Goal: Information Seeking & Learning: Learn about a topic

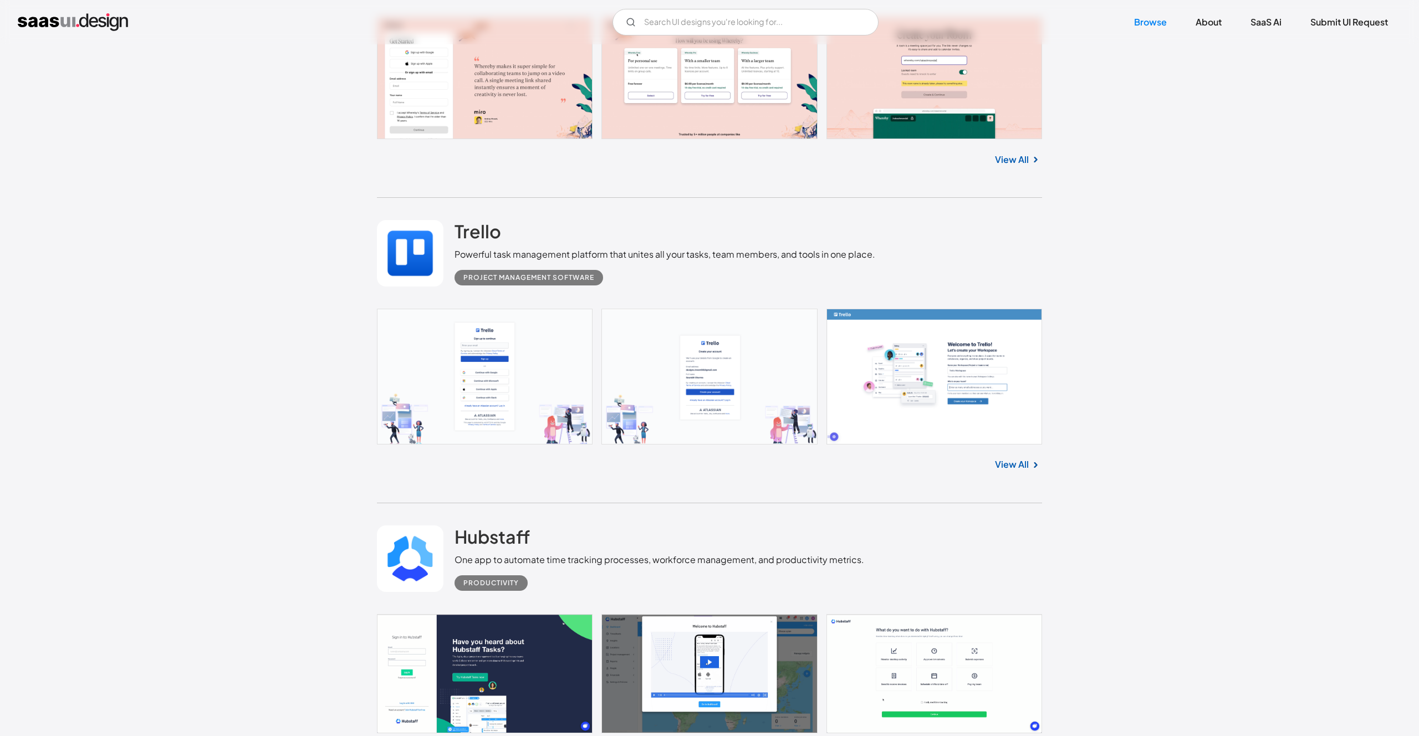
scroll to position [2635, 0]
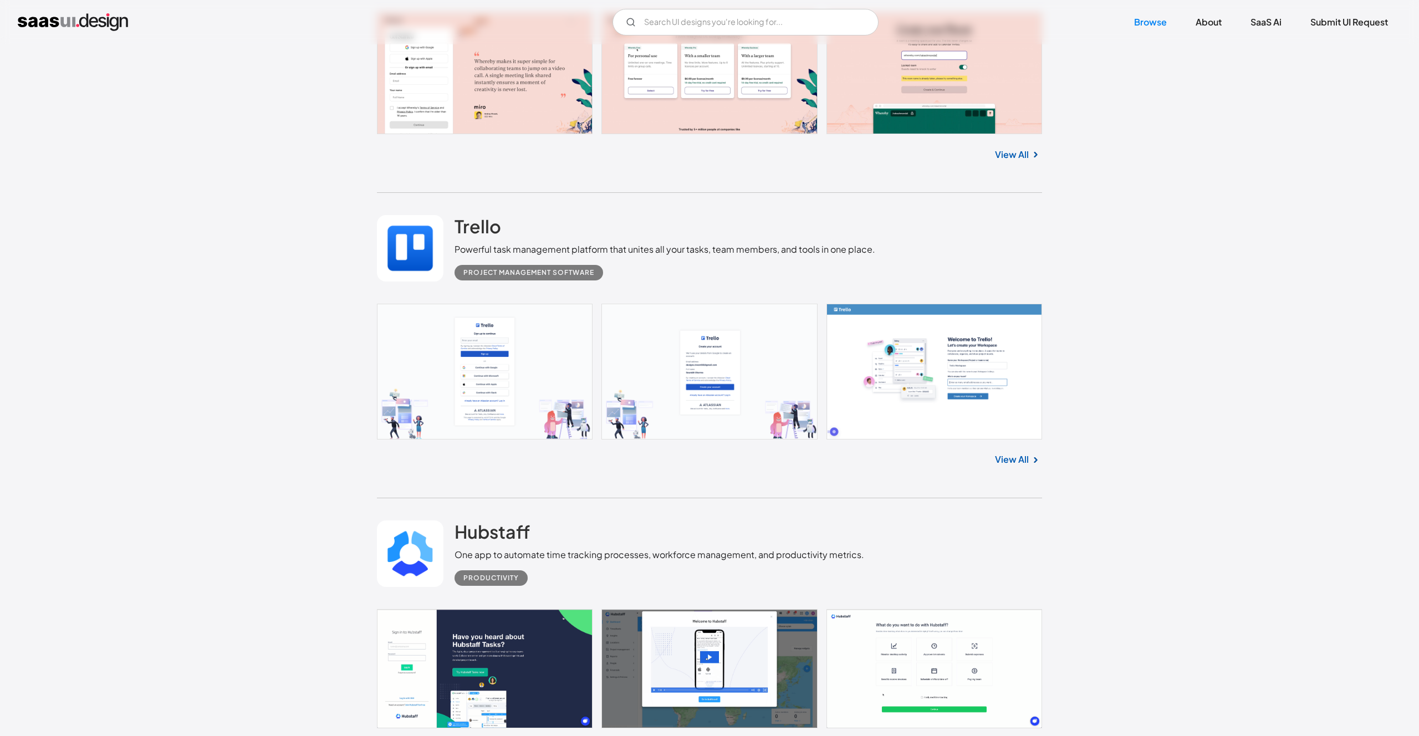
click at [1014, 456] on link "View All" at bounding box center [1012, 459] width 34 height 13
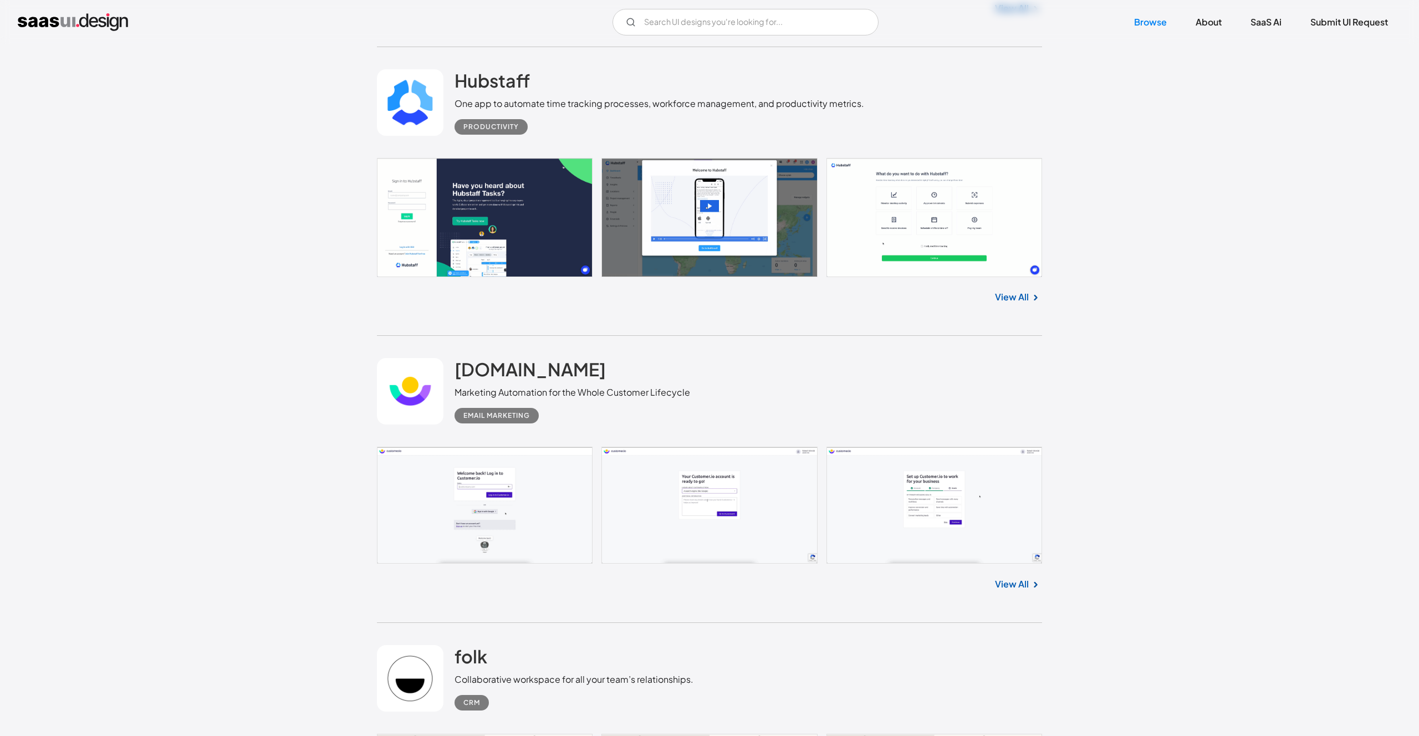
scroll to position [3093, 0]
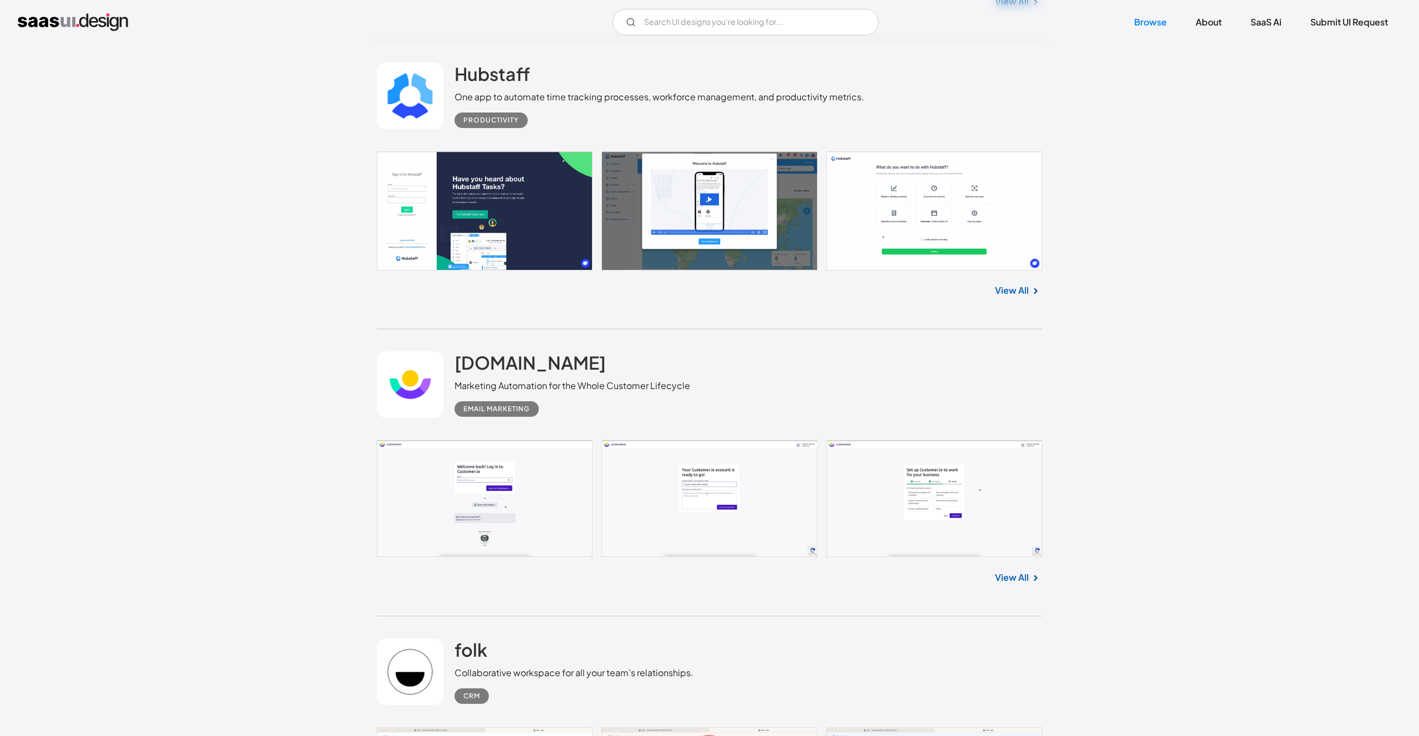
click at [1014, 292] on link "View All" at bounding box center [1012, 290] width 34 height 13
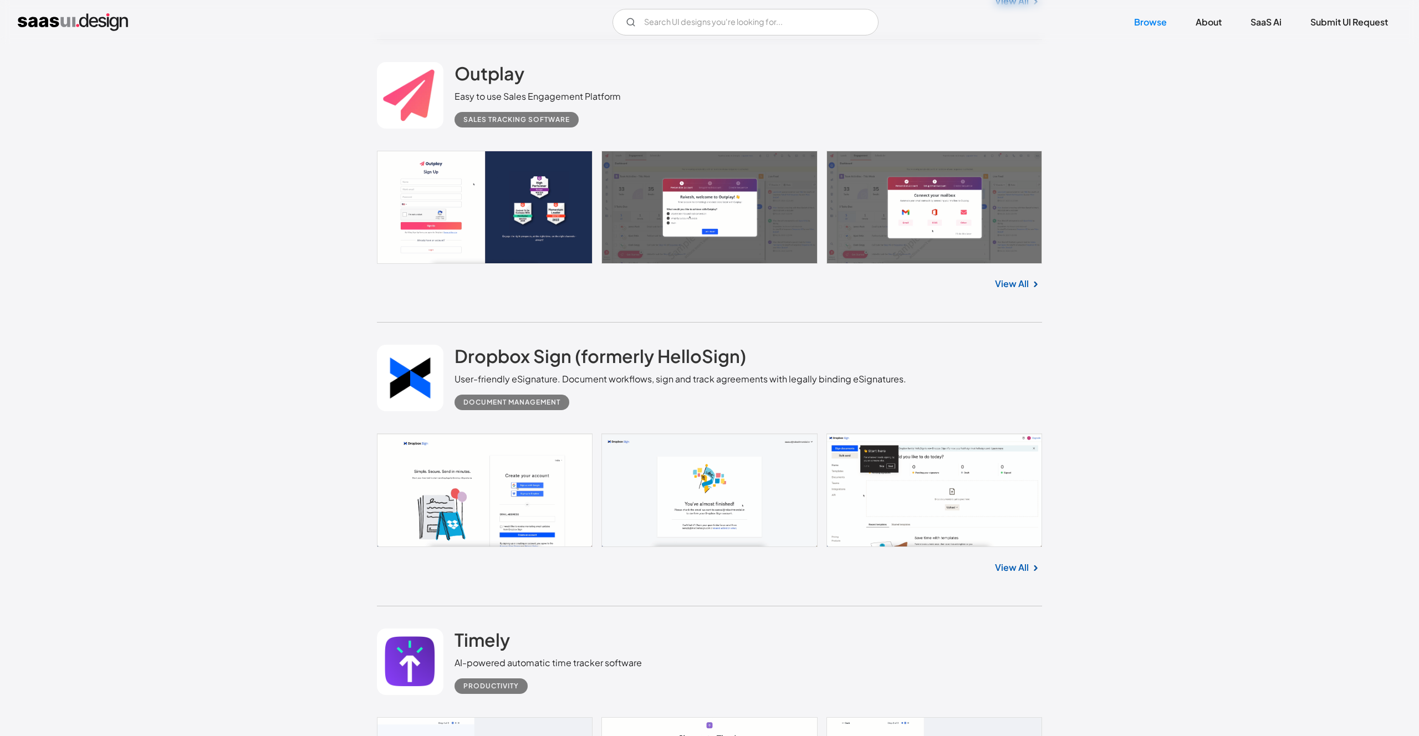
scroll to position [5424, 0]
click at [1020, 566] on link "View All" at bounding box center [1012, 566] width 34 height 13
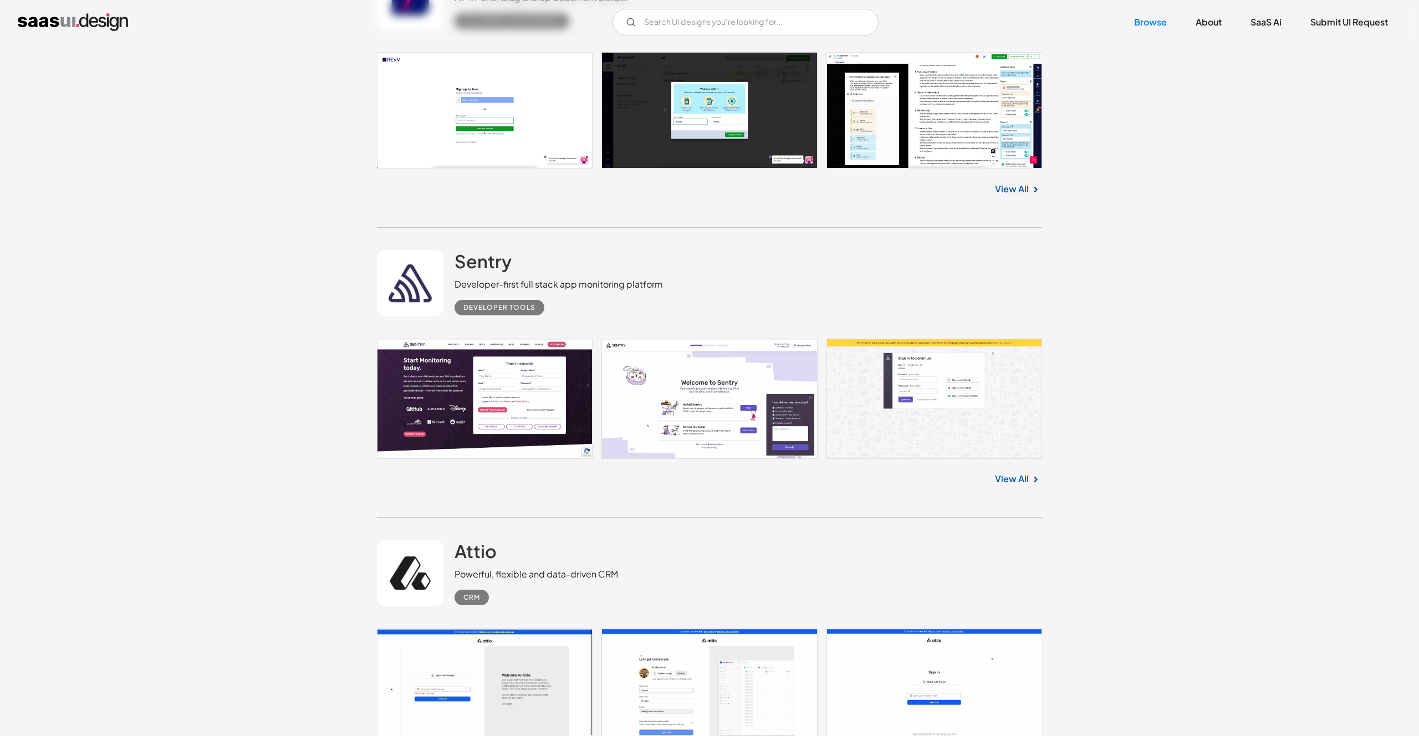
scroll to position [6693, 0]
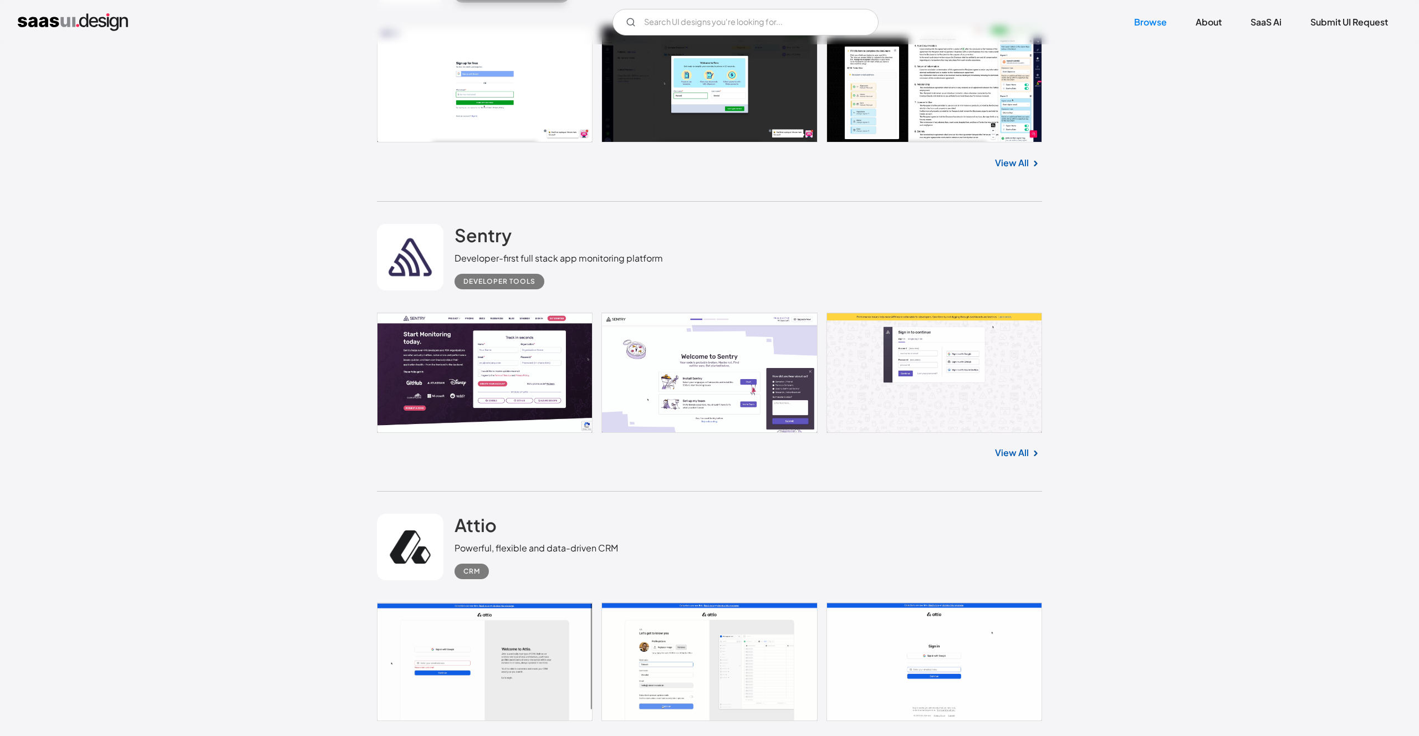
click at [1024, 451] on link "View All" at bounding box center [1012, 452] width 34 height 13
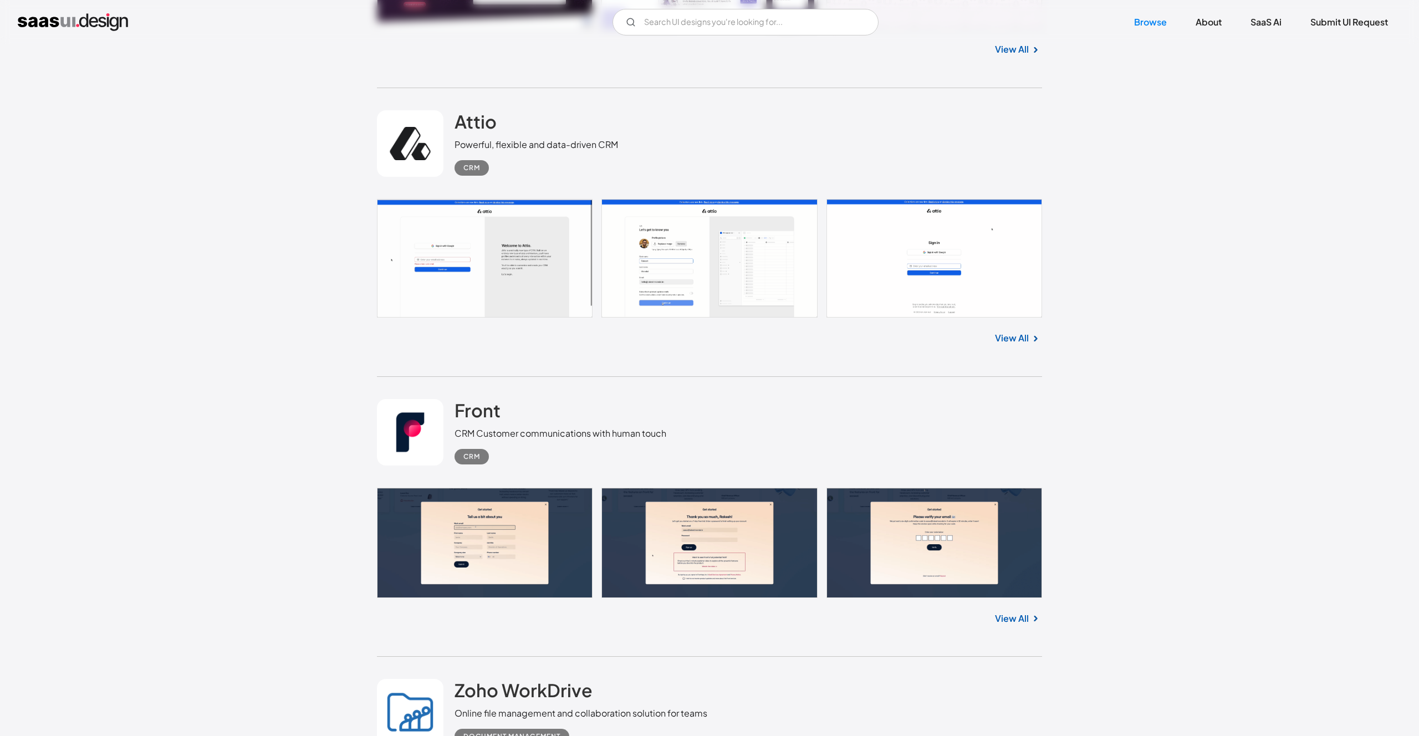
scroll to position [7092, 0]
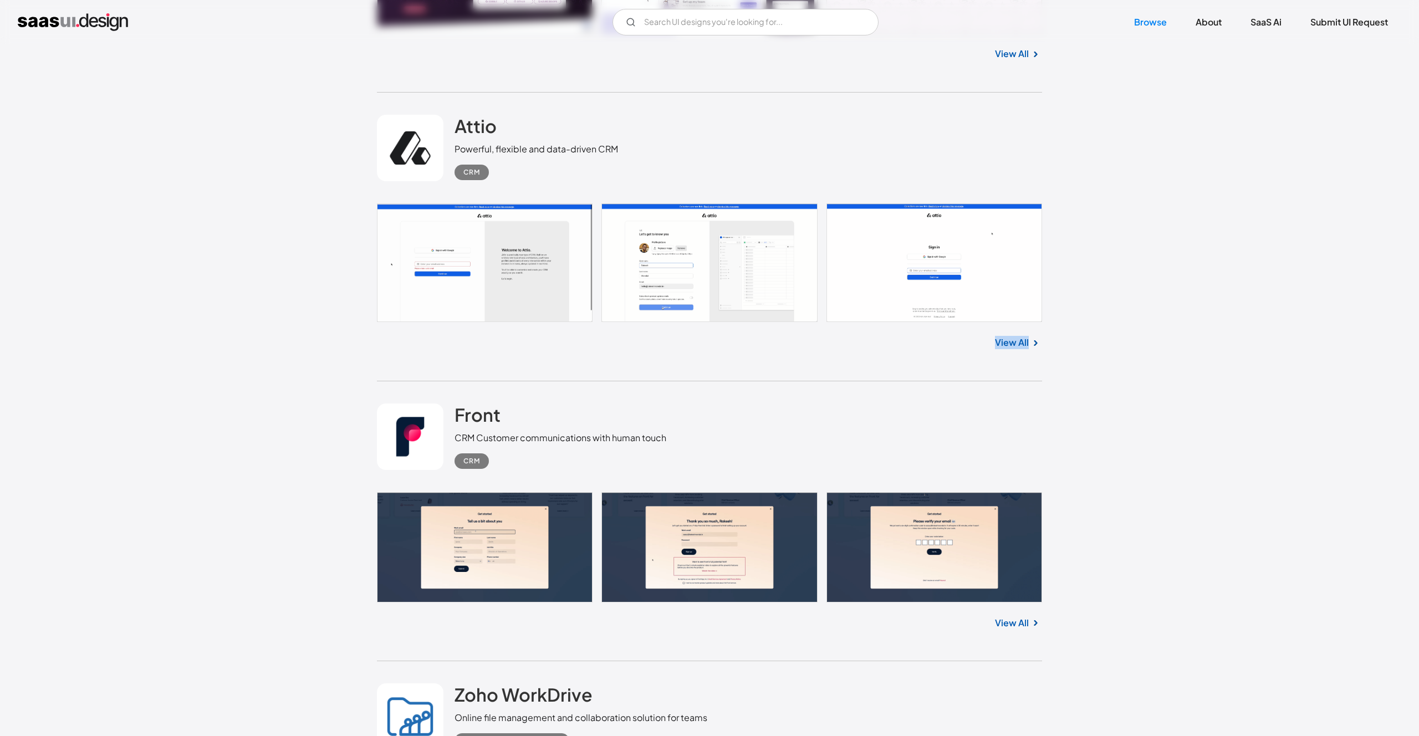
click at [1005, 342] on link "View All" at bounding box center [1012, 342] width 34 height 13
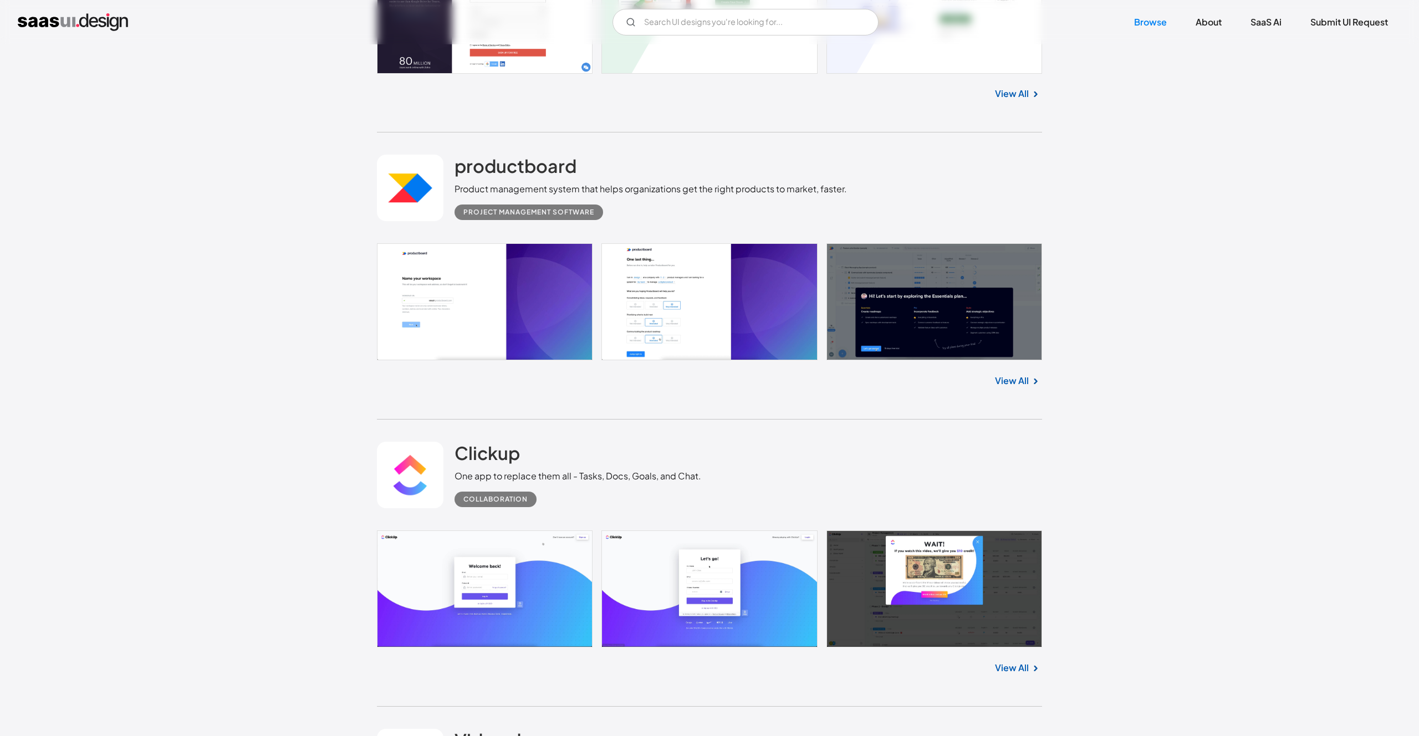
scroll to position [7926, 0]
click at [1014, 381] on link "View All" at bounding box center [1012, 381] width 34 height 13
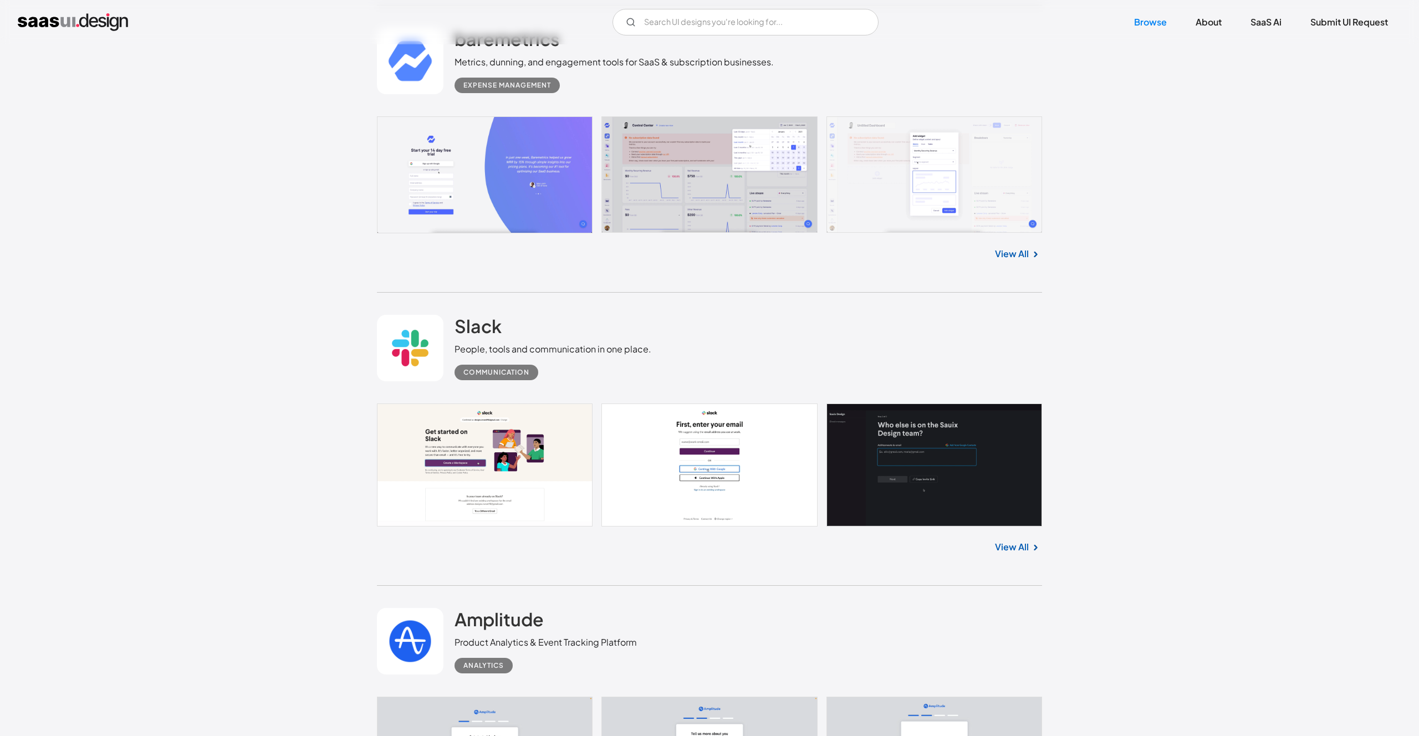
scroll to position [9495, 0]
click at [1022, 248] on link "View All" at bounding box center [1012, 253] width 34 height 13
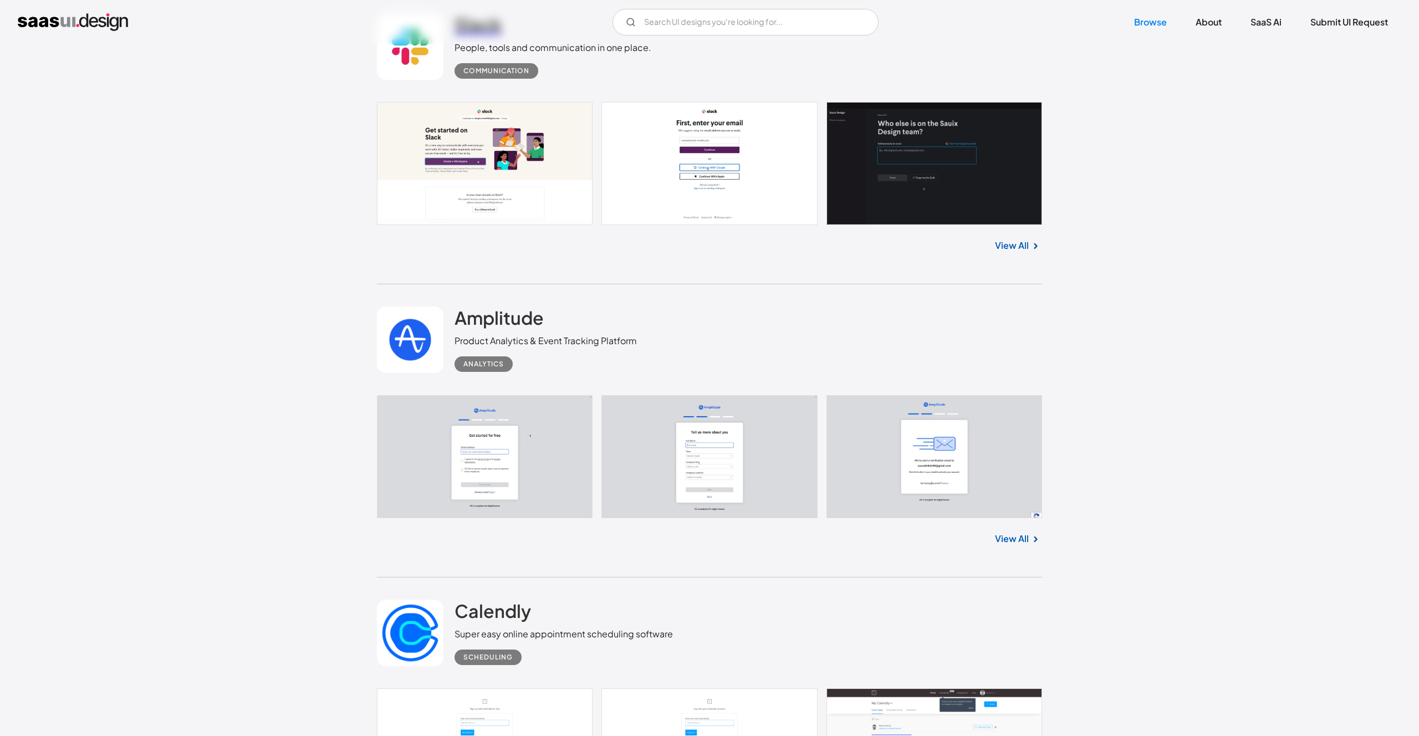
scroll to position [9800, 0]
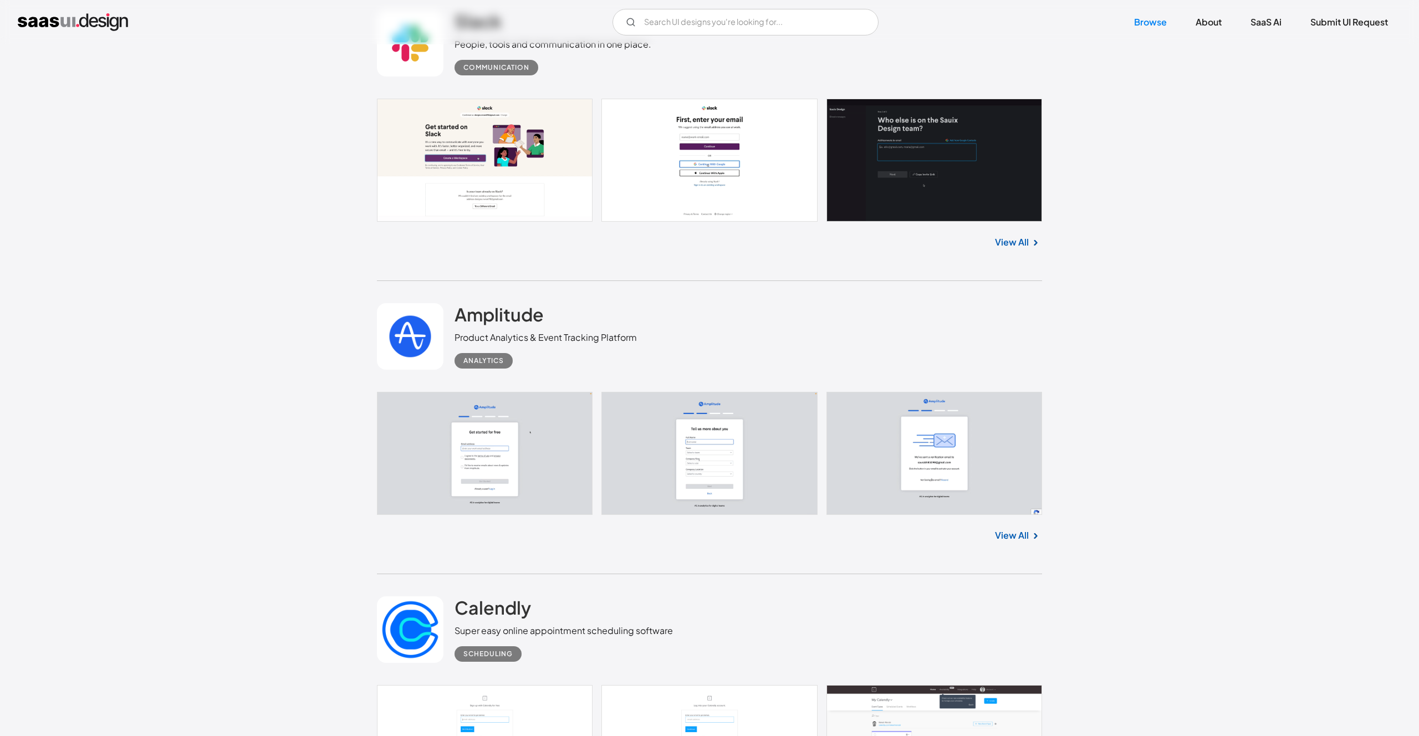
click at [1014, 241] on link "View All" at bounding box center [1012, 242] width 34 height 13
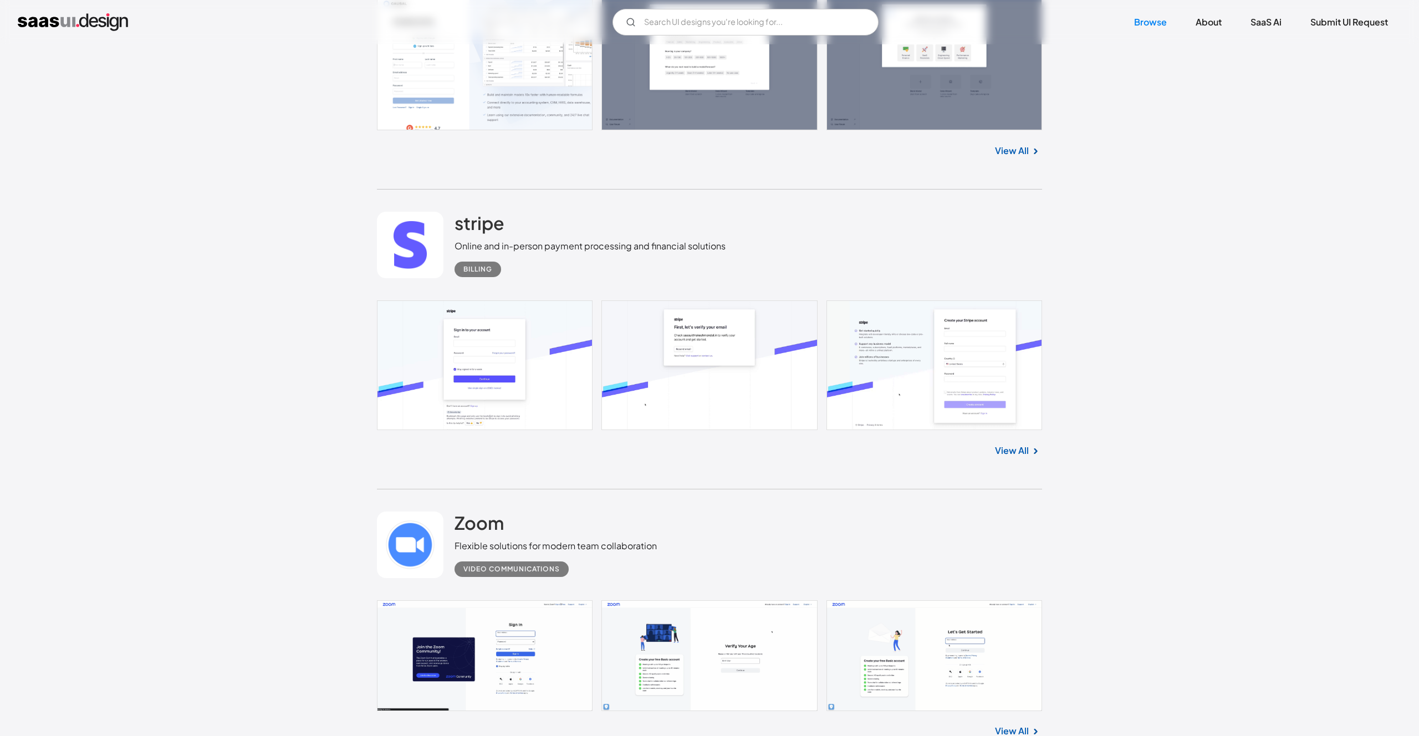
scroll to position [12540, 0]
click at [1000, 443] on link "View All" at bounding box center [1012, 449] width 34 height 13
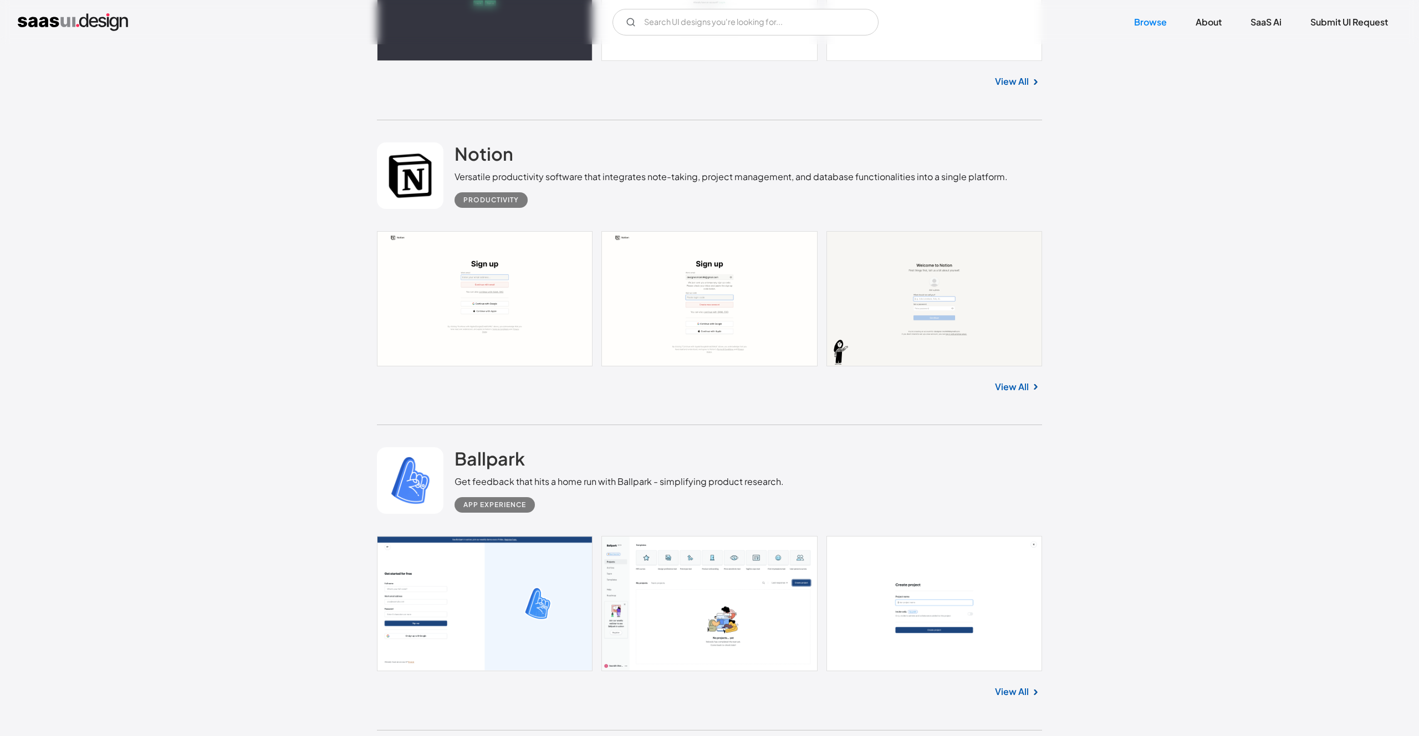
scroll to position [15275, 0]
click at [1032, 379] on img at bounding box center [1035, 385] width 13 height 13
click at [1026, 379] on link "View All" at bounding box center [1012, 385] width 34 height 13
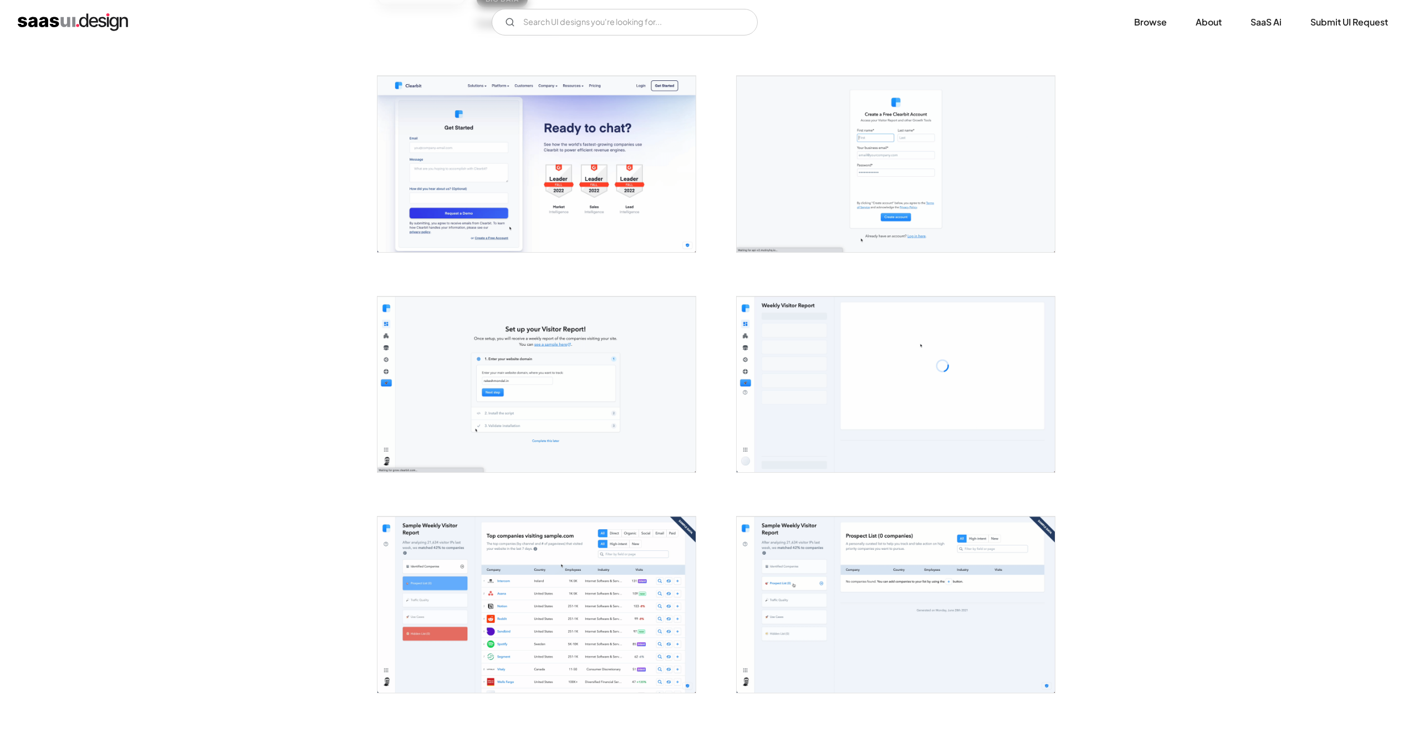
scroll to position [186, 0]
click at [615, 218] on img "open lightbox" at bounding box center [537, 161] width 318 height 176
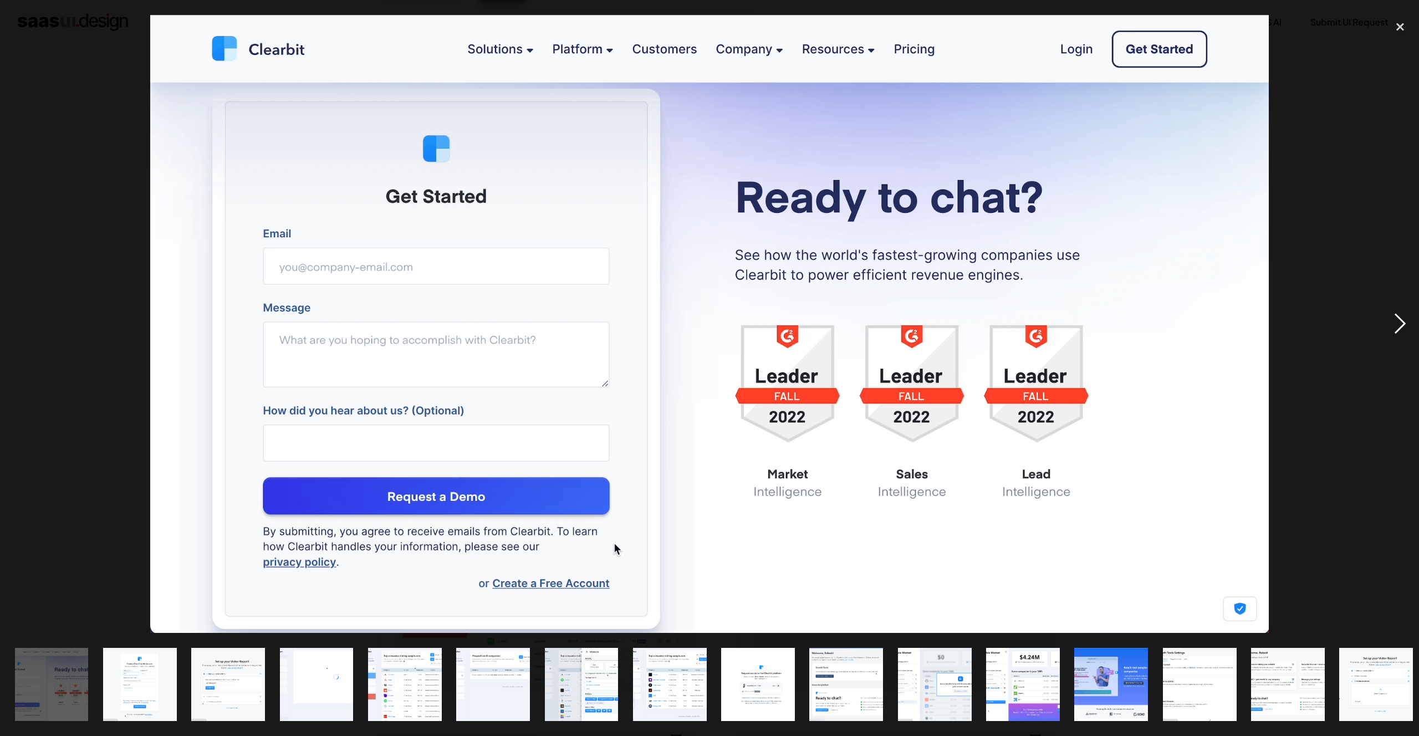
click at [1390, 319] on div "next image" at bounding box center [1401, 324] width 38 height 619
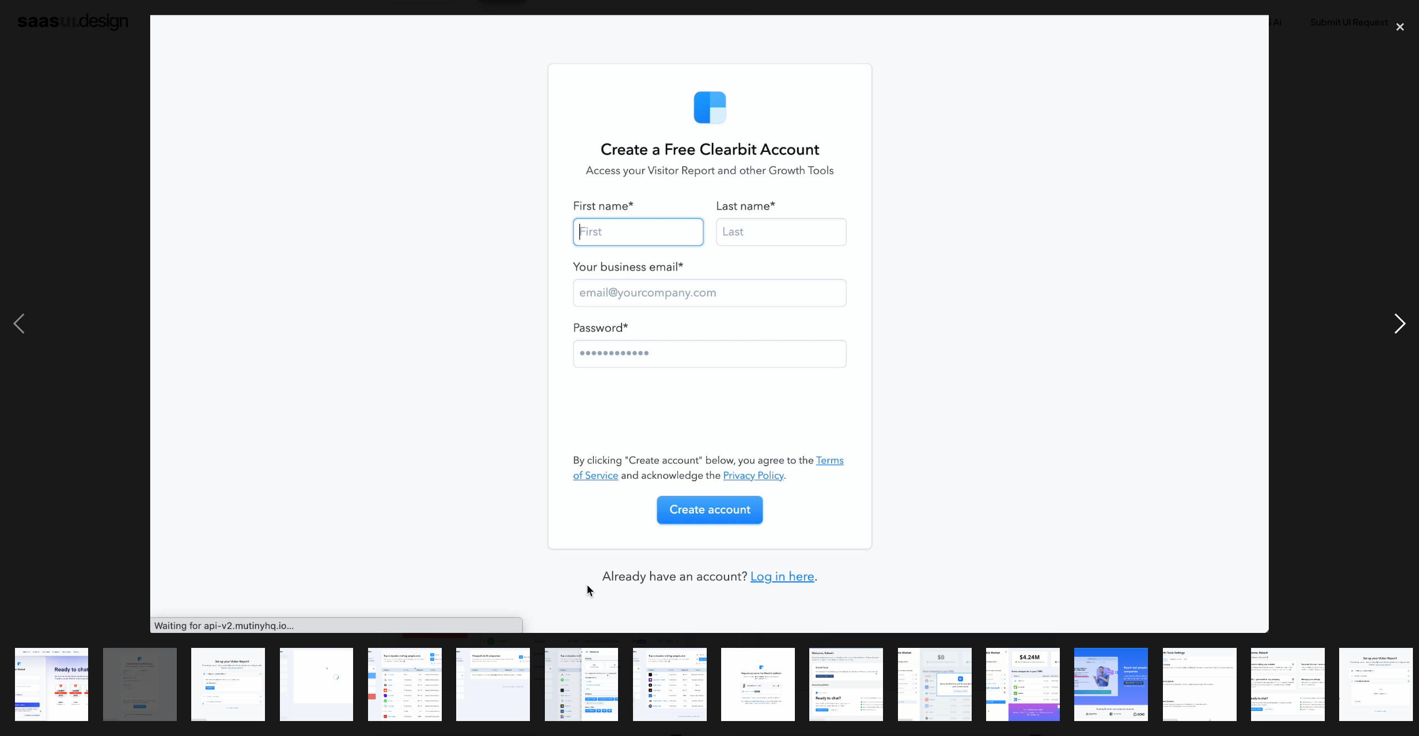
click at [1390, 318] on div "next image" at bounding box center [1401, 324] width 38 height 619
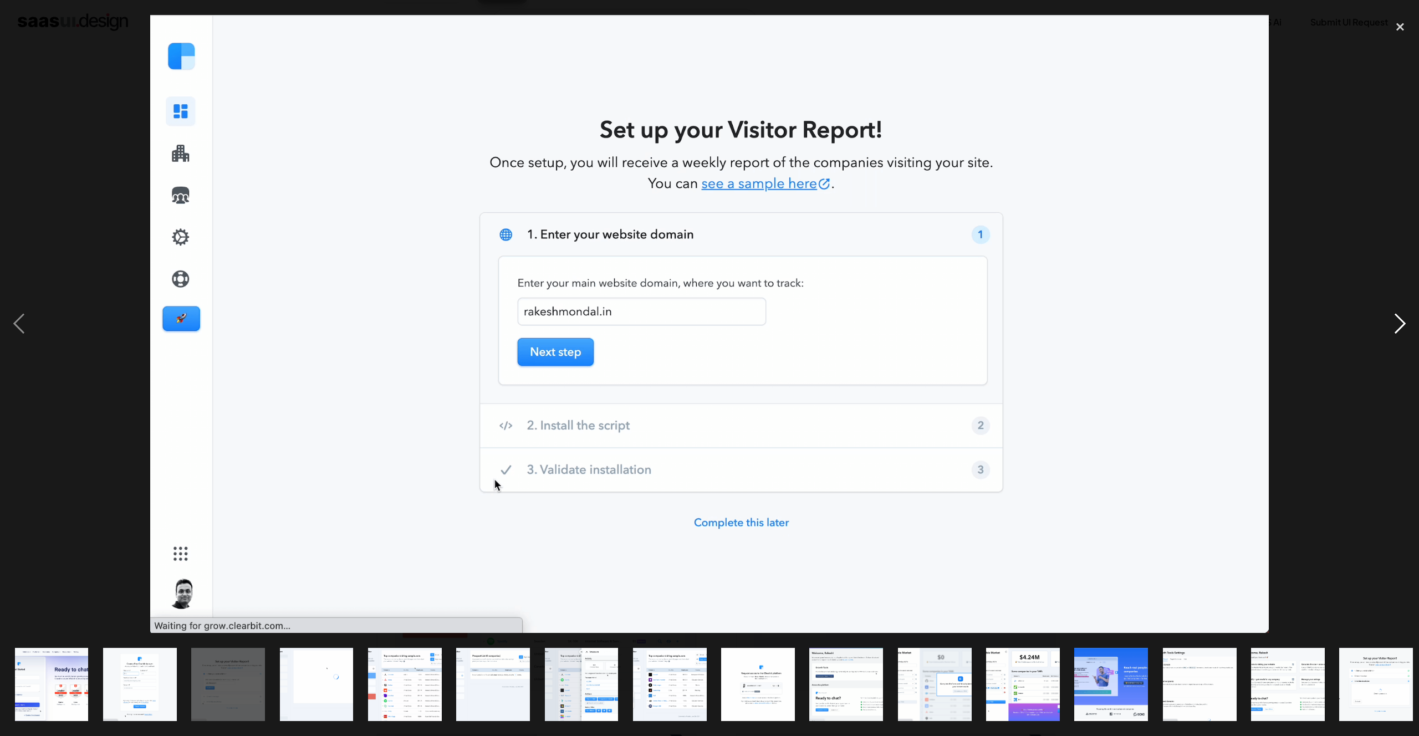
click at [1390, 318] on div "next image" at bounding box center [1401, 324] width 38 height 619
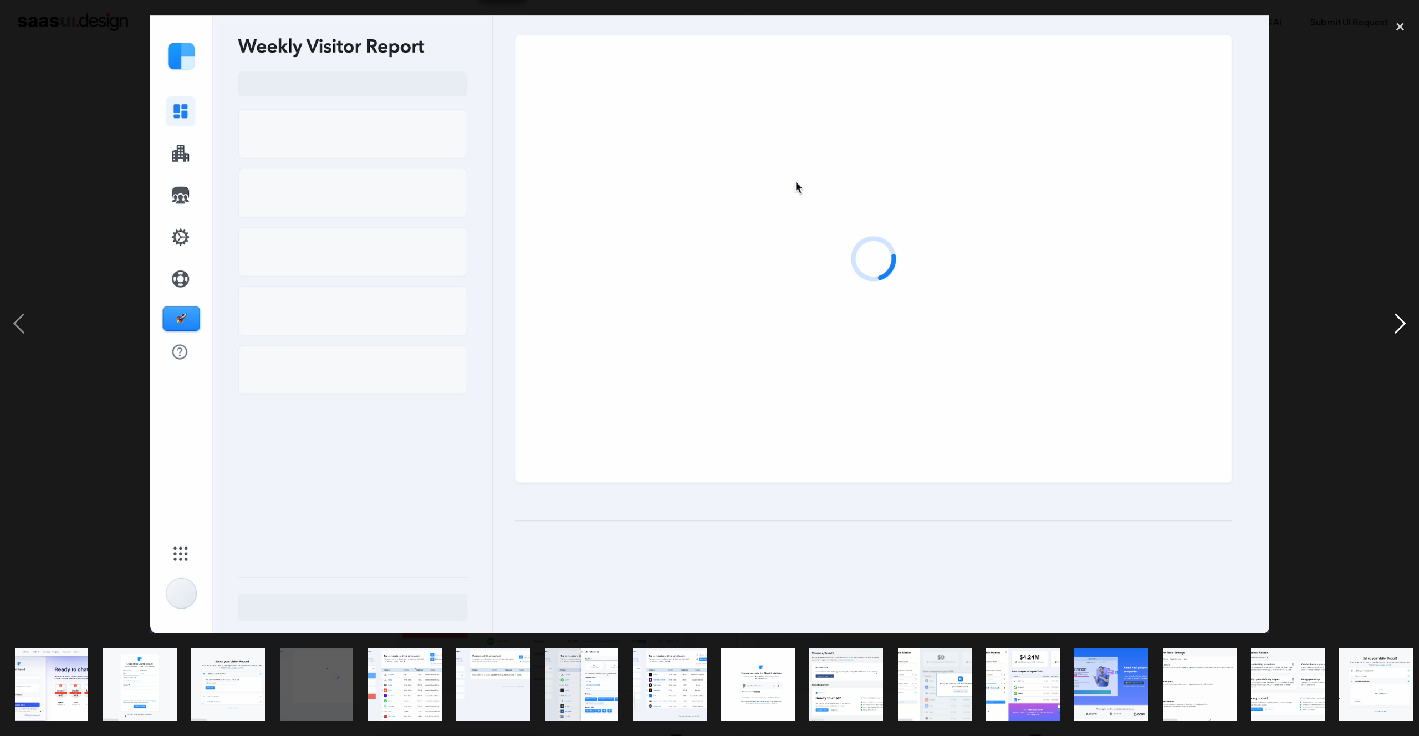
click at [1401, 322] on div "next image" at bounding box center [1401, 324] width 38 height 619
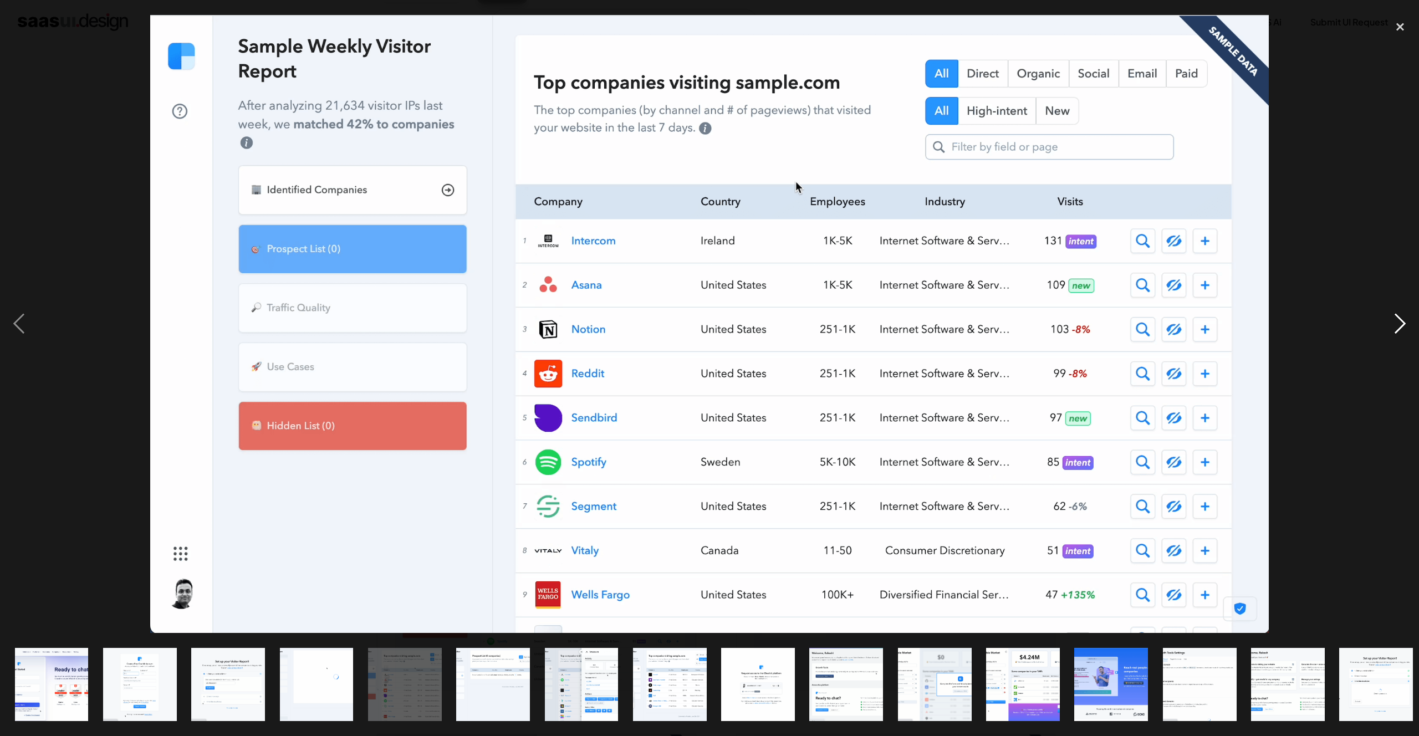
click at [1401, 322] on div "next image" at bounding box center [1401, 324] width 38 height 619
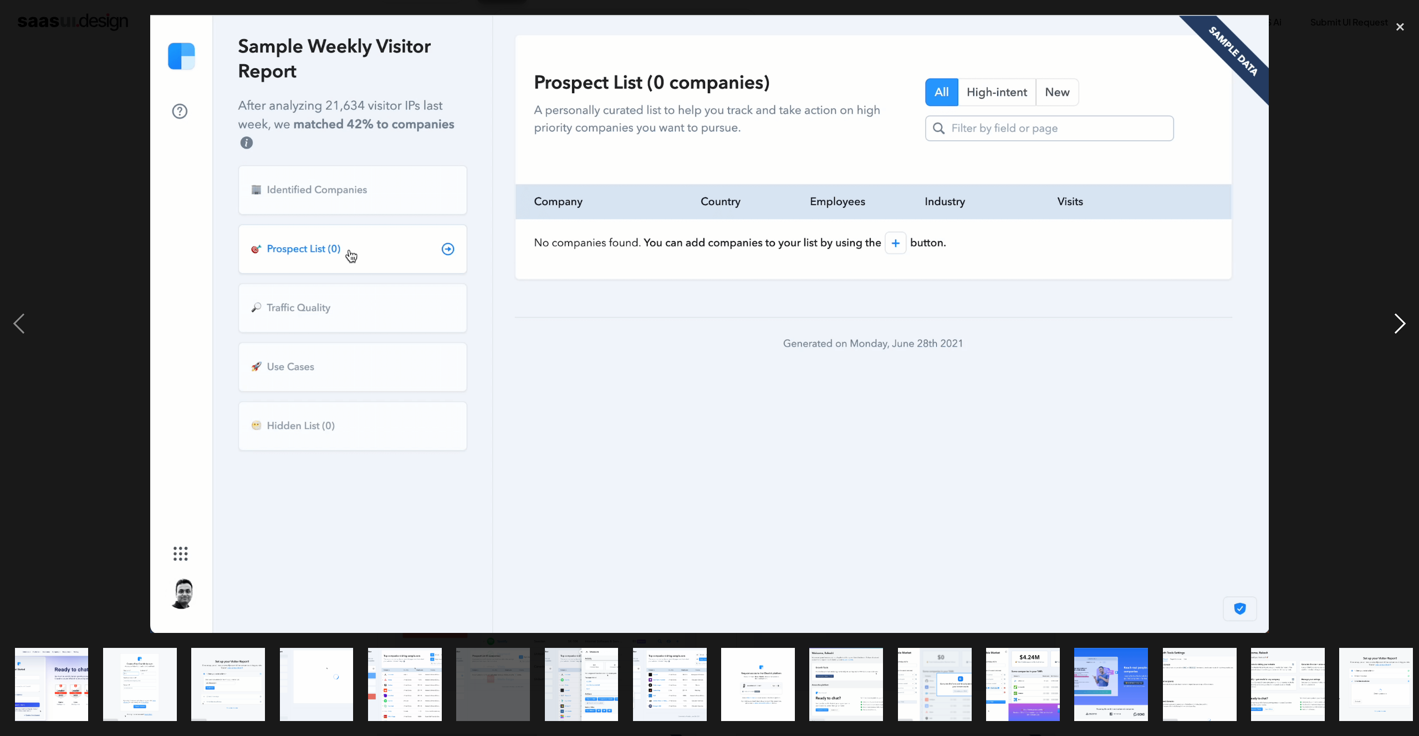
click at [1401, 322] on div "next image" at bounding box center [1401, 324] width 38 height 619
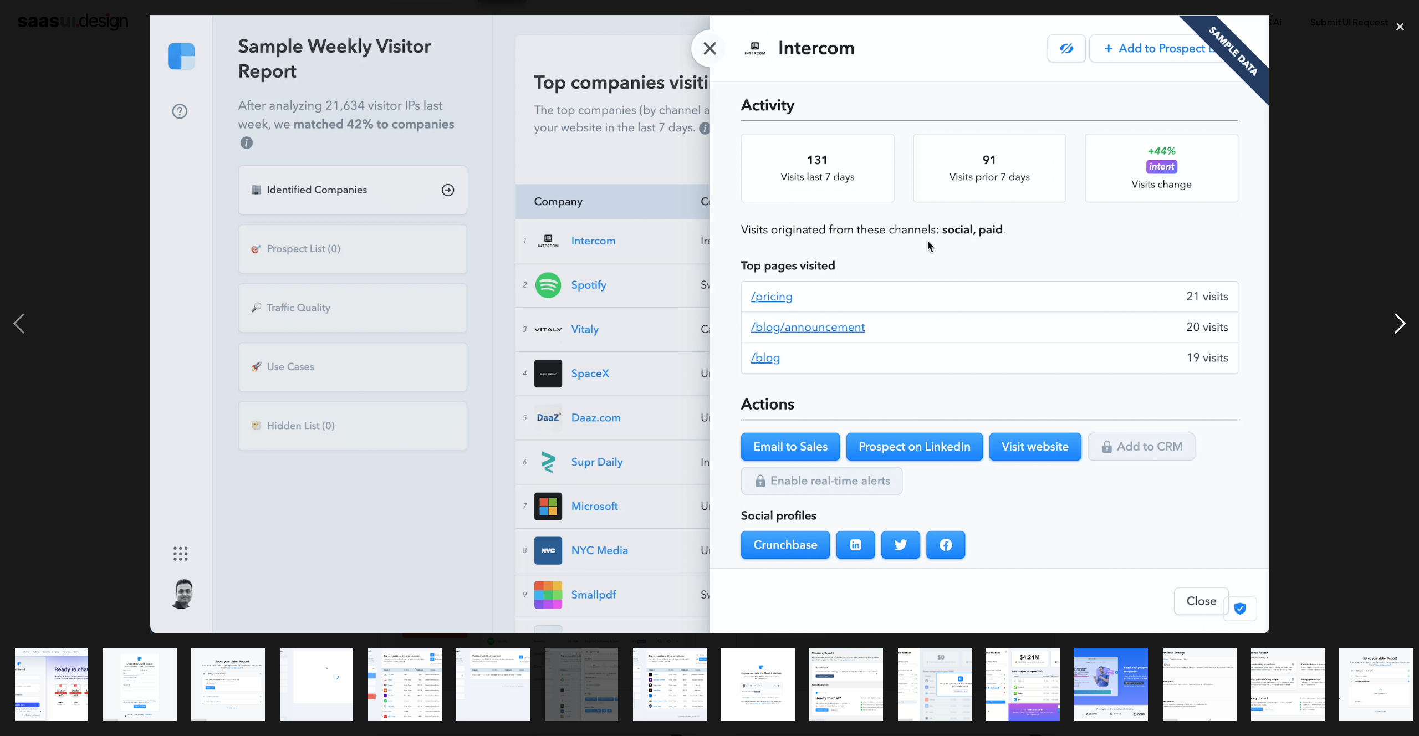
click at [1401, 322] on div "next image" at bounding box center [1401, 324] width 38 height 619
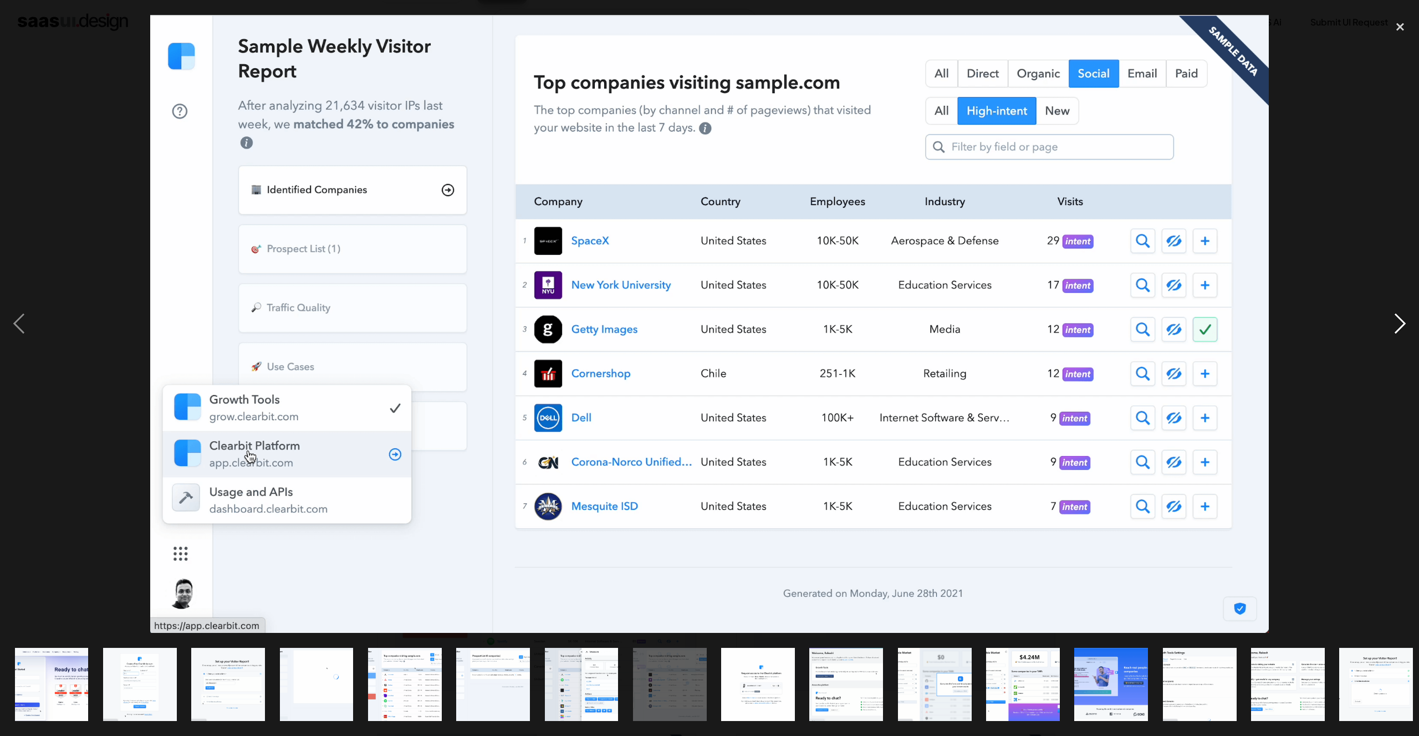
click at [1401, 322] on div "next image" at bounding box center [1401, 324] width 38 height 619
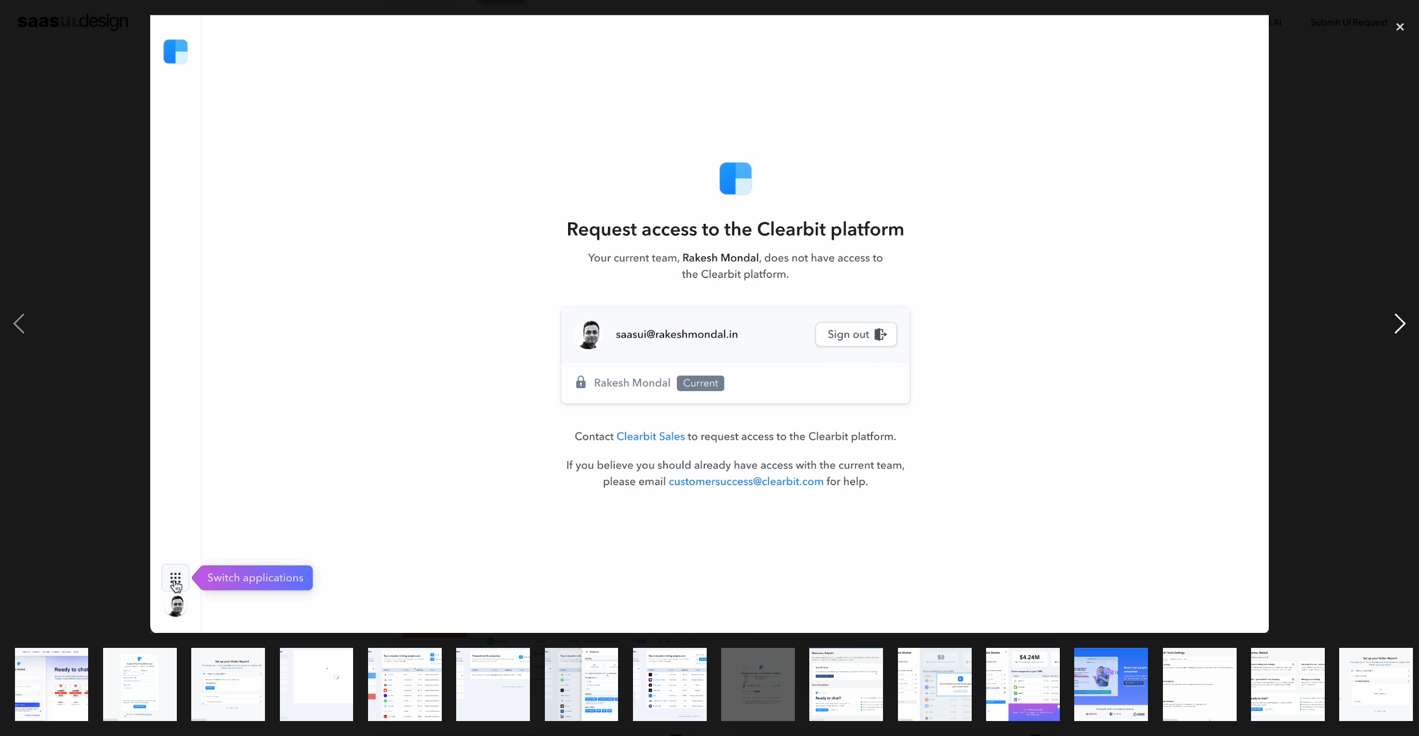
click at [1401, 322] on div "next image" at bounding box center [1401, 324] width 38 height 619
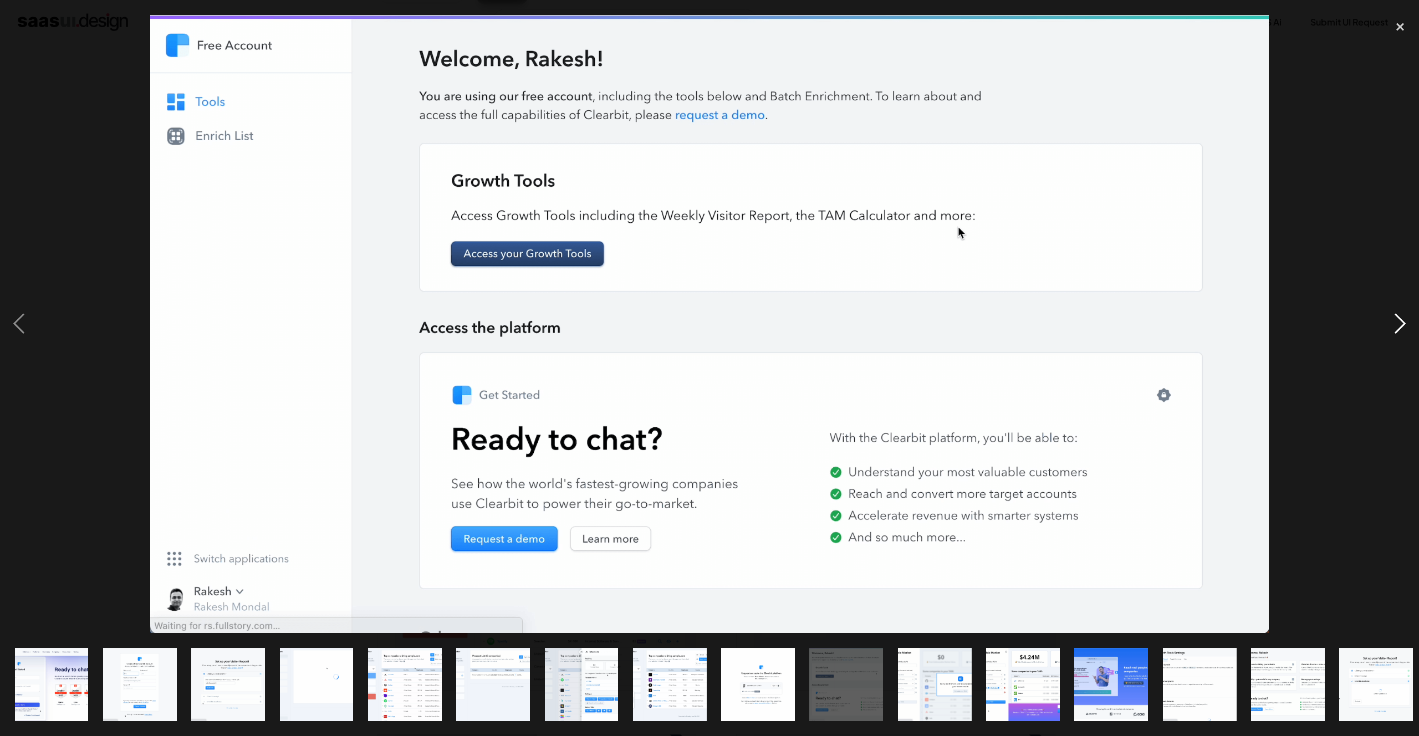
click at [1401, 322] on div "next image" at bounding box center [1401, 324] width 38 height 619
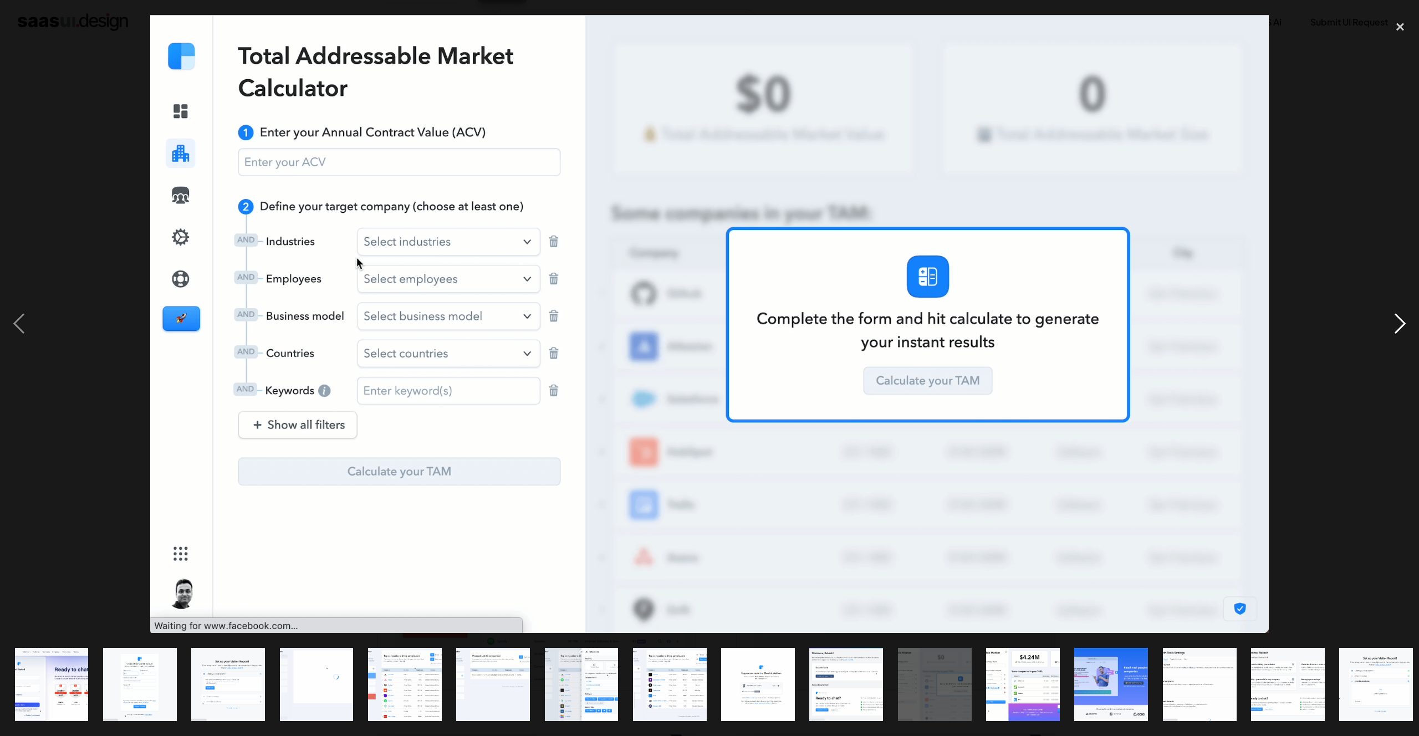
click at [1401, 322] on div "next image" at bounding box center [1401, 324] width 38 height 619
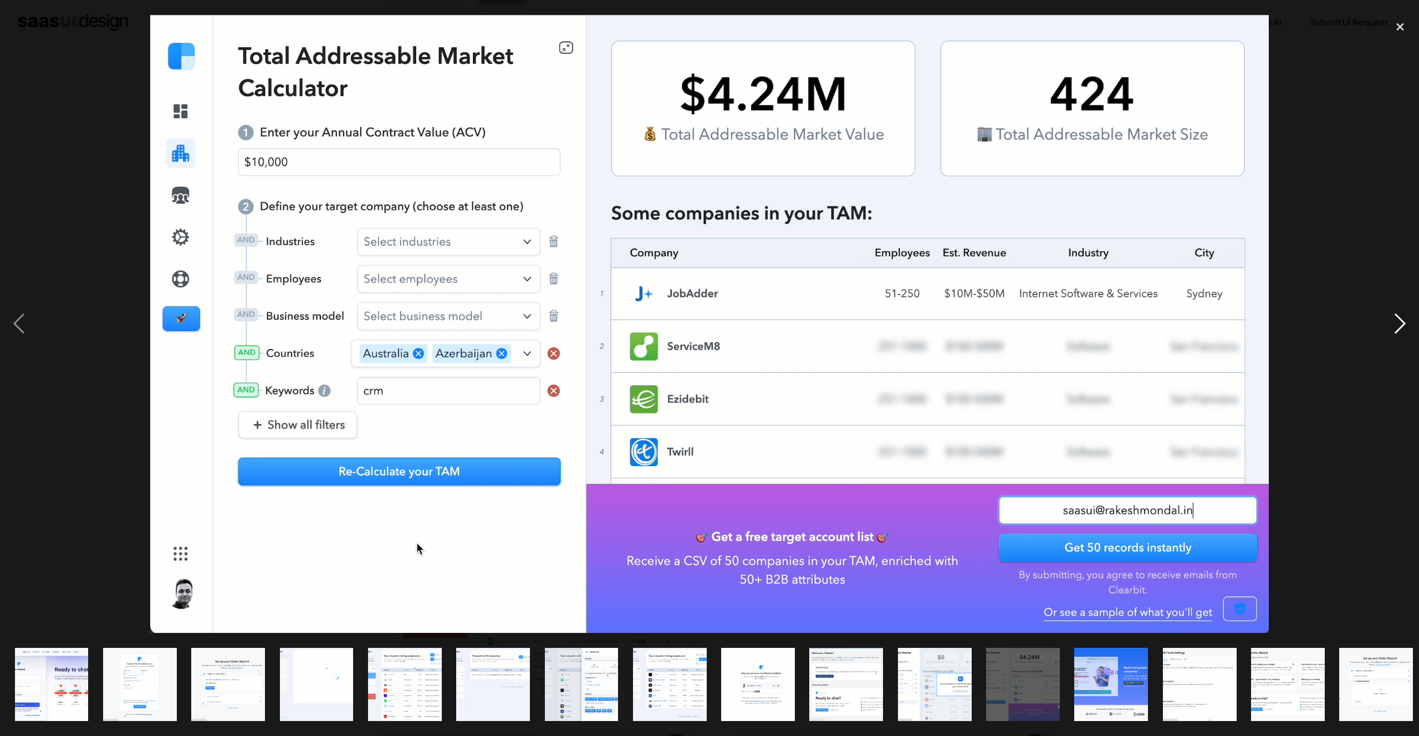
click at [1401, 322] on div "next image" at bounding box center [1401, 324] width 38 height 619
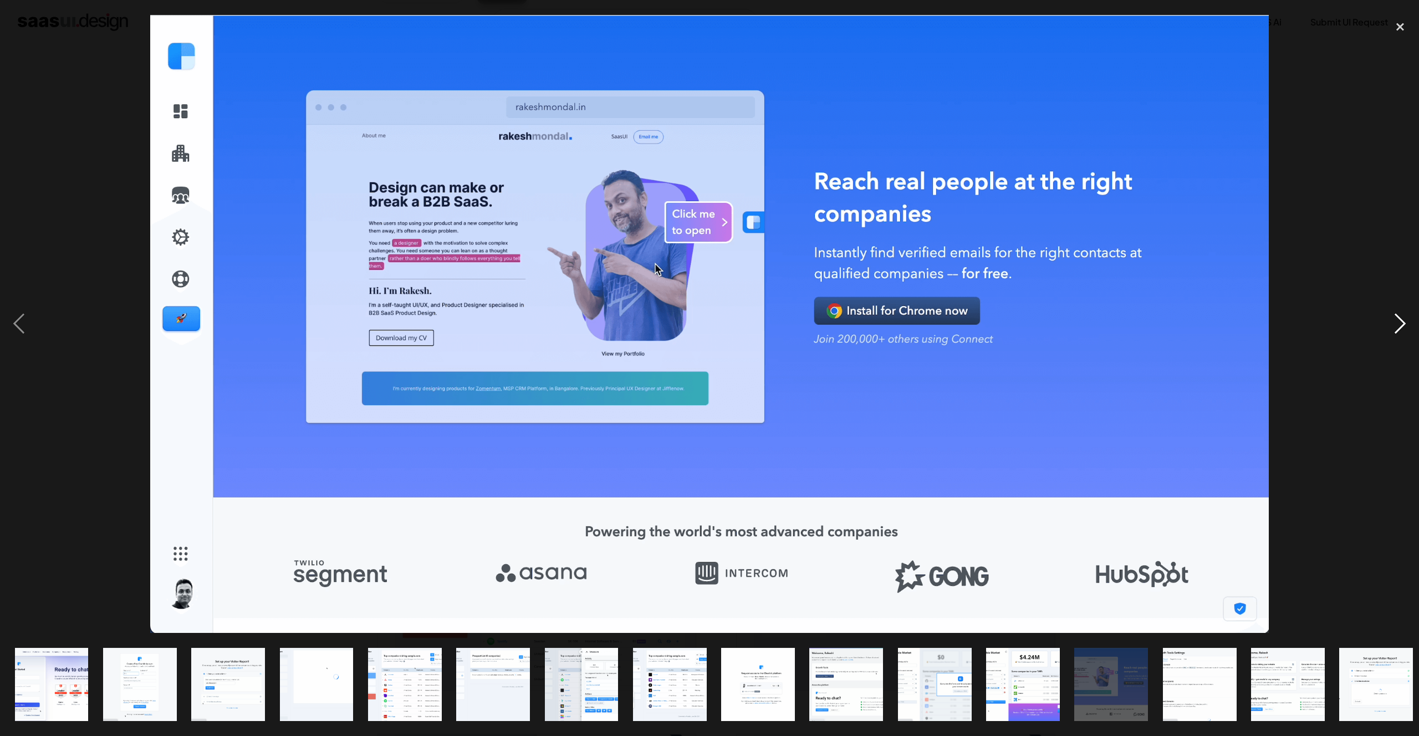
click at [1401, 322] on div "next image" at bounding box center [1401, 324] width 38 height 619
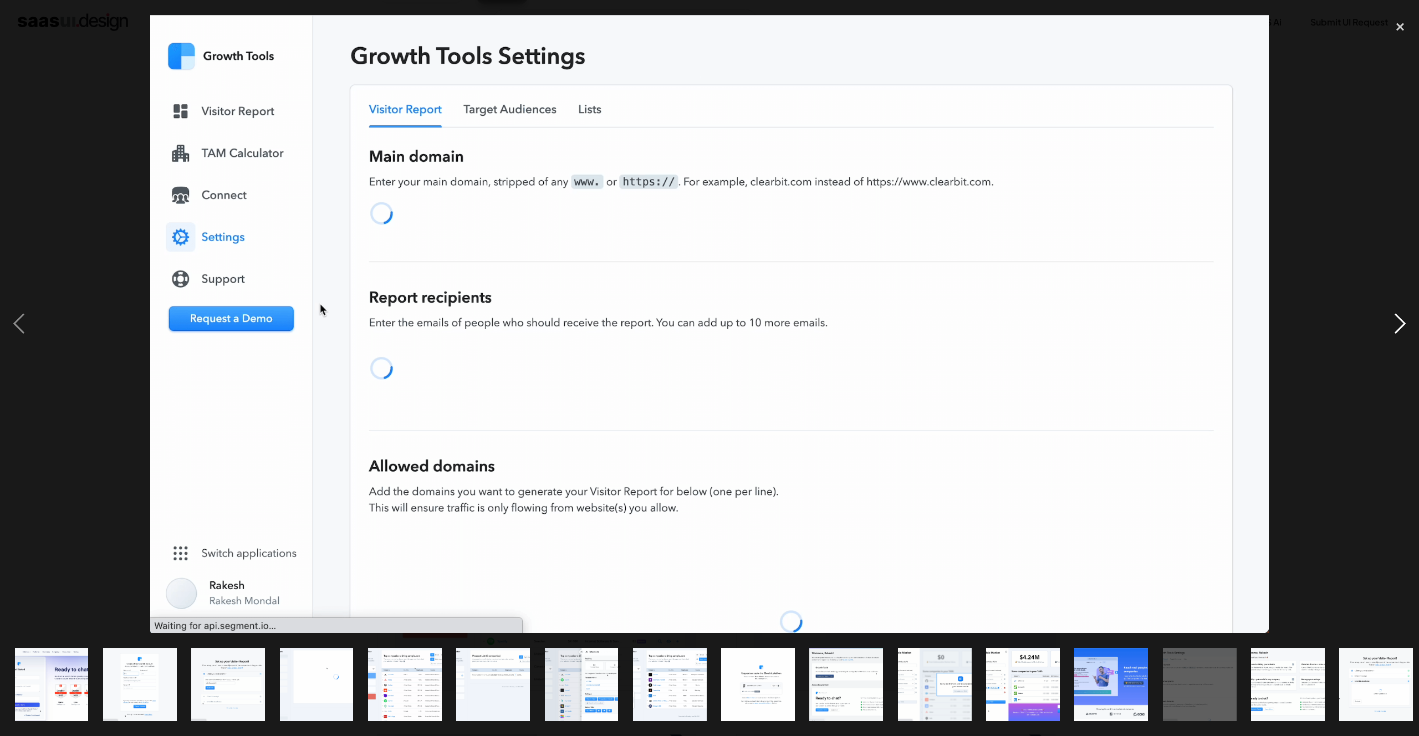
click at [1401, 322] on div "next image" at bounding box center [1401, 324] width 38 height 619
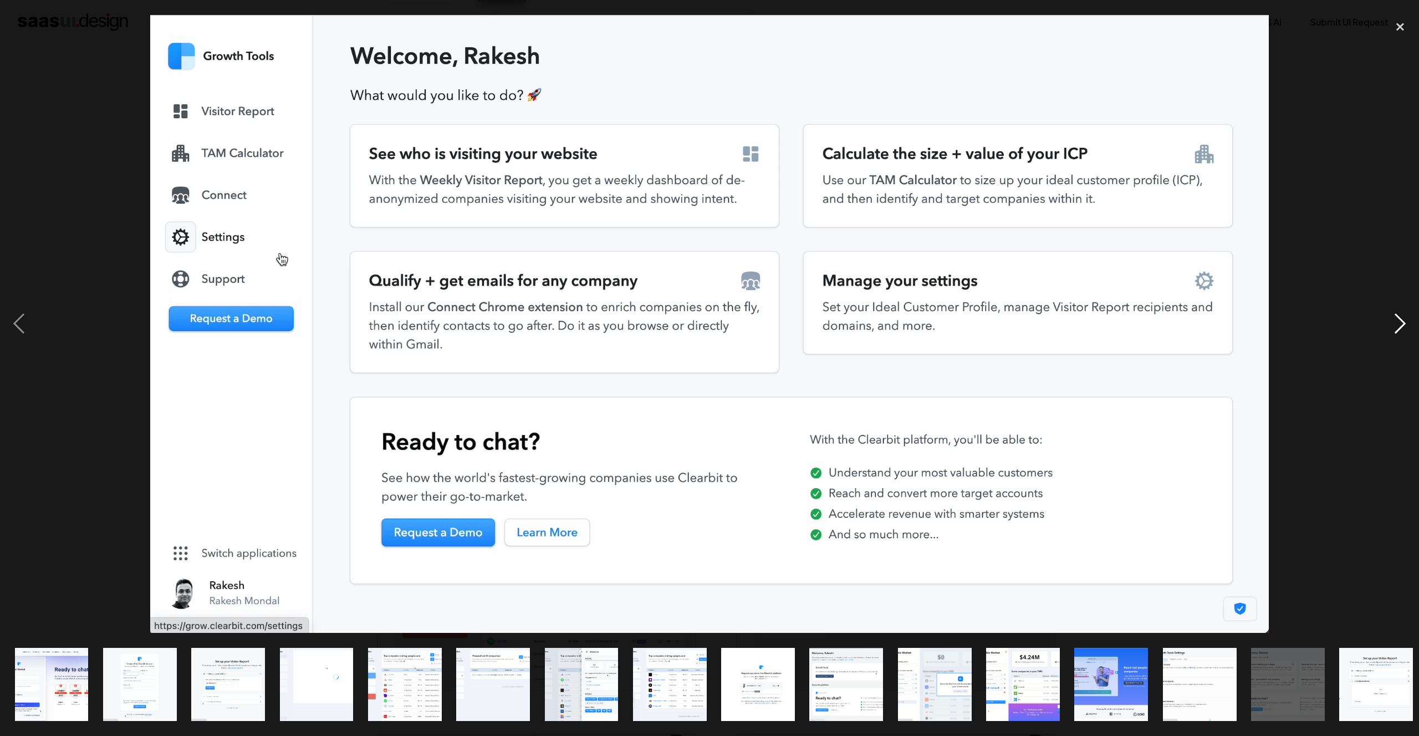
click at [1401, 322] on div "next image" at bounding box center [1401, 324] width 38 height 619
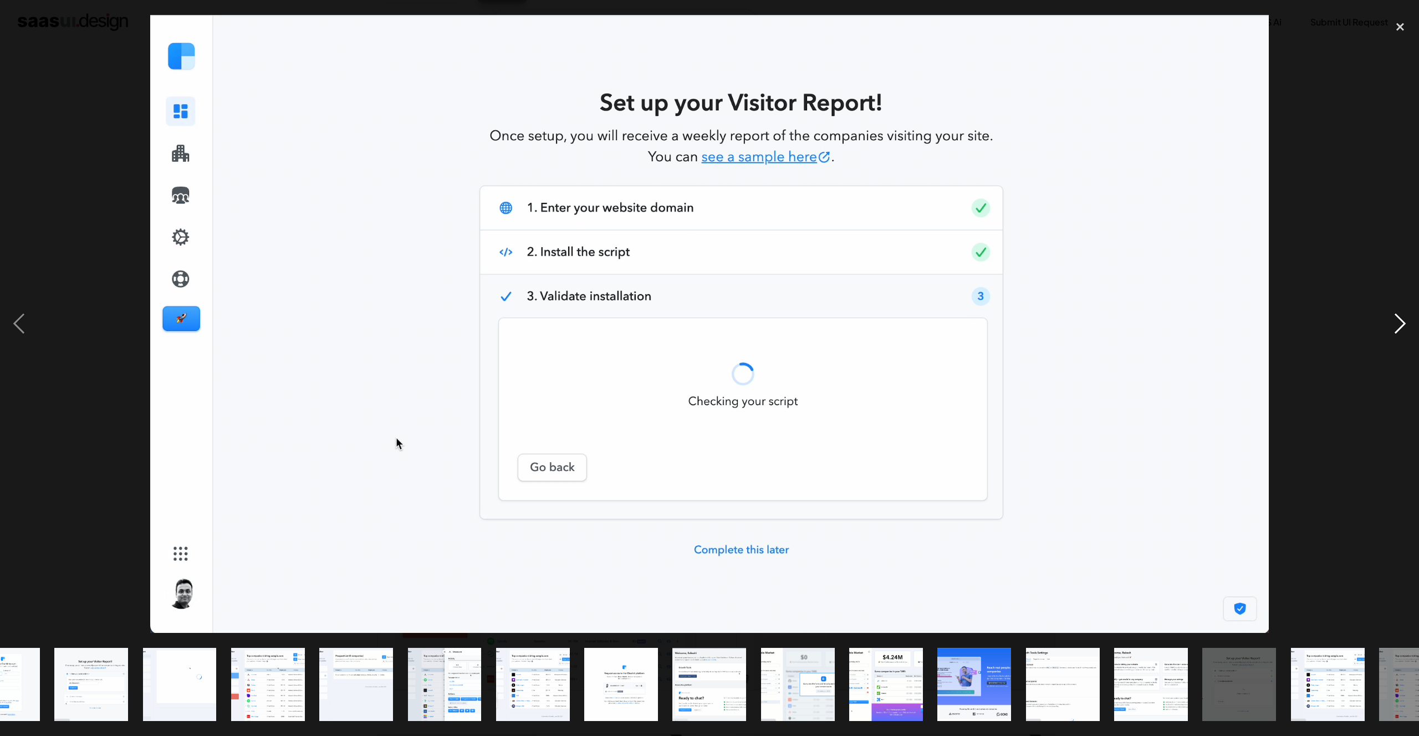
scroll to position [0, 185]
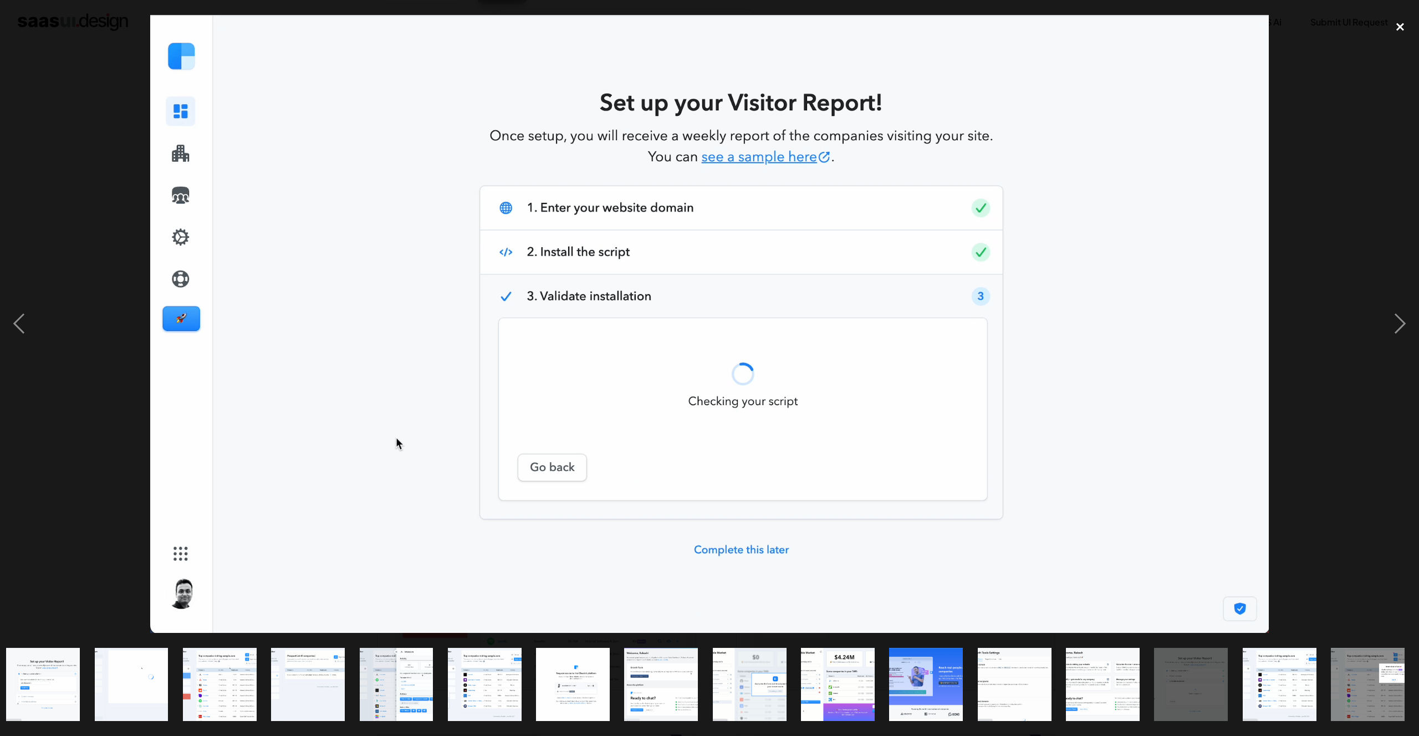
click at [1402, 22] on div "close lightbox" at bounding box center [1401, 27] width 38 height 24
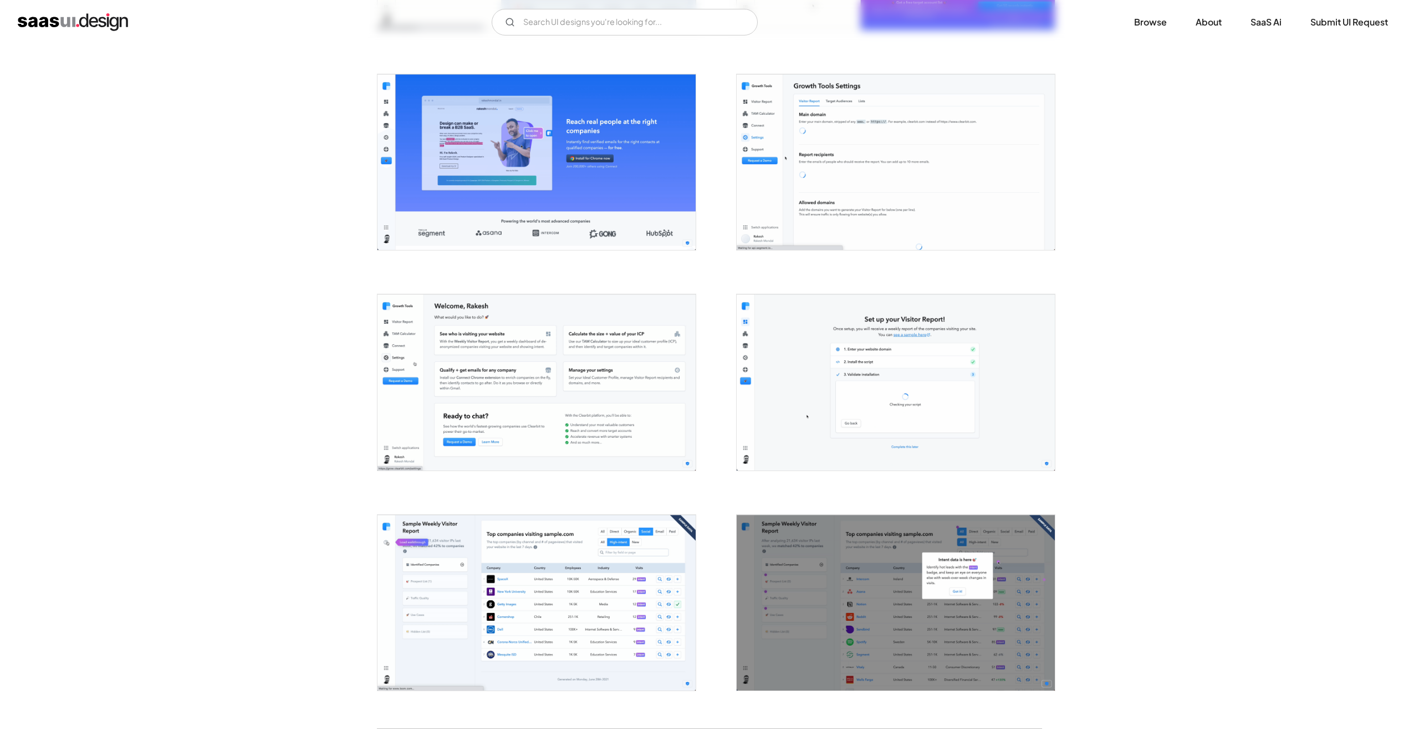
scroll to position [1510, 0]
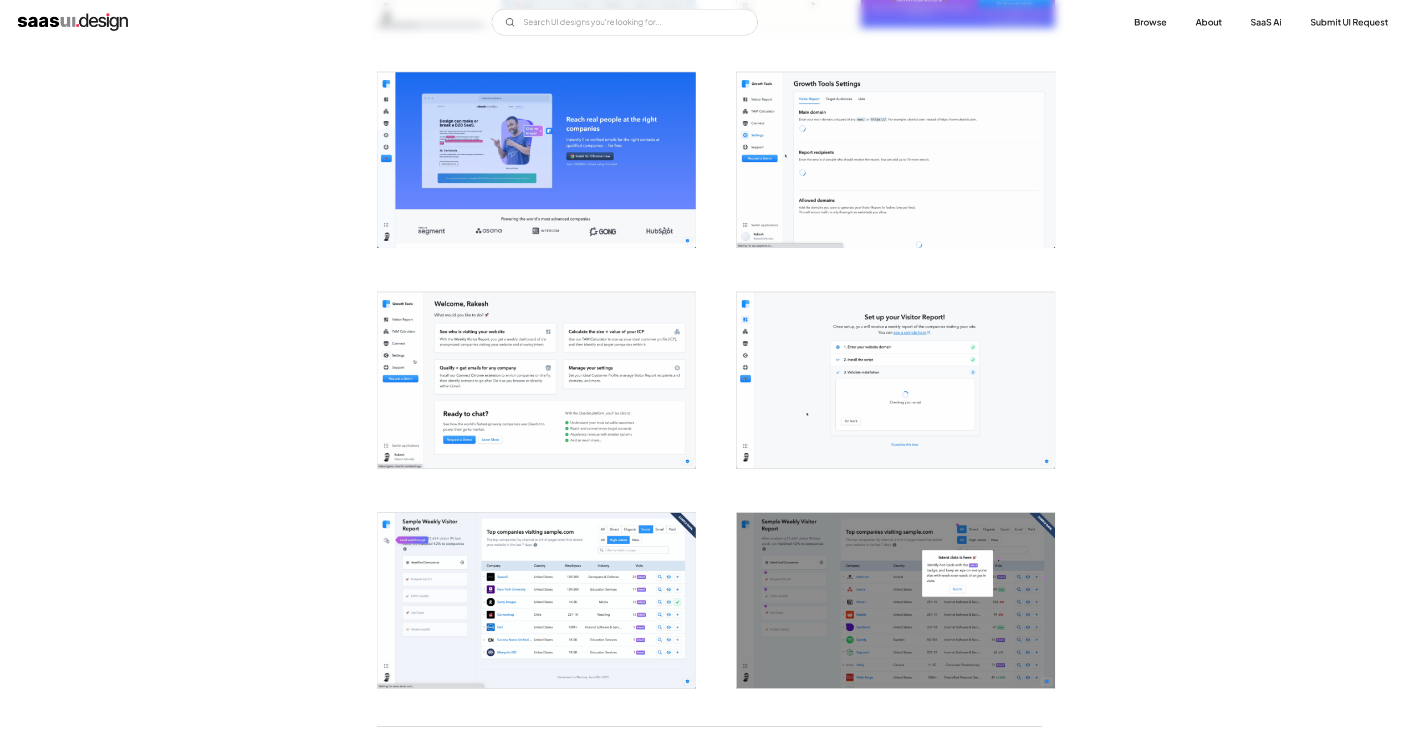
click at [948, 626] on img "open lightbox" at bounding box center [896, 601] width 318 height 176
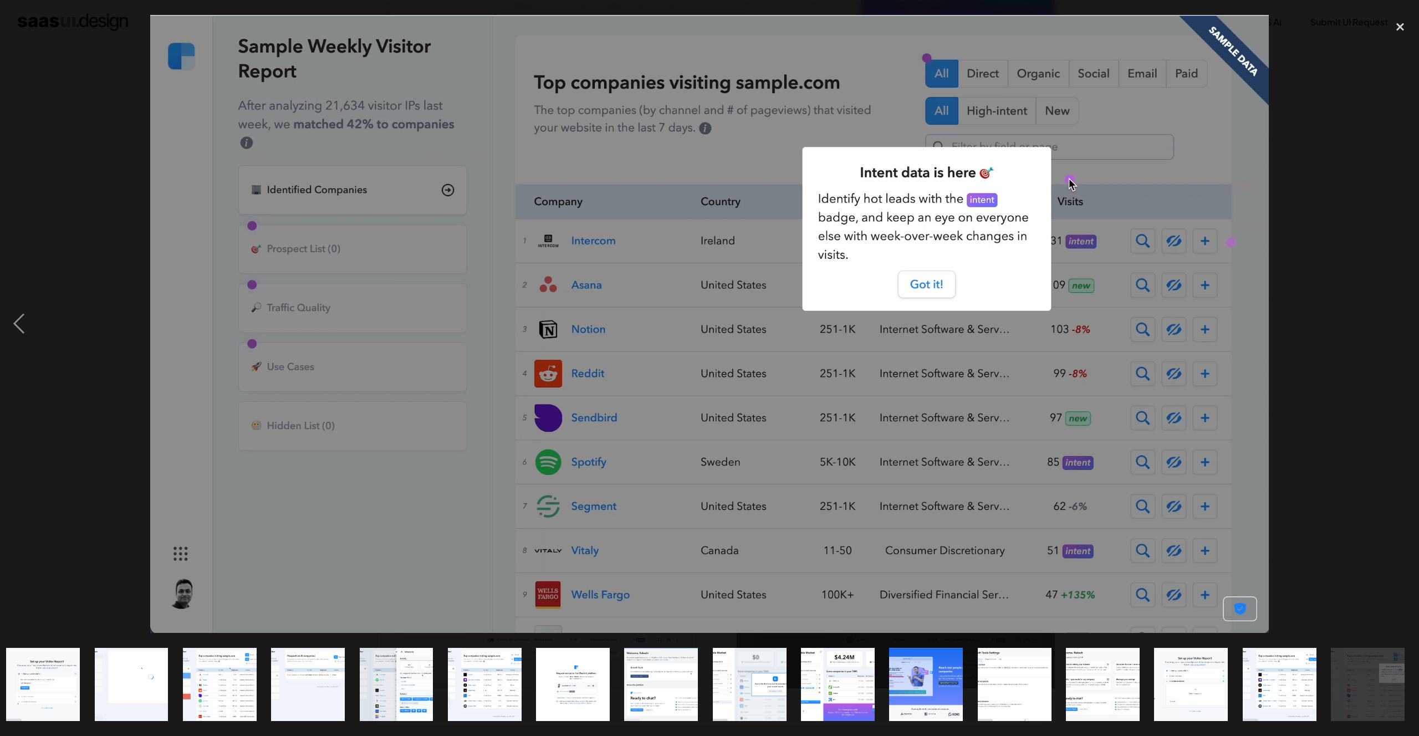
scroll to position [0, 185]
click at [1400, 30] on div "close lightbox" at bounding box center [1401, 27] width 38 height 24
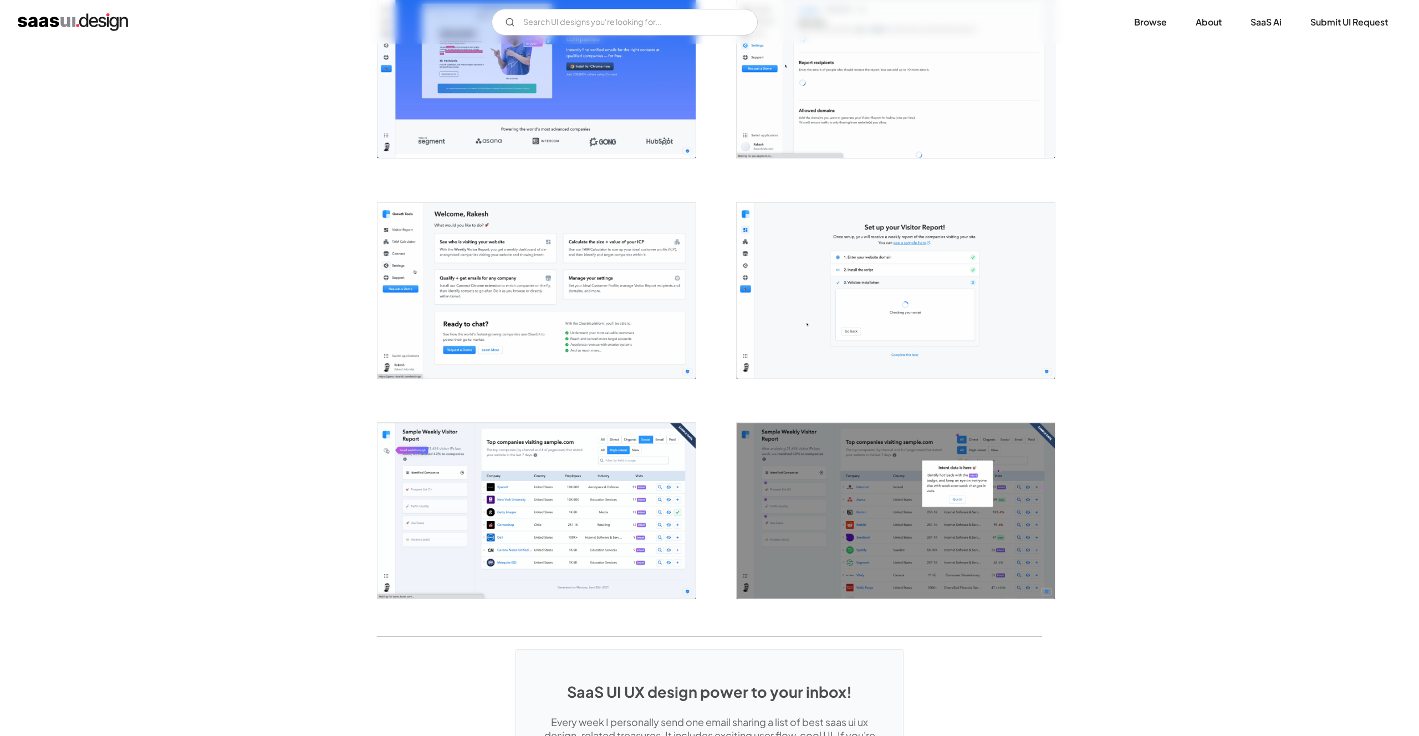
scroll to position [1602, 0]
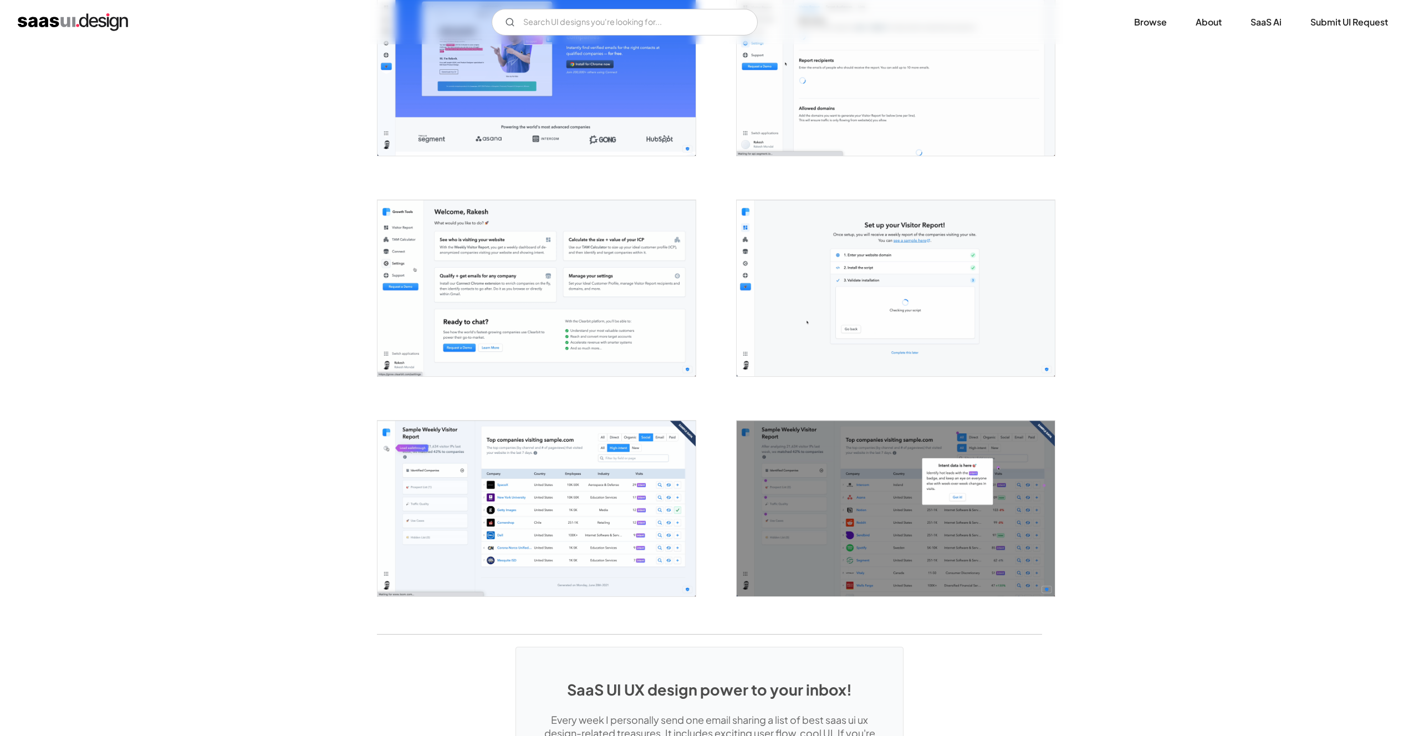
click at [851, 272] on img "open lightbox" at bounding box center [896, 288] width 318 height 176
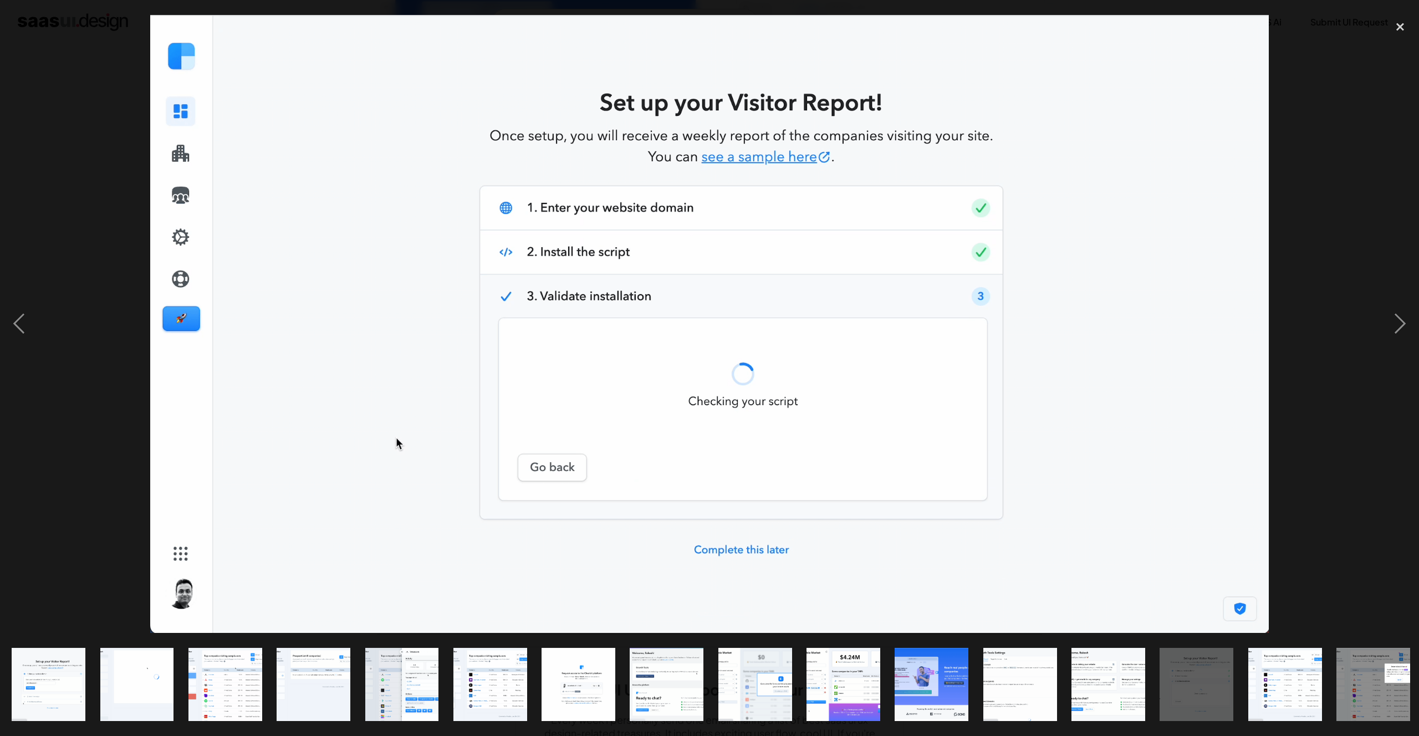
scroll to position [0, 185]
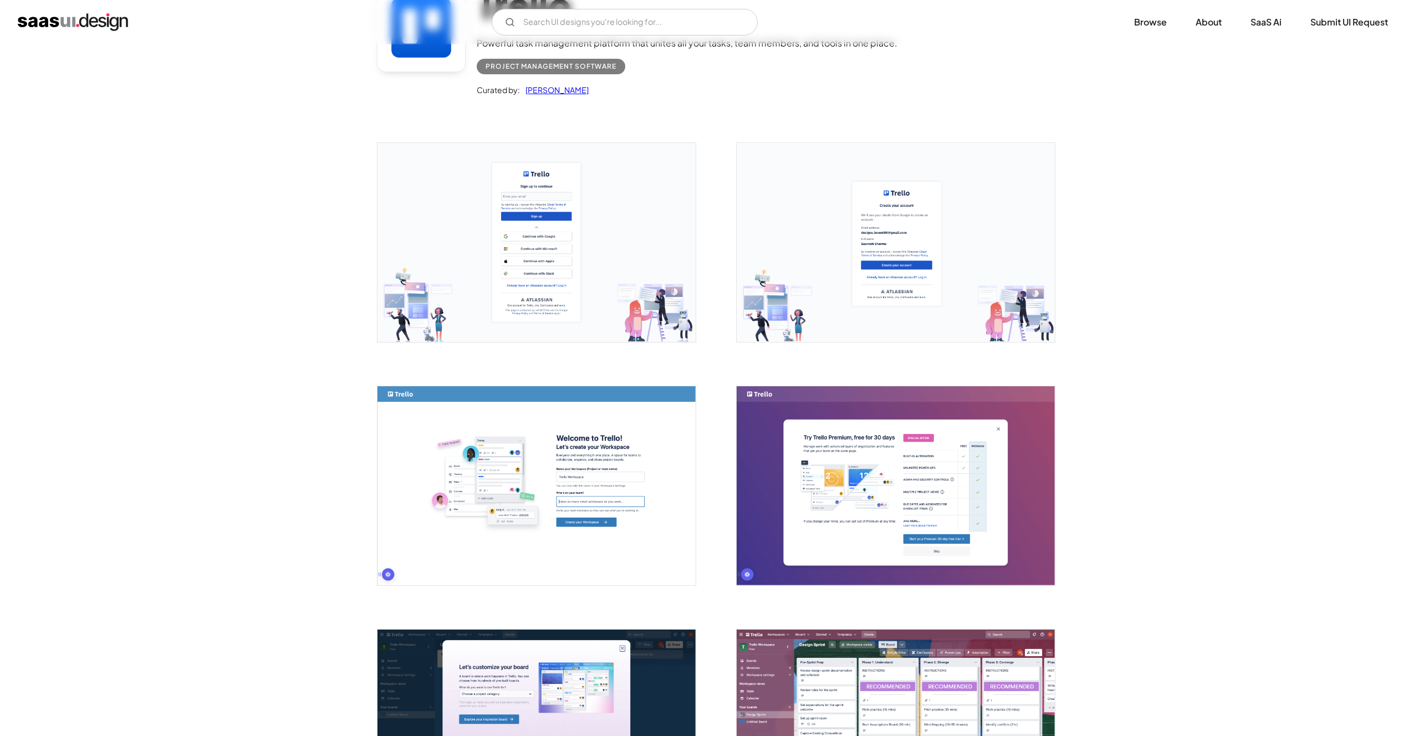
scroll to position [117, 0]
click at [627, 227] on img "open lightbox" at bounding box center [537, 241] width 318 height 199
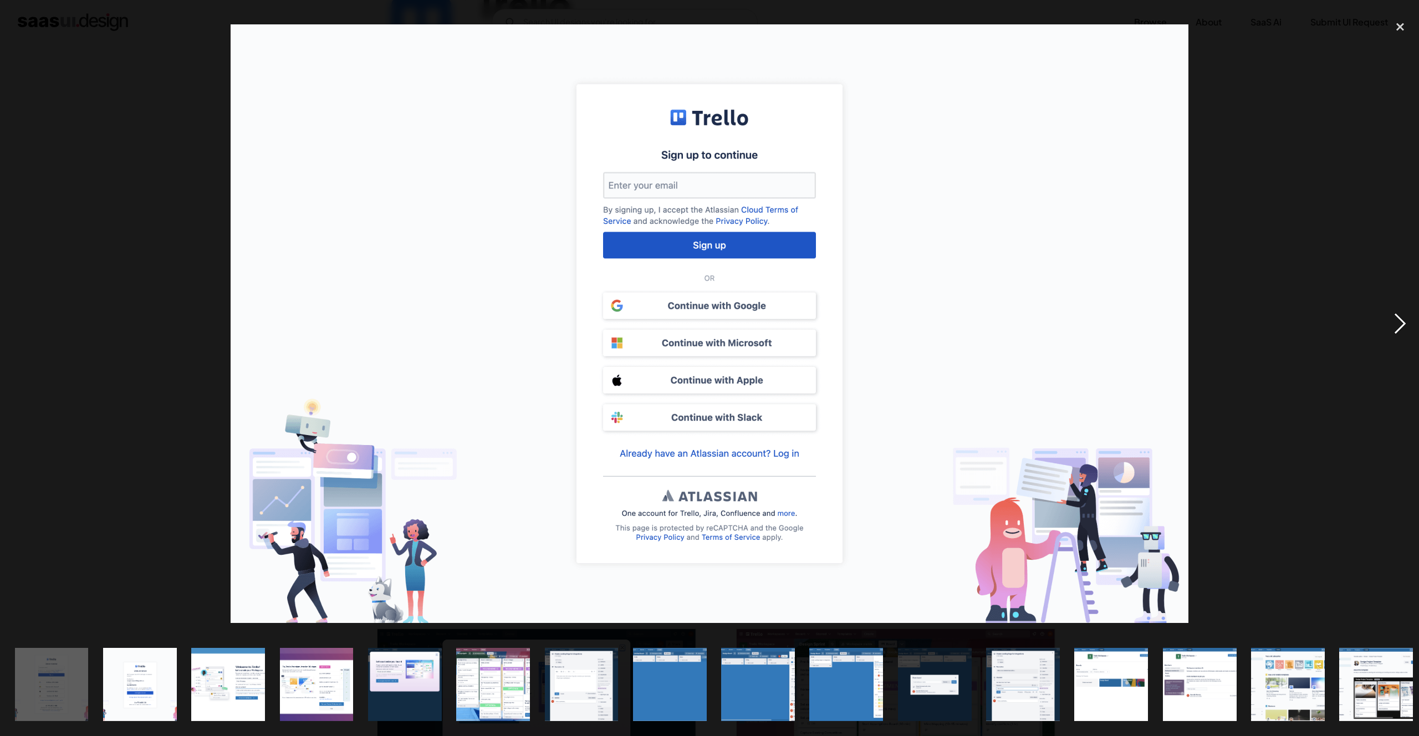
click at [1396, 318] on div "next image" at bounding box center [1401, 324] width 38 height 619
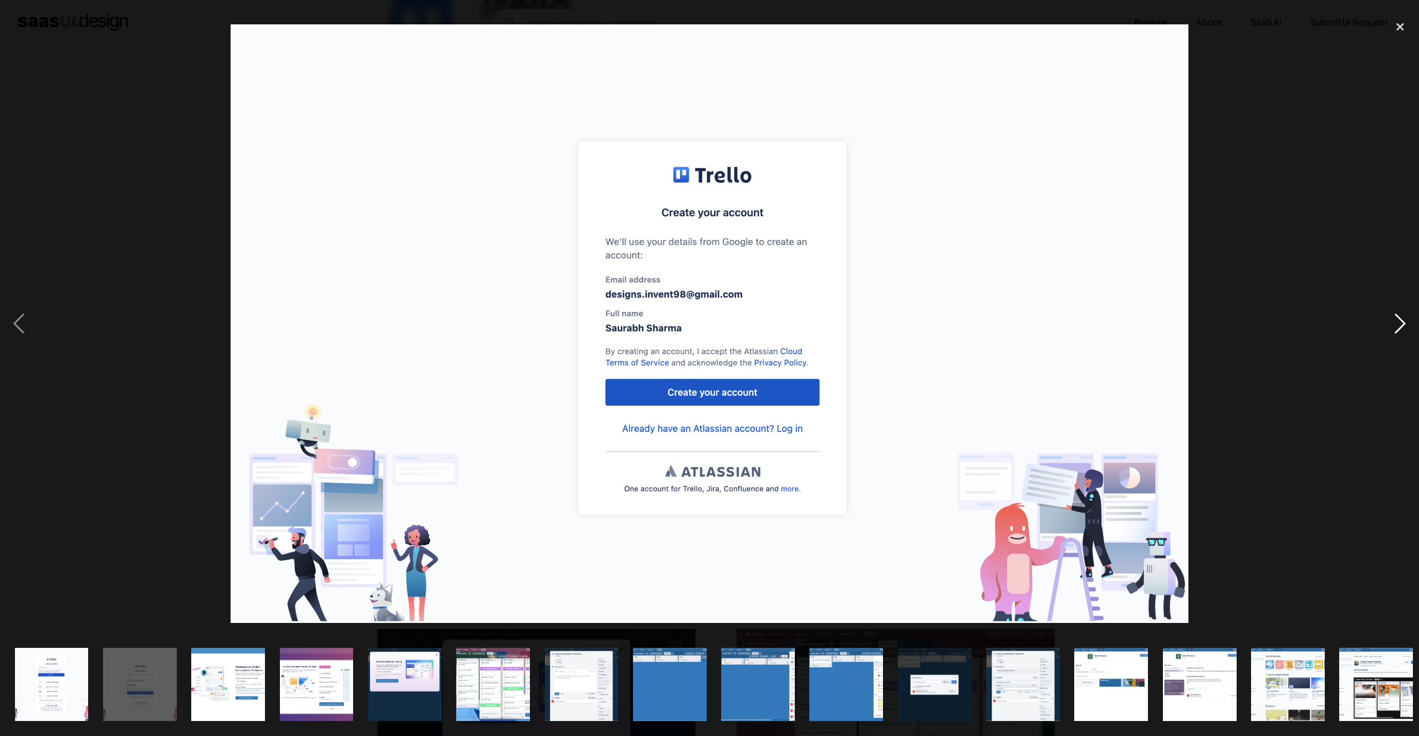
click at [1396, 318] on div "next image" at bounding box center [1401, 324] width 38 height 619
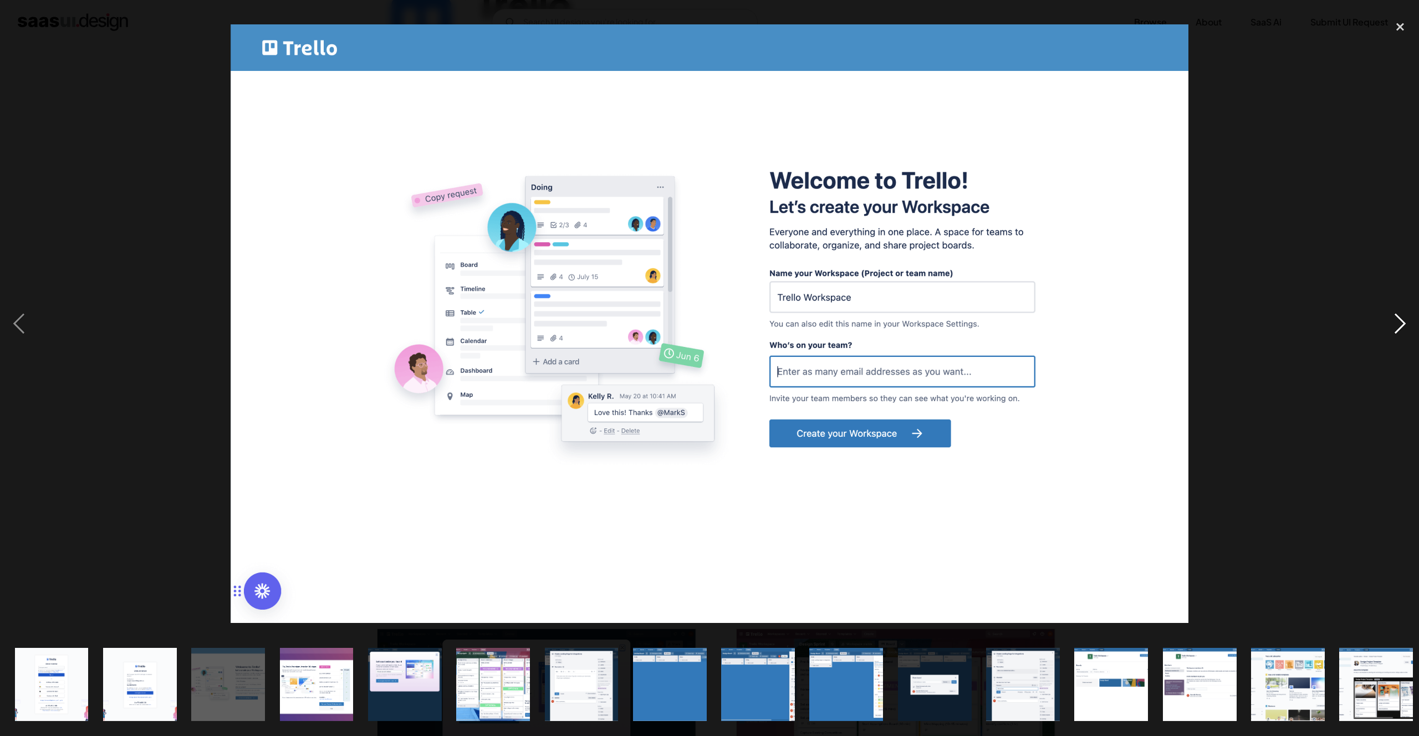
click at [1396, 318] on div "next image" at bounding box center [1401, 324] width 38 height 619
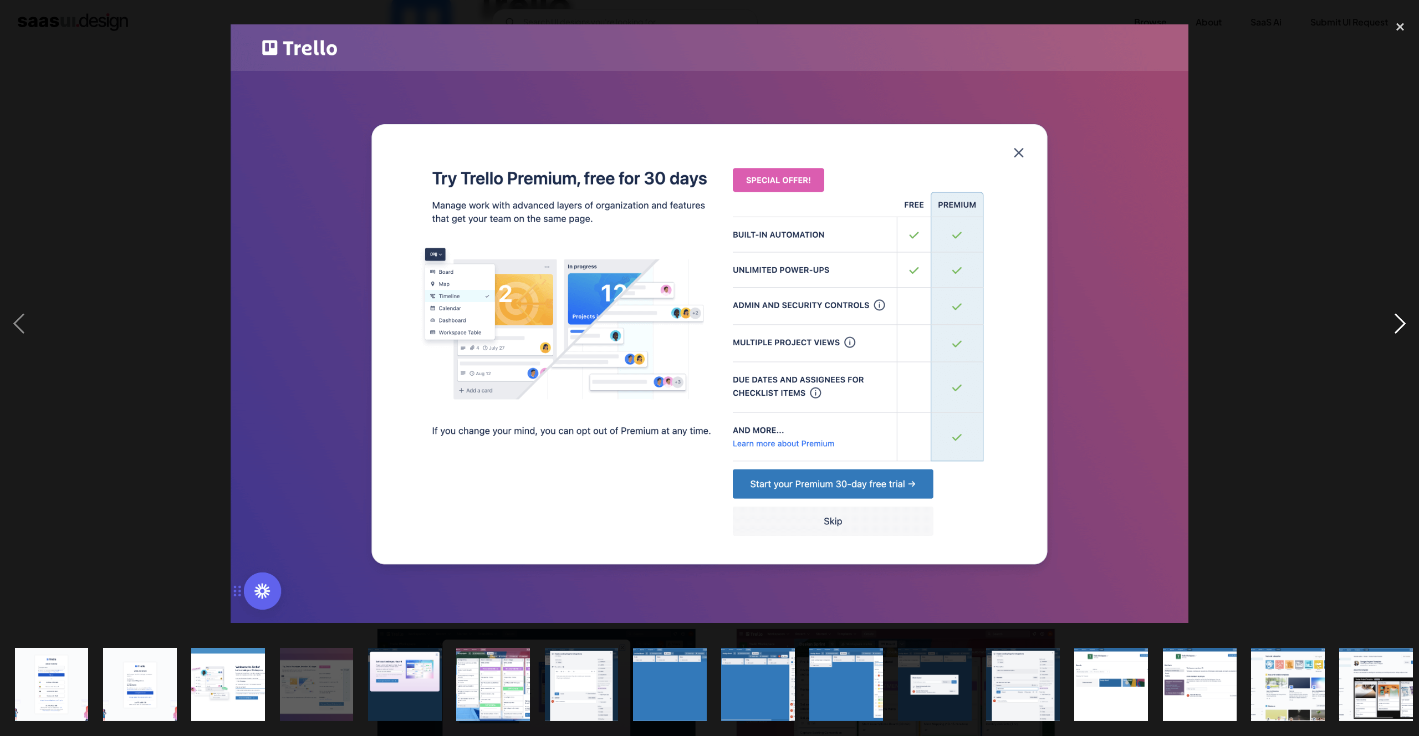
click at [1396, 318] on div "next image" at bounding box center [1401, 324] width 38 height 619
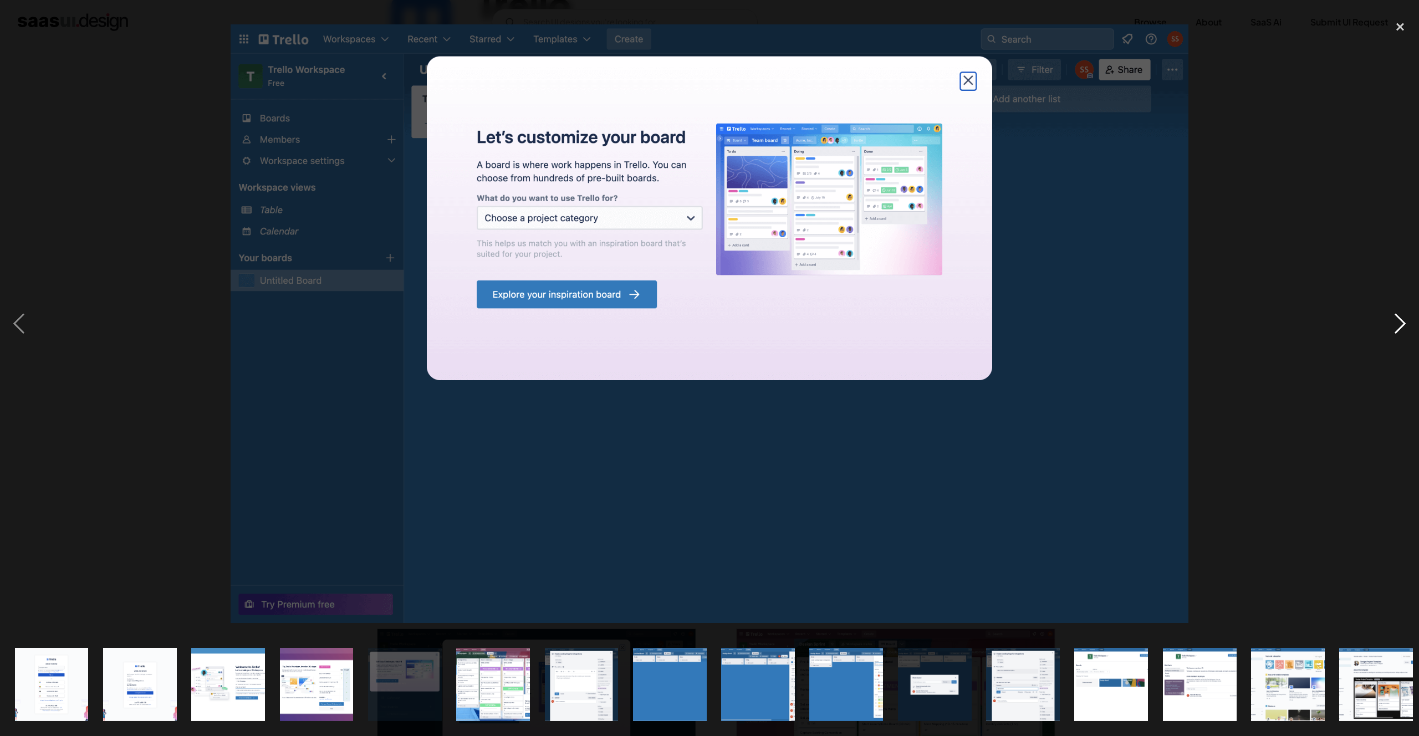
click at [1396, 318] on div "next image" at bounding box center [1401, 324] width 38 height 619
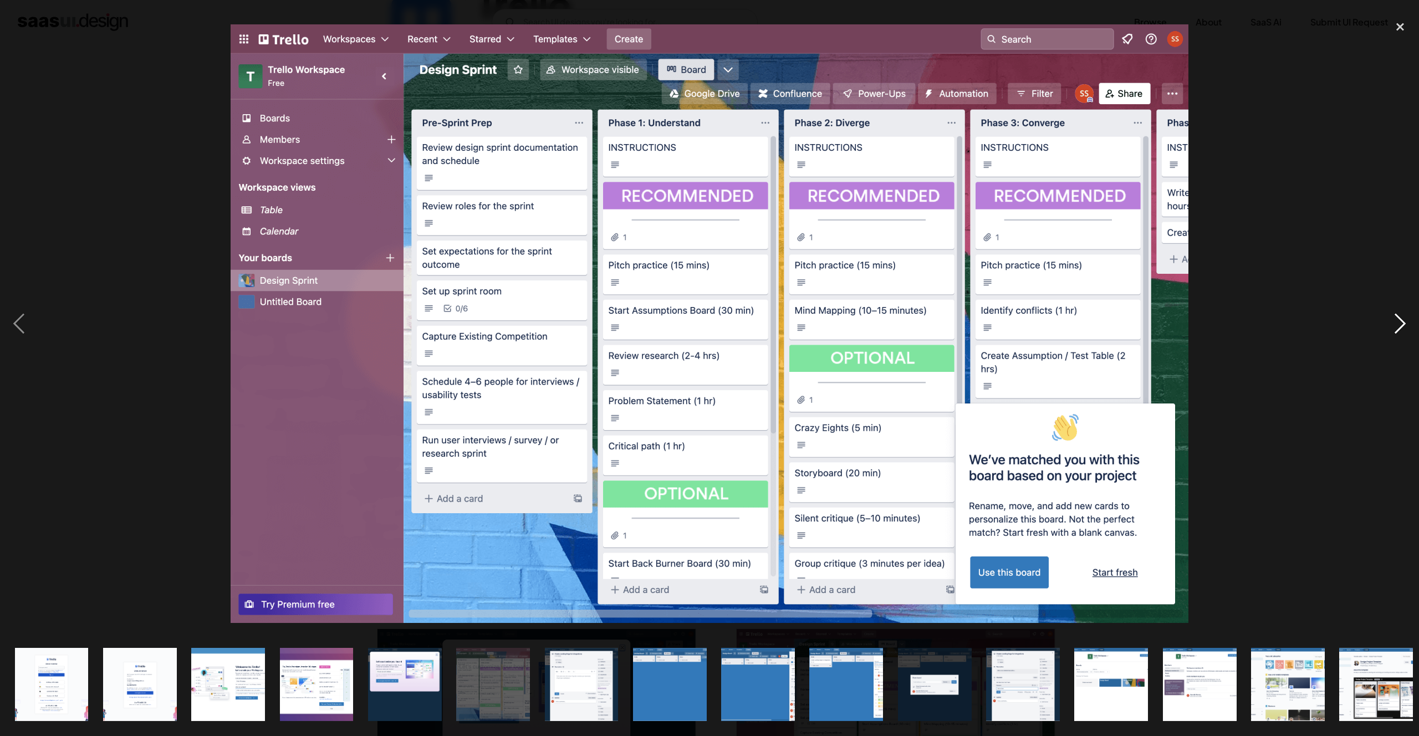
click at [1396, 318] on div "next image" at bounding box center [1401, 324] width 38 height 619
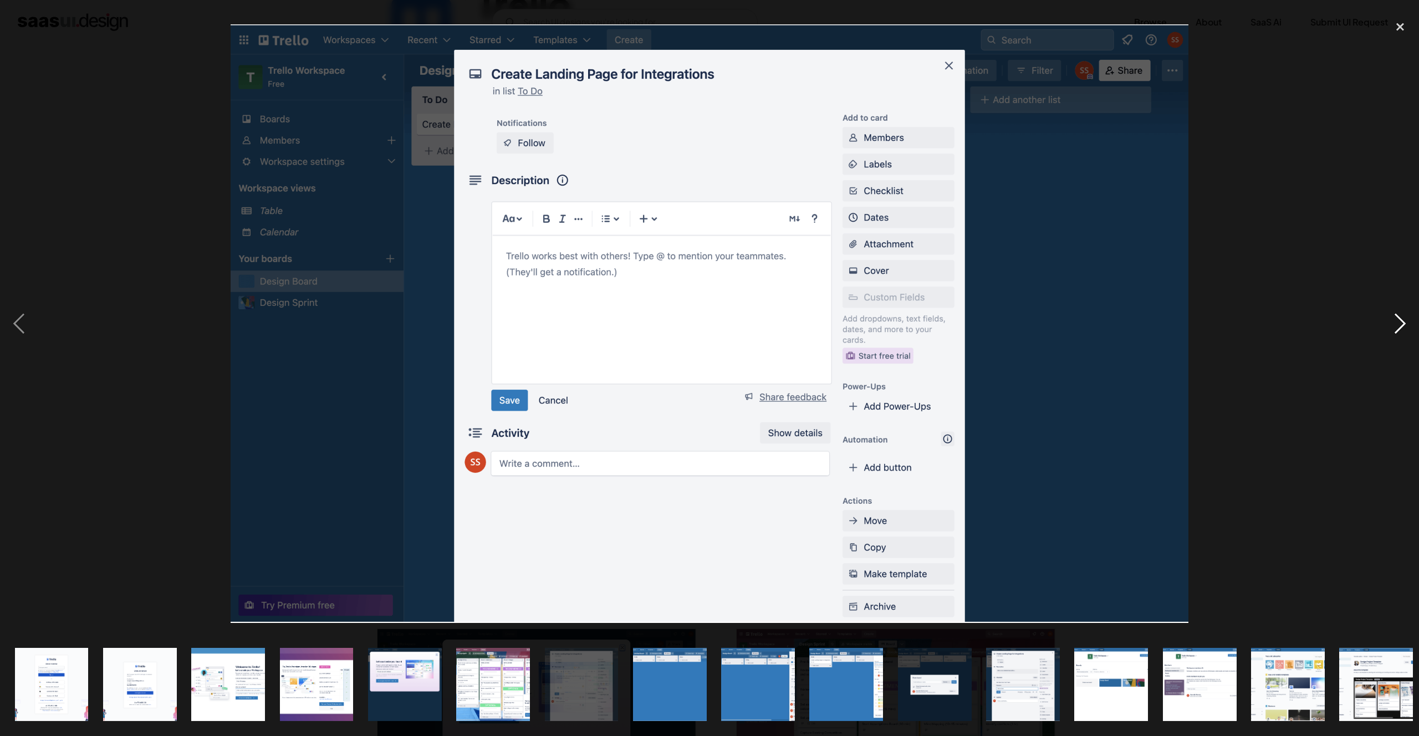
click at [1396, 317] on div "next image" at bounding box center [1401, 324] width 38 height 619
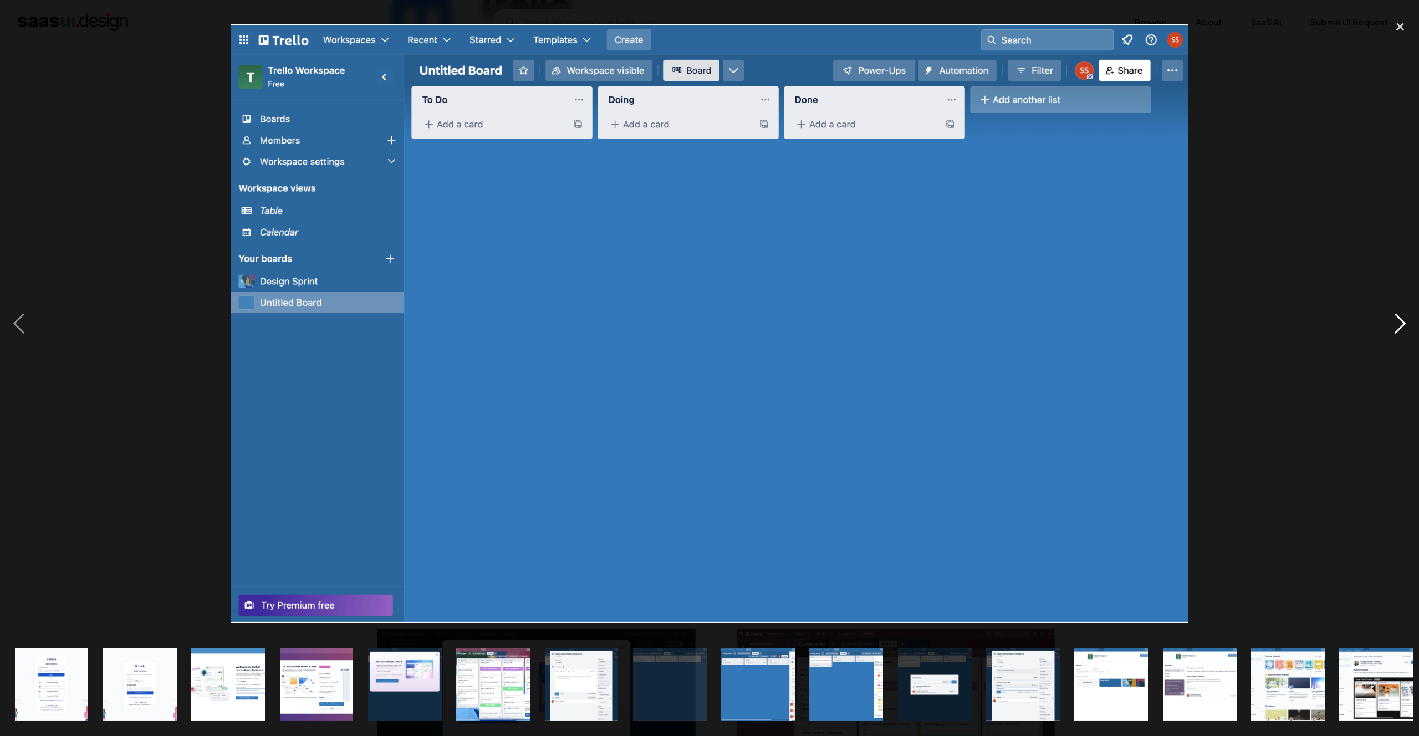
click at [1397, 318] on div "next image" at bounding box center [1401, 324] width 38 height 619
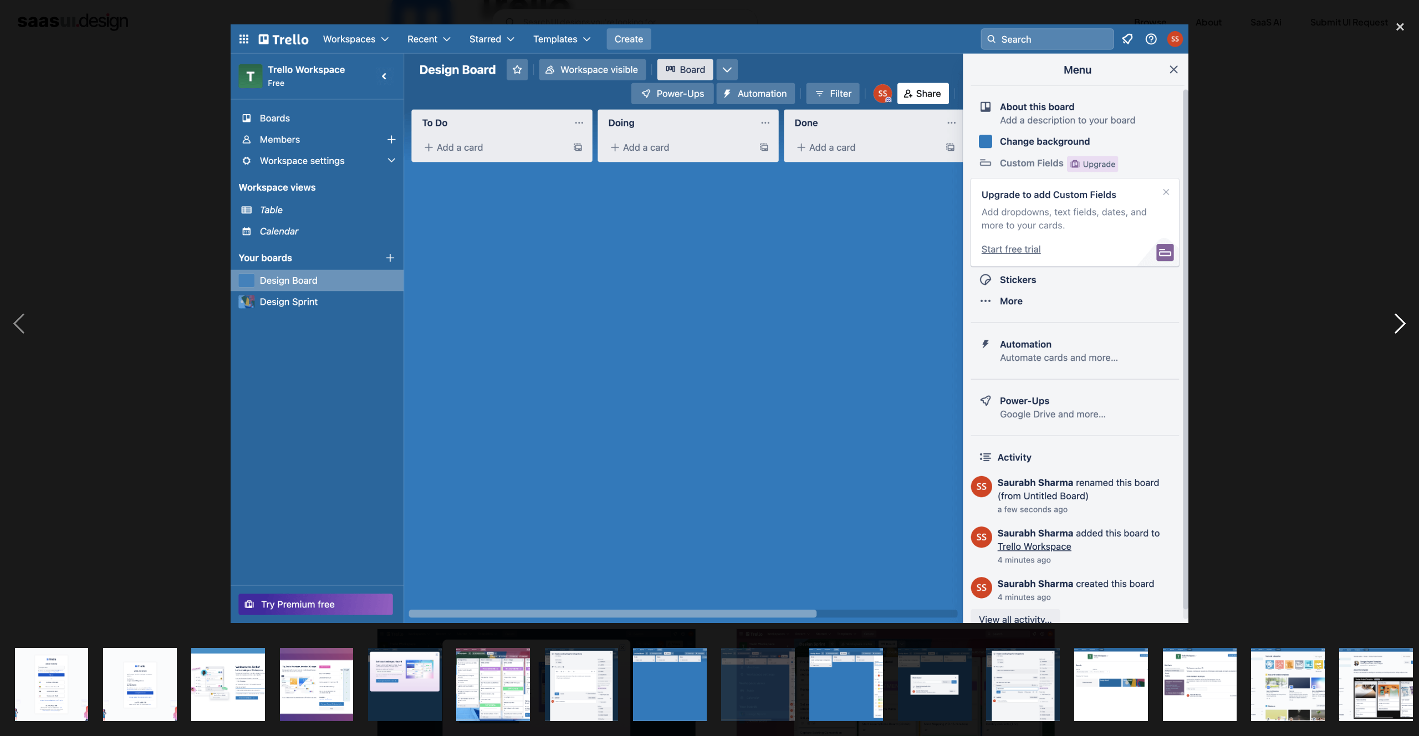
click at [1397, 319] on div "next image" at bounding box center [1401, 324] width 38 height 619
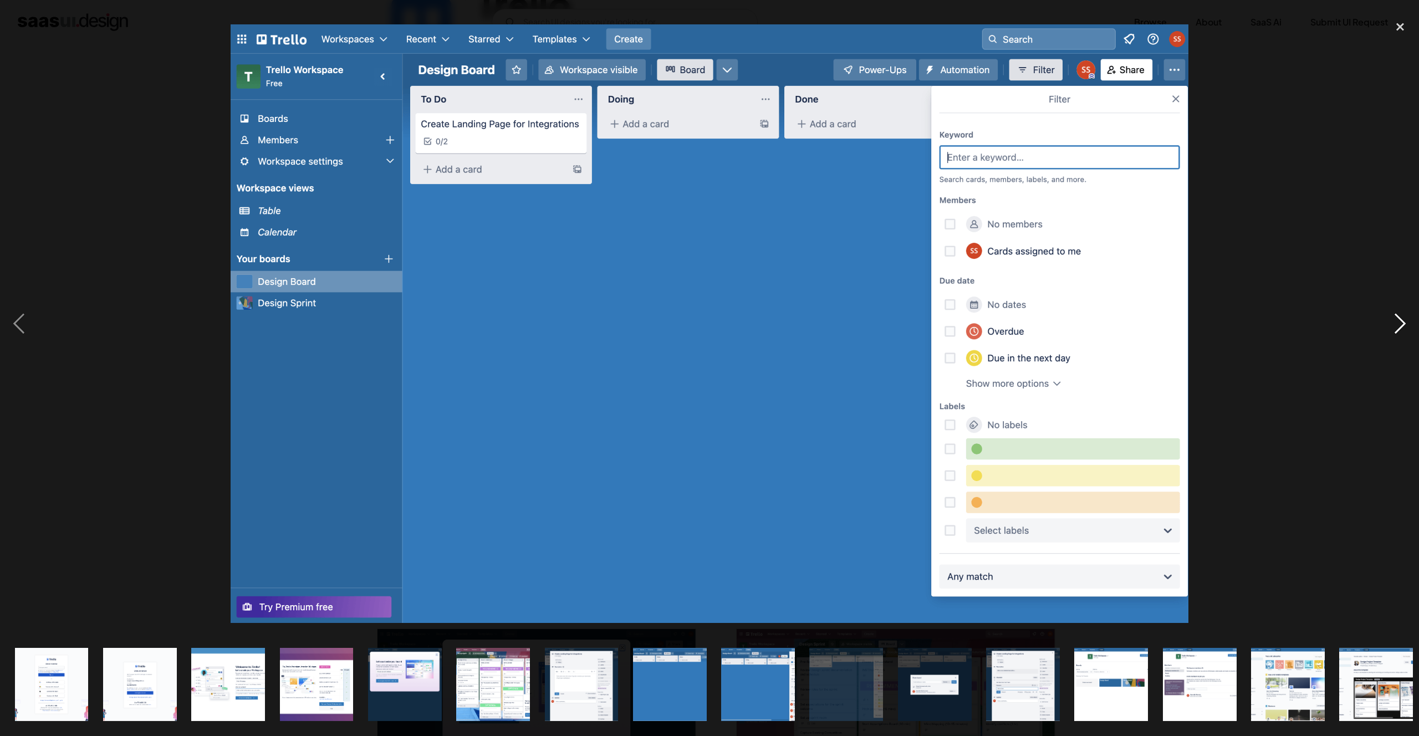
click at [1397, 319] on div "next image" at bounding box center [1401, 324] width 38 height 619
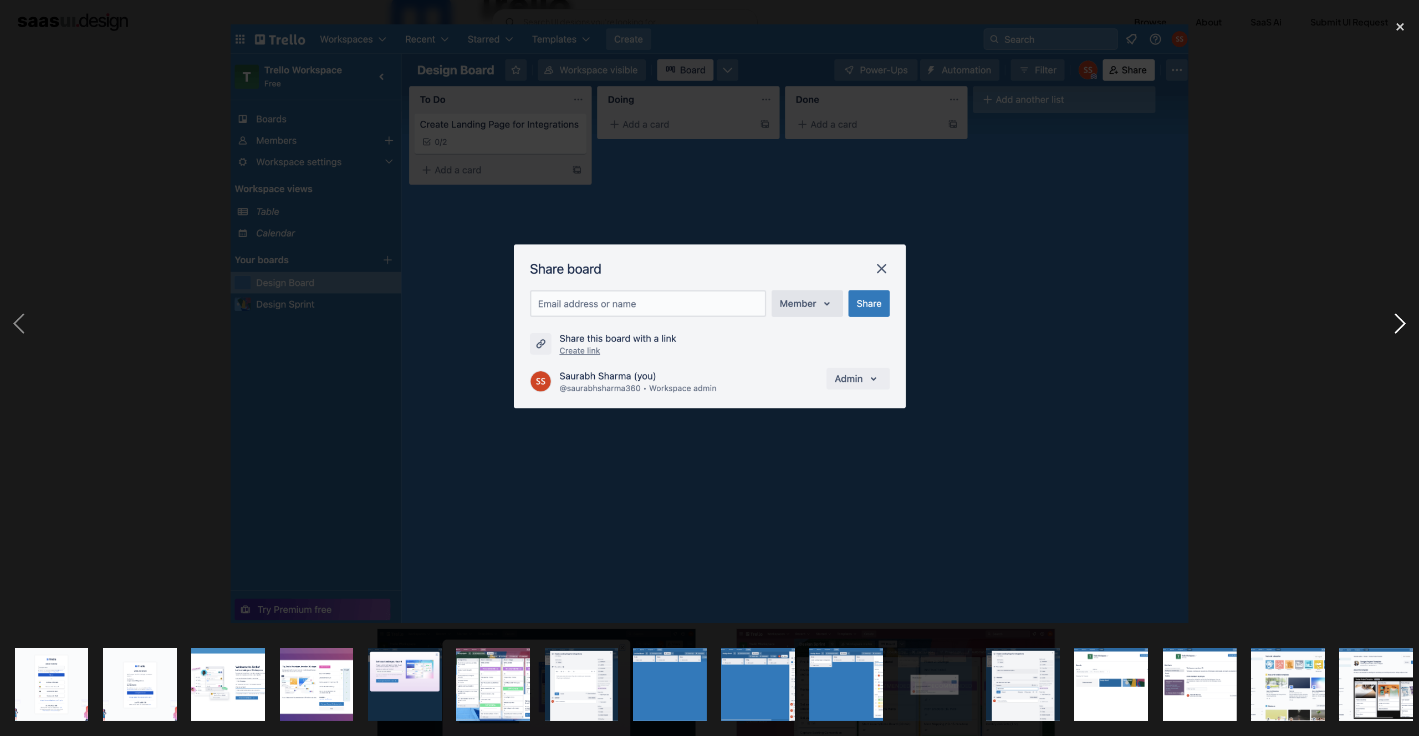
click at [1397, 319] on div "next image" at bounding box center [1401, 324] width 38 height 619
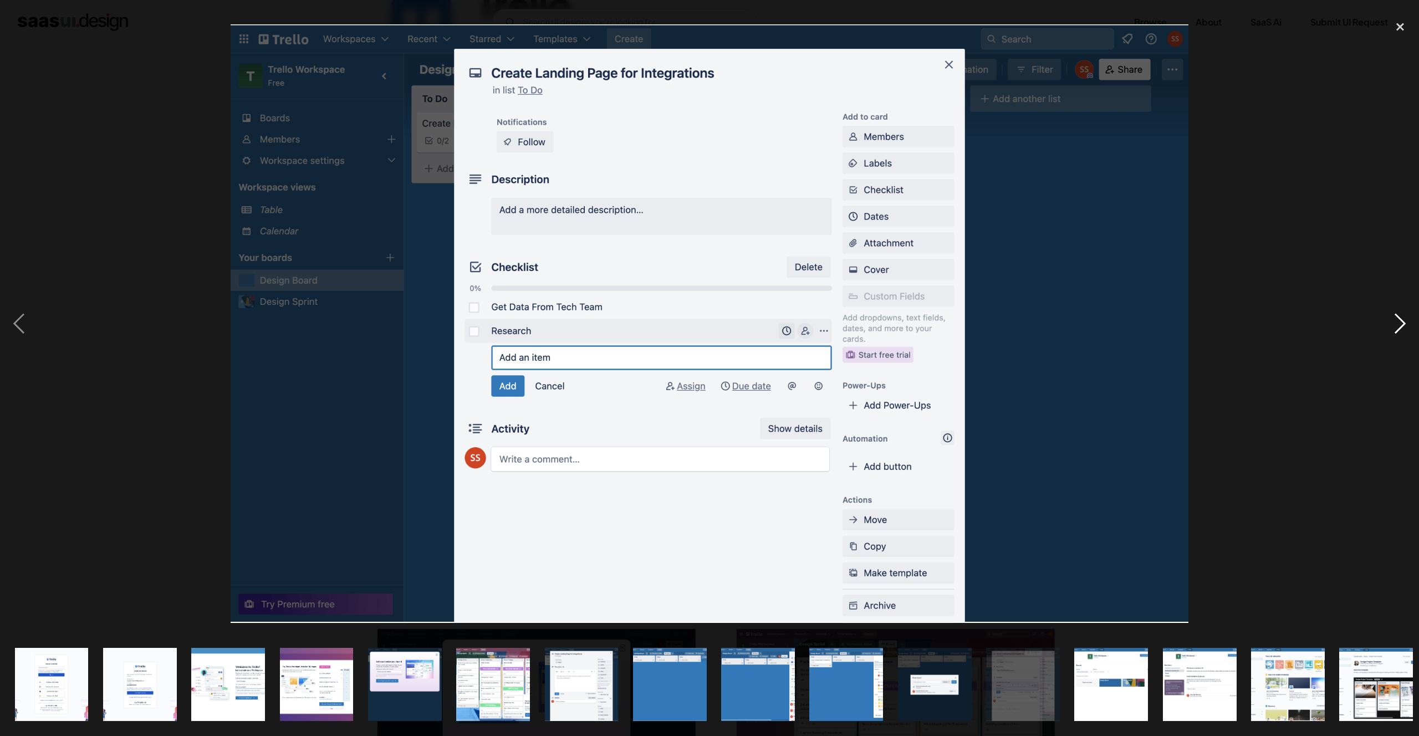
click at [1397, 319] on div "next image" at bounding box center [1401, 324] width 38 height 619
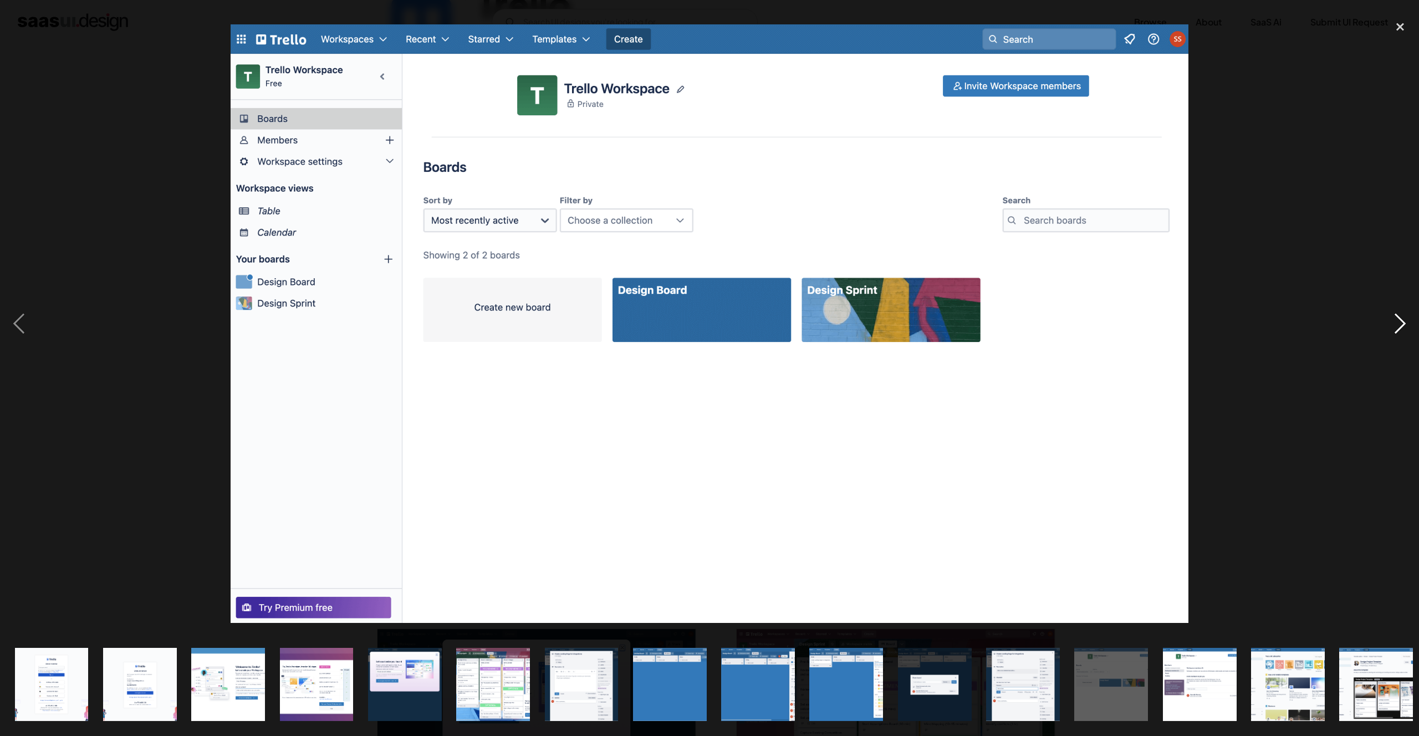
click at [1397, 319] on div "next image" at bounding box center [1401, 324] width 38 height 619
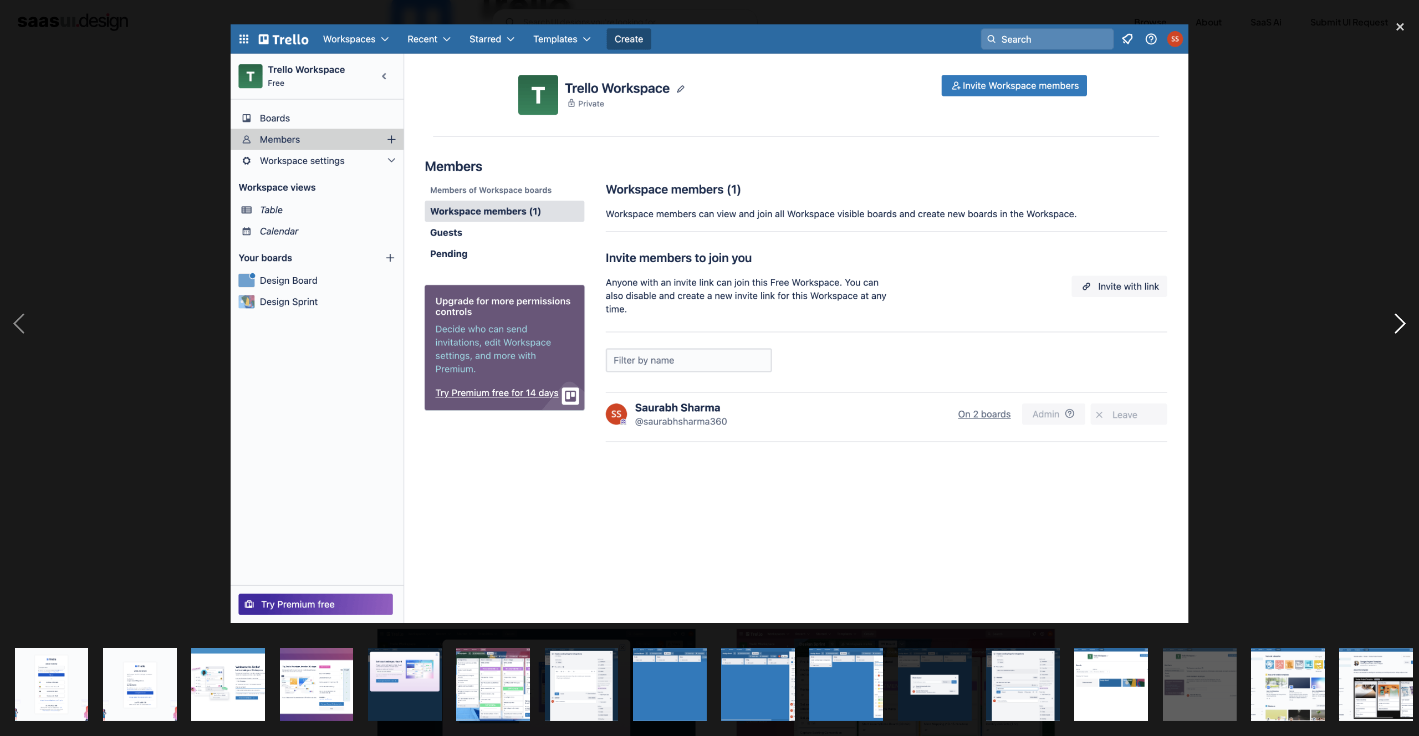
click at [1397, 319] on div "next image" at bounding box center [1401, 324] width 38 height 619
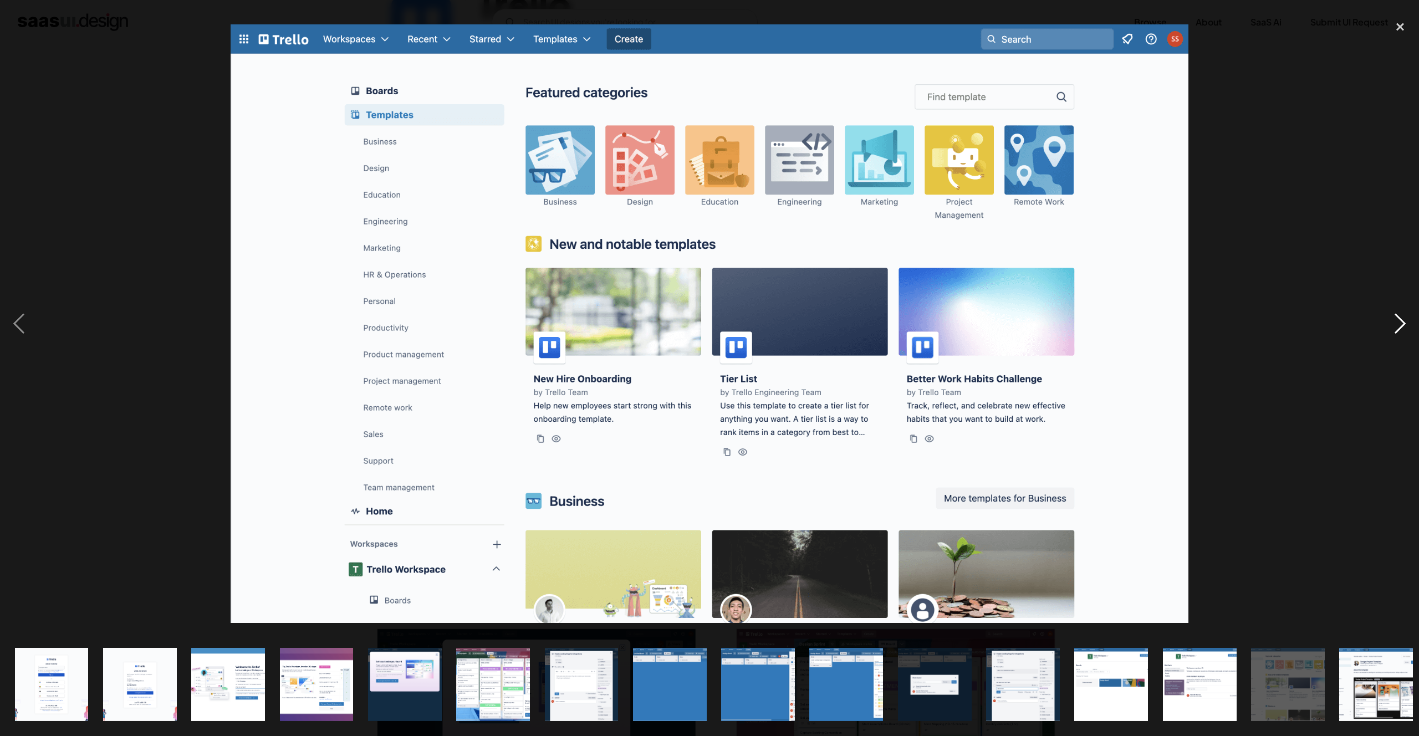
click at [1397, 319] on div "next image" at bounding box center [1401, 324] width 38 height 619
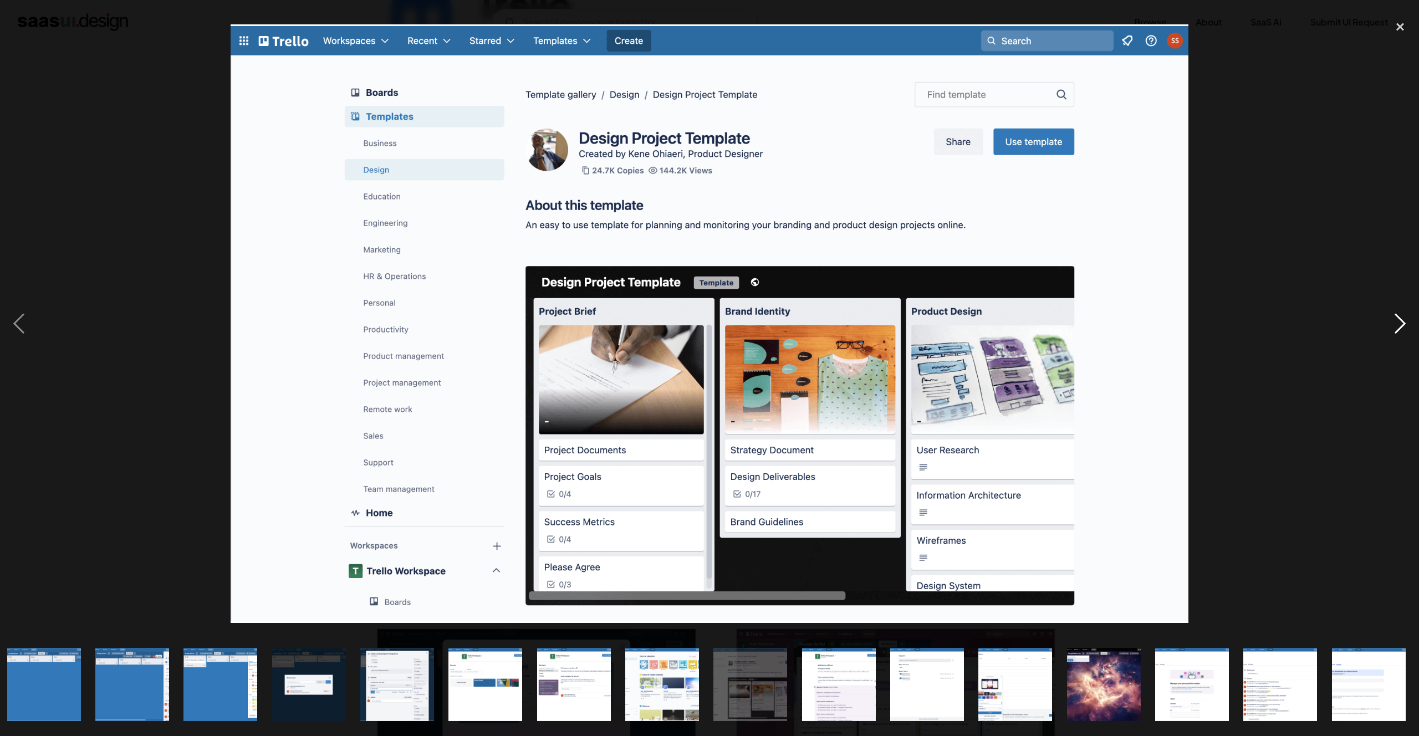
scroll to position [0, 627]
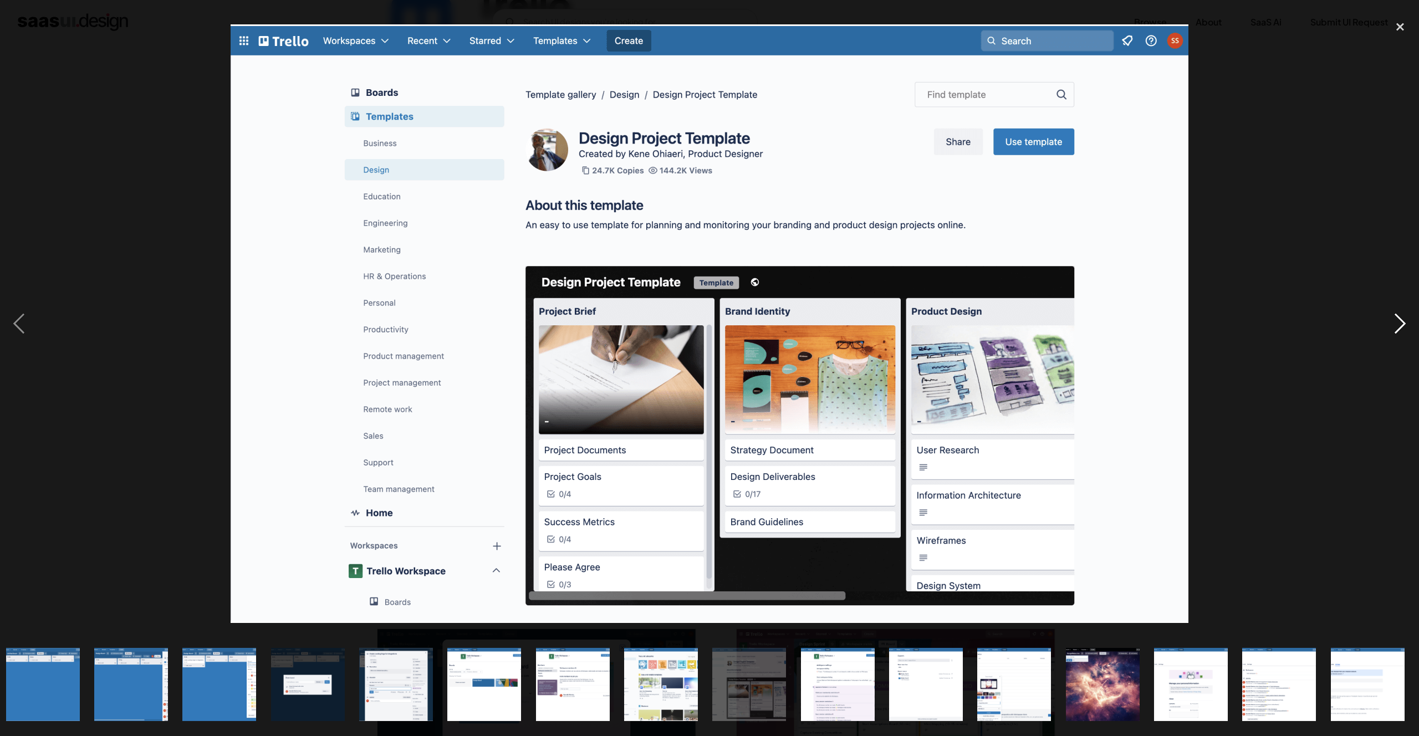
click at [1397, 319] on div "next image" at bounding box center [1401, 324] width 38 height 619
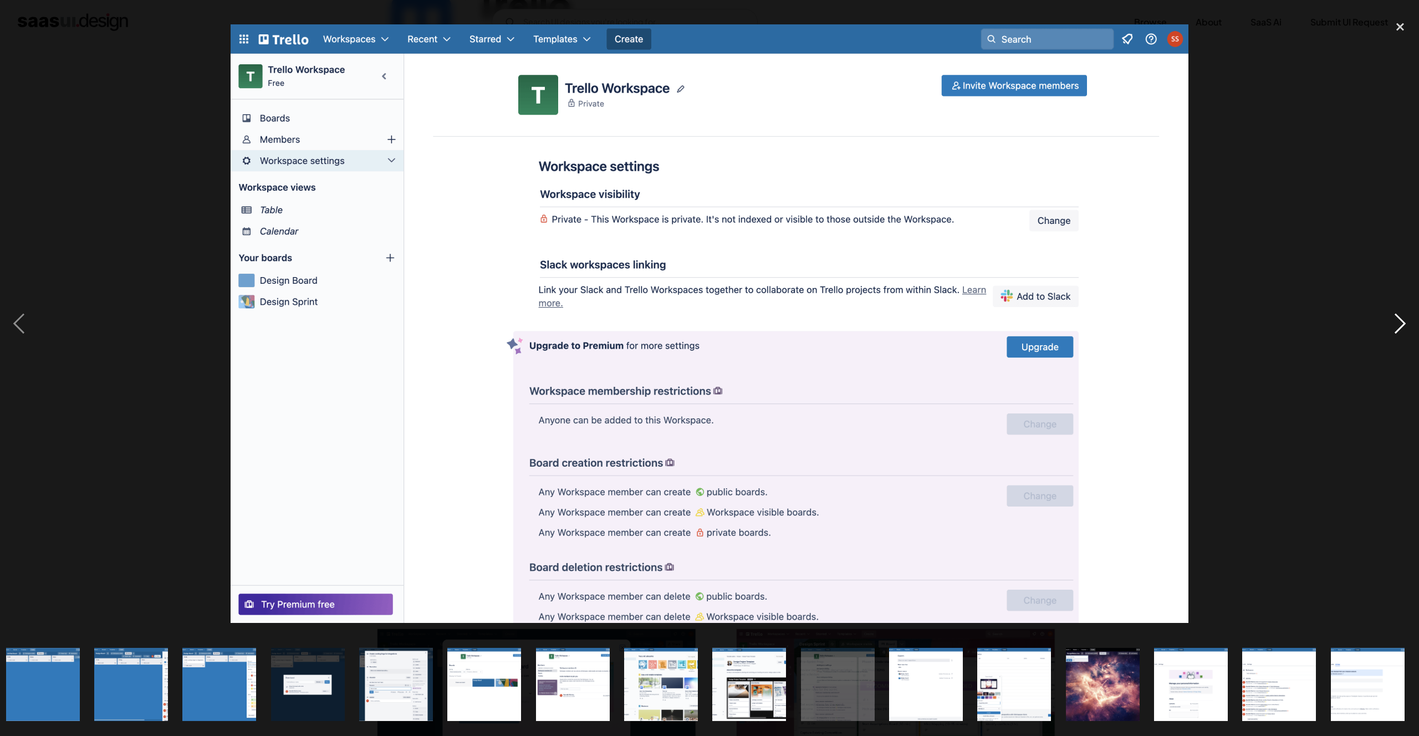
click at [1397, 319] on div "next image" at bounding box center [1401, 324] width 38 height 619
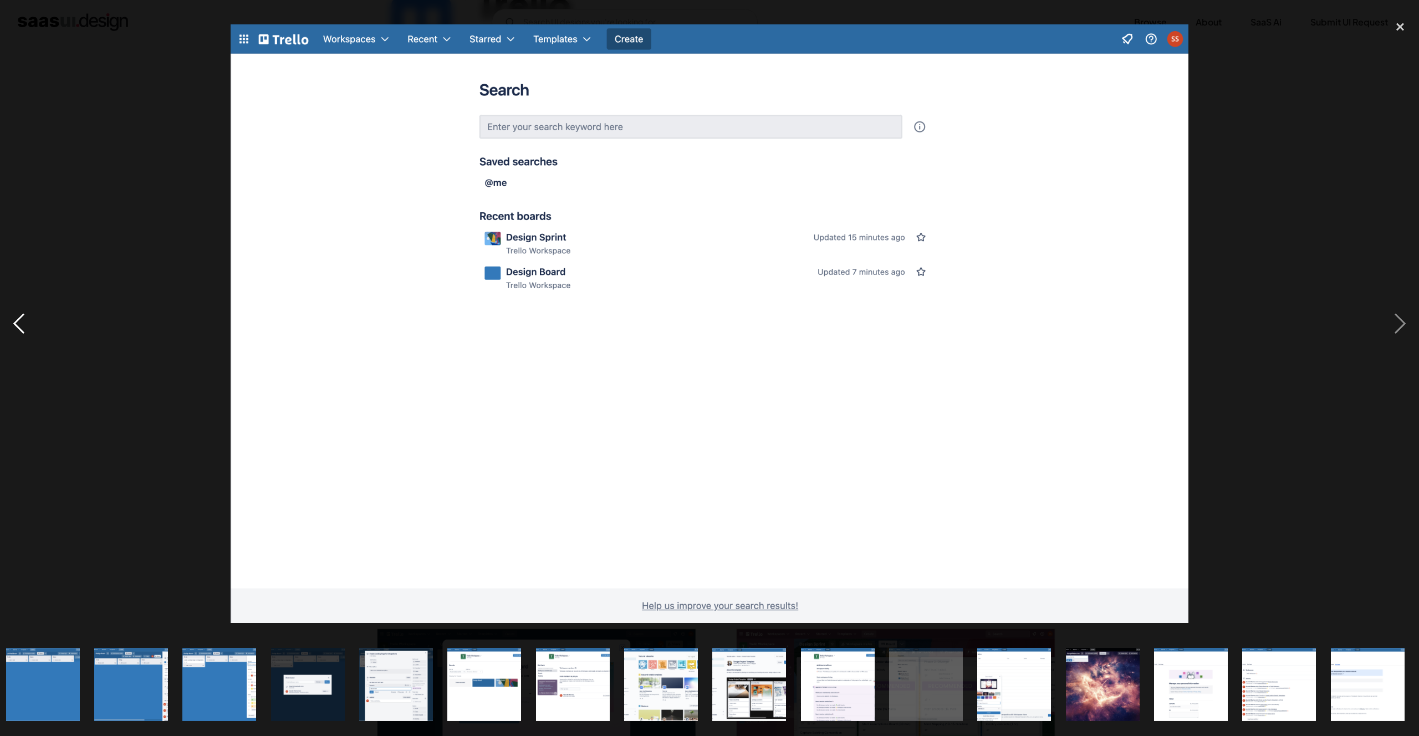
click at [18, 323] on div "previous image" at bounding box center [19, 324] width 38 height 619
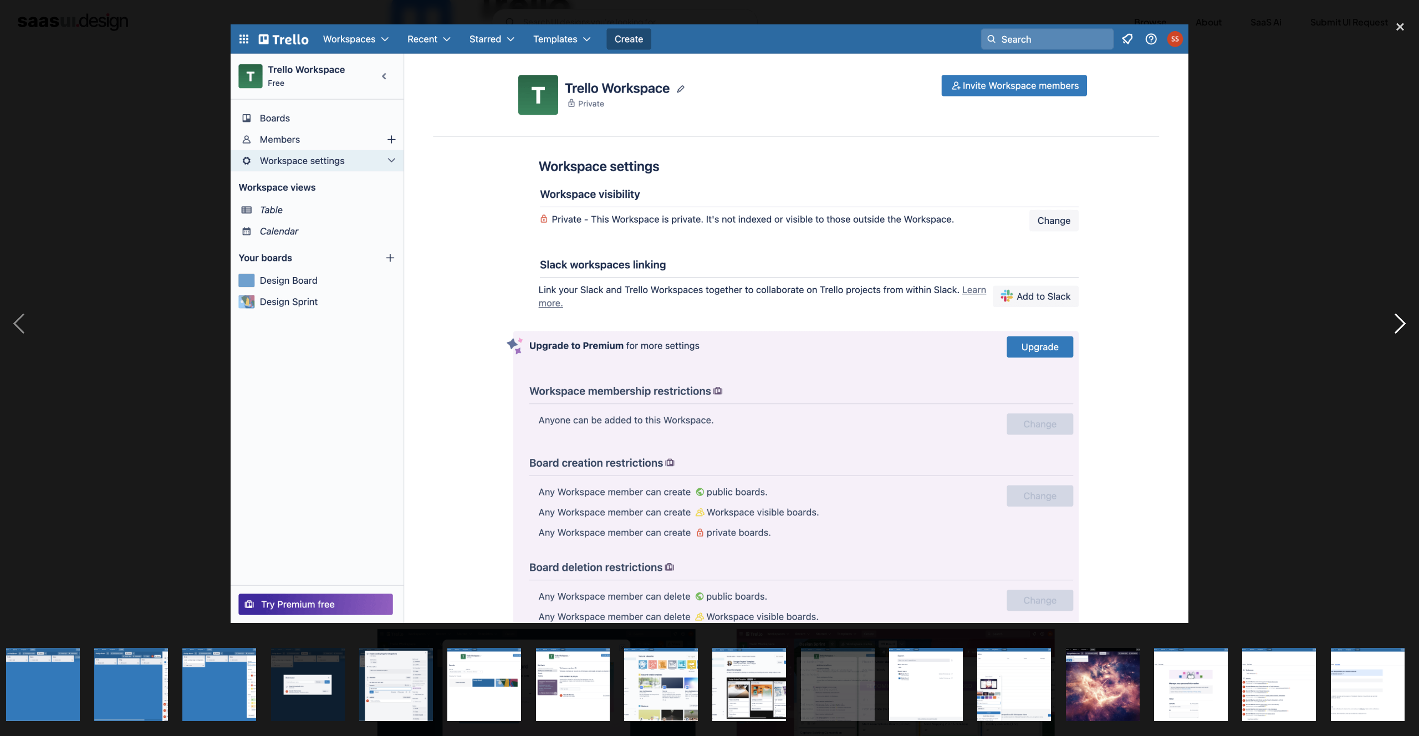
click at [1406, 321] on div "next image" at bounding box center [1401, 324] width 38 height 619
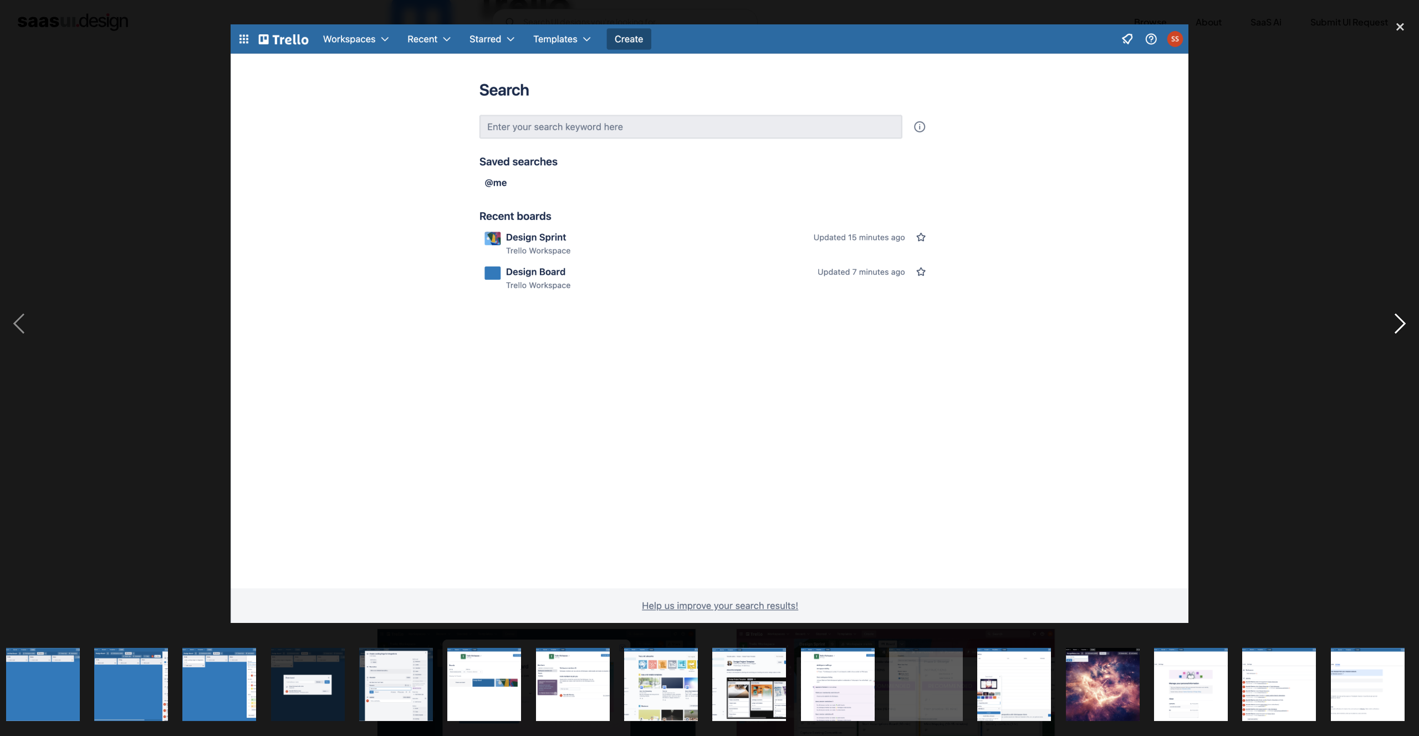
click at [1404, 322] on div "next image" at bounding box center [1401, 324] width 38 height 619
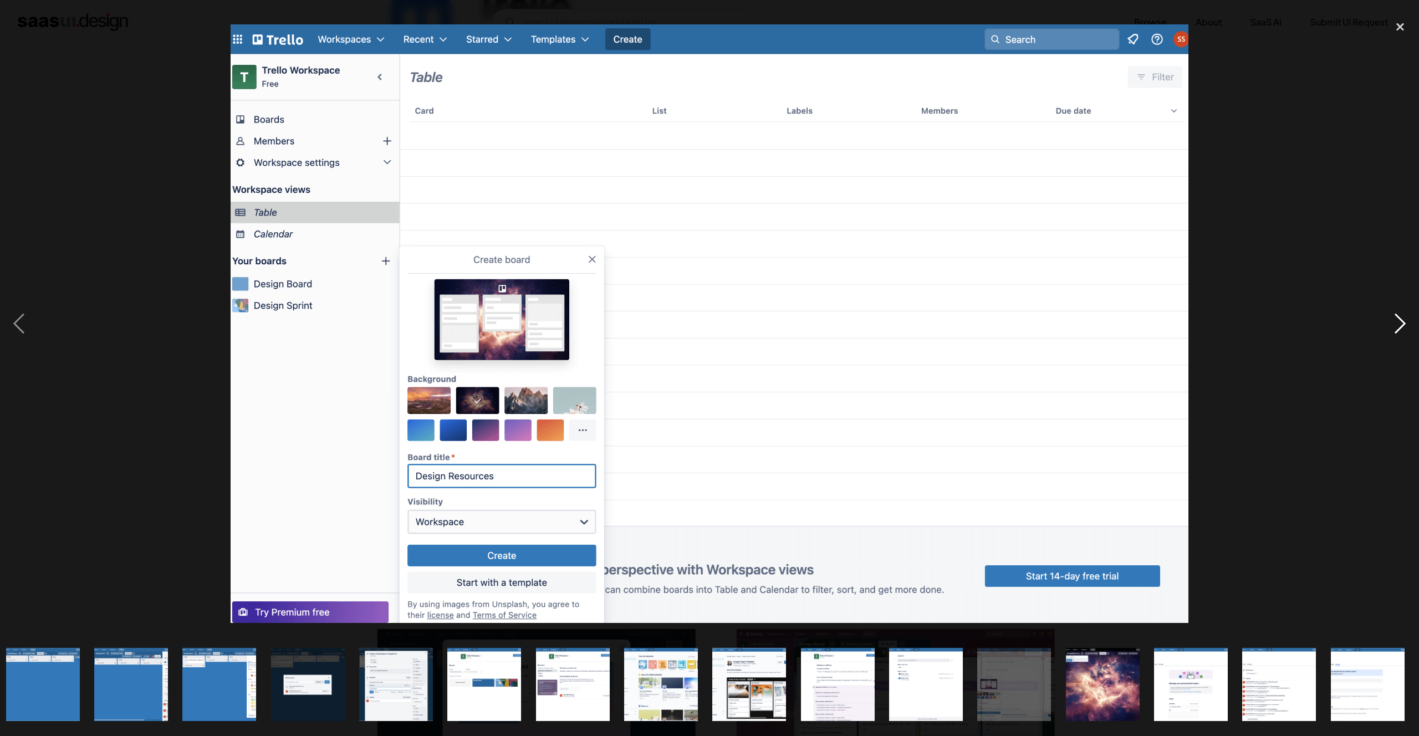
click at [1404, 322] on div "next image" at bounding box center [1401, 324] width 38 height 619
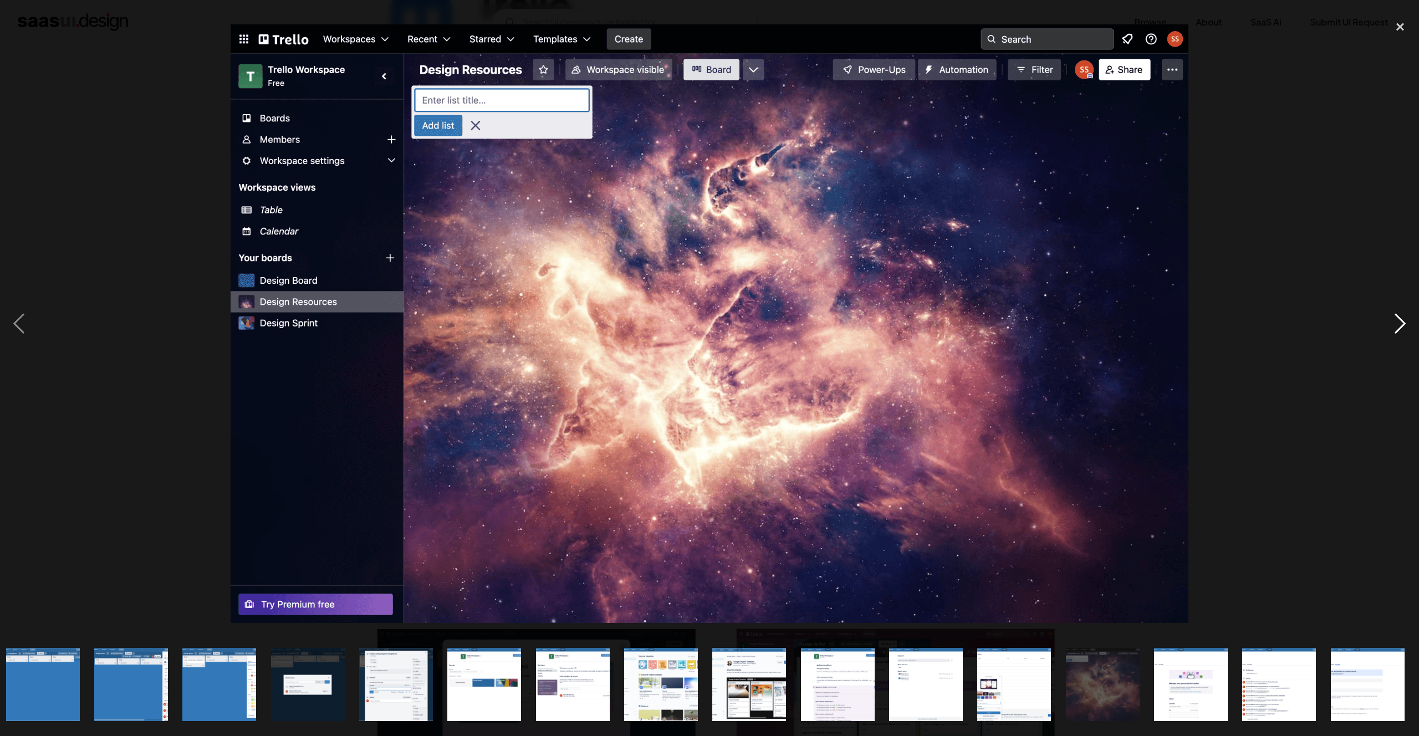
click at [1404, 322] on div "next image" at bounding box center [1401, 324] width 38 height 619
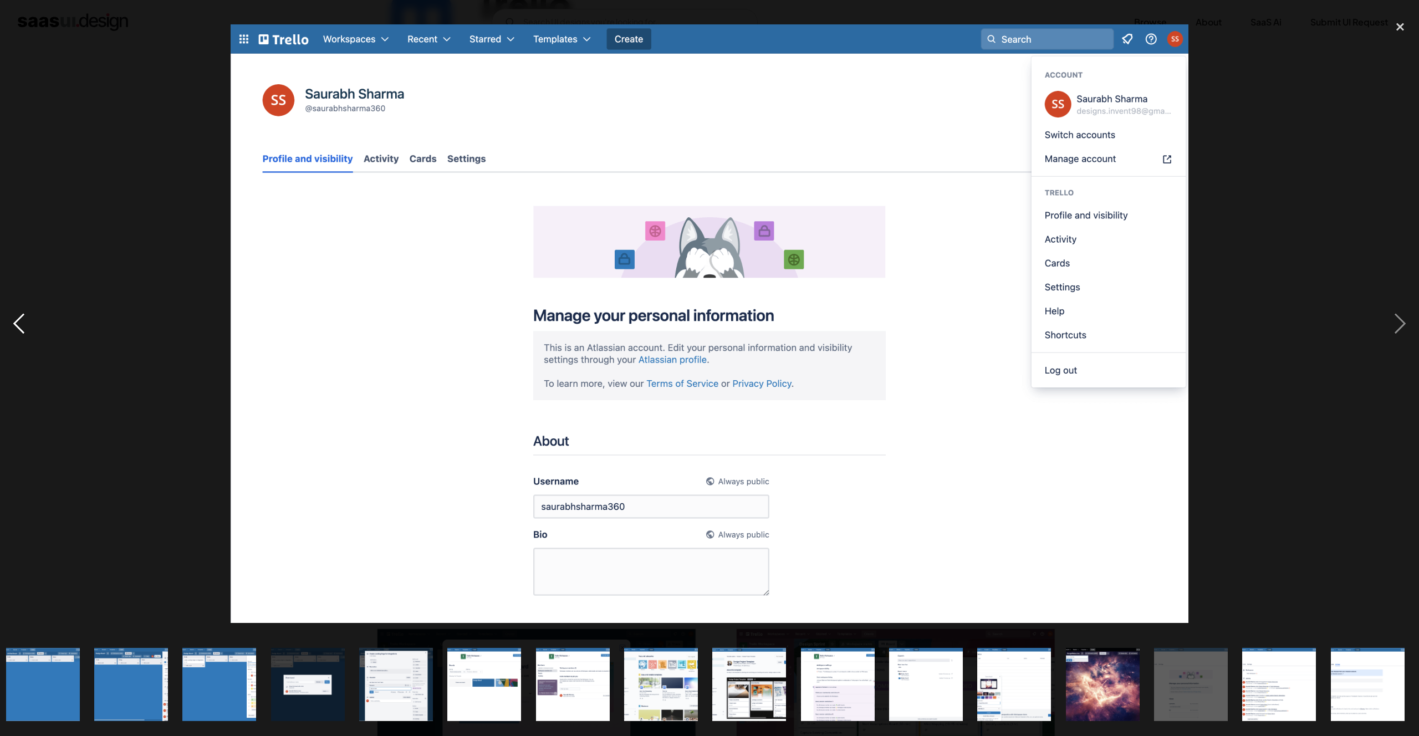
click at [23, 325] on div "previous image" at bounding box center [19, 324] width 38 height 619
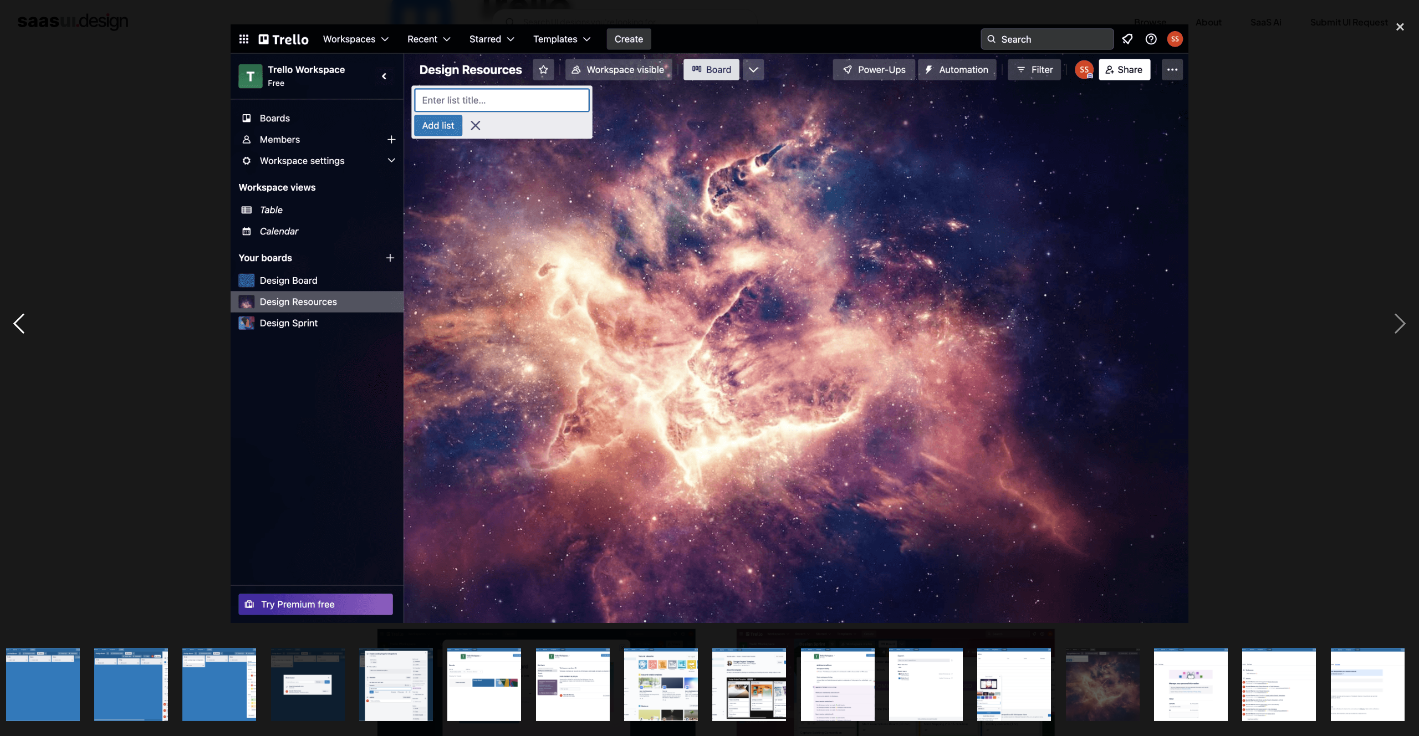
click at [23, 325] on div "previous image" at bounding box center [19, 324] width 38 height 619
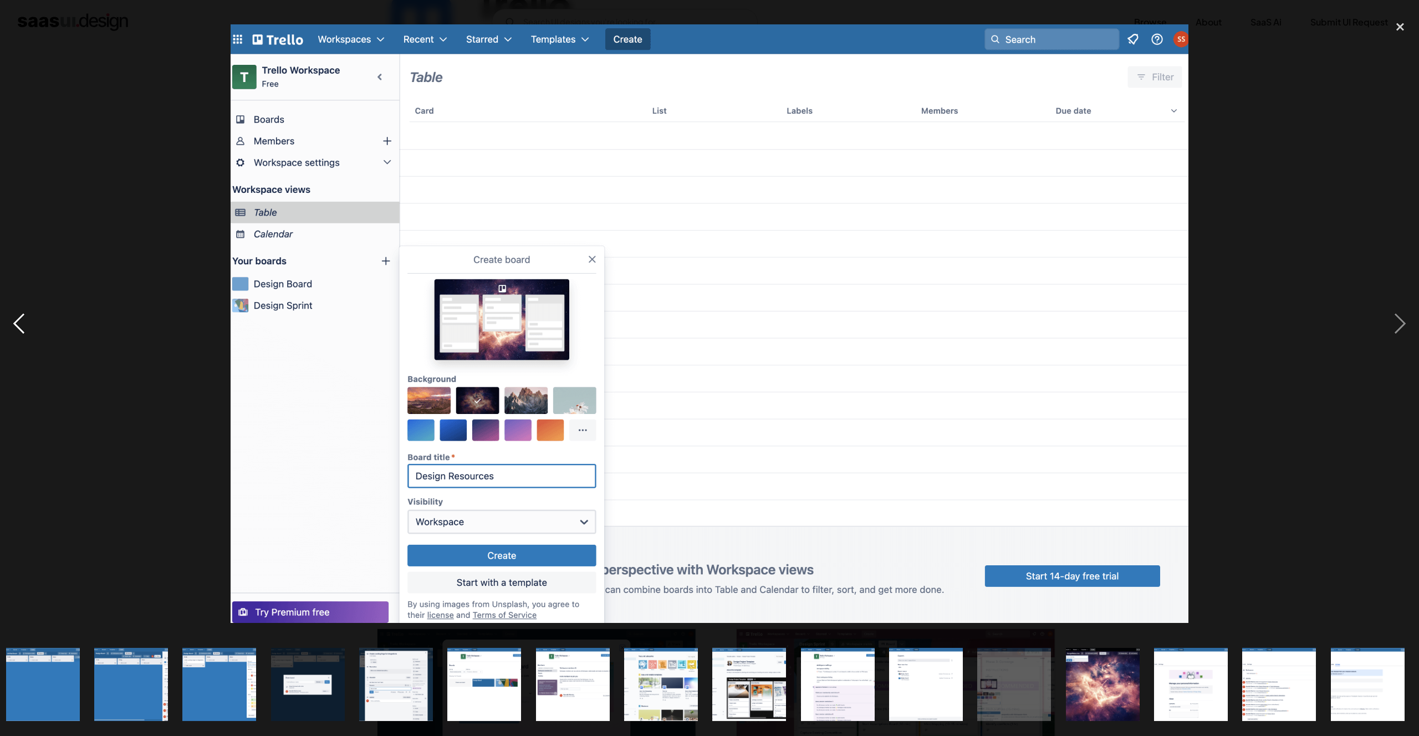
click at [22, 325] on div "previous image" at bounding box center [19, 324] width 38 height 619
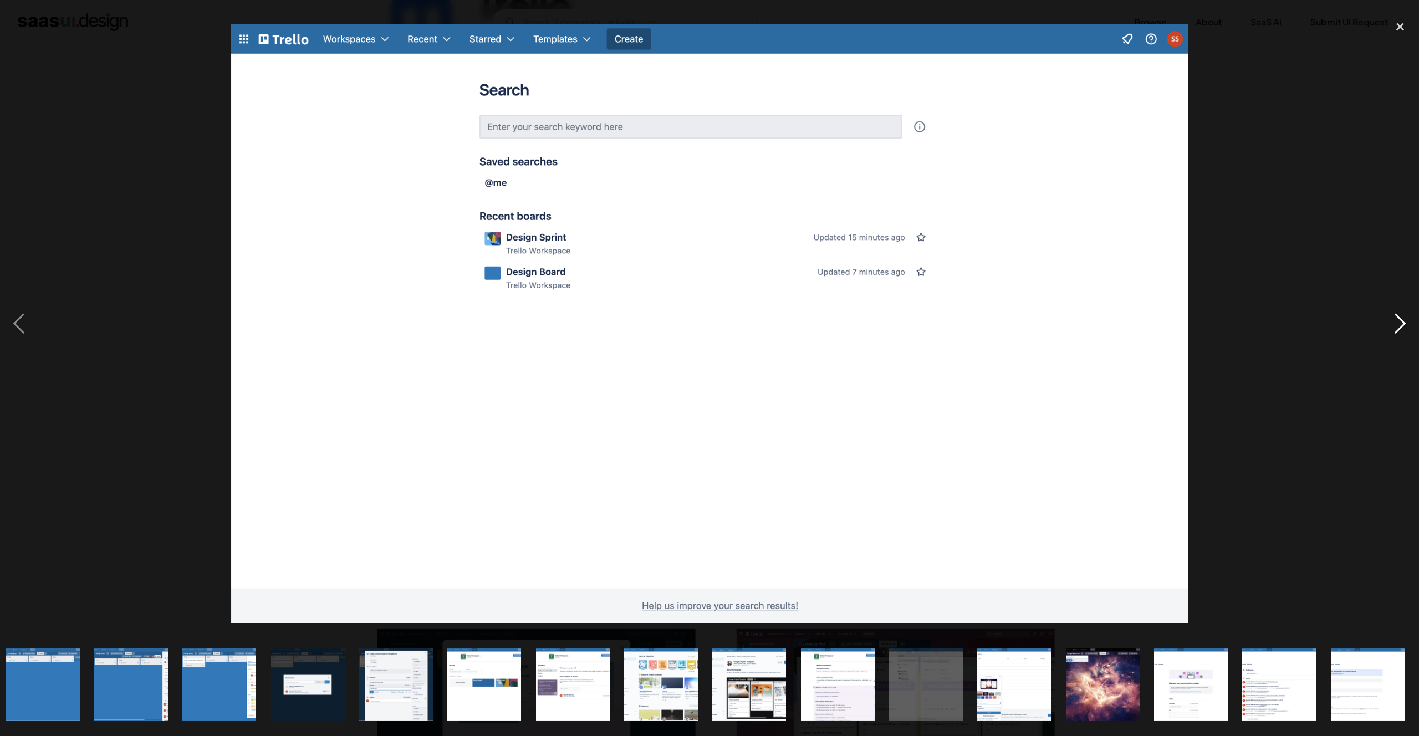
click at [1399, 322] on div "next image" at bounding box center [1401, 324] width 38 height 619
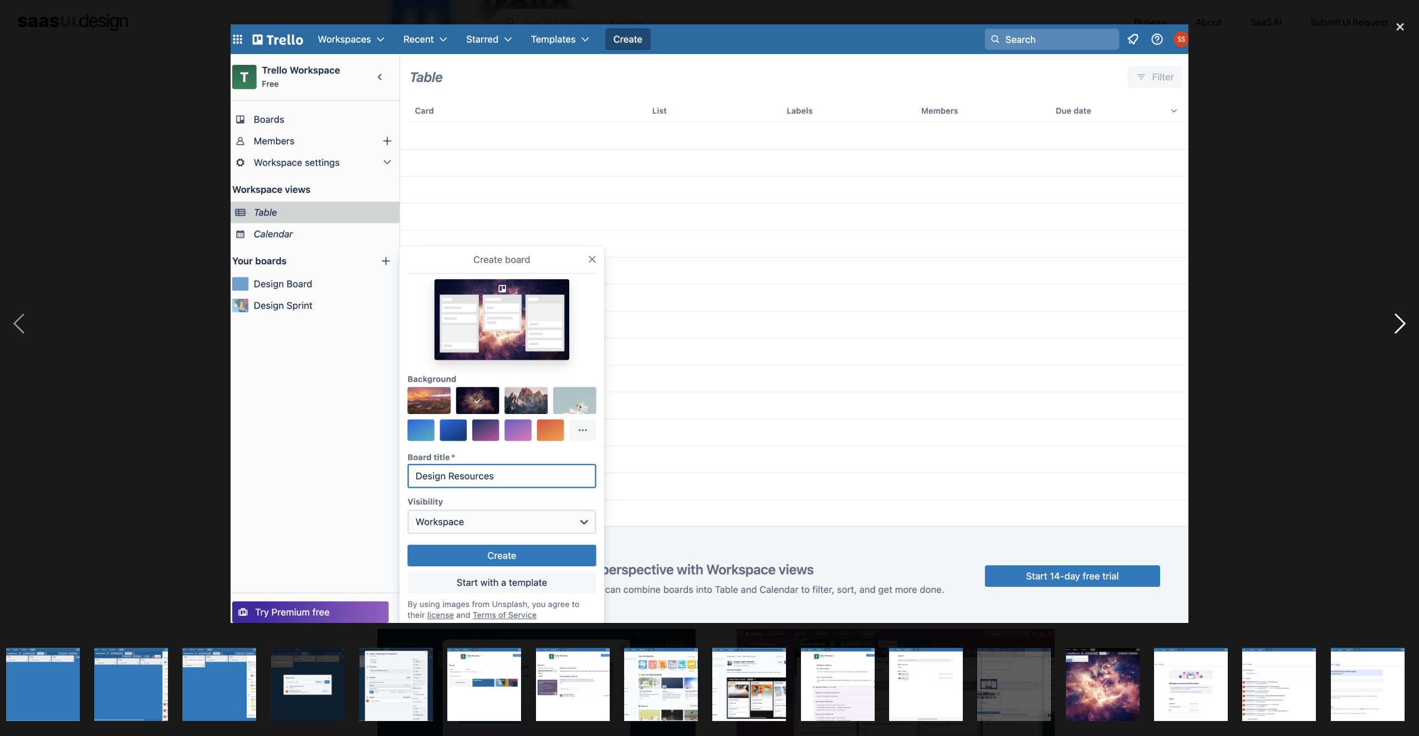
click at [1400, 322] on div "next image" at bounding box center [1401, 324] width 38 height 619
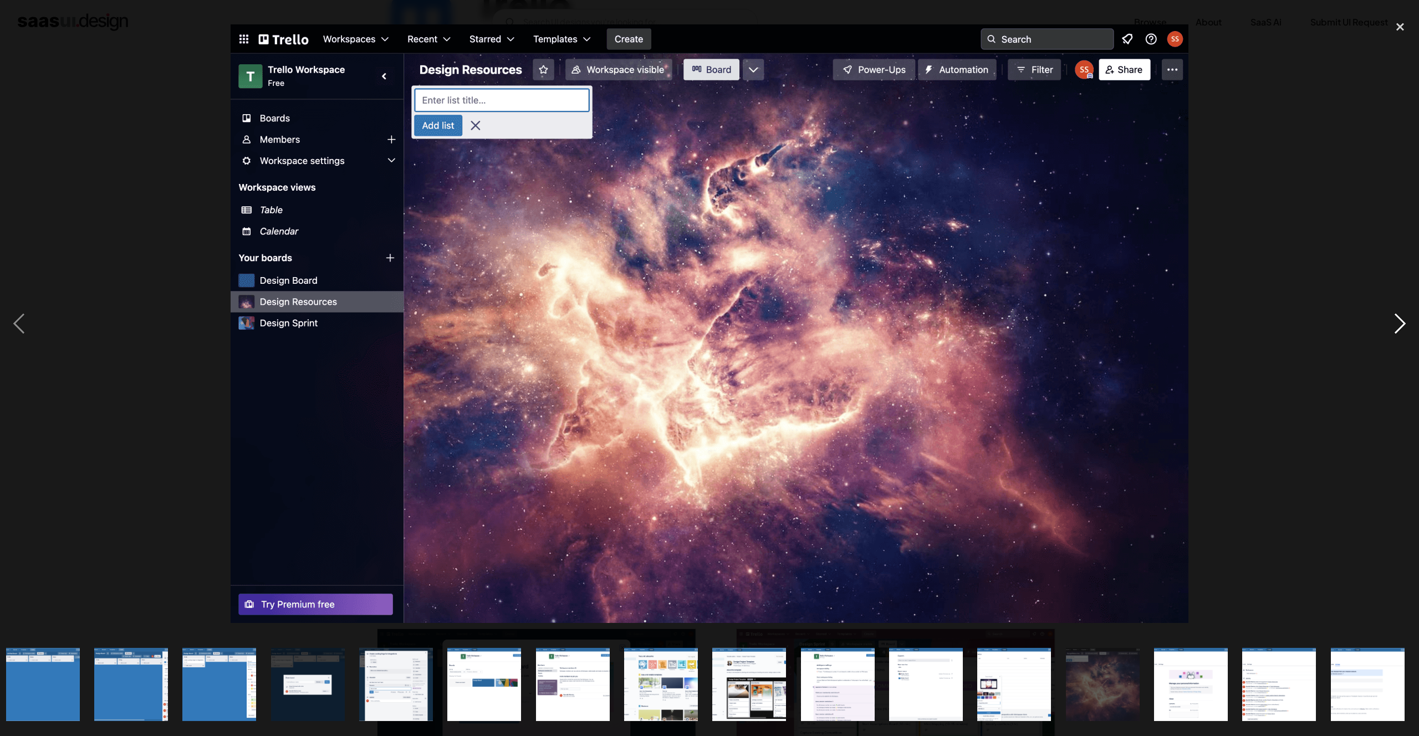
click at [1400, 322] on div "next image" at bounding box center [1401, 324] width 38 height 619
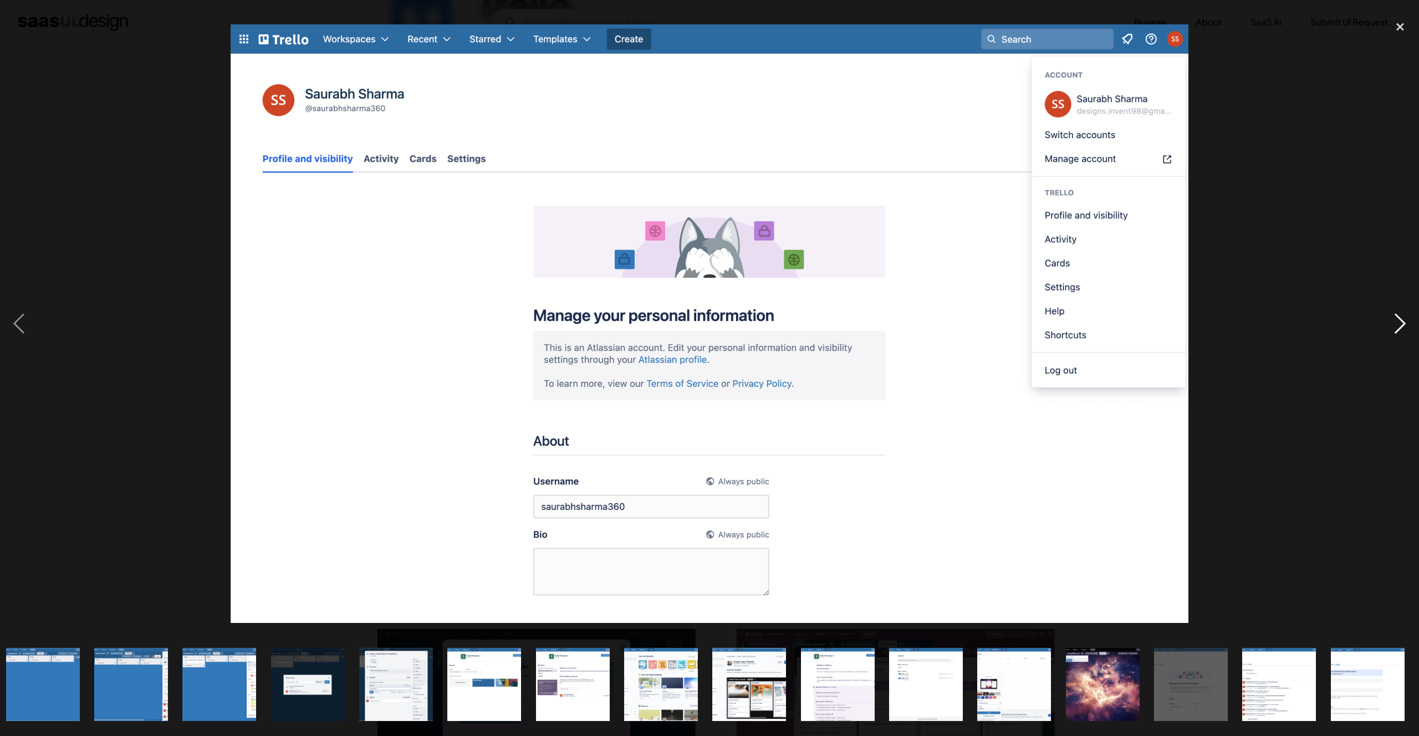
click at [1400, 322] on div "next image" at bounding box center [1401, 324] width 38 height 619
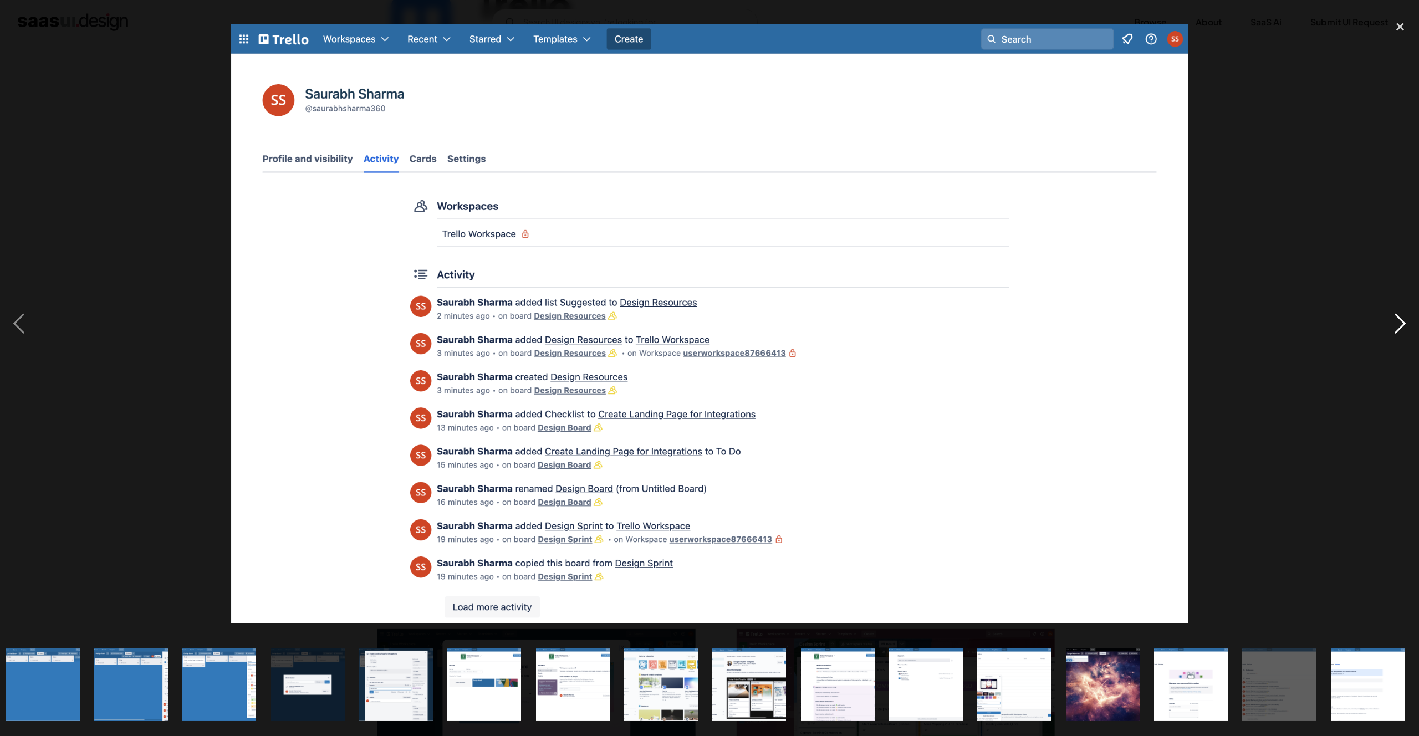
click at [1400, 322] on div "next image" at bounding box center [1401, 324] width 38 height 619
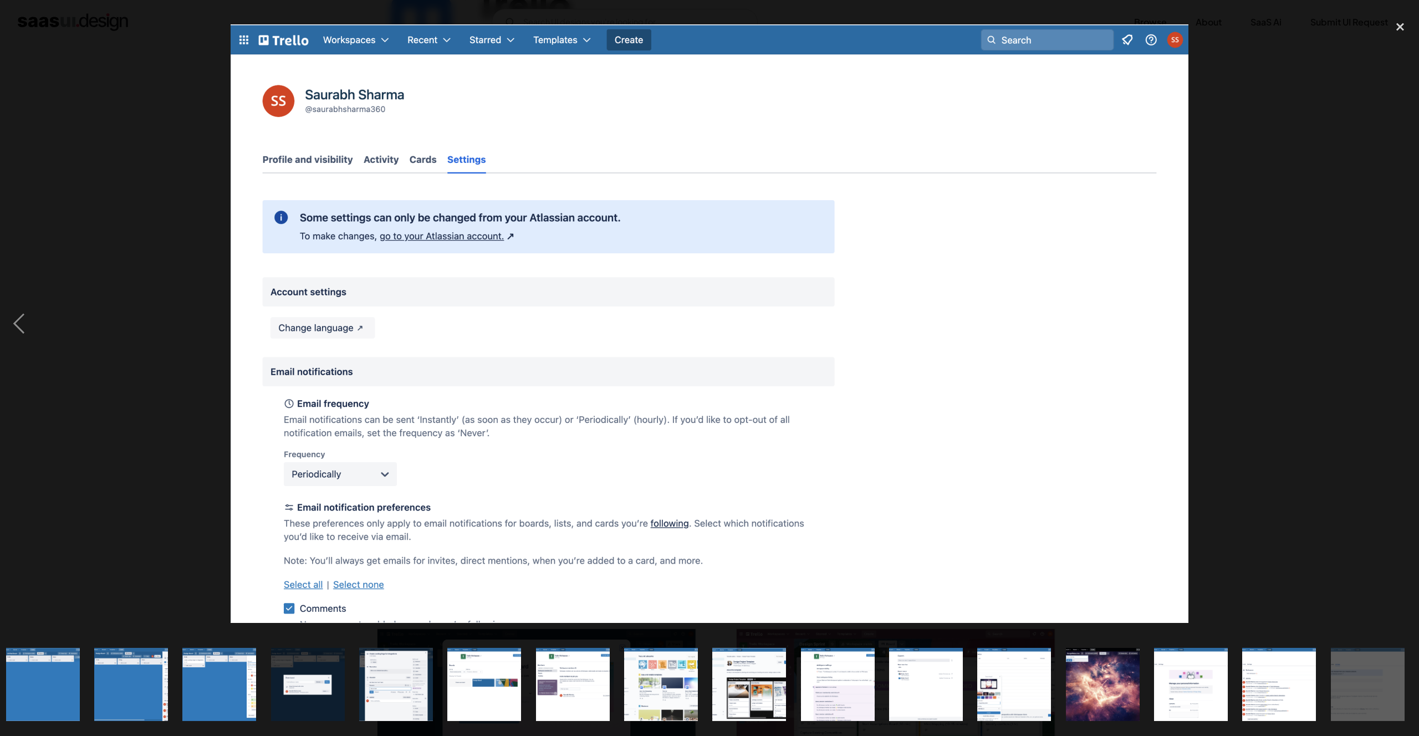
click at [1396, 329] on div "next image" at bounding box center [1401, 324] width 38 height 619
click at [1400, 27] on div "close lightbox" at bounding box center [1401, 27] width 38 height 24
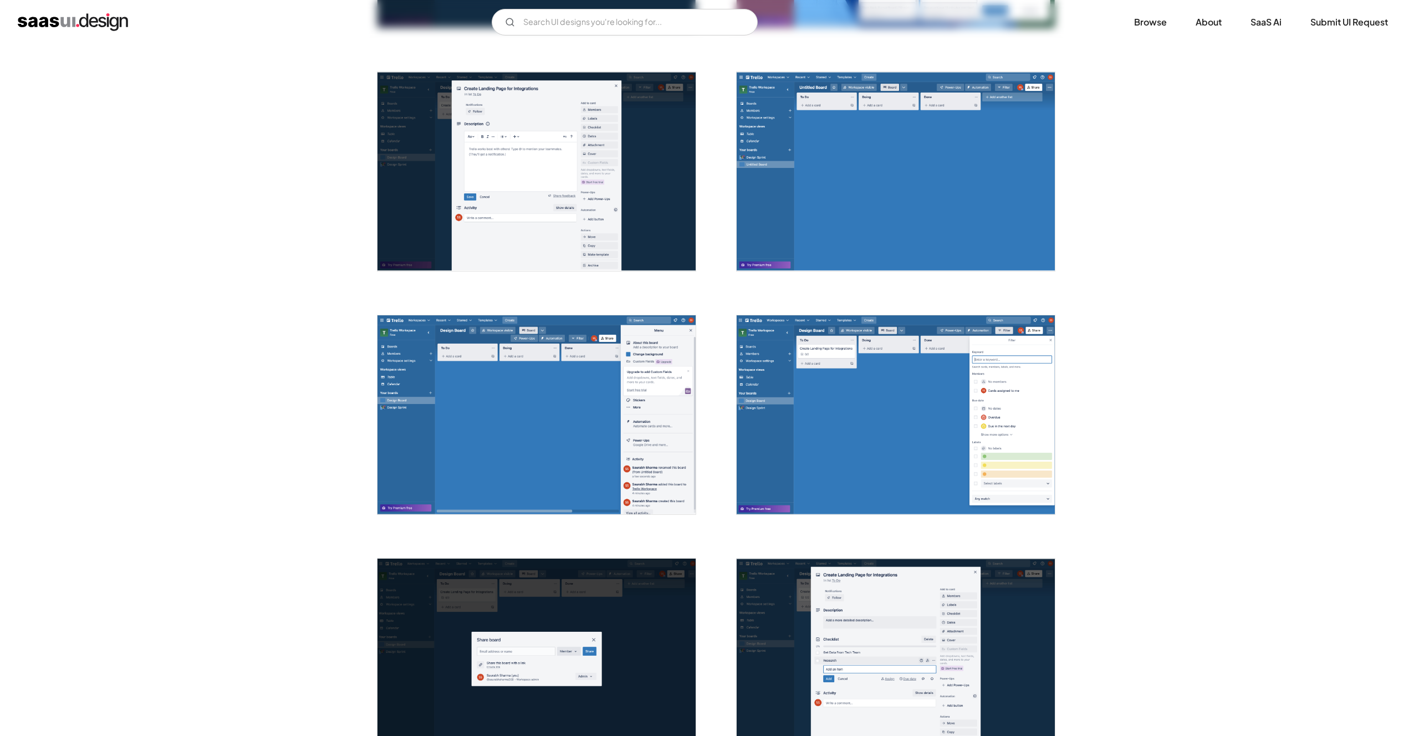
scroll to position [794, 0]
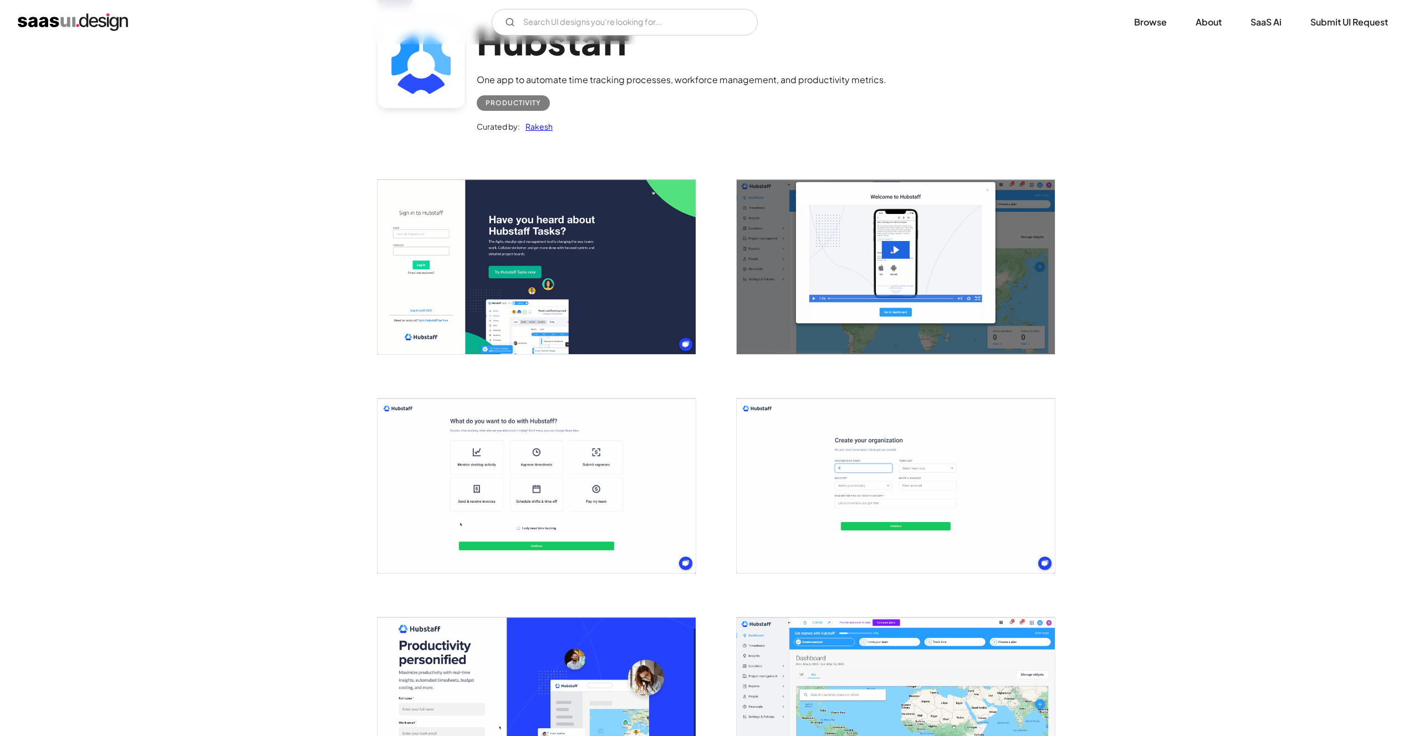
scroll to position [91, 0]
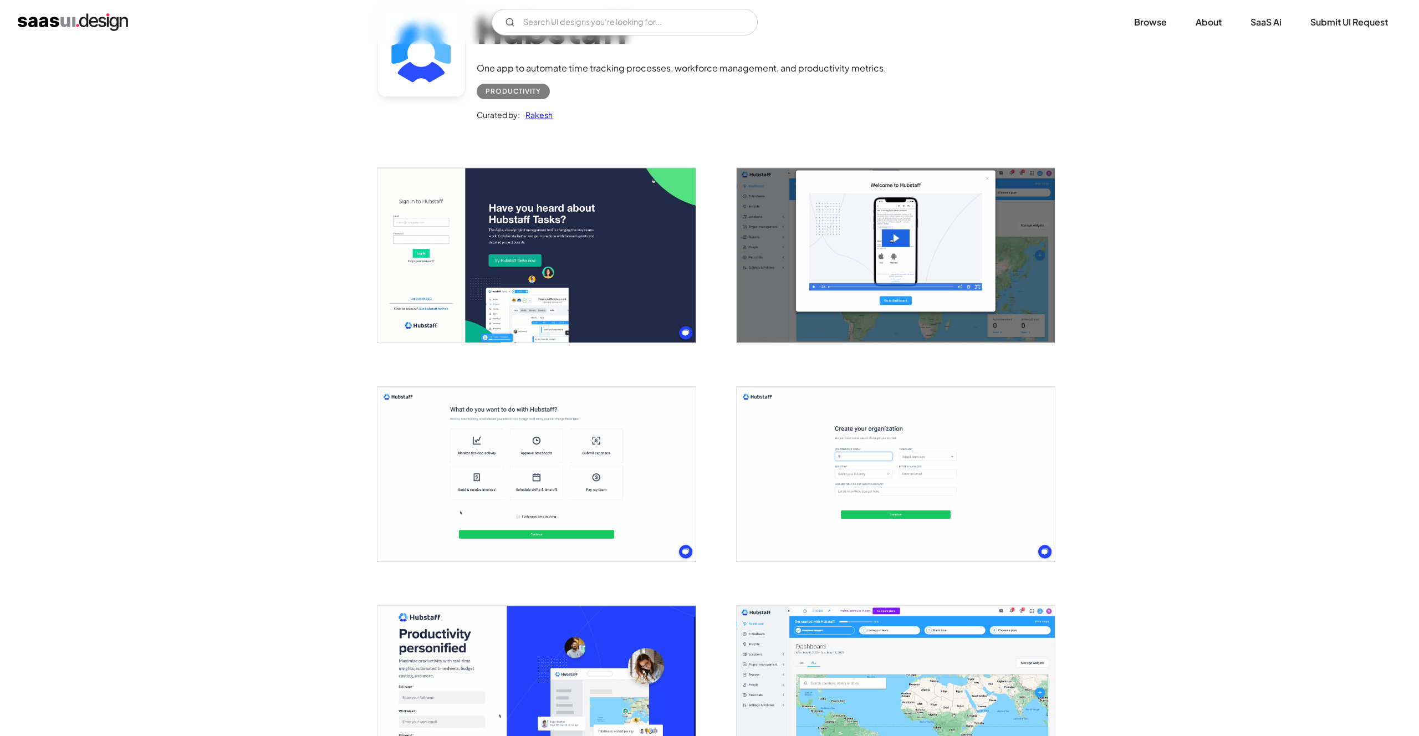
click at [591, 247] on img "open lightbox" at bounding box center [537, 255] width 318 height 175
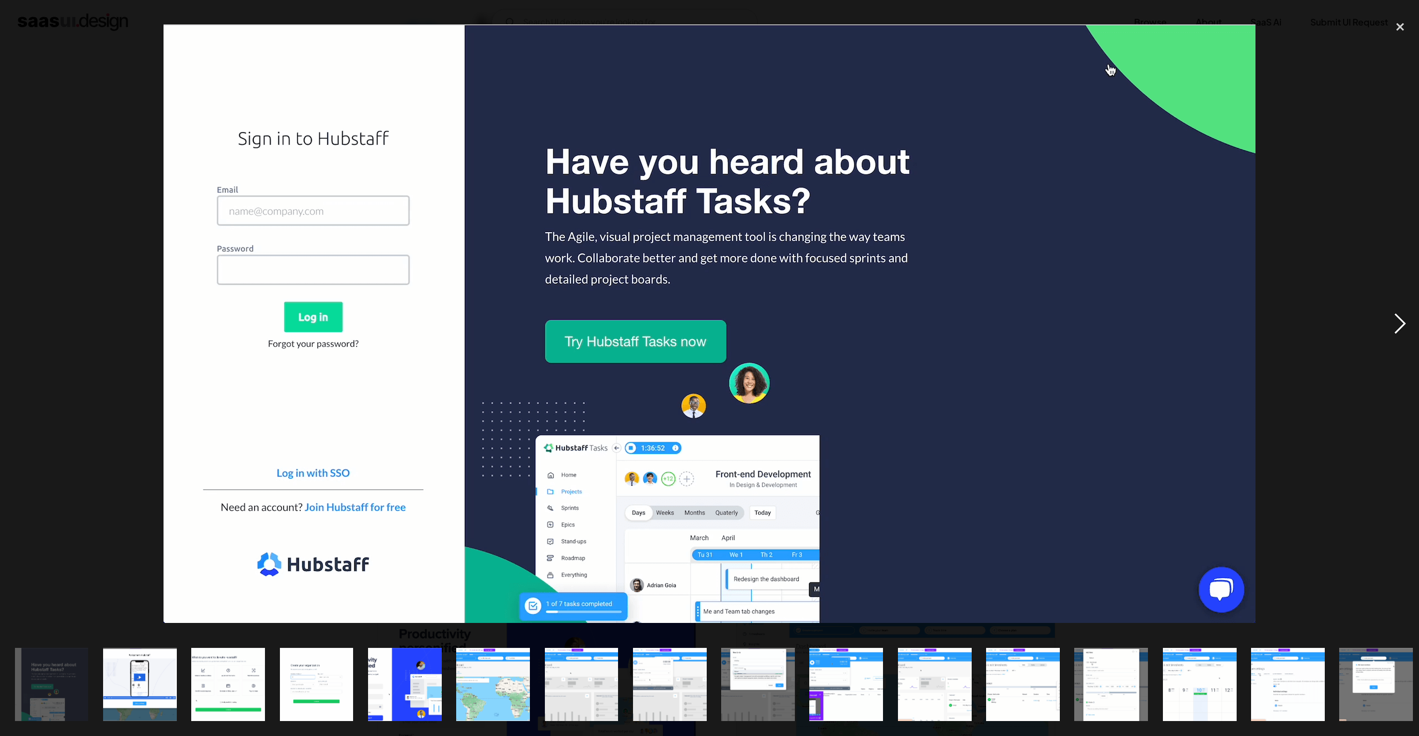
click at [1396, 318] on div "next image" at bounding box center [1401, 324] width 38 height 619
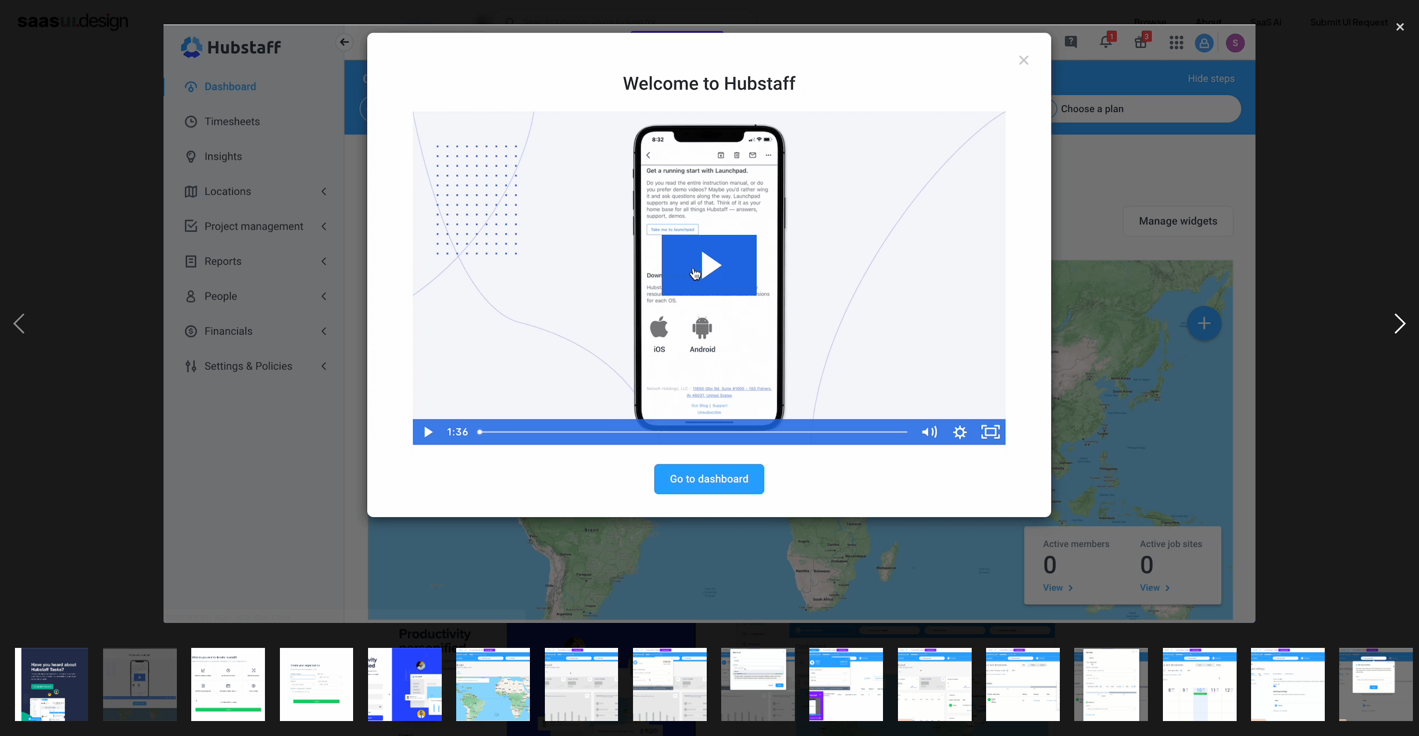
click at [1396, 318] on div "next image" at bounding box center [1401, 324] width 38 height 619
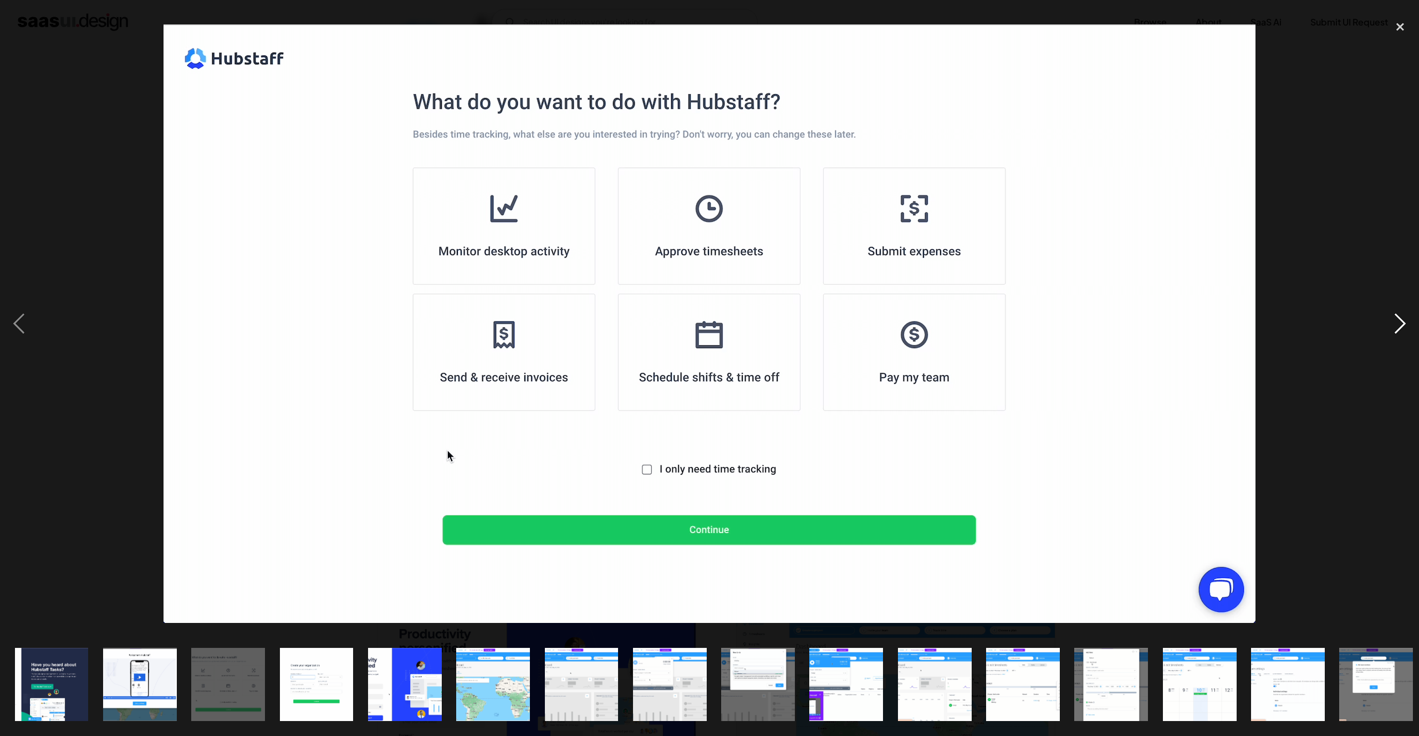
click at [1396, 318] on div "next image" at bounding box center [1401, 324] width 38 height 619
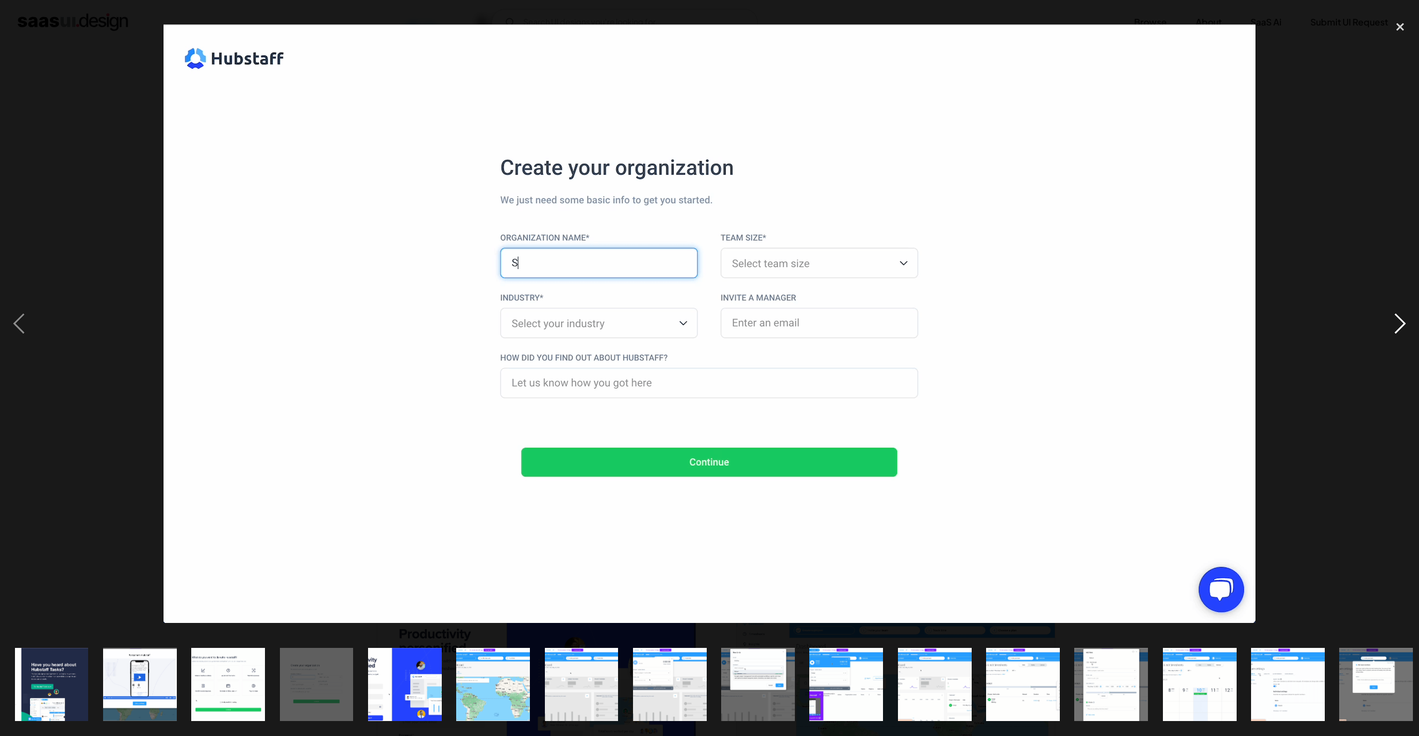
click at [1396, 318] on div "next image" at bounding box center [1401, 324] width 38 height 619
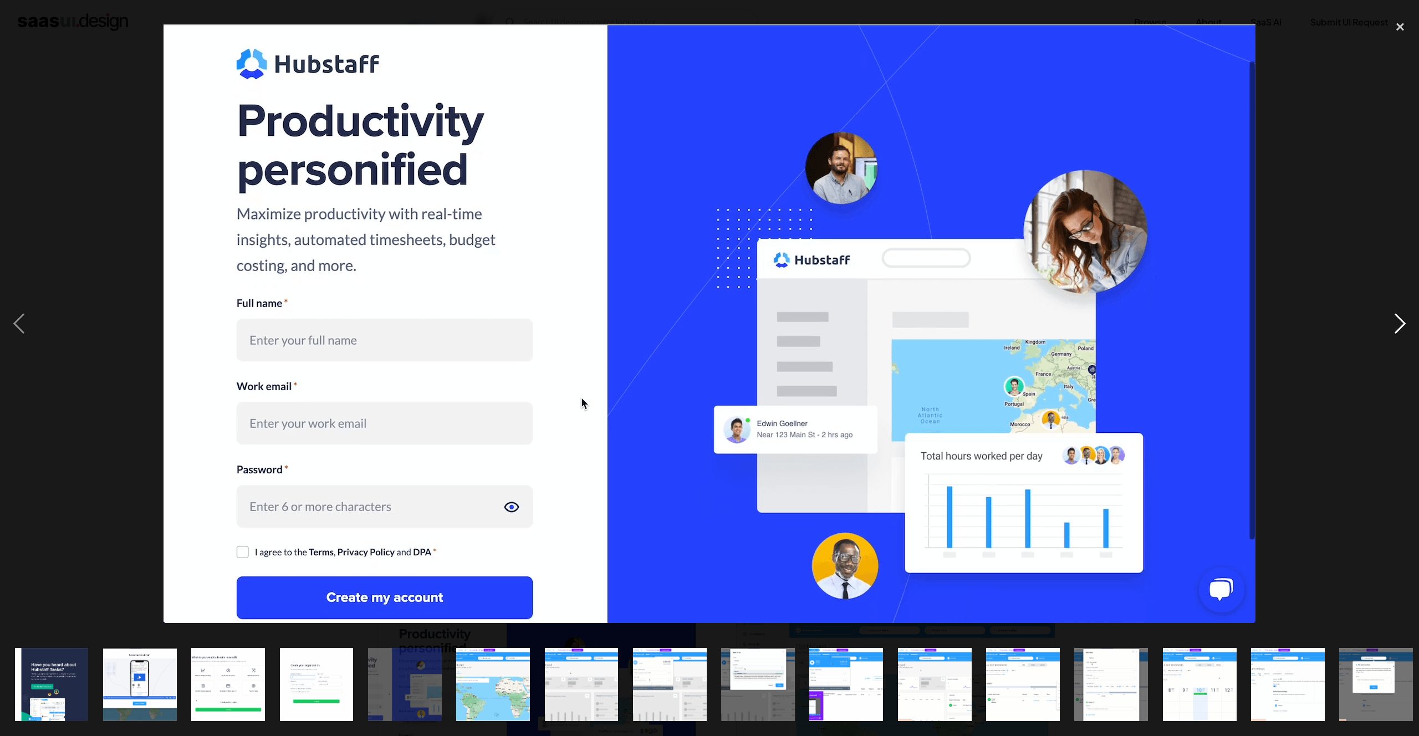
click at [1396, 318] on div "next image" at bounding box center [1401, 324] width 38 height 619
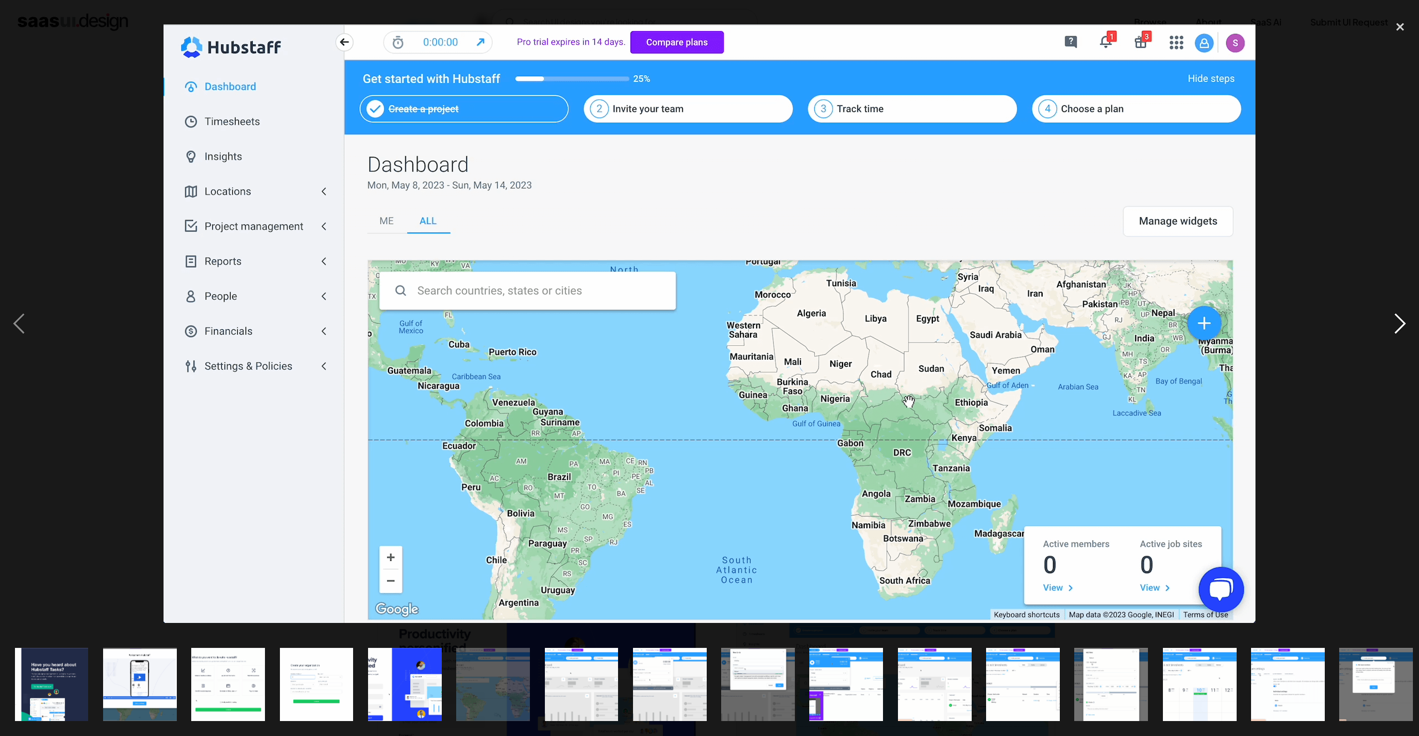
click at [1396, 318] on div "next image" at bounding box center [1401, 324] width 38 height 619
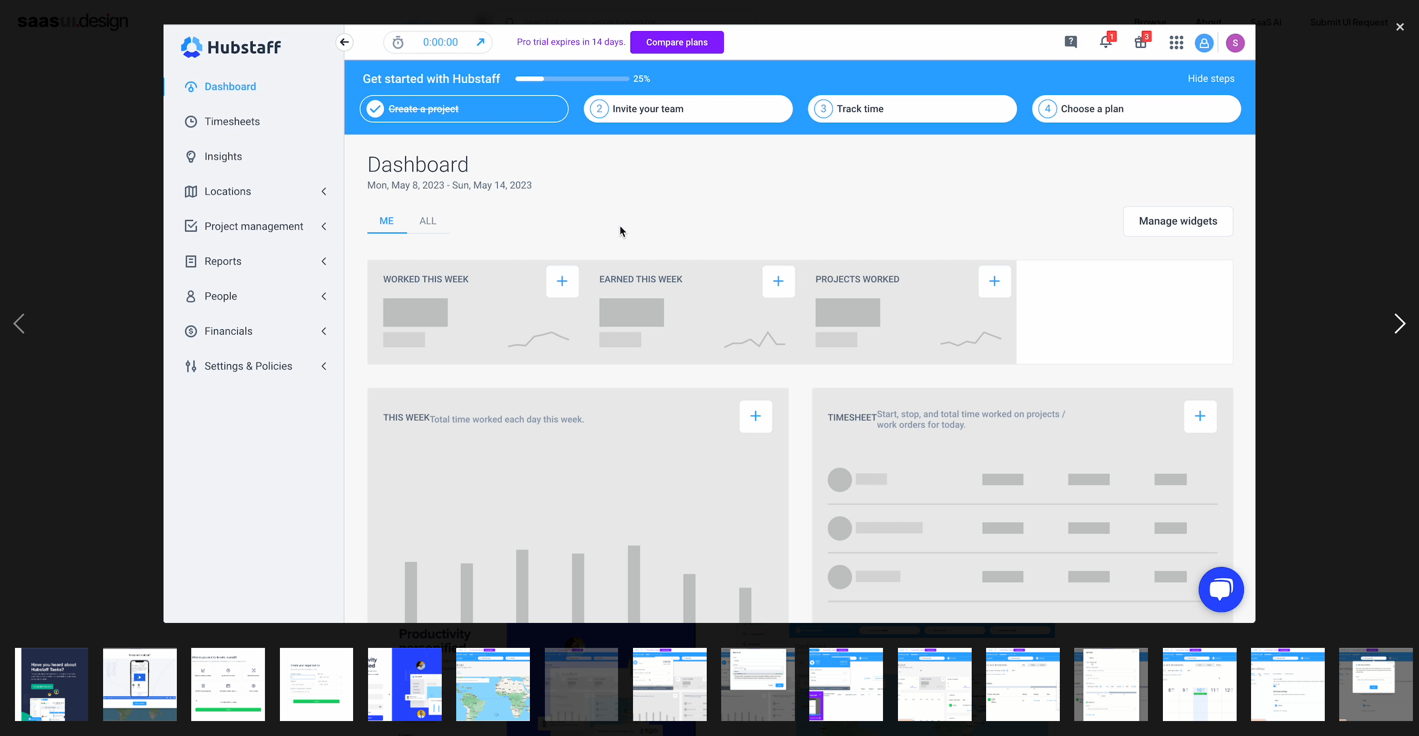
click at [1396, 318] on div "next image" at bounding box center [1401, 324] width 38 height 619
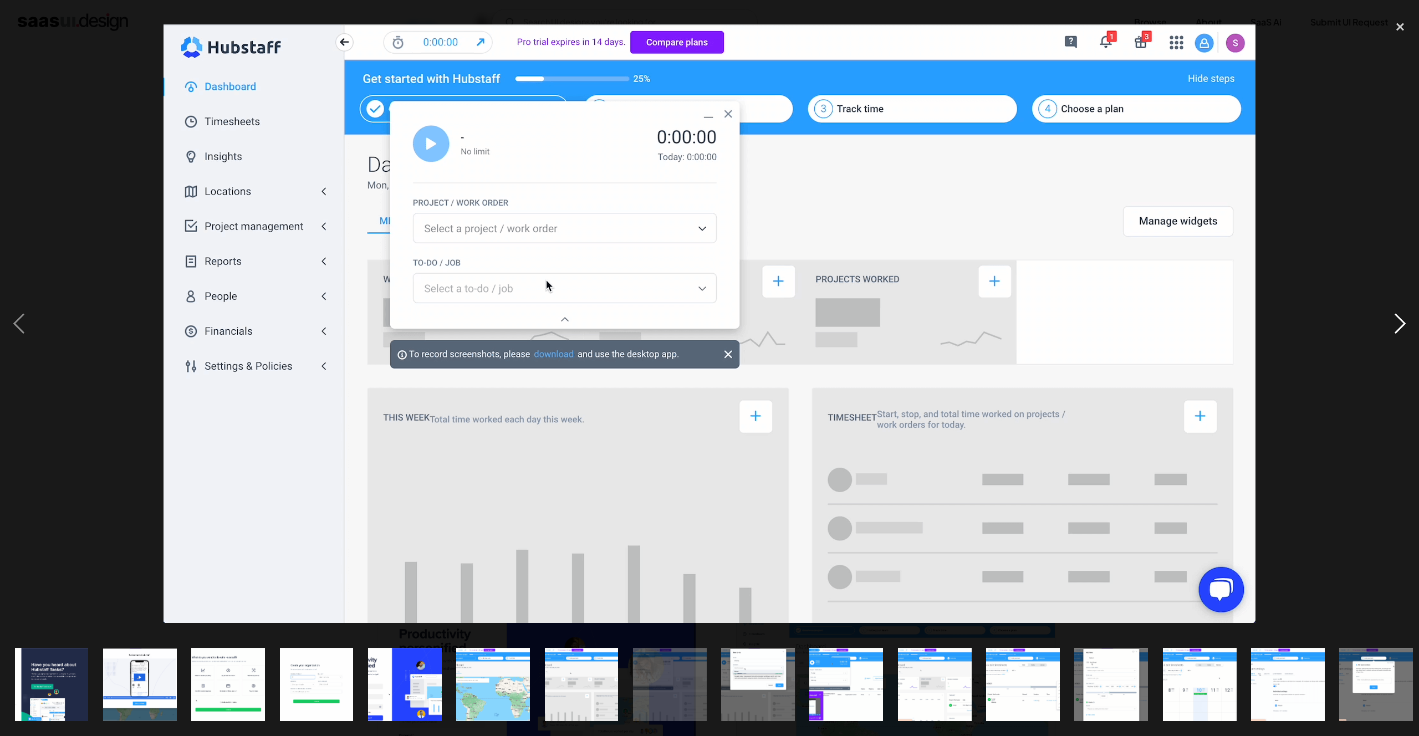
click at [1396, 318] on div "next image" at bounding box center [1401, 324] width 38 height 619
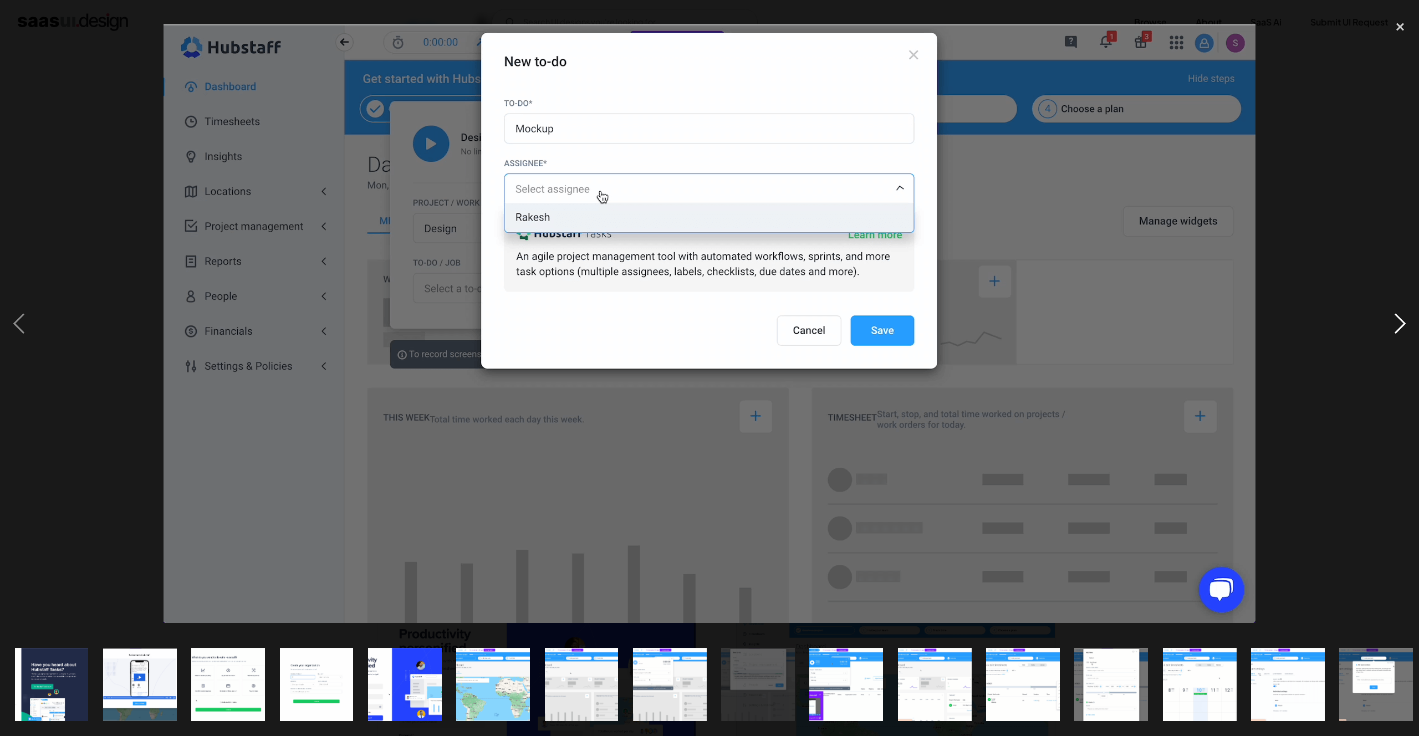
click at [1396, 318] on div "next image" at bounding box center [1401, 324] width 38 height 619
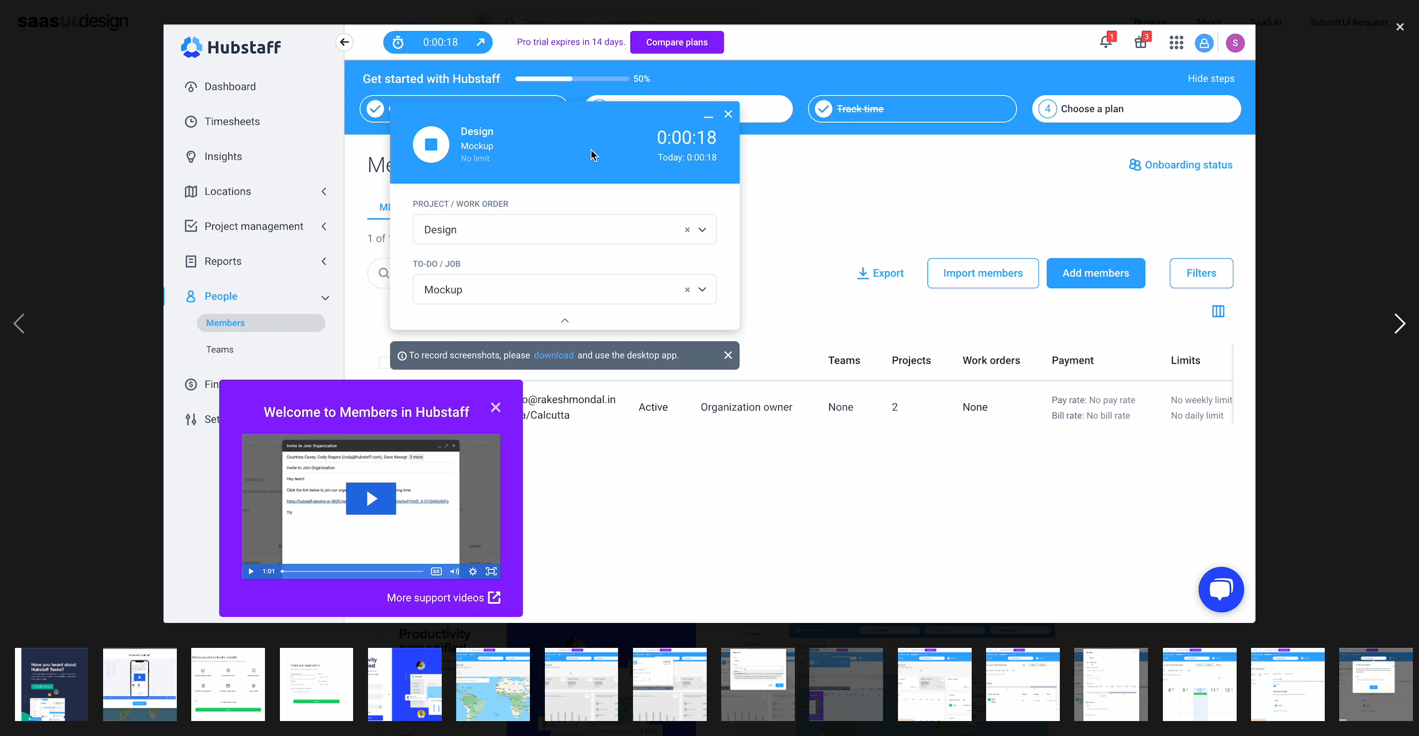
click at [1396, 318] on div "next image" at bounding box center [1401, 324] width 38 height 619
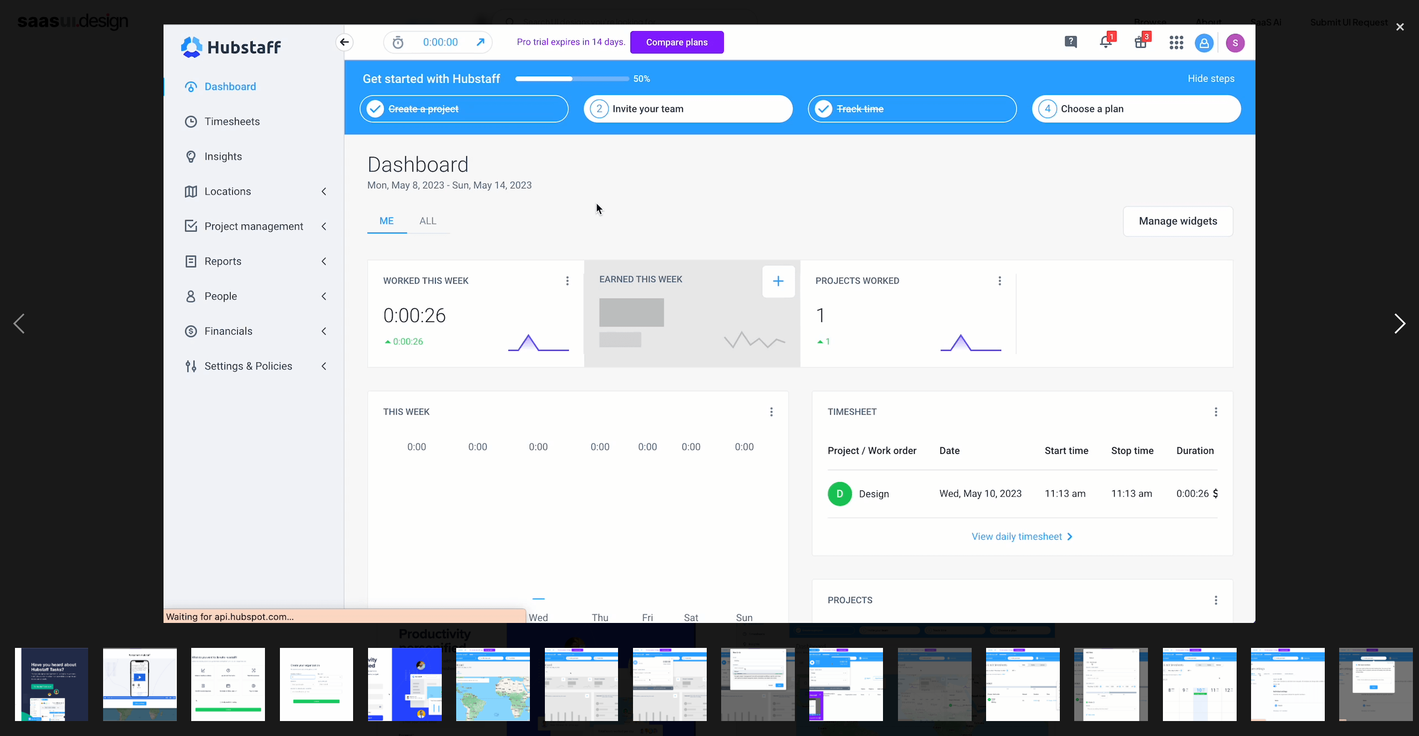
click at [1396, 318] on div "next image" at bounding box center [1401, 324] width 38 height 619
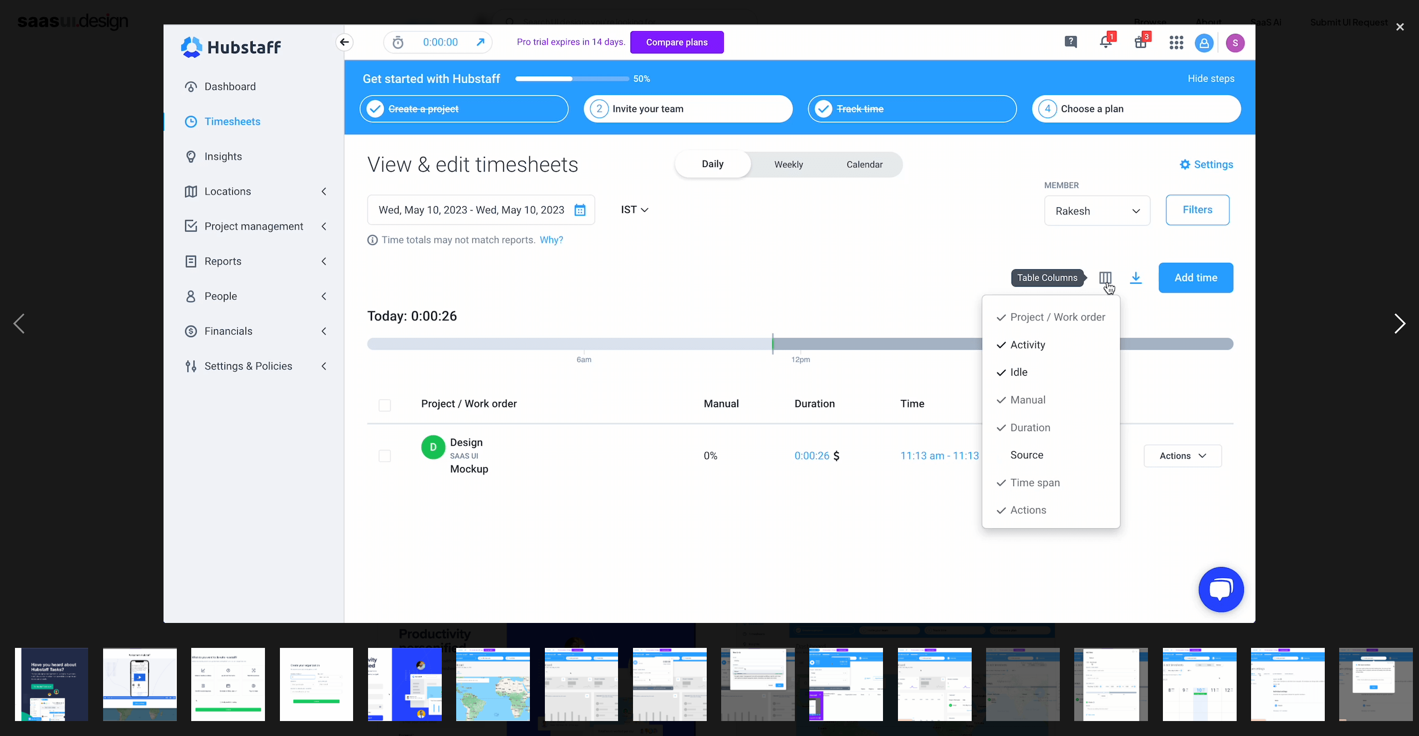
click at [1396, 318] on div "next image" at bounding box center [1401, 324] width 38 height 619
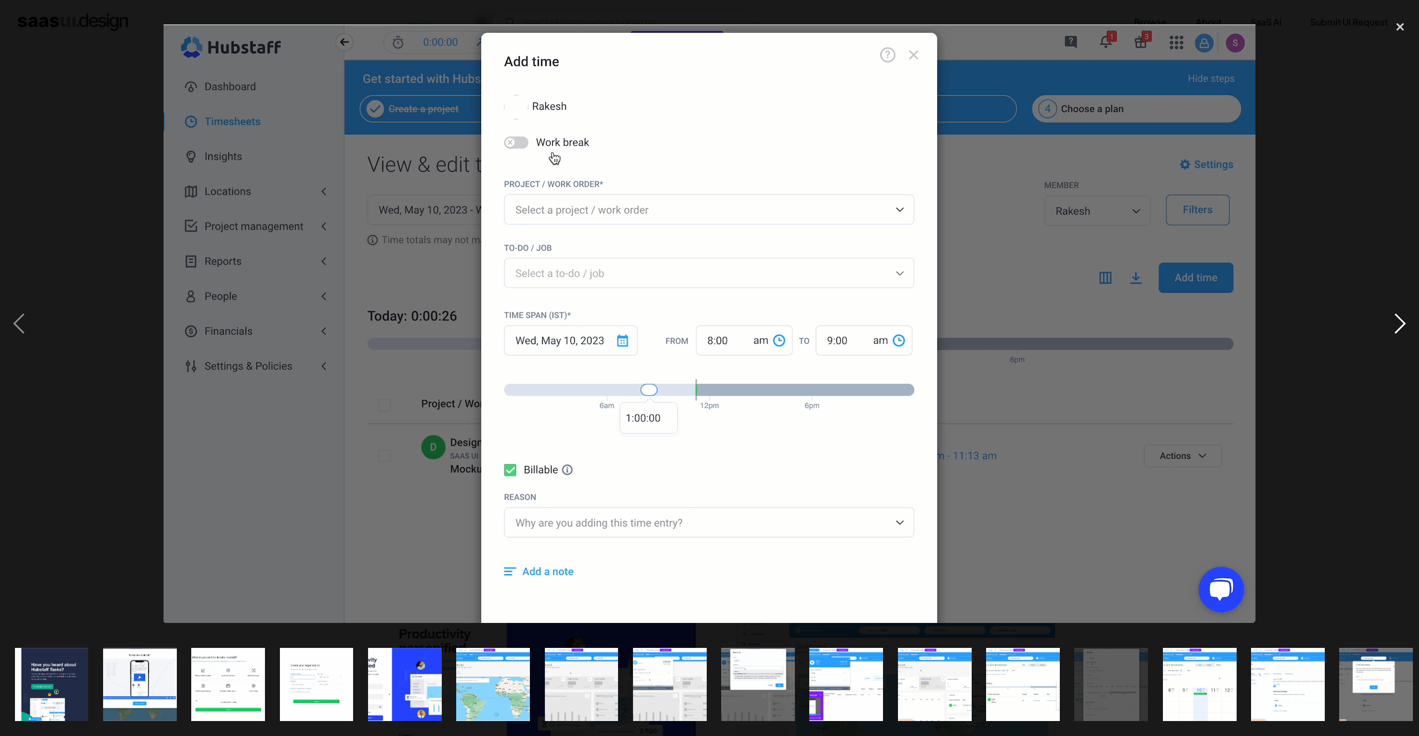
click at [1396, 318] on div "next image" at bounding box center [1401, 324] width 38 height 619
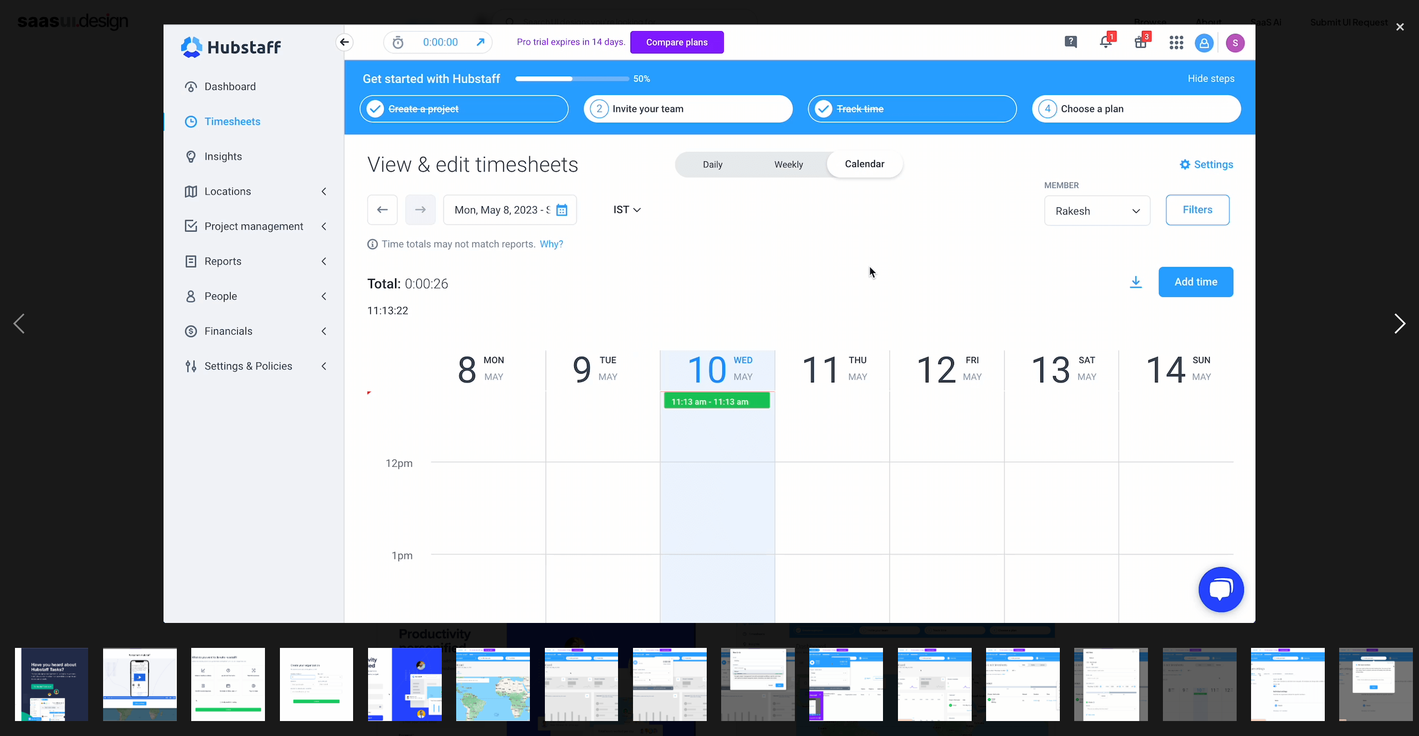
click at [1396, 318] on div "next image" at bounding box center [1401, 324] width 38 height 619
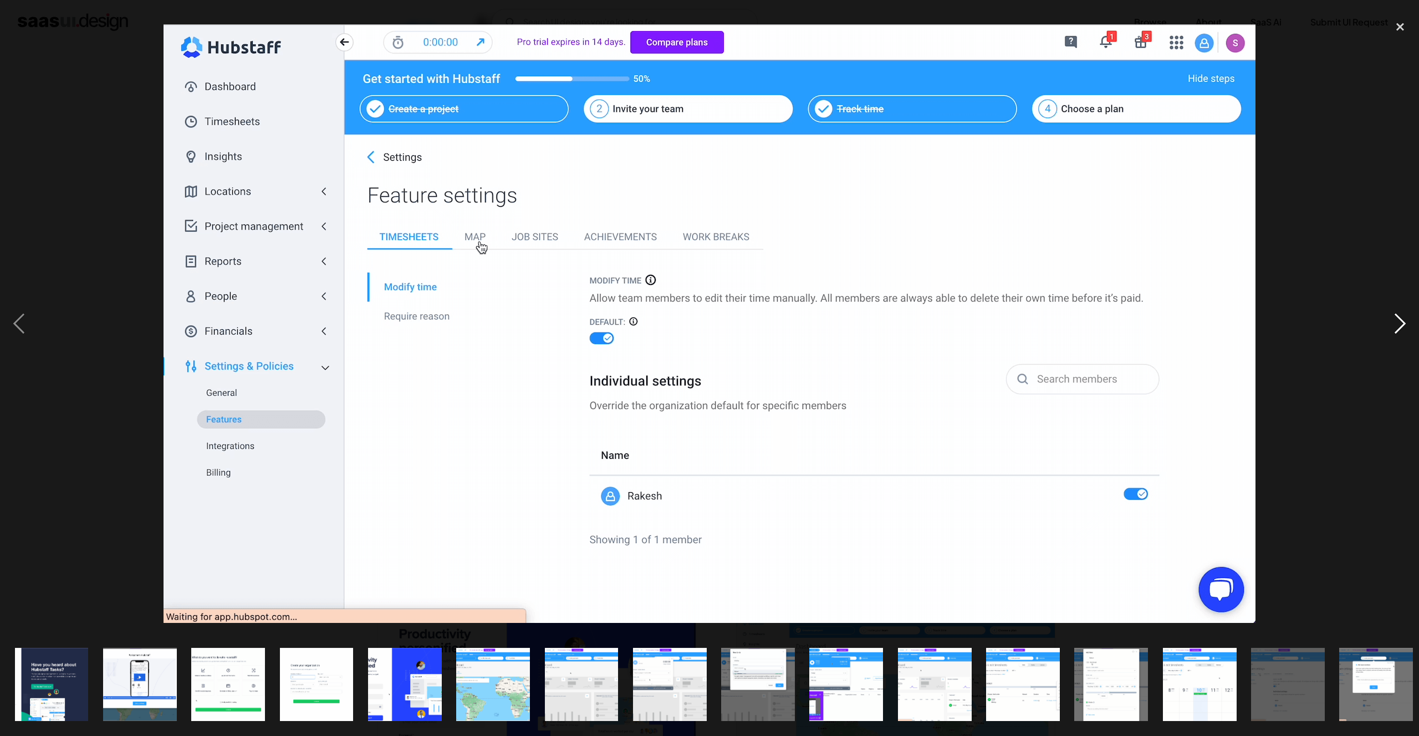
click at [1396, 318] on div "next image" at bounding box center [1401, 324] width 38 height 619
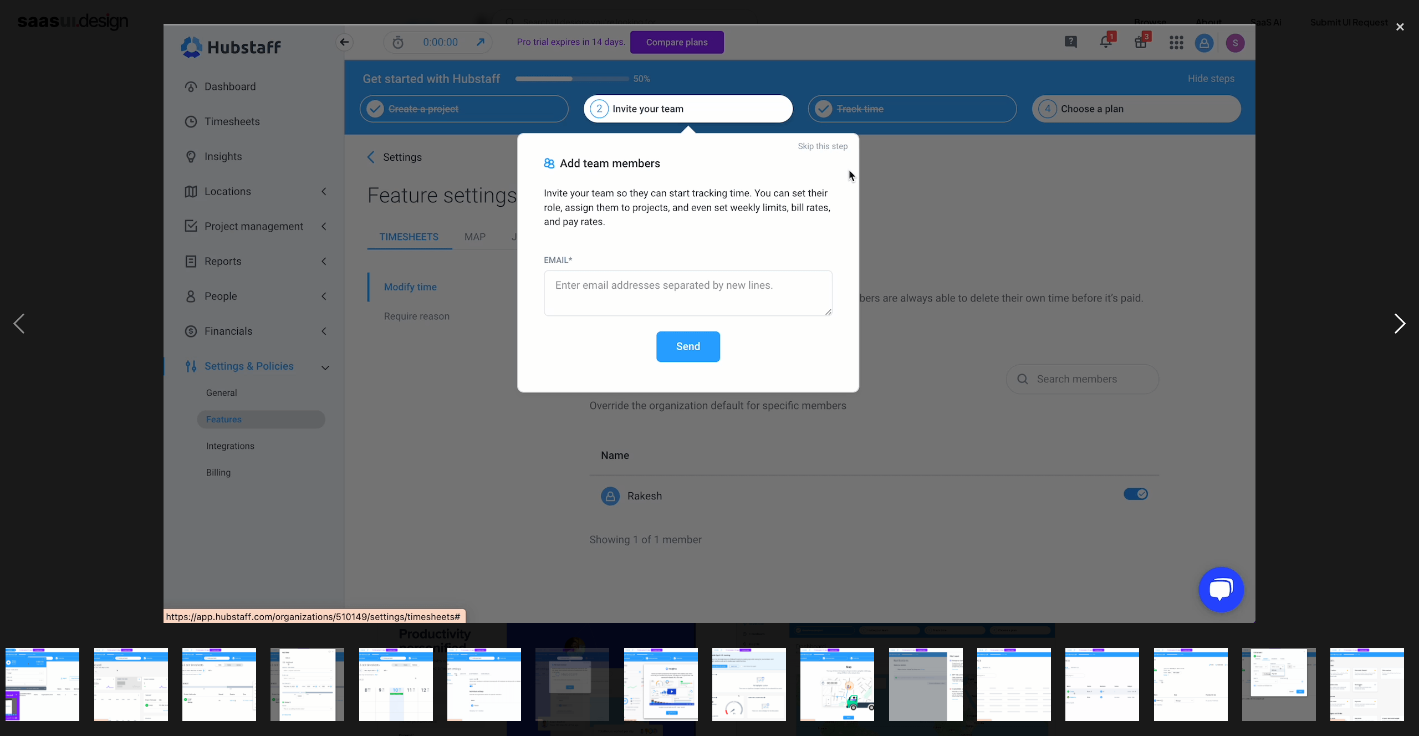
scroll to position [0, 804]
click at [1396, 318] on div "next image" at bounding box center [1401, 324] width 38 height 619
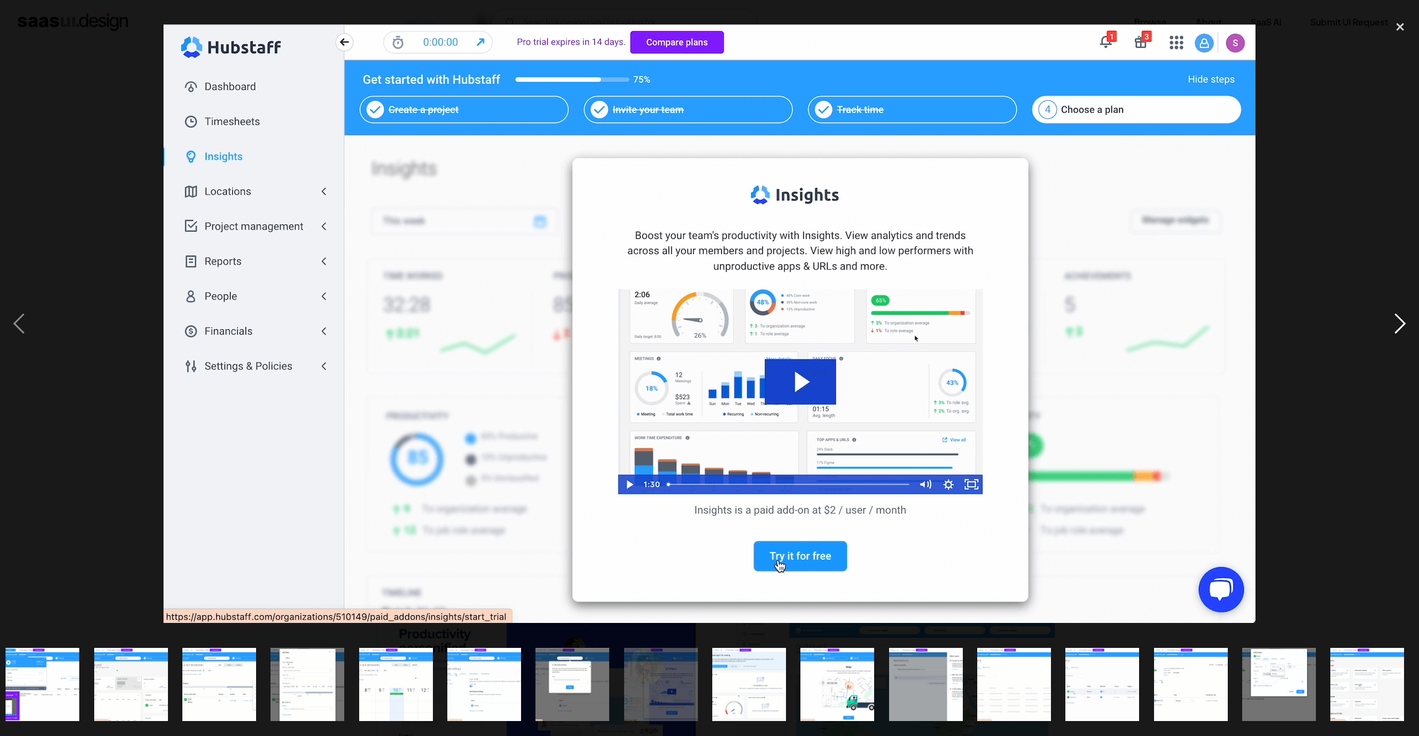
click at [1396, 318] on div "next image" at bounding box center [1401, 324] width 38 height 619
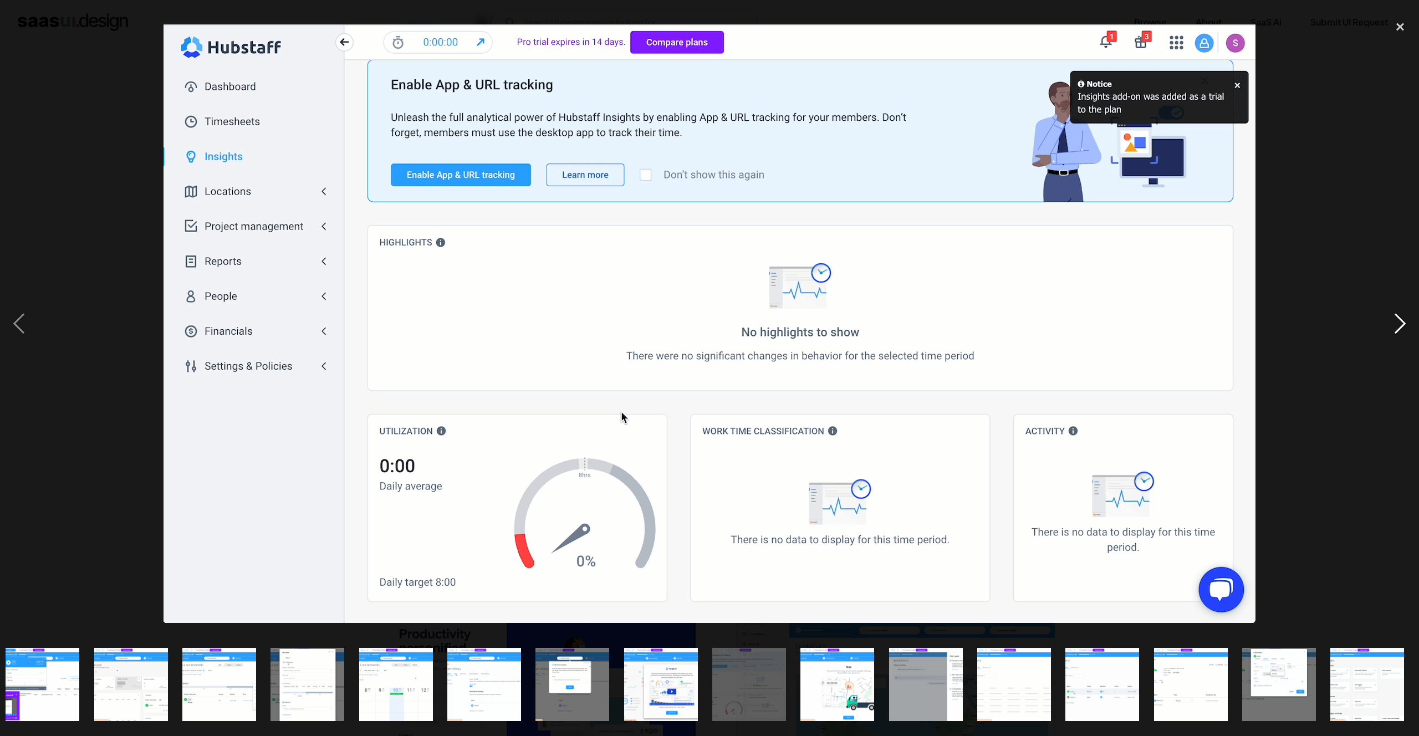
click at [1396, 318] on div "next image" at bounding box center [1401, 324] width 38 height 619
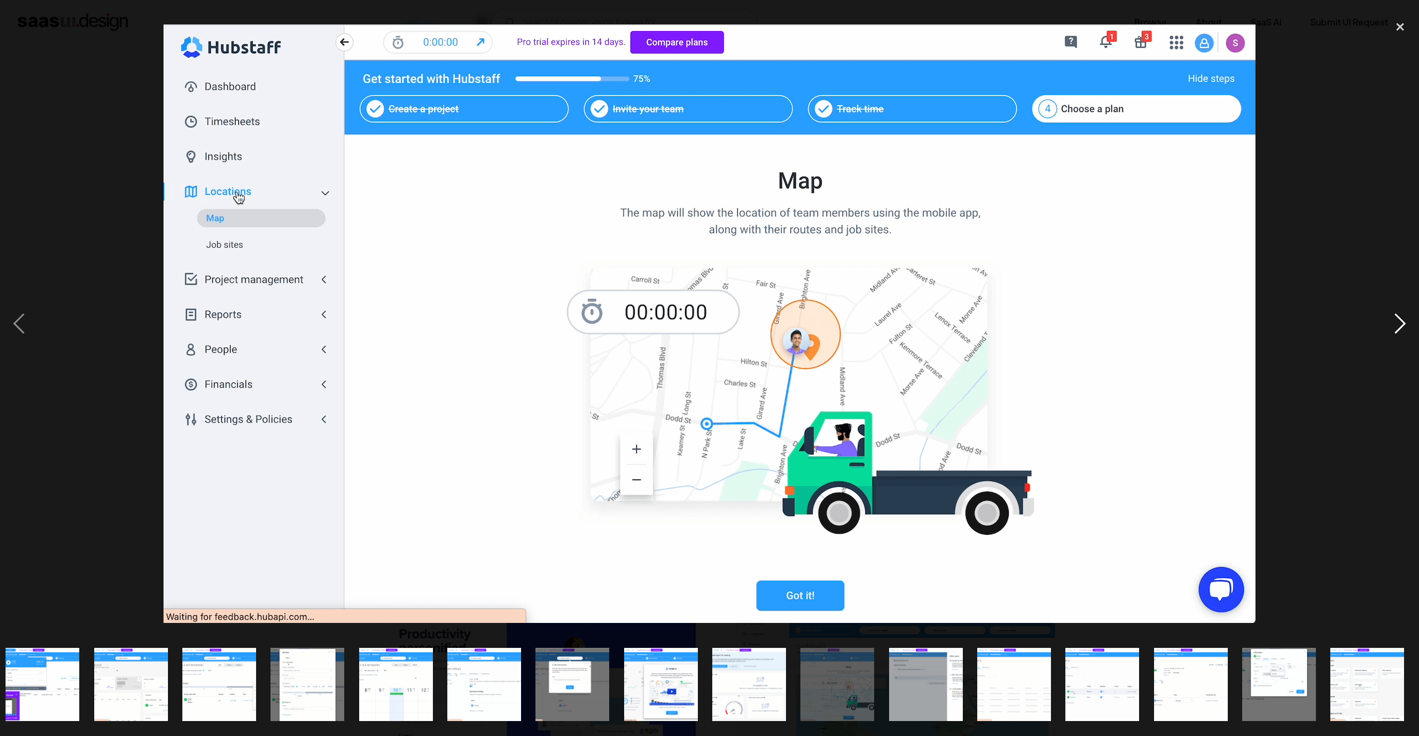
click at [1396, 318] on div "next image" at bounding box center [1401, 324] width 38 height 619
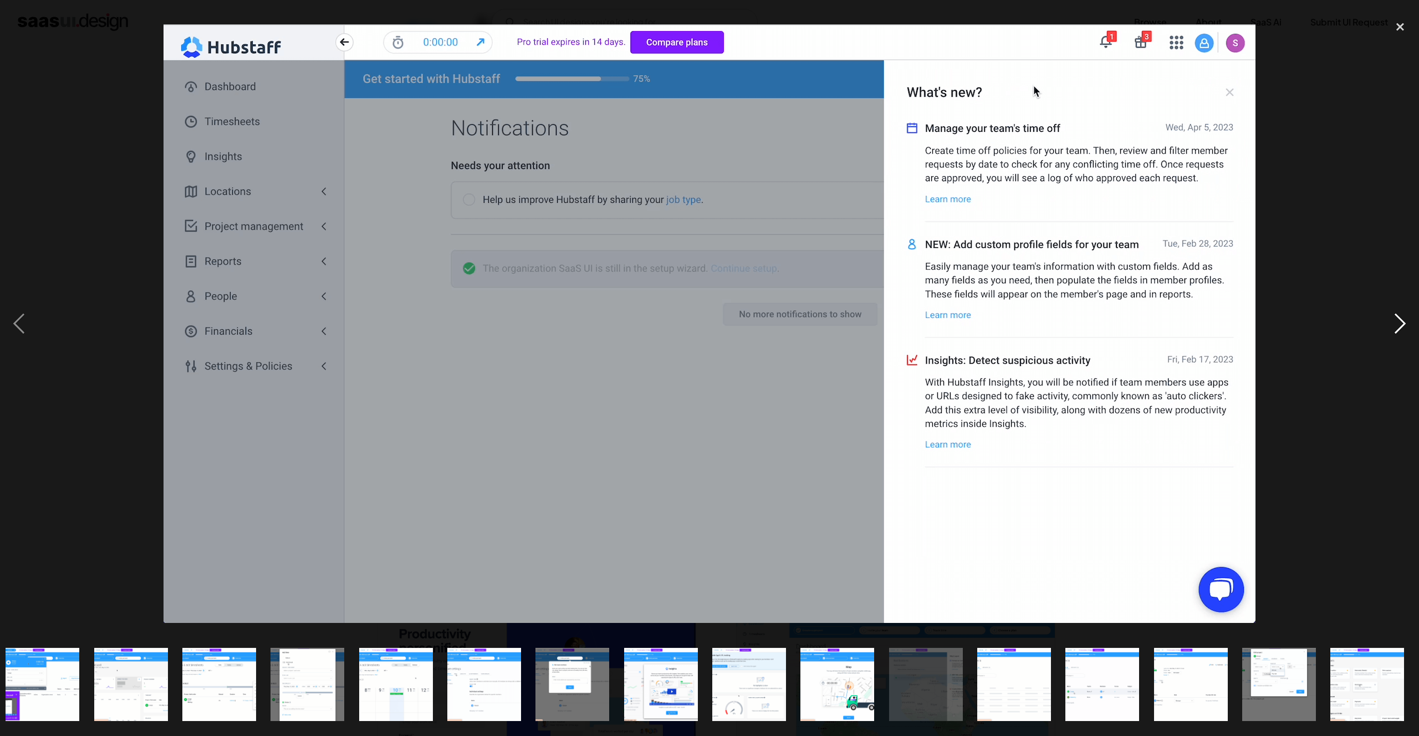
click at [1396, 318] on div "next image" at bounding box center [1401, 324] width 38 height 619
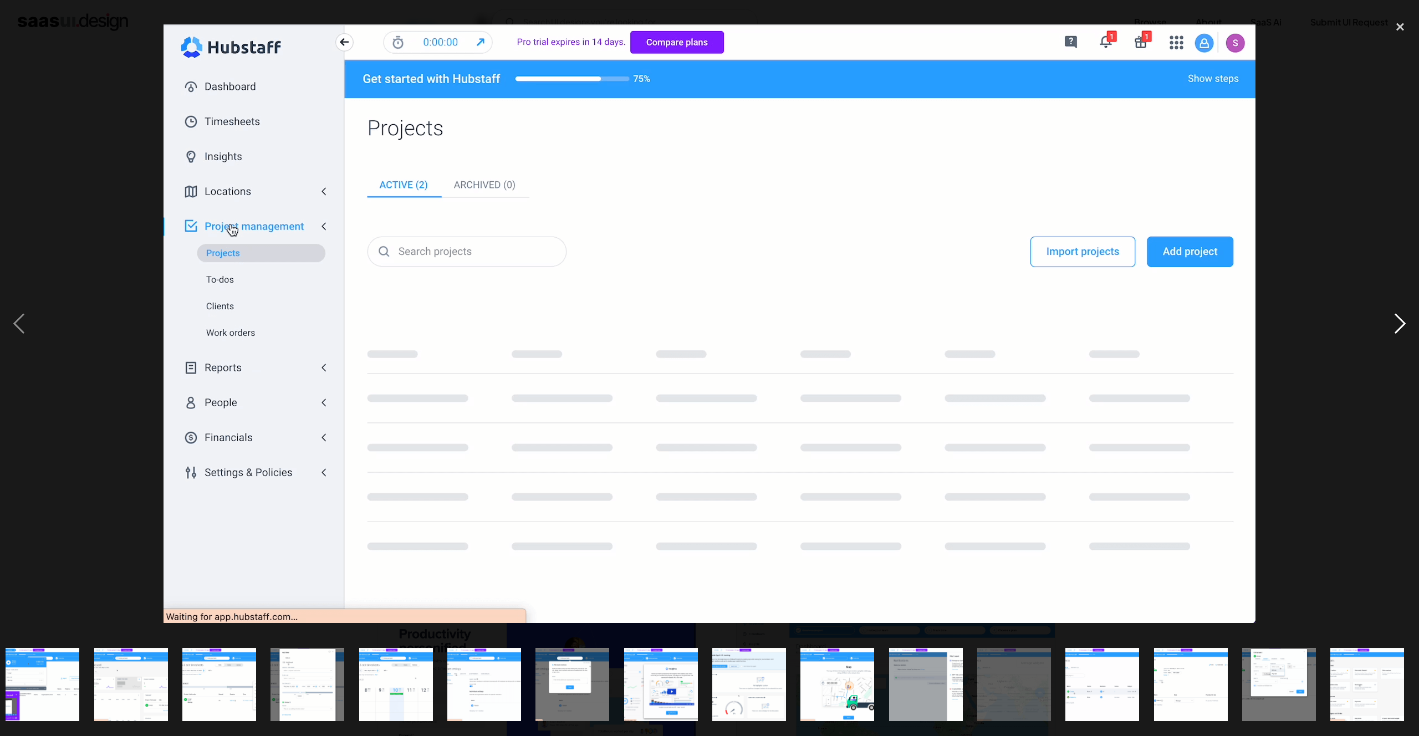
click at [1396, 318] on div "next image" at bounding box center [1401, 324] width 38 height 619
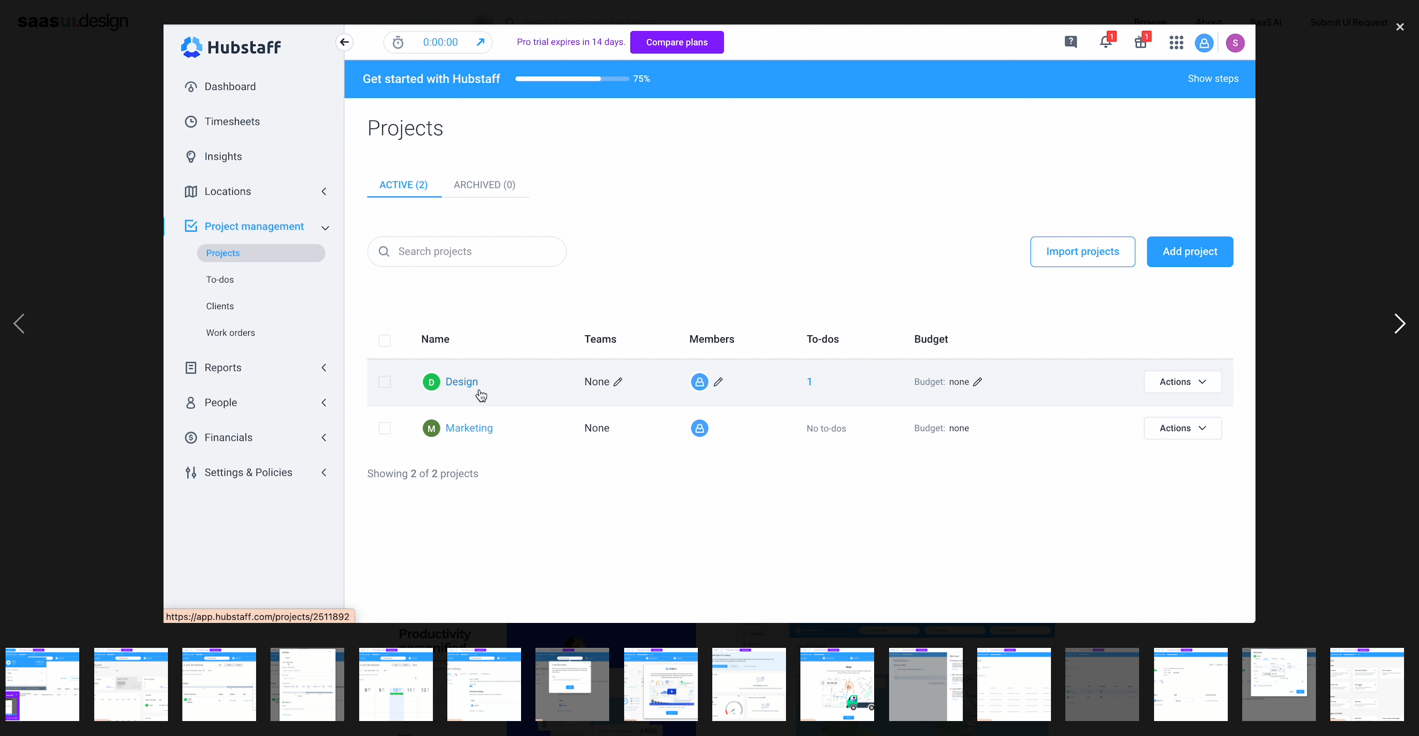
click at [1396, 318] on div "next image" at bounding box center [1401, 324] width 38 height 619
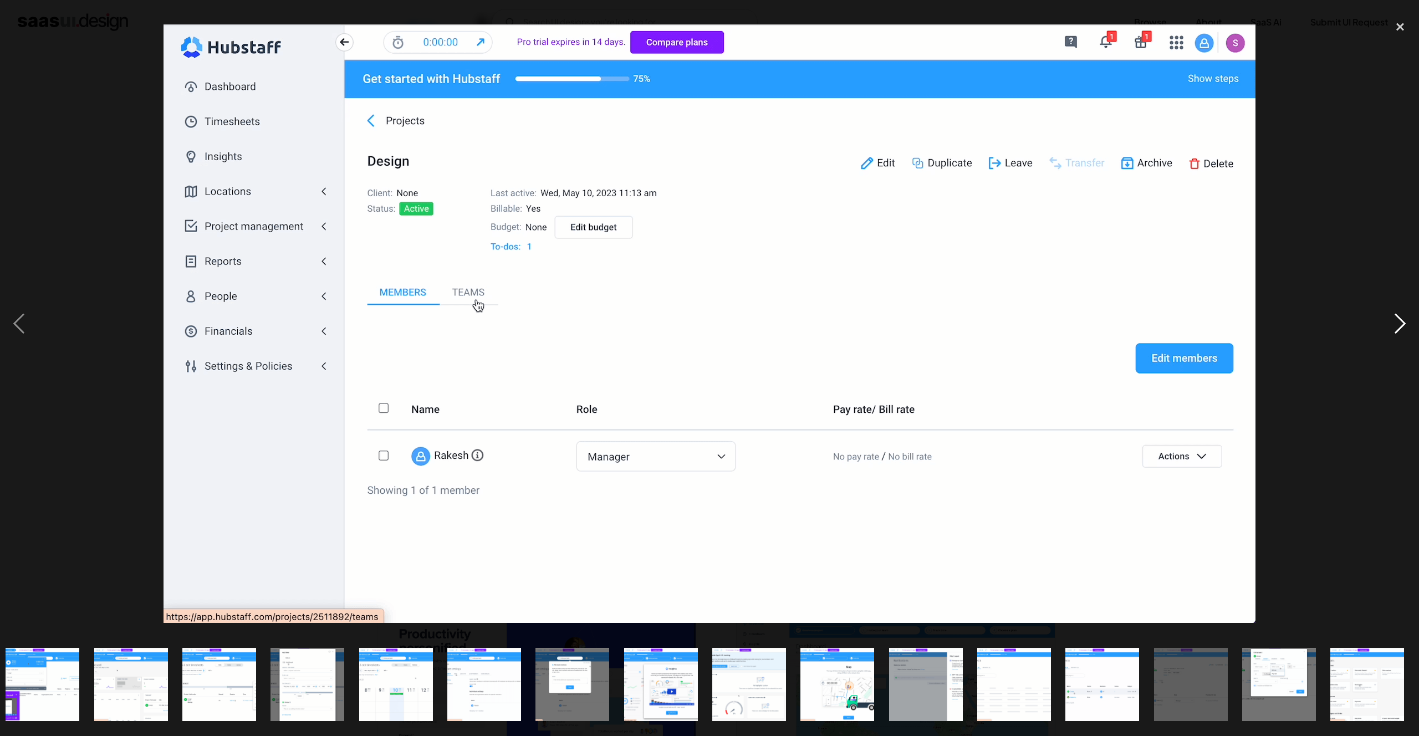
click at [1396, 318] on div "next image" at bounding box center [1401, 324] width 38 height 619
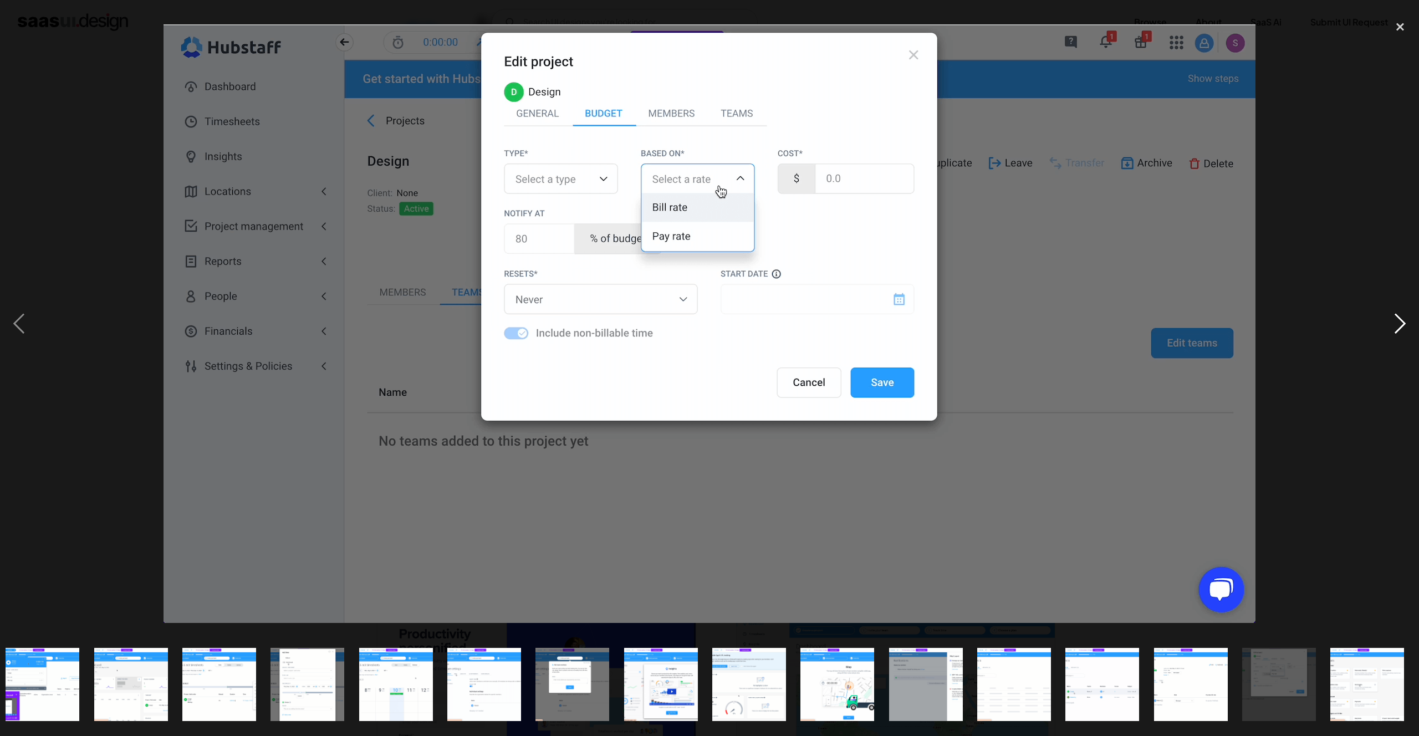
click at [1396, 318] on div "next image" at bounding box center [1401, 324] width 38 height 619
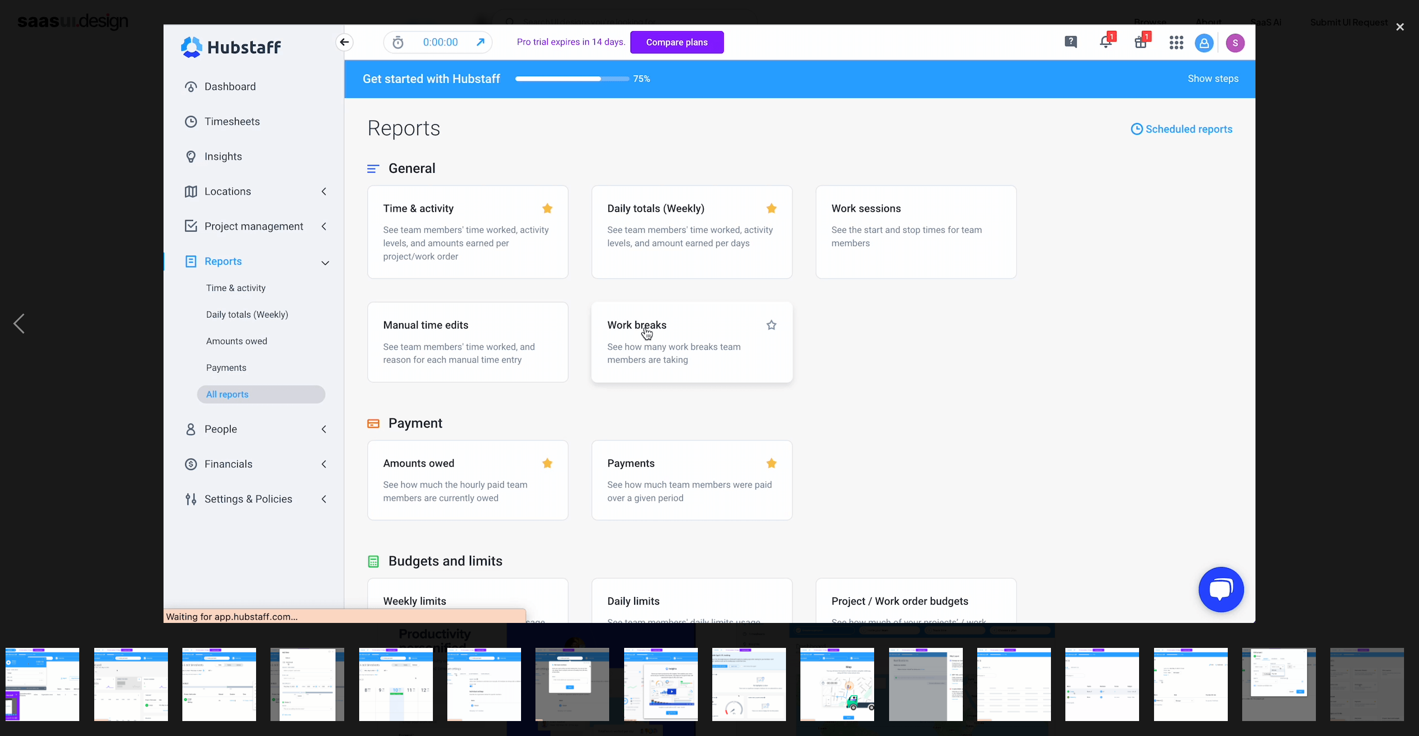
click at [1396, 318] on div "next image" at bounding box center [1401, 324] width 38 height 619
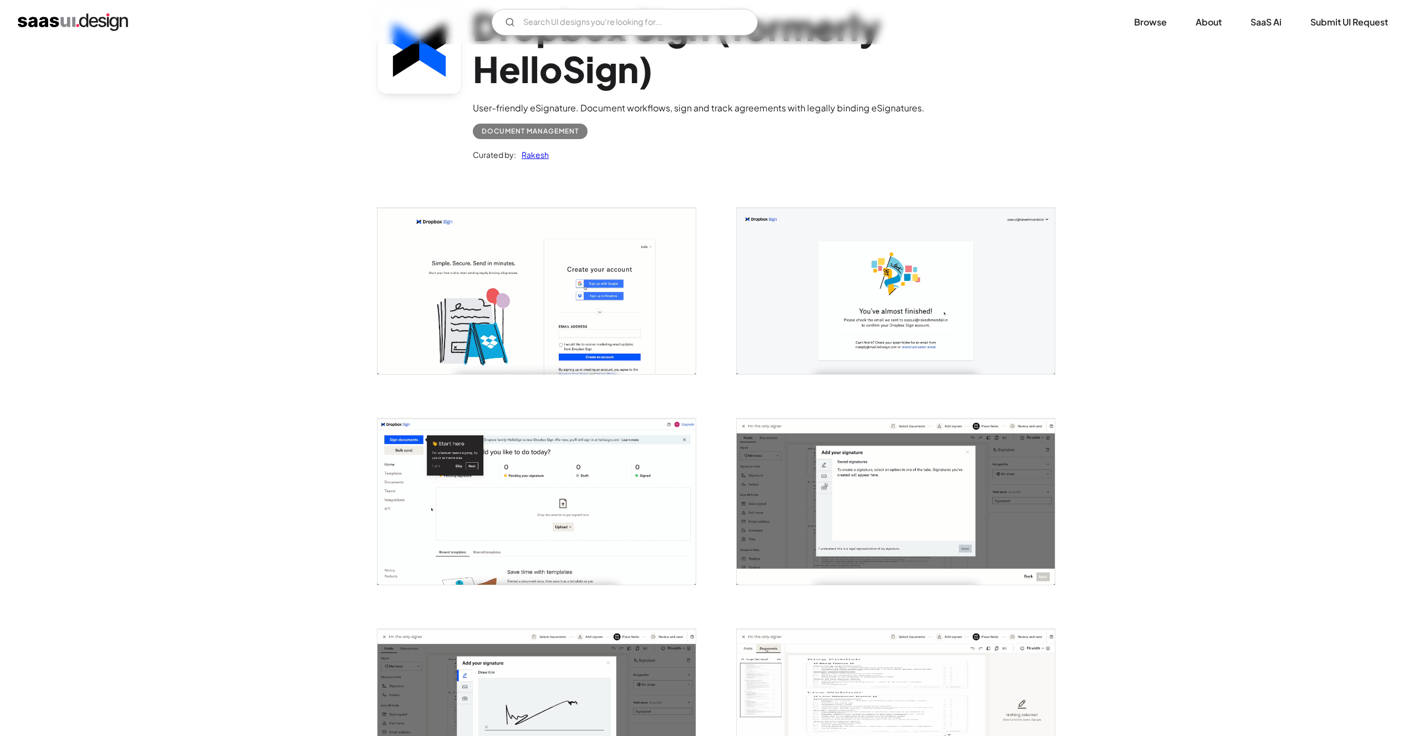
scroll to position [113, 0]
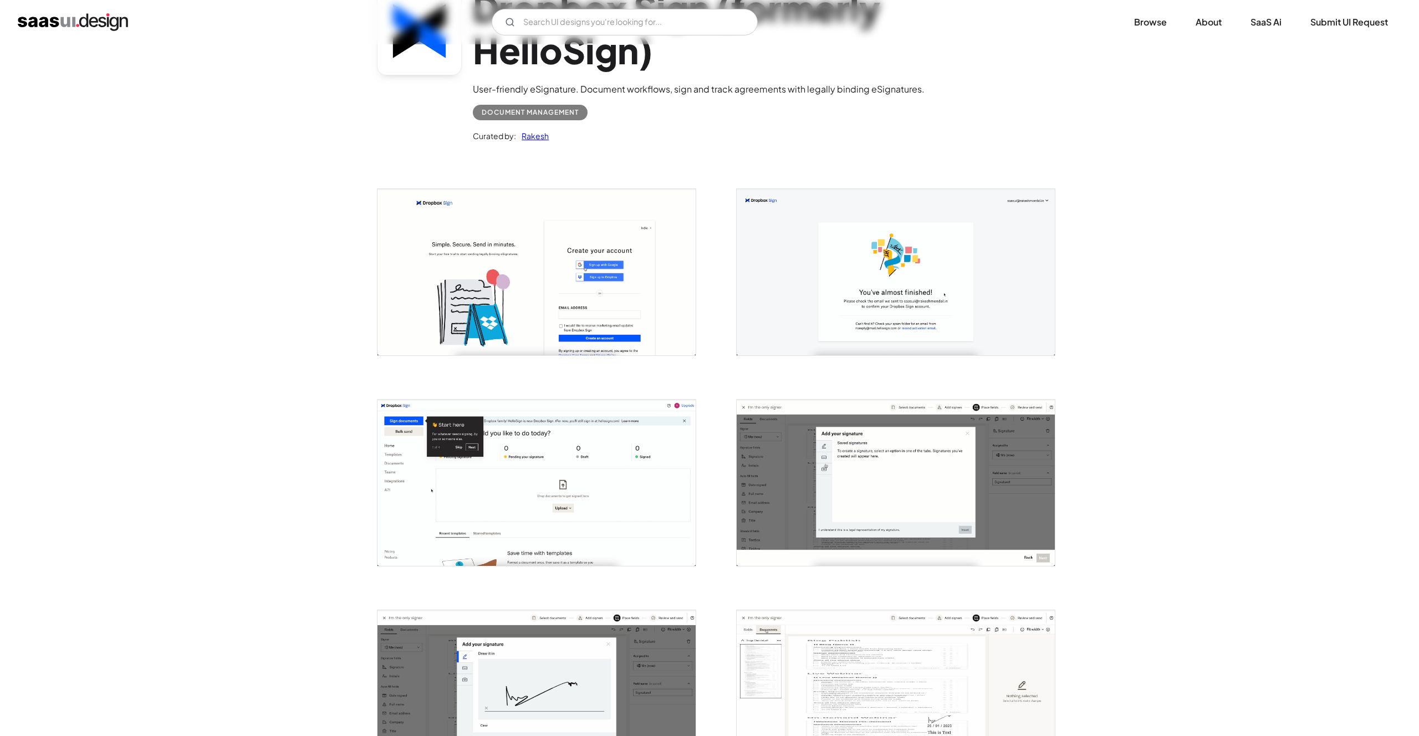
click at [854, 286] on img "open lightbox" at bounding box center [896, 272] width 318 height 166
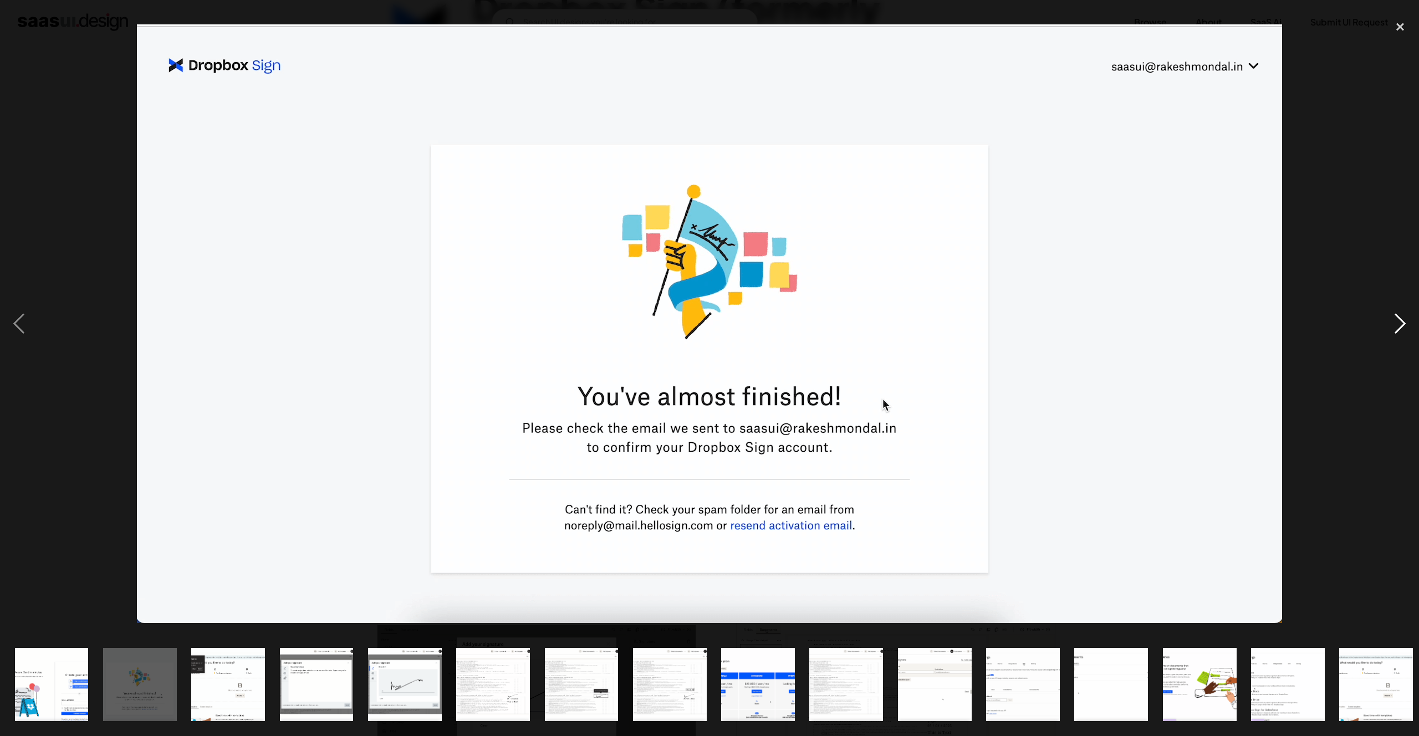
click at [1404, 326] on div "next image" at bounding box center [1401, 324] width 38 height 619
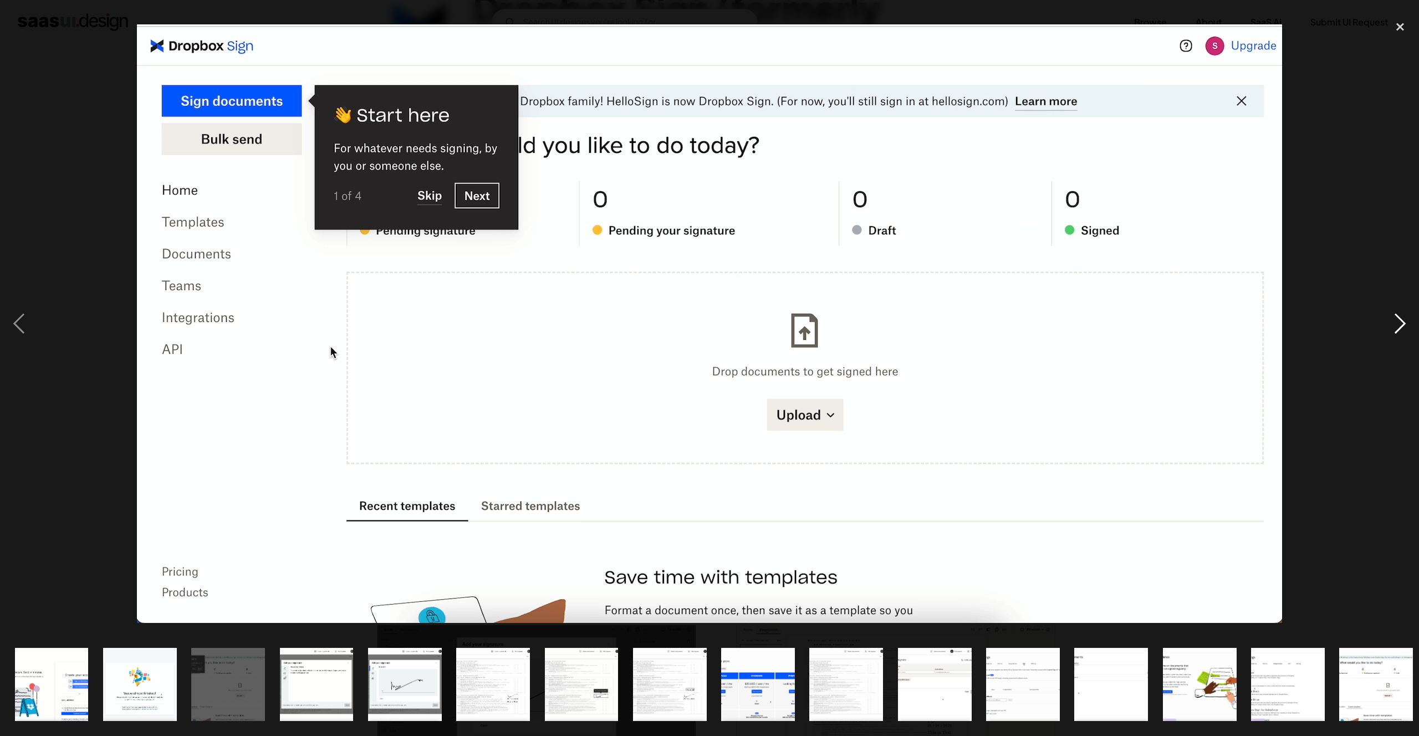
click at [1396, 324] on div "next image" at bounding box center [1401, 324] width 38 height 619
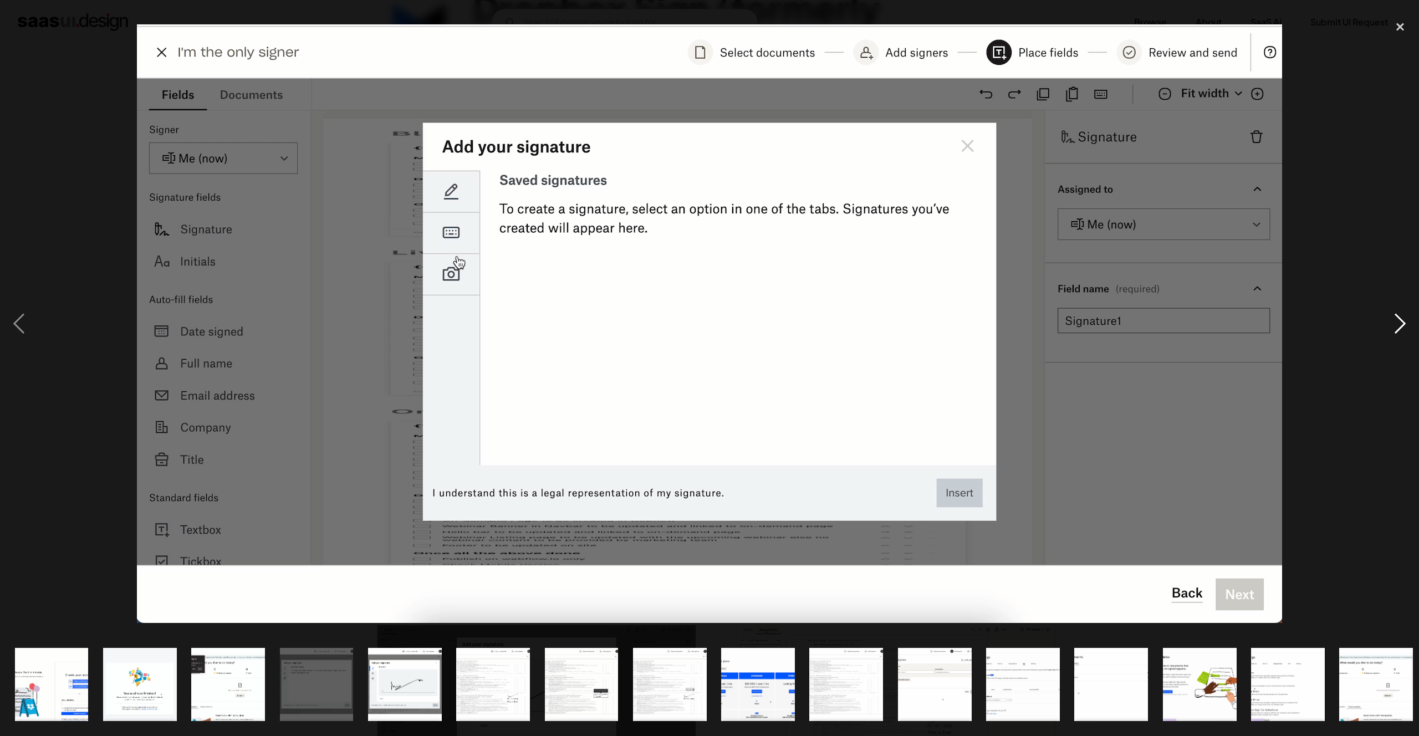
click at [1399, 322] on div "next image" at bounding box center [1401, 324] width 38 height 619
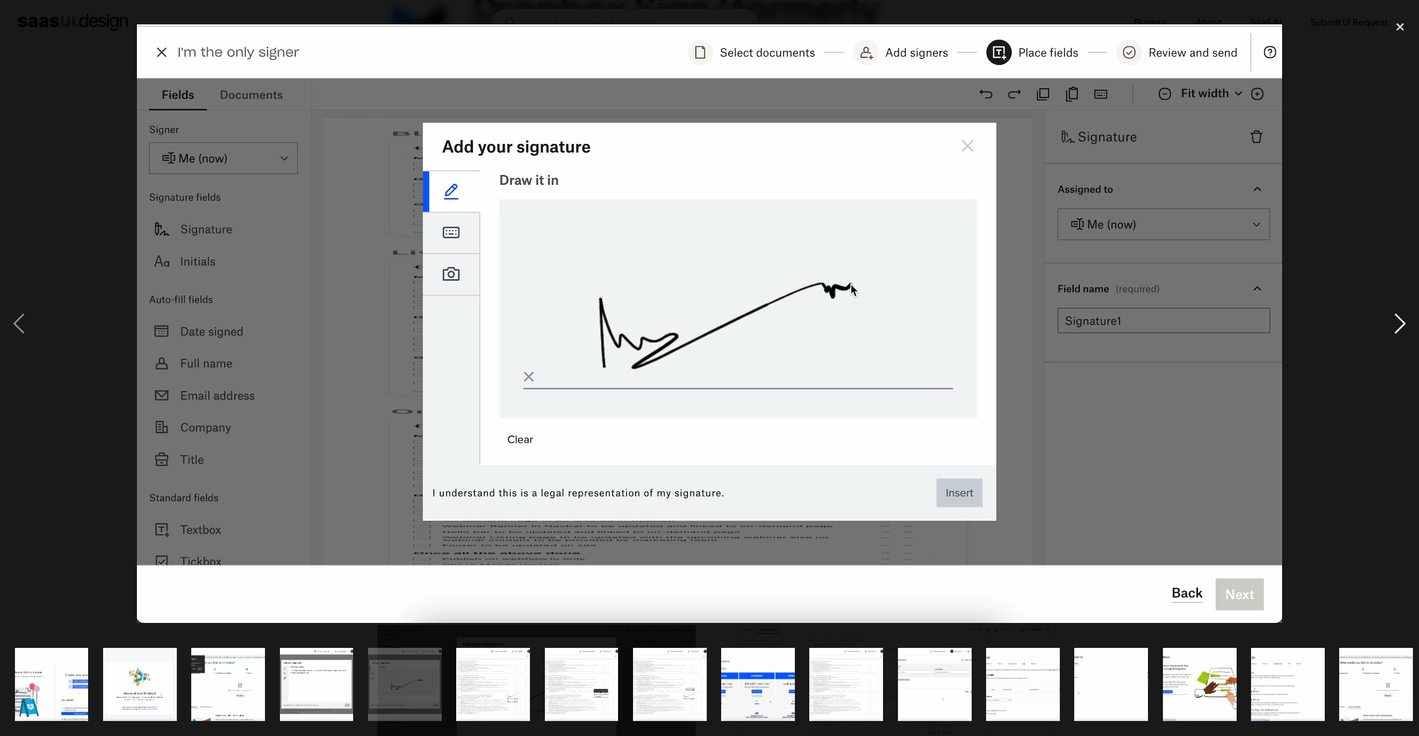
click at [1400, 323] on div "next image" at bounding box center [1401, 324] width 38 height 619
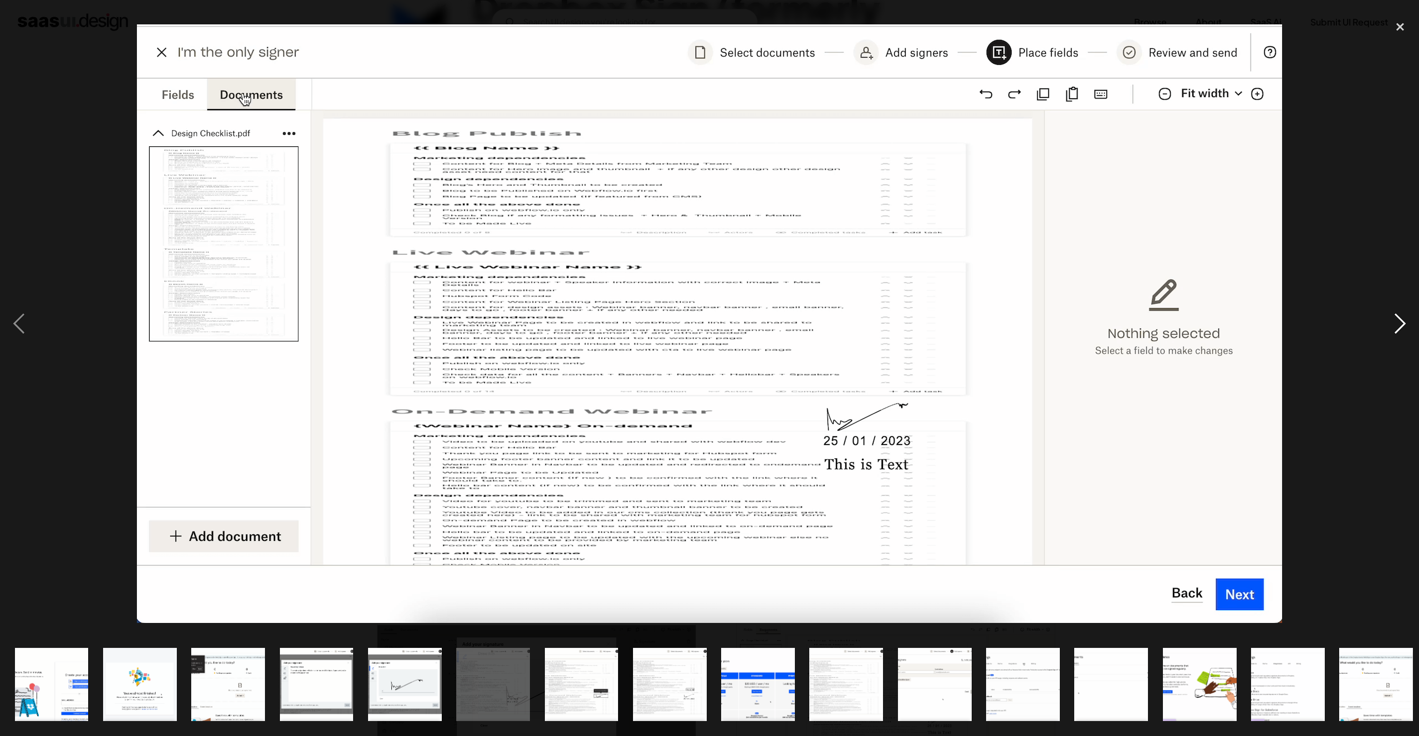
click at [1400, 323] on div "next image" at bounding box center [1401, 324] width 38 height 619
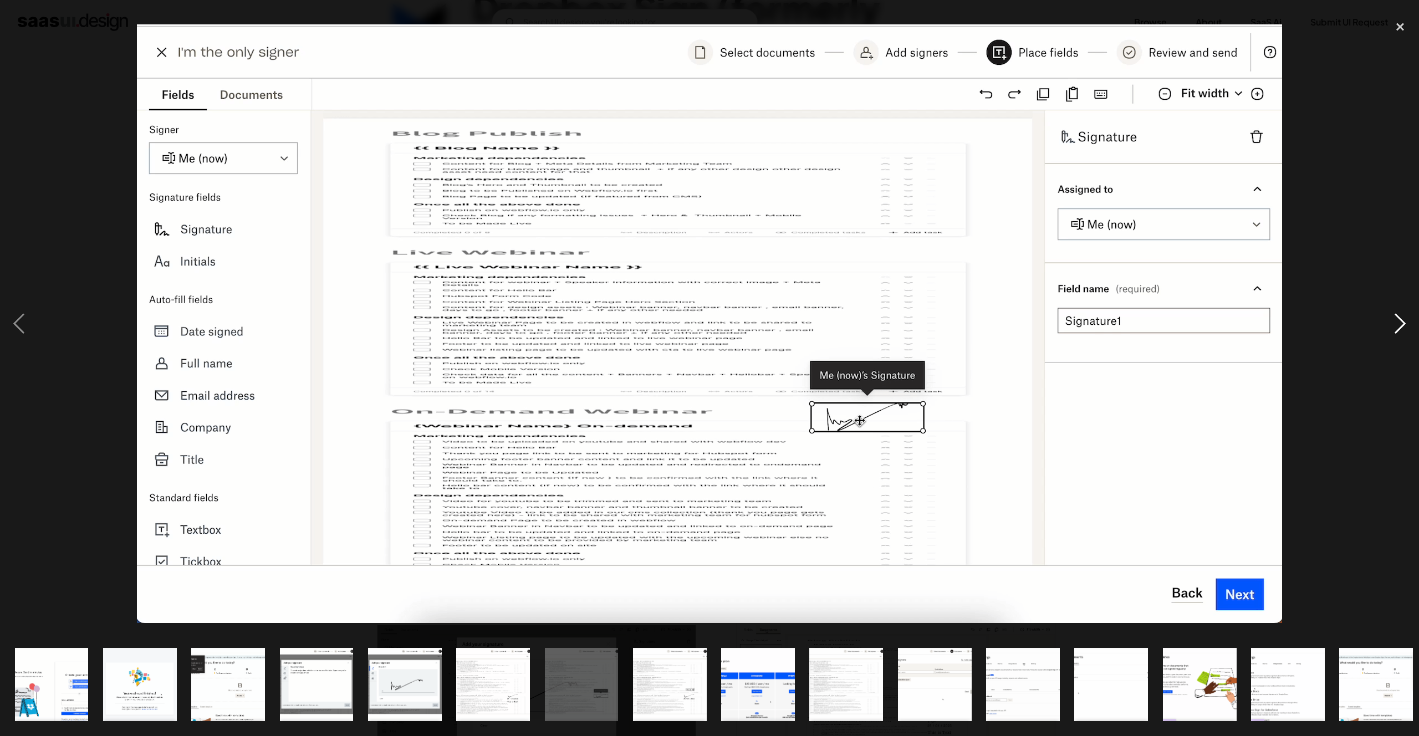
click at [1400, 323] on div "next image" at bounding box center [1401, 324] width 38 height 619
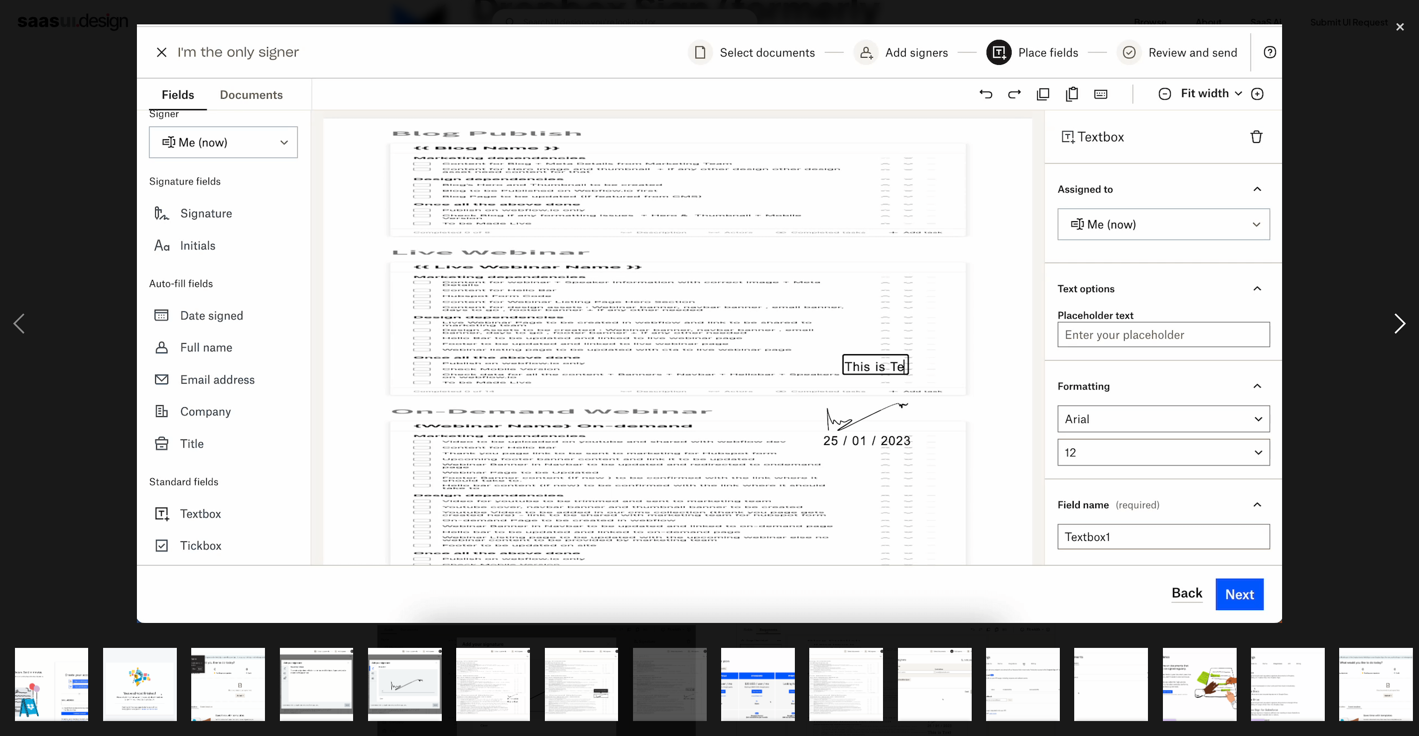
click at [1400, 323] on div "next image" at bounding box center [1401, 324] width 38 height 619
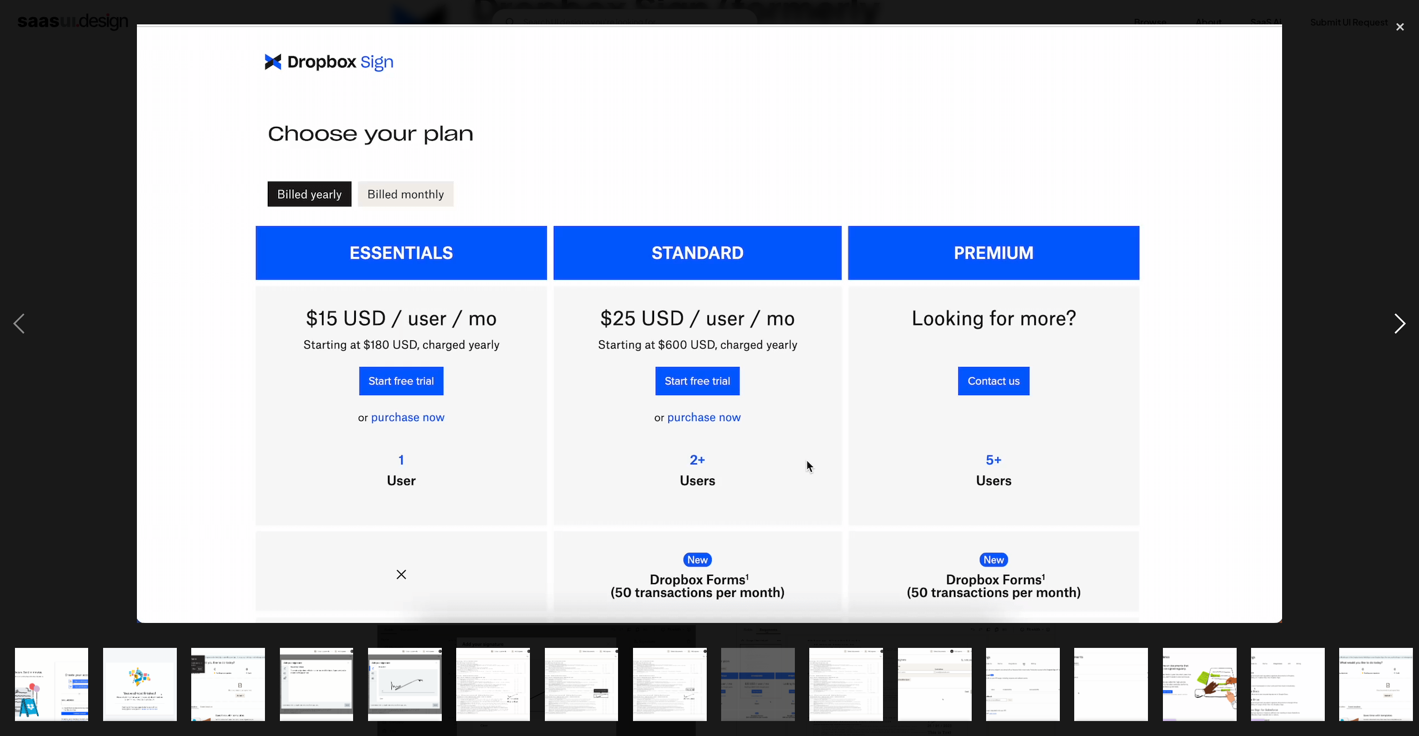
click at [1400, 323] on div "next image" at bounding box center [1401, 324] width 38 height 619
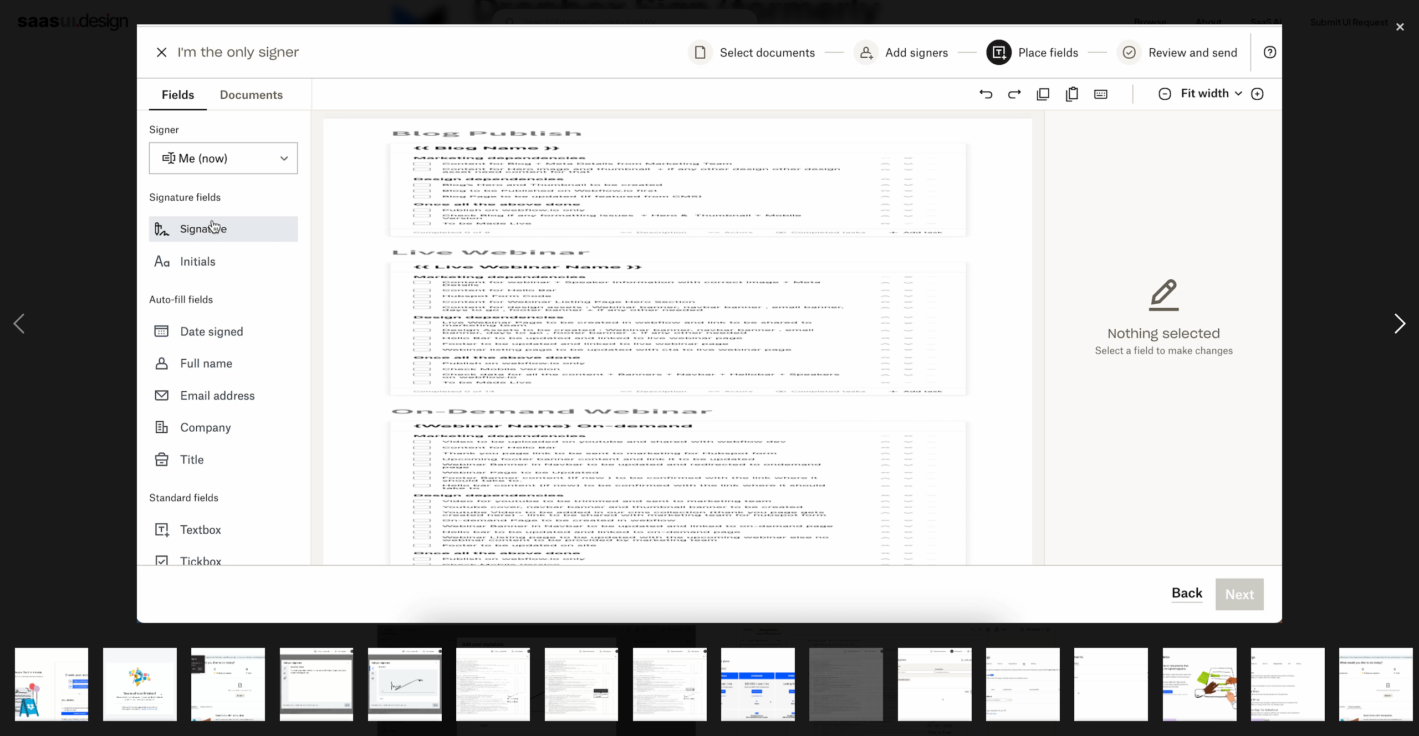
click at [1400, 323] on div "next image" at bounding box center [1401, 324] width 38 height 619
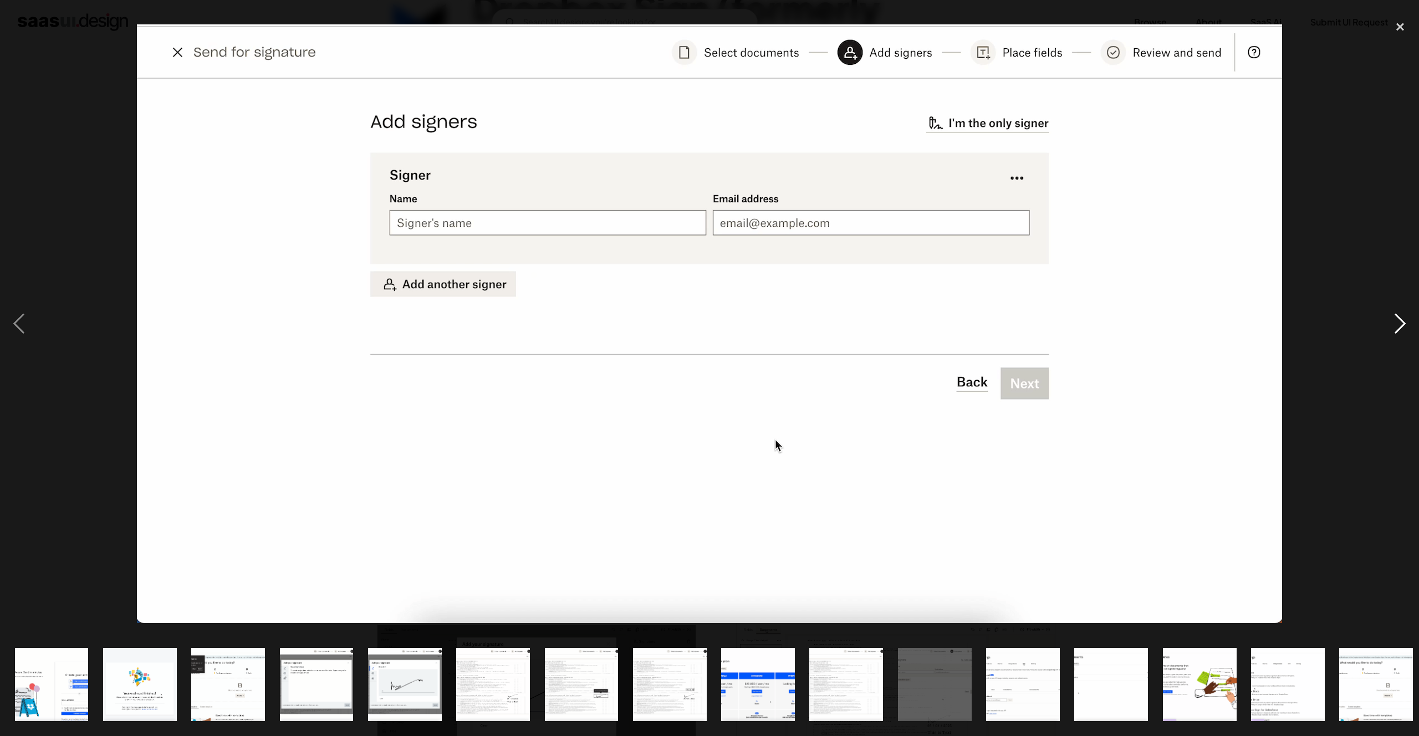
click at [1400, 323] on div "next image" at bounding box center [1401, 324] width 38 height 619
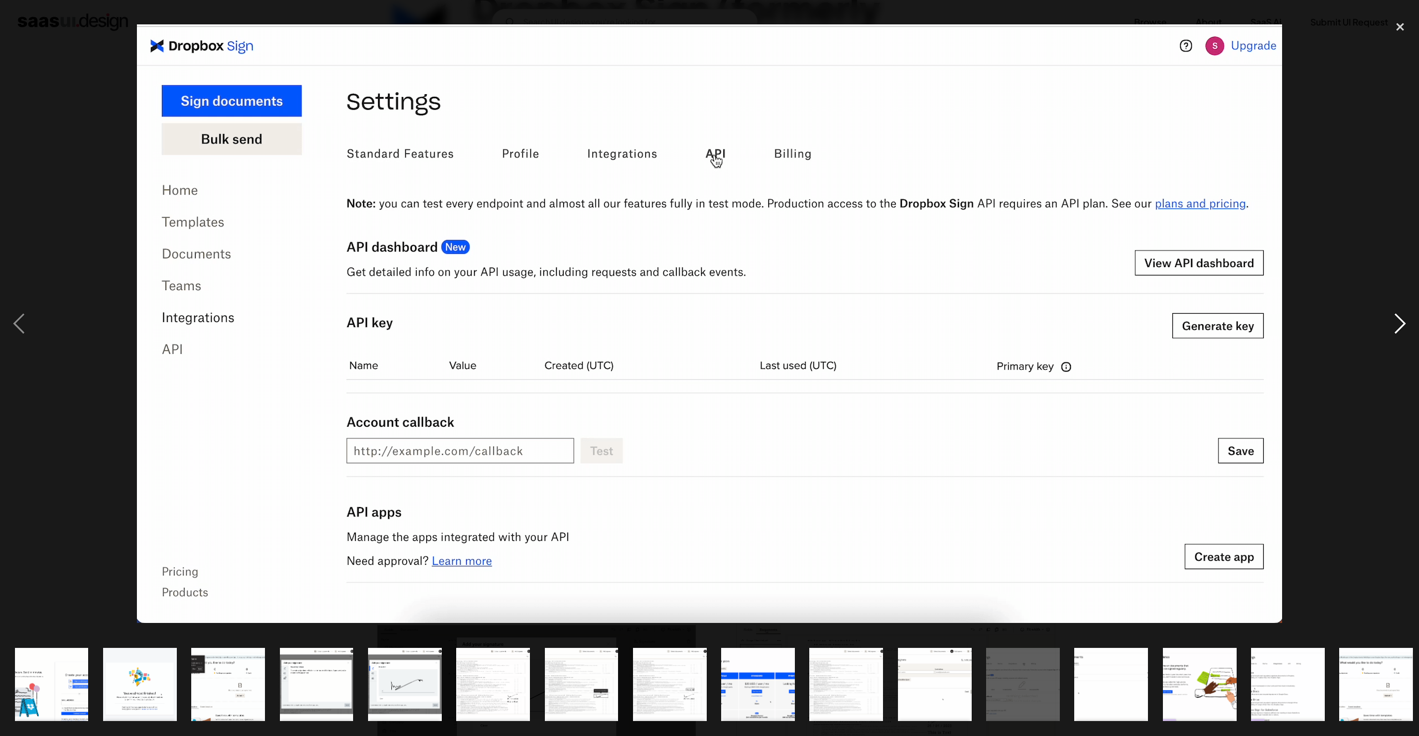
click at [1399, 327] on div "next image" at bounding box center [1401, 324] width 38 height 619
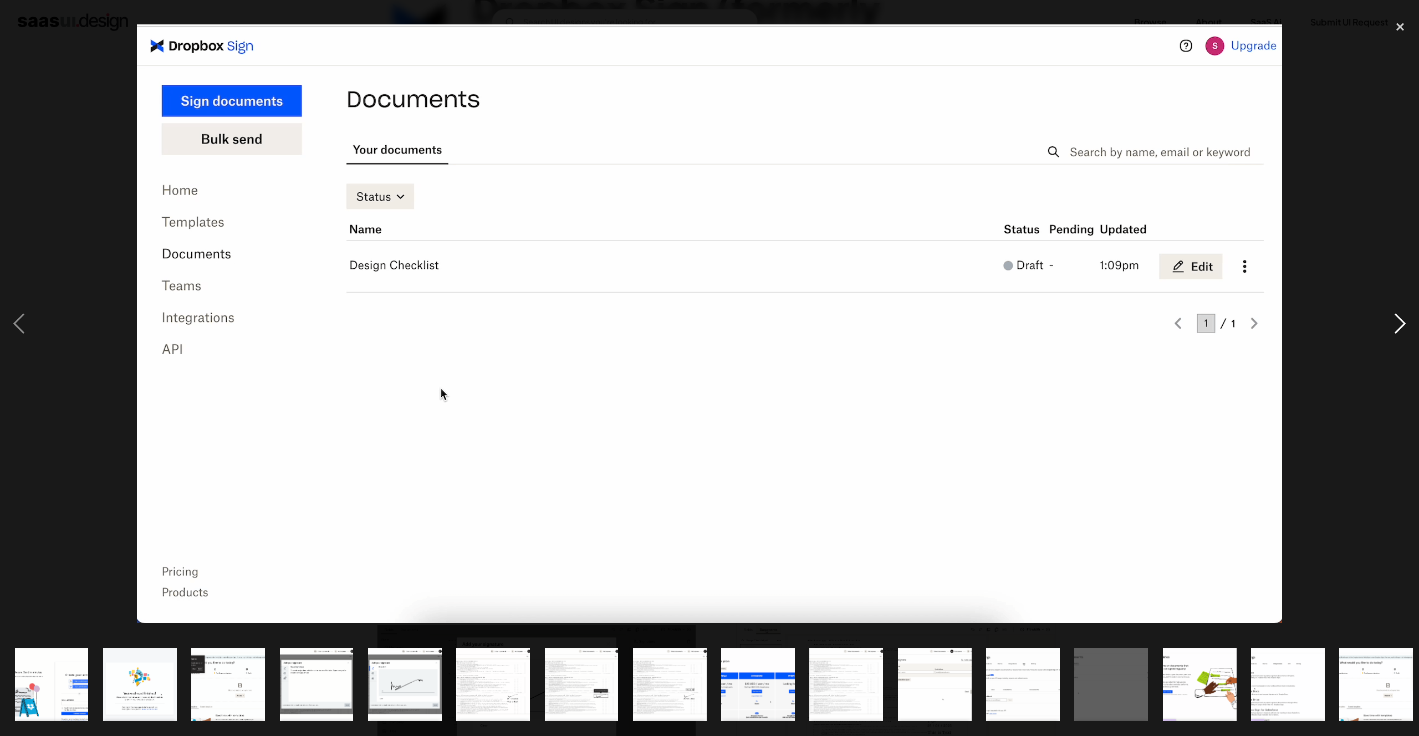
click at [1399, 327] on div "next image" at bounding box center [1401, 324] width 38 height 619
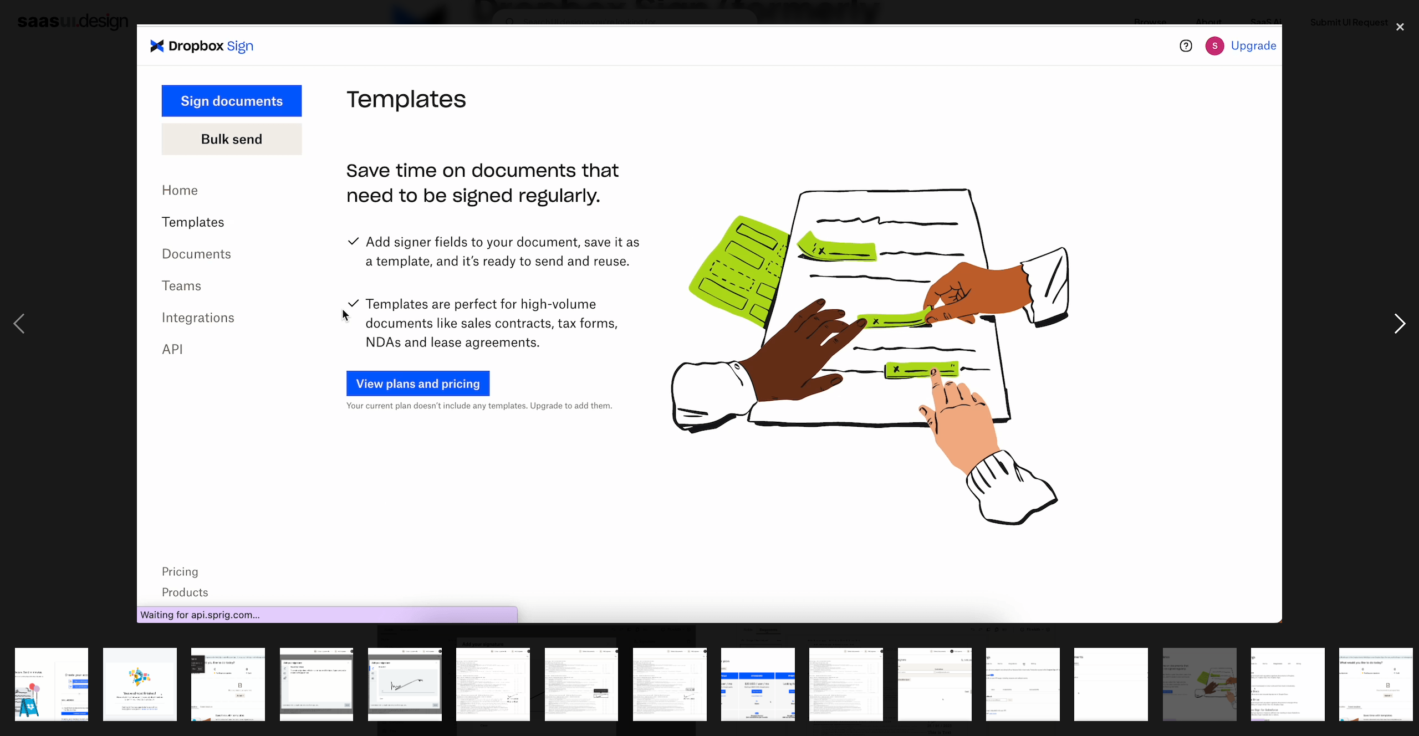
click at [1399, 327] on div "next image" at bounding box center [1401, 324] width 38 height 619
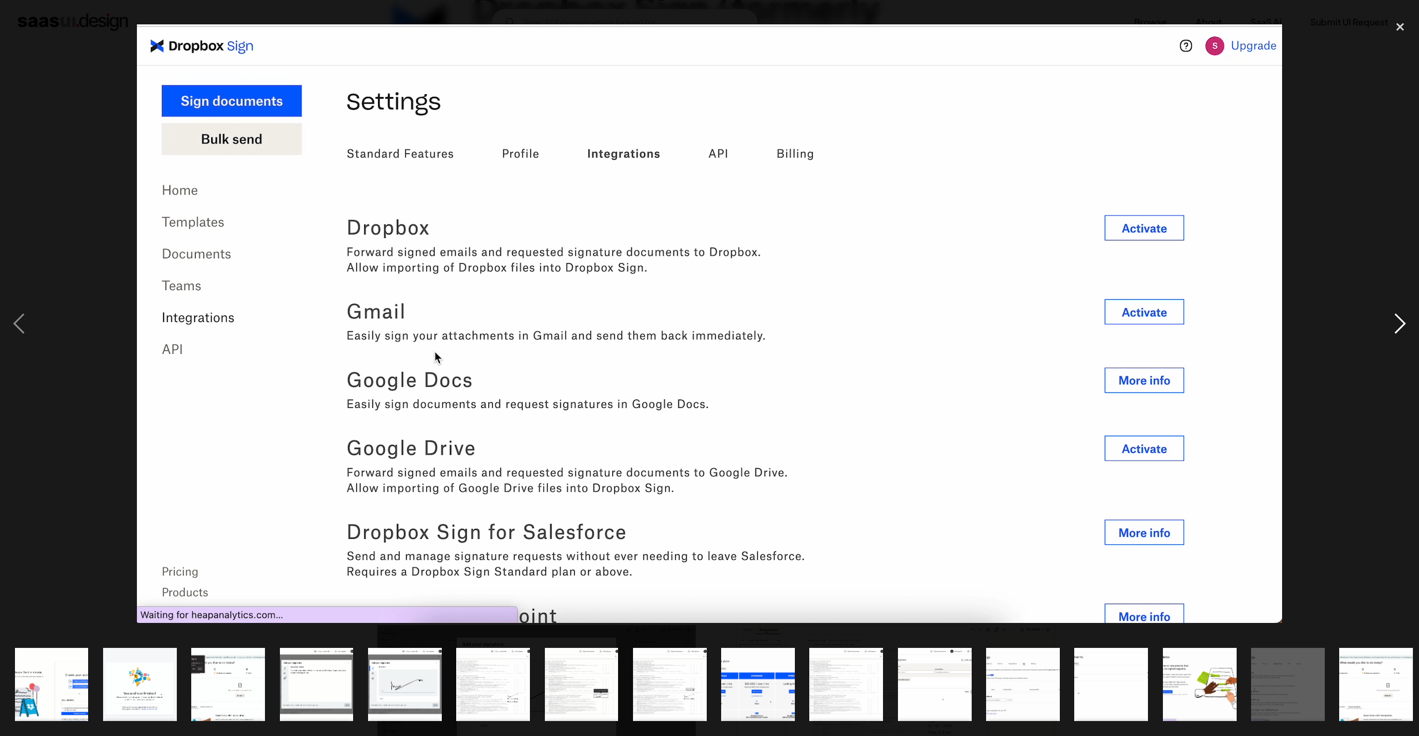
click at [1399, 327] on div "next image" at bounding box center [1401, 324] width 38 height 619
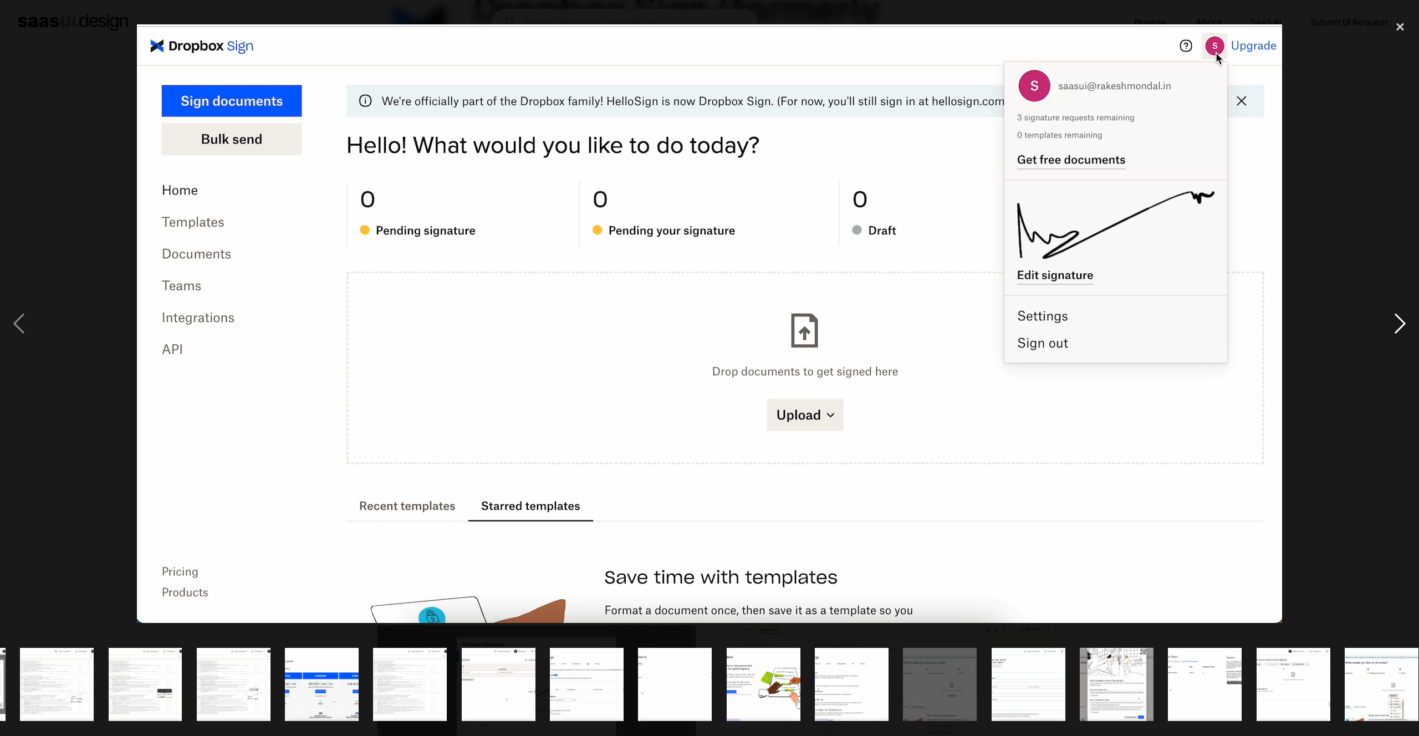
scroll to position [0, 450]
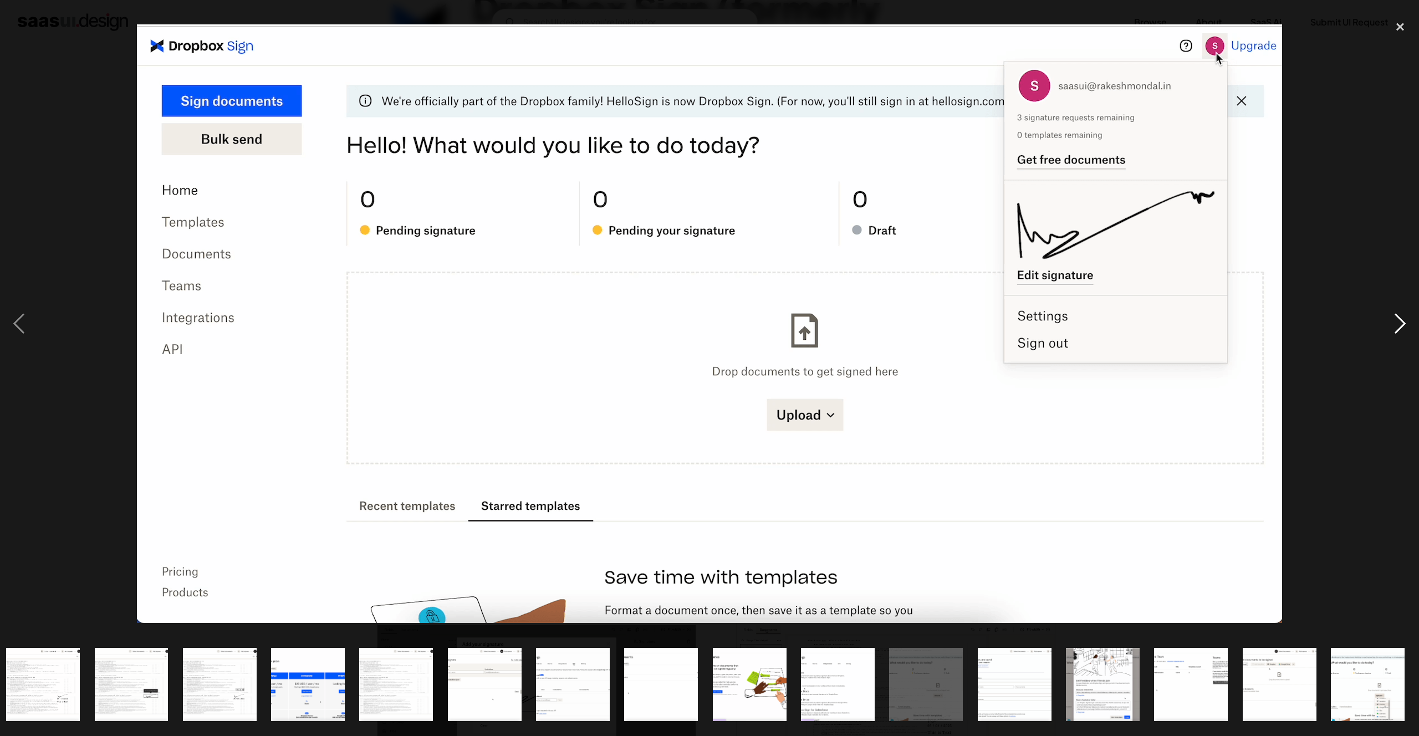
click at [1399, 327] on div "next image" at bounding box center [1401, 324] width 38 height 619
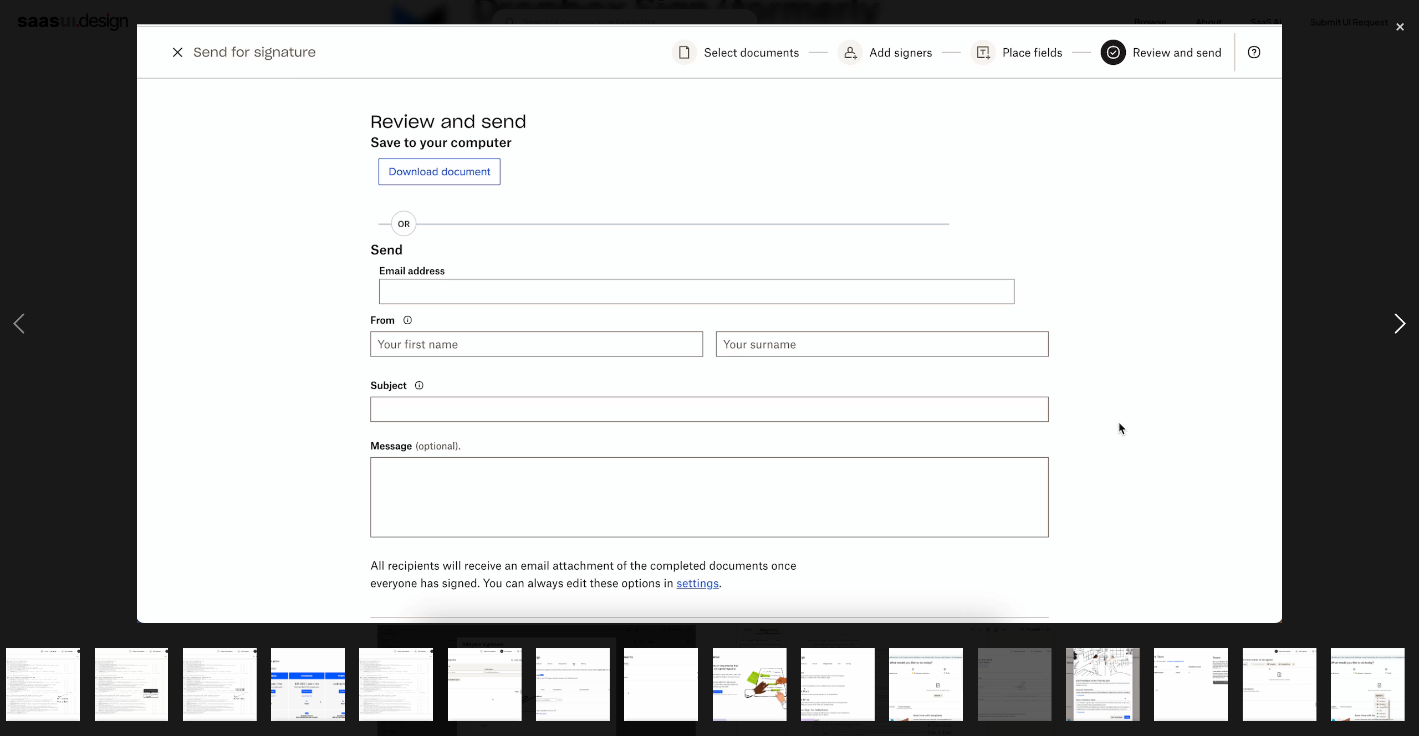
click at [1399, 327] on div "next image" at bounding box center [1401, 324] width 38 height 619
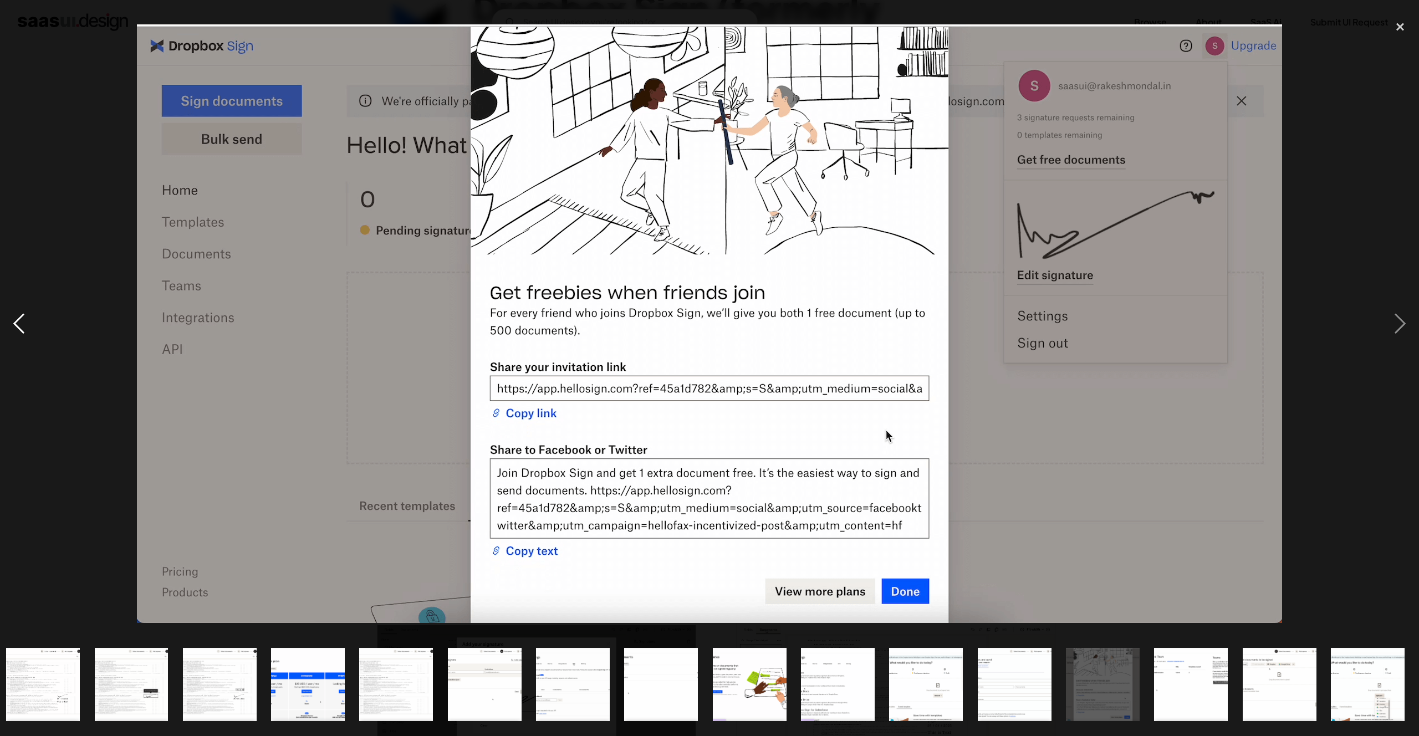
click at [14, 322] on div "previous image" at bounding box center [19, 324] width 38 height 619
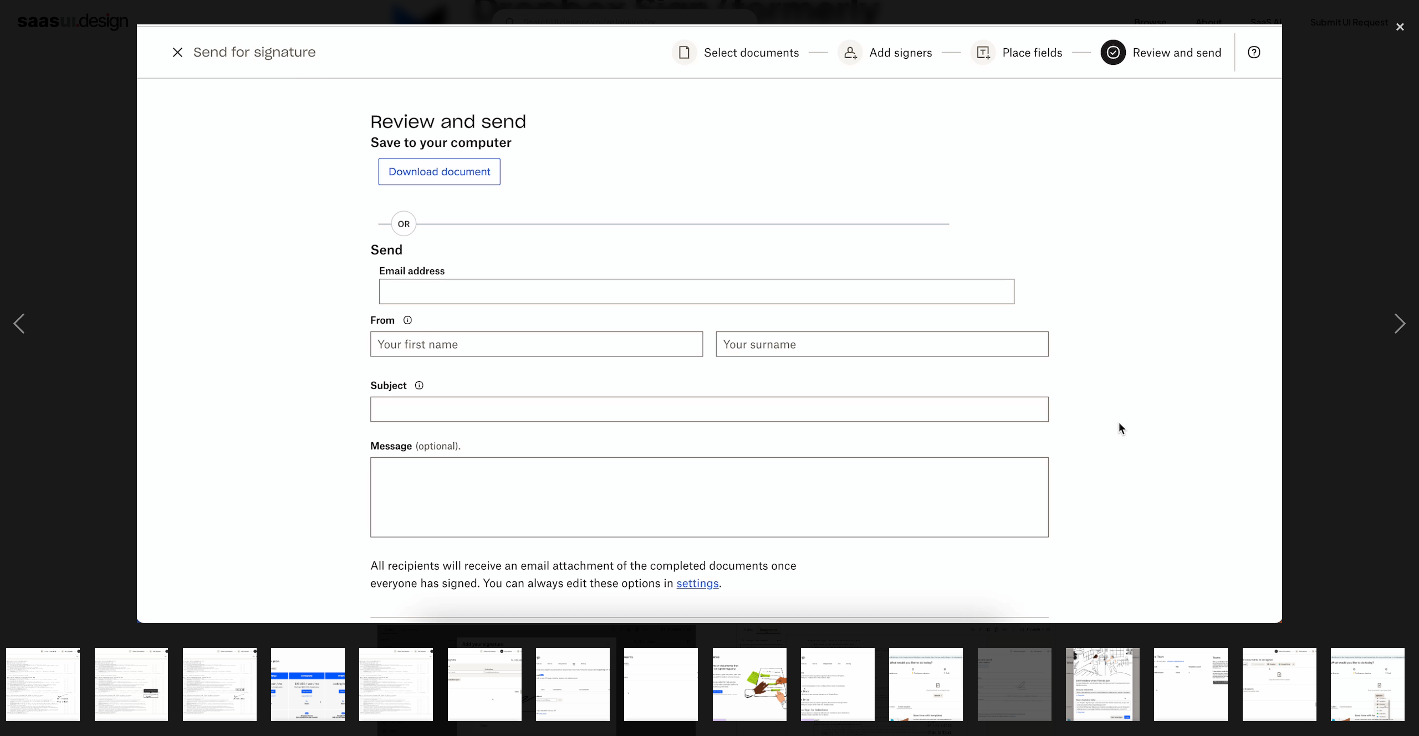
scroll to position [0, 0]
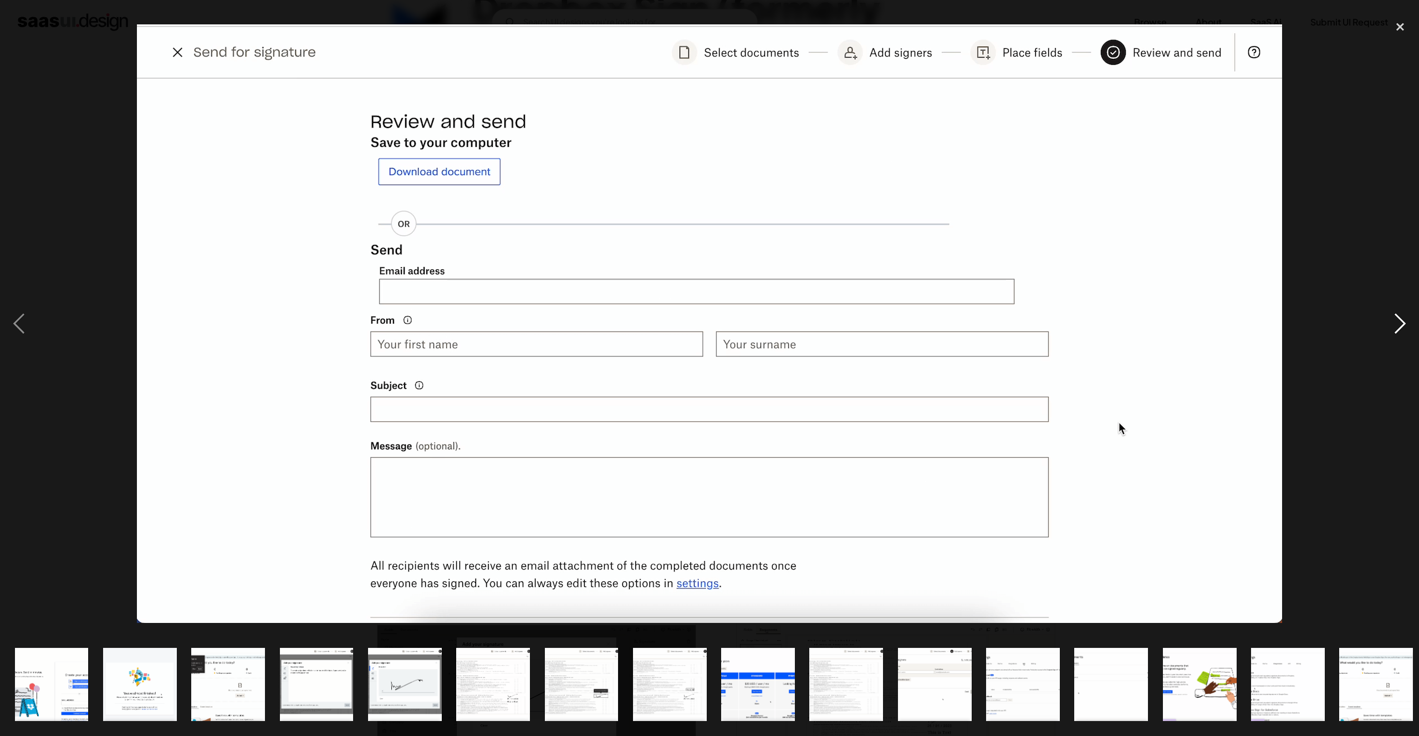
click at [1412, 319] on div "next image" at bounding box center [1401, 324] width 38 height 619
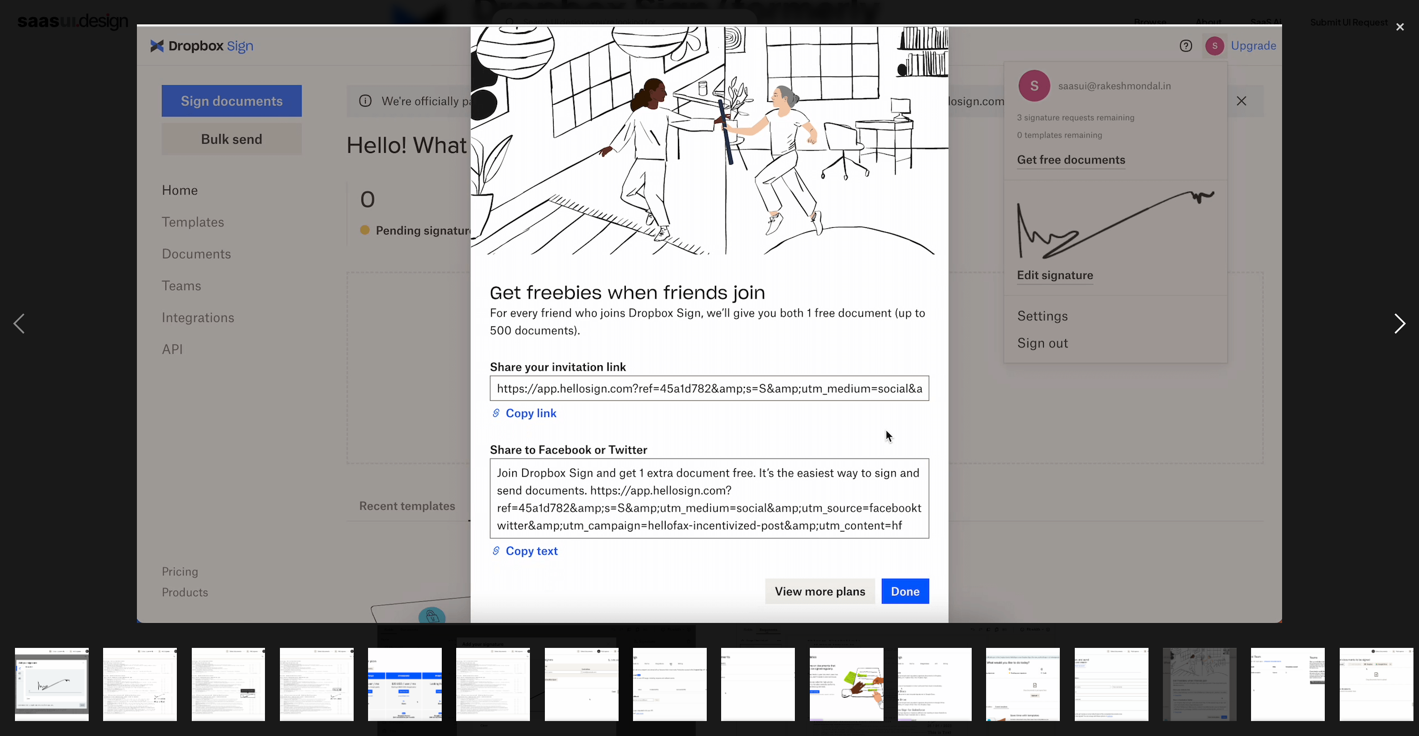
scroll to position [0, 450]
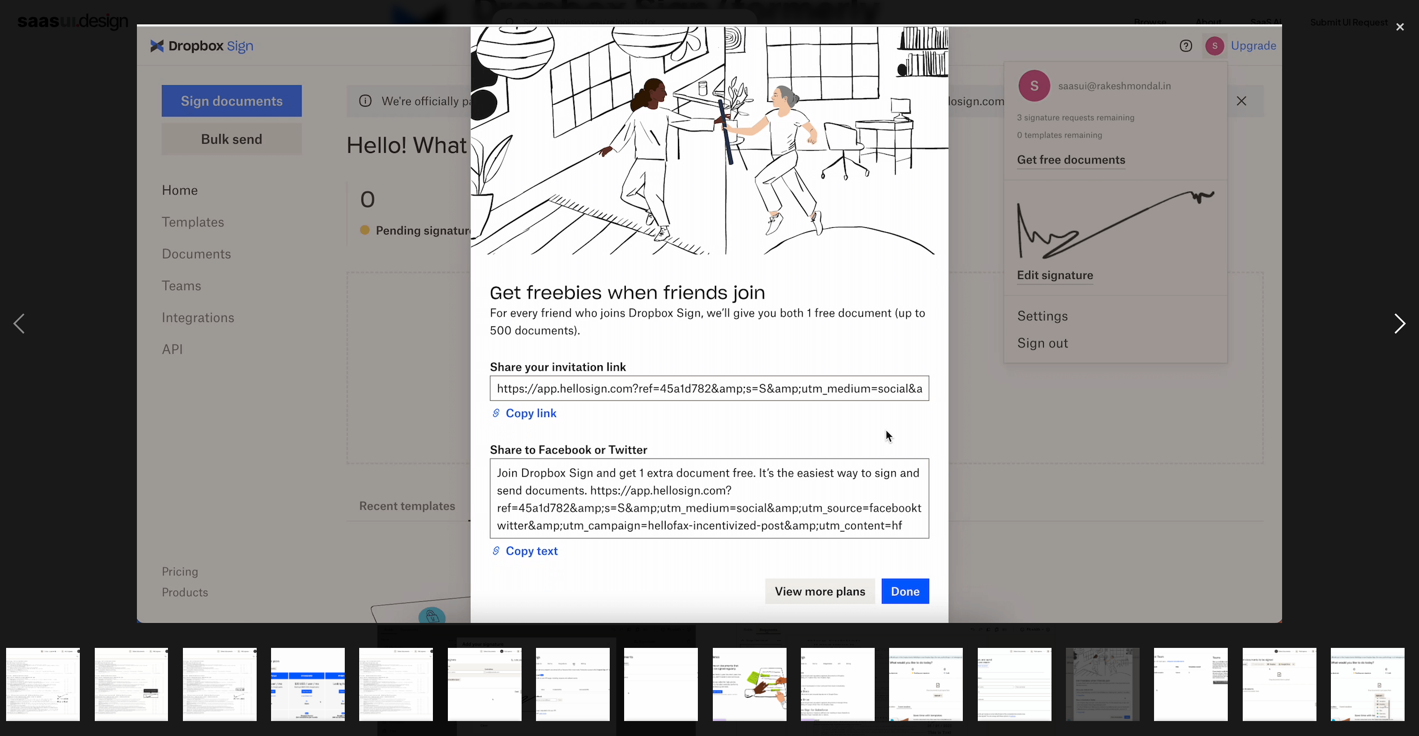
click at [1394, 335] on div "next image" at bounding box center [1401, 324] width 38 height 619
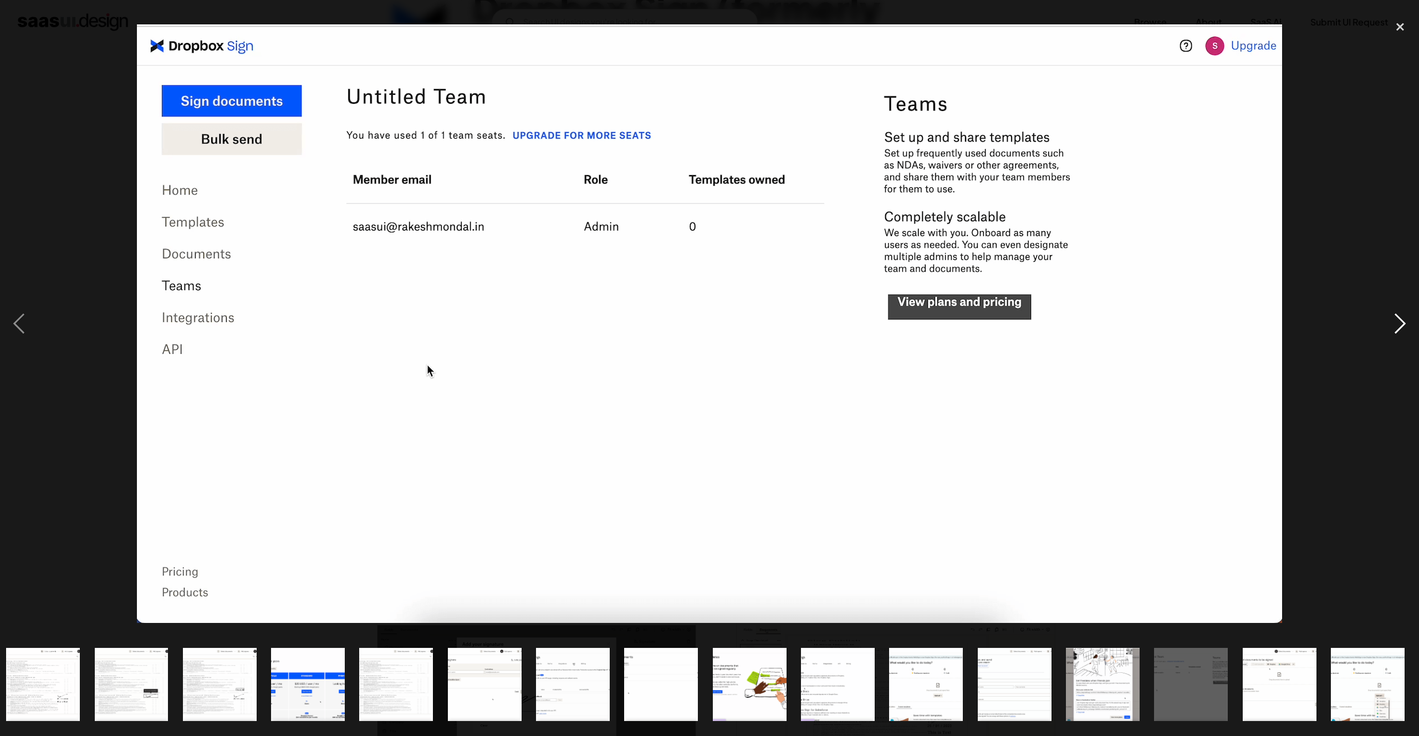
click at [1394, 335] on div "next image" at bounding box center [1401, 324] width 38 height 619
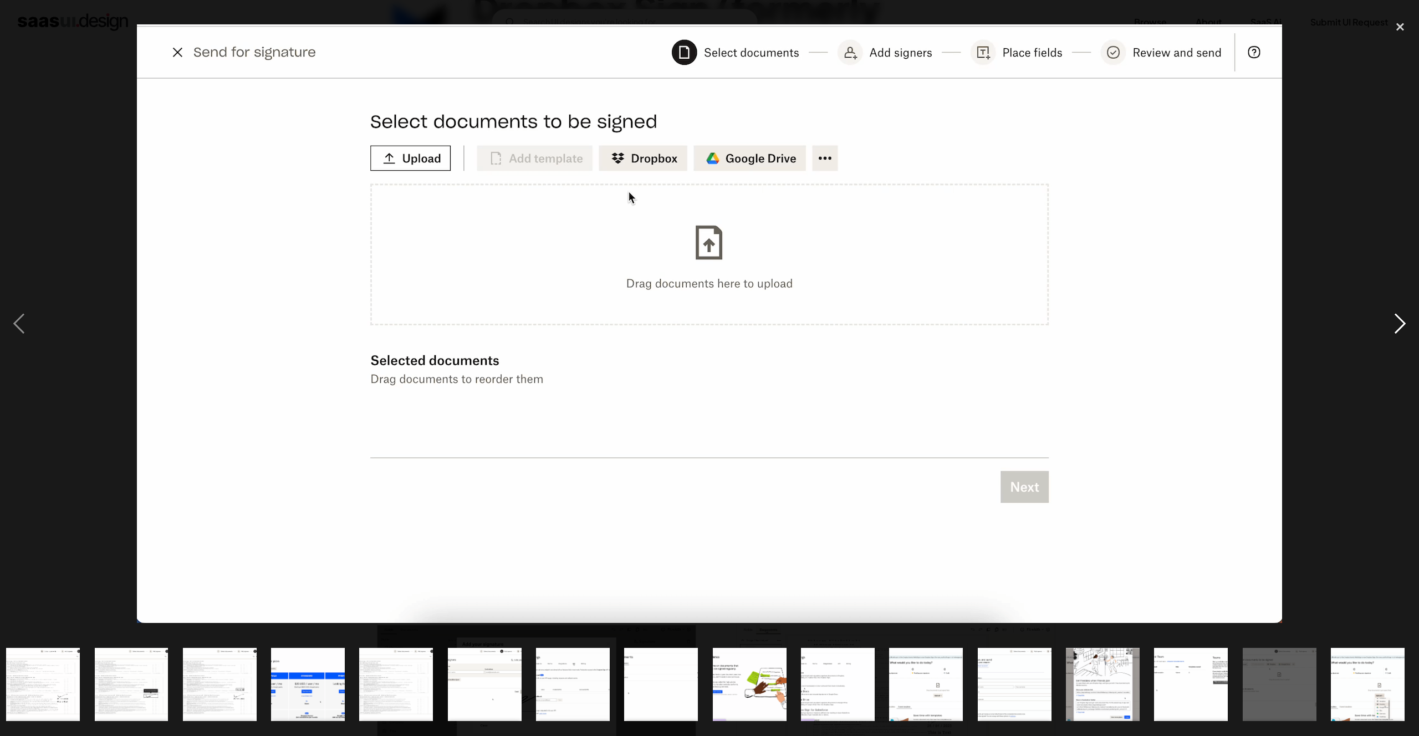
click at [1394, 335] on div "next image" at bounding box center [1401, 324] width 38 height 619
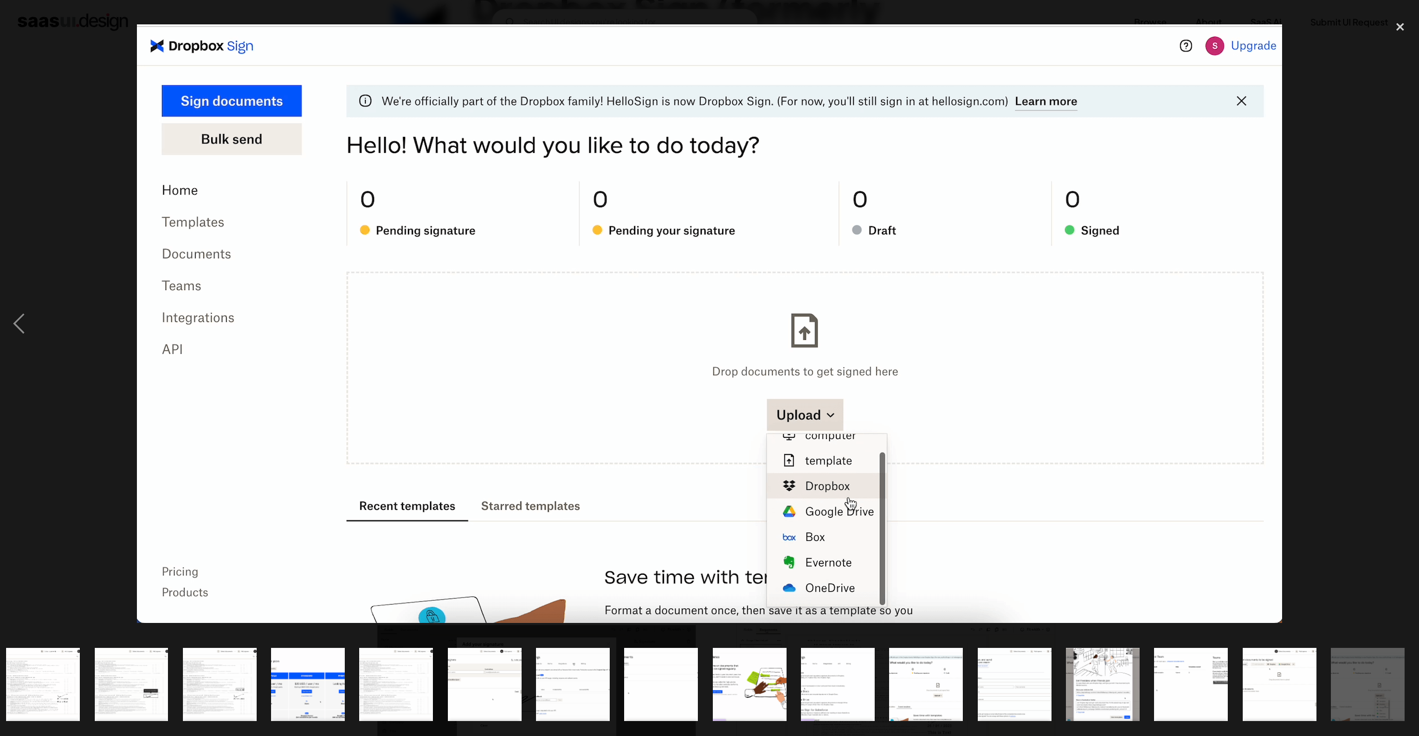
click at [1394, 335] on div "next image" at bounding box center [1401, 324] width 38 height 619
click at [1402, 23] on div "close lightbox" at bounding box center [1401, 27] width 38 height 24
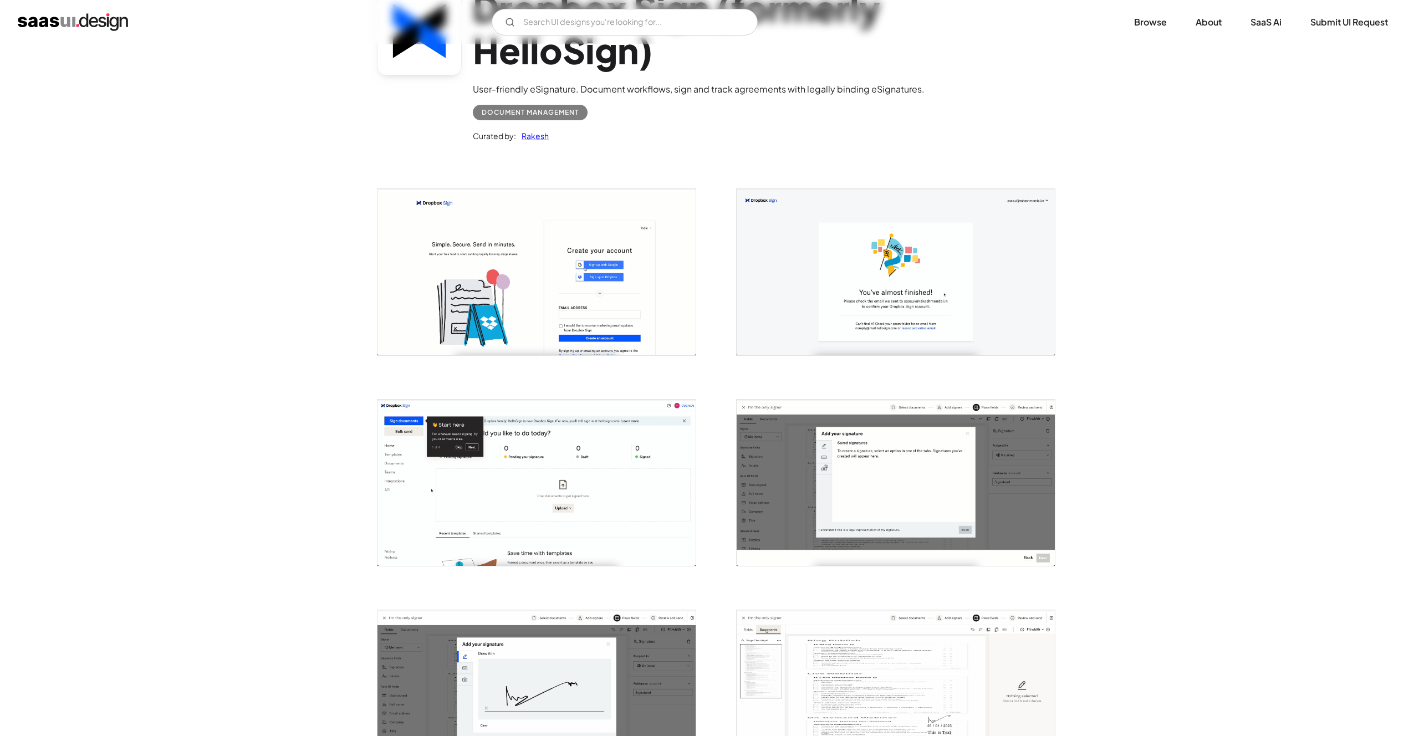
scroll to position [0, 0]
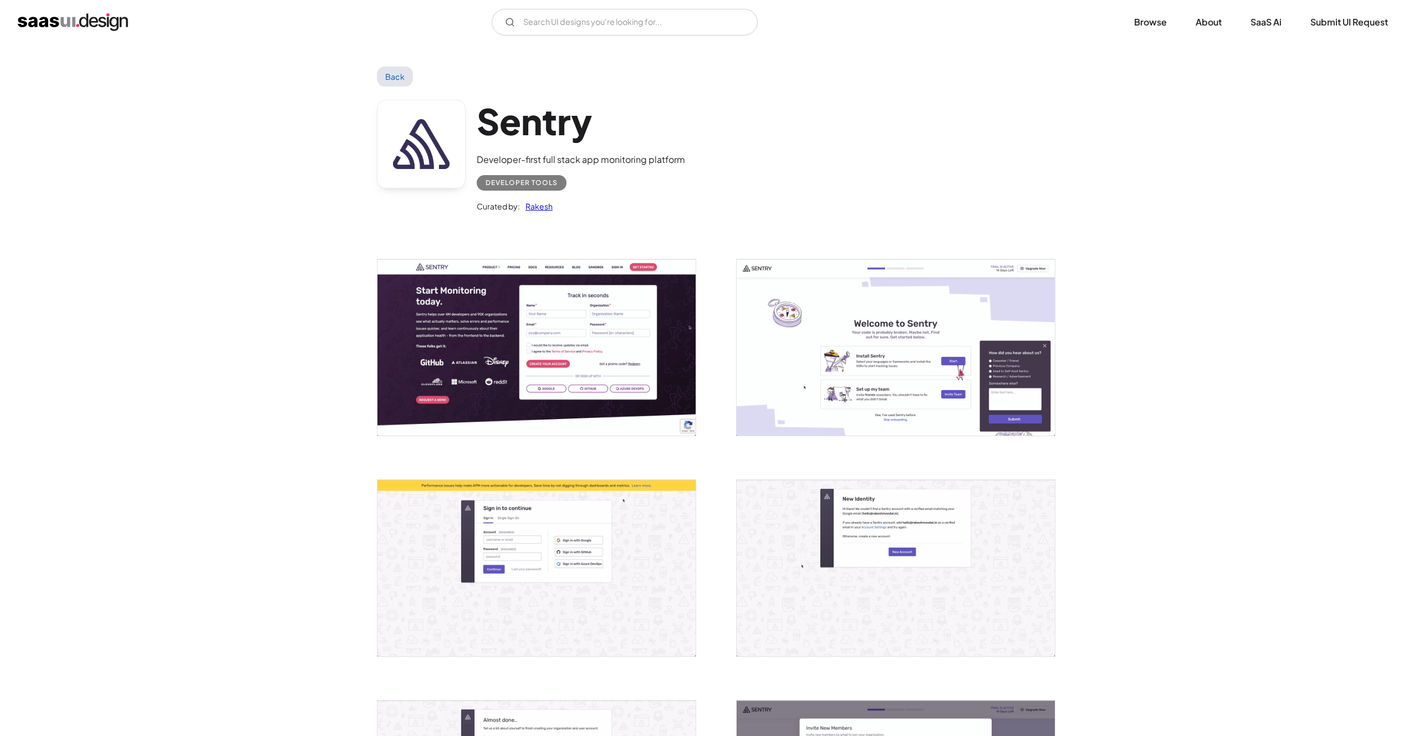
click at [592, 314] on img "open lightbox" at bounding box center [537, 347] width 318 height 176
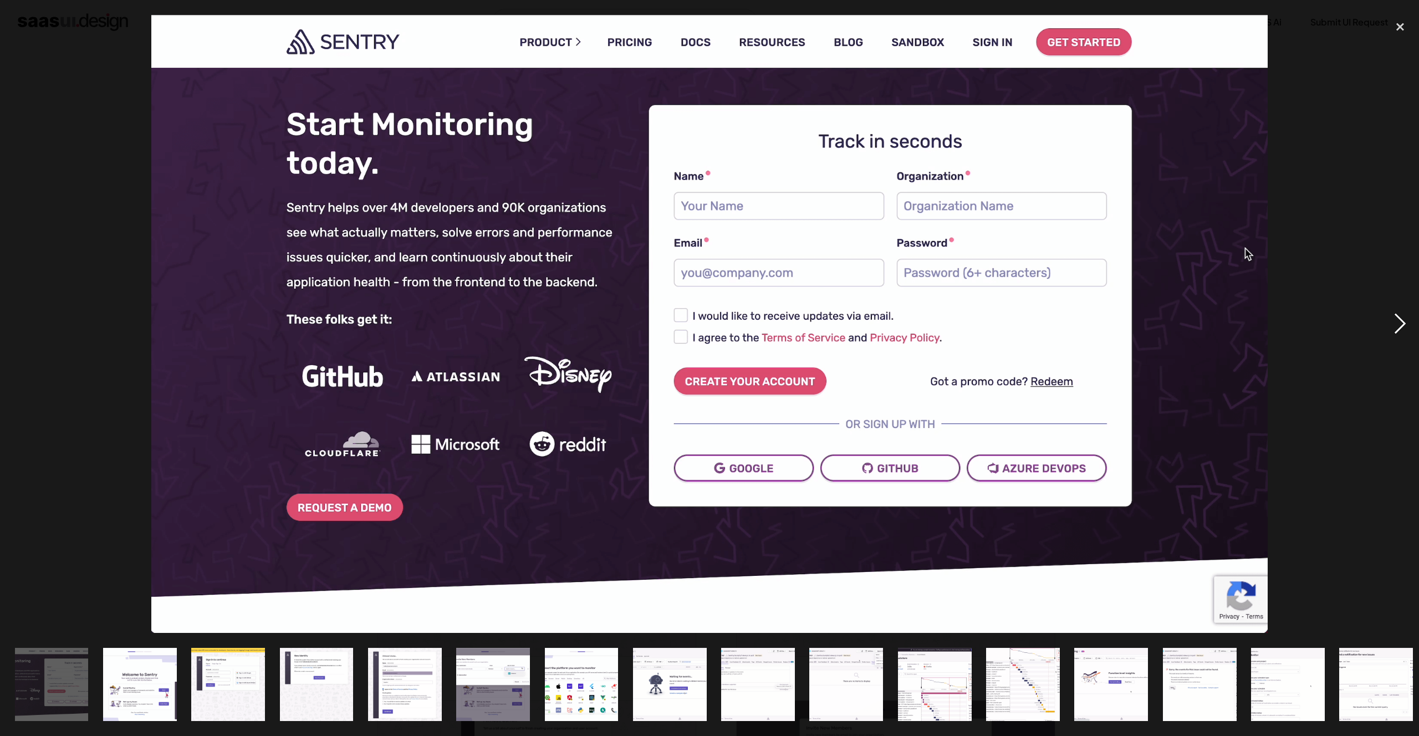
click at [1404, 324] on div "next image" at bounding box center [1401, 324] width 38 height 619
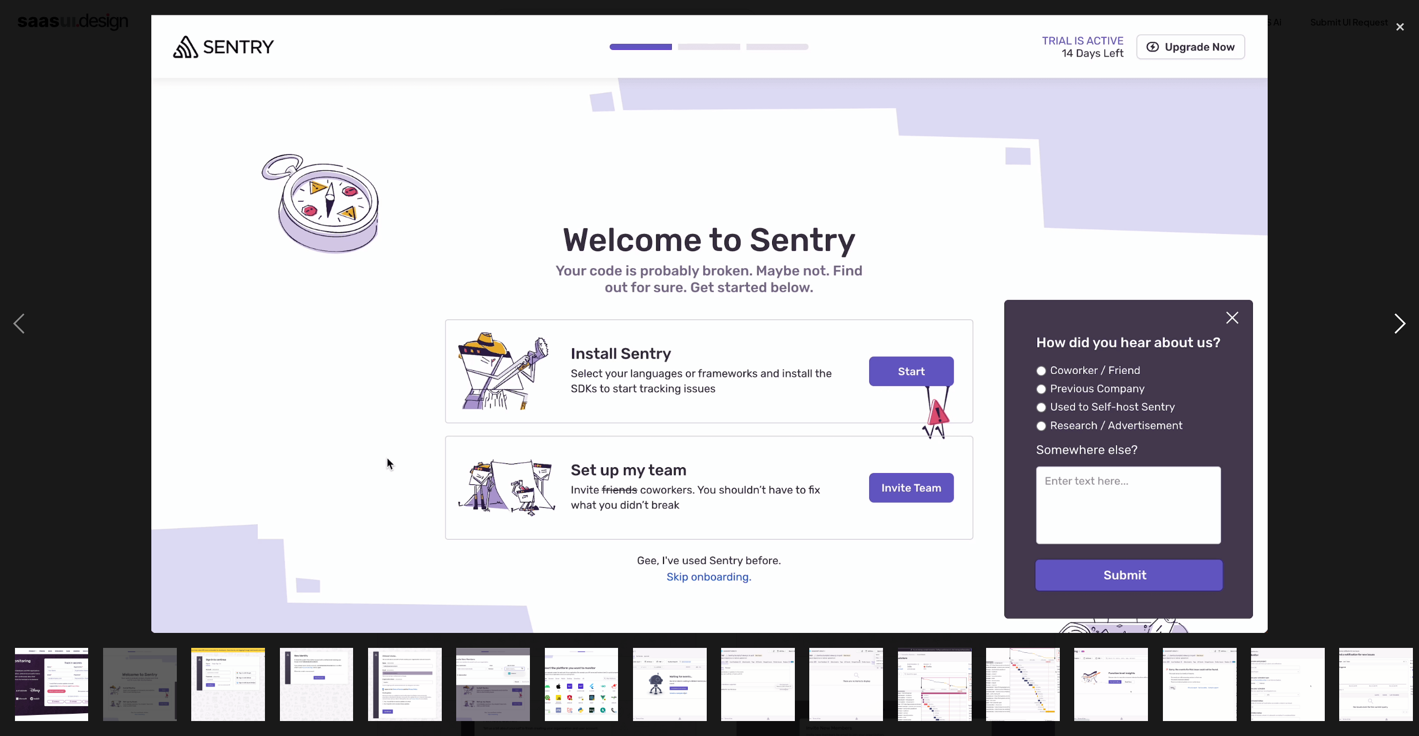
click at [1404, 324] on div "next image" at bounding box center [1401, 324] width 38 height 619
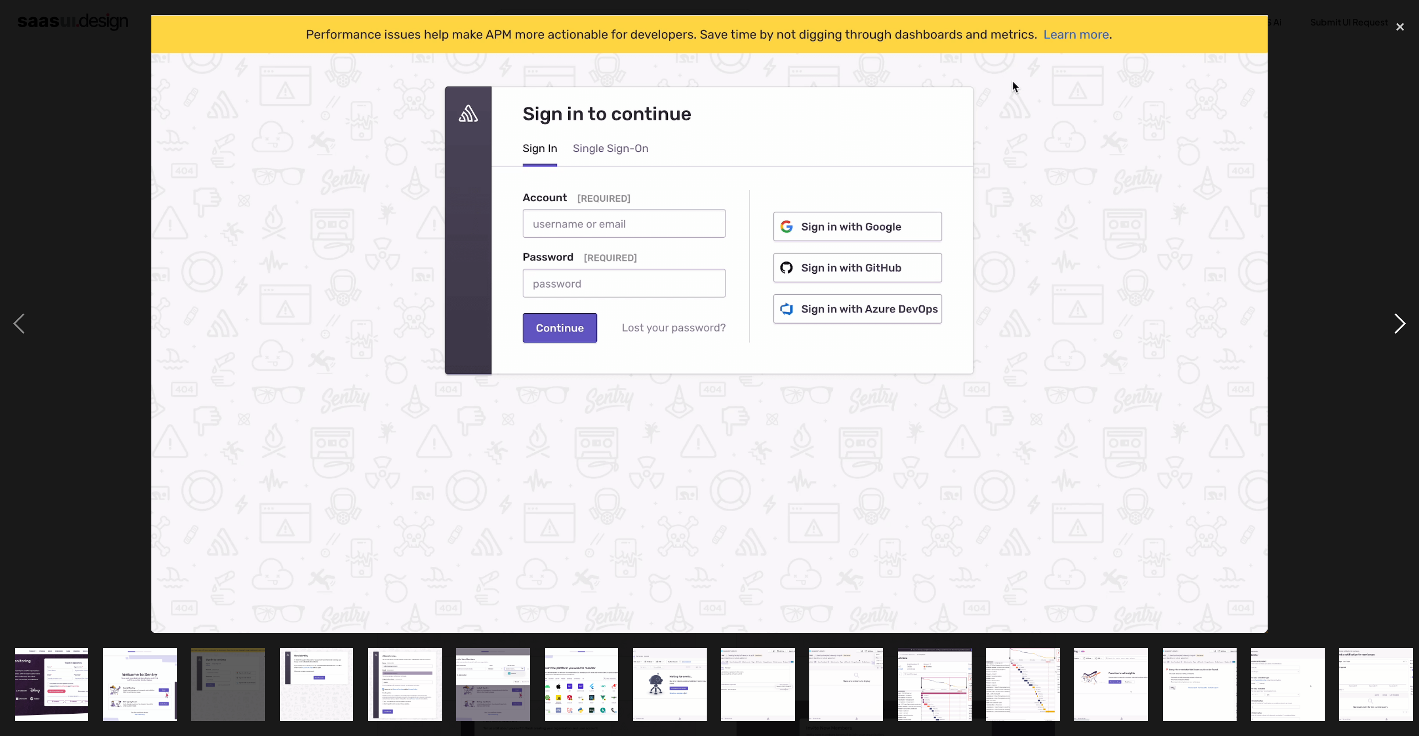
click at [1404, 324] on div "next image" at bounding box center [1401, 324] width 38 height 619
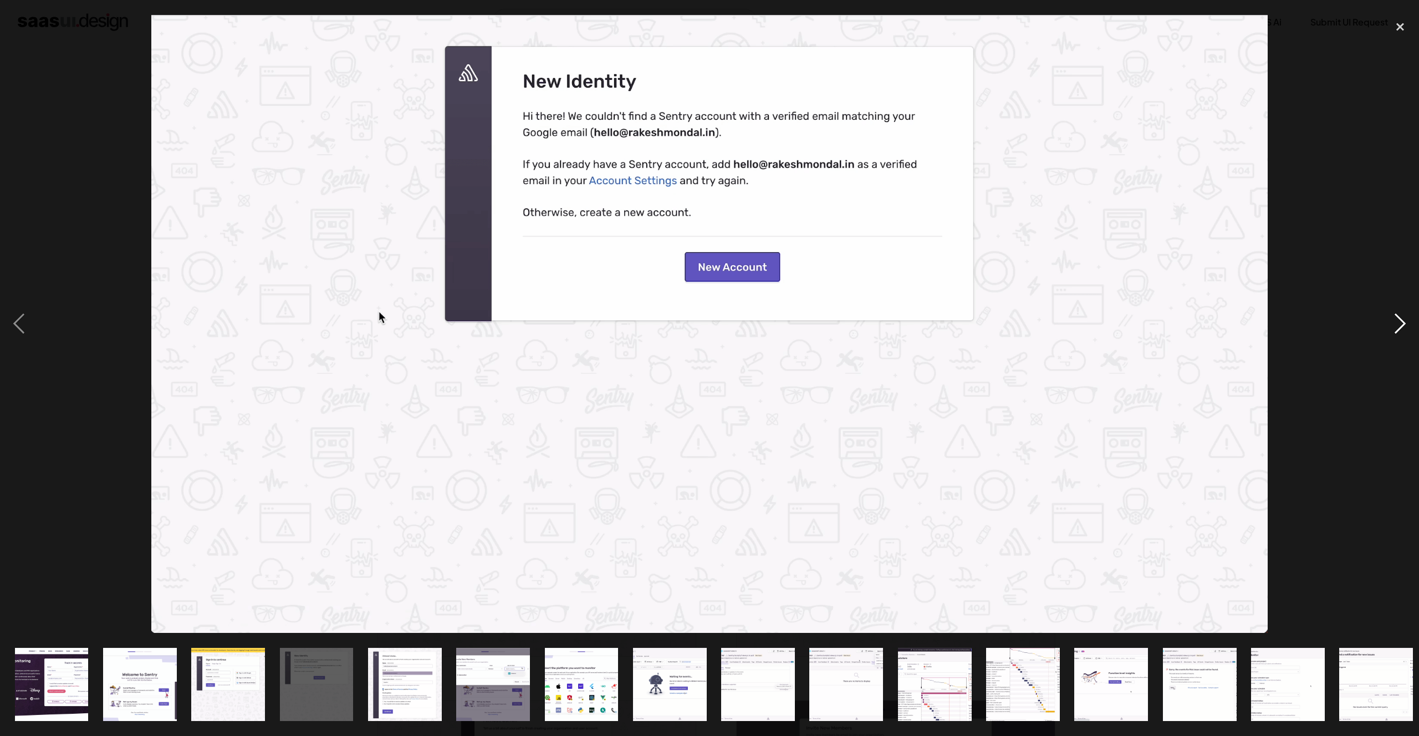
click at [1404, 324] on div "next image" at bounding box center [1401, 324] width 38 height 619
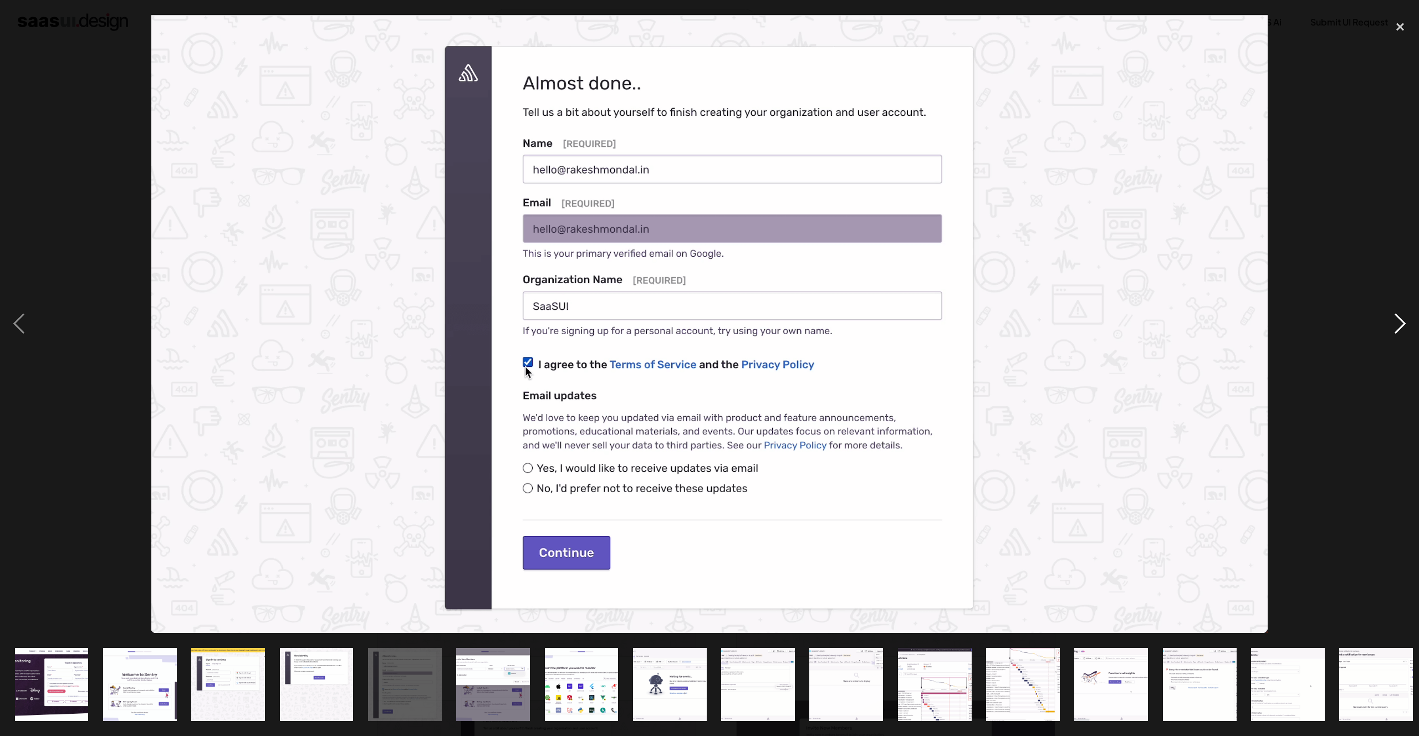
click at [1404, 324] on div "next image" at bounding box center [1401, 324] width 38 height 619
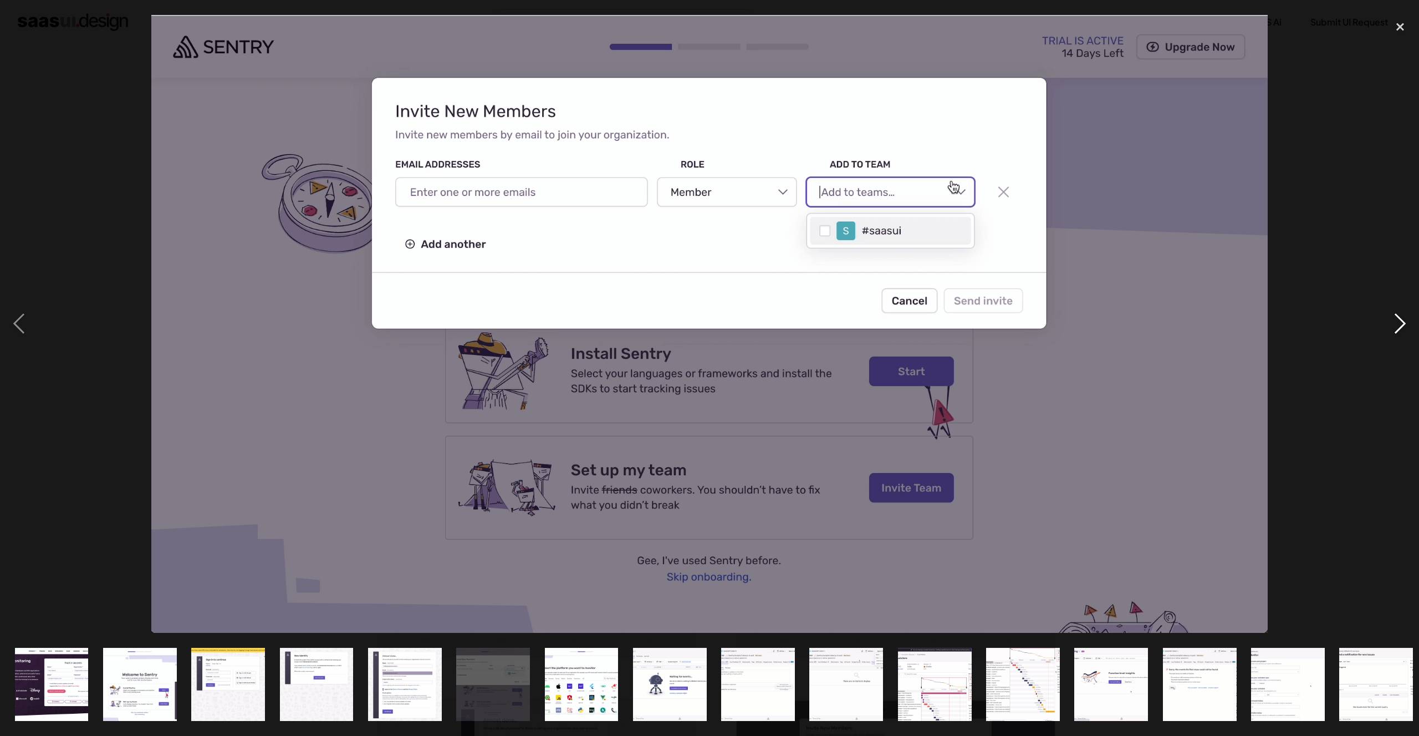
click at [1404, 324] on div "next image" at bounding box center [1401, 324] width 38 height 619
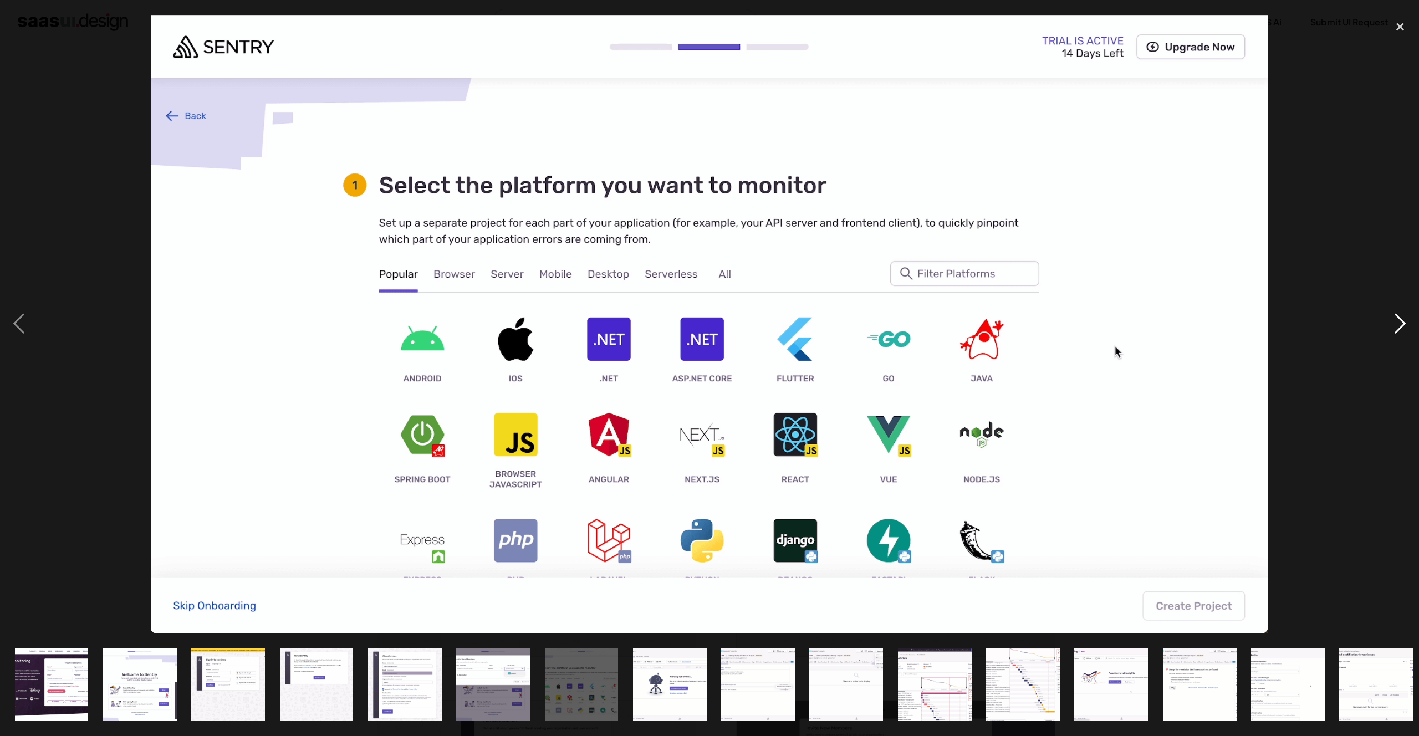
click at [1404, 324] on div "next image" at bounding box center [1401, 324] width 38 height 619
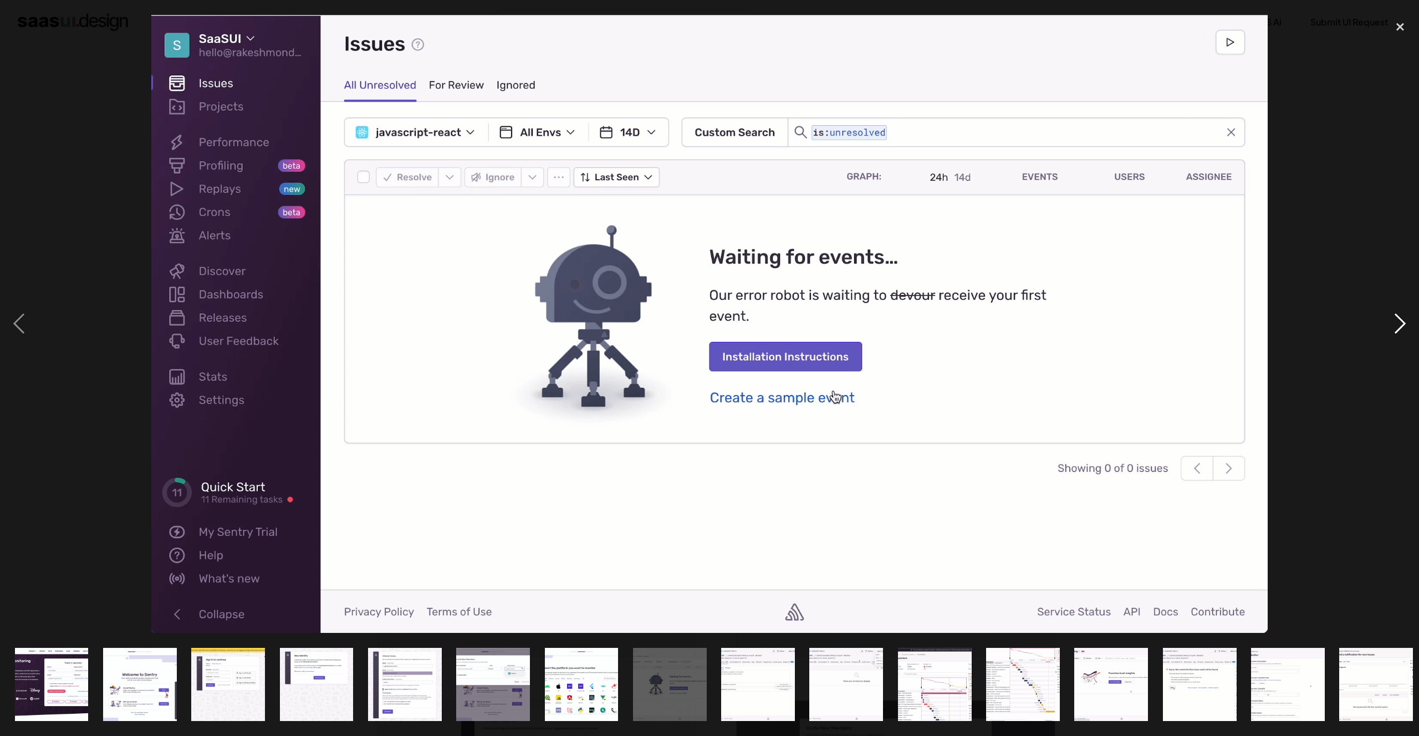
click at [1404, 324] on div "next image" at bounding box center [1401, 324] width 38 height 619
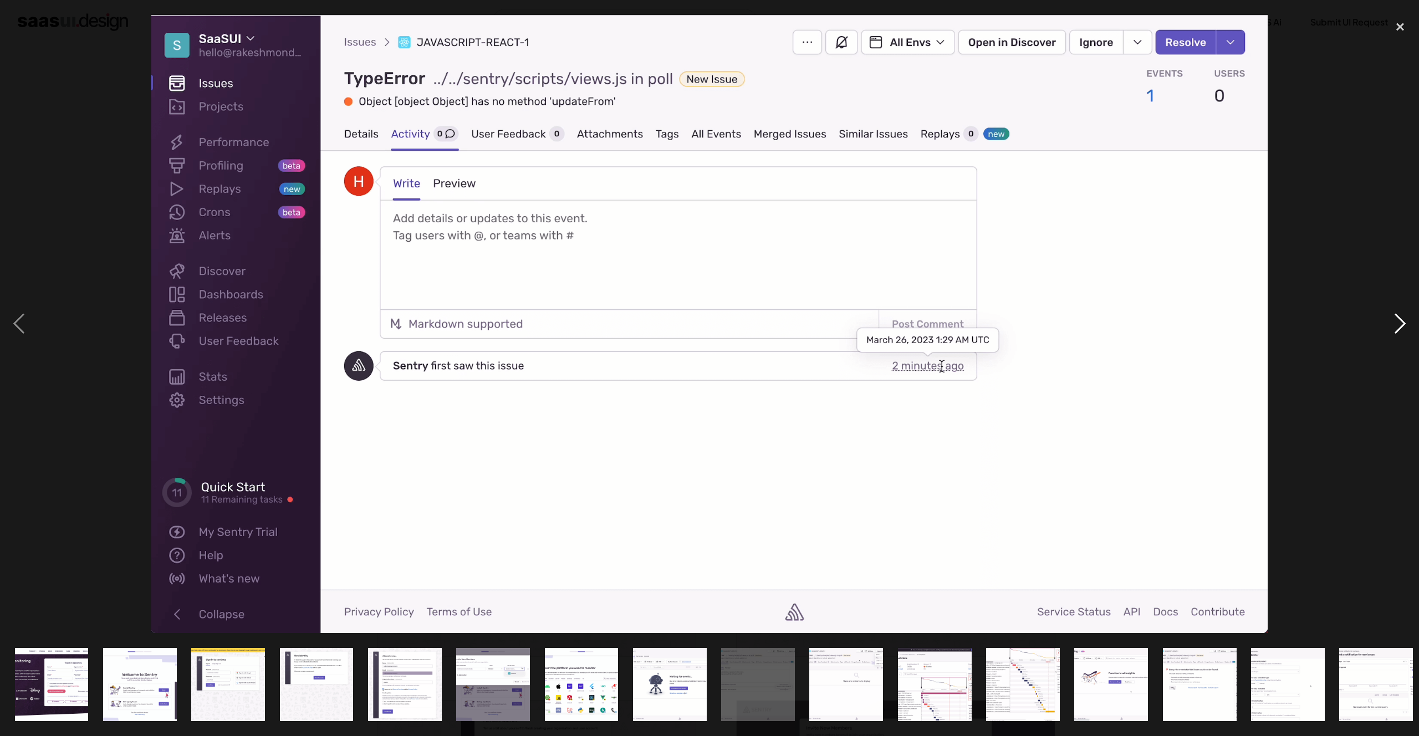
click at [1404, 324] on div "next image" at bounding box center [1401, 324] width 38 height 619
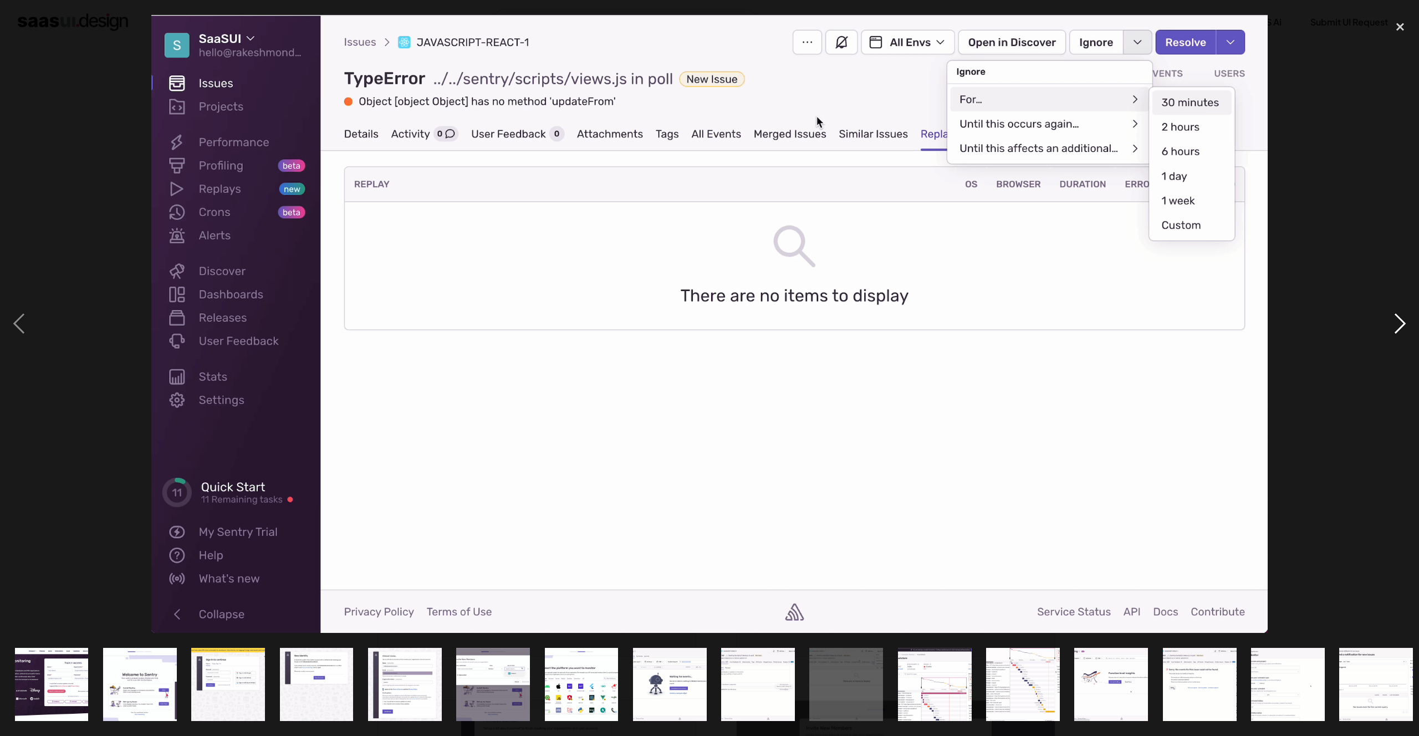
click at [1404, 324] on div "next image" at bounding box center [1401, 324] width 38 height 619
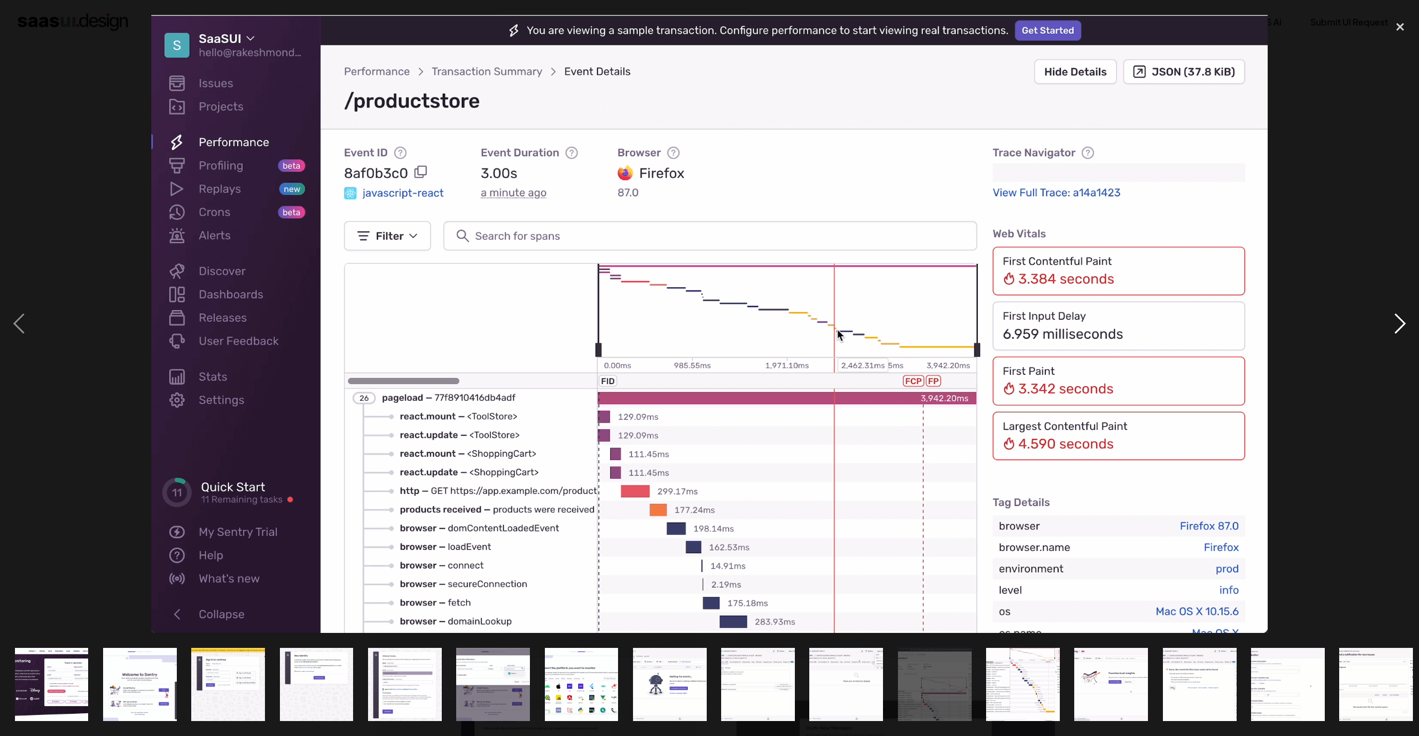
click at [1404, 324] on div "next image" at bounding box center [1401, 324] width 38 height 619
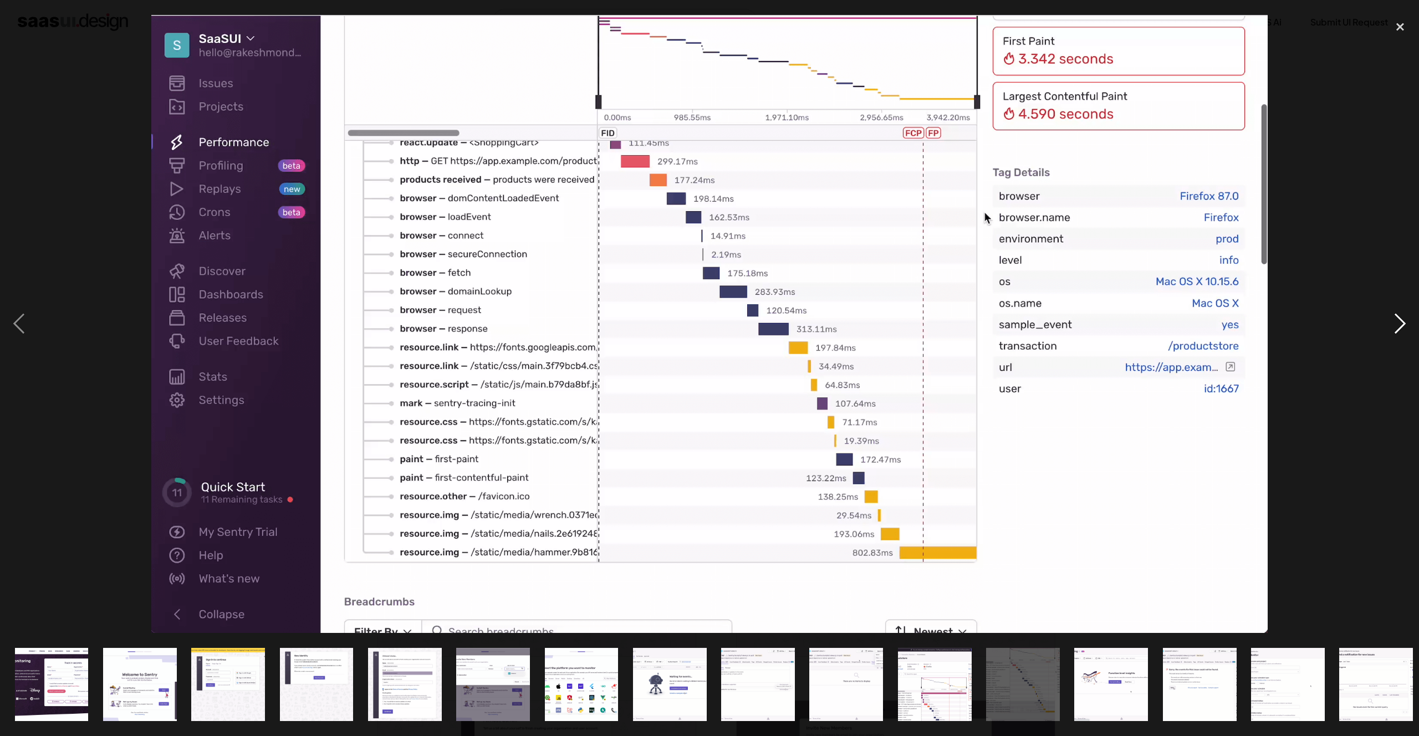
click at [1404, 324] on div "next image" at bounding box center [1401, 324] width 38 height 619
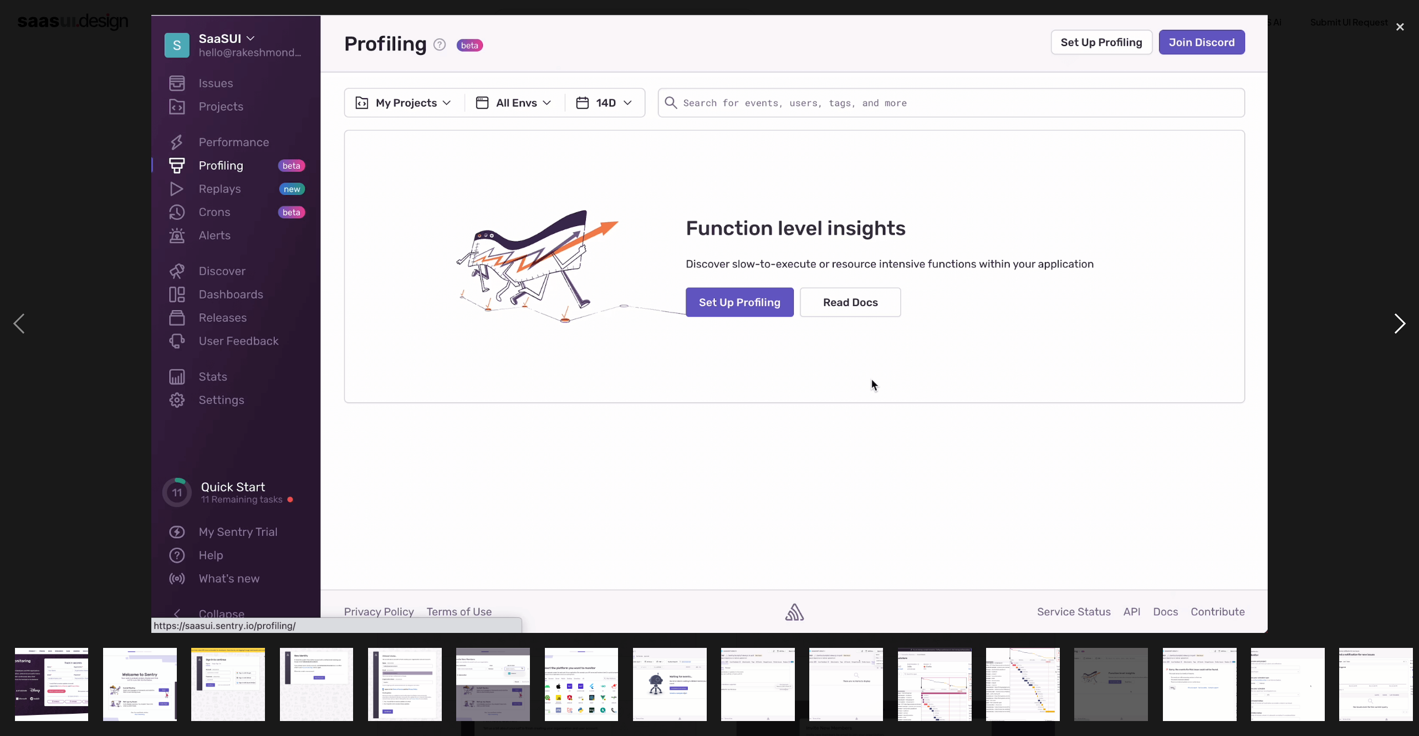
click at [1404, 324] on div "next image" at bounding box center [1401, 324] width 38 height 619
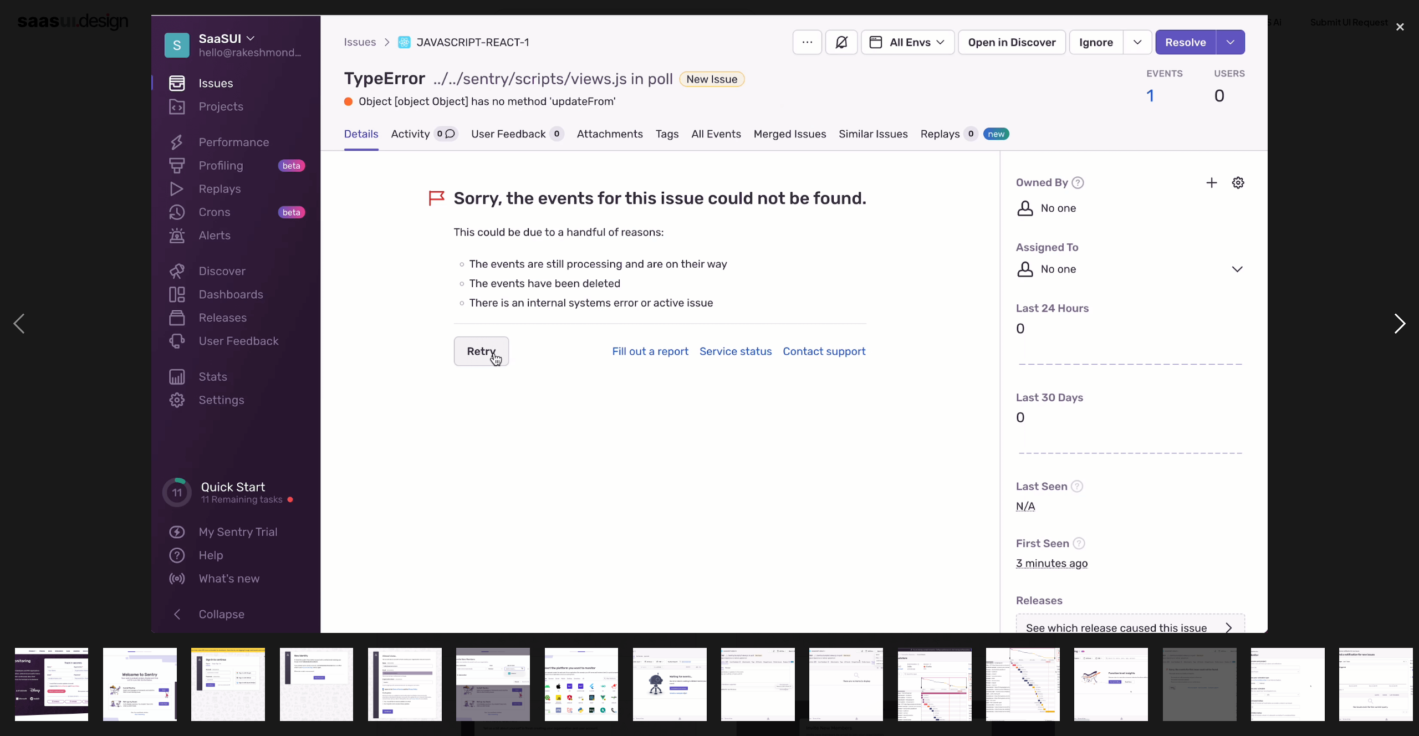
click at [1404, 324] on div "next image" at bounding box center [1401, 324] width 38 height 619
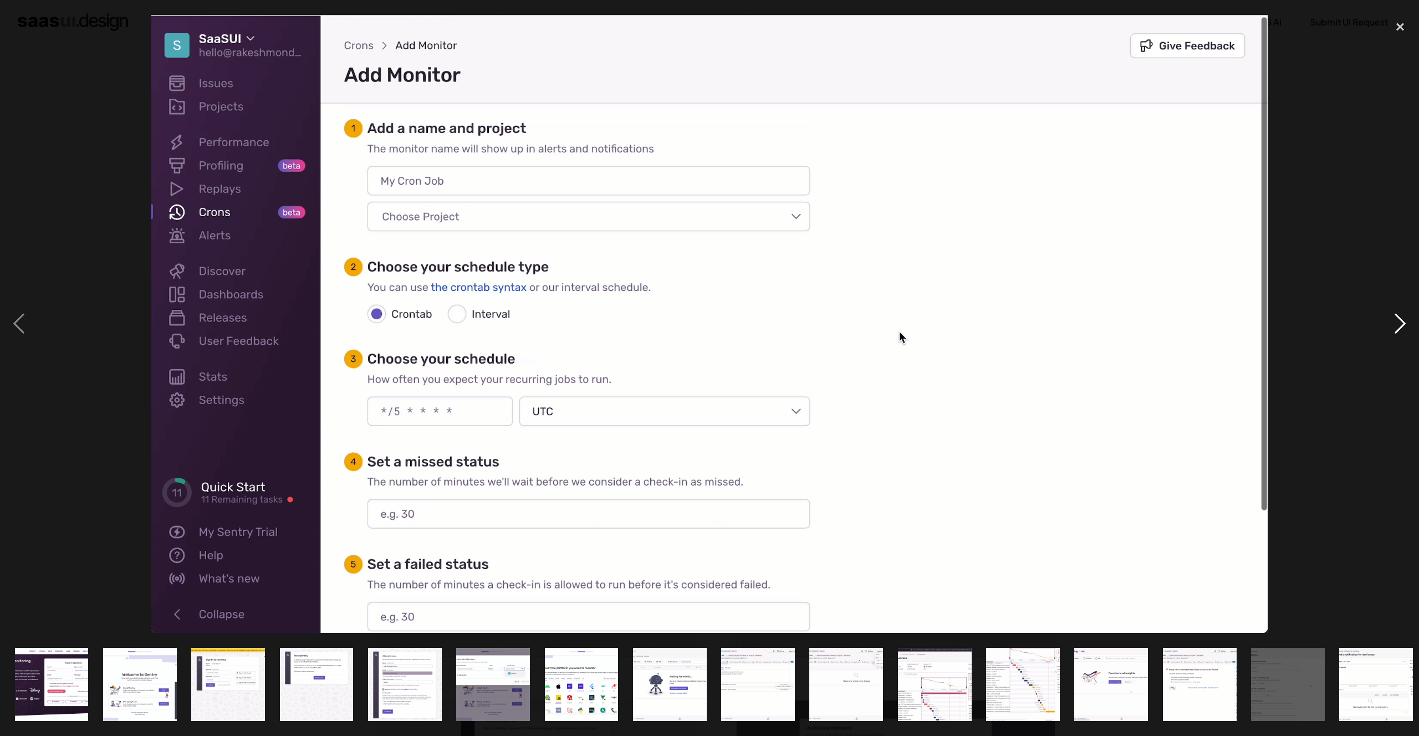
click at [1404, 324] on div "next image" at bounding box center [1401, 324] width 38 height 619
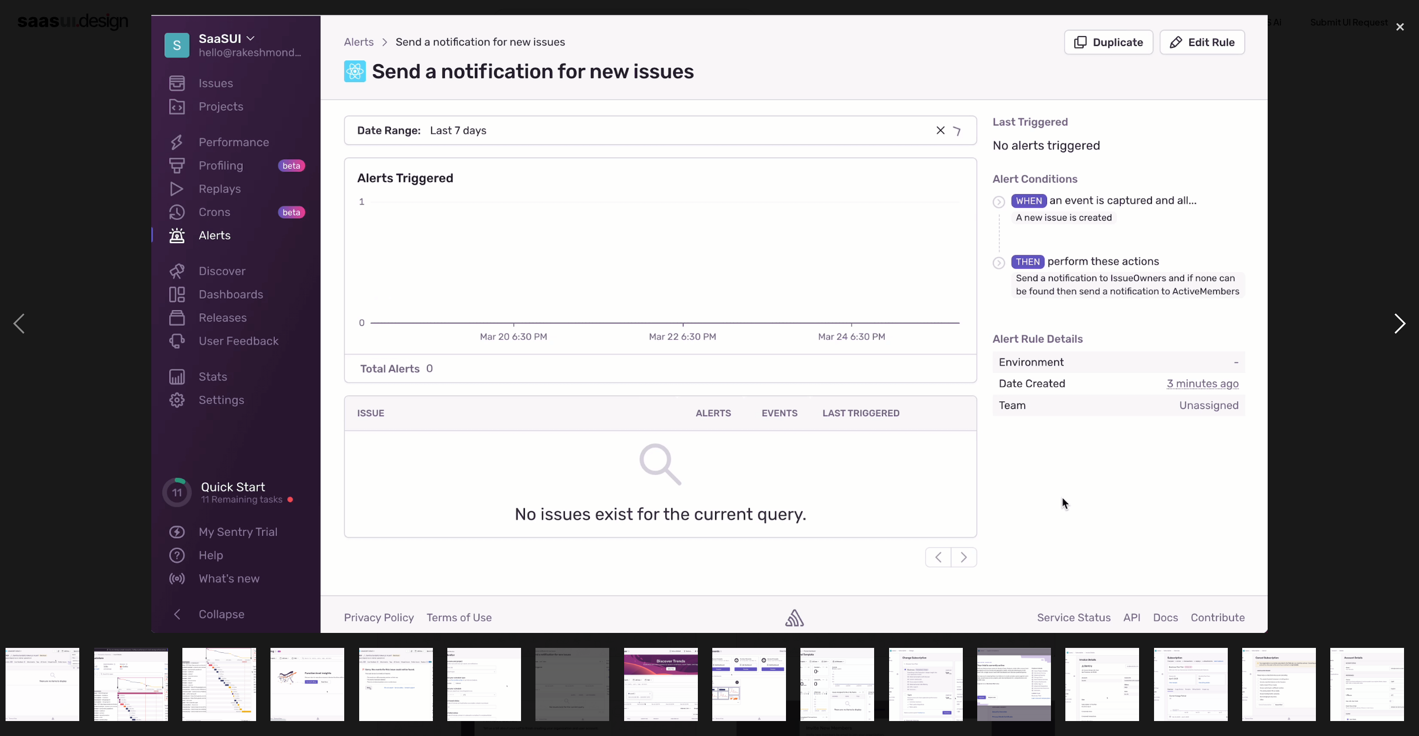
scroll to position [0, 804]
click at [1404, 324] on div "next image" at bounding box center [1401, 324] width 38 height 619
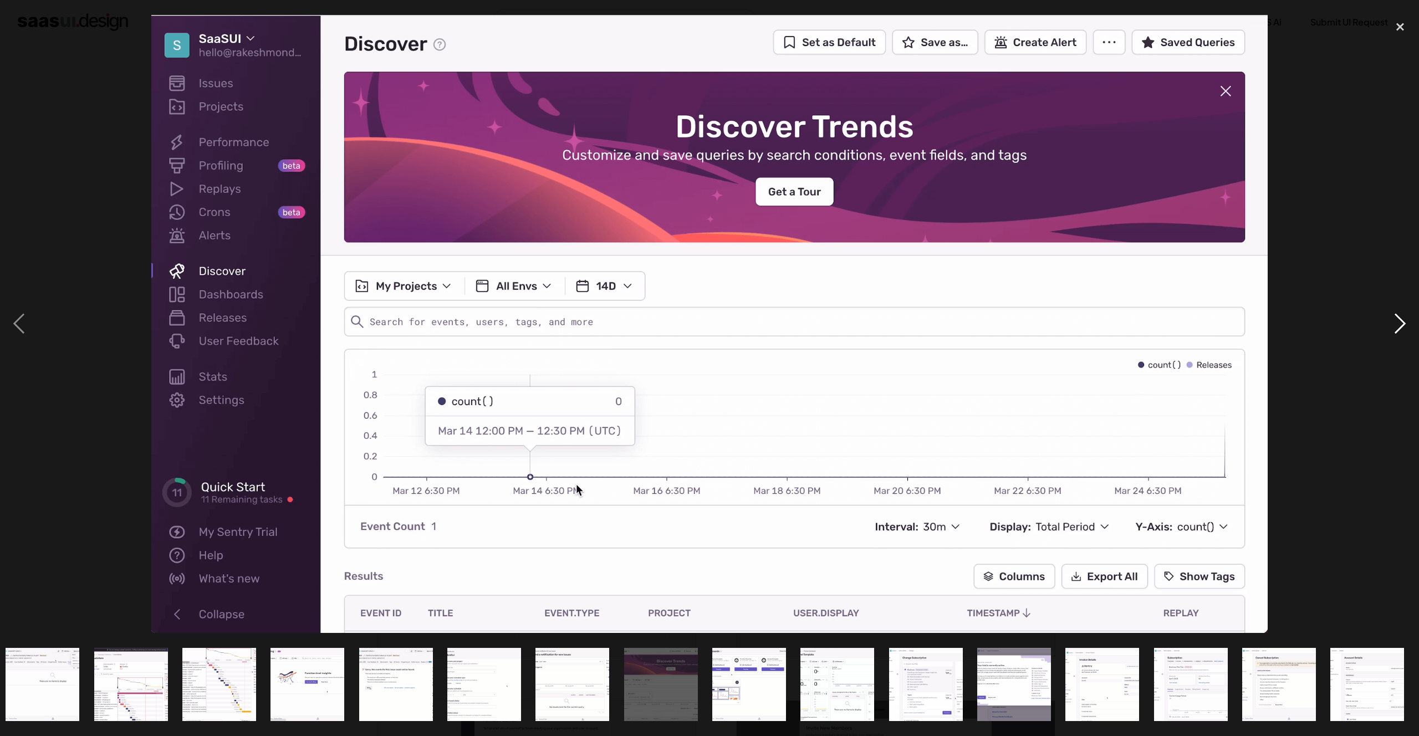
click at [1404, 324] on div "next image" at bounding box center [1401, 324] width 38 height 619
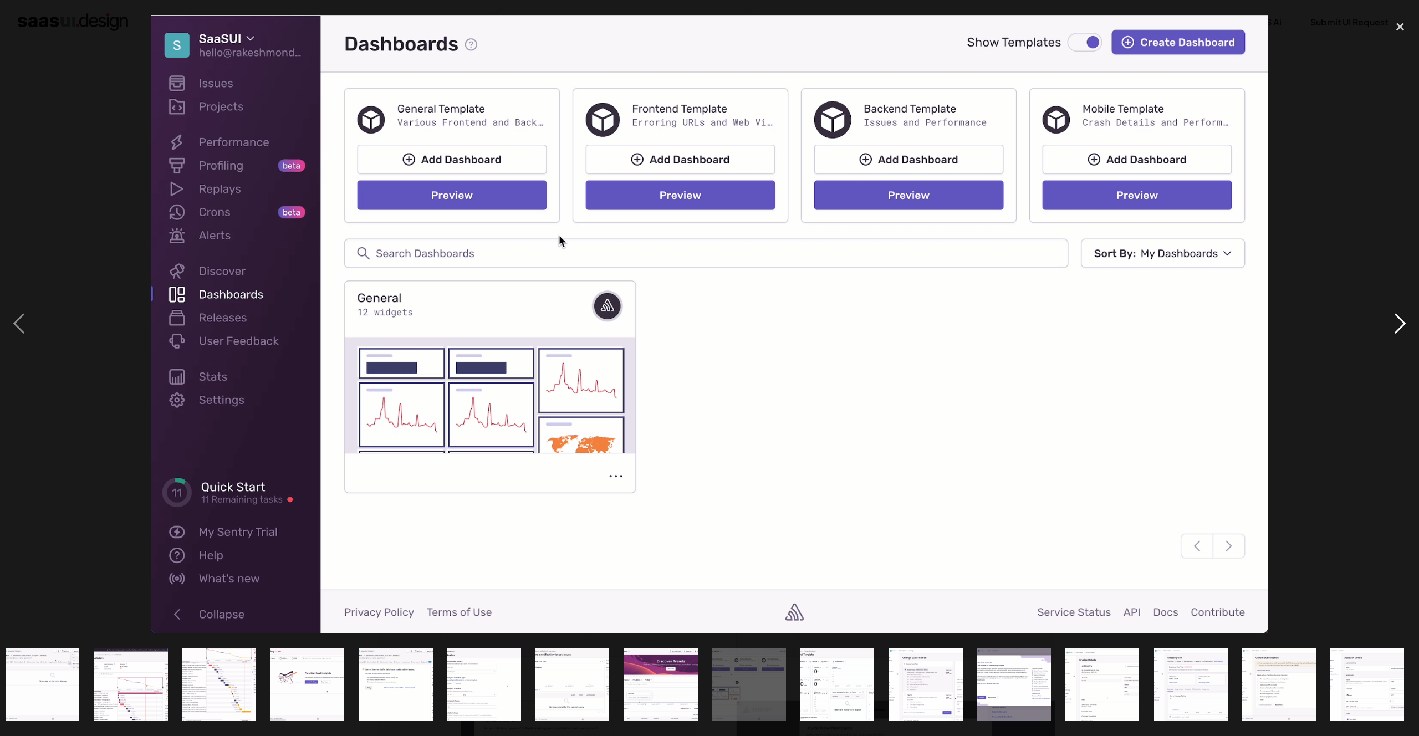
click at [1404, 324] on div "next image" at bounding box center [1401, 324] width 38 height 619
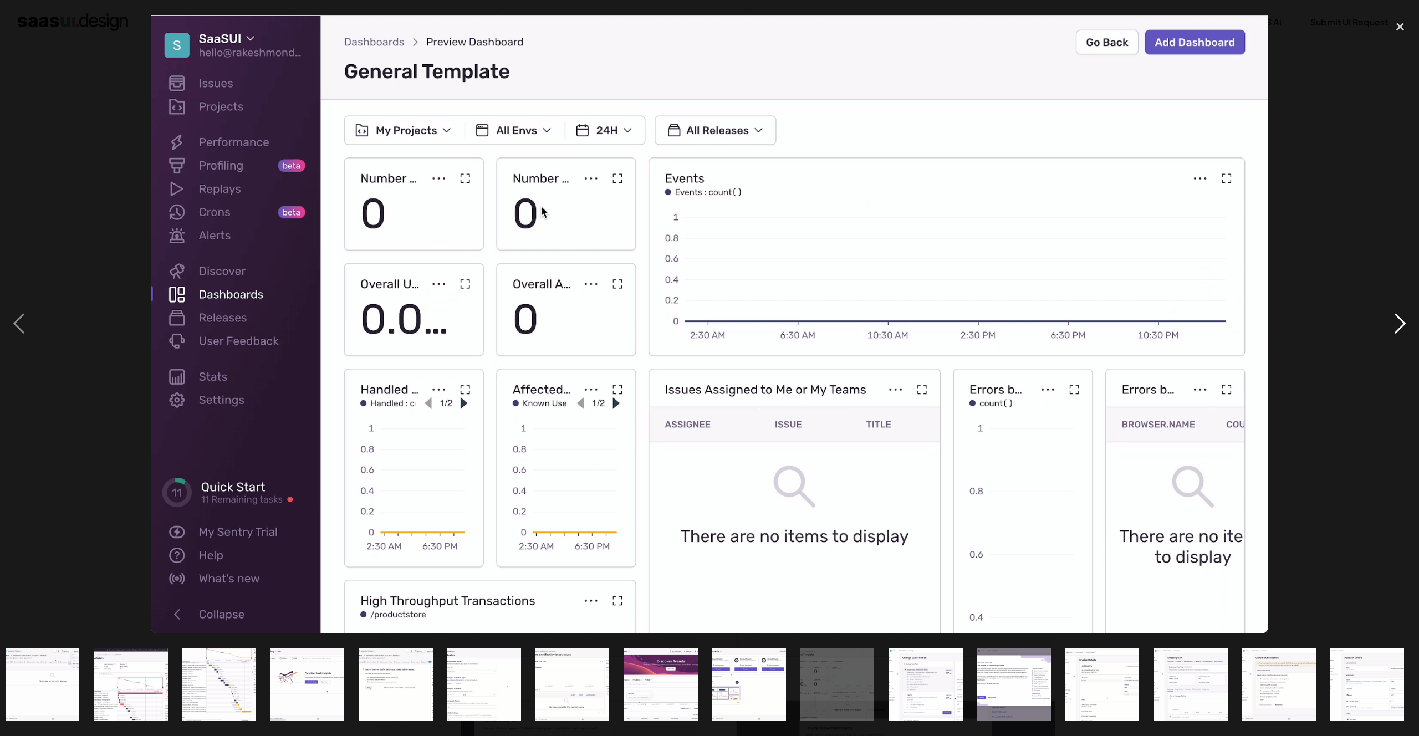
click at [1404, 324] on div "next image" at bounding box center [1401, 324] width 38 height 619
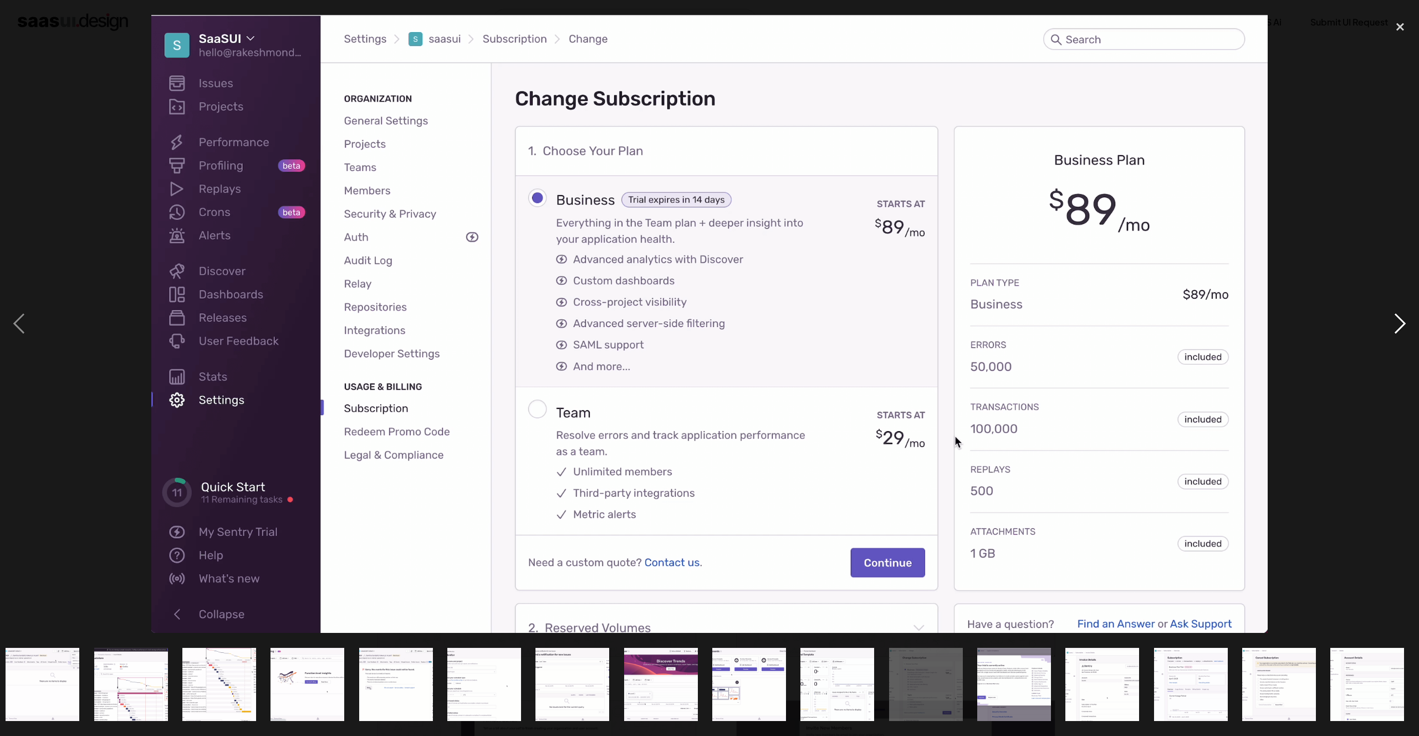
click at [1404, 324] on div "next image" at bounding box center [1401, 324] width 38 height 619
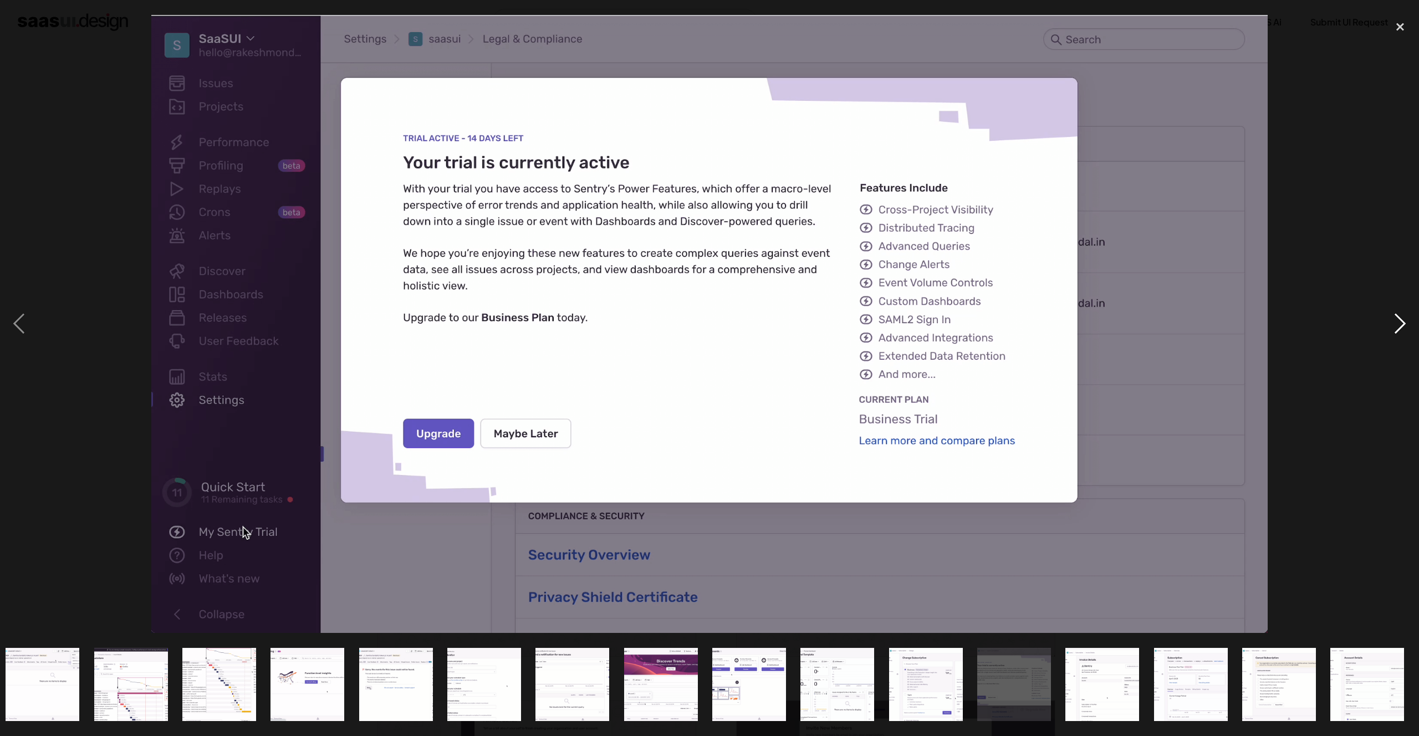
click at [1404, 324] on div "next image" at bounding box center [1401, 324] width 38 height 619
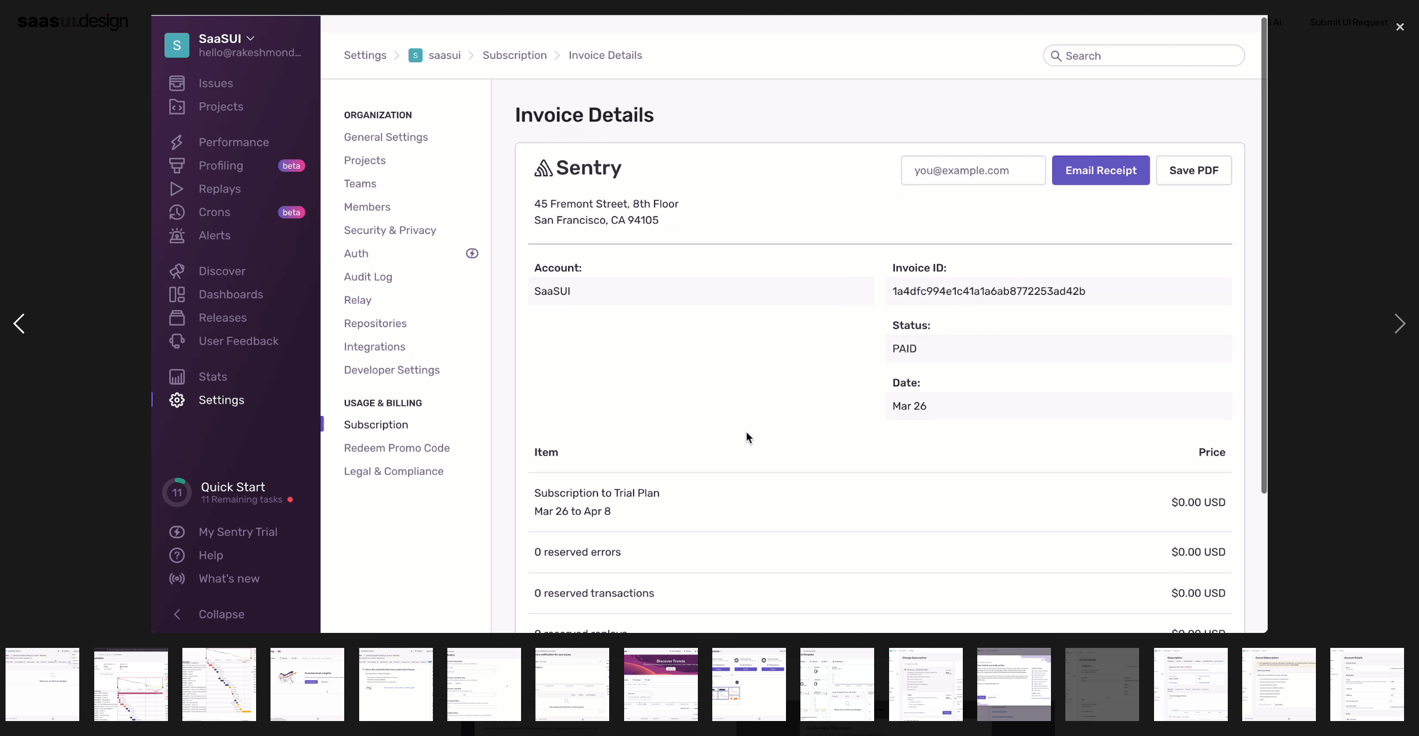
click at [29, 325] on div "previous image" at bounding box center [19, 324] width 38 height 619
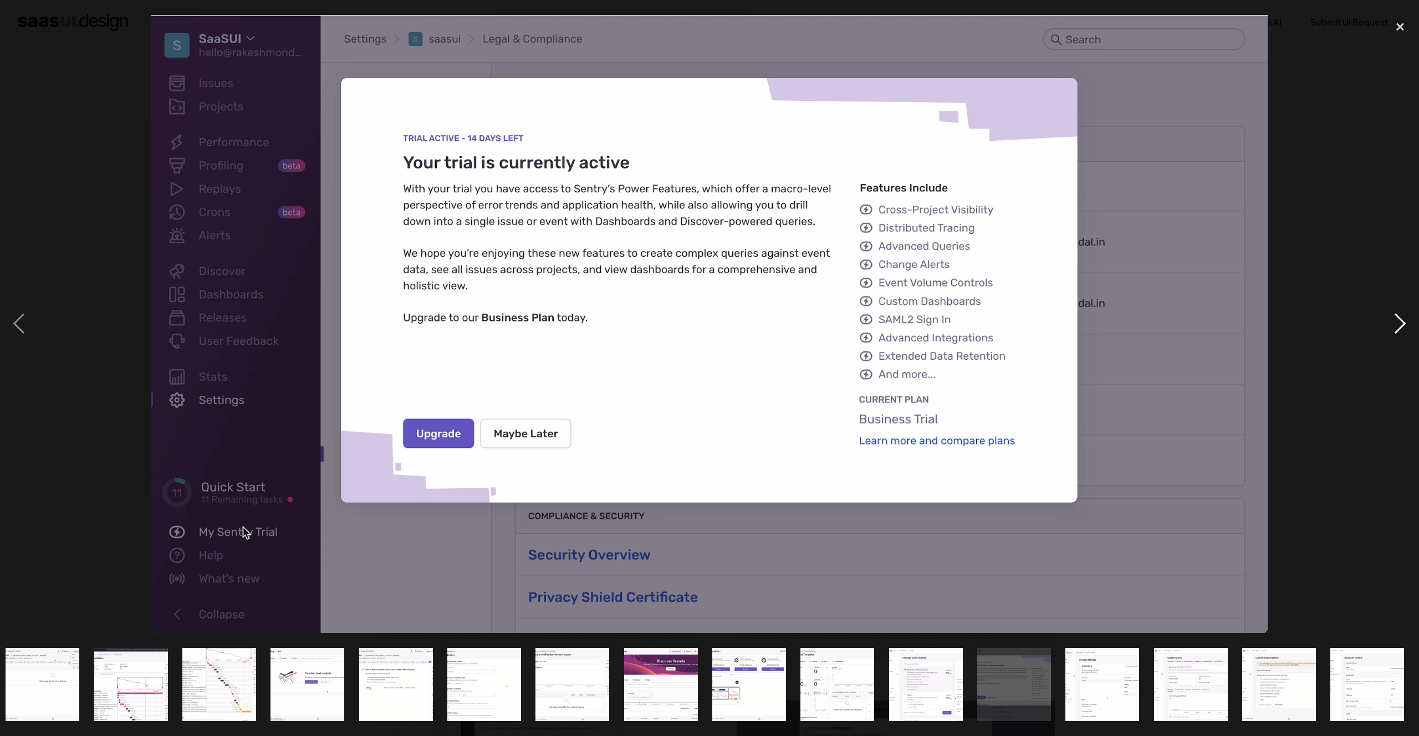
click at [1403, 328] on div "next image" at bounding box center [1401, 324] width 38 height 619
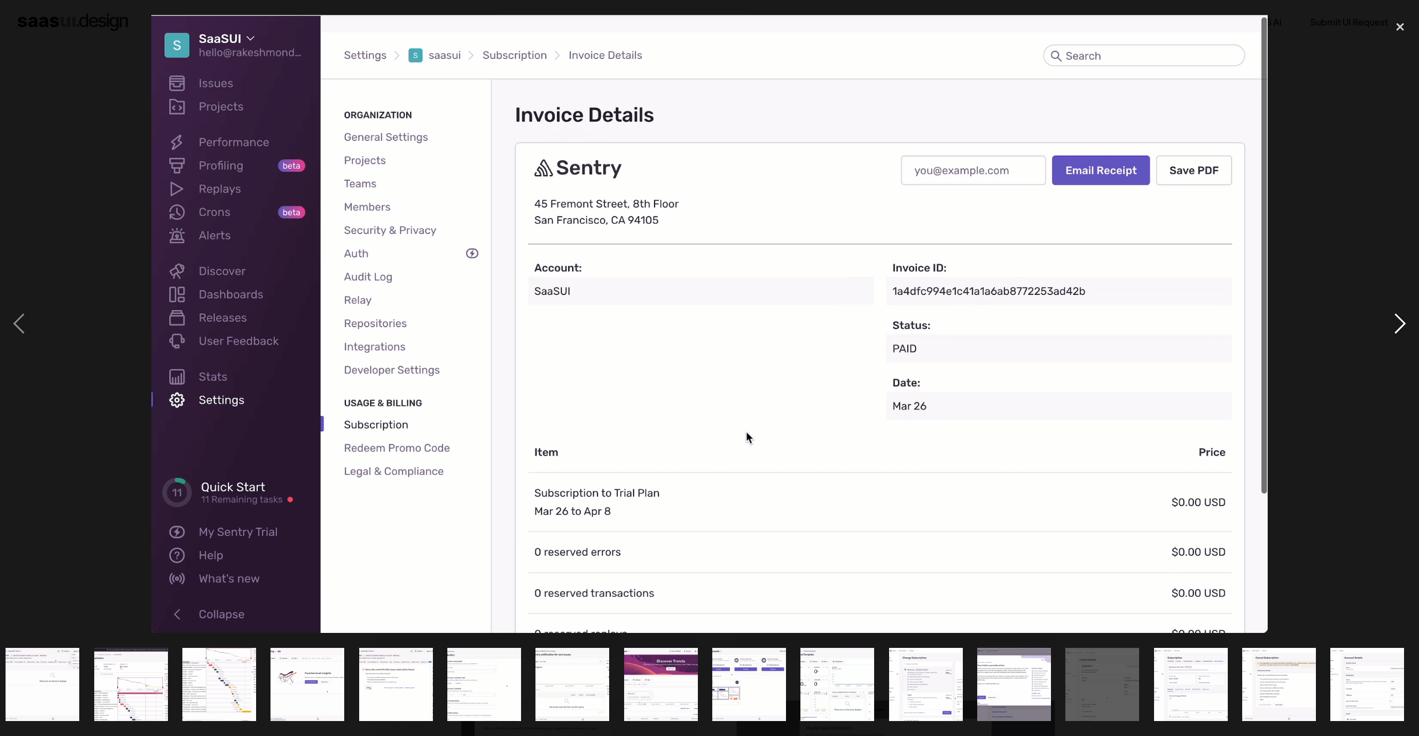
click at [1399, 328] on div "next image" at bounding box center [1401, 324] width 38 height 619
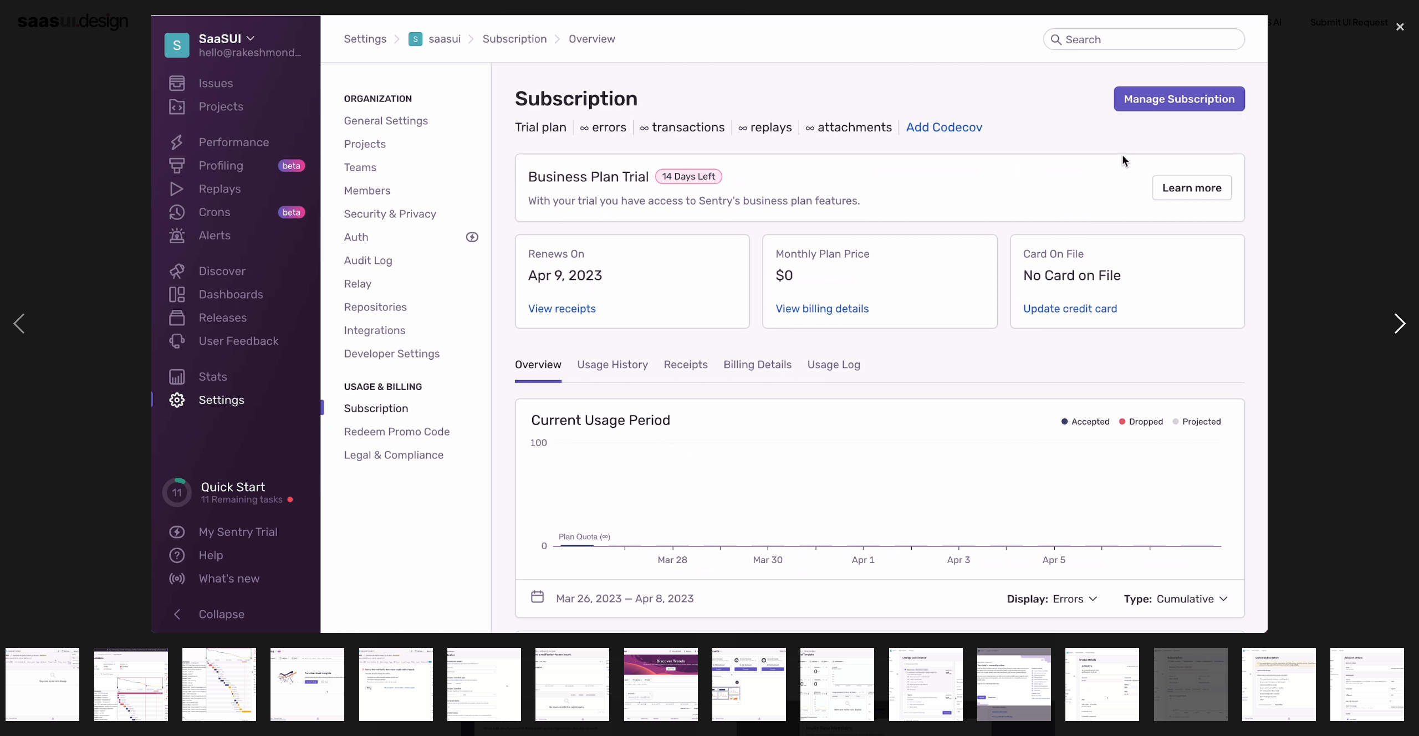
click at [1399, 328] on div "next image" at bounding box center [1401, 324] width 38 height 619
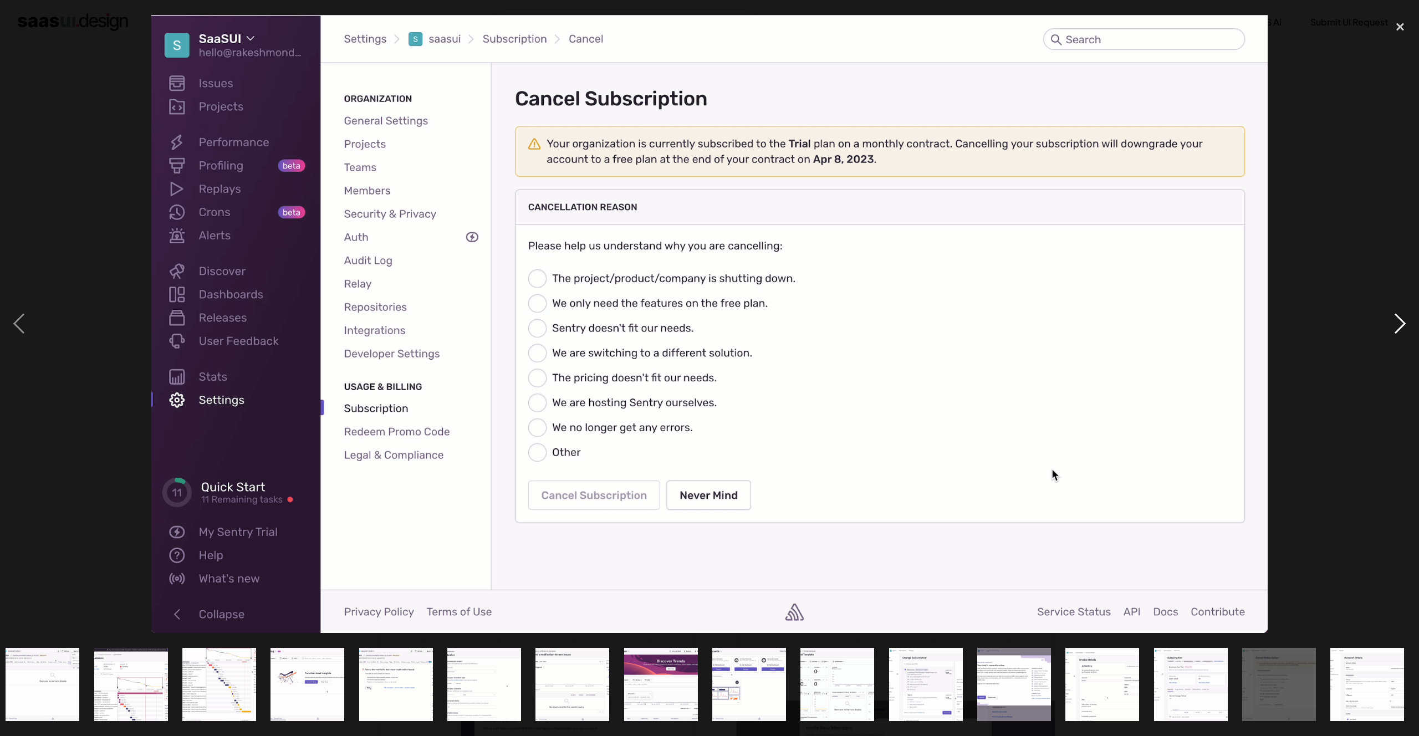
click at [1399, 328] on div "next image" at bounding box center [1401, 324] width 38 height 619
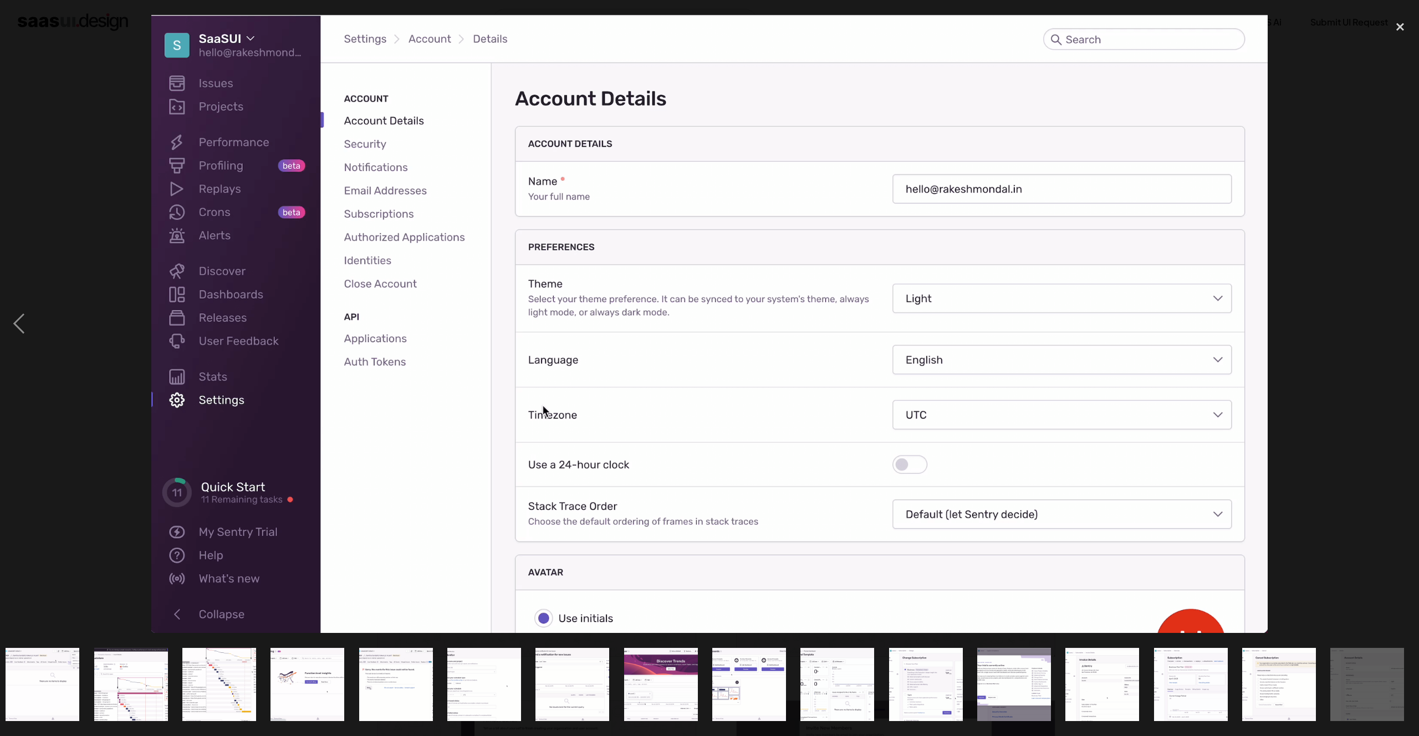
click at [1399, 328] on div "next image" at bounding box center [1401, 324] width 38 height 619
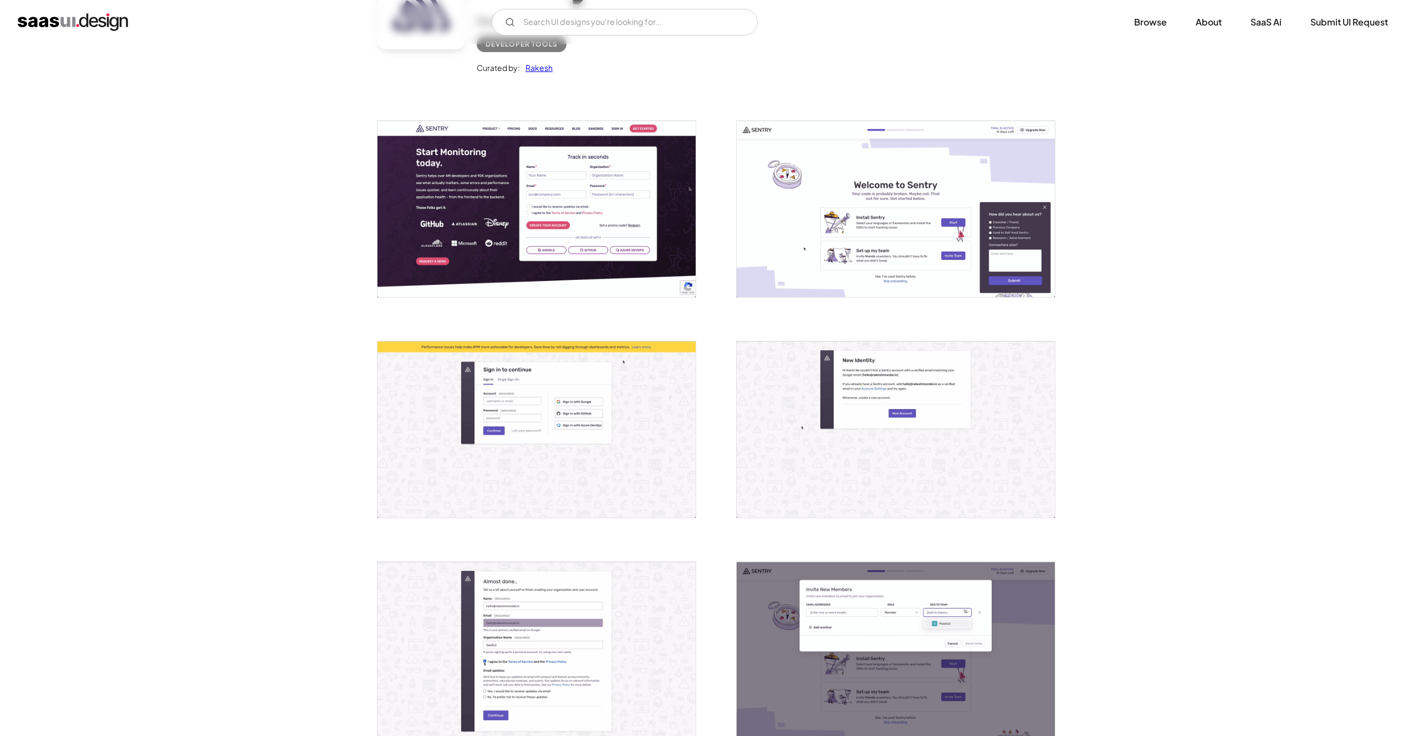
scroll to position [140, 0]
click at [614, 209] on img "open lightbox" at bounding box center [537, 208] width 318 height 176
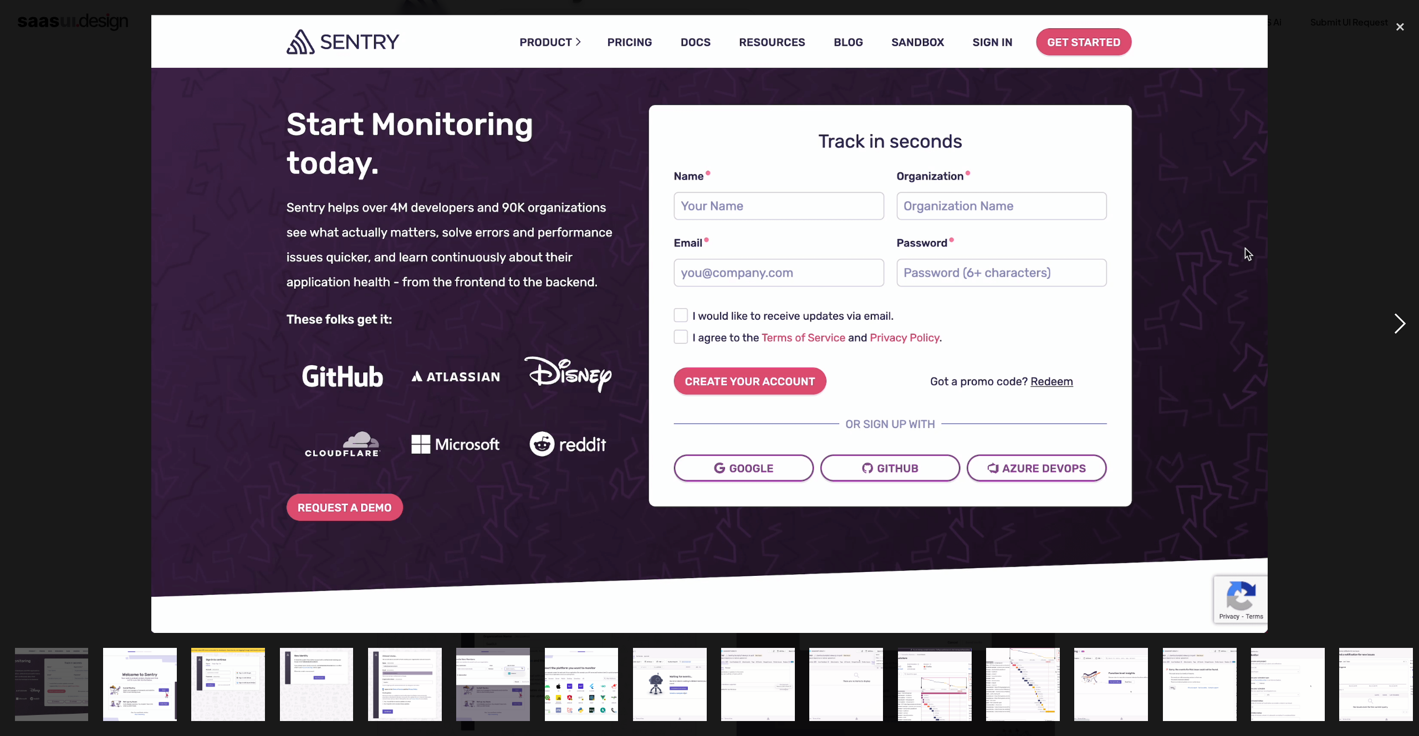
click at [1393, 323] on div "next image" at bounding box center [1401, 324] width 38 height 619
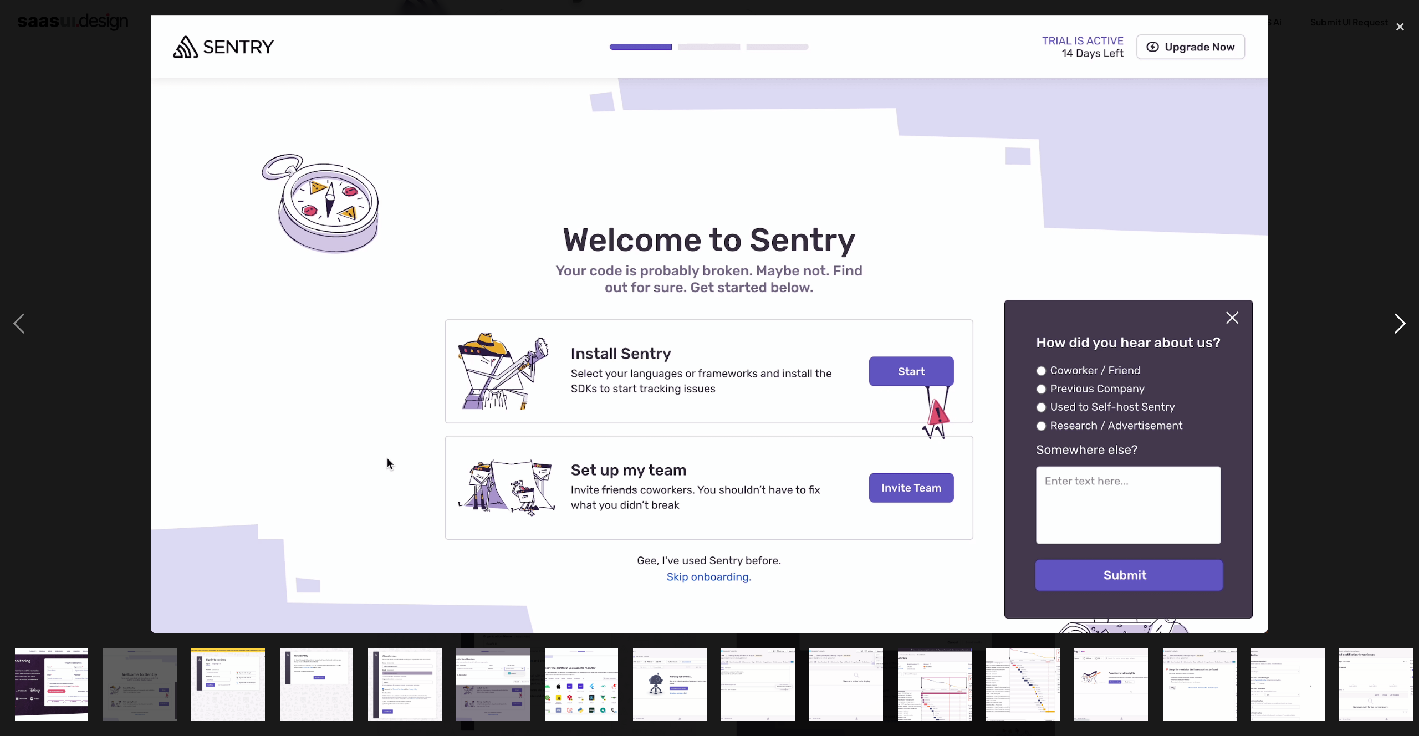
click at [1393, 323] on div "next image" at bounding box center [1401, 324] width 38 height 619
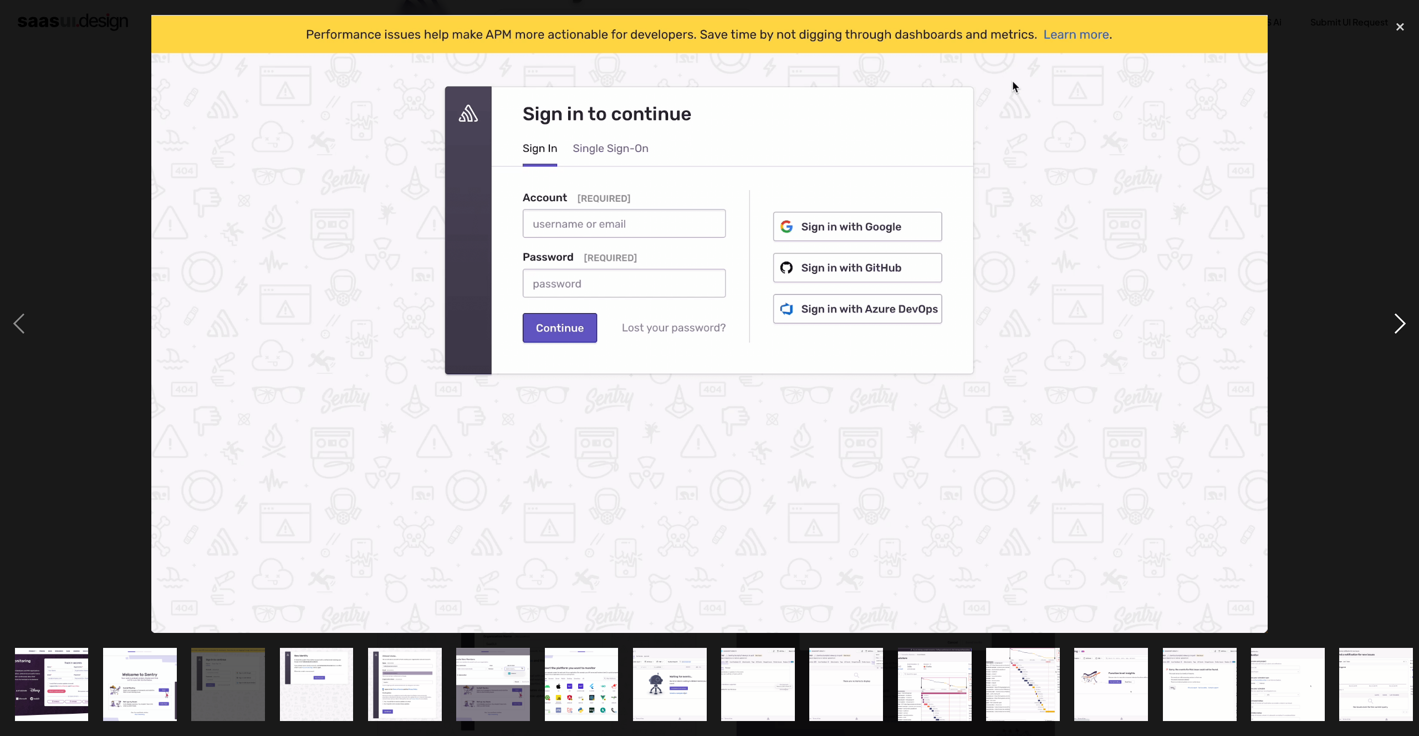
click at [1393, 323] on div "next image" at bounding box center [1401, 324] width 38 height 619
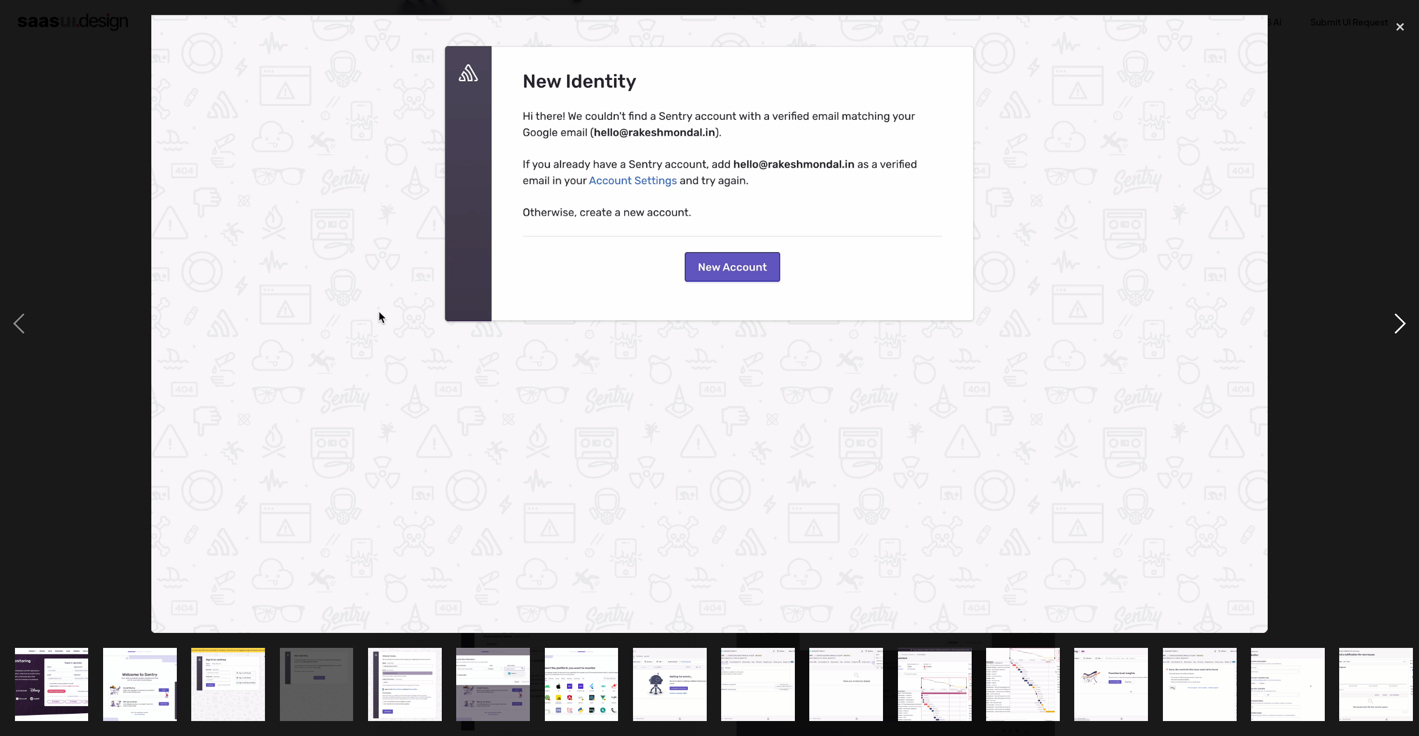
click at [1393, 323] on div "next image" at bounding box center [1401, 324] width 38 height 619
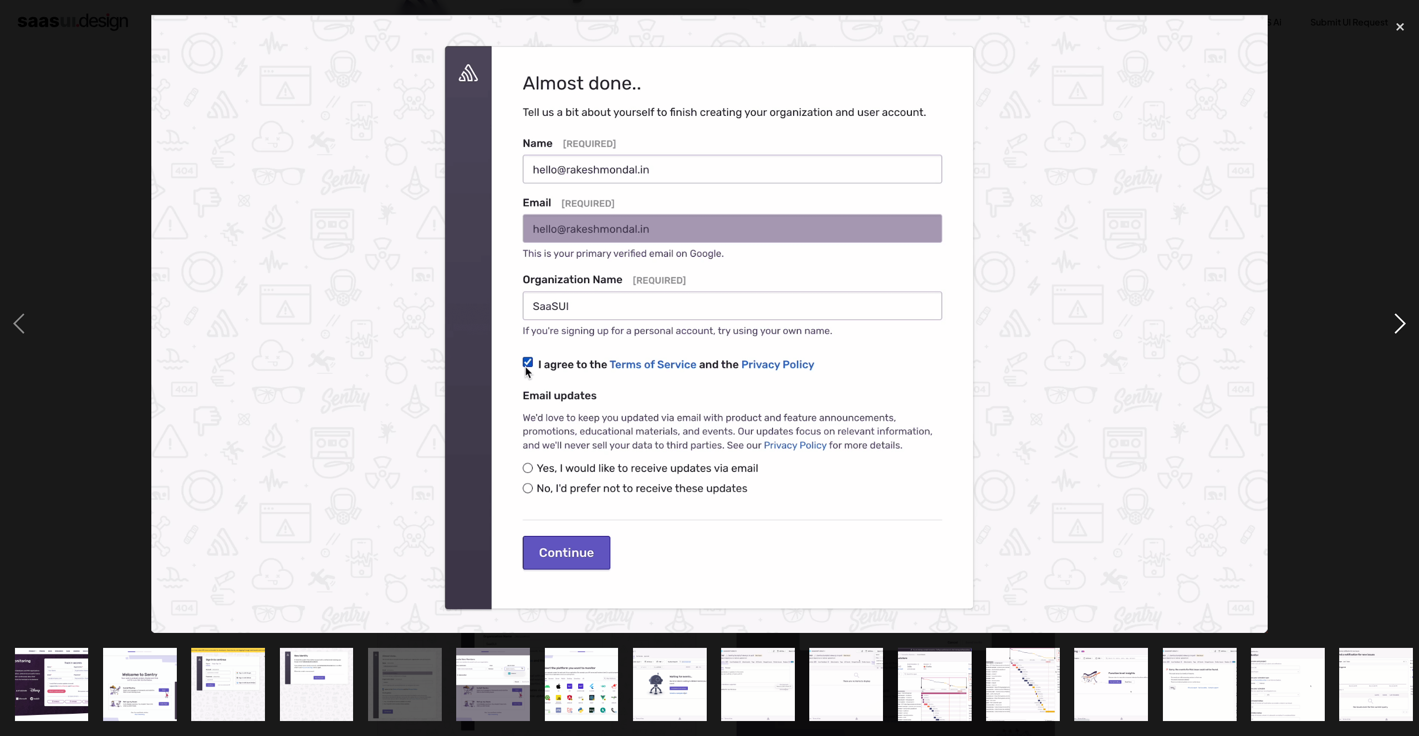
click at [1393, 323] on div "next image" at bounding box center [1401, 324] width 38 height 619
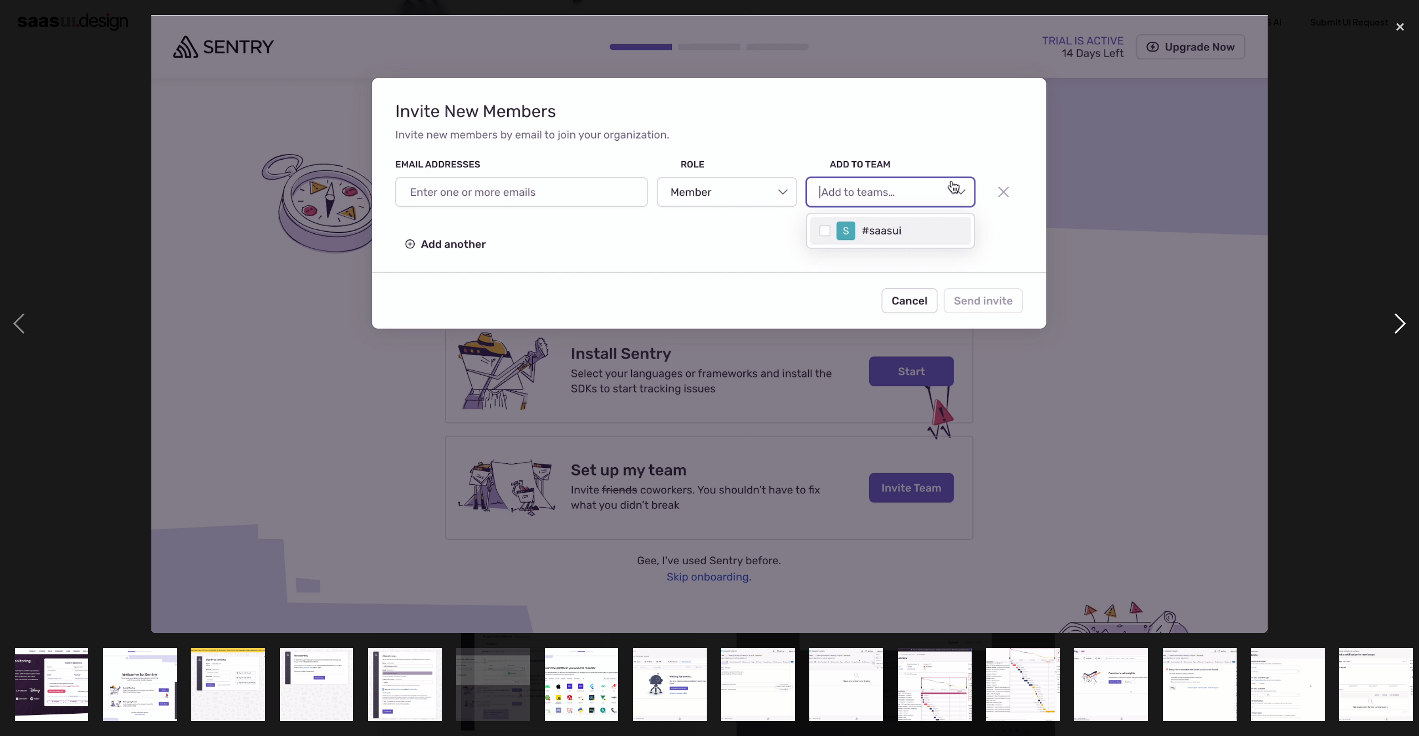
click at [1393, 323] on div "next image" at bounding box center [1401, 324] width 38 height 619
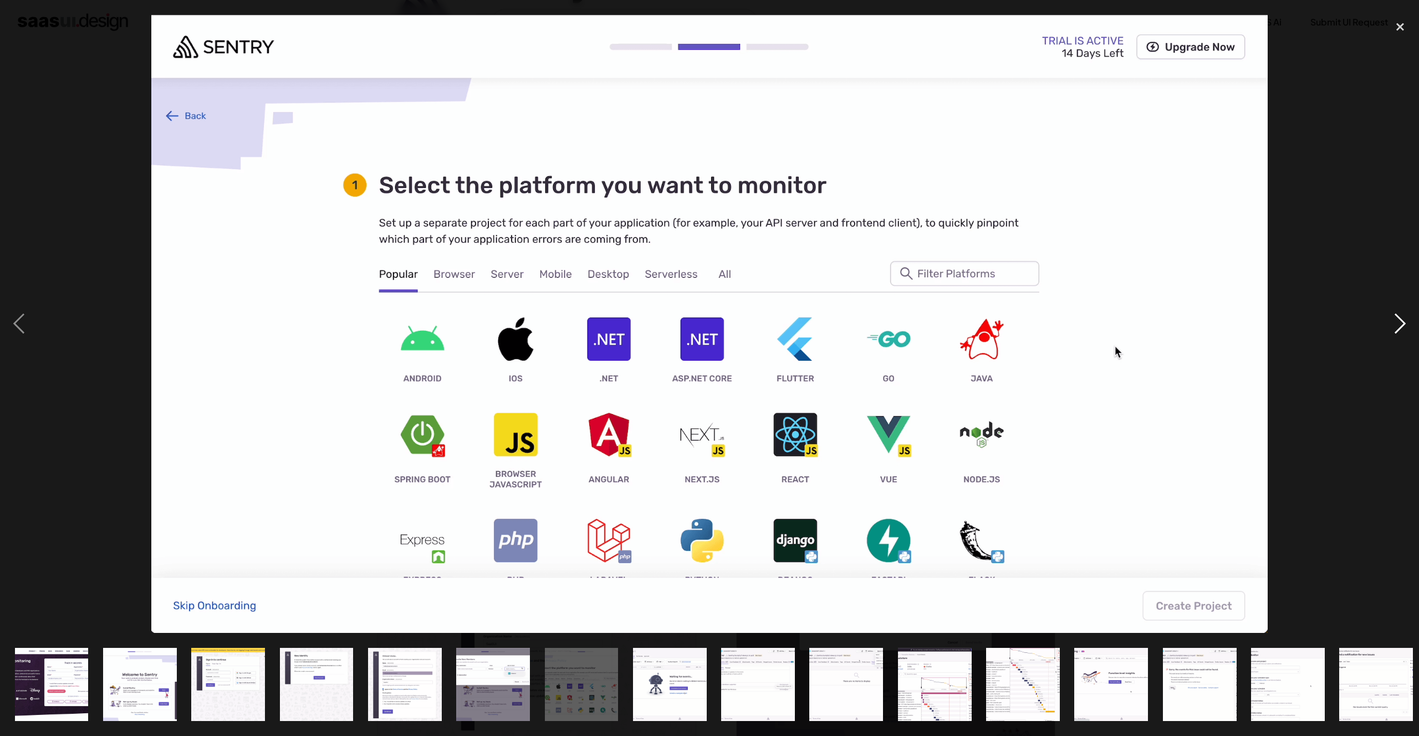
click at [1393, 323] on div "next image" at bounding box center [1401, 324] width 38 height 619
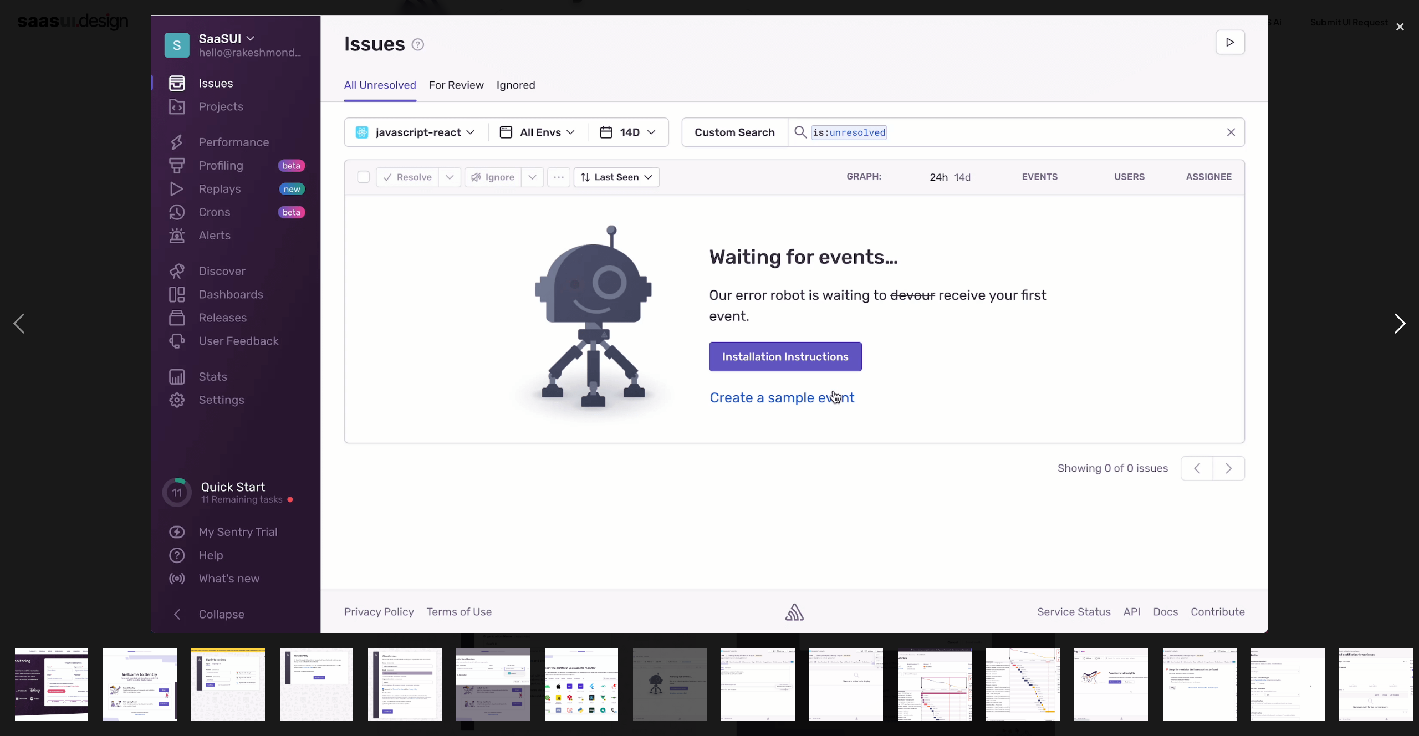
click at [1393, 323] on div "next image" at bounding box center [1401, 324] width 38 height 619
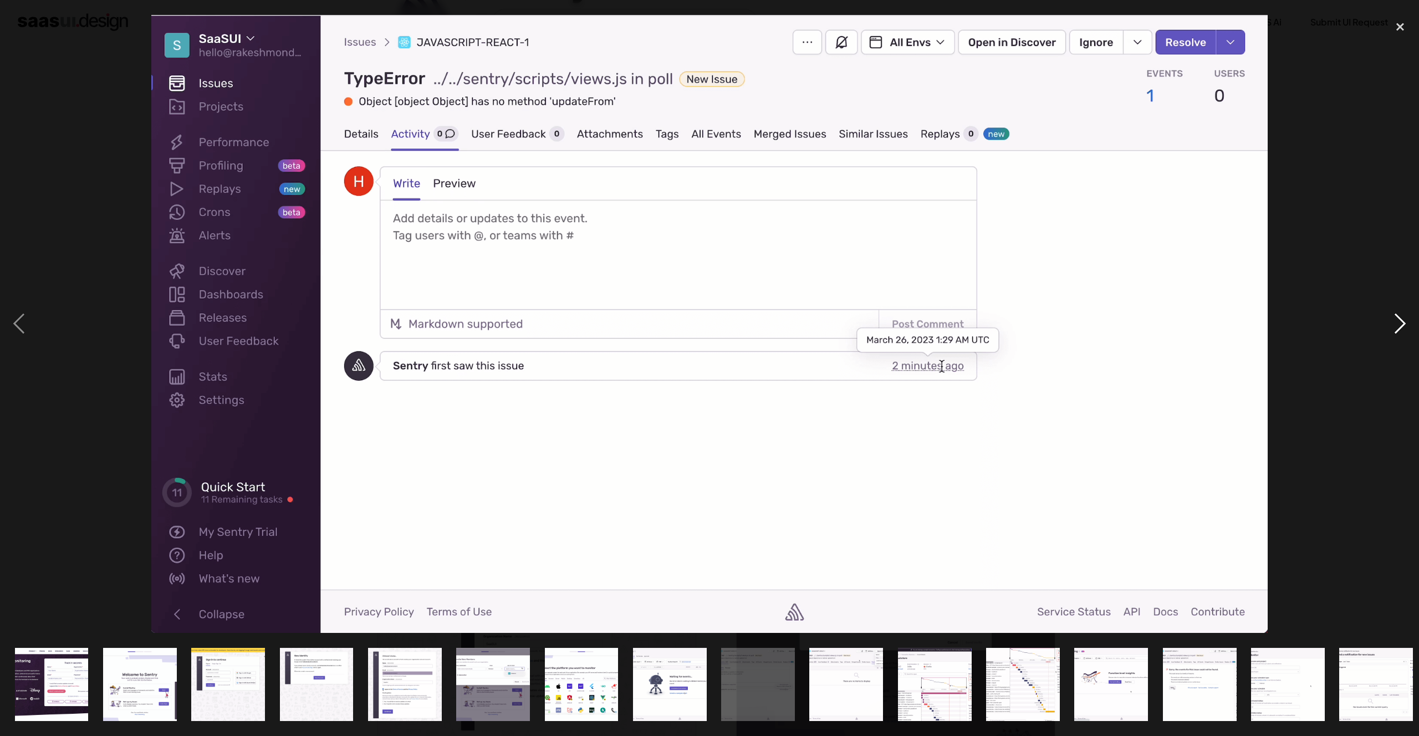
click at [1393, 323] on div "next image" at bounding box center [1401, 324] width 38 height 619
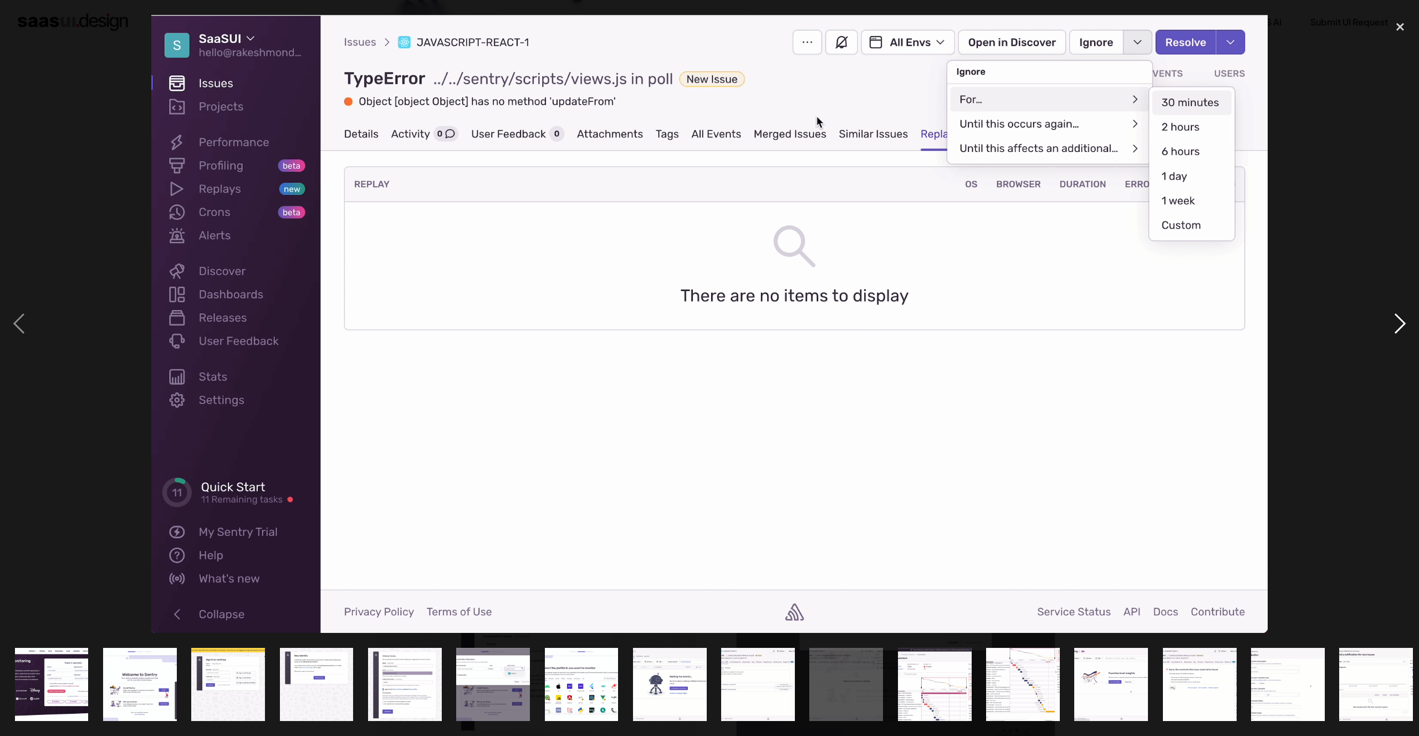
click at [1393, 323] on div "next image" at bounding box center [1401, 324] width 38 height 619
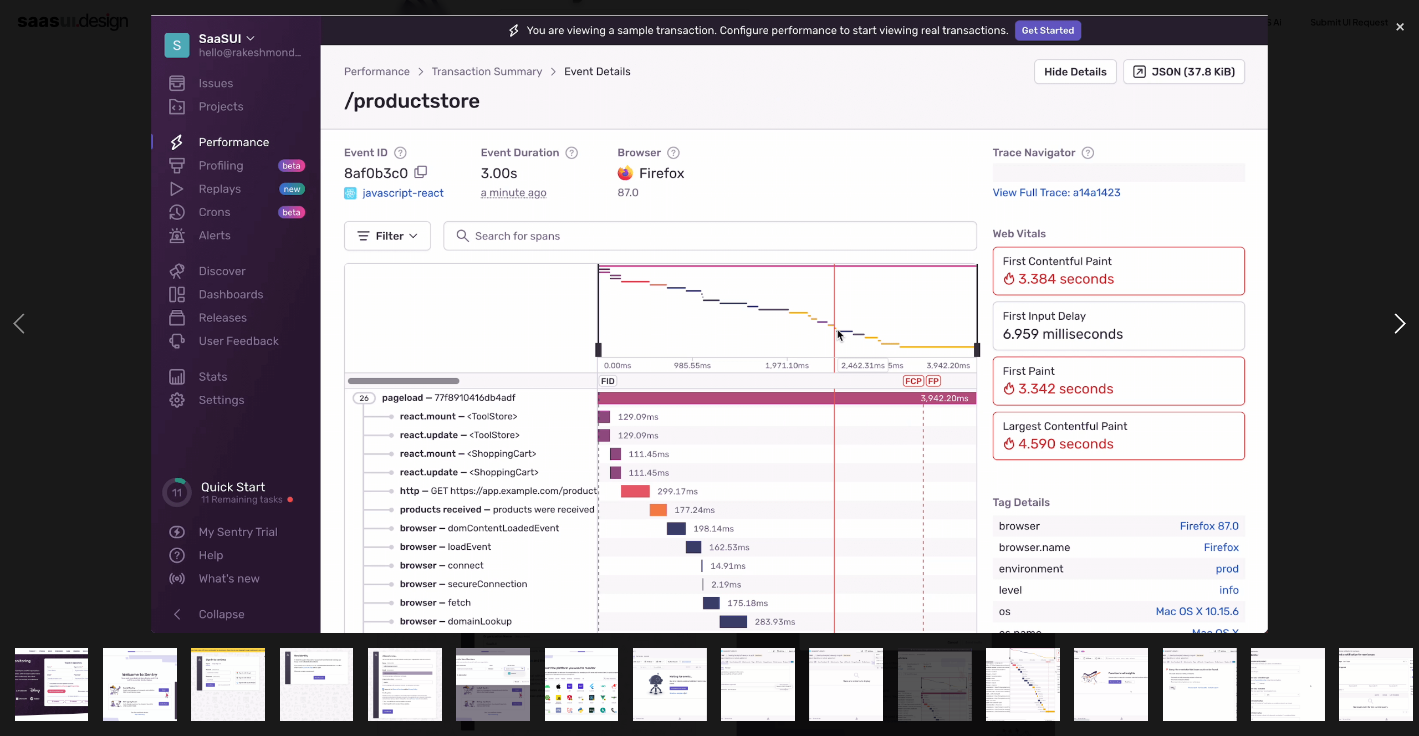
click at [1393, 323] on div "next image" at bounding box center [1401, 324] width 38 height 619
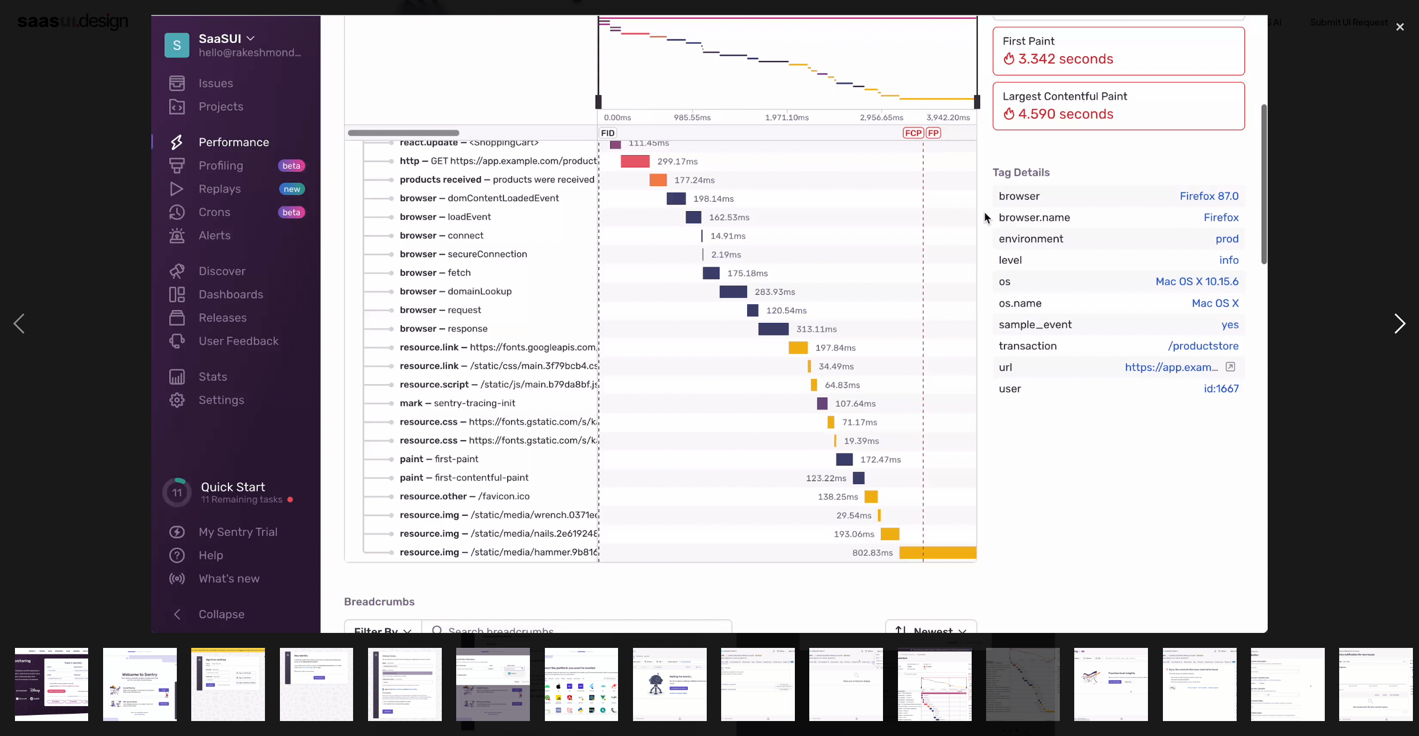
click at [1393, 323] on div "next image" at bounding box center [1401, 324] width 38 height 619
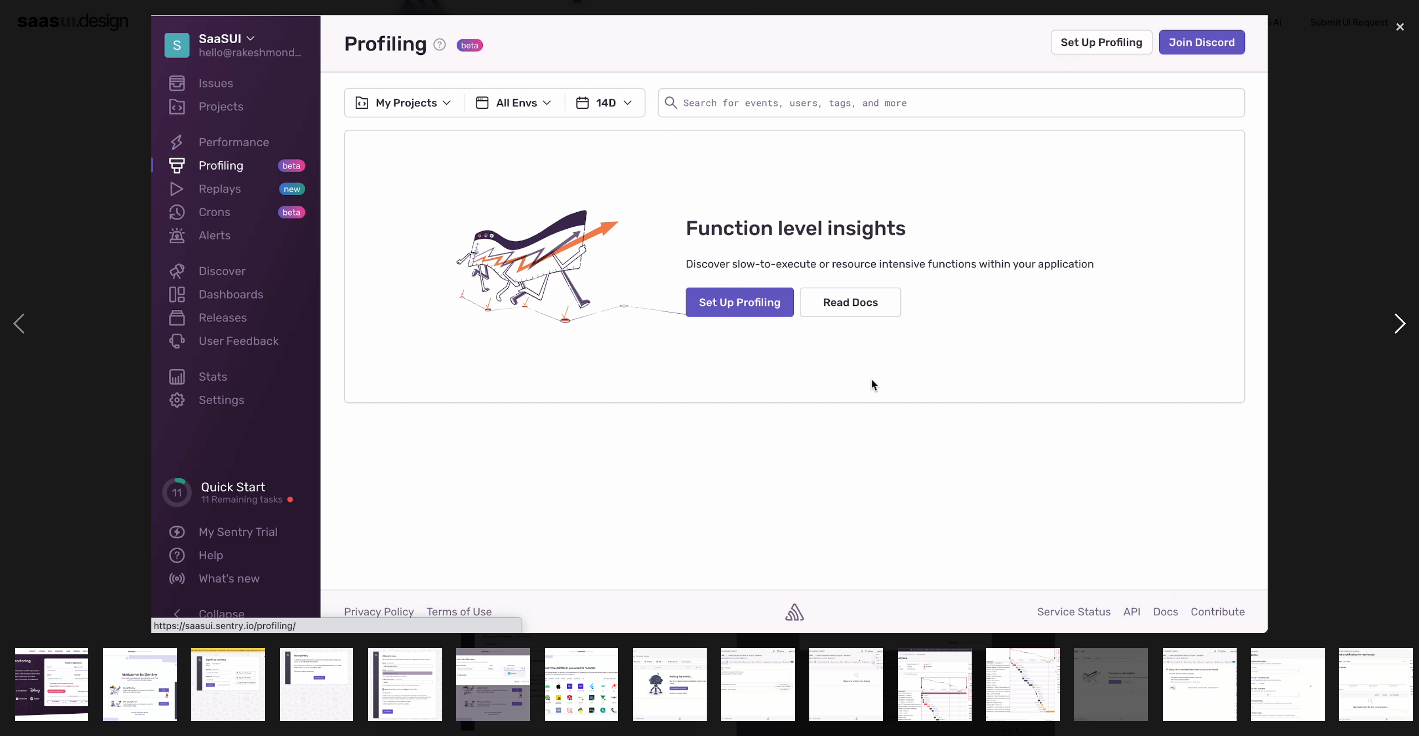
click at [1393, 323] on div "next image" at bounding box center [1401, 324] width 38 height 619
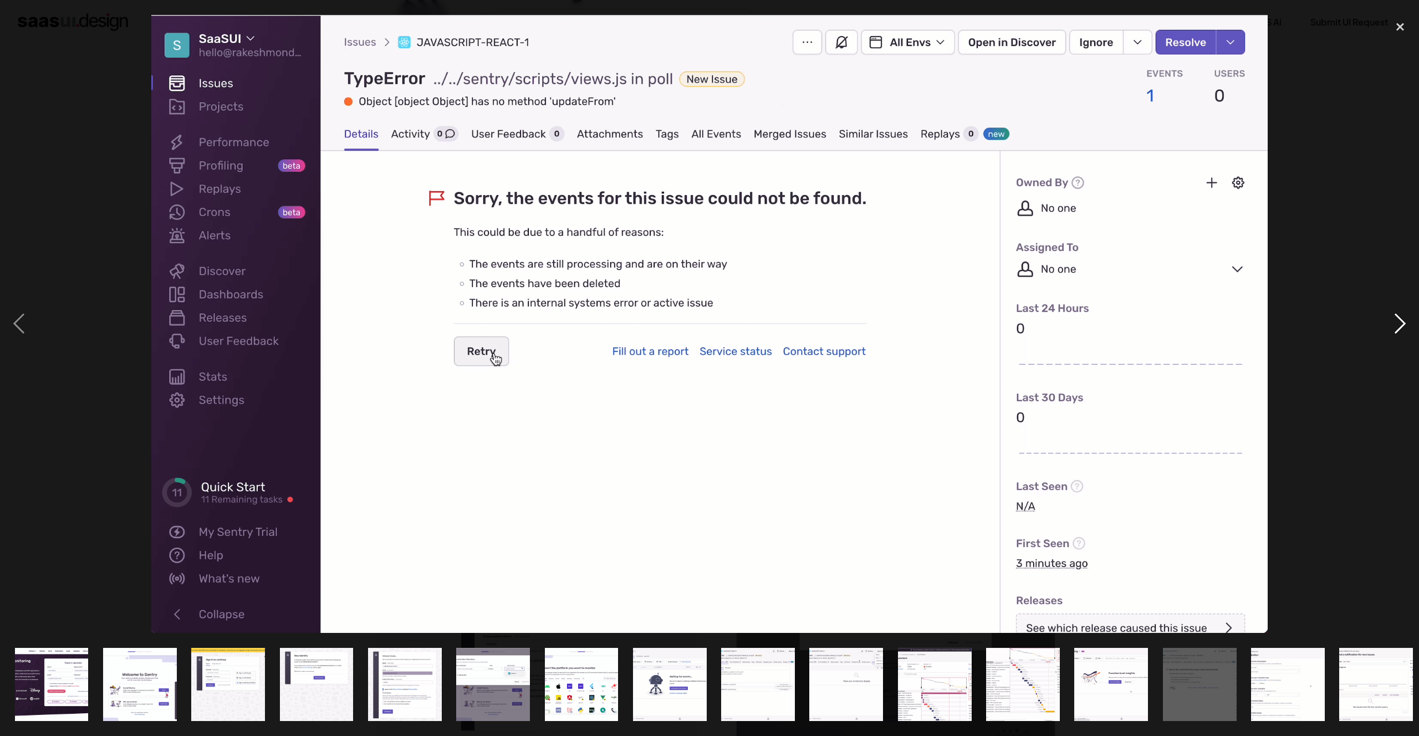
click at [1393, 323] on div "next image" at bounding box center [1401, 324] width 38 height 619
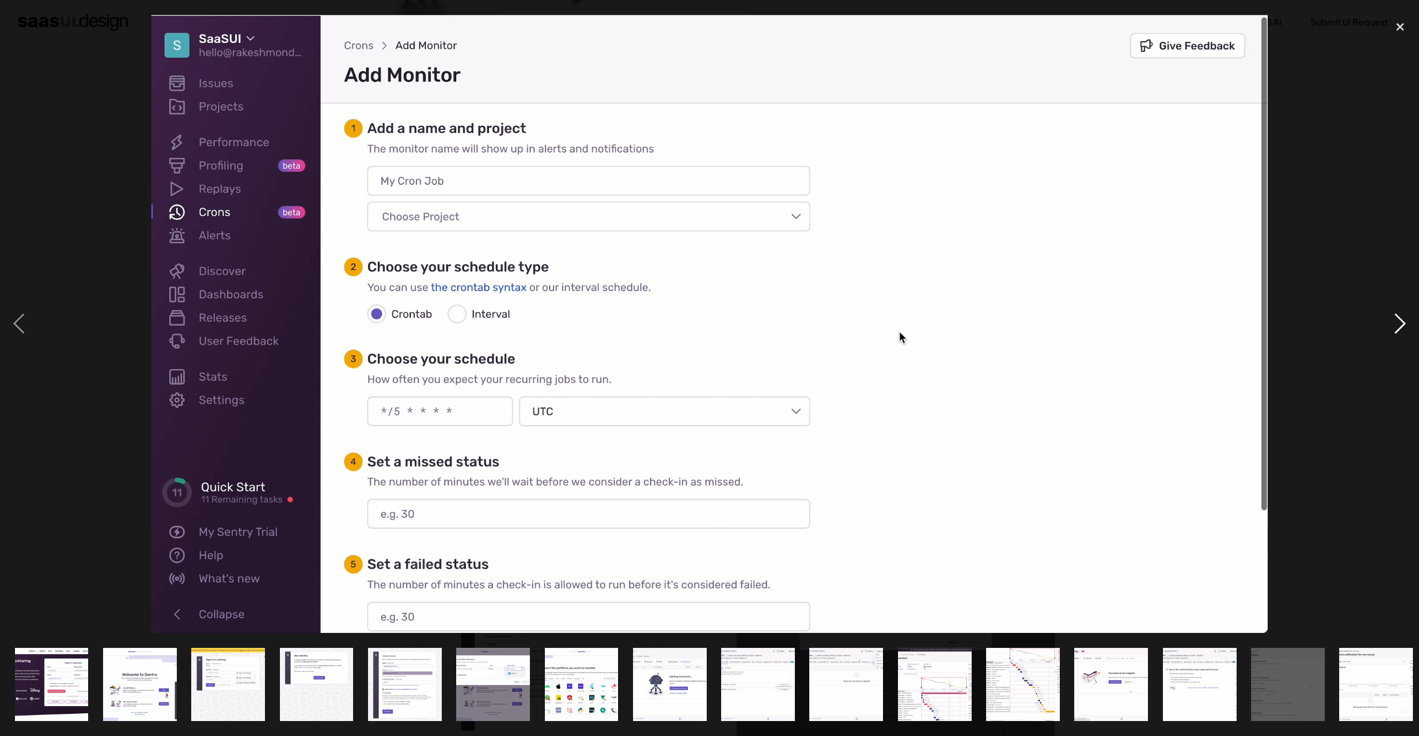
click at [1393, 327] on div "next image" at bounding box center [1401, 324] width 38 height 619
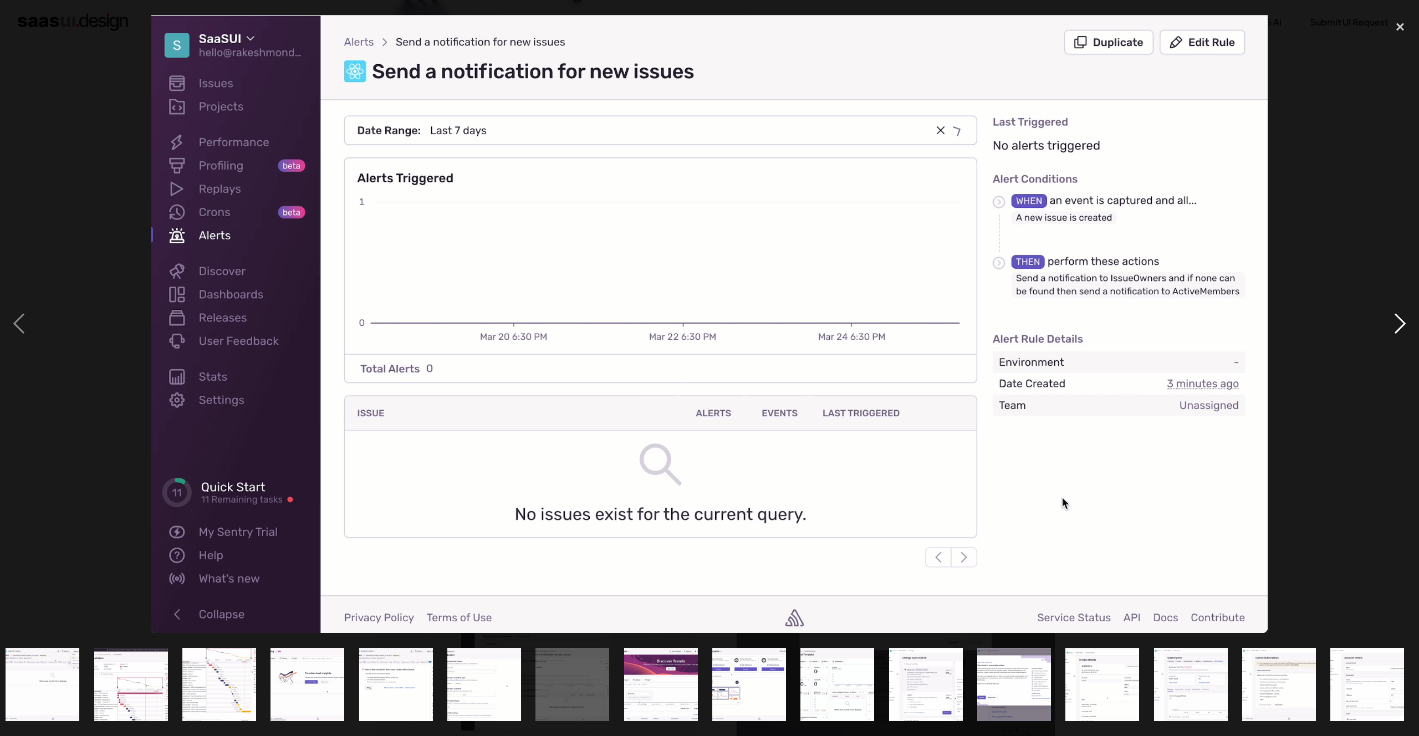
scroll to position [0, 804]
click at [1393, 327] on div "next image" at bounding box center [1401, 324] width 38 height 619
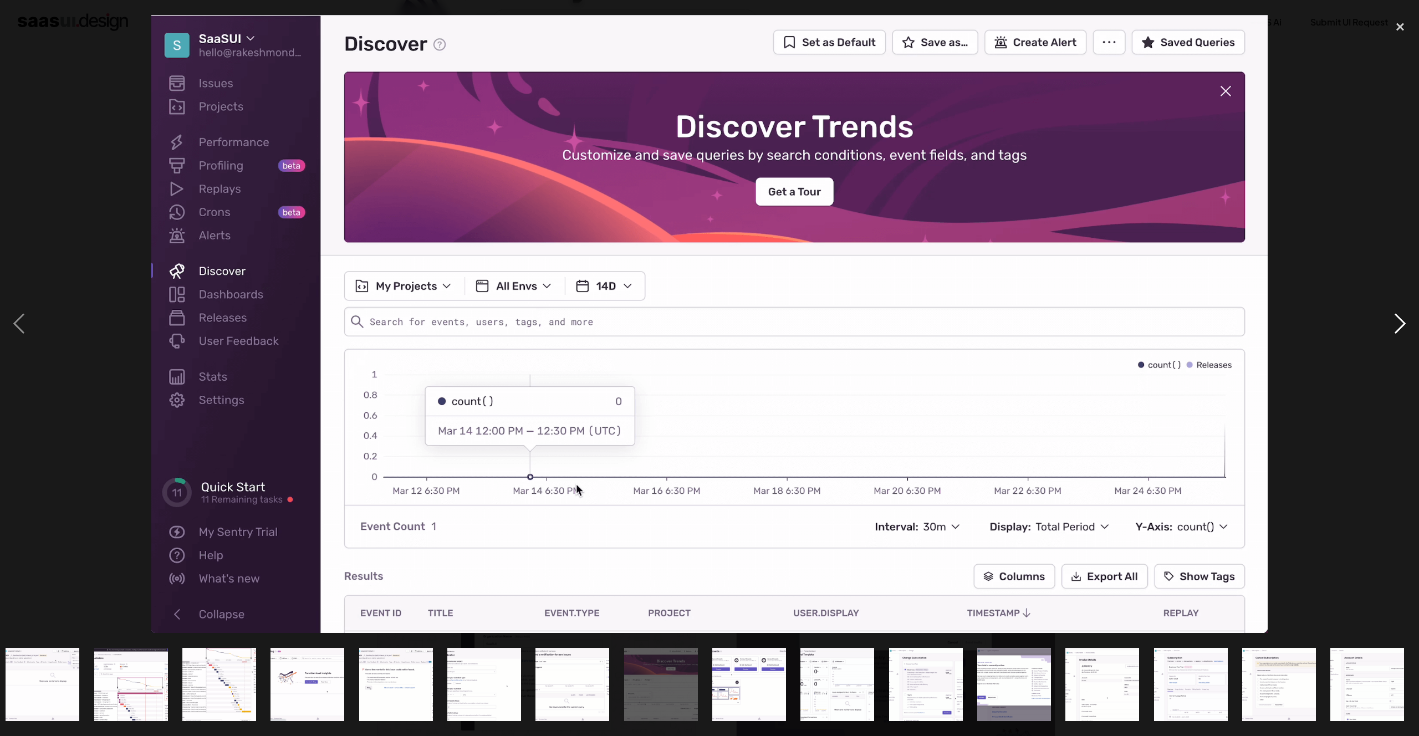
click at [1393, 327] on div "next image" at bounding box center [1401, 324] width 38 height 619
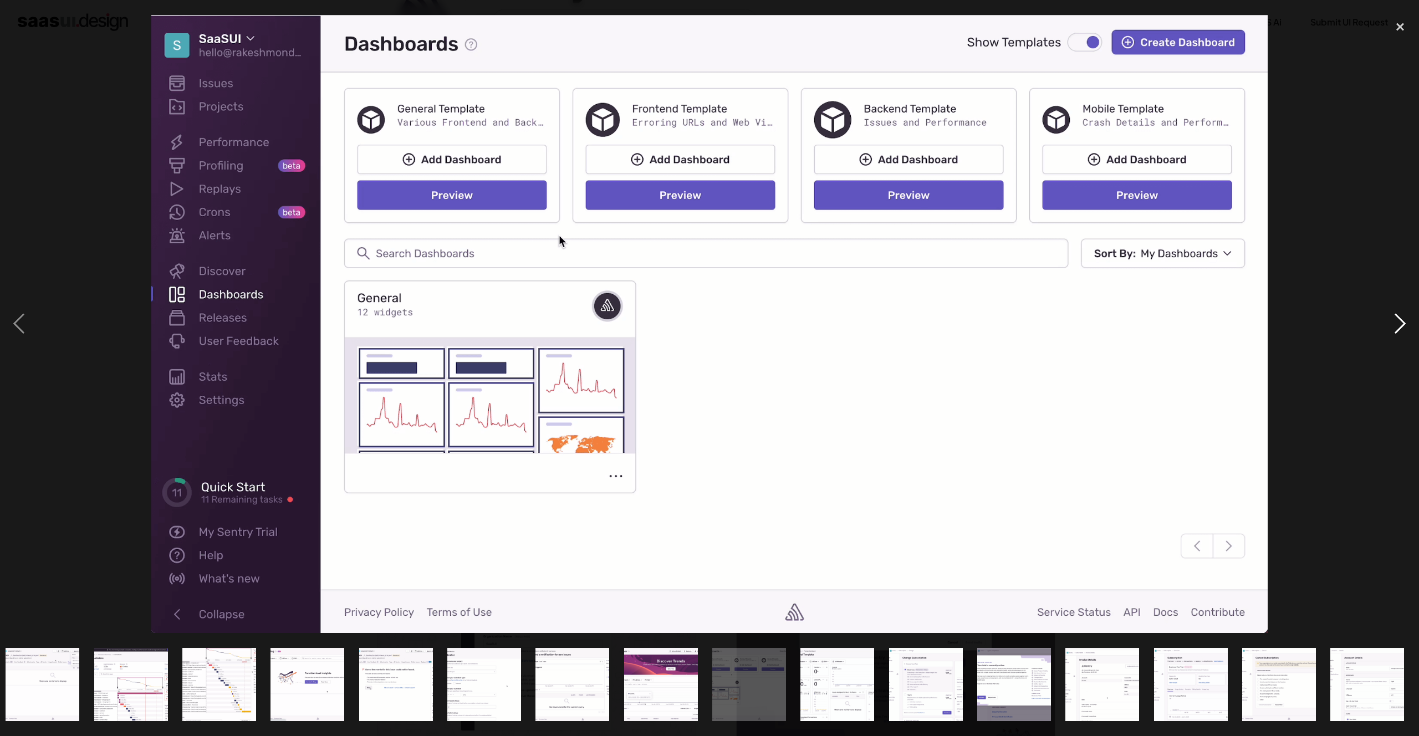
click at [1393, 327] on div "next image" at bounding box center [1401, 324] width 38 height 619
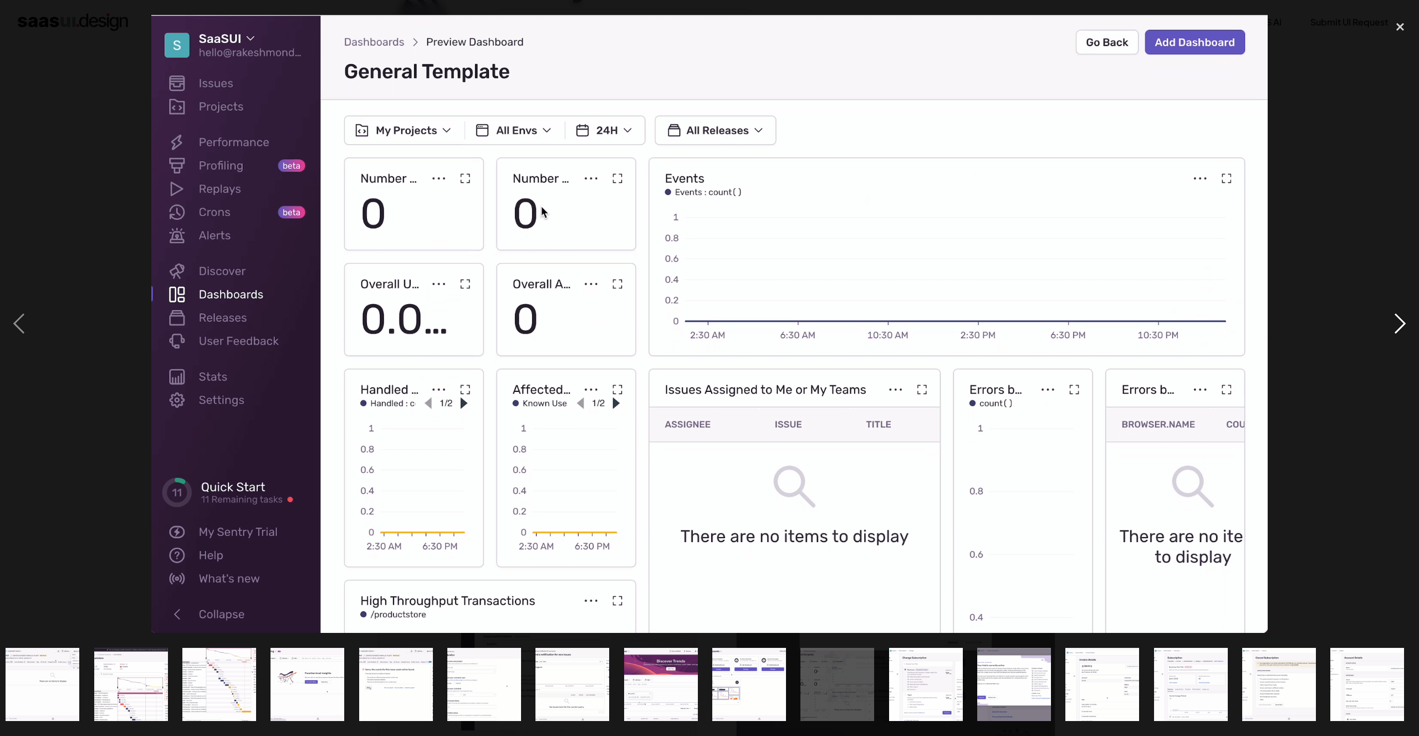
click at [1393, 327] on div "next image" at bounding box center [1401, 324] width 38 height 619
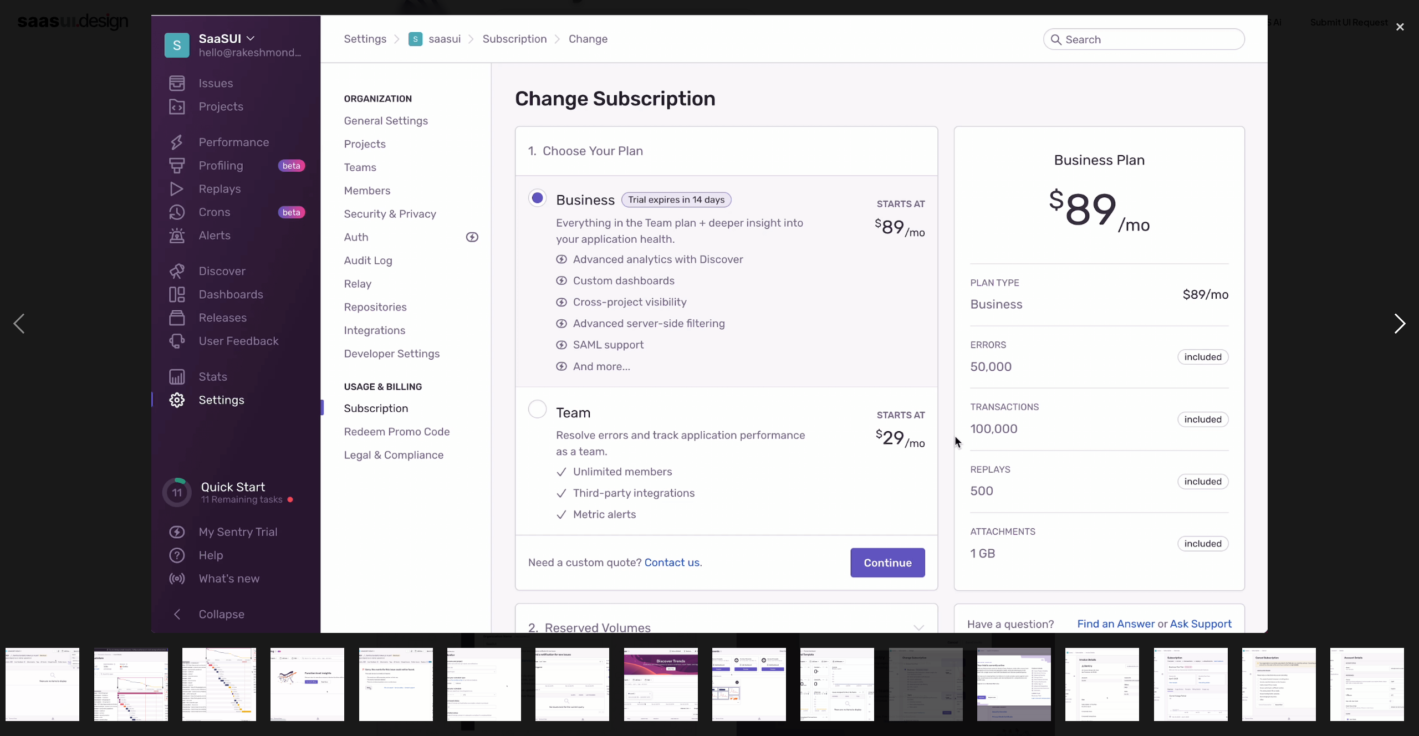
click at [1393, 327] on div "next image" at bounding box center [1401, 324] width 38 height 619
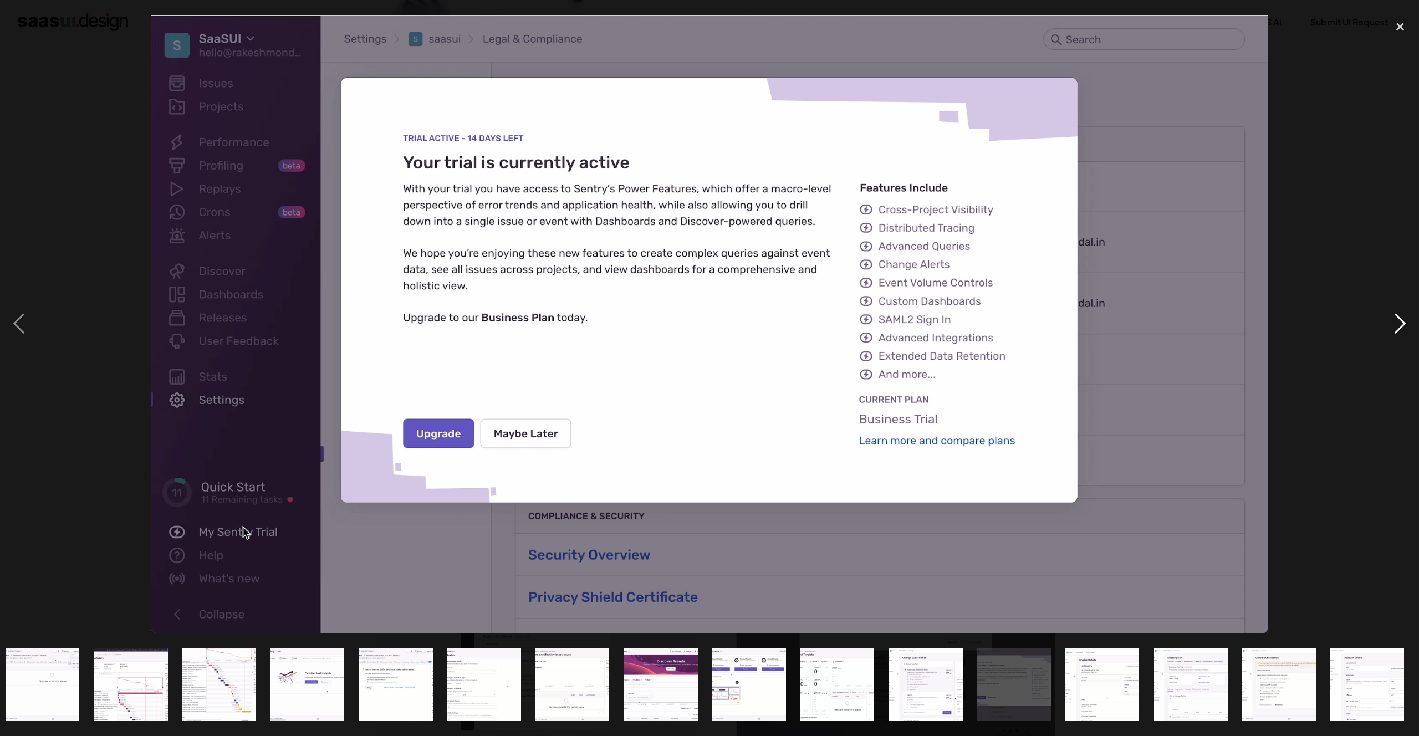
click at [1393, 327] on div "next image" at bounding box center [1401, 324] width 38 height 619
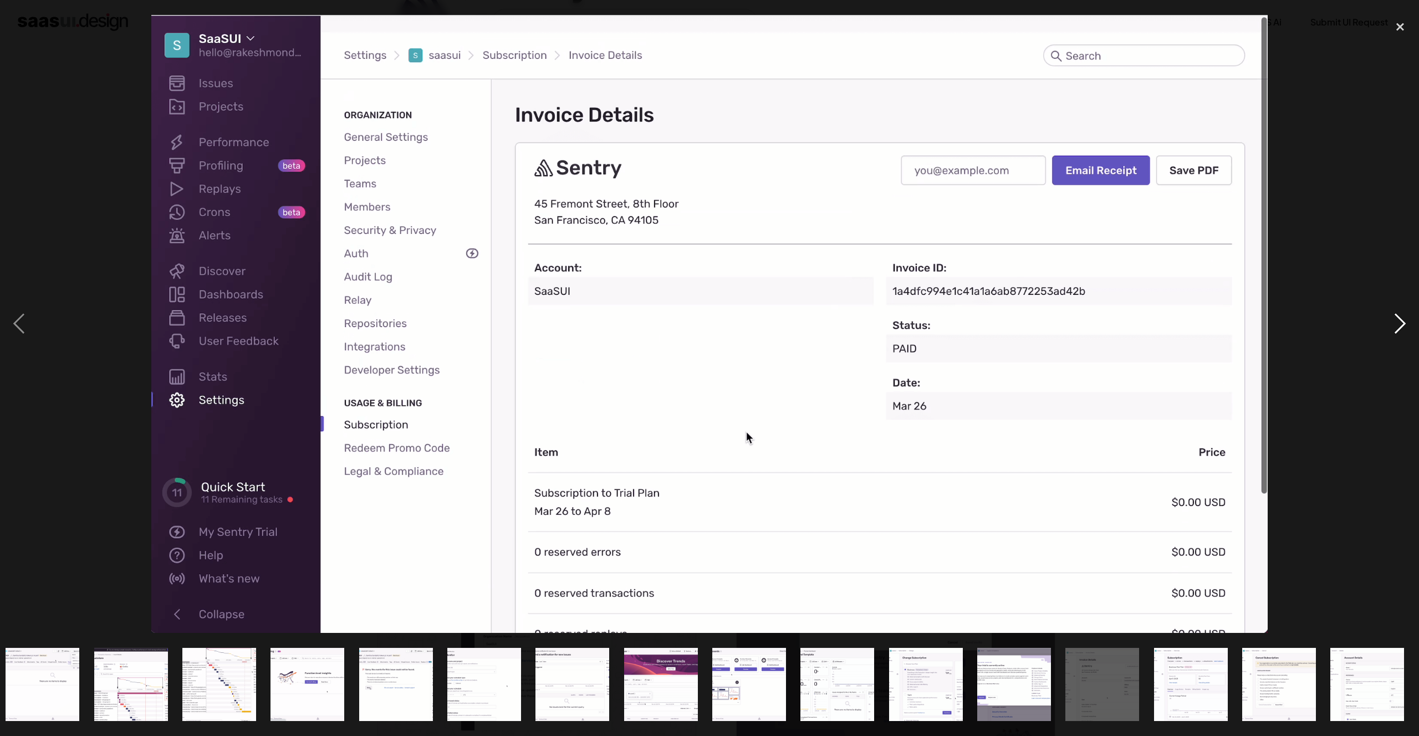
click at [1393, 327] on div "next image" at bounding box center [1401, 324] width 38 height 619
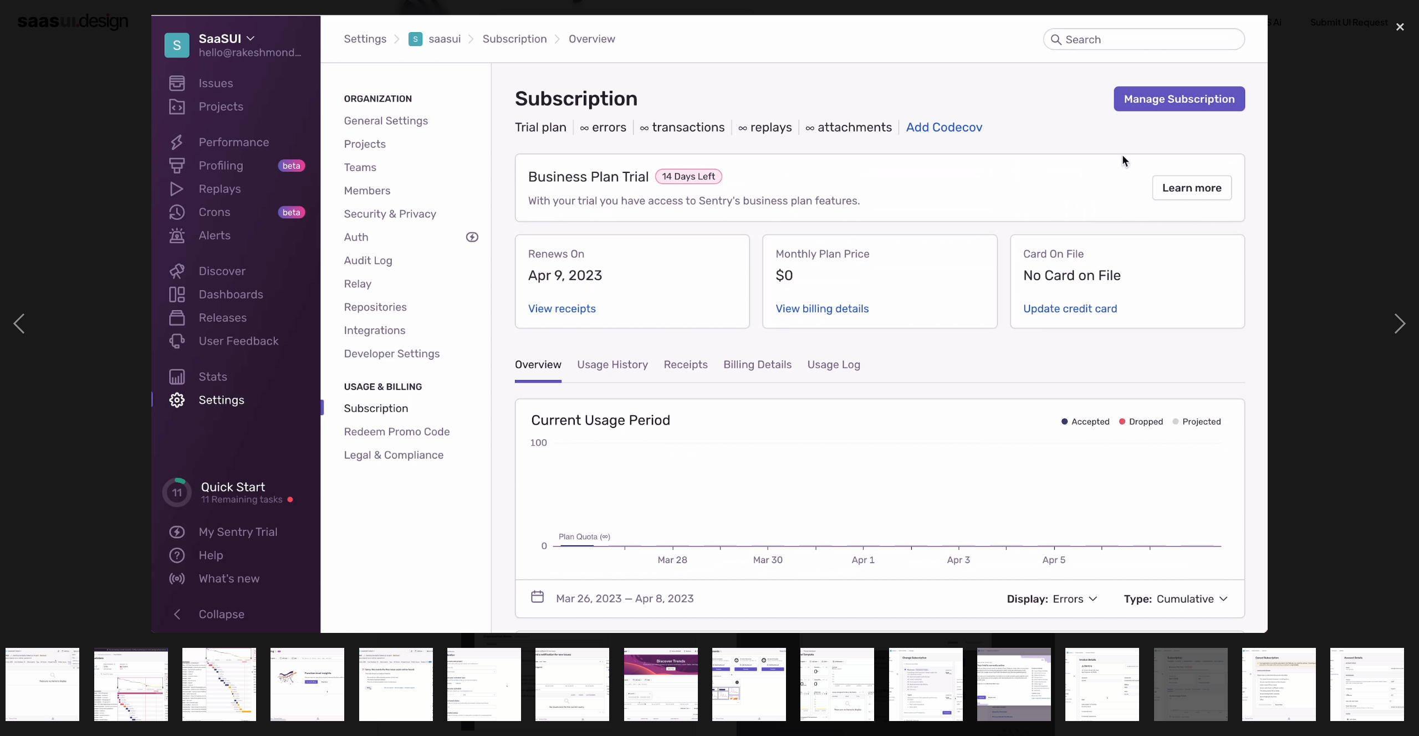
drag, startPoint x: 1393, startPoint y: 327, endPoint x: 958, endPoint y: 282, distance: 437.5
click at [958, 282] on div at bounding box center [709, 324] width 1419 height 619
click at [43, 314] on div at bounding box center [709, 324] width 1419 height 619
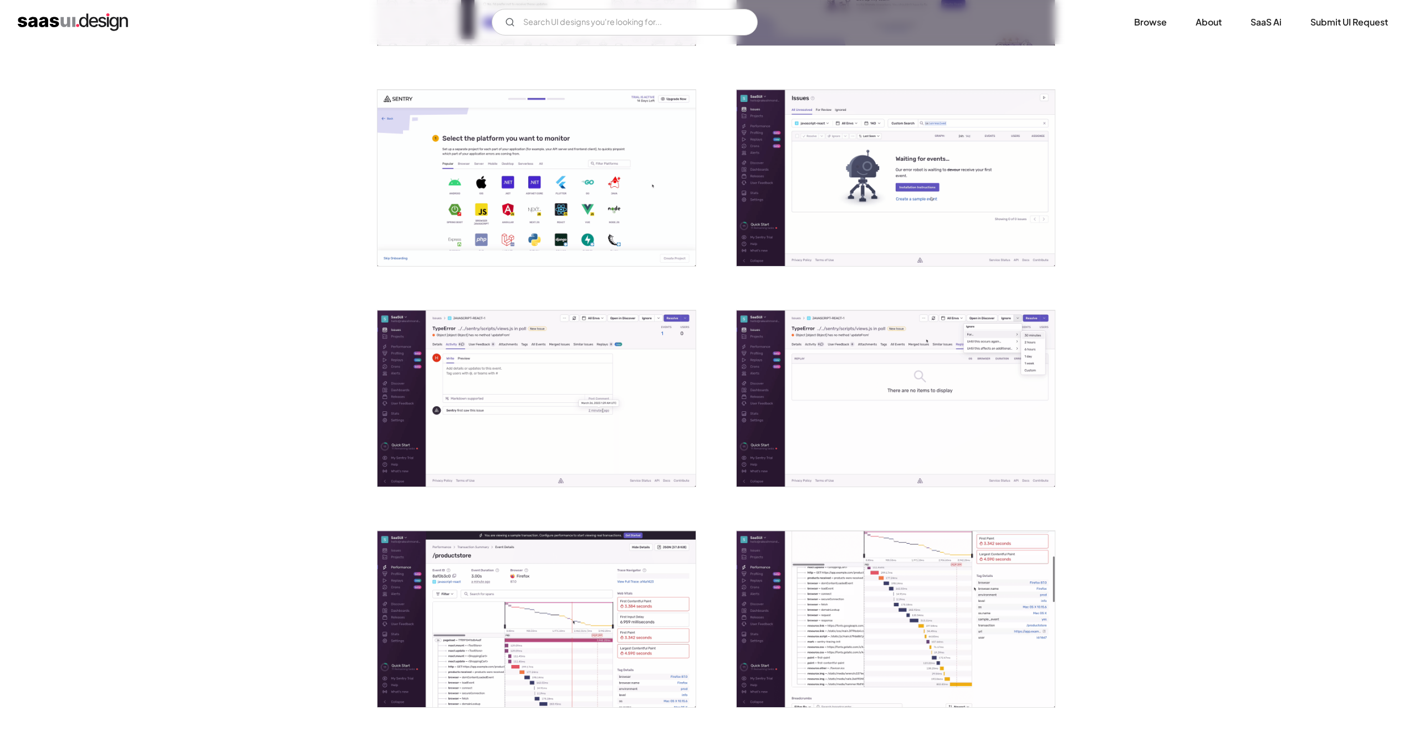
scroll to position [831, 0]
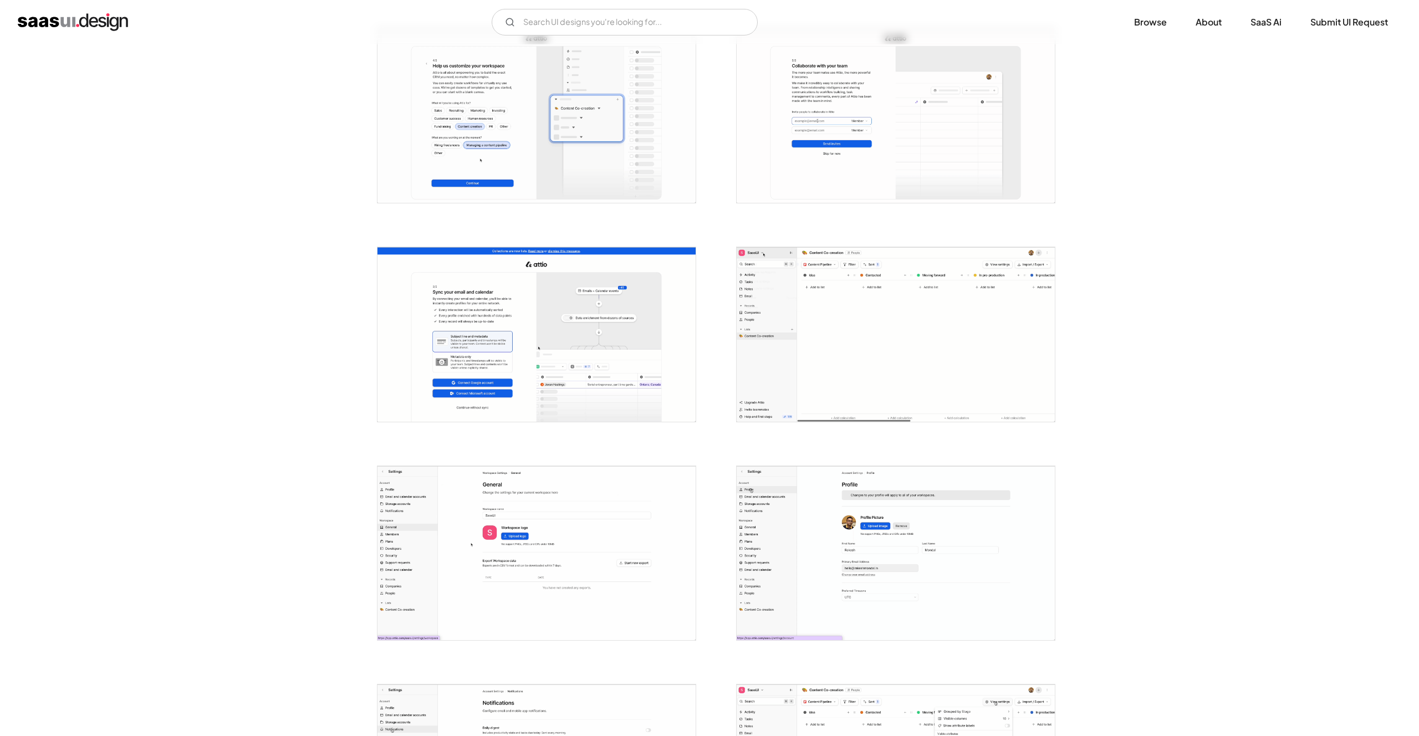
scroll to position [666, 0]
click at [929, 353] on img "open lightbox" at bounding box center [896, 335] width 318 height 174
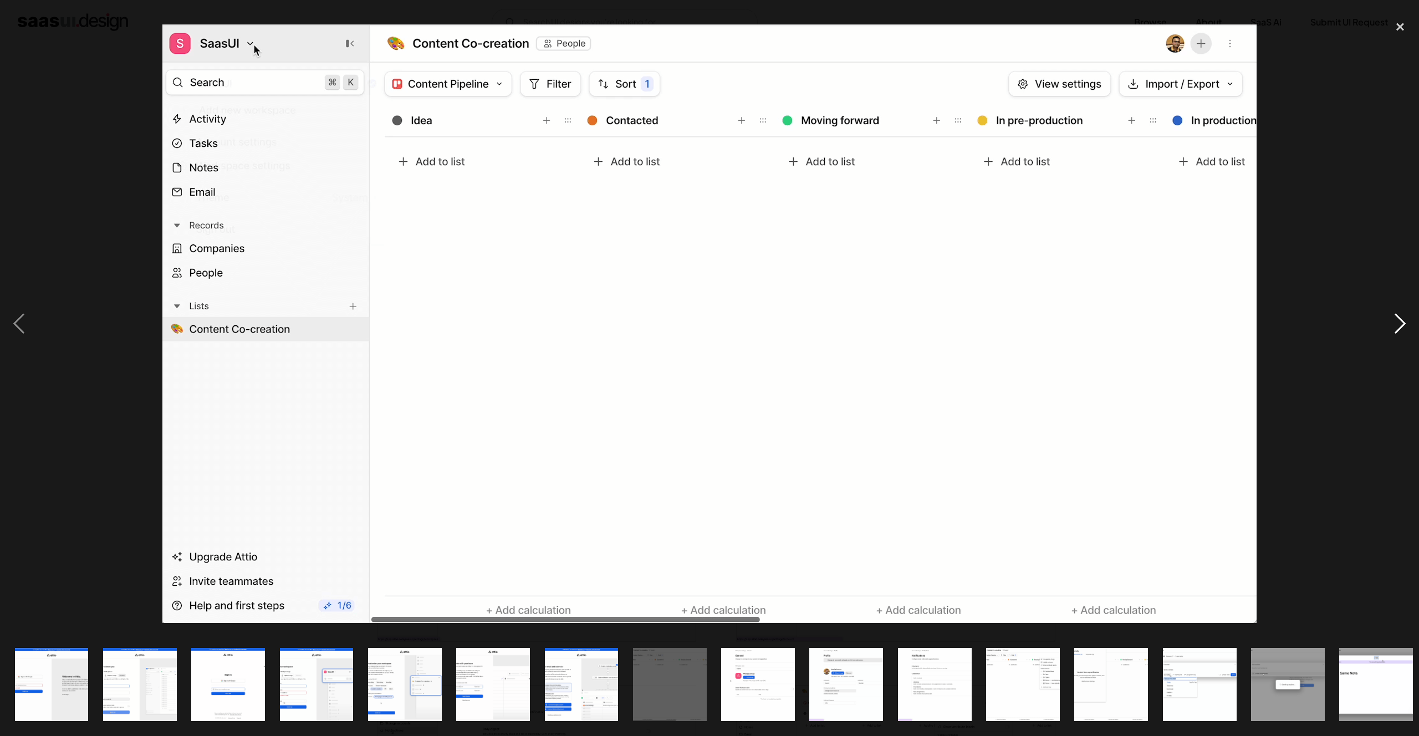
click at [1392, 330] on div "next image" at bounding box center [1401, 324] width 38 height 619
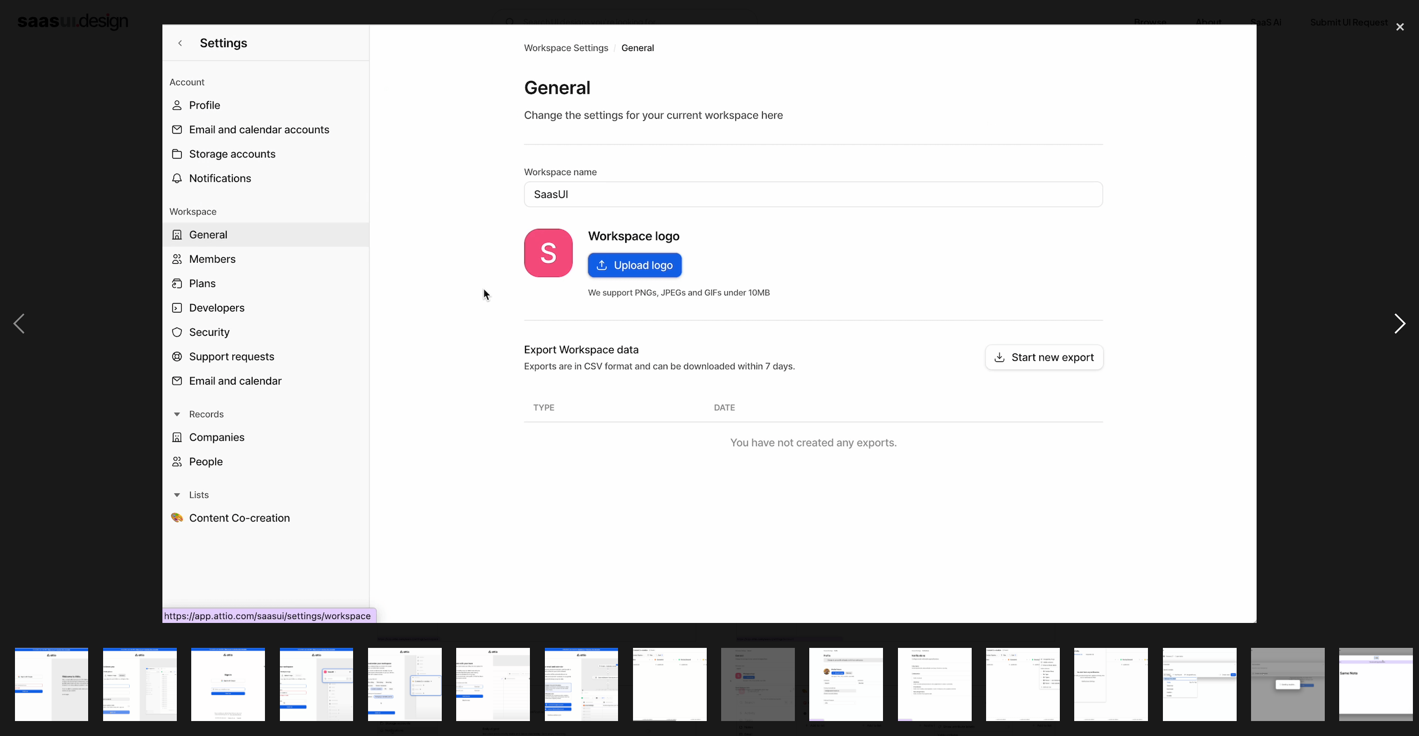
click at [1392, 330] on div "next image" at bounding box center [1401, 324] width 38 height 619
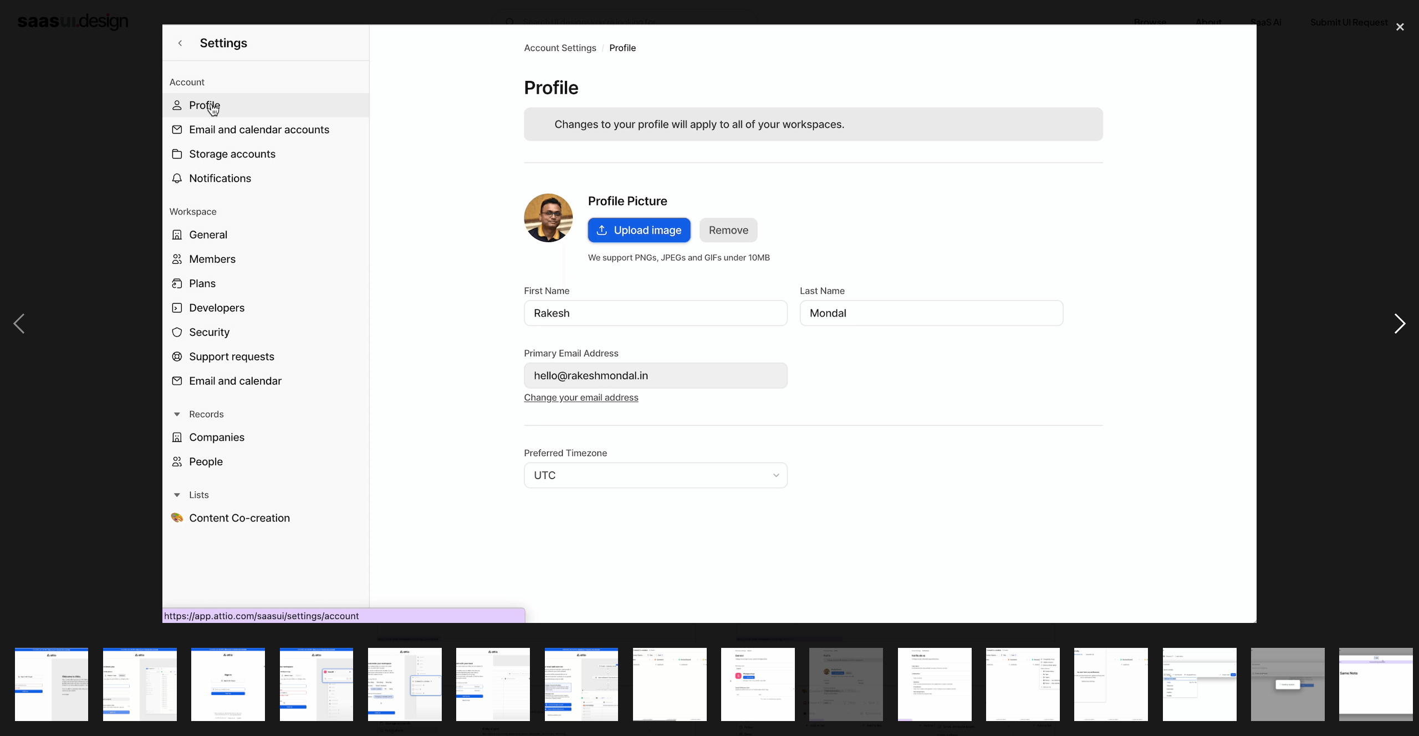
click at [1392, 330] on div "next image" at bounding box center [1401, 324] width 38 height 619
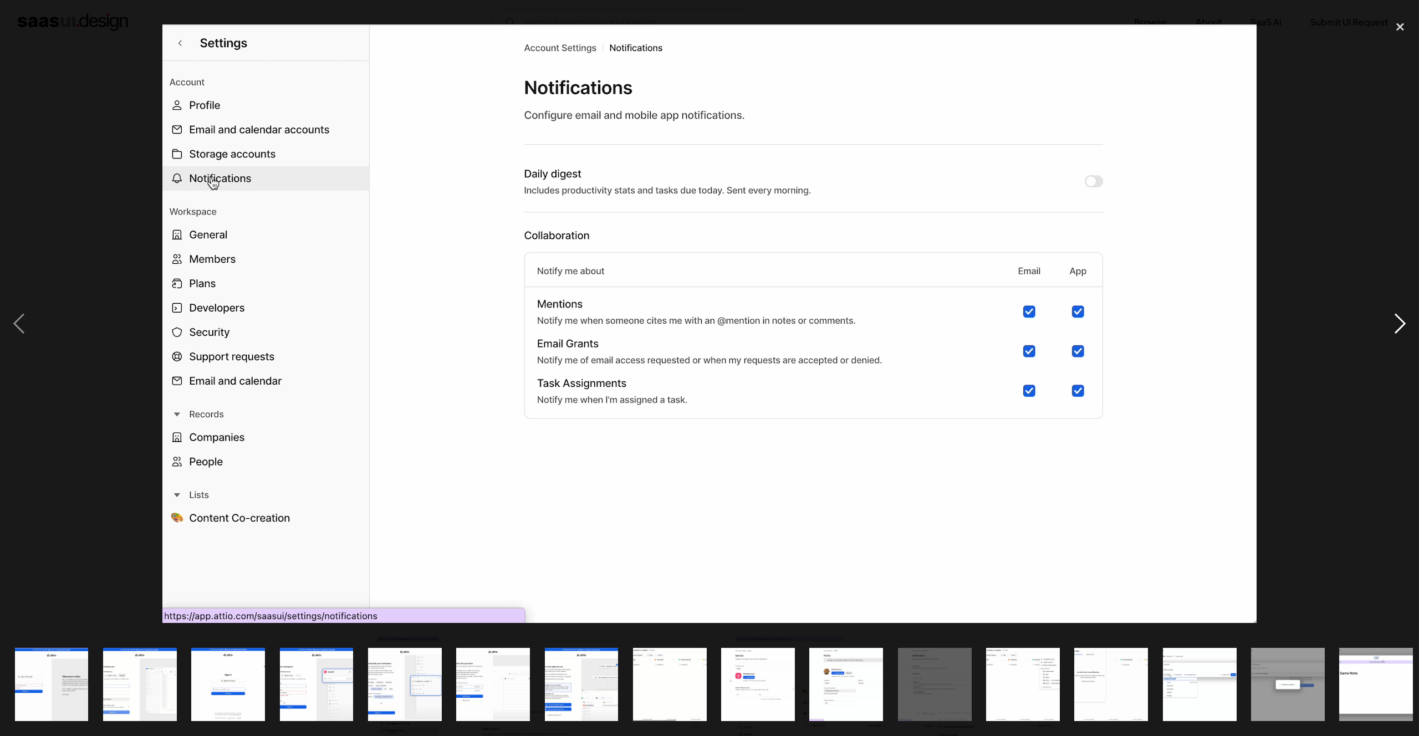
click at [1392, 330] on div "next image" at bounding box center [1401, 324] width 38 height 619
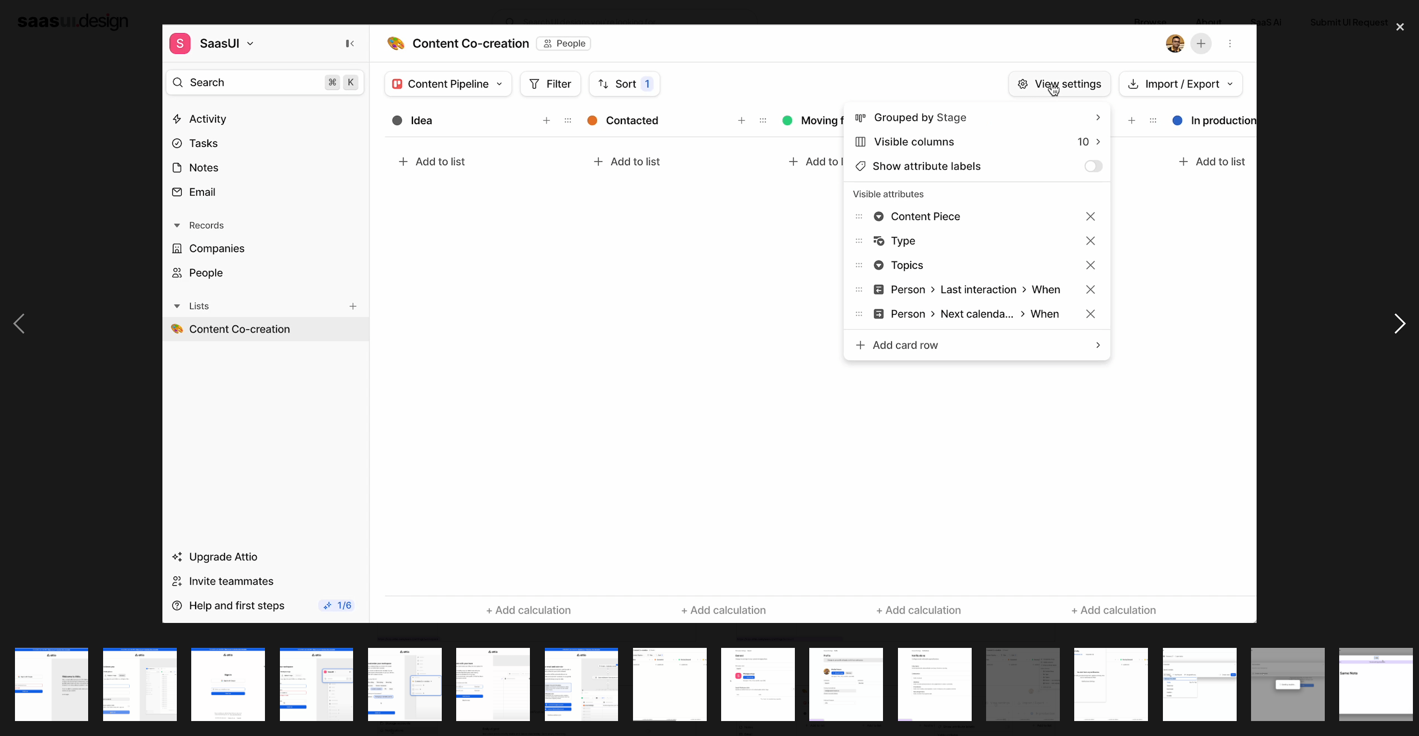
click at [1392, 330] on div "next image" at bounding box center [1401, 324] width 38 height 619
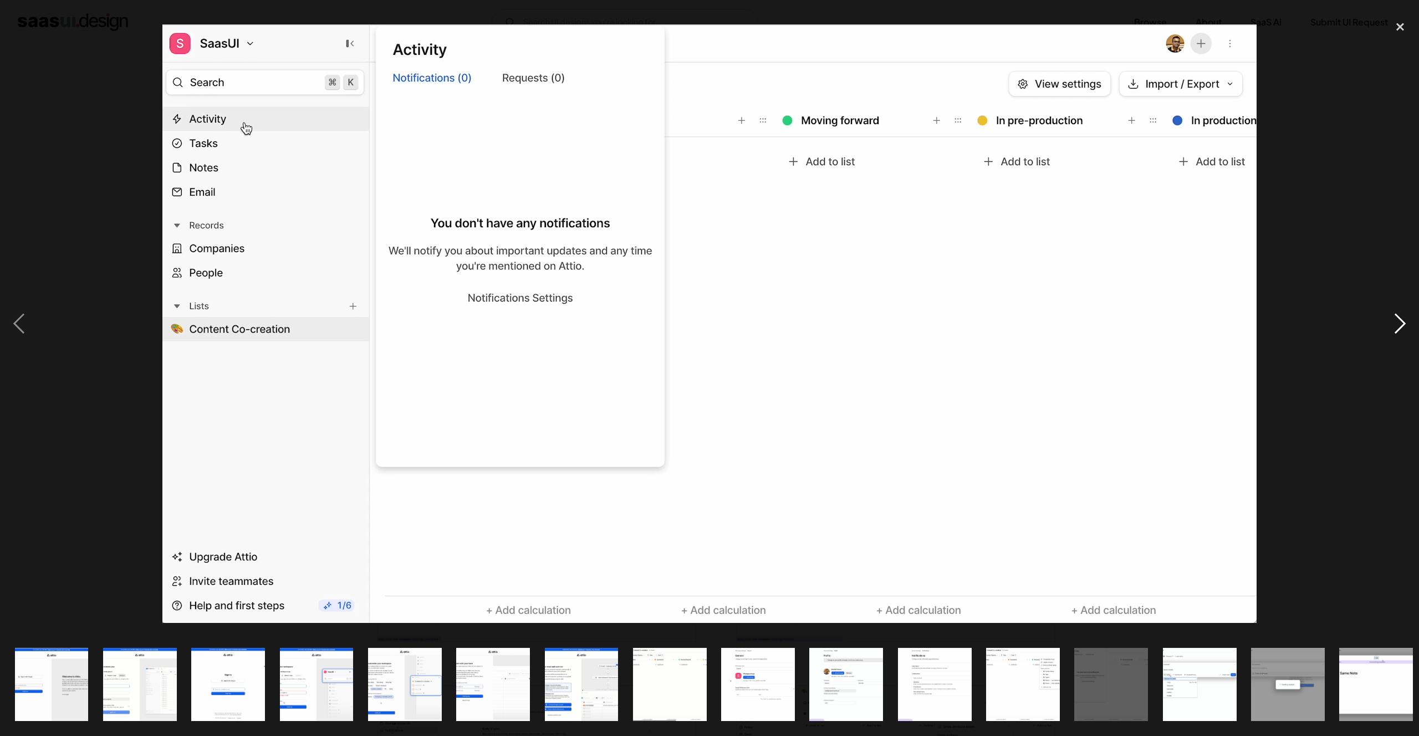
click at [1392, 330] on div "next image" at bounding box center [1401, 324] width 38 height 619
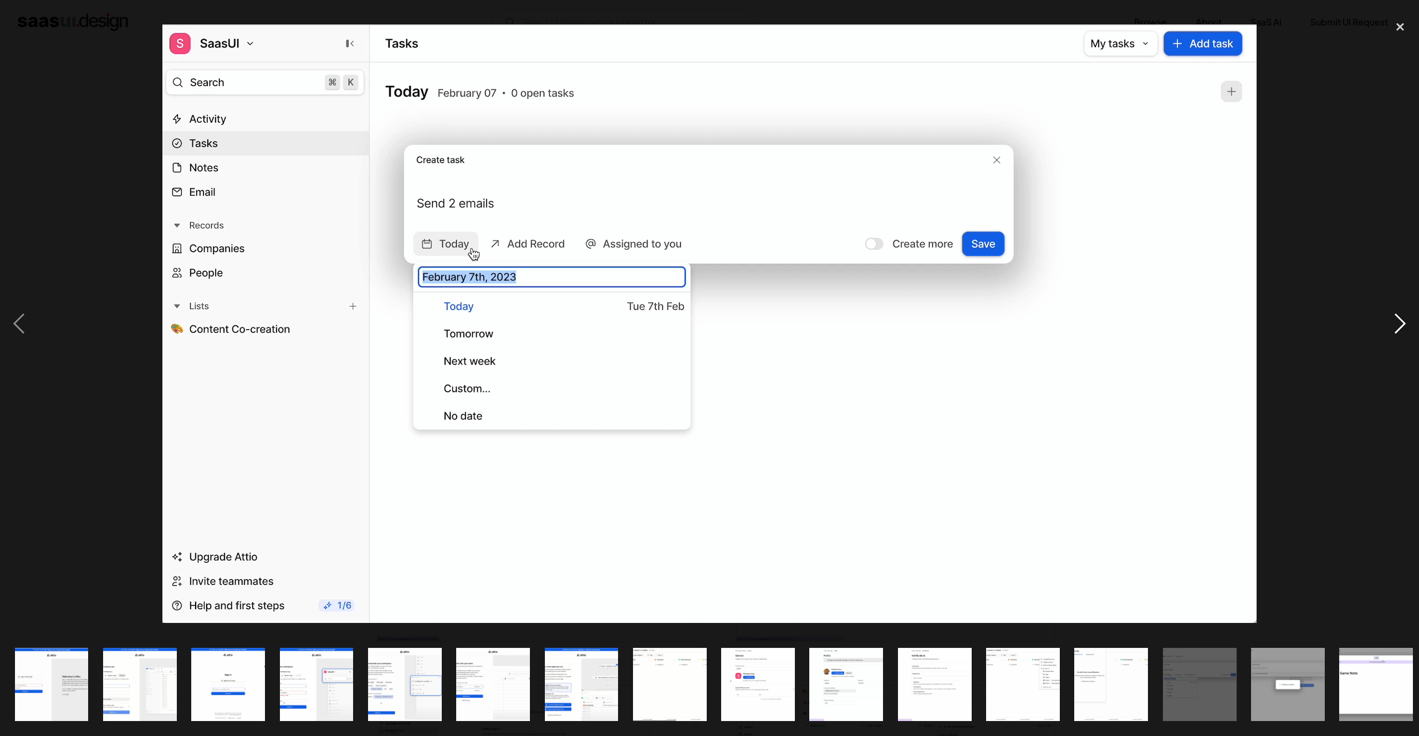
click at [1392, 330] on div "next image" at bounding box center [1401, 324] width 38 height 619
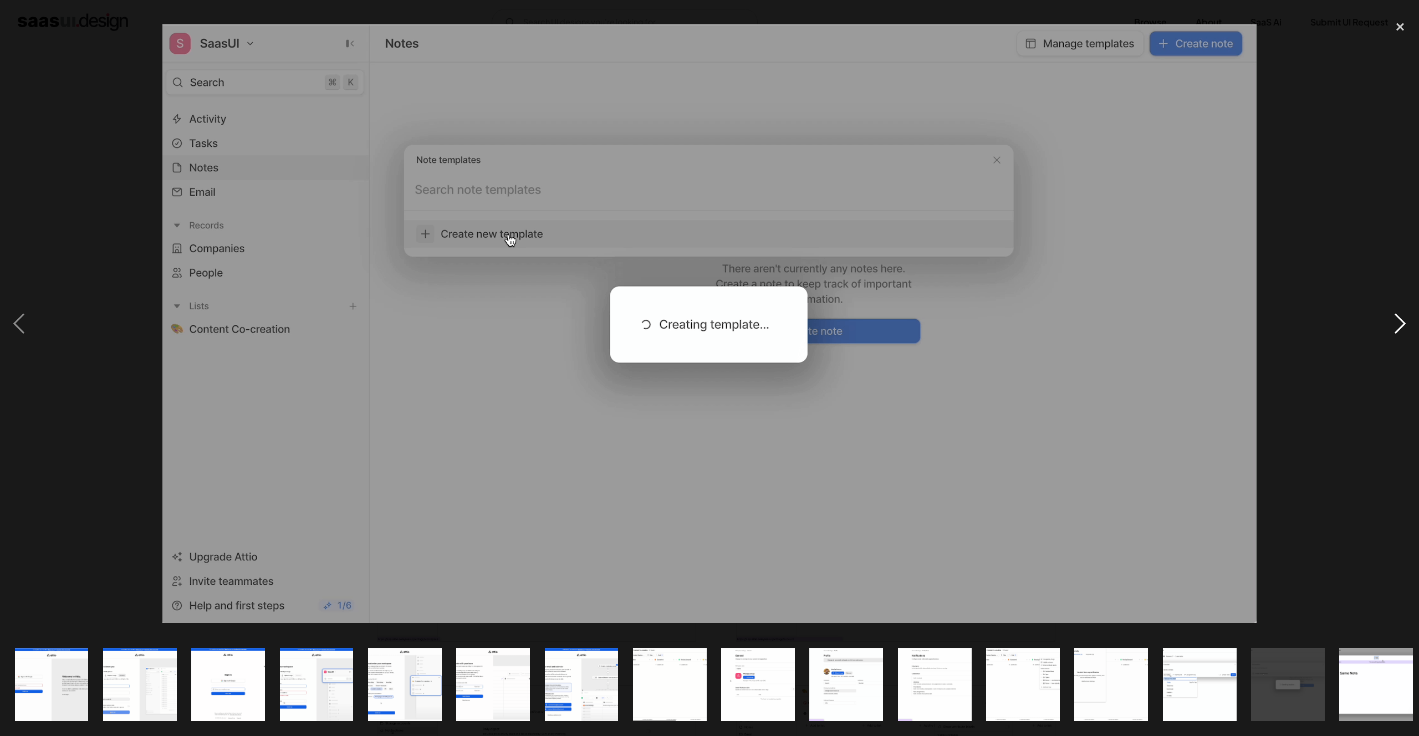
click at [1392, 330] on div "next image" at bounding box center [1401, 324] width 38 height 619
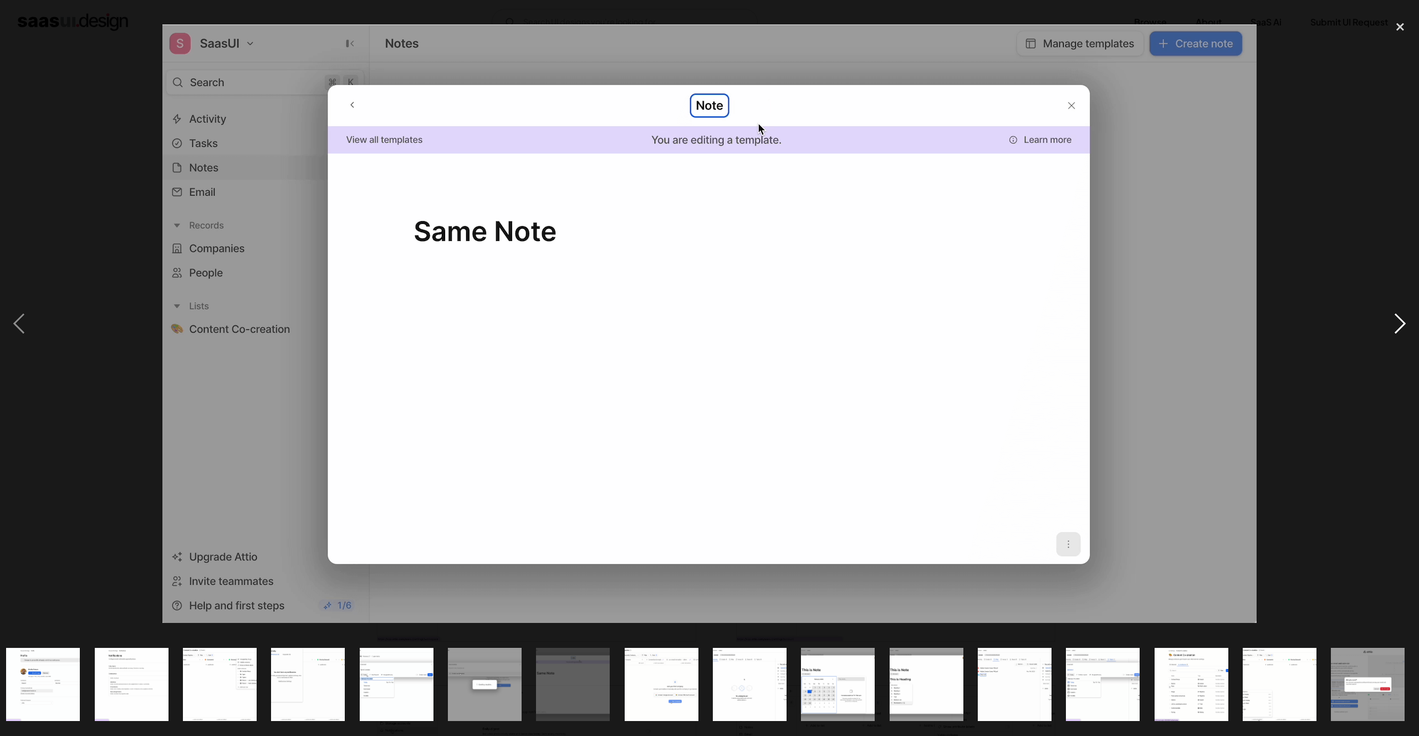
scroll to position [0, 804]
click at [1392, 330] on div "next image" at bounding box center [1401, 324] width 38 height 619
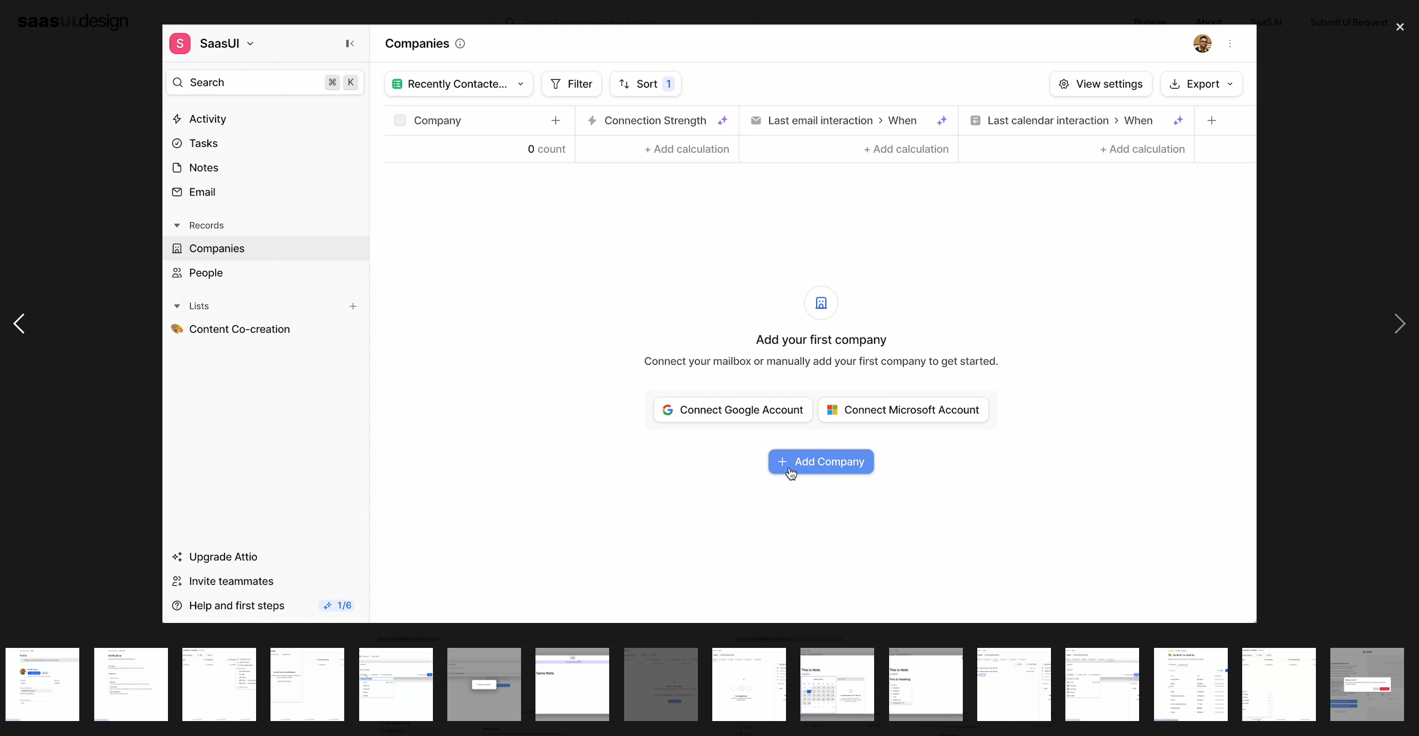
click at [24, 327] on div "previous image" at bounding box center [19, 324] width 38 height 619
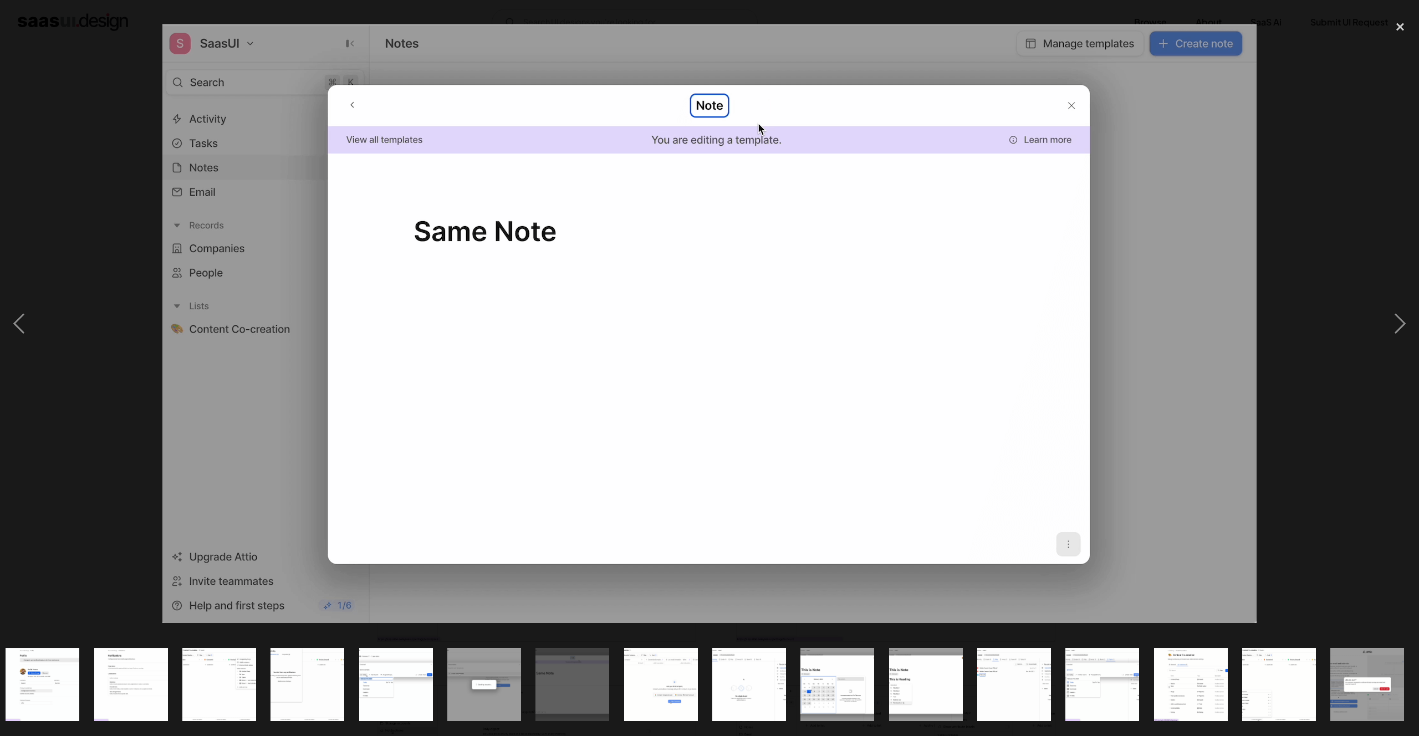
click at [1205, 158] on img at bounding box center [709, 323] width 1094 height 599
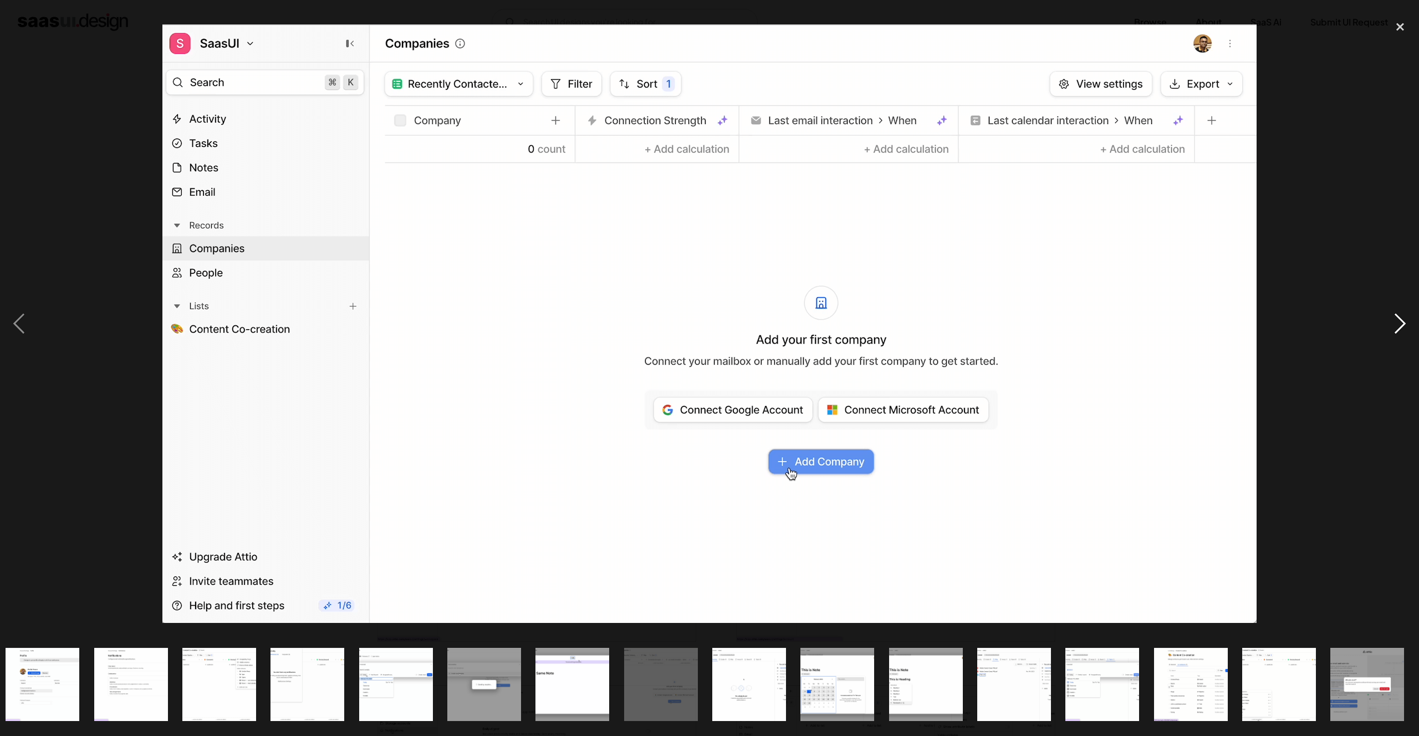
click at [1402, 323] on div "next image" at bounding box center [1401, 324] width 38 height 619
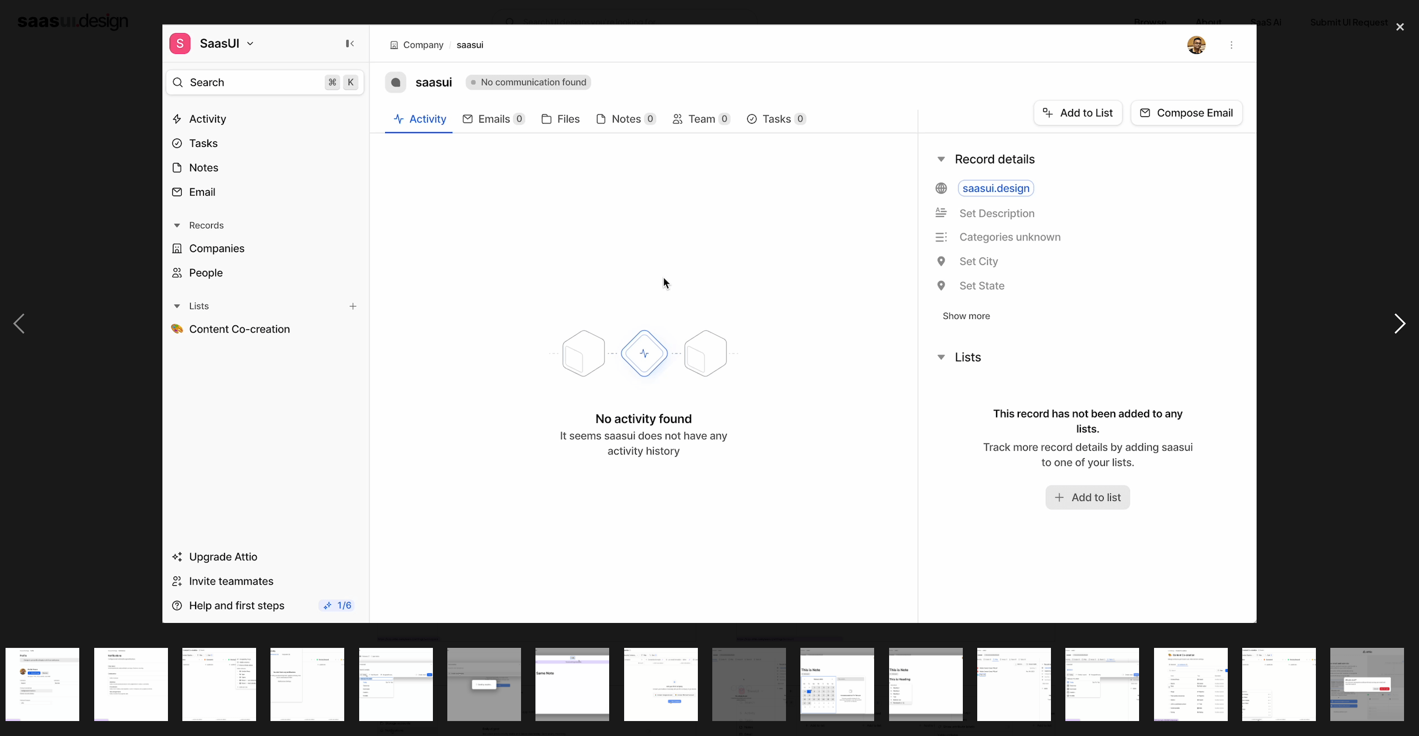
click at [1402, 323] on div "next image" at bounding box center [1401, 324] width 38 height 619
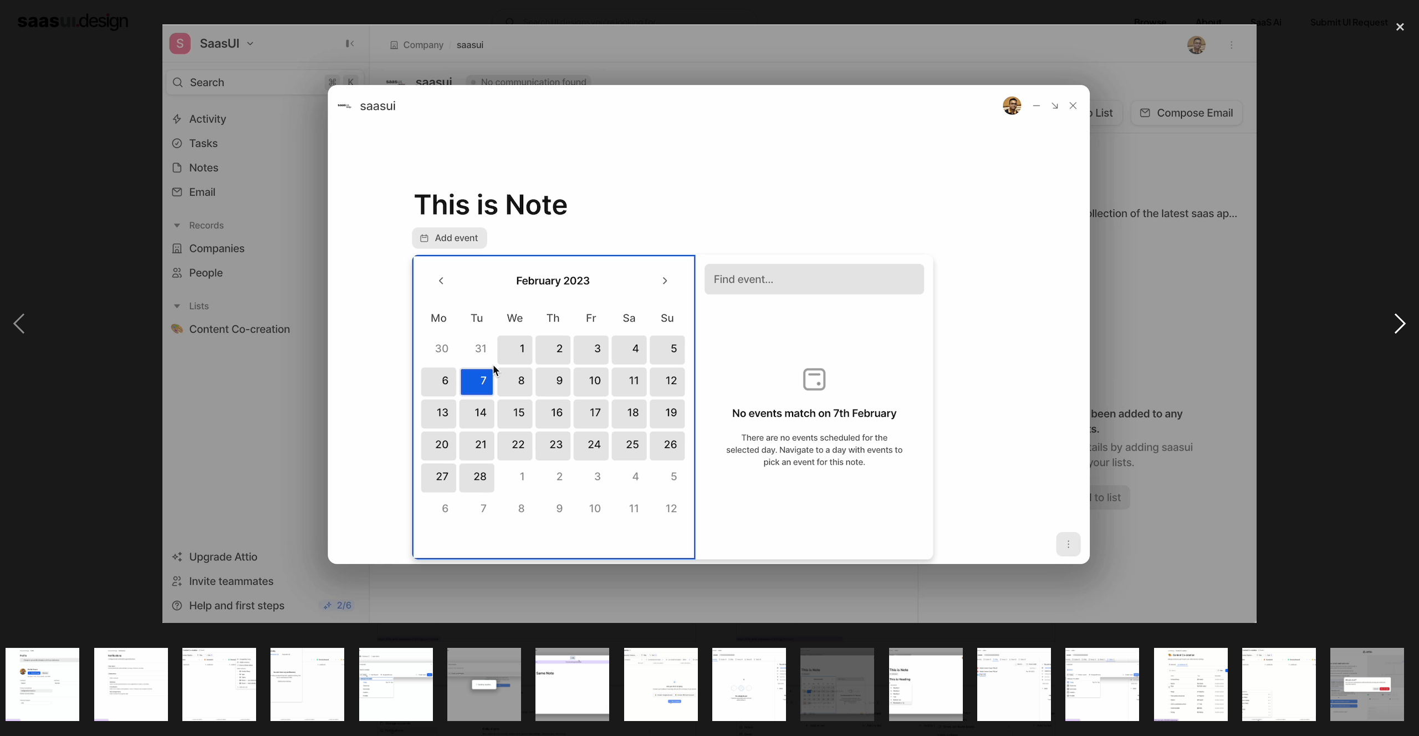
click at [1402, 323] on div "next image" at bounding box center [1401, 324] width 38 height 619
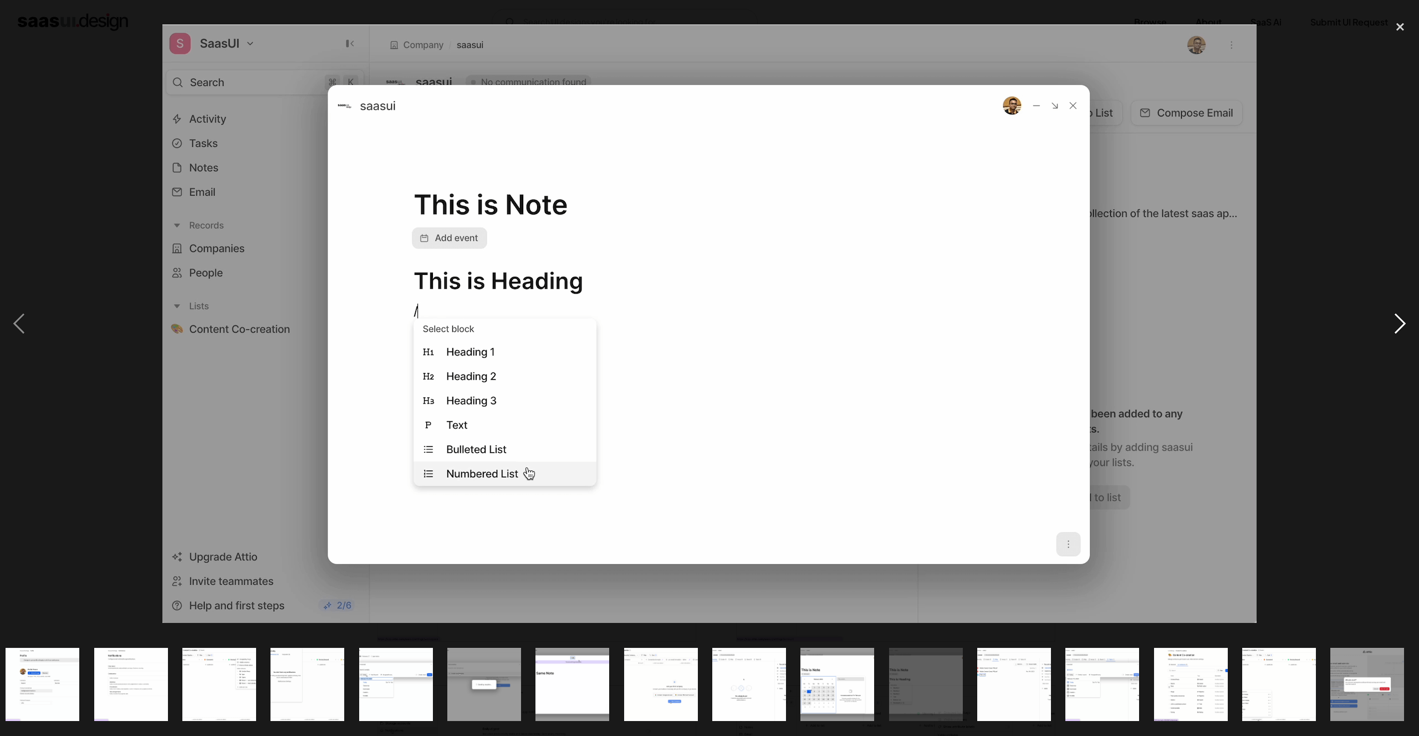
click at [1402, 323] on div "next image" at bounding box center [1401, 324] width 38 height 619
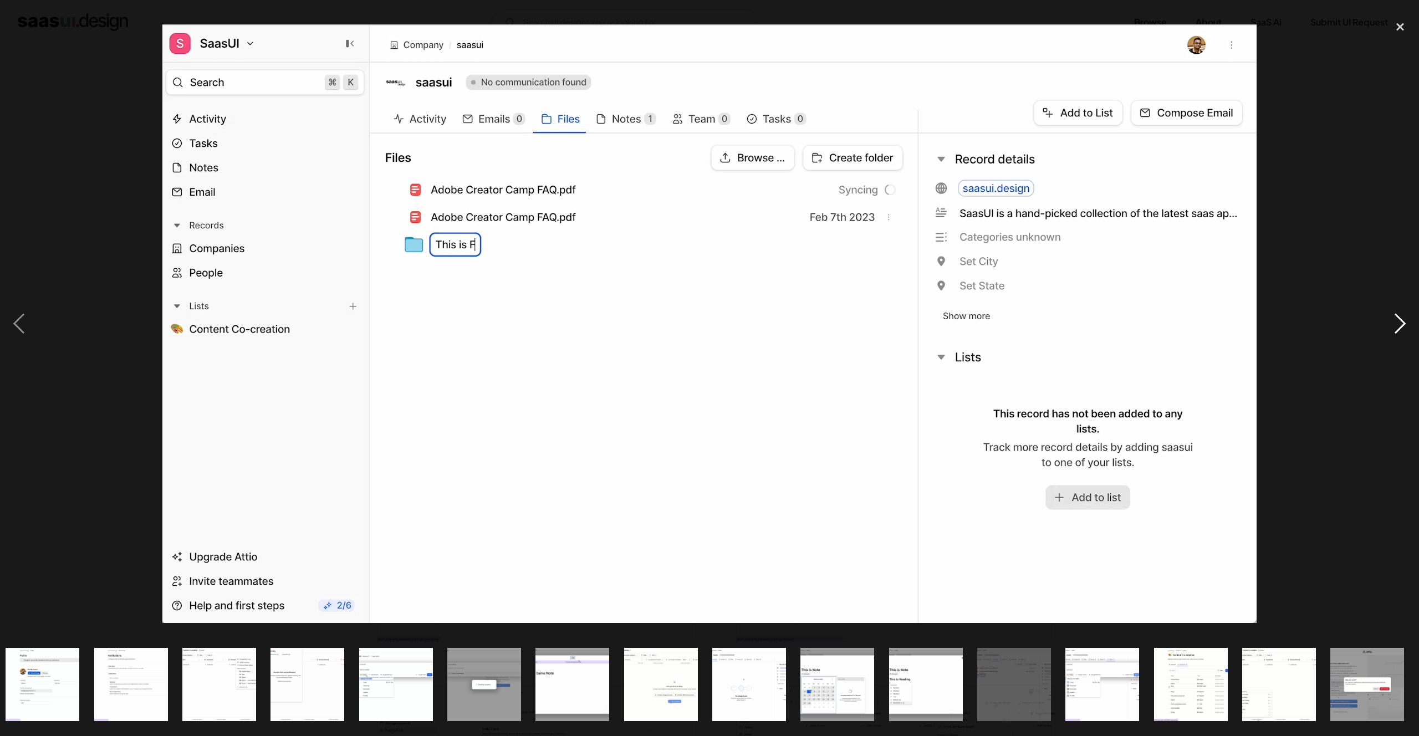
click at [1402, 323] on div "next image" at bounding box center [1401, 324] width 38 height 619
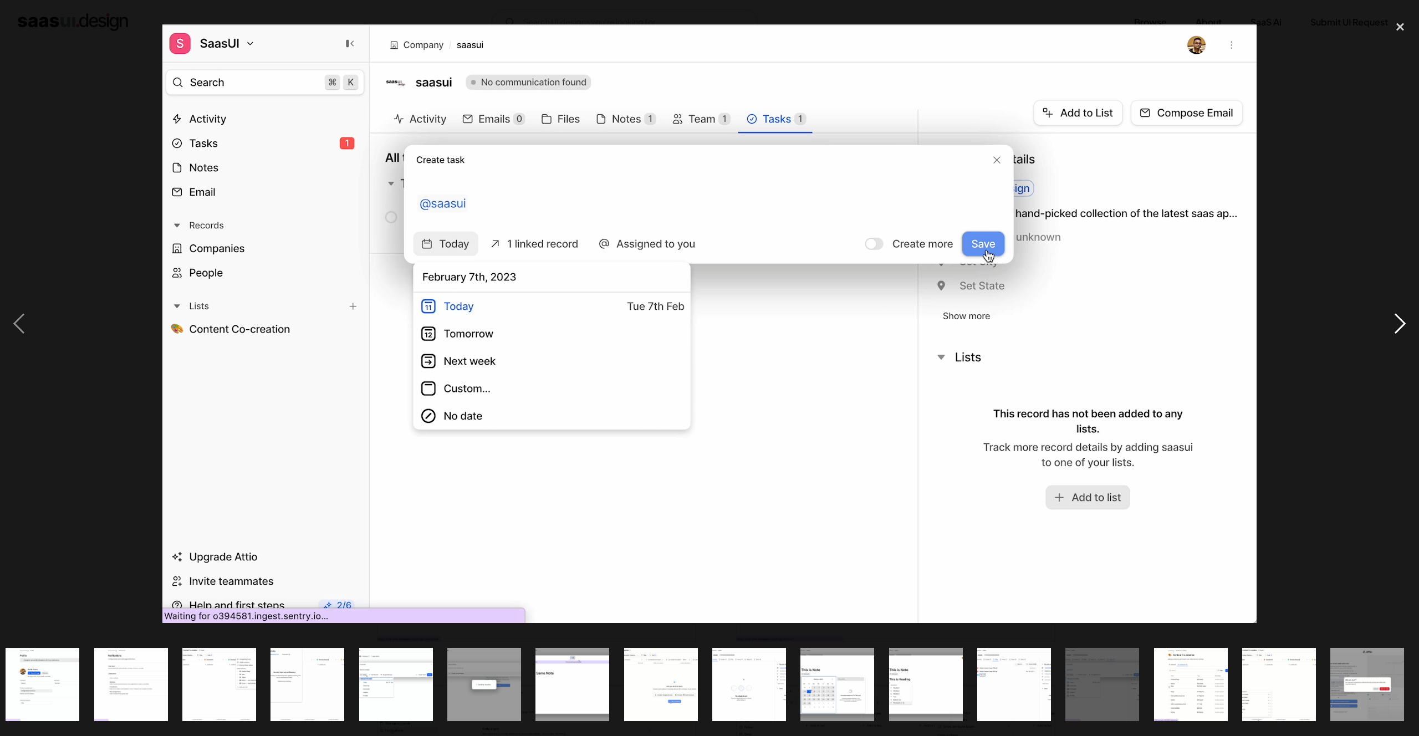
click at [1402, 323] on div "next image" at bounding box center [1401, 324] width 38 height 619
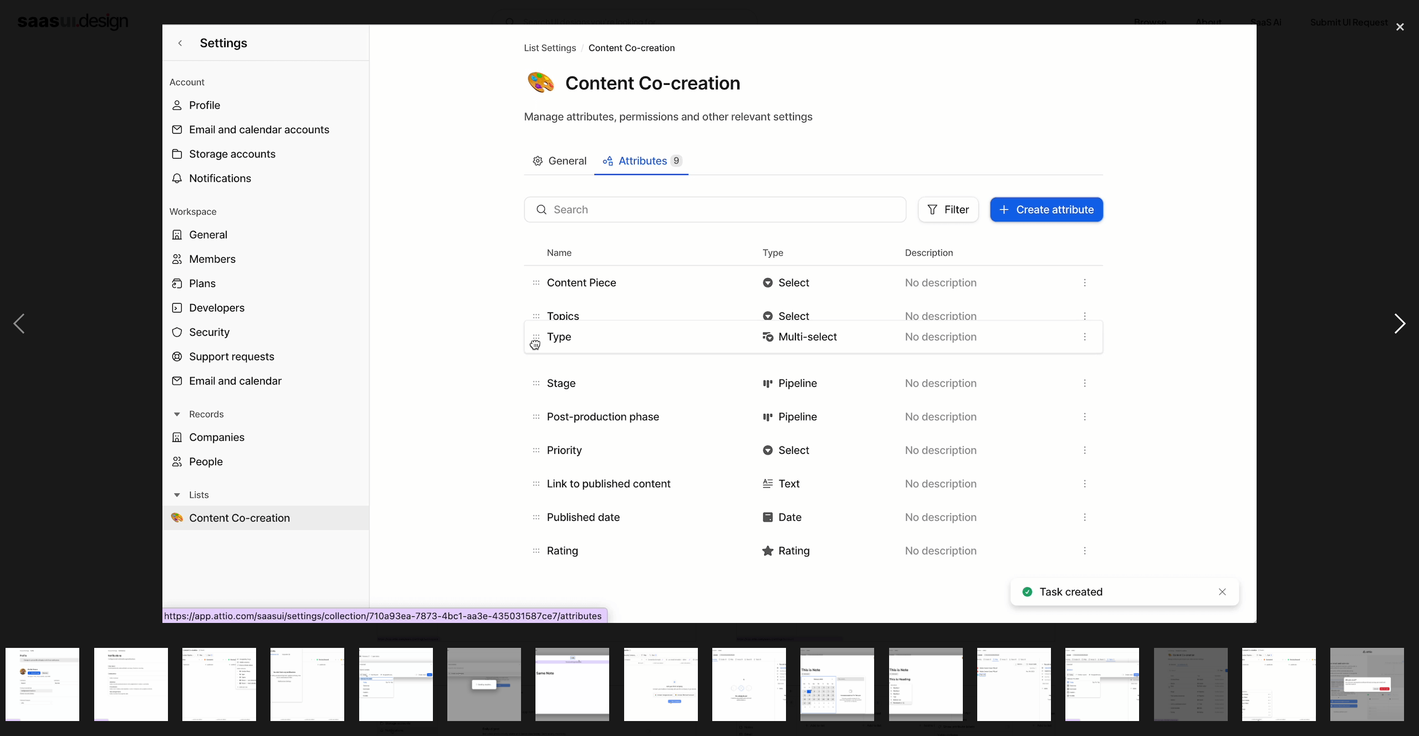
click at [1402, 323] on div "next image" at bounding box center [1401, 324] width 38 height 619
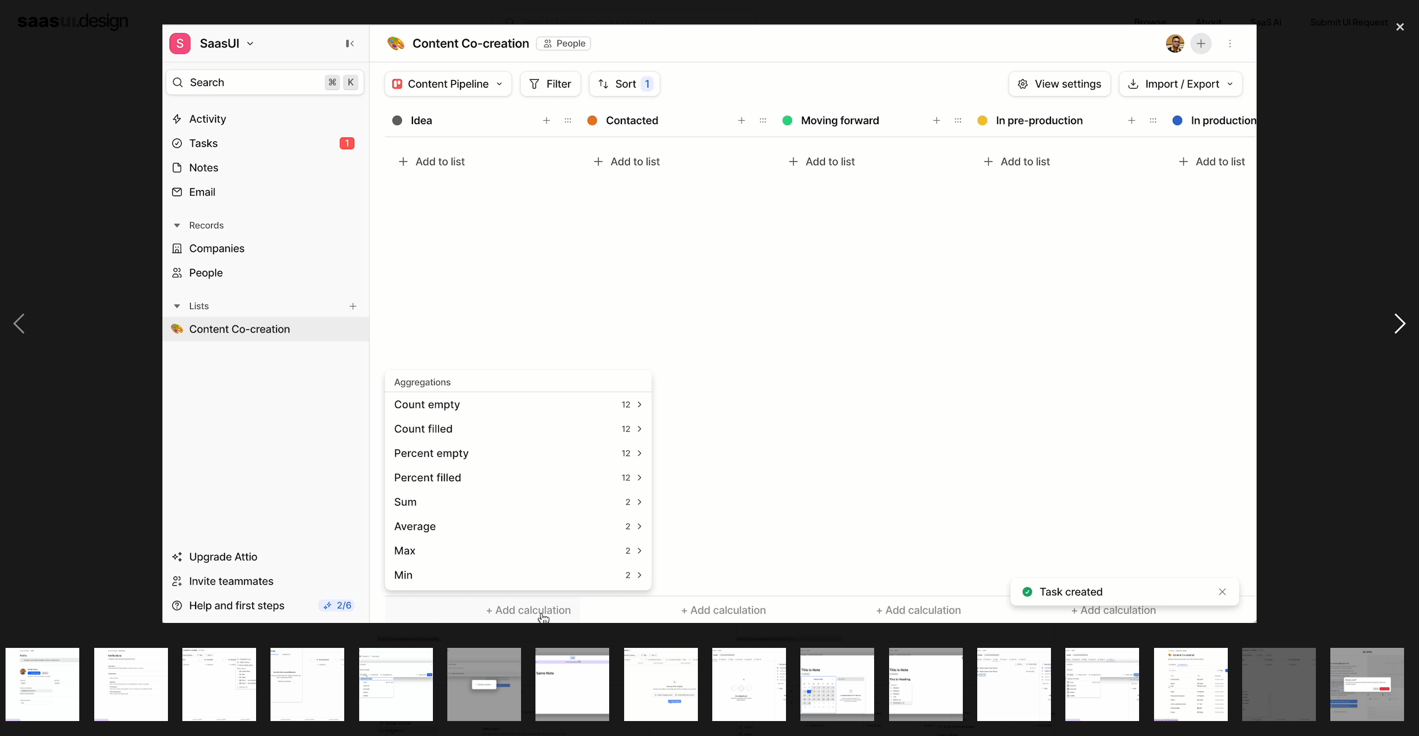
click at [1402, 323] on div "next image" at bounding box center [1401, 324] width 38 height 619
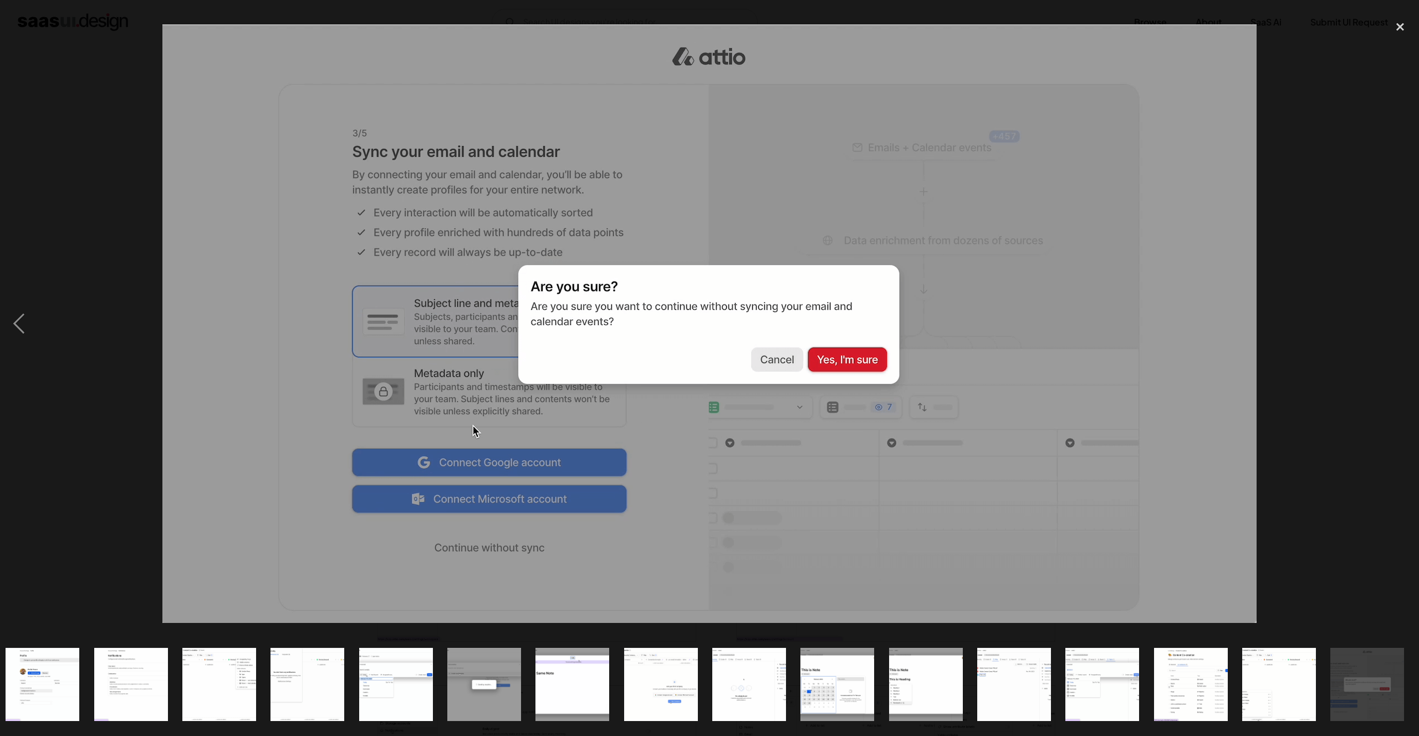
click at [1402, 323] on div "next image" at bounding box center [1401, 324] width 38 height 619
click at [1295, 225] on div at bounding box center [709, 324] width 1419 height 619
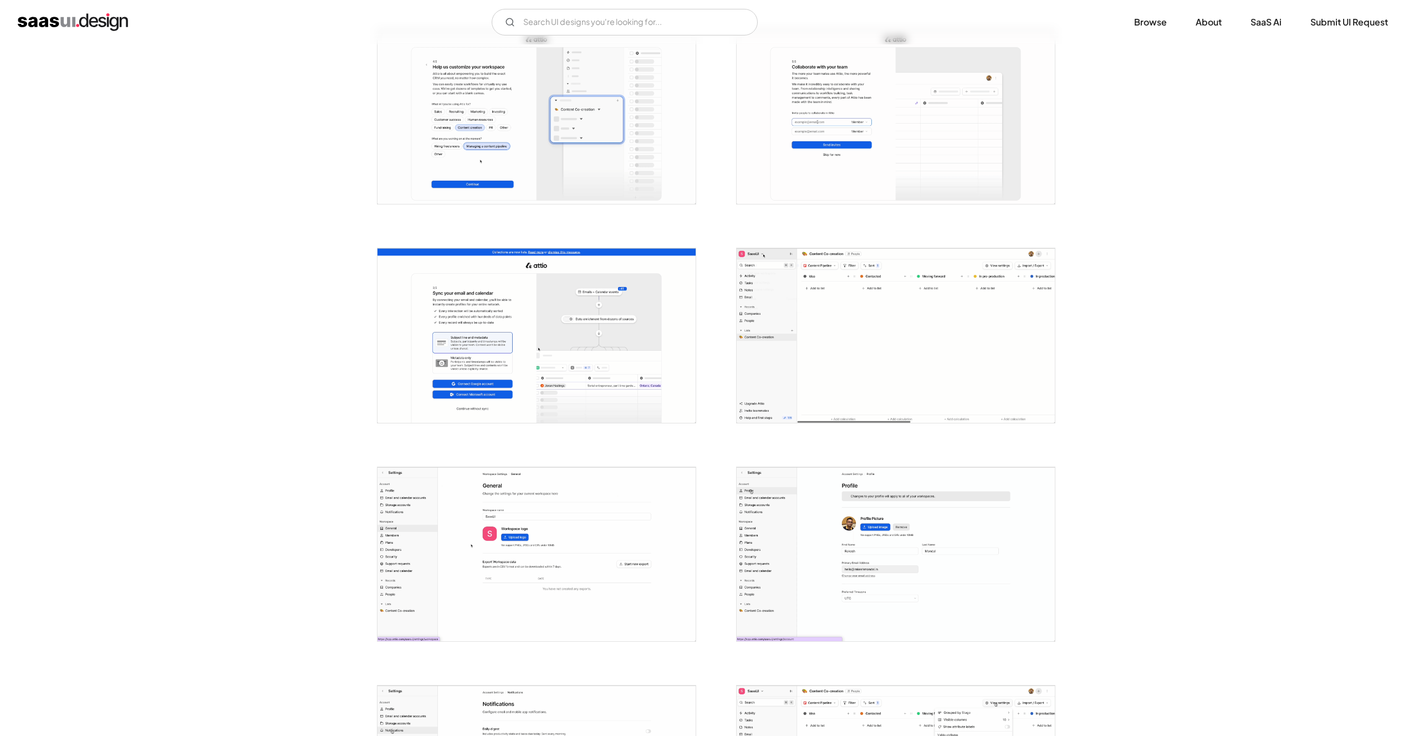
scroll to position [0, 0]
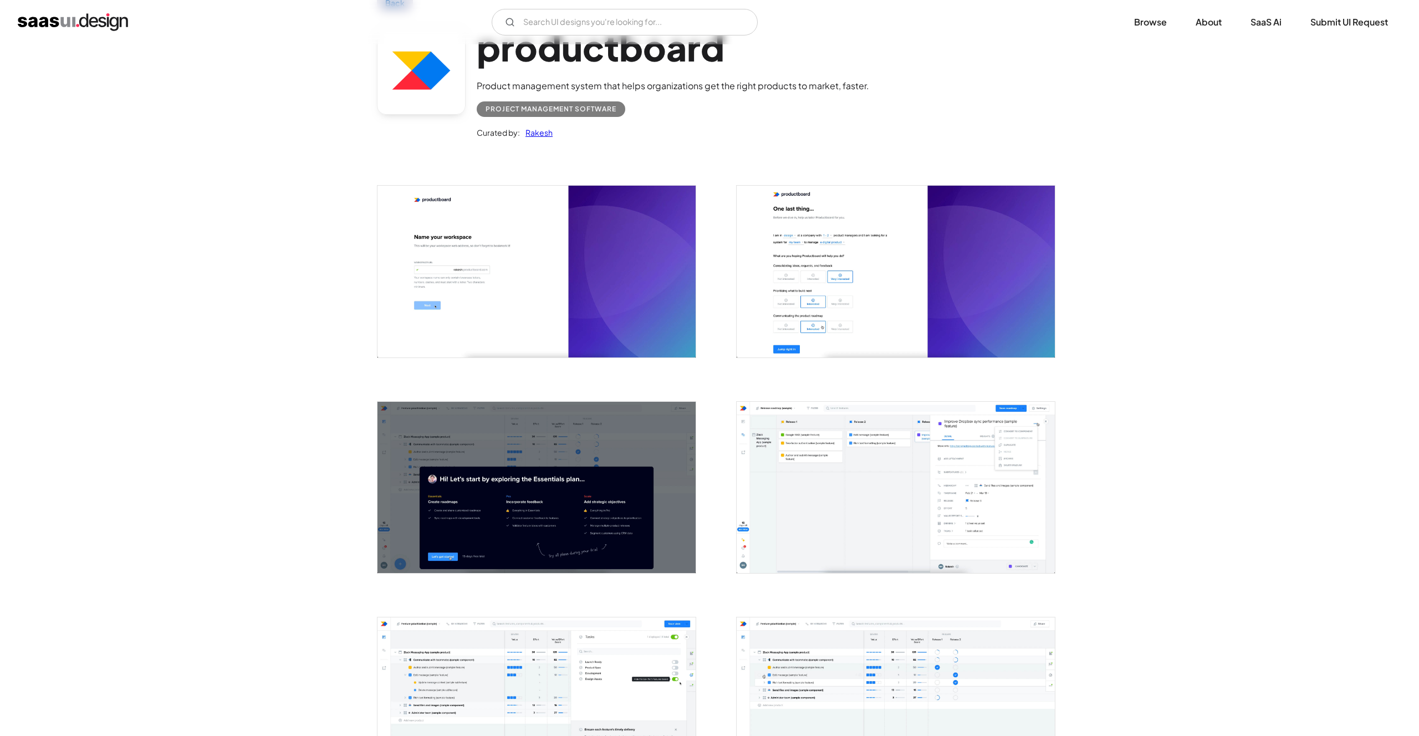
scroll to position [114, 0]
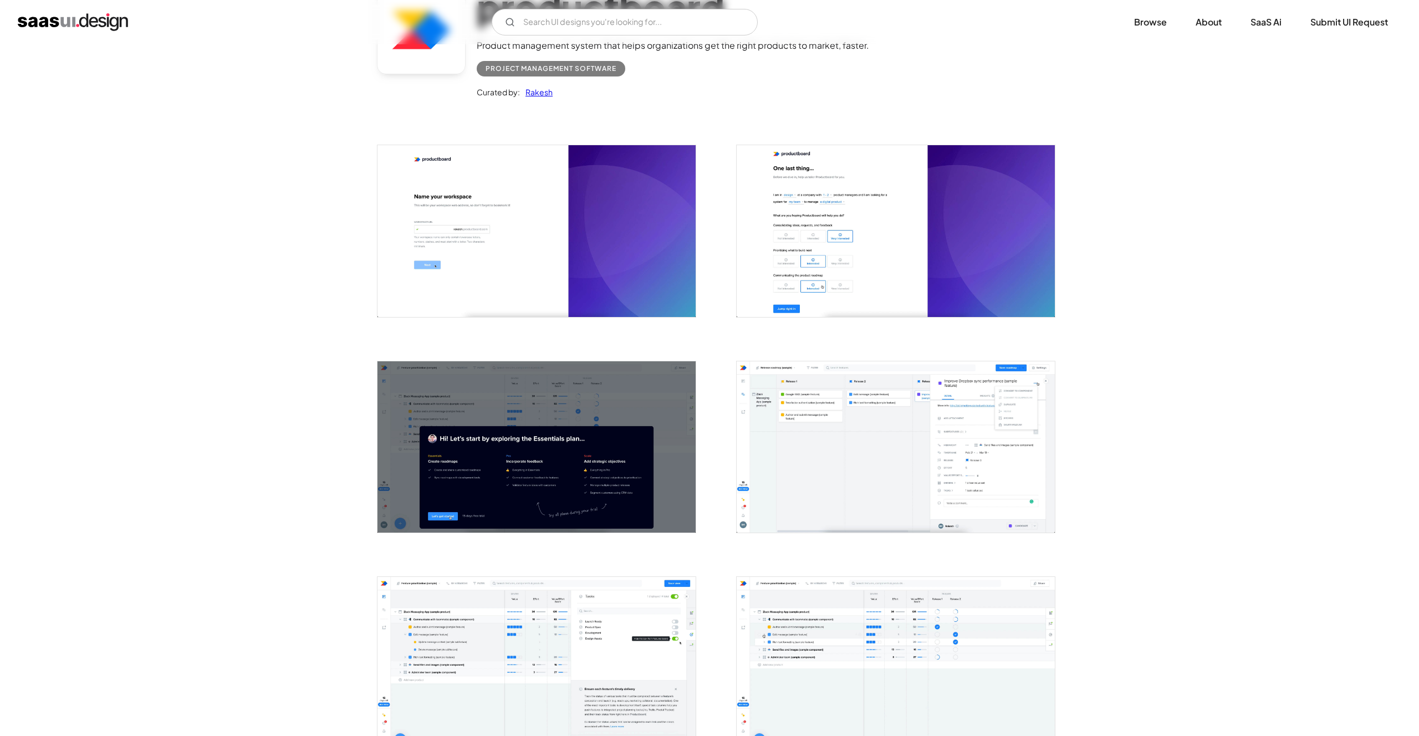
click at [628, 398] on img "open lightbox" at bounding box center [537, 446] width 318 height 171
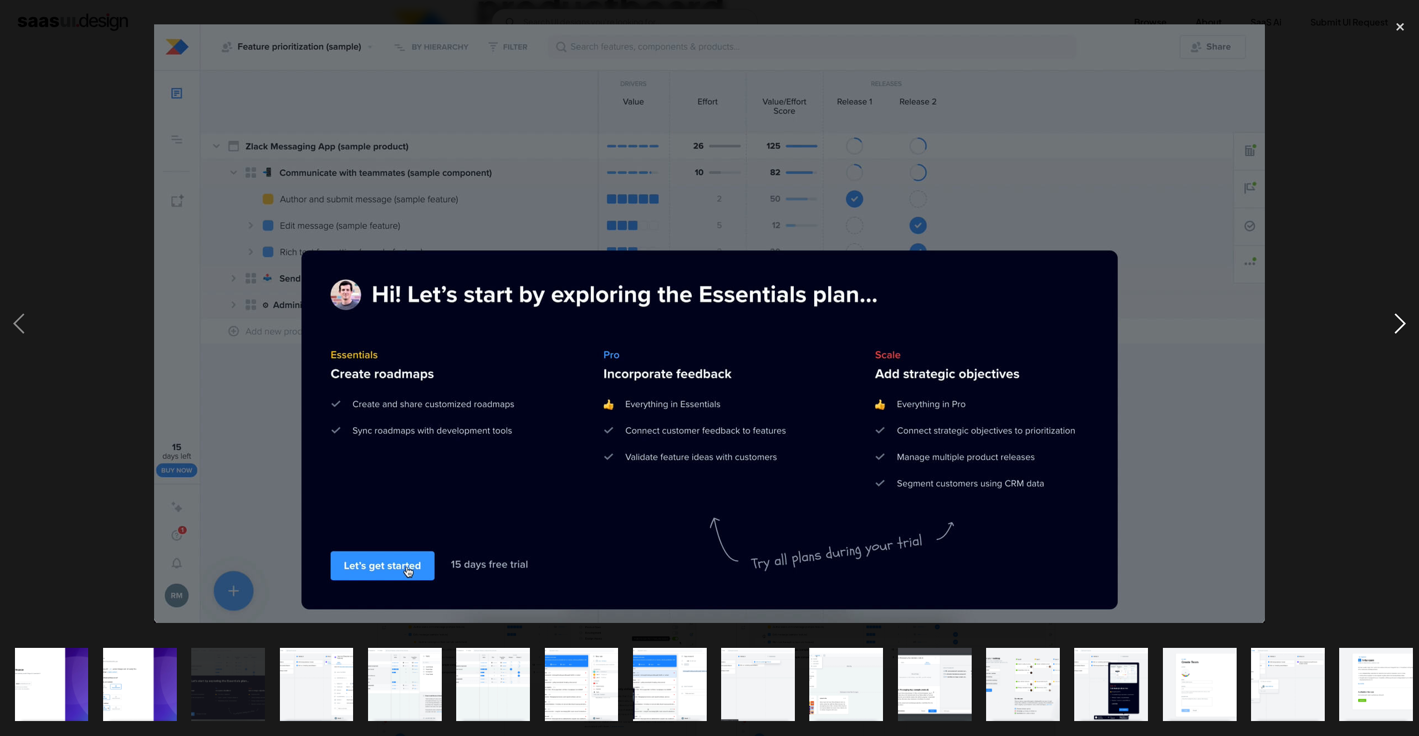
click at [1400, 327] on div "next image" at bounding box center [1401, 324] width 38 height 619
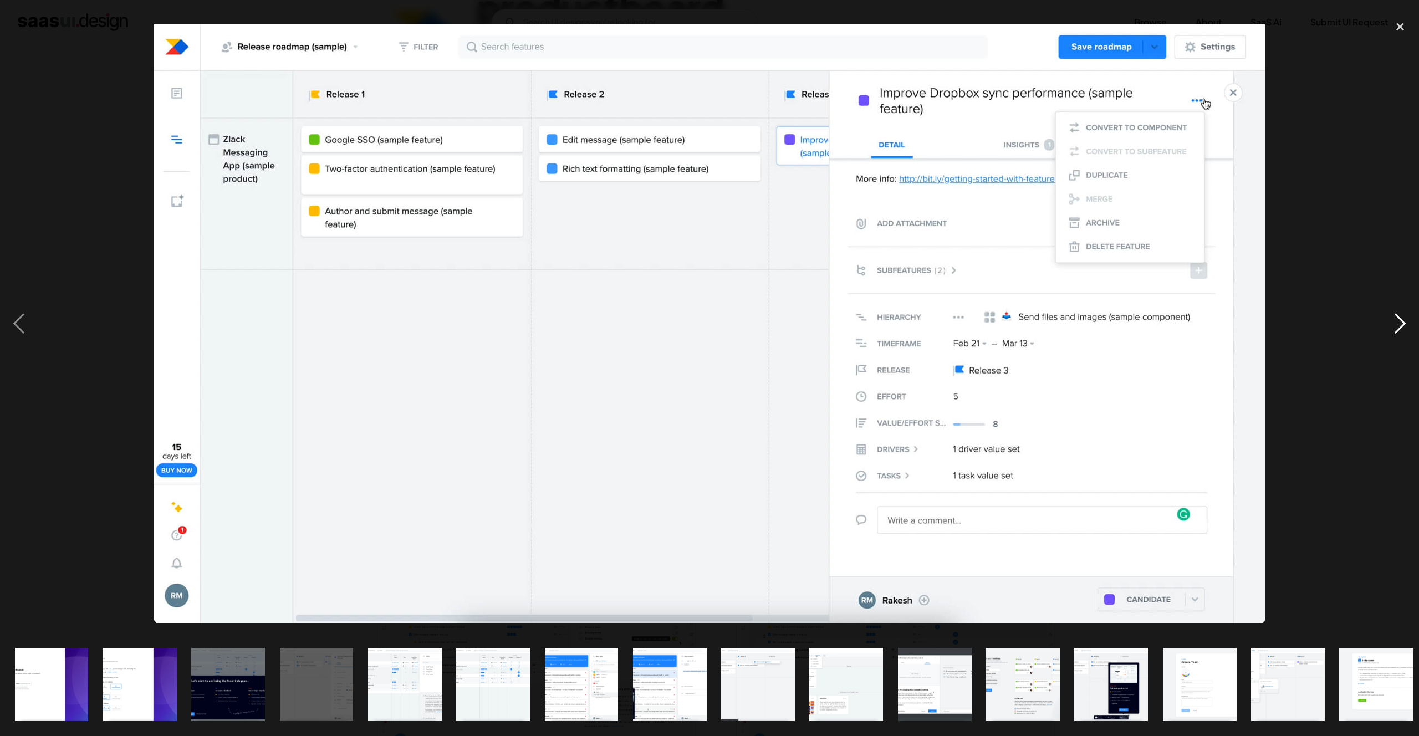
click at [1389, 332] on div "next image" at bounding box center [1401, 324] width 38 height 619
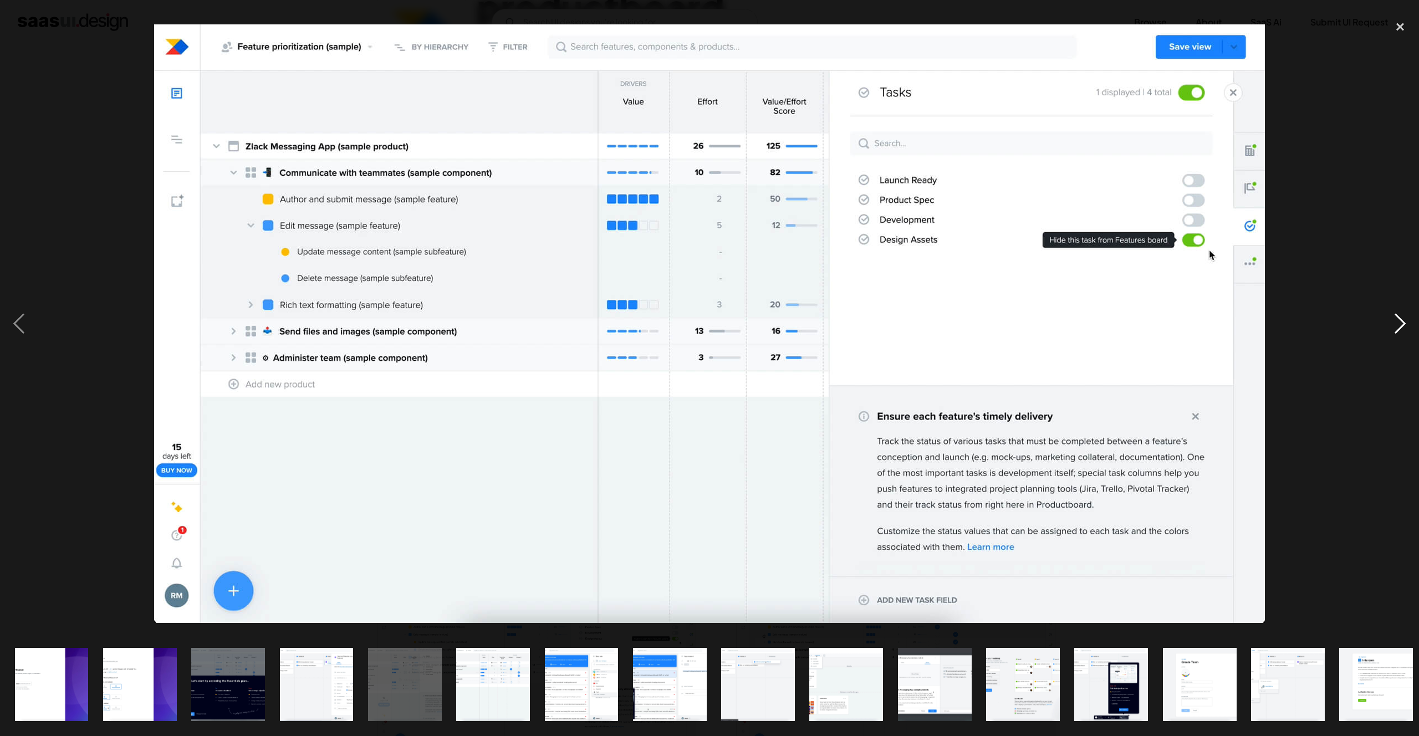
click at [1389, 332] on div "next image" at bounding box center [1401, 324] width 38 height 619
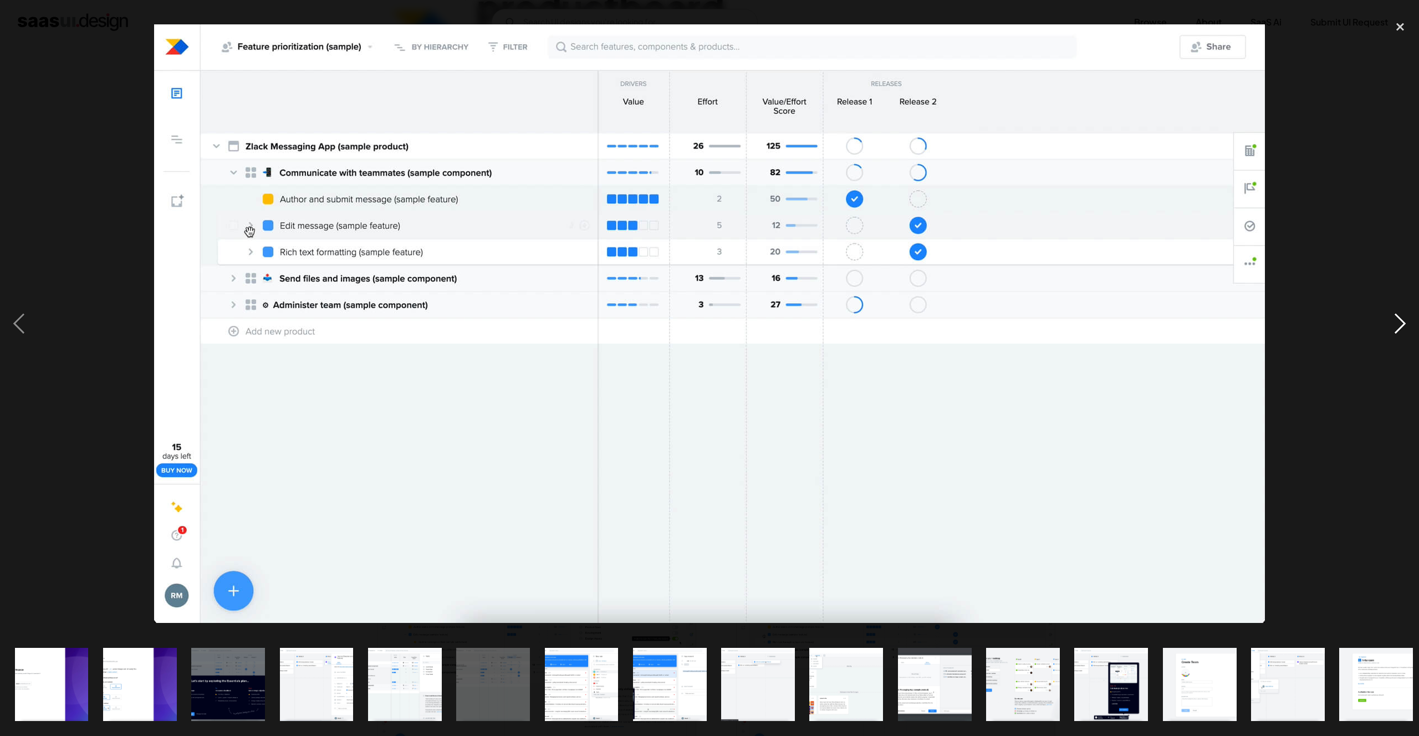
click at [1389, 332] on div "next image" at bounding box center [1401, 324] width 38 height 619
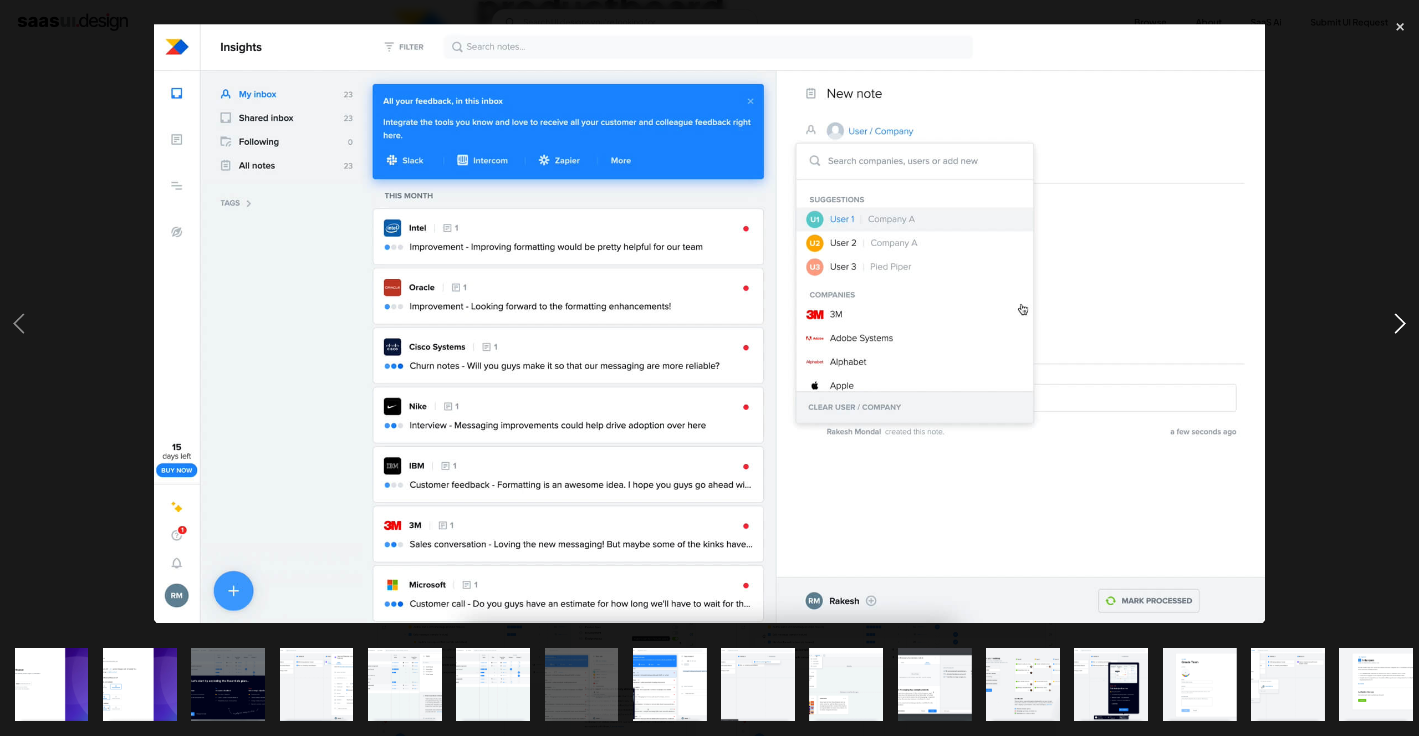
click at [1389, 332] on div "next image" at bounding box center [1401, 324] width 38 height 619
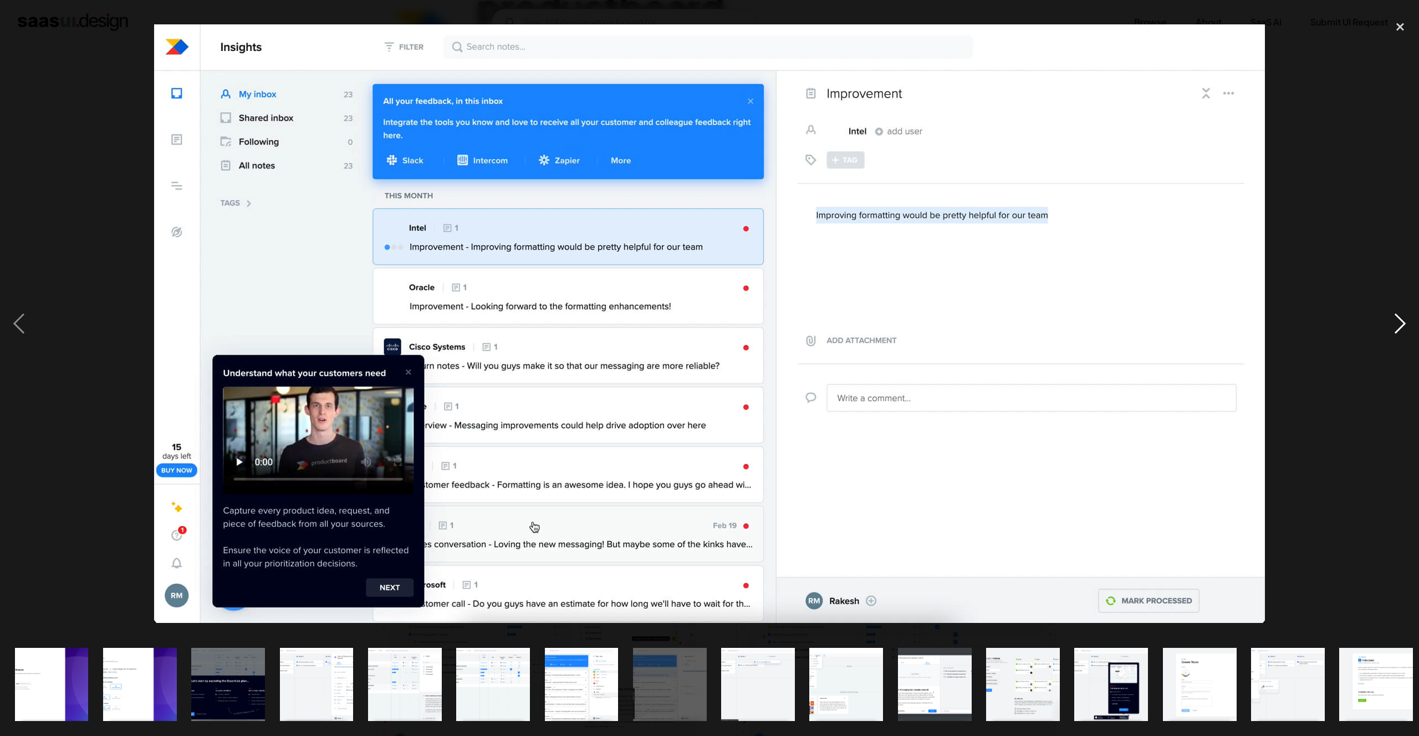
click at [1389, 332] on div "next image" at bounding box center [1401, 324] width 38 height 619
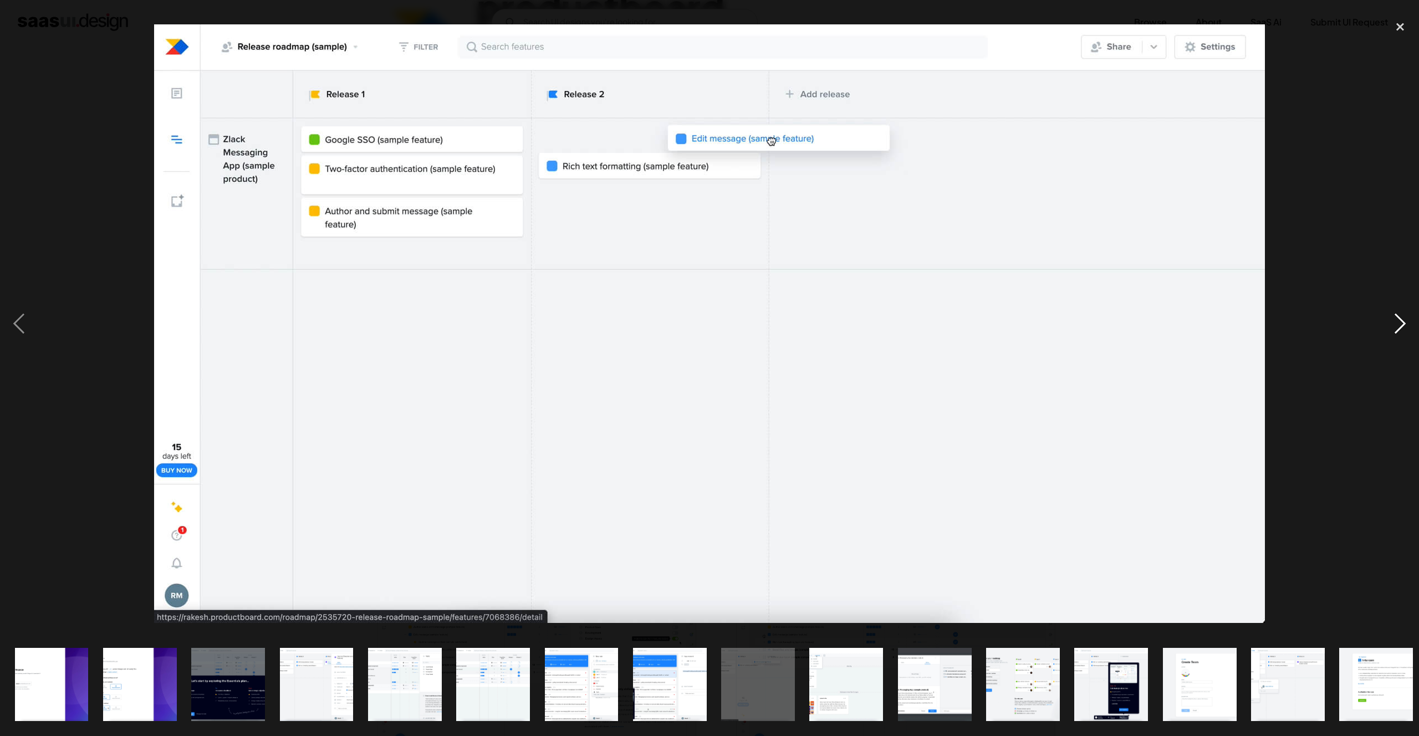
click at [1389, 332] on div "next image" at bounding box center [1401, 324] width 38 height 619
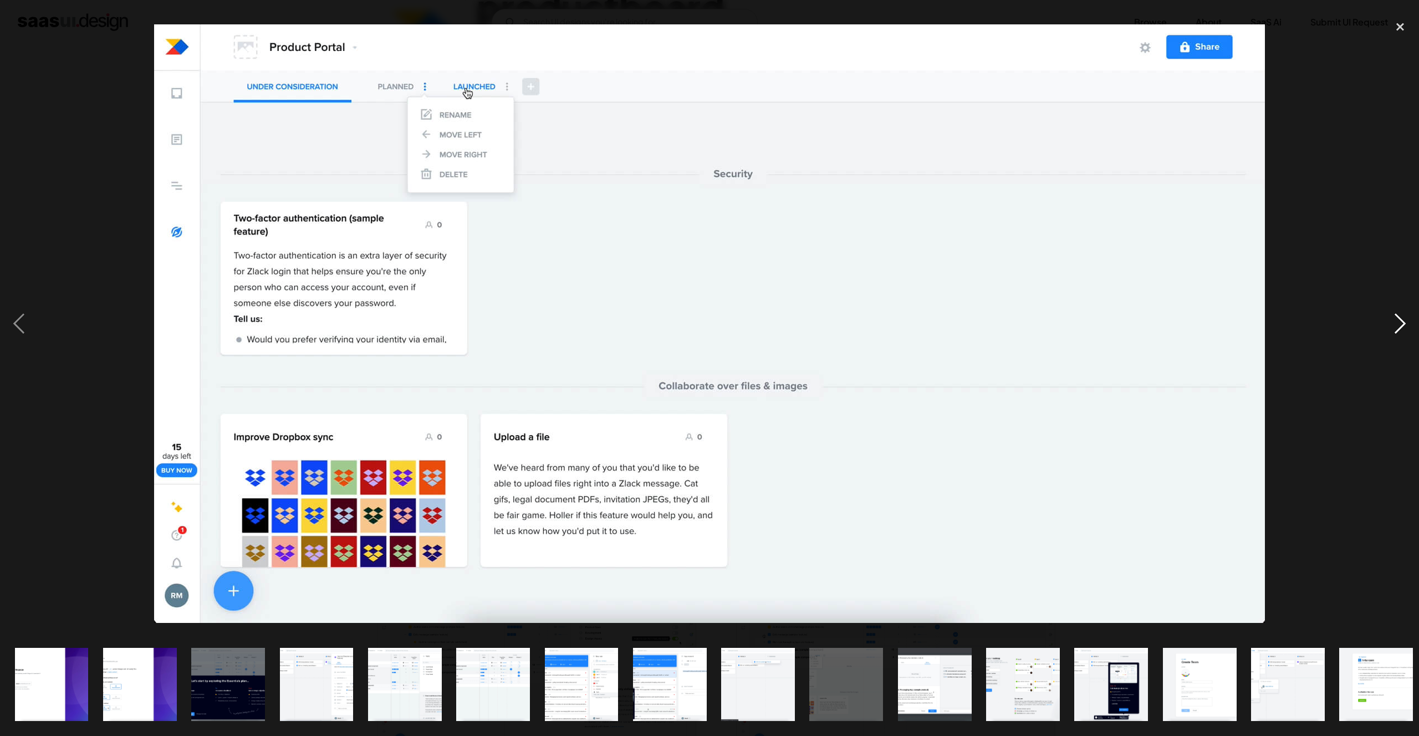
click at [1389, 332] on div "next image" at bounding box center [1401, 324] width 38 height 619
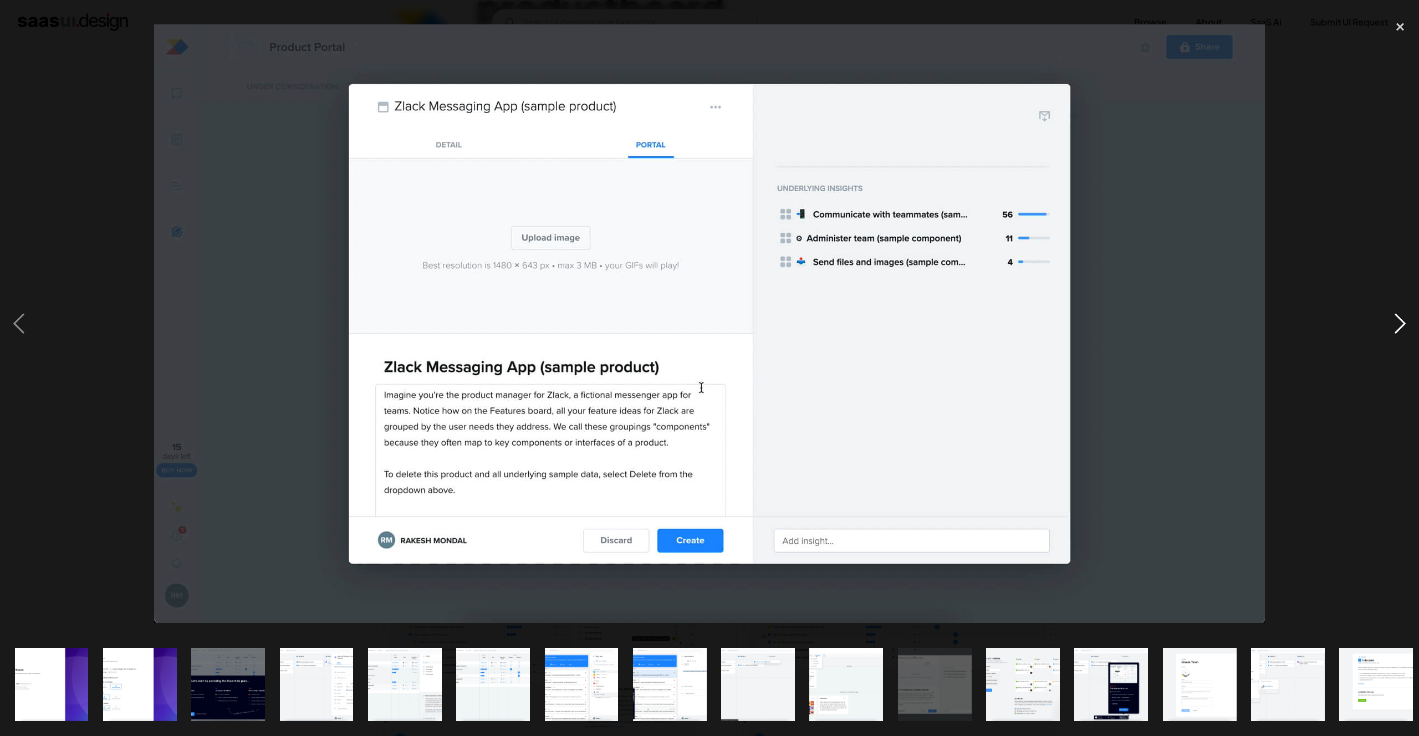
click at [1389, 332] on div "next image" at bounding box center [1401, 324] width 38 height 619
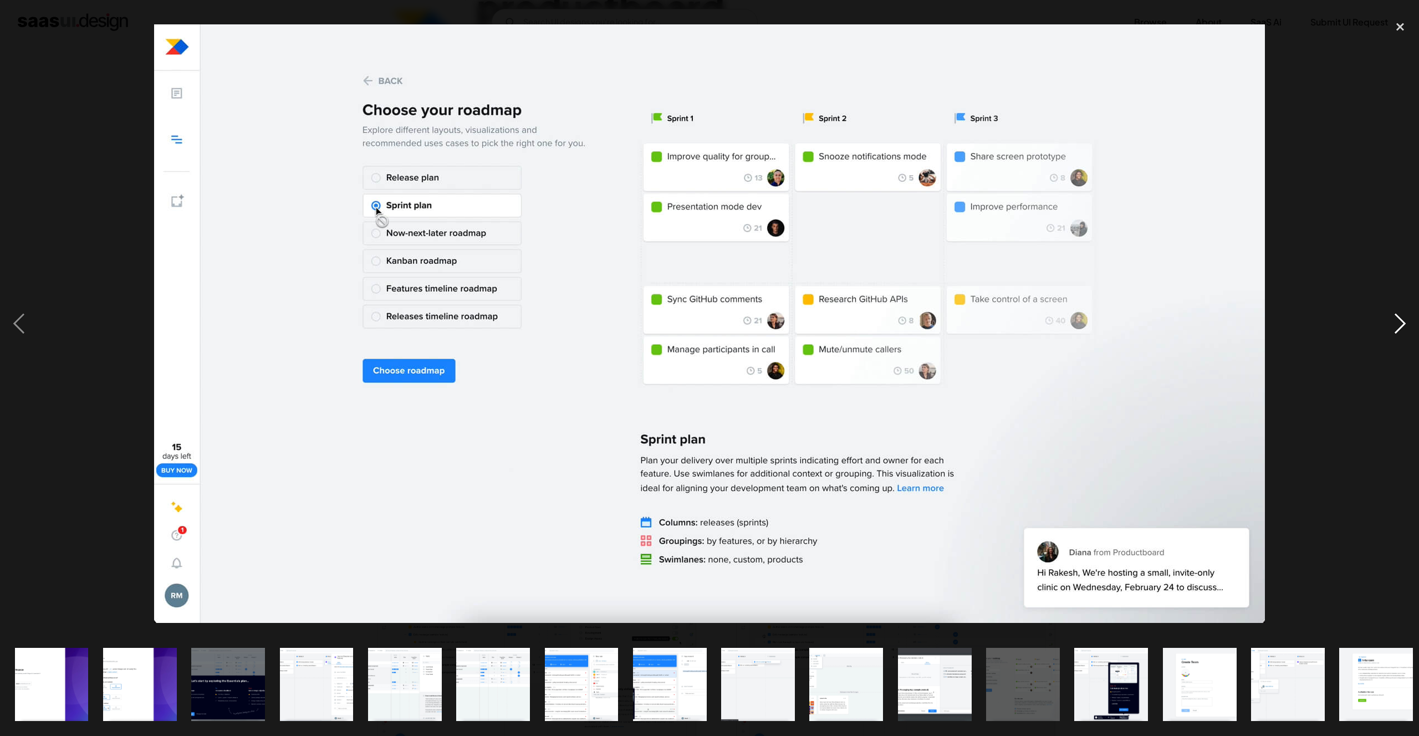
click at [1389, 332] on div "next image" at bounding box center [1401, 324] width 38 height 619
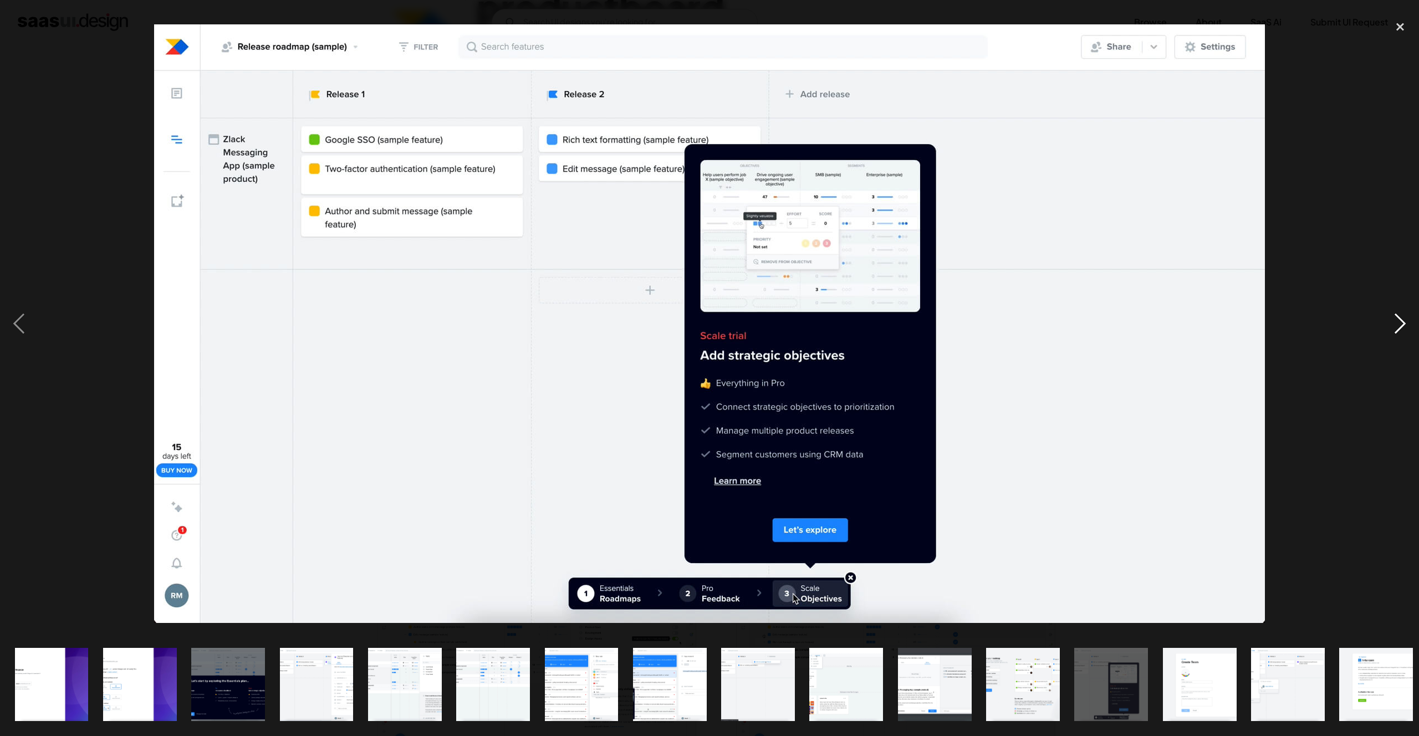
click div "next image"
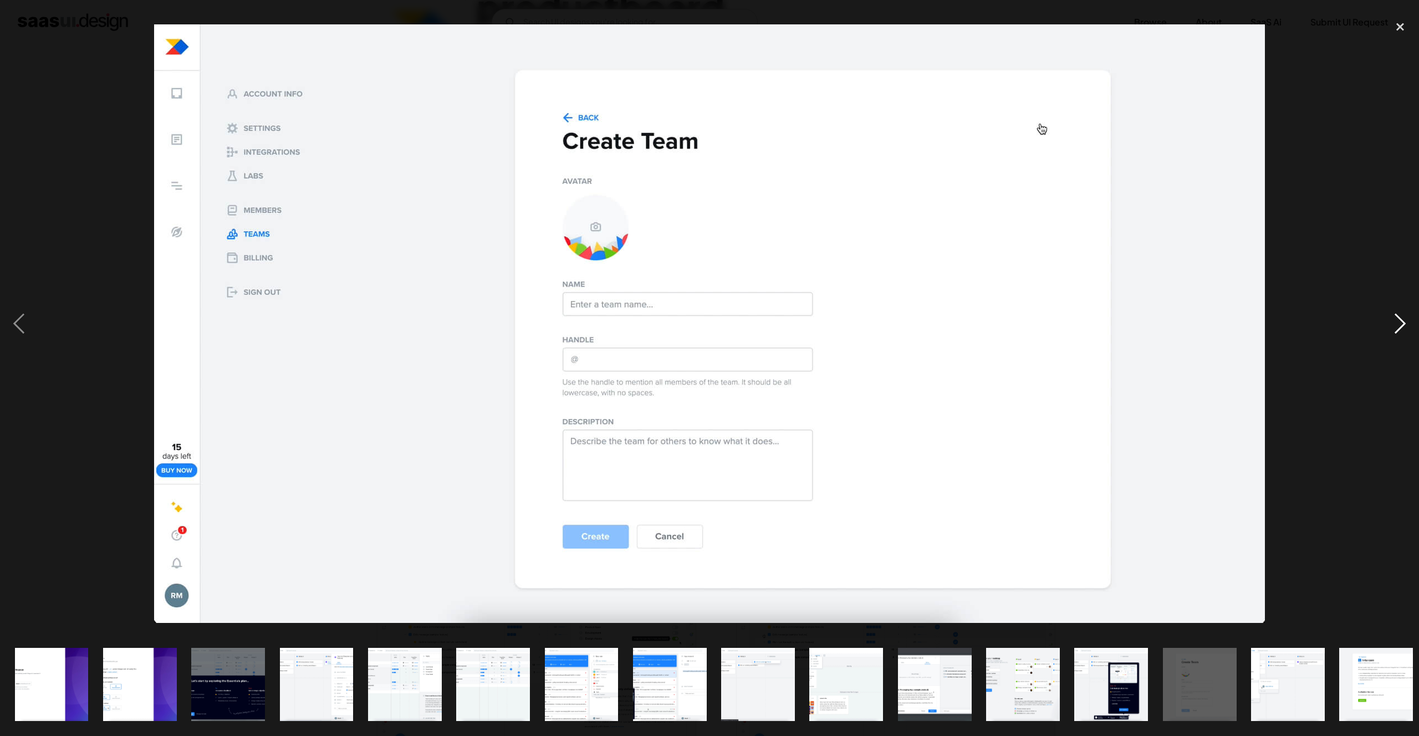
click div "next image"
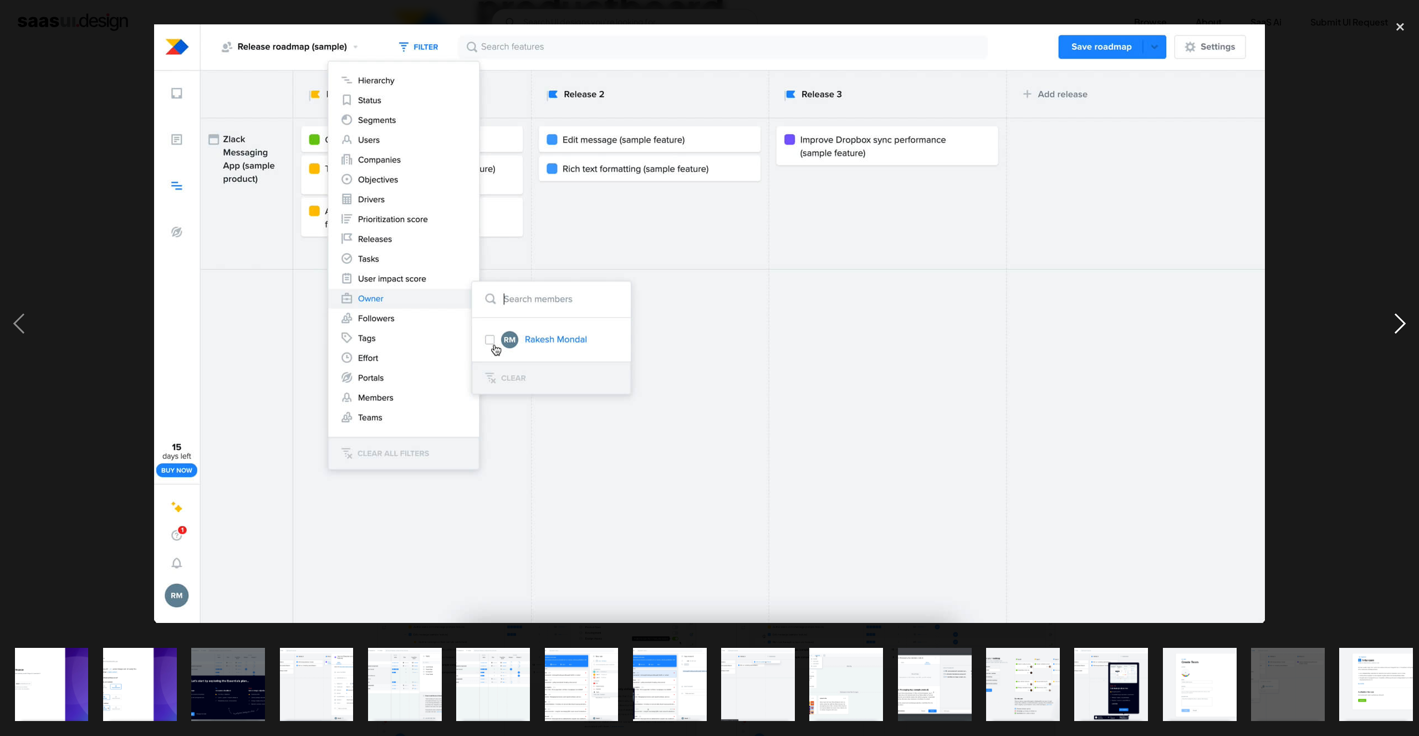
click div "next image"
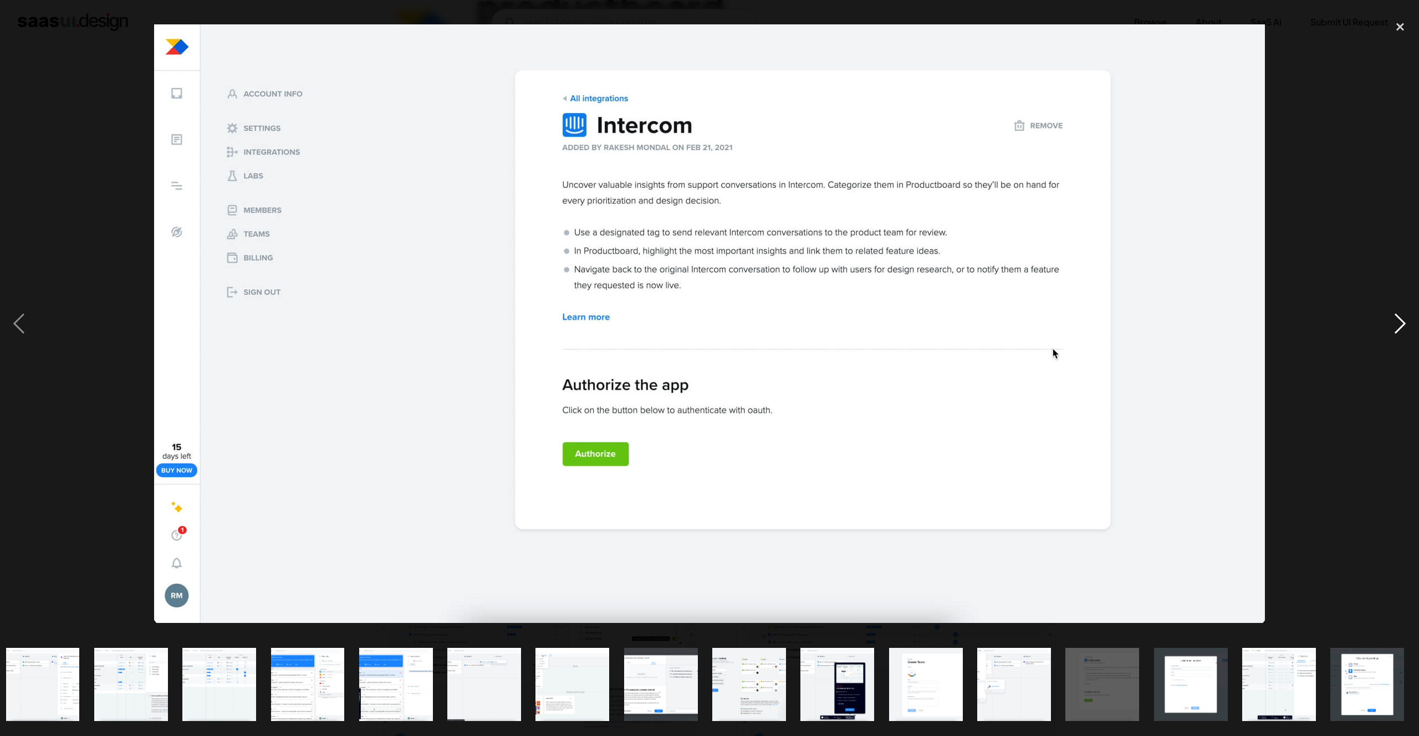
scroll to position [0, 274]
click div "next image"
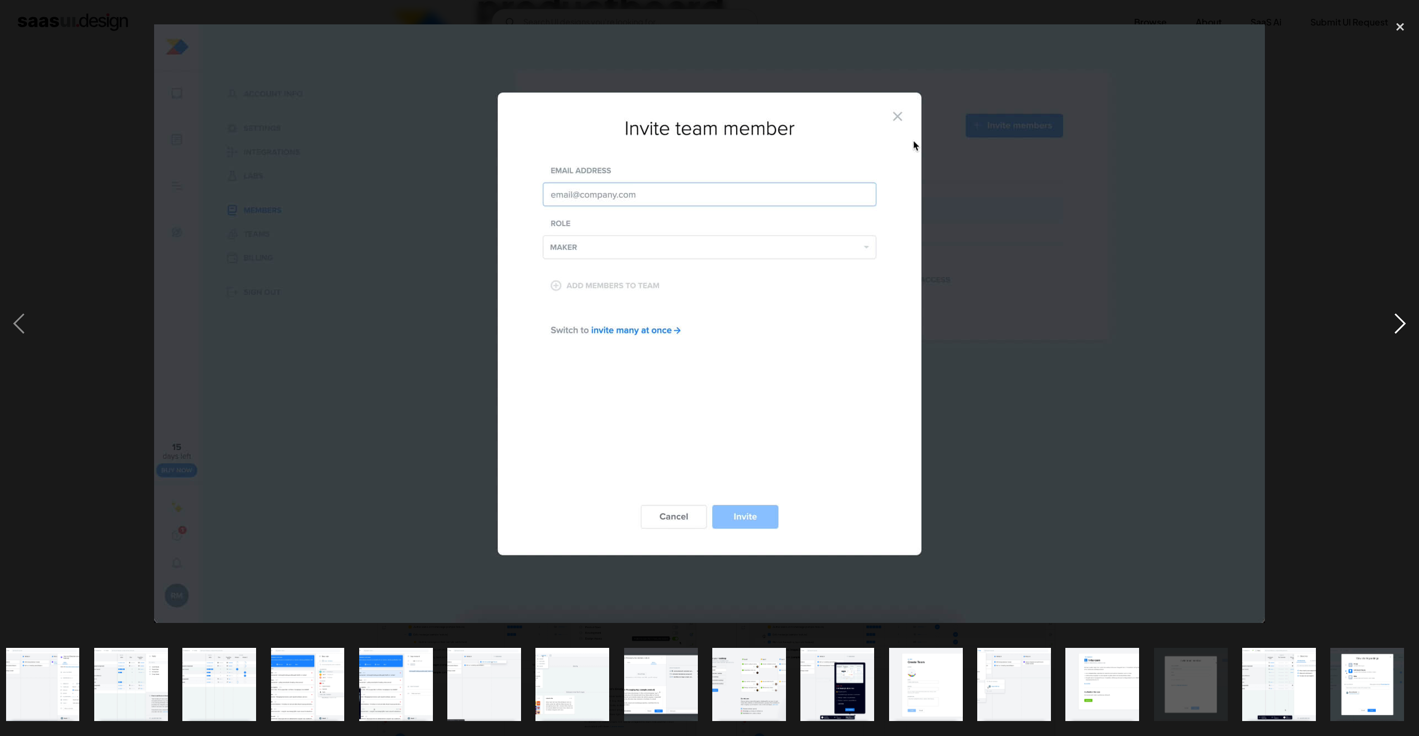
click div "next image"
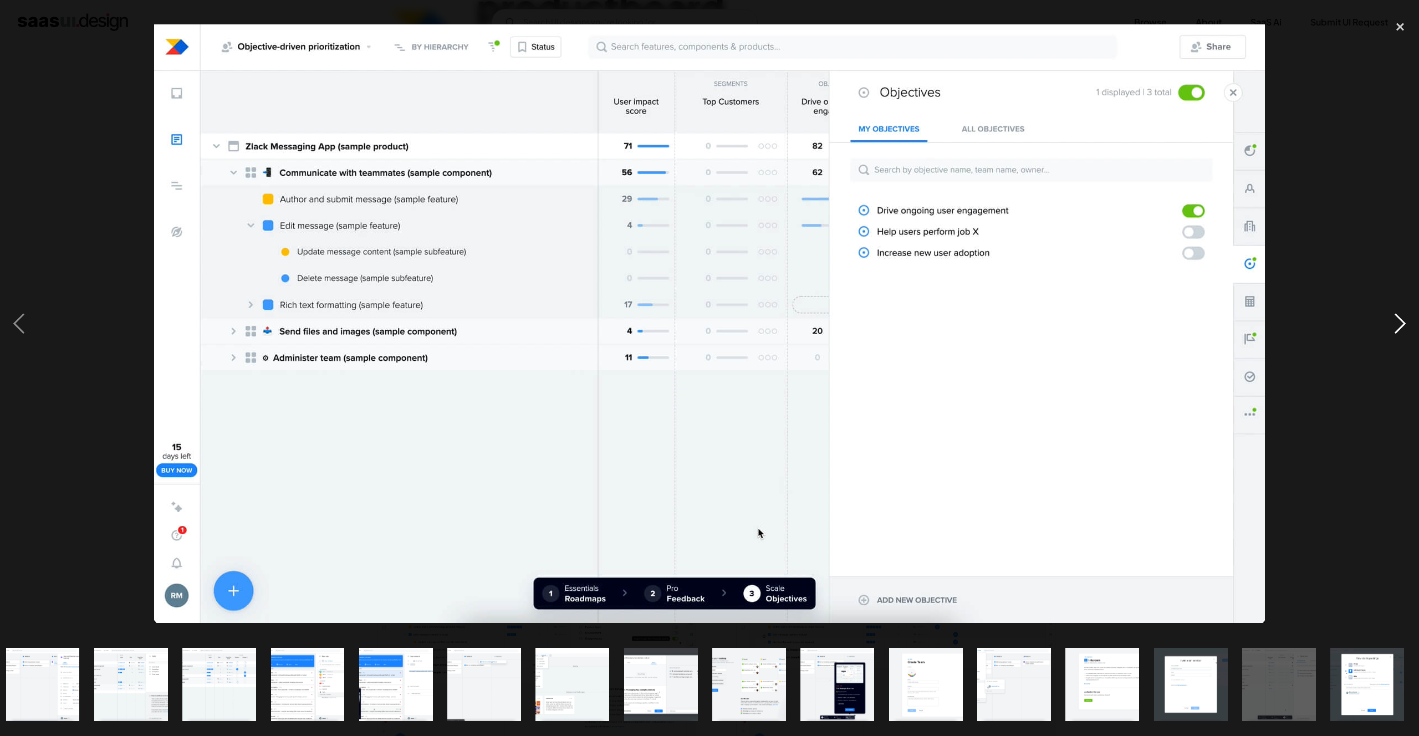
click div "next image"
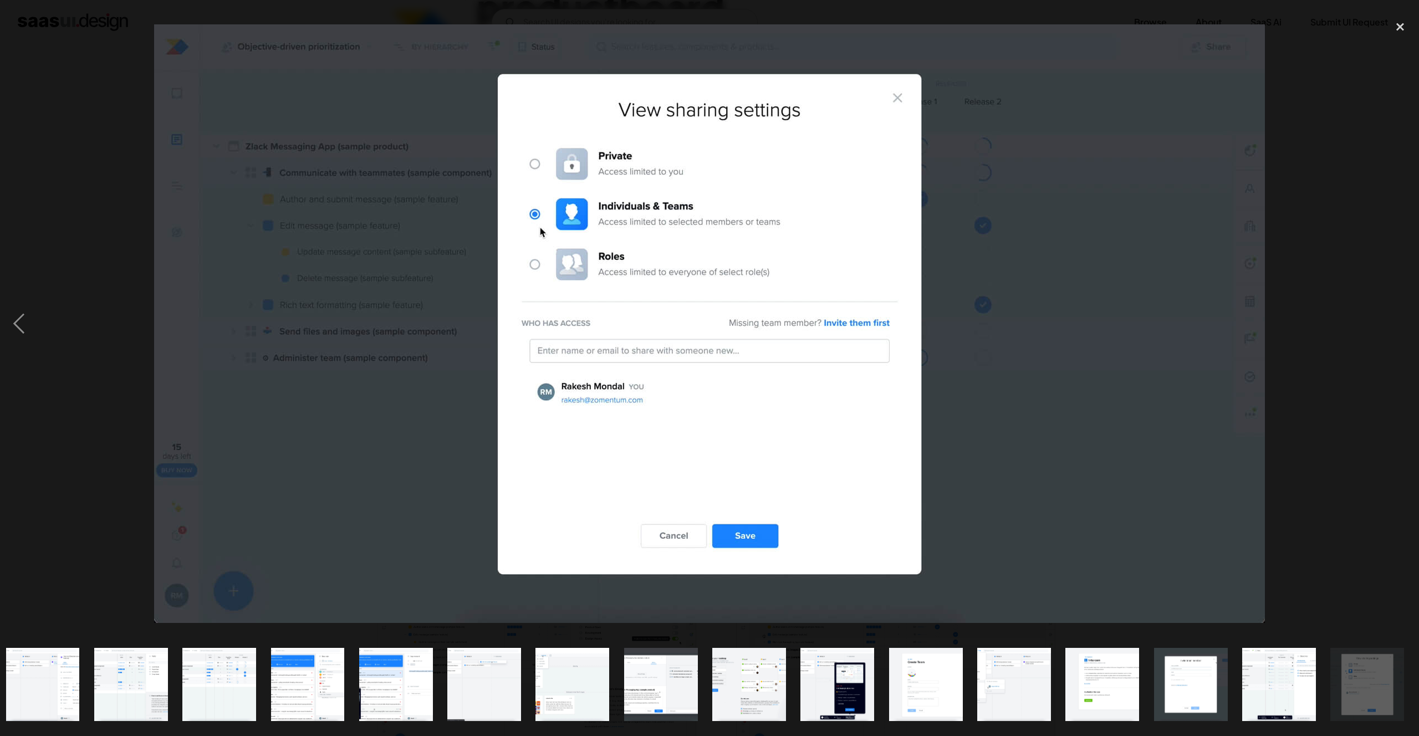
click div "next image"
click img
click div
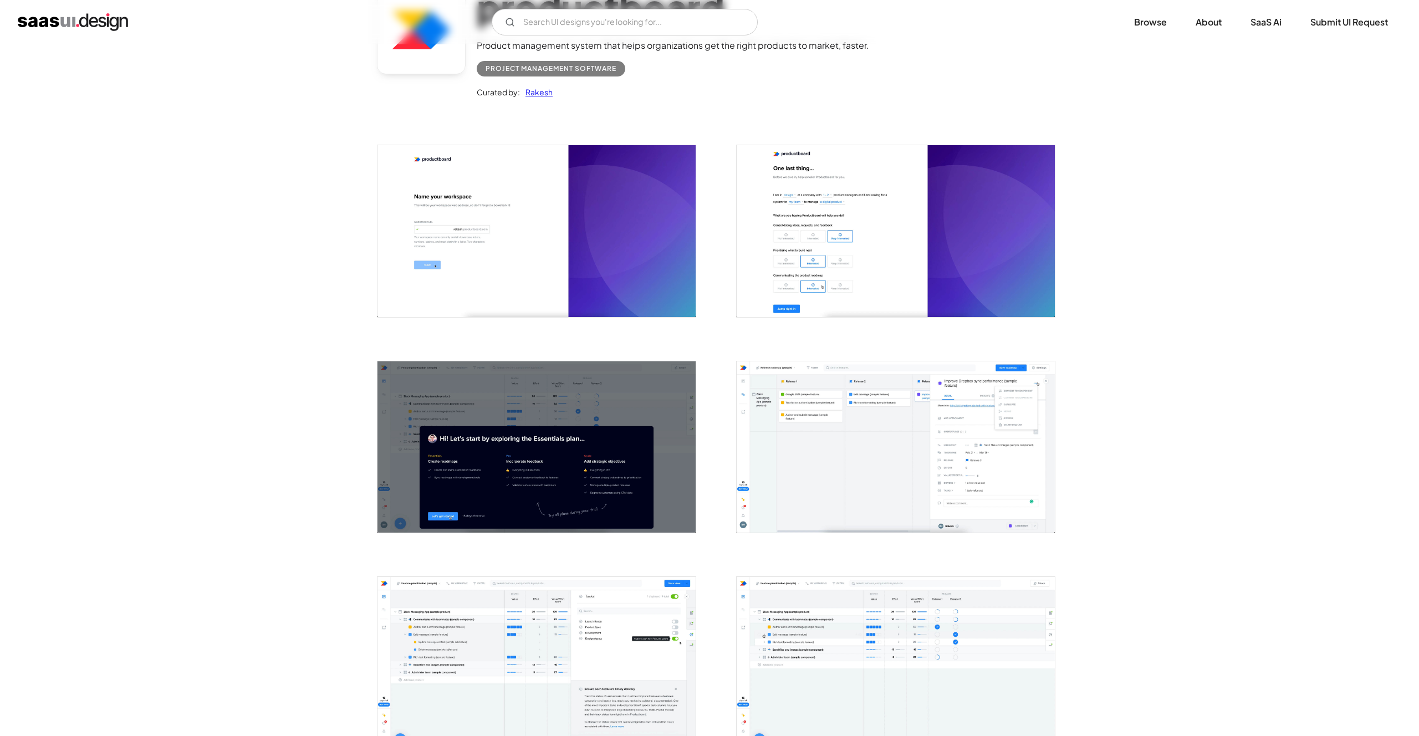
scroll to position [0, 0]
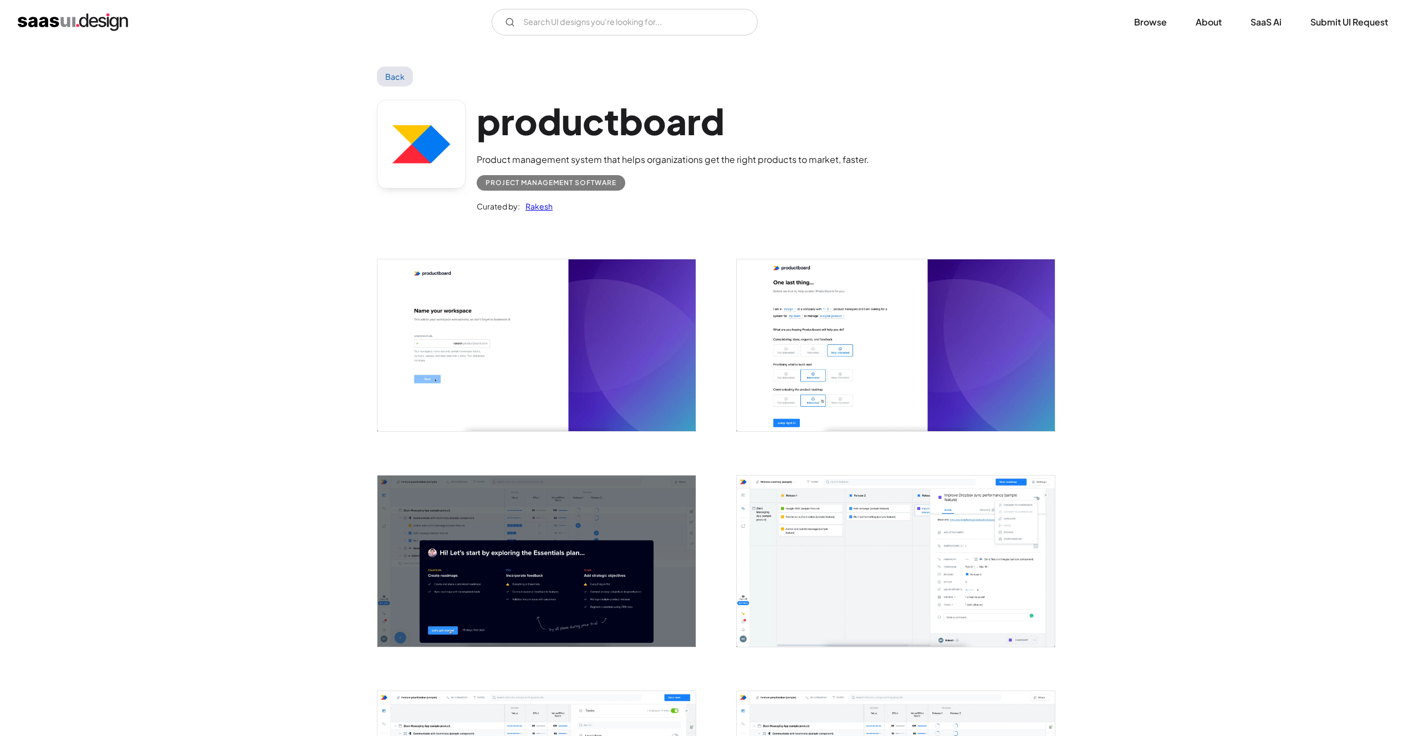
click link "Back"
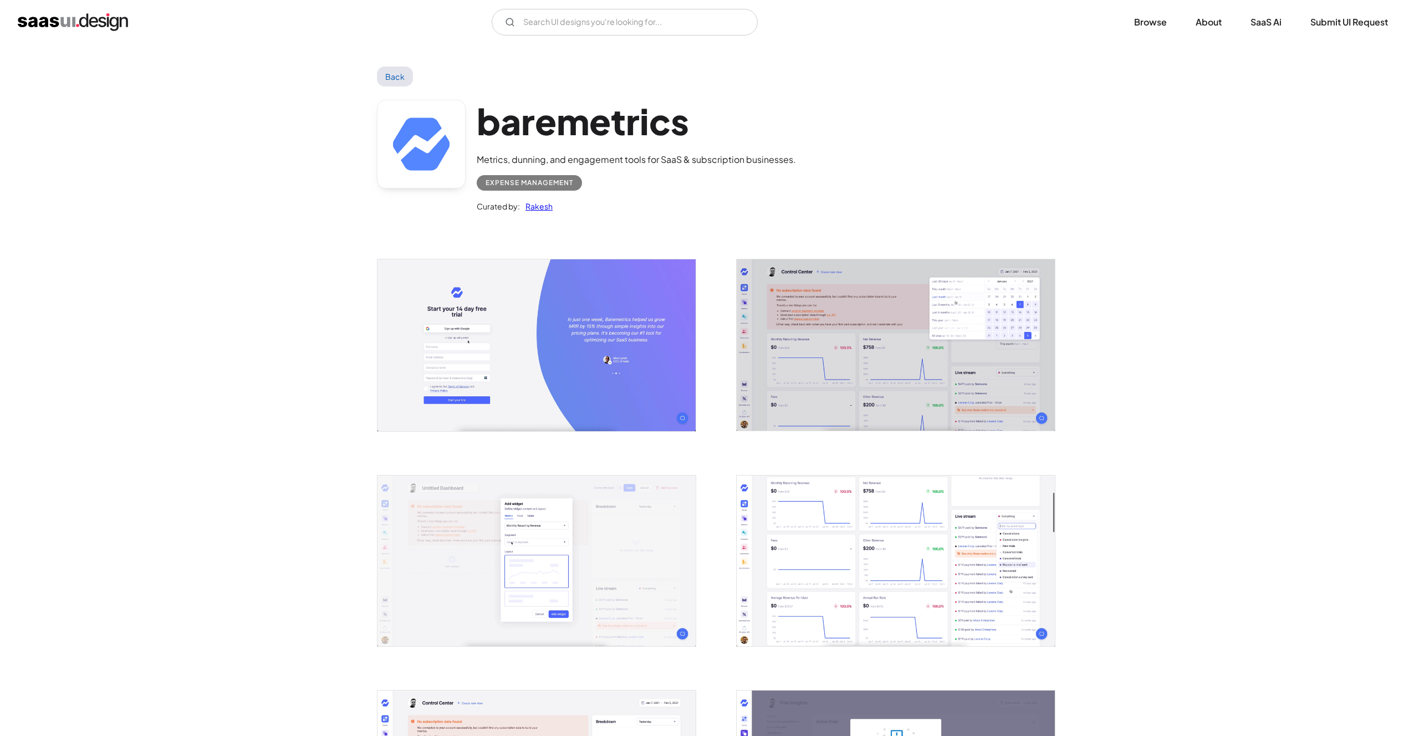
click at [859, 309] on img "open lightbox" at bounding box center [896, 344] width 318 height 171
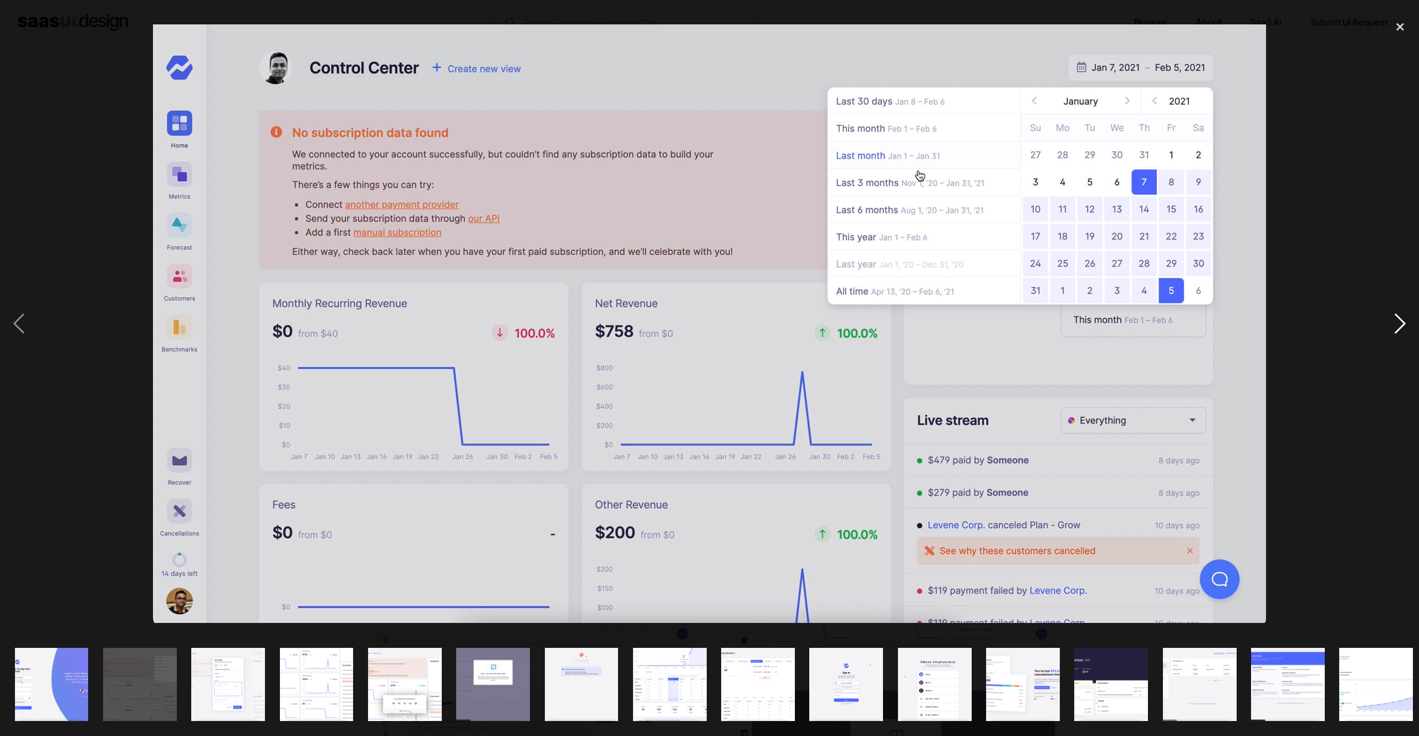
click at [1399, 320] on div "next image" at bounding box center [1401, 324] width 38 height 619
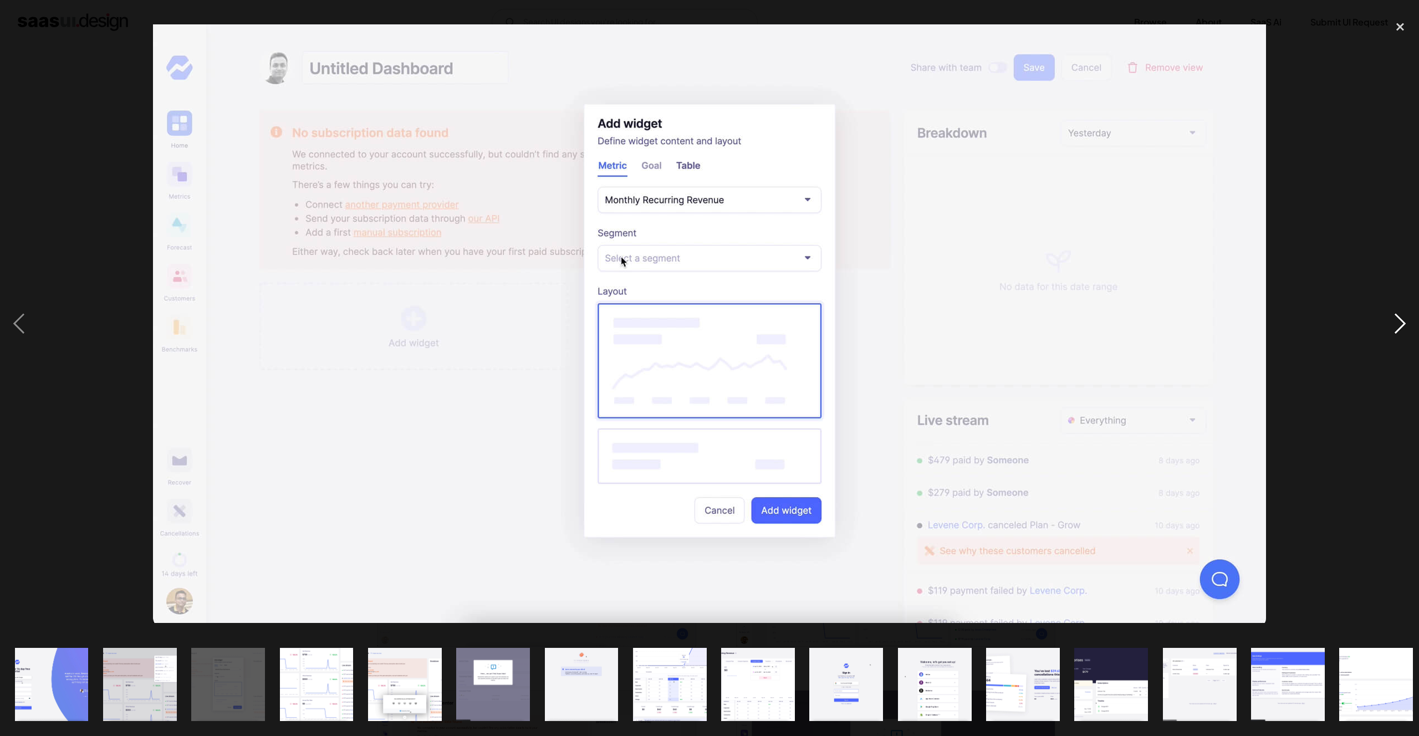
click at [1400, 318] on div "next image" at bounding box center [1401, 324] width 38 height 619
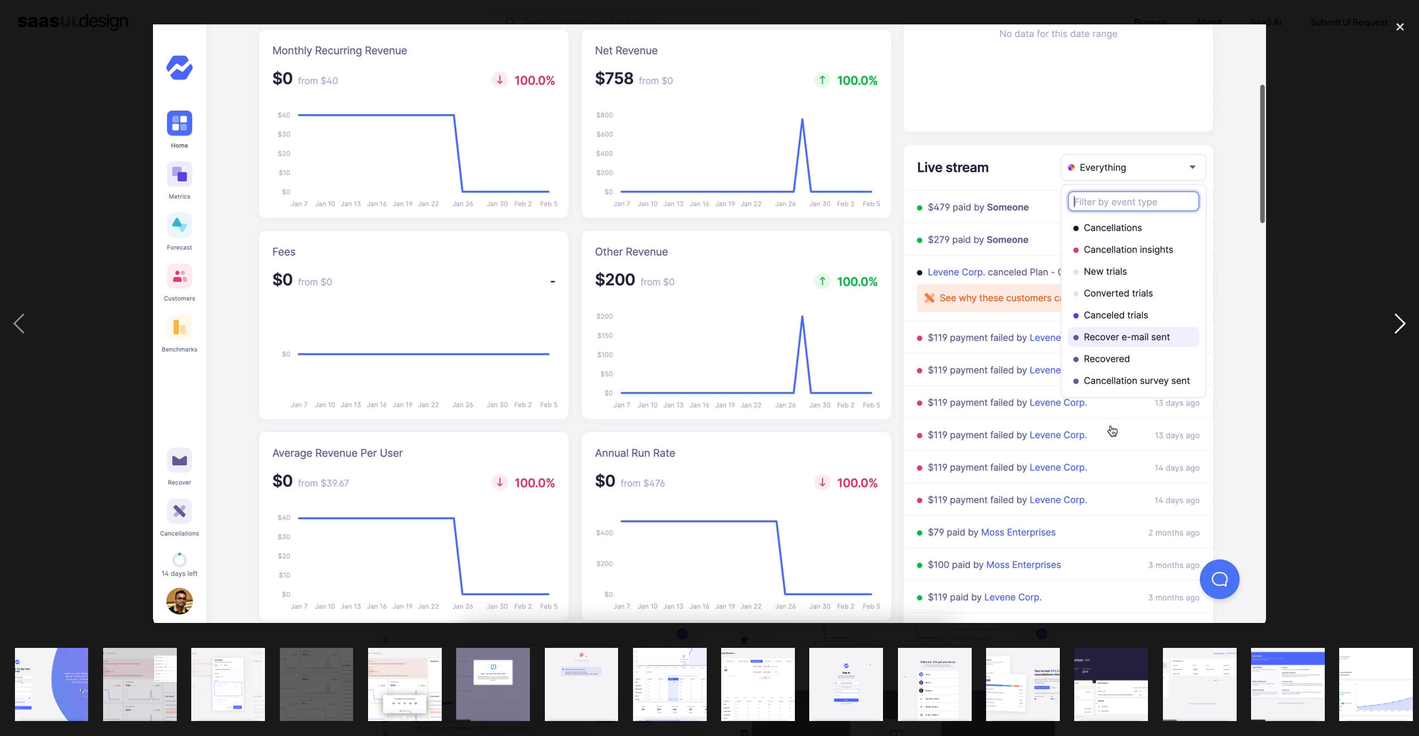
click at [1400, 318] on div "next image" at bounding box center [1401, 324] width 38 height 619
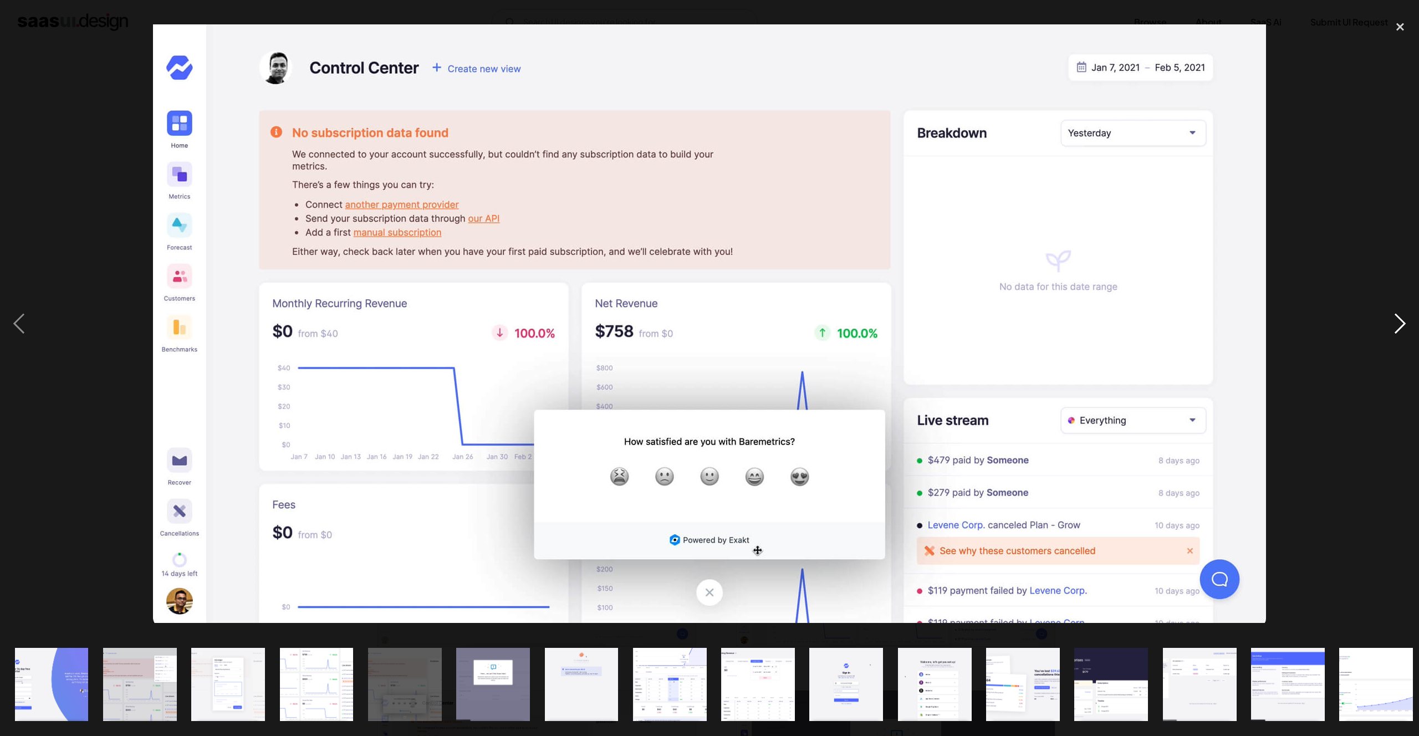
click at [1400, 318] on div "next image" at bounding box center [1401, 324] width 38 height 619
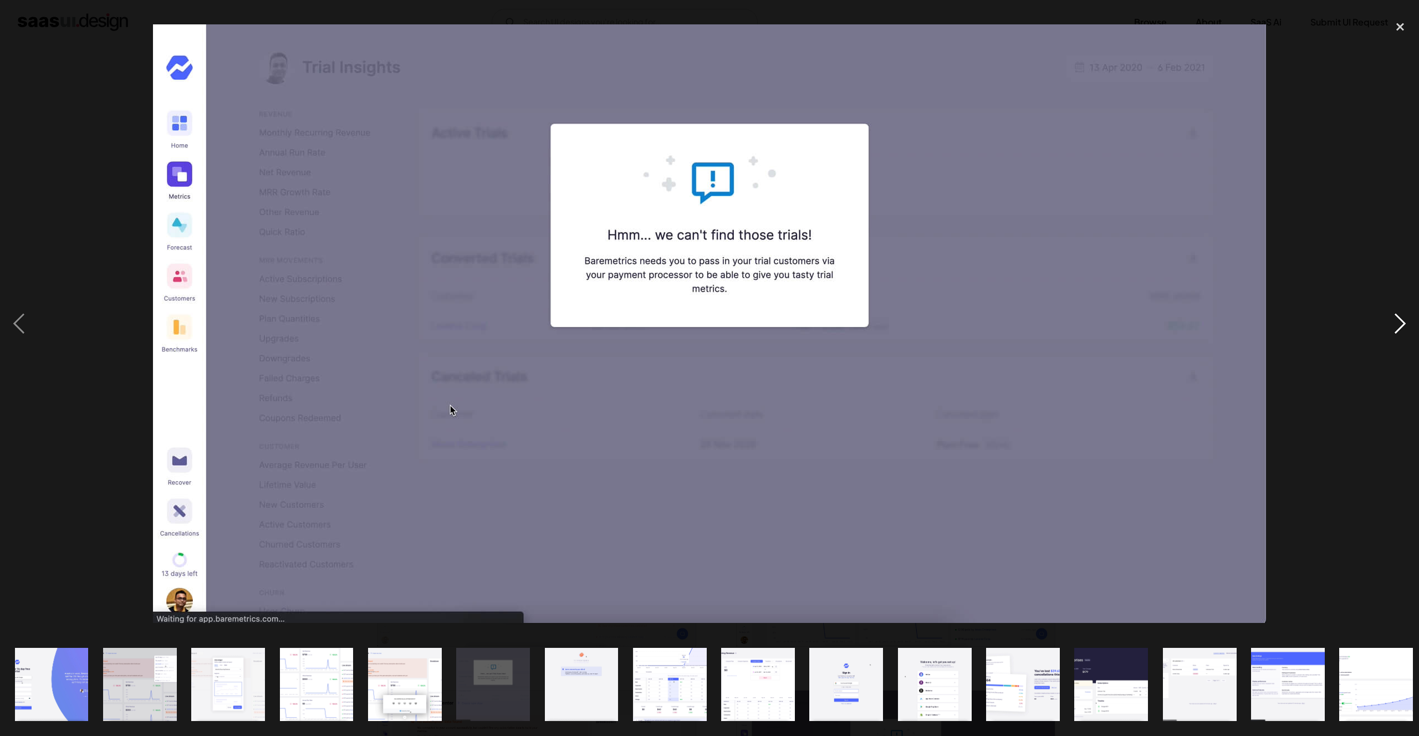
click at [1400, 318] on div "next image" at bounding box center [1401, 324] width 38 height 619
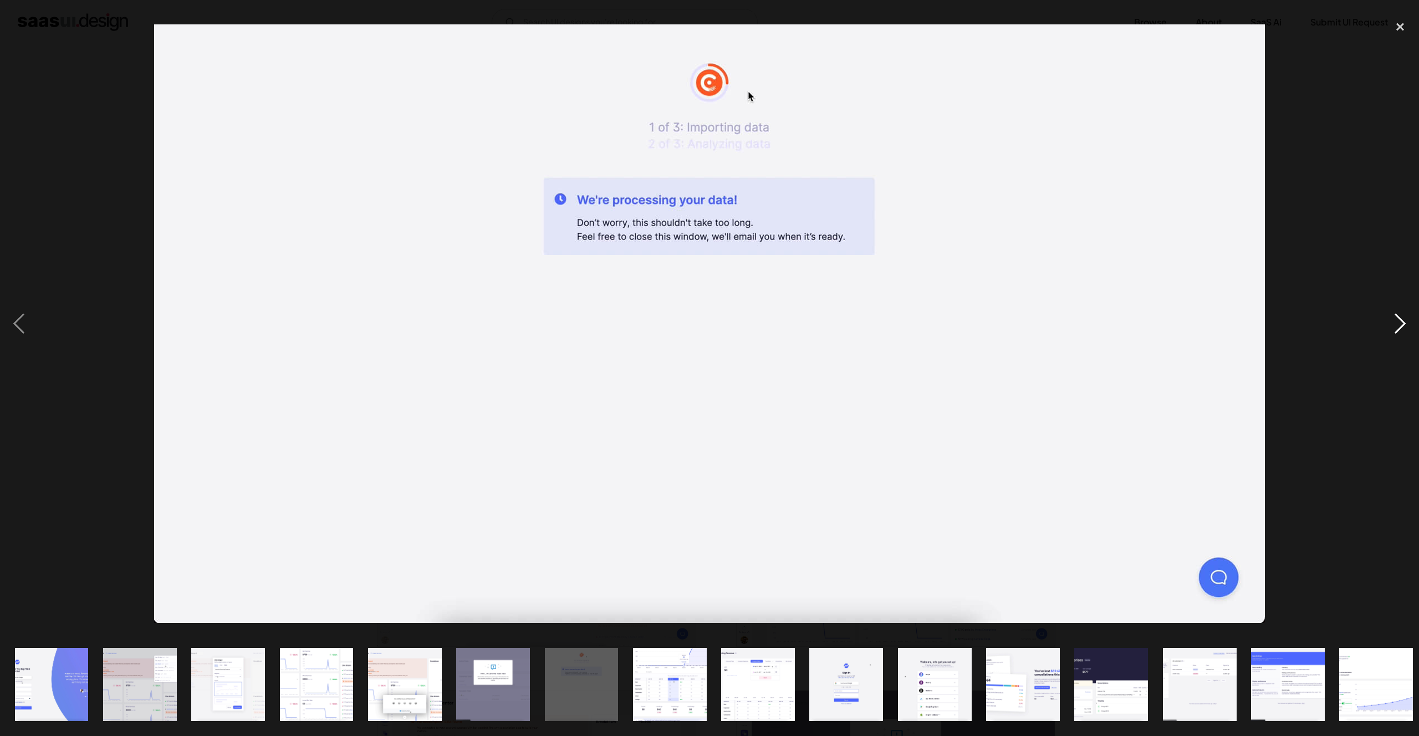
click at [1400, 318] on div "next image" at bounding box center [1401, 324] width 38 height 619
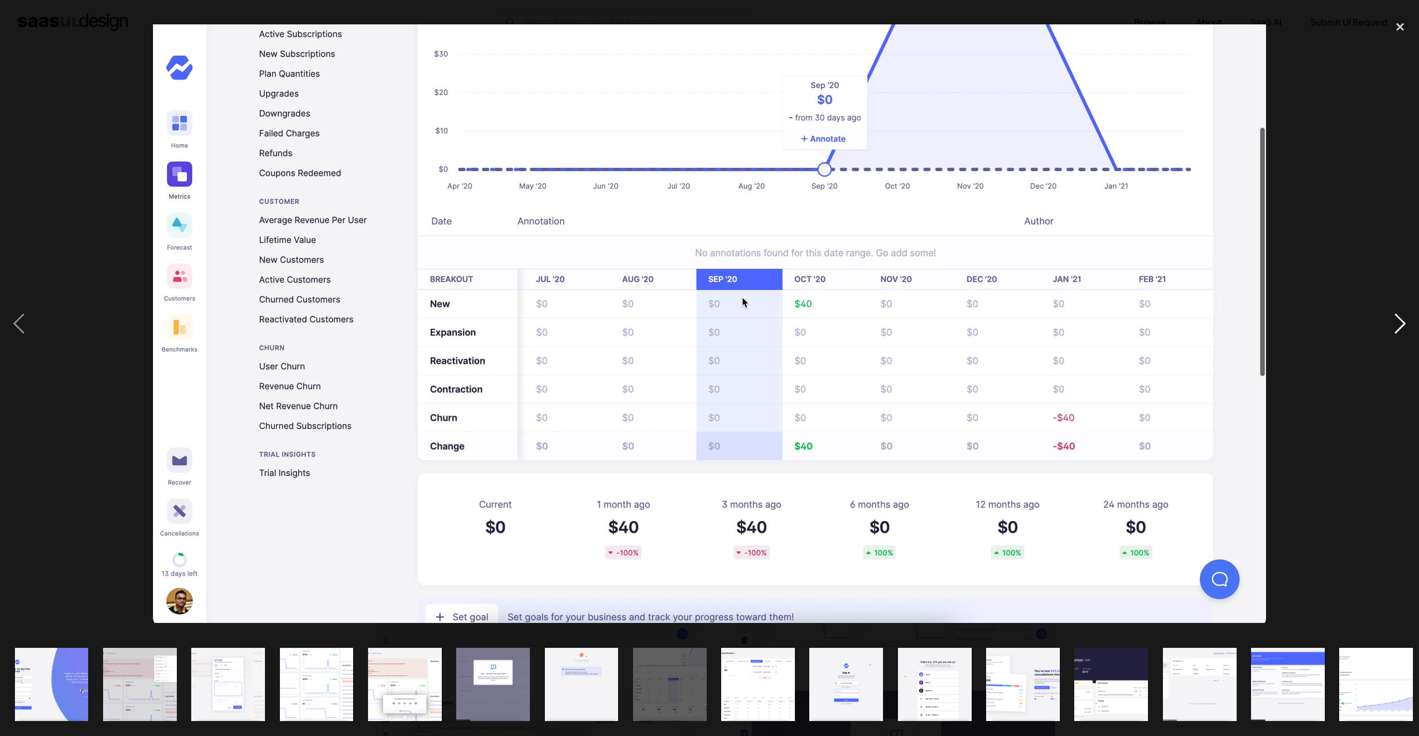
click at [1400, 318] on div "next image" at bounding box center [1401, 324] width 38 height 619
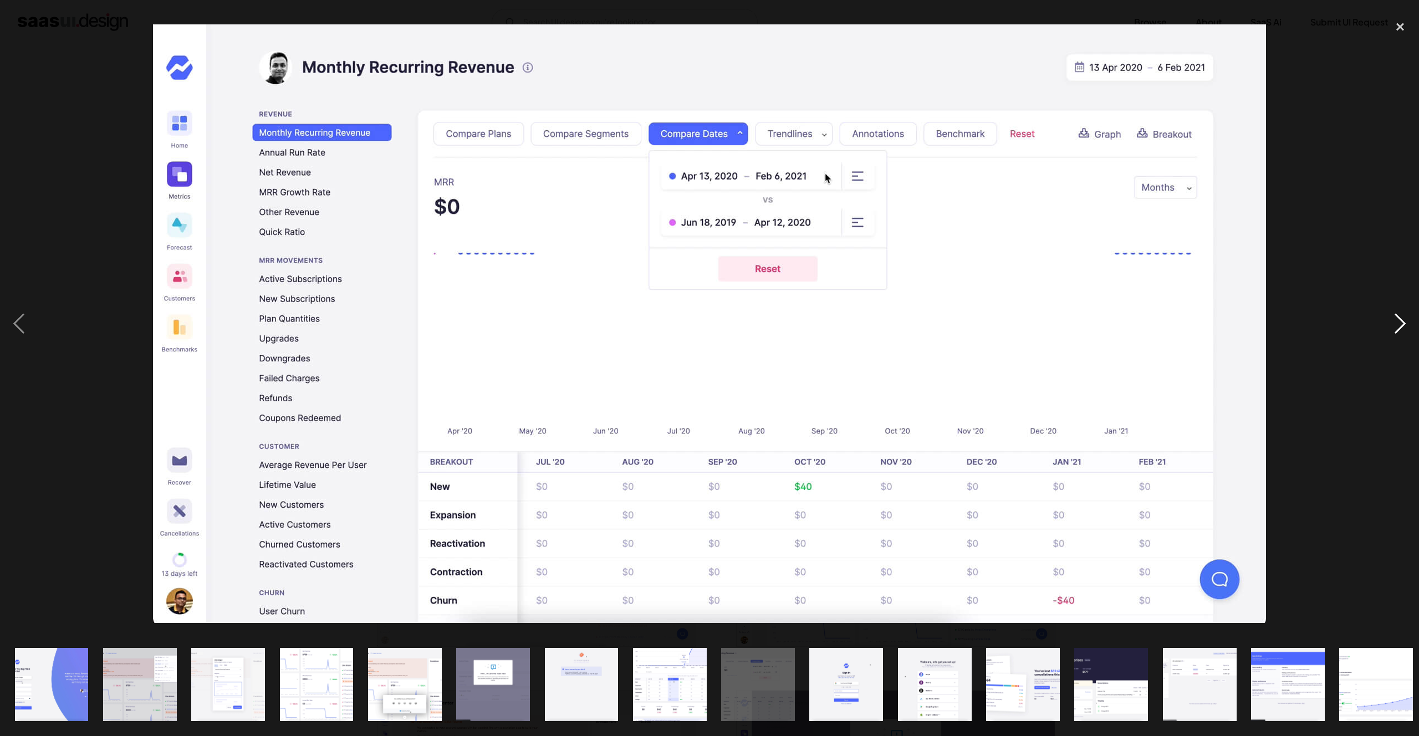
click at [1400, 318] on div "next image" at bounding box center [1401, 324] width 38 height 619
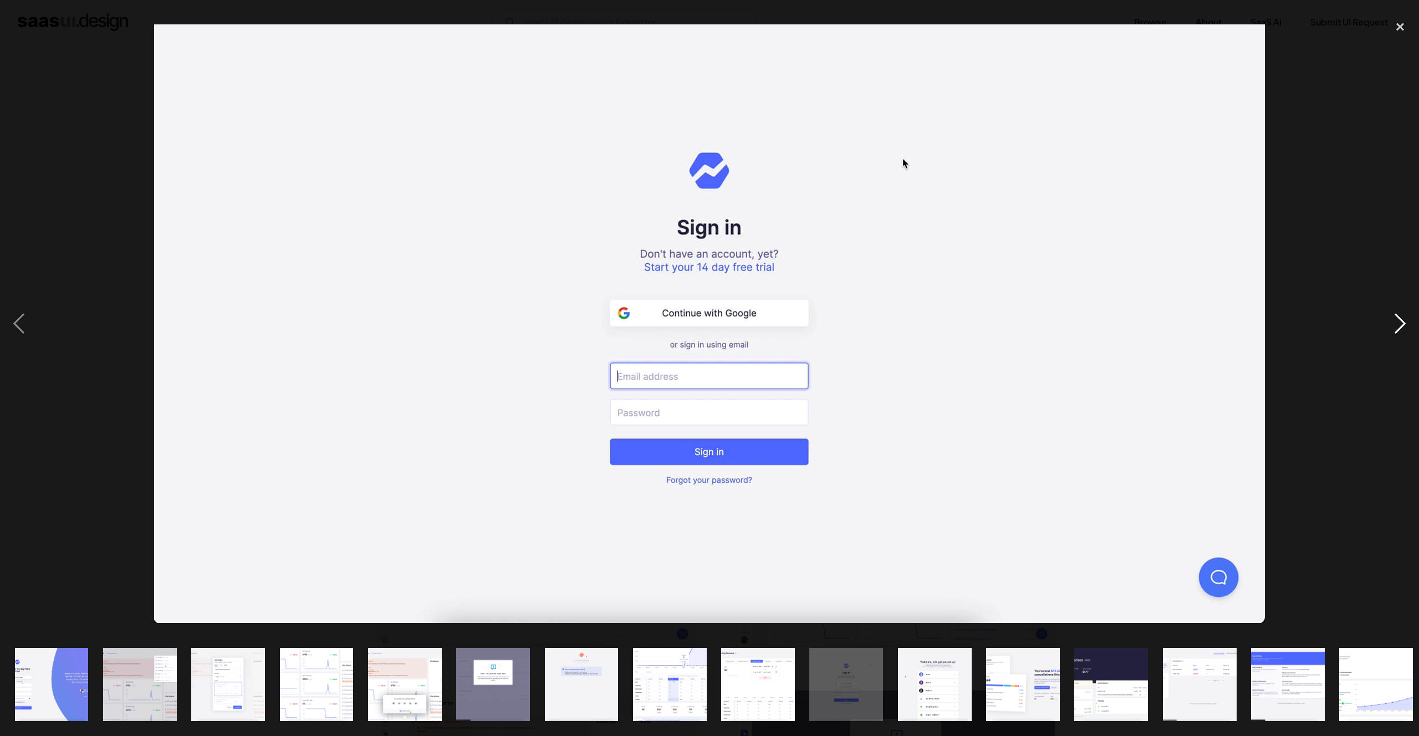
click at [1400, 318] on div "next image" at bounding box center [1401, 324] width 38 height 619
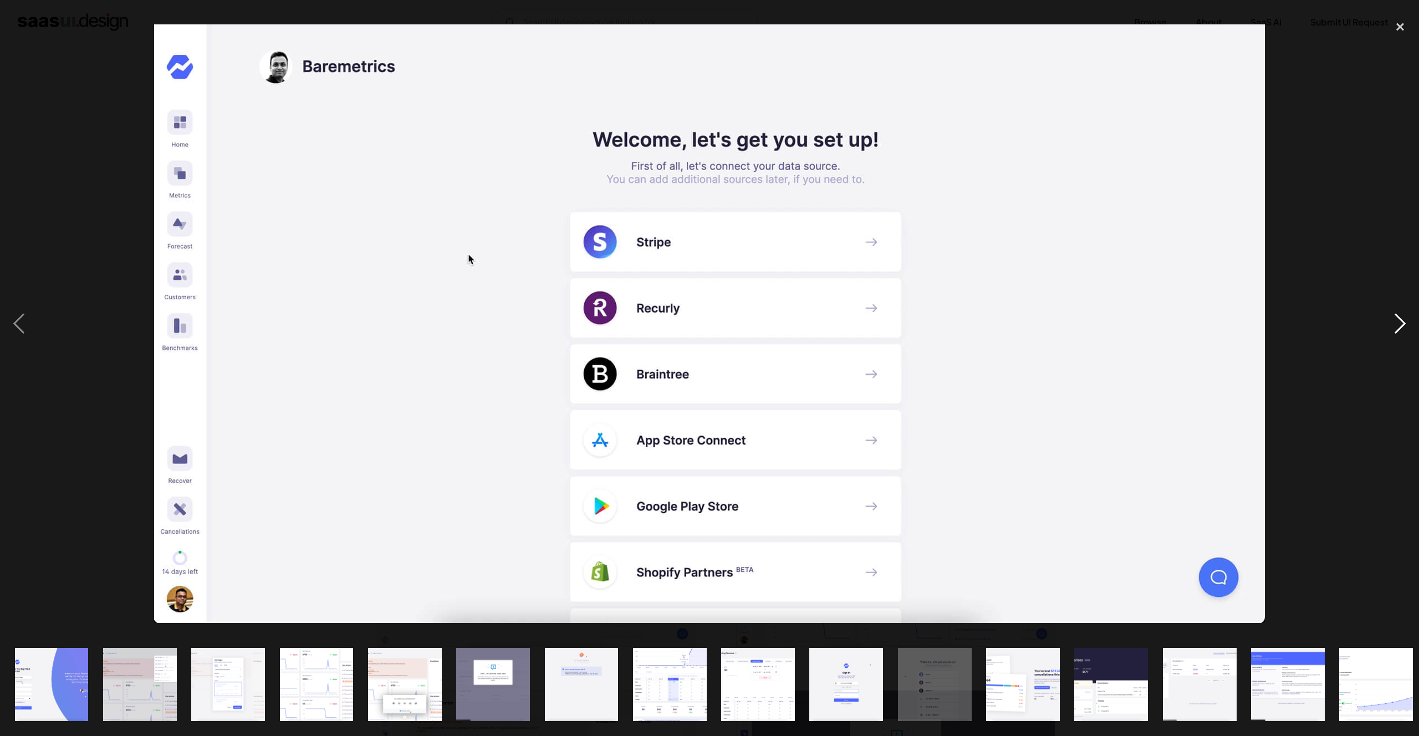
click at [1400, 318] on div "next image" at bounding box center [1401, 324] width 38 height 619
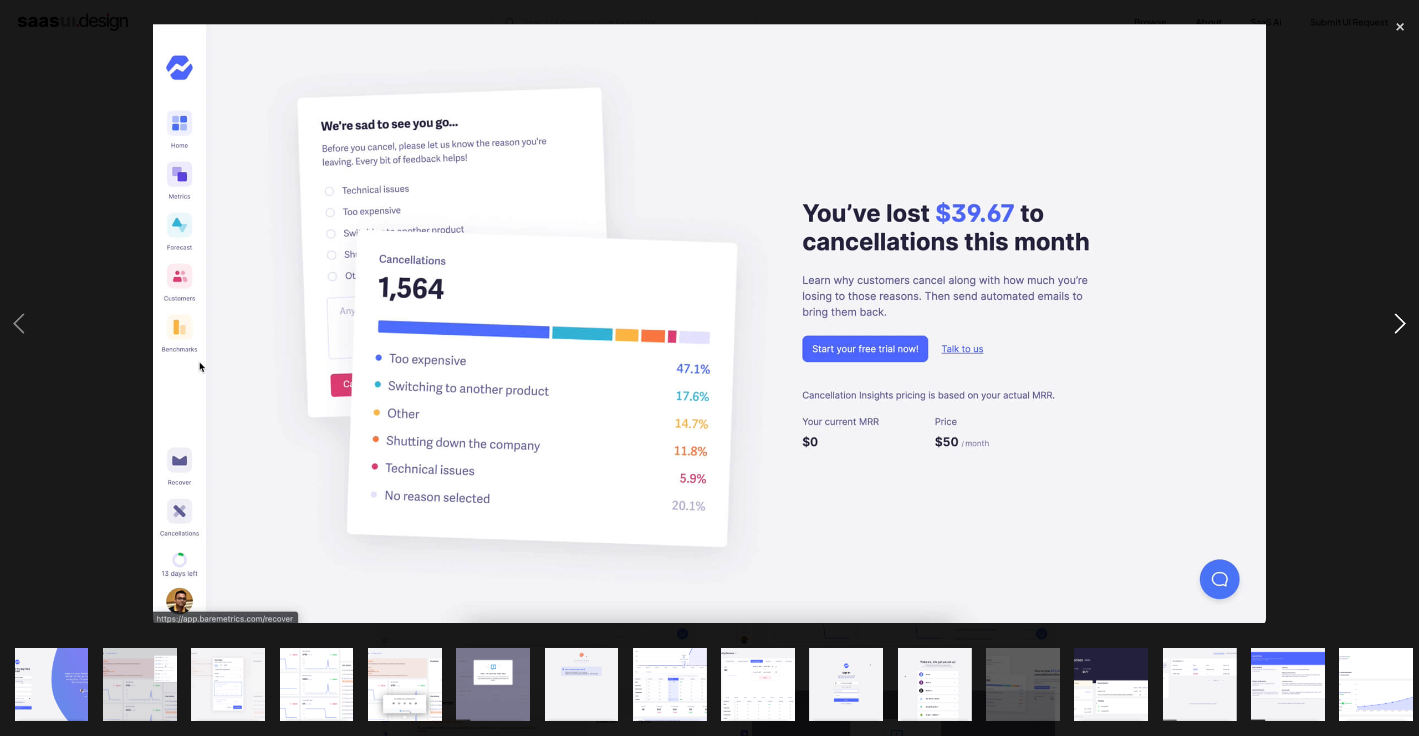
click at [1400, 318] on div "next image" at bounding box center [1401, 324] width 38 height 619
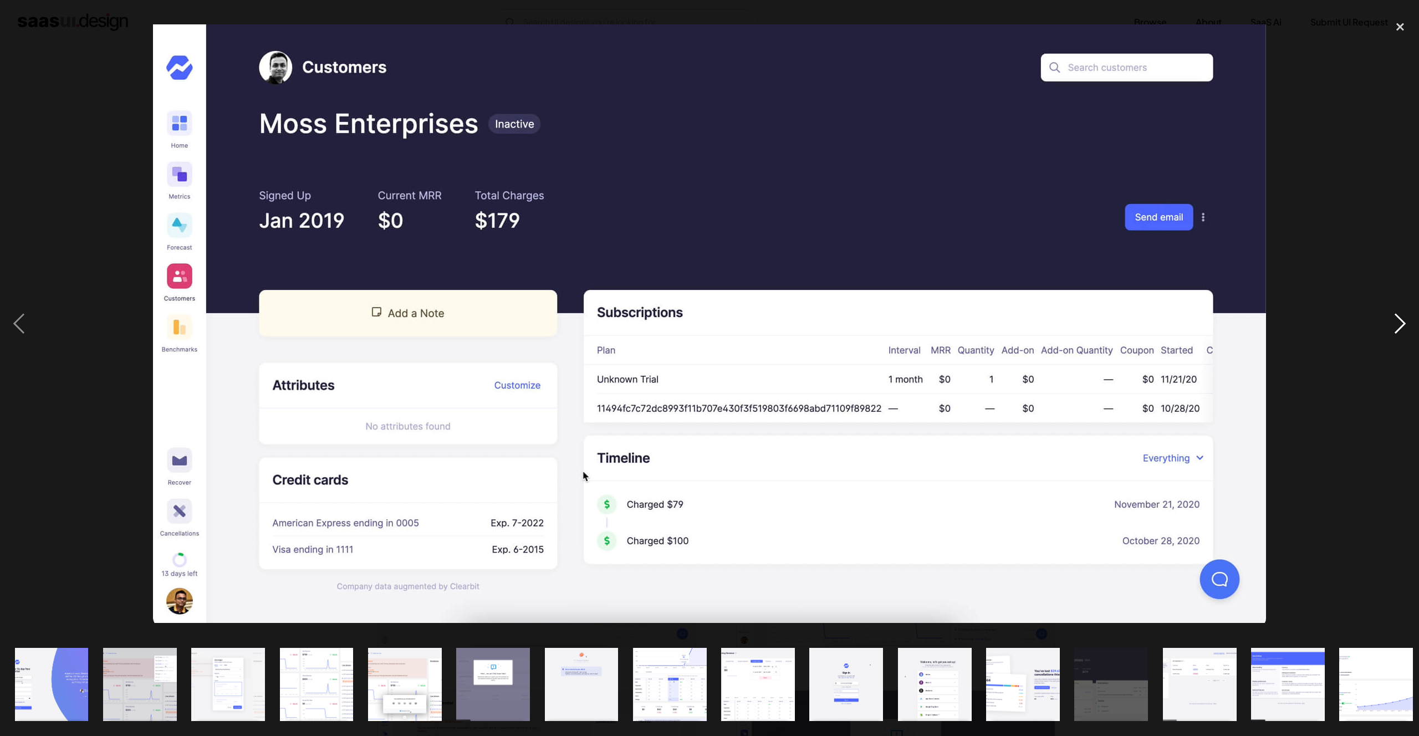
click at [1400, 318] on div "next image" at bounding box center [1401, 324] width 38 height 619
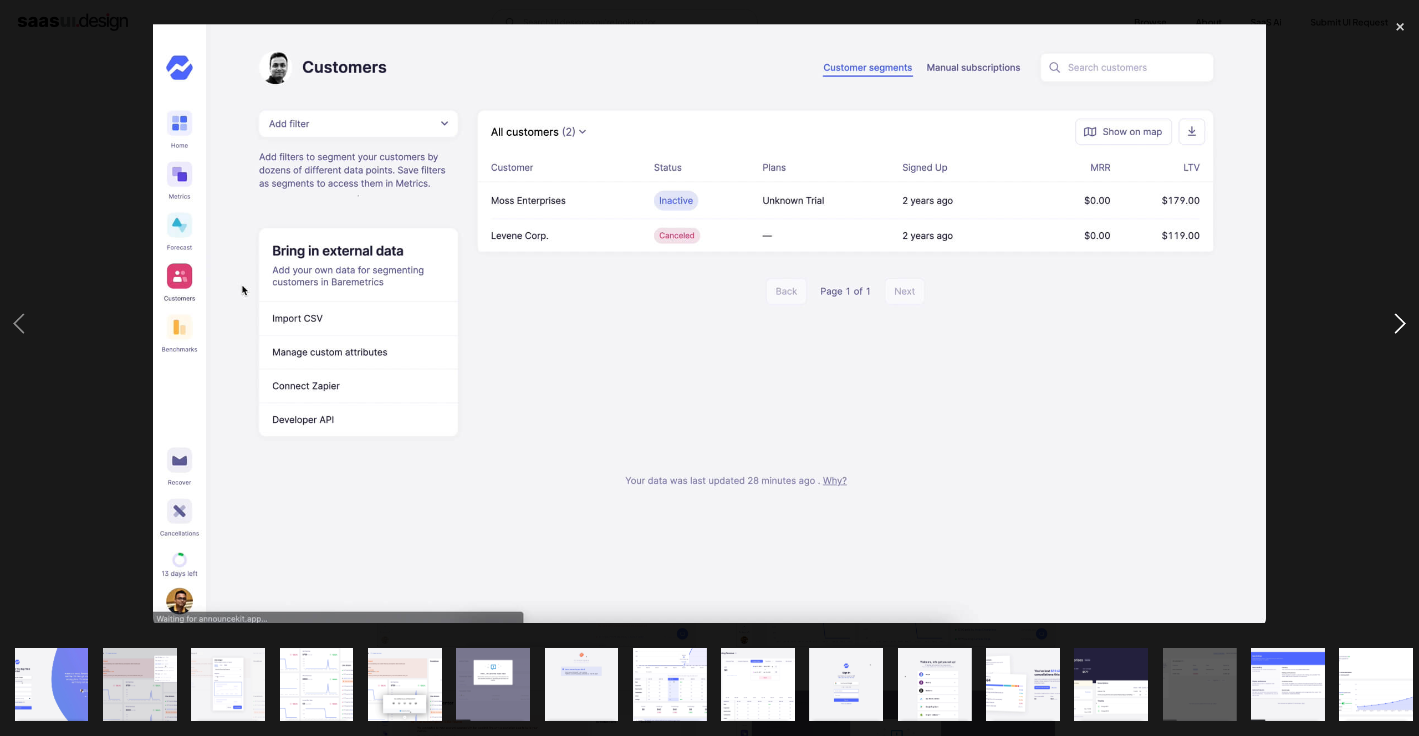
click at [1400, 318] on div "next image" at bounding box center [1401, 324] width 38 height 619
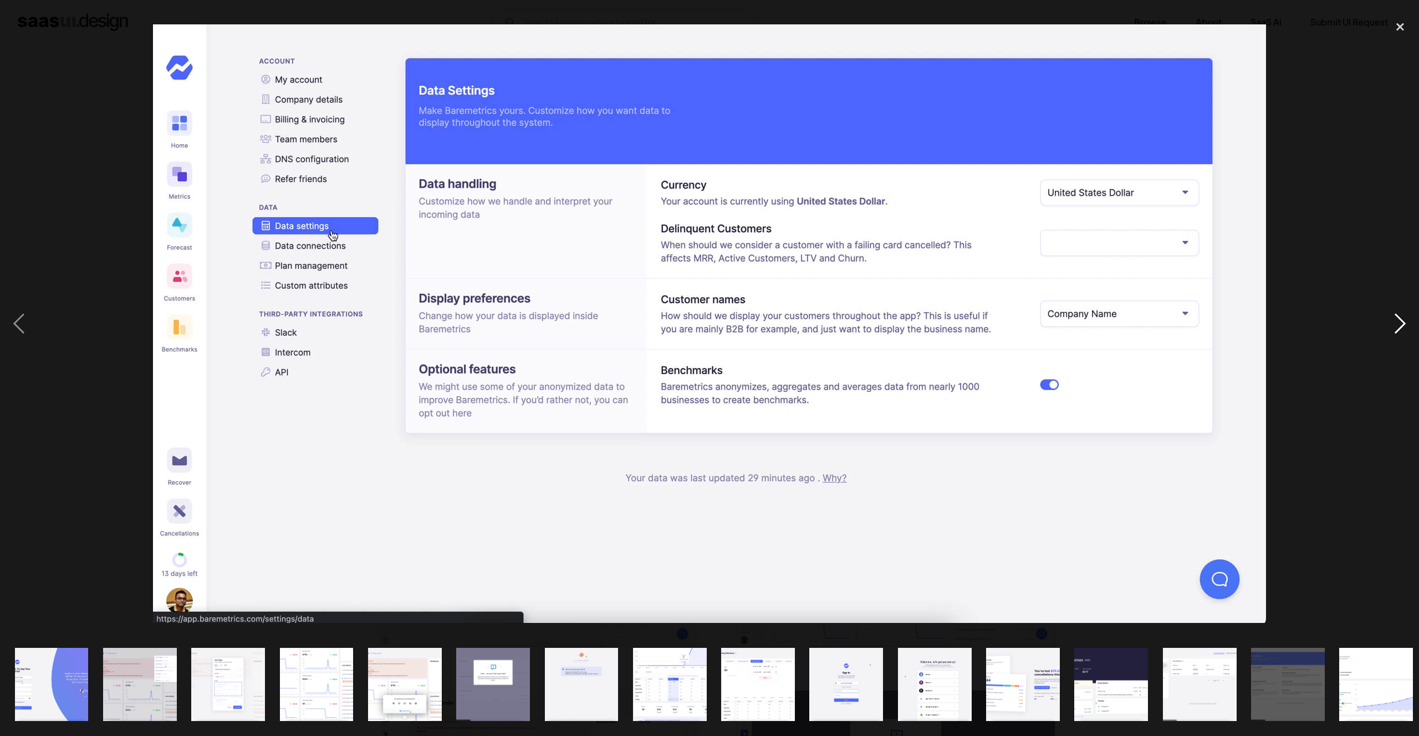
click at [1400, 318] on div "next image" at bounding box center [1401, 324] width 38 height 619
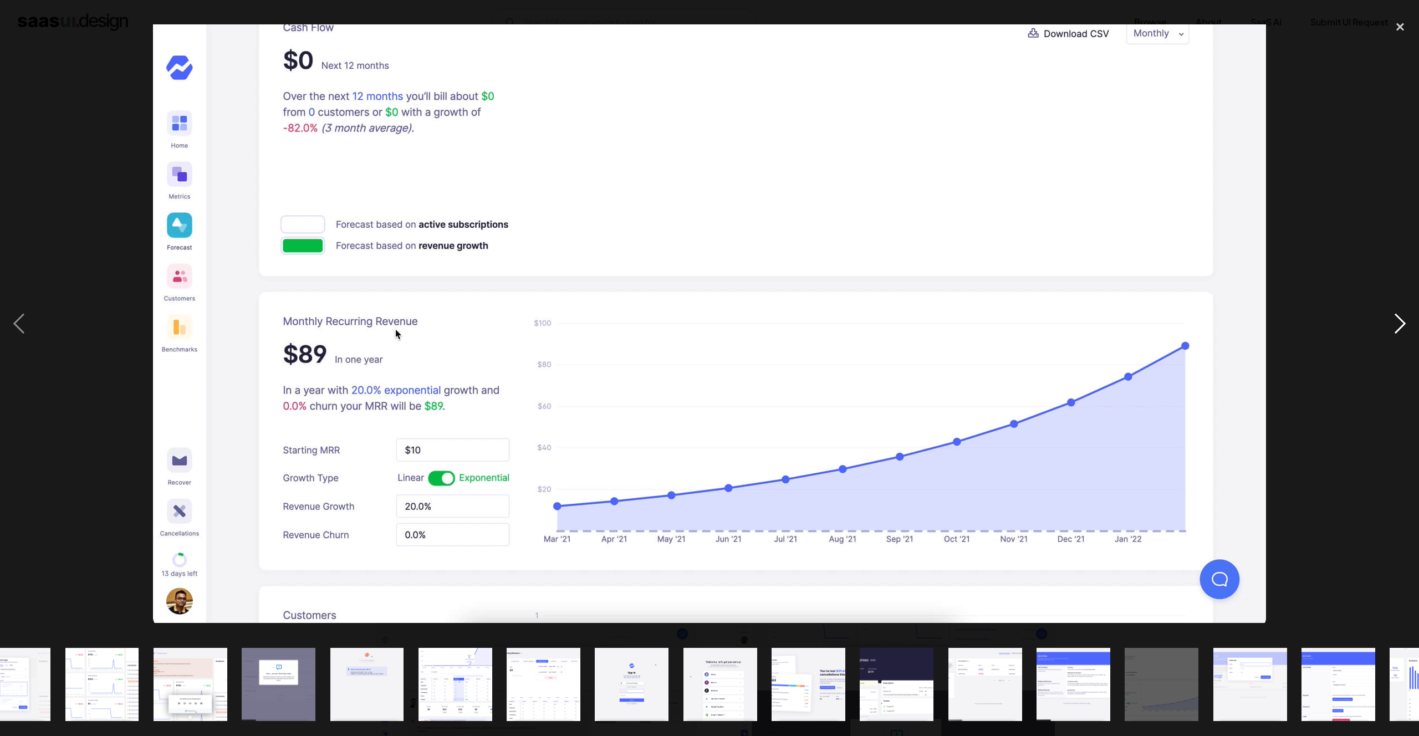
scroll to position [0, 274]
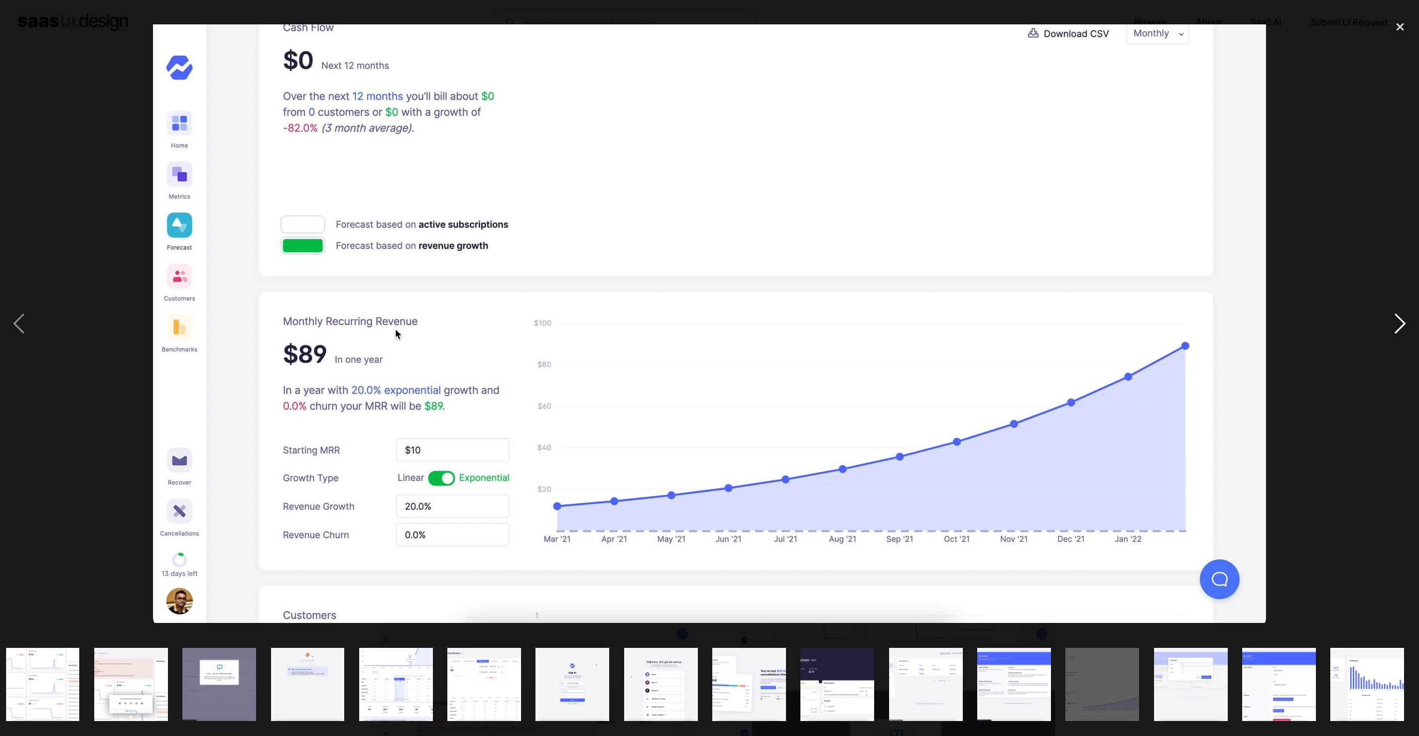
click at [1400, 318] on div "next image" at bounding box center [1401, 324] width 38 height 619
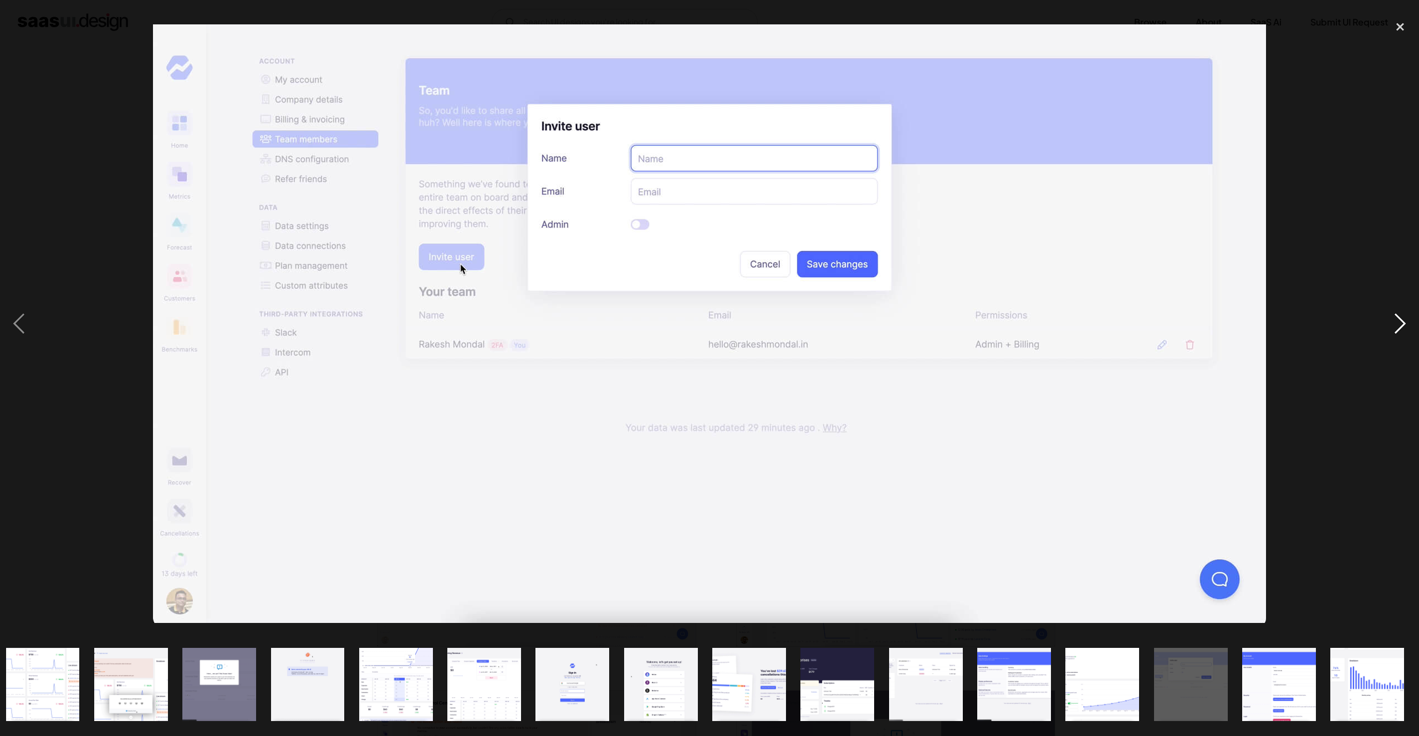
click at [1400, 318] on div "next image" at bounding box center [1401, 324] width 38 height 619
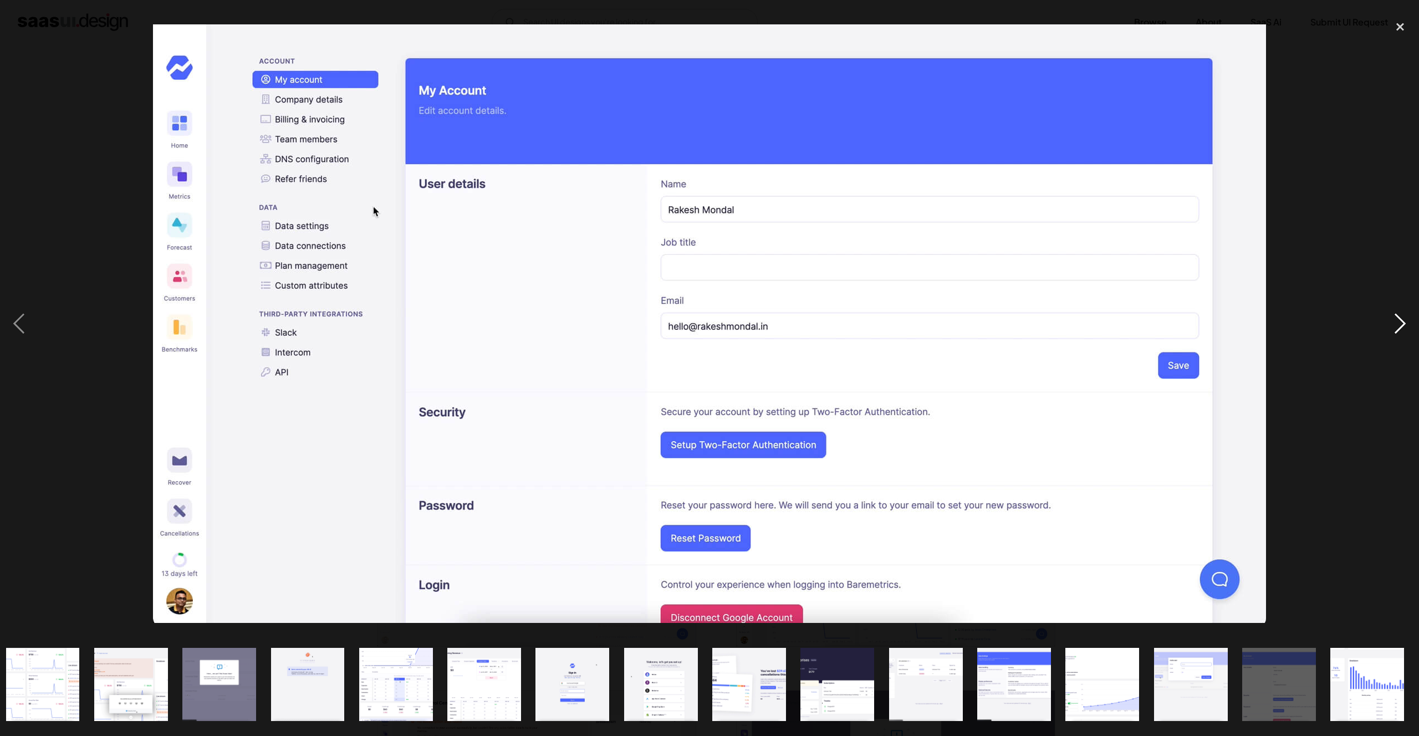
click at [1399, 317] on div "next image" at bounding box center [1401, 324] width 38 height 619
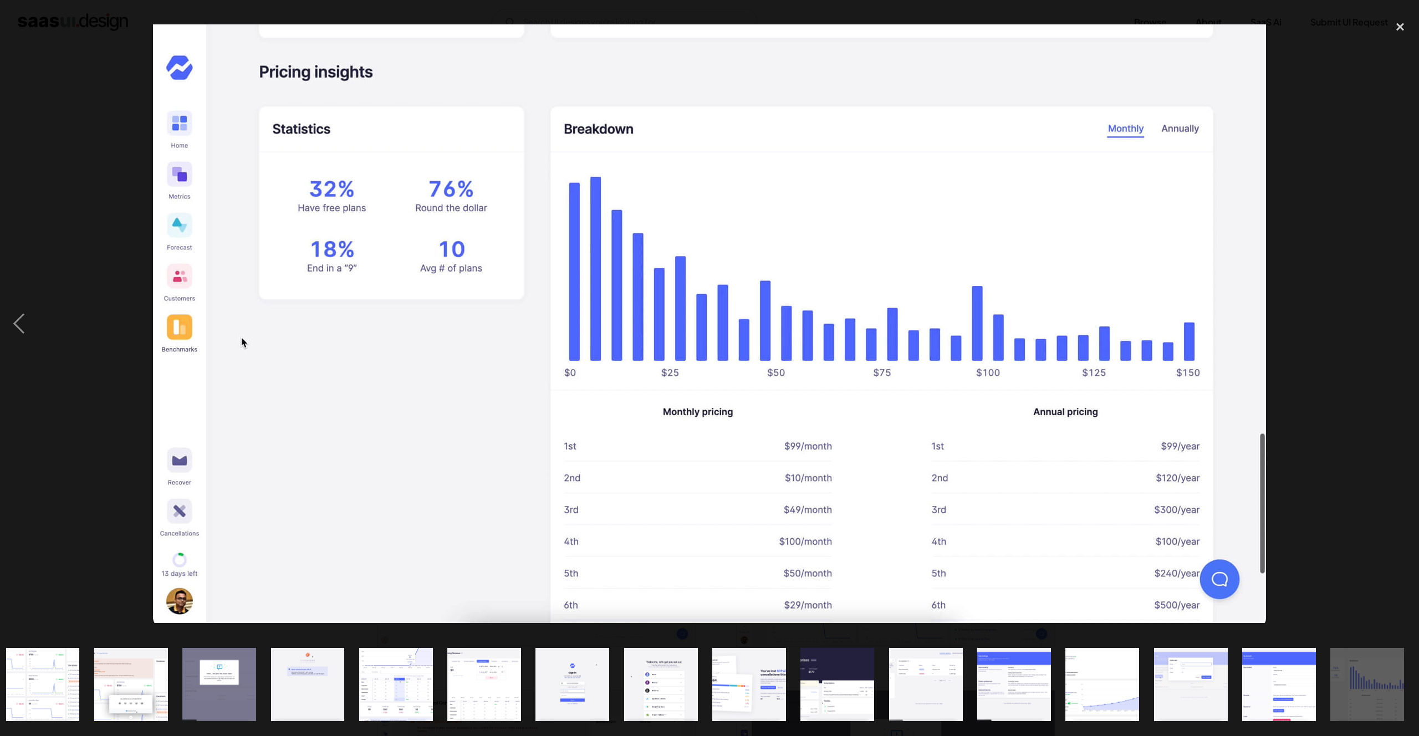
click at [1401, 317] on div "next image" at bounding box center [1401, 324] width 38 height 619
click at [1400, 26] on div "close lightbox" at bounding box center [1401, 27] width 38 height 24
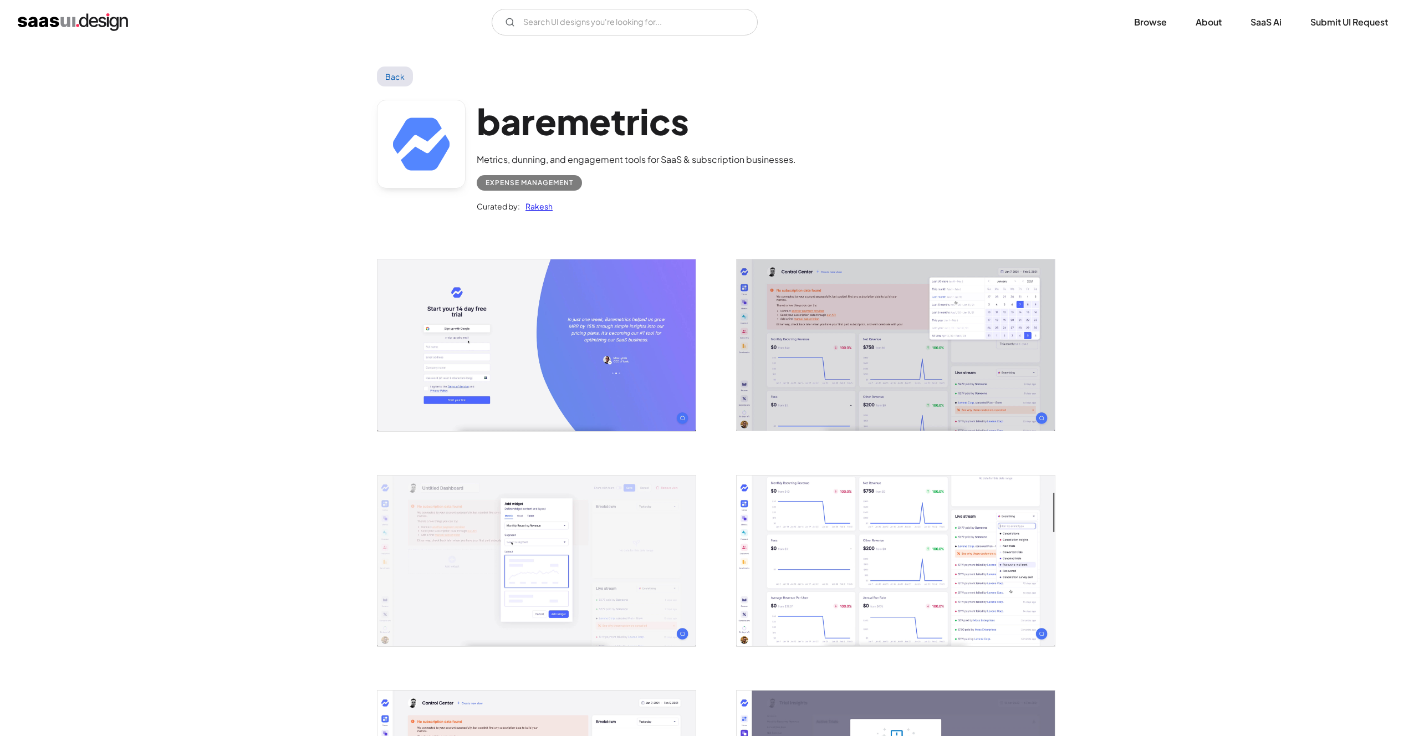
scroll to position [0, 0]
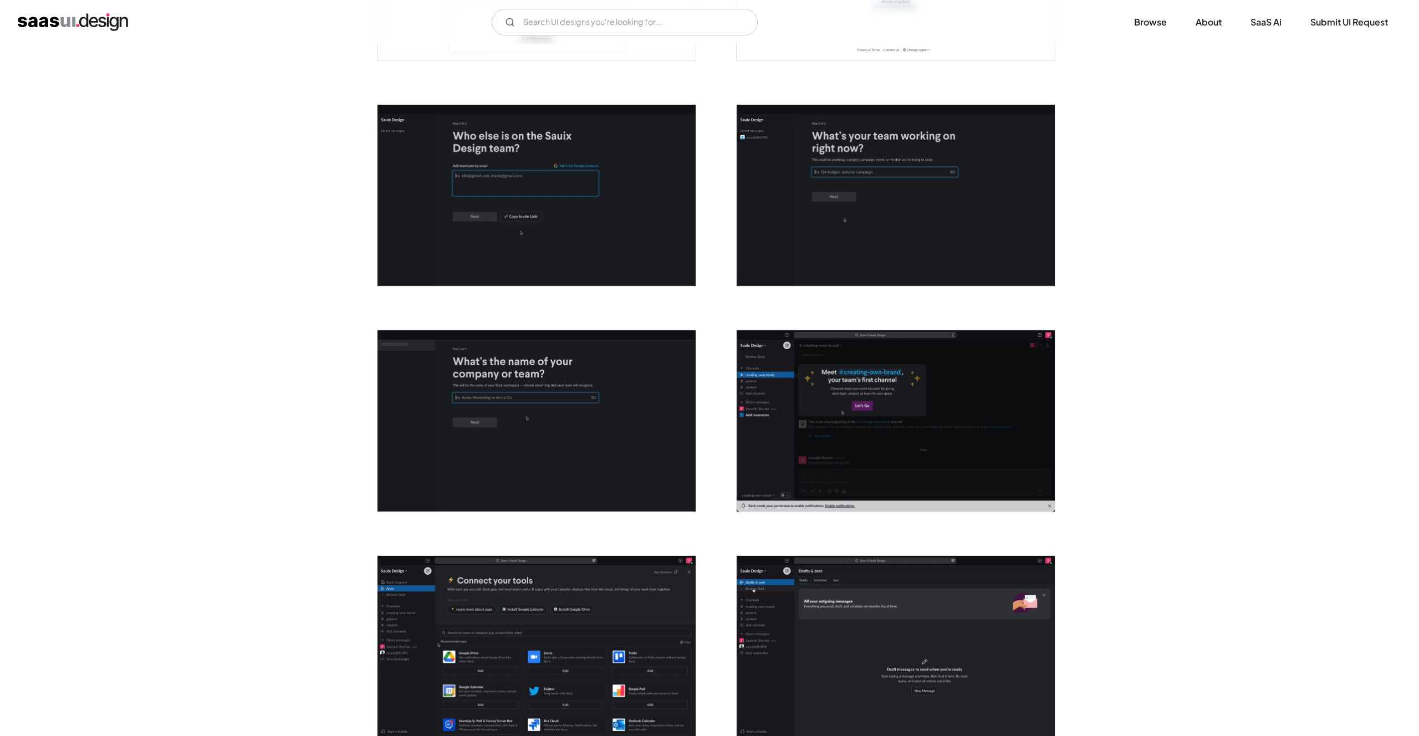
scroll to position [382, 0]
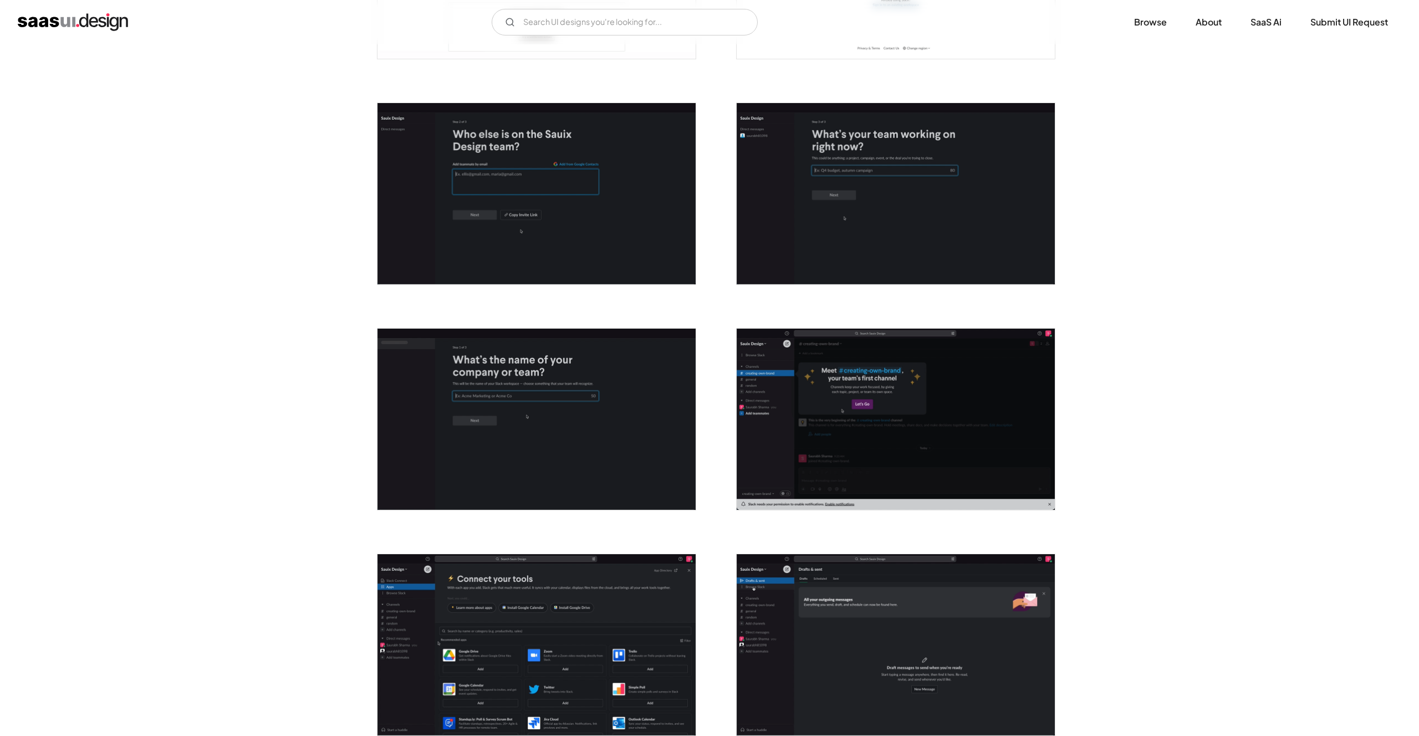
click at [955, 472] on img "open lightbox" at bounding box center [896, 419] width 318 height 181
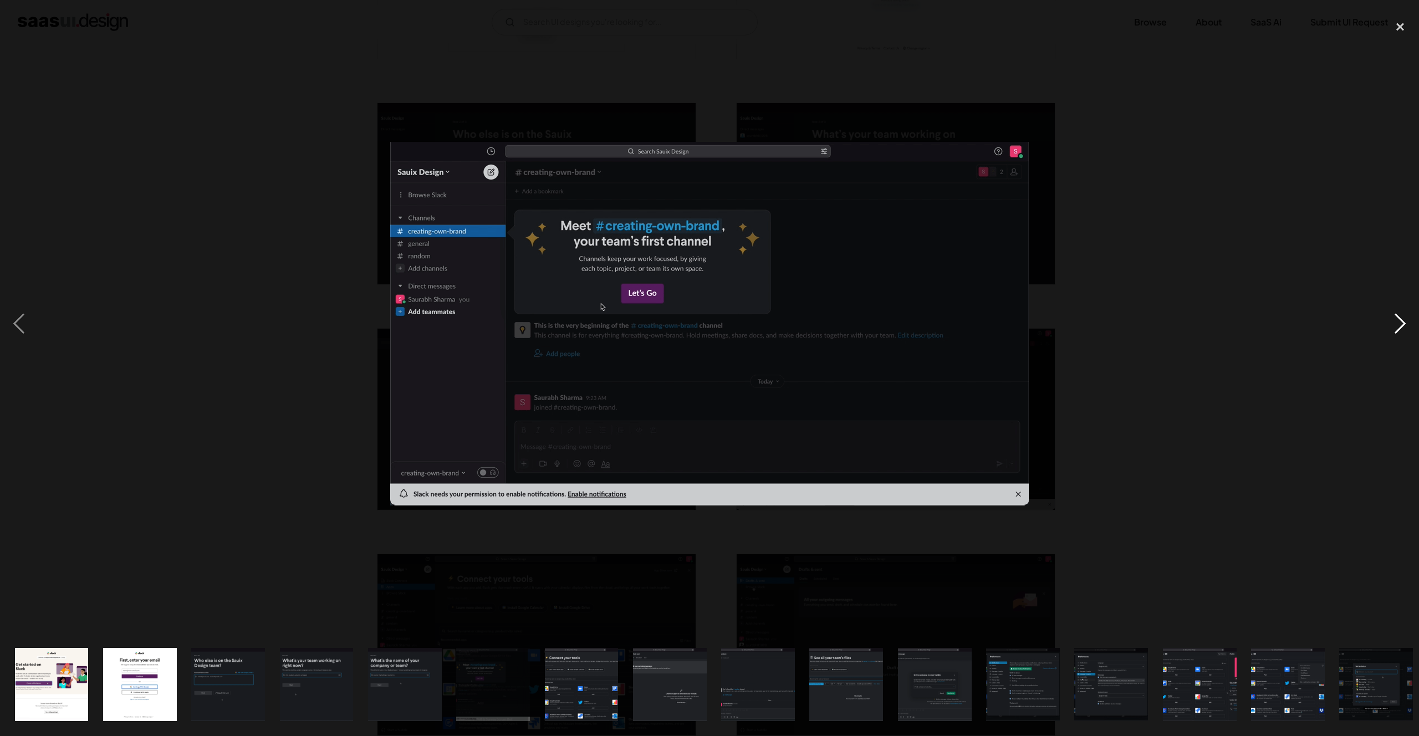
click at [1398, 315] on div "next image" at bounding box center [1401, 324] width 38 height 619
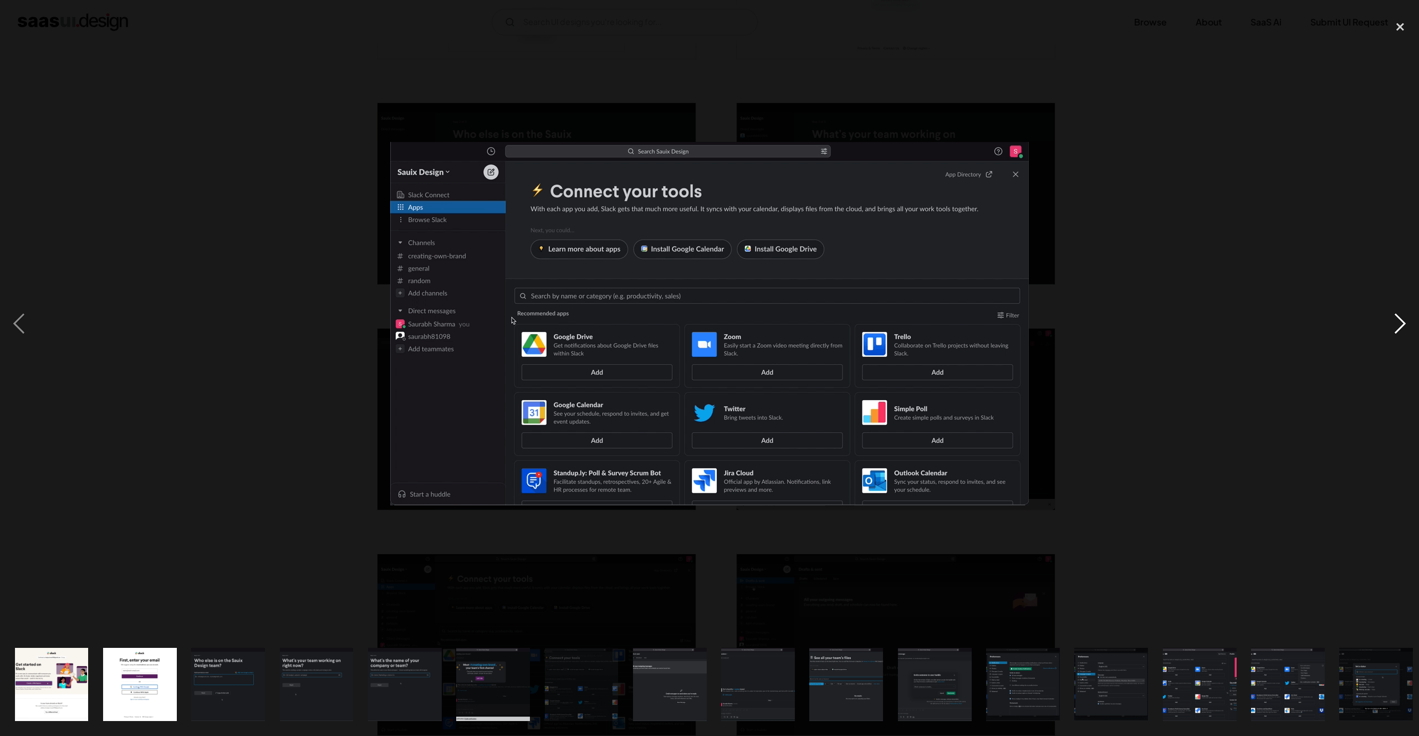
click at [1399, 315] on div "next image" at bounding box center [1401, 324] width 38 height 619
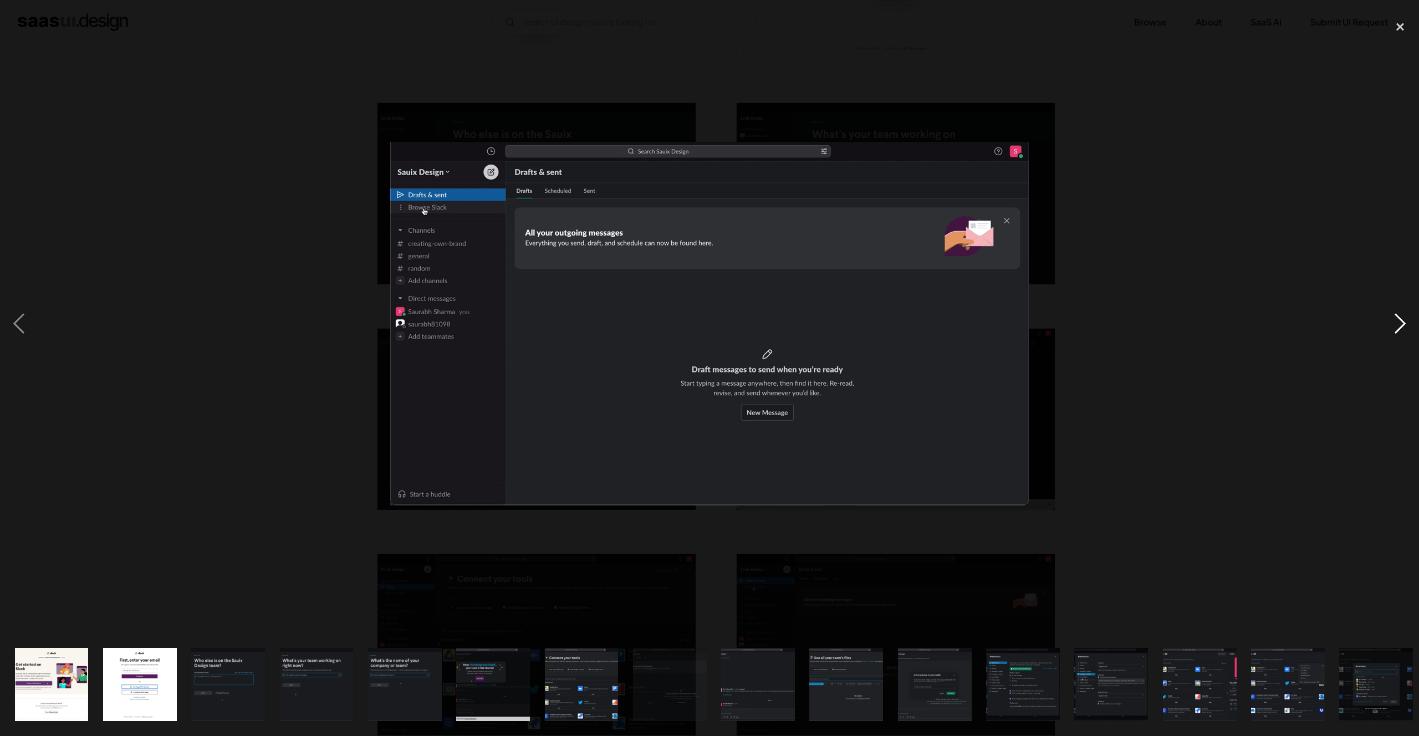
click at [1399, 315] on div "next image" at bounding box center [1401, 324] width 38 height 619
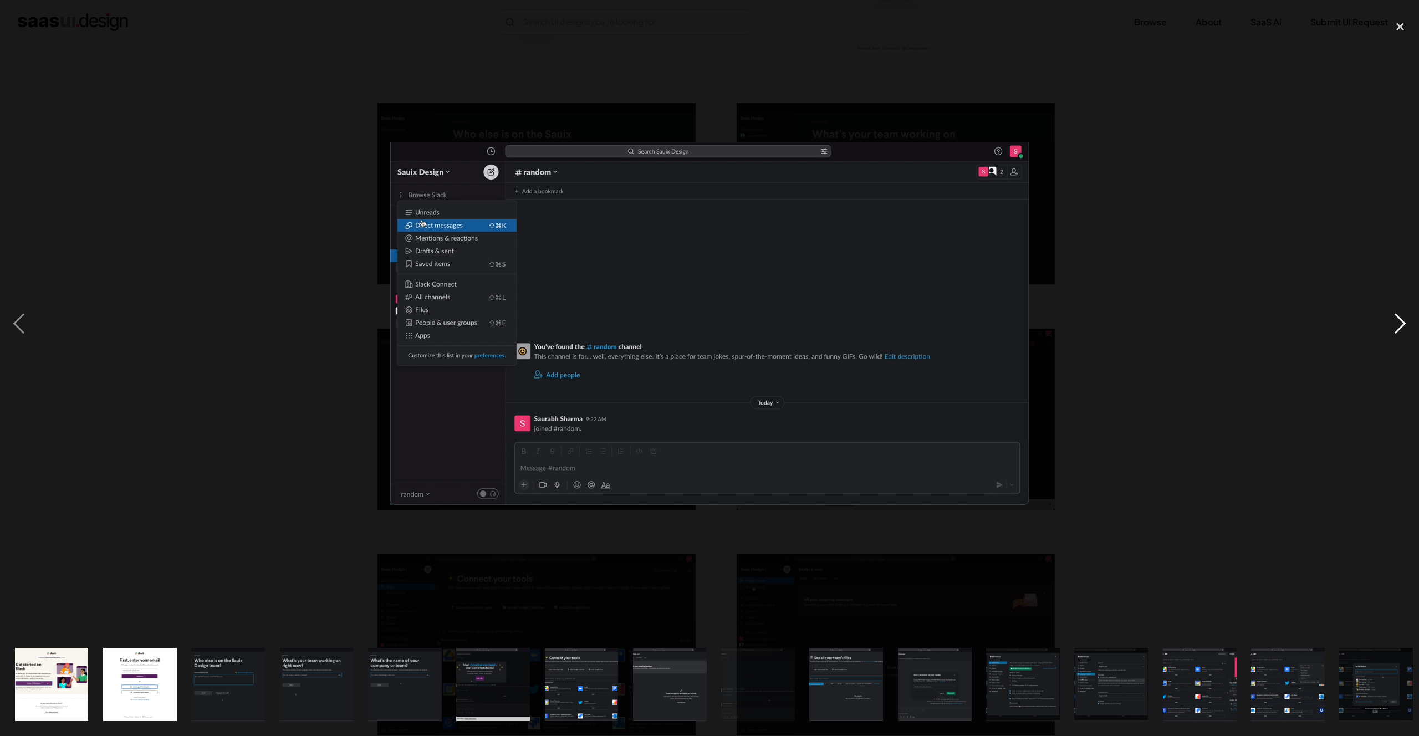
click at [1399, 315] on div "next image" at bounding box center [1401, 324] width 38 height 619
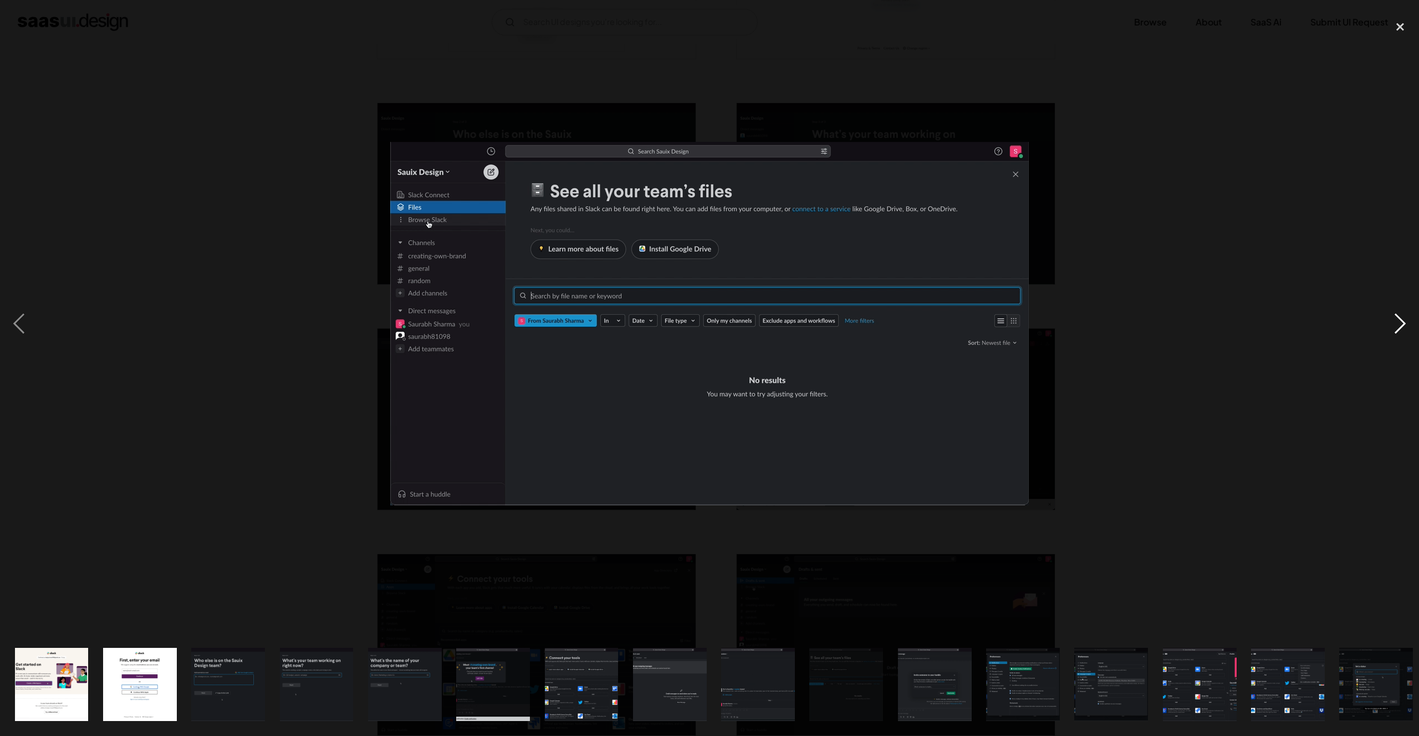
click at [1399, 315] on div "next image" at bounding box center [1401, 324] width 38 height 619
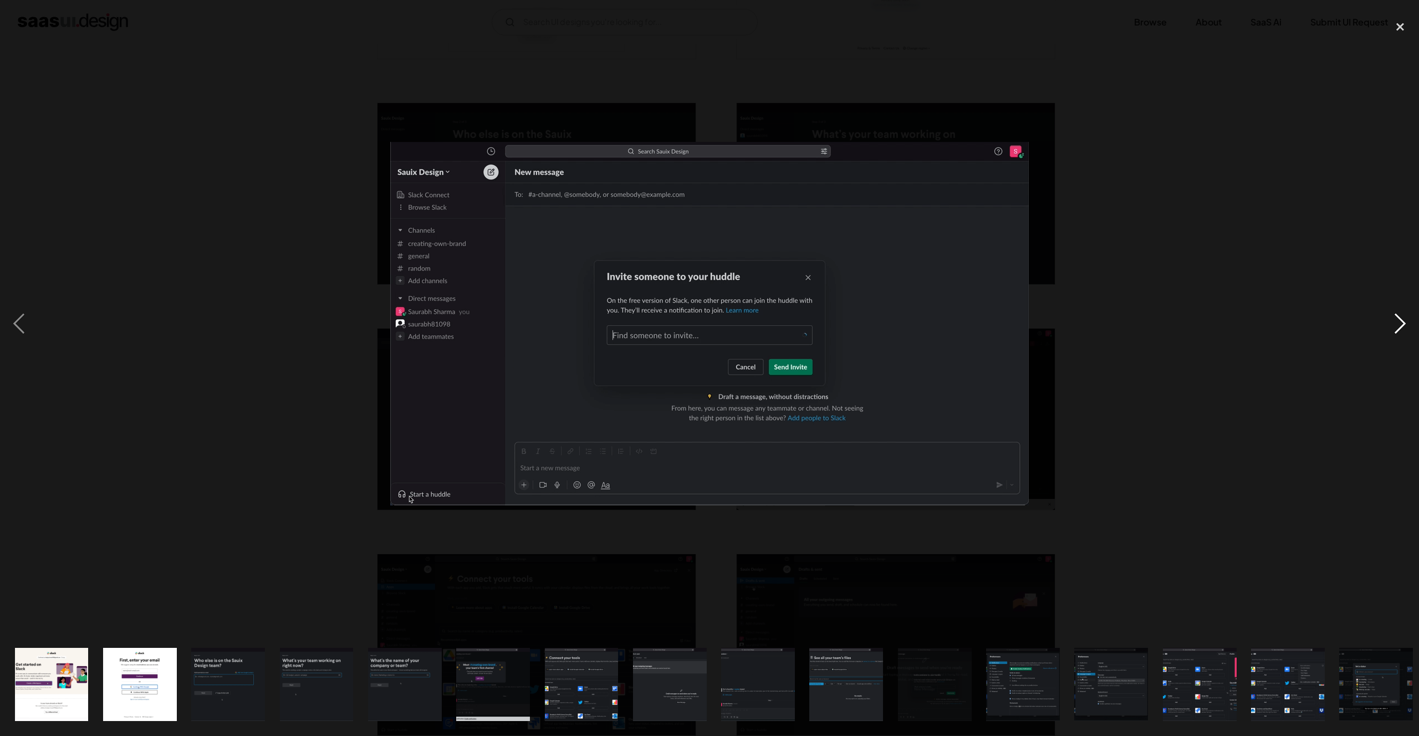
click at [1399, 315] on div "next image" at bounding box center [1401, 324] width 38 height 619
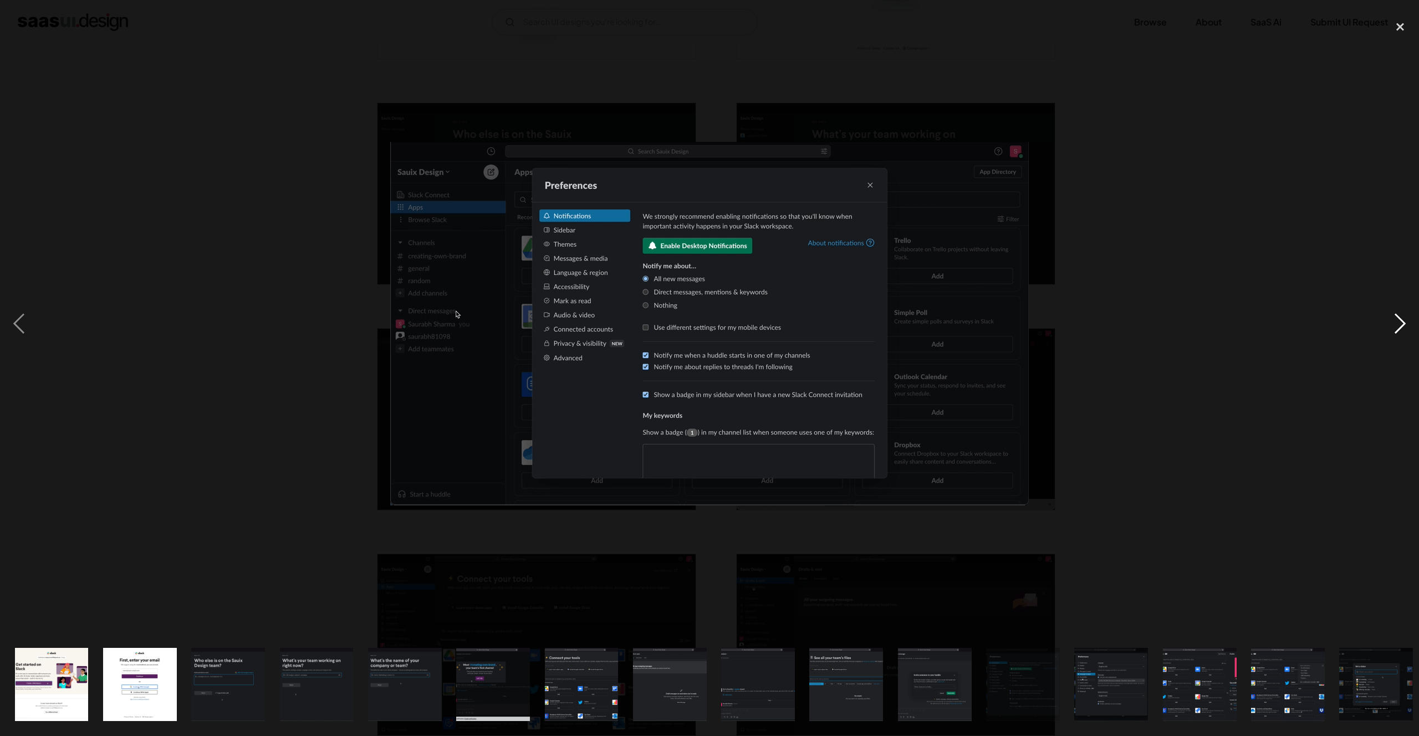
click at [1399, 315] on div "next image" at bounding box center [1401, 324] width 38 height 619
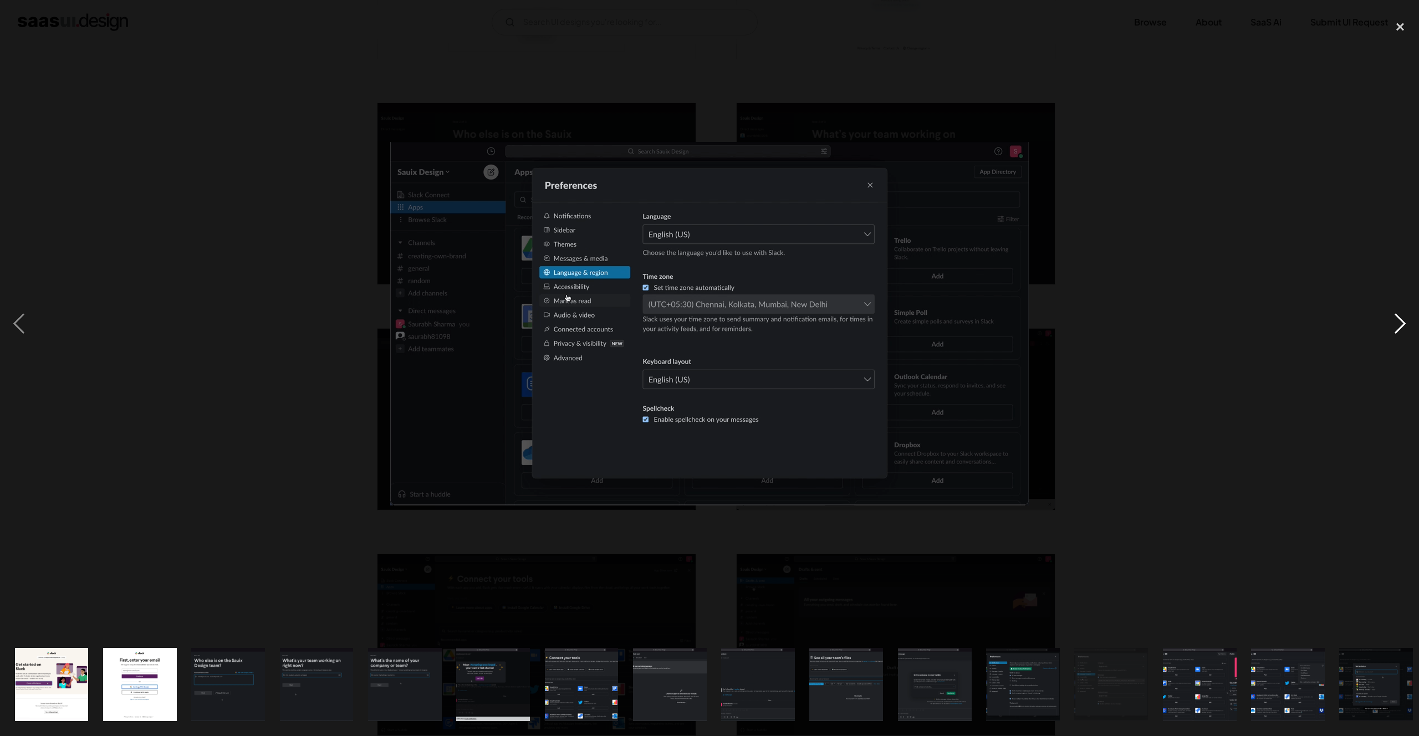
click at [1399, 315] on div "next image" at bounding box center [1401, 324] width 38 height 619
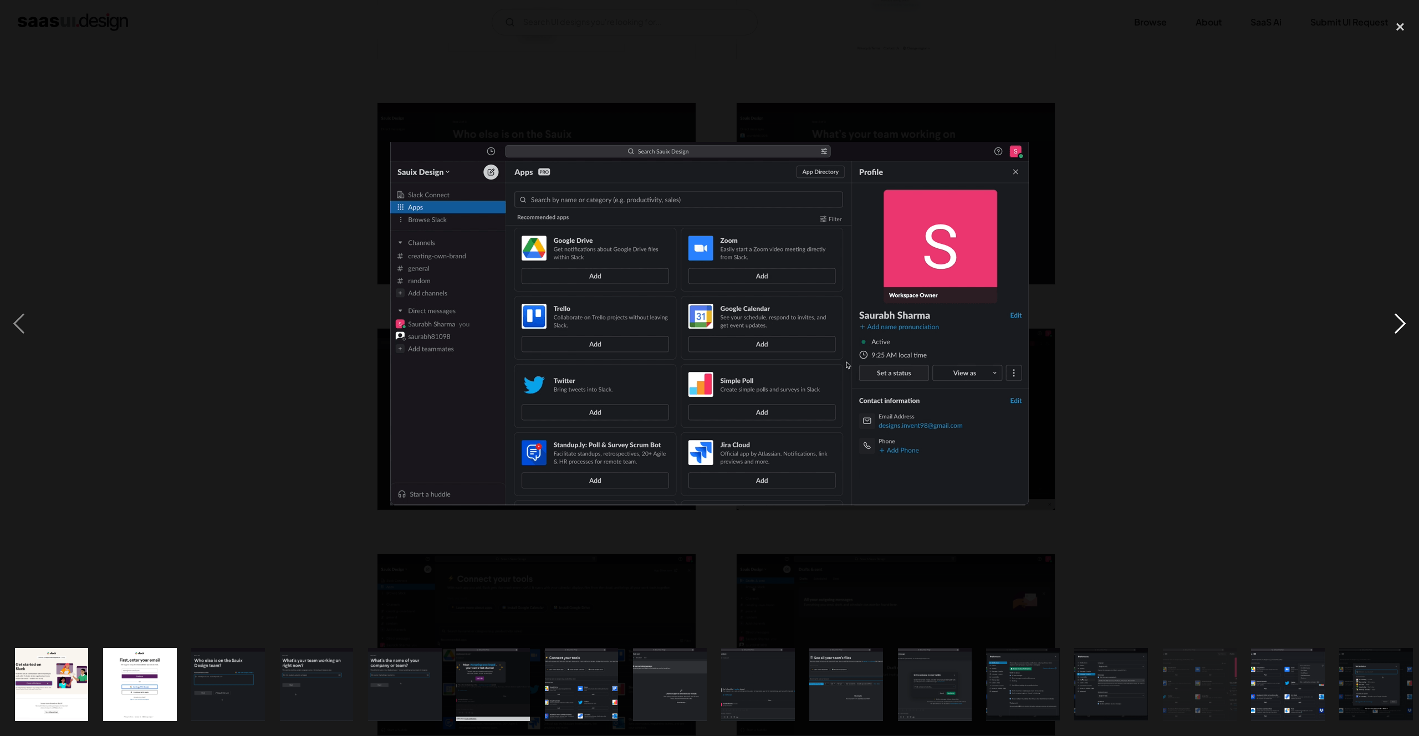
click at [1399, 315] on div "next image" at bounding box center [1401, 324] width 38 height 619
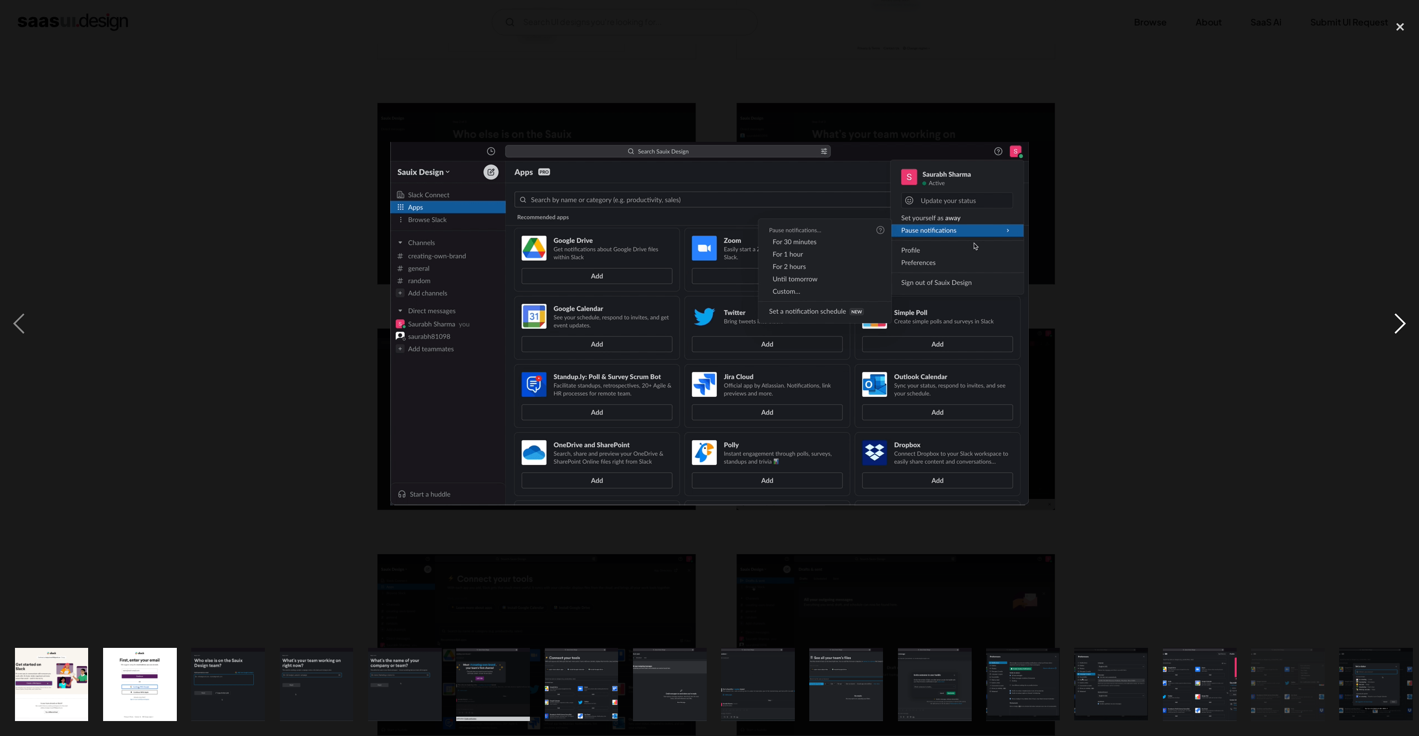
click at [1399, 315] on div "next image" at bounding box center [1401, 324] width 38 height 619
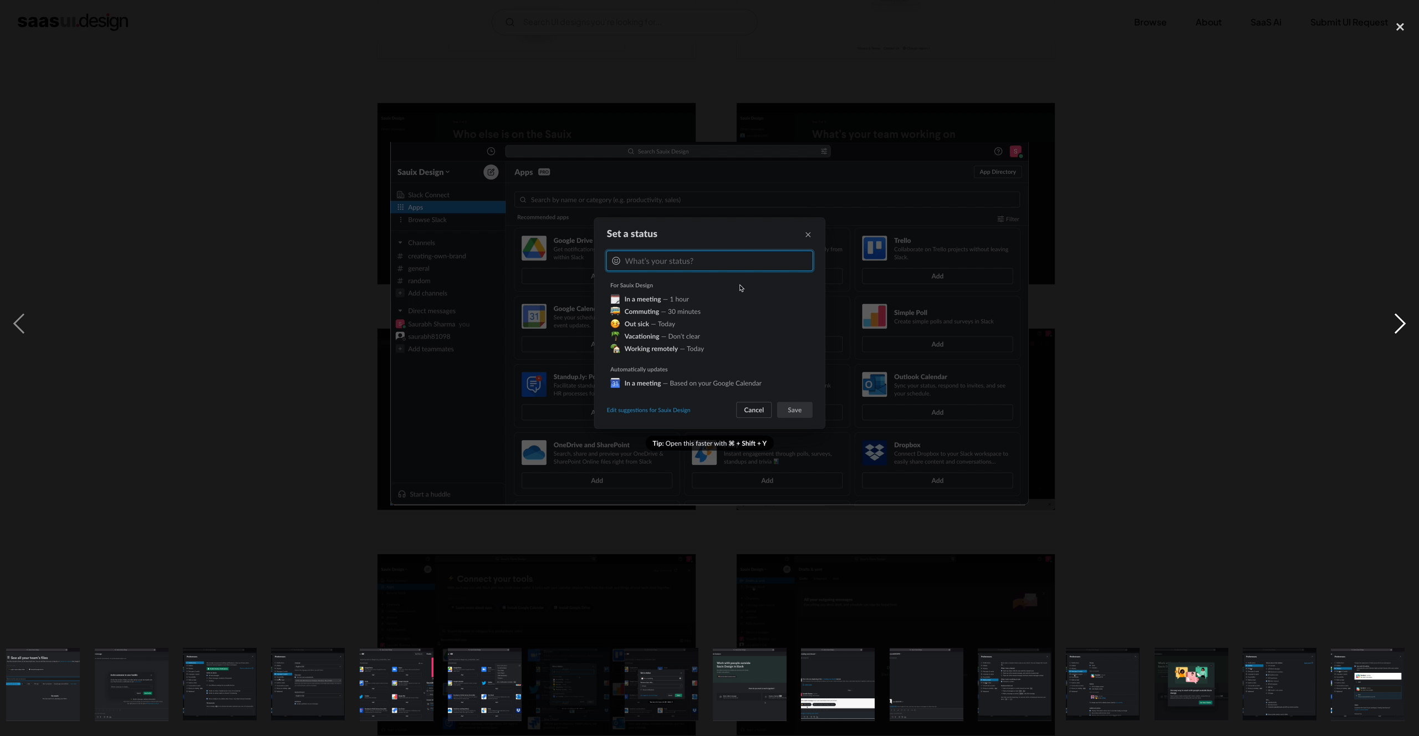
scroll to position [0, 804]
click at [1399, 315] on div "next image" at bounding box center [1401, 324] width 38 height 619
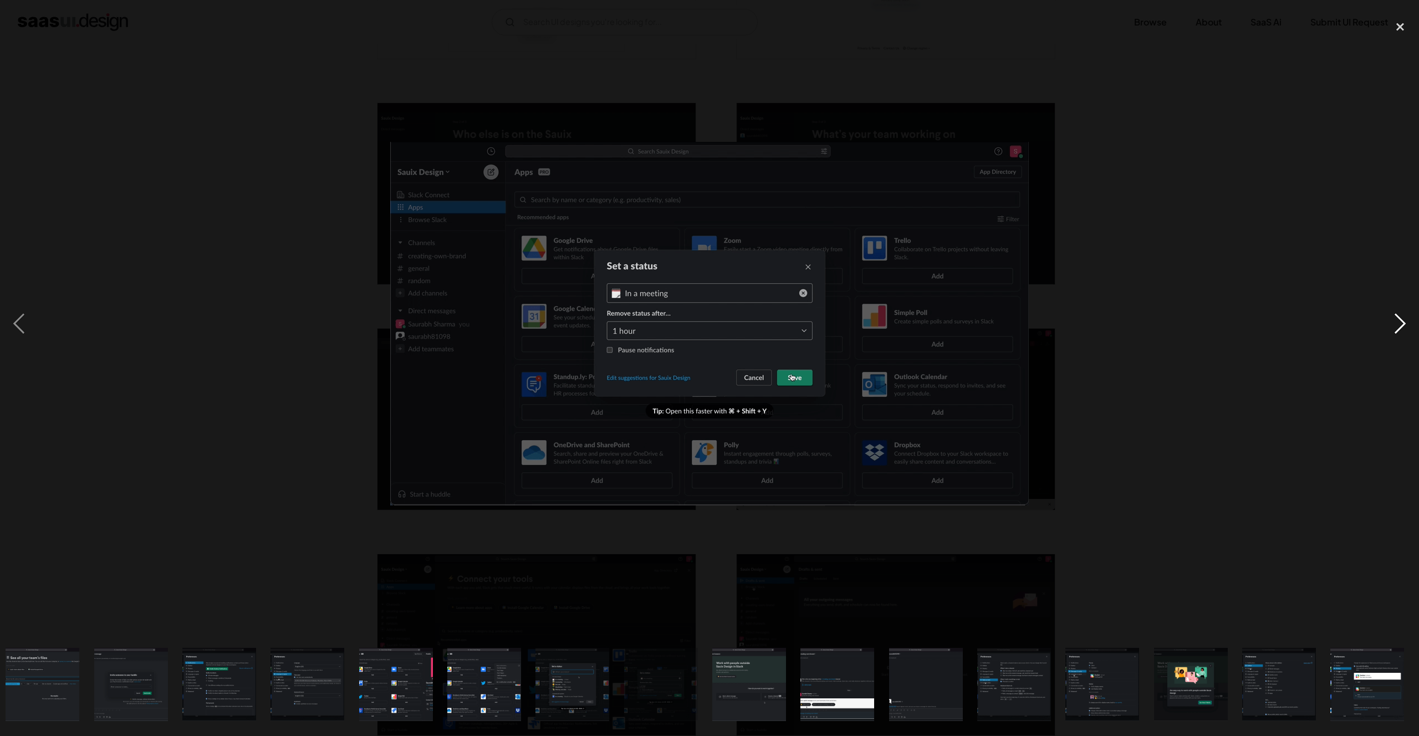
click at [1399, 315] on div "next image" at bounding box center [1401, 324] width 38 height 619
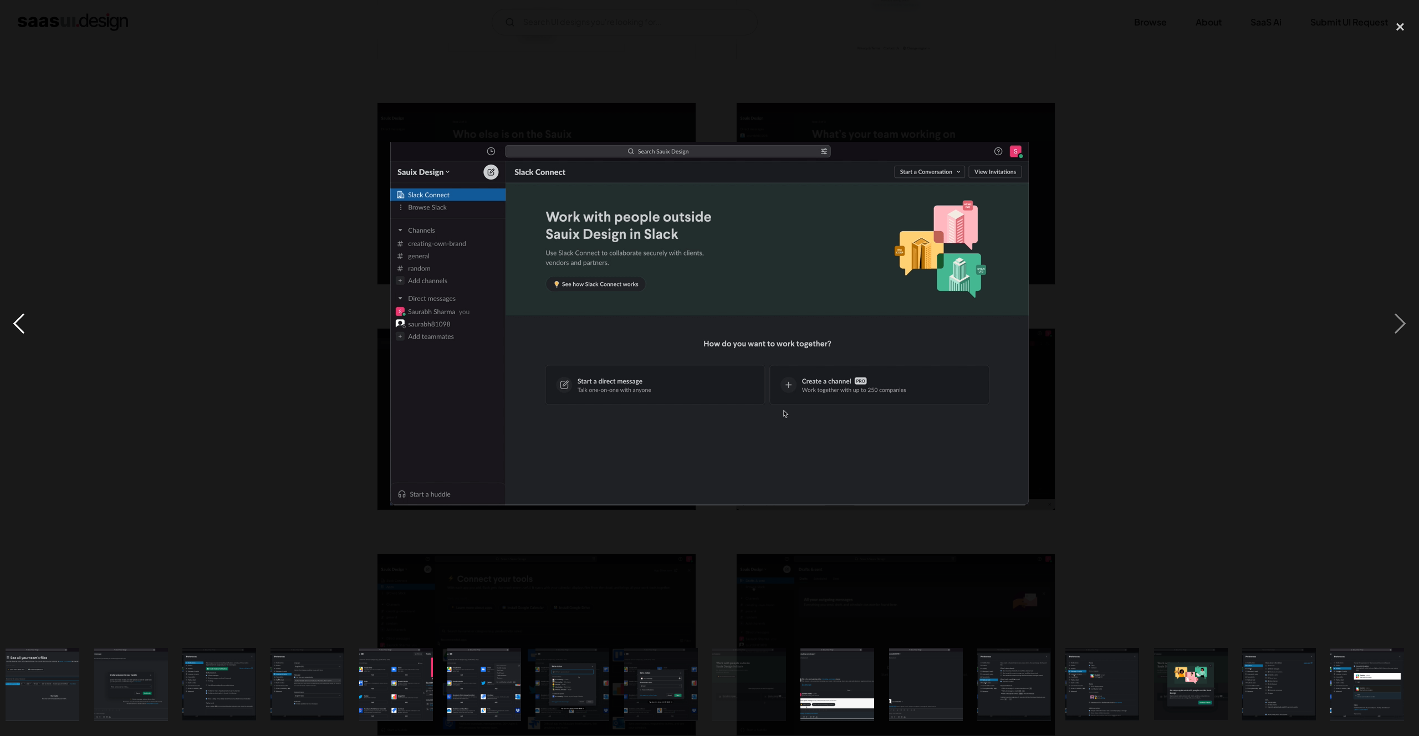
click at [19, 325] on div "previous image" at bounding box center [19, 324] width 38 height 619
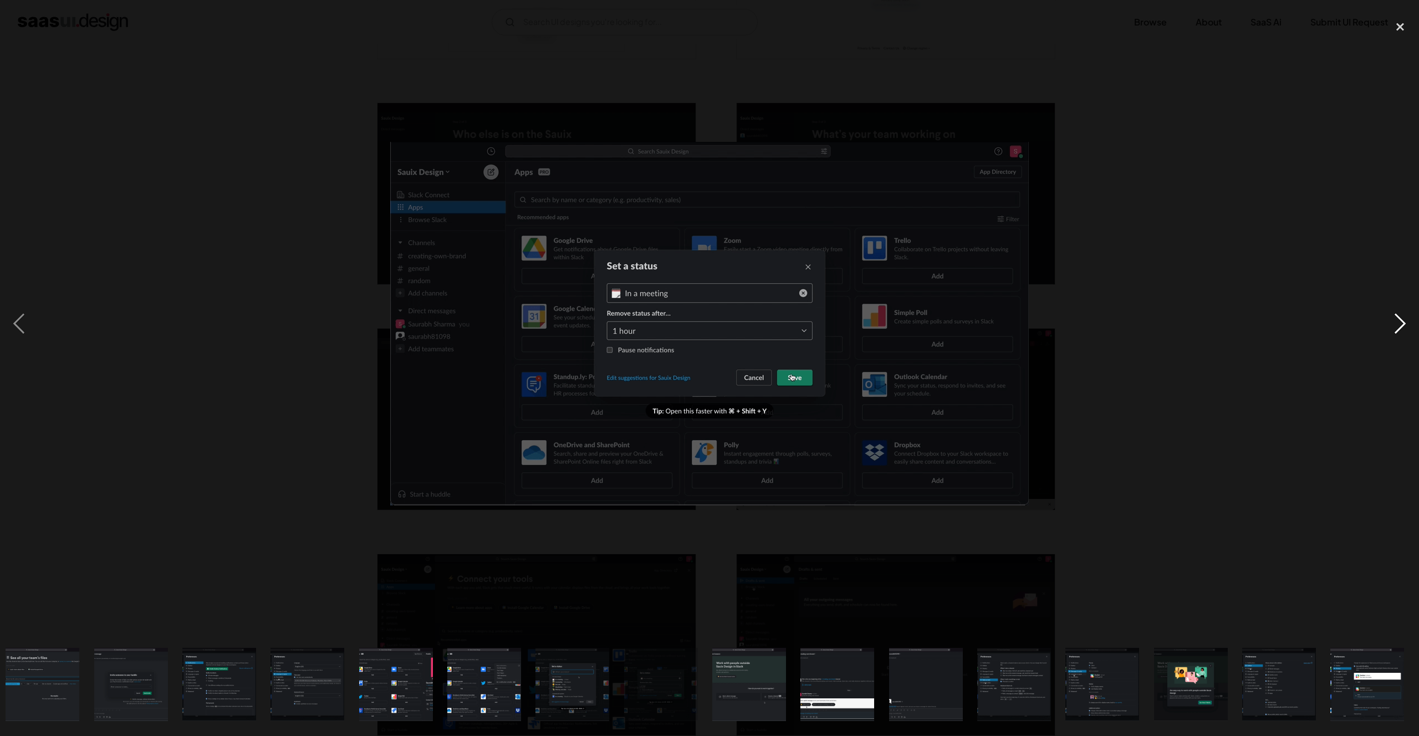
click at [1396, 329] on div "next image" at bounding box center [1401, 324] width 38 height 619
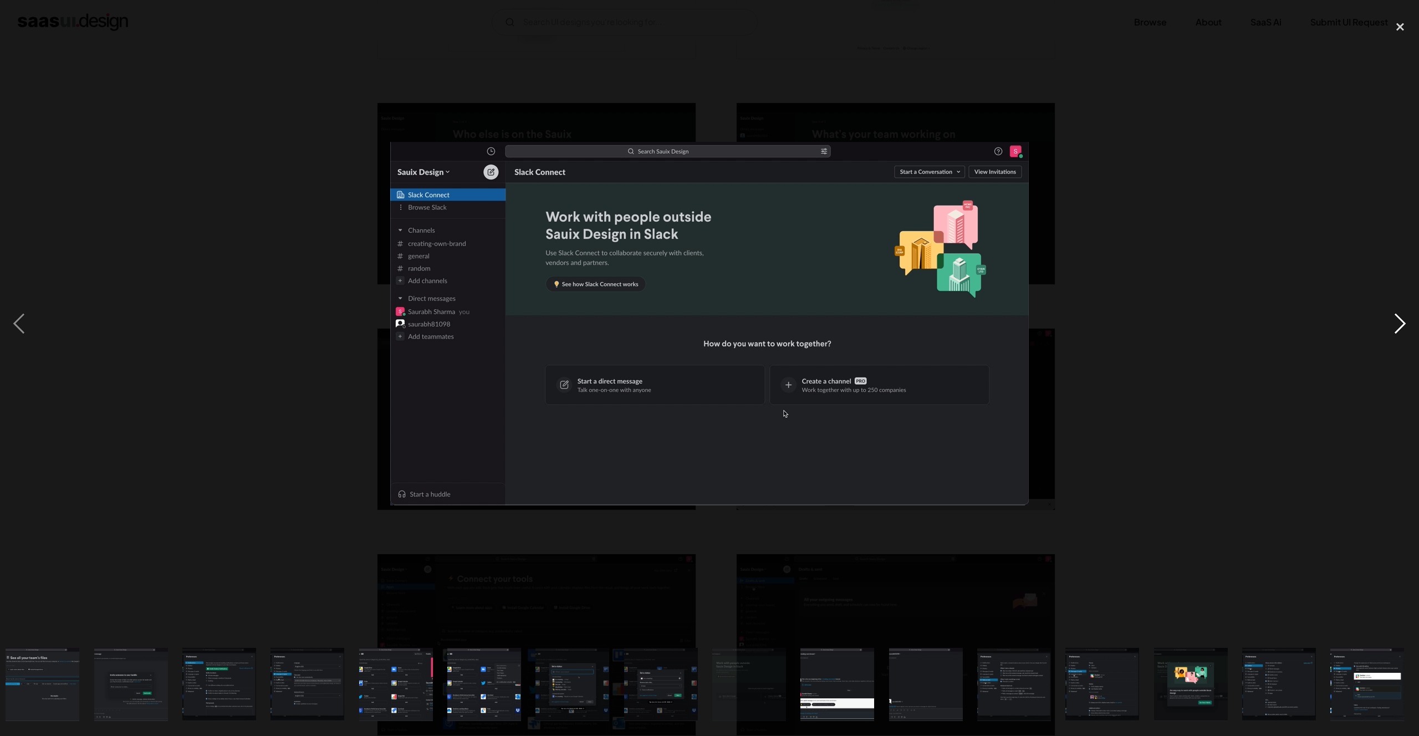
click at [1396, 329] on div "next image" at bounding box center [1401, 324] width 38 height 619
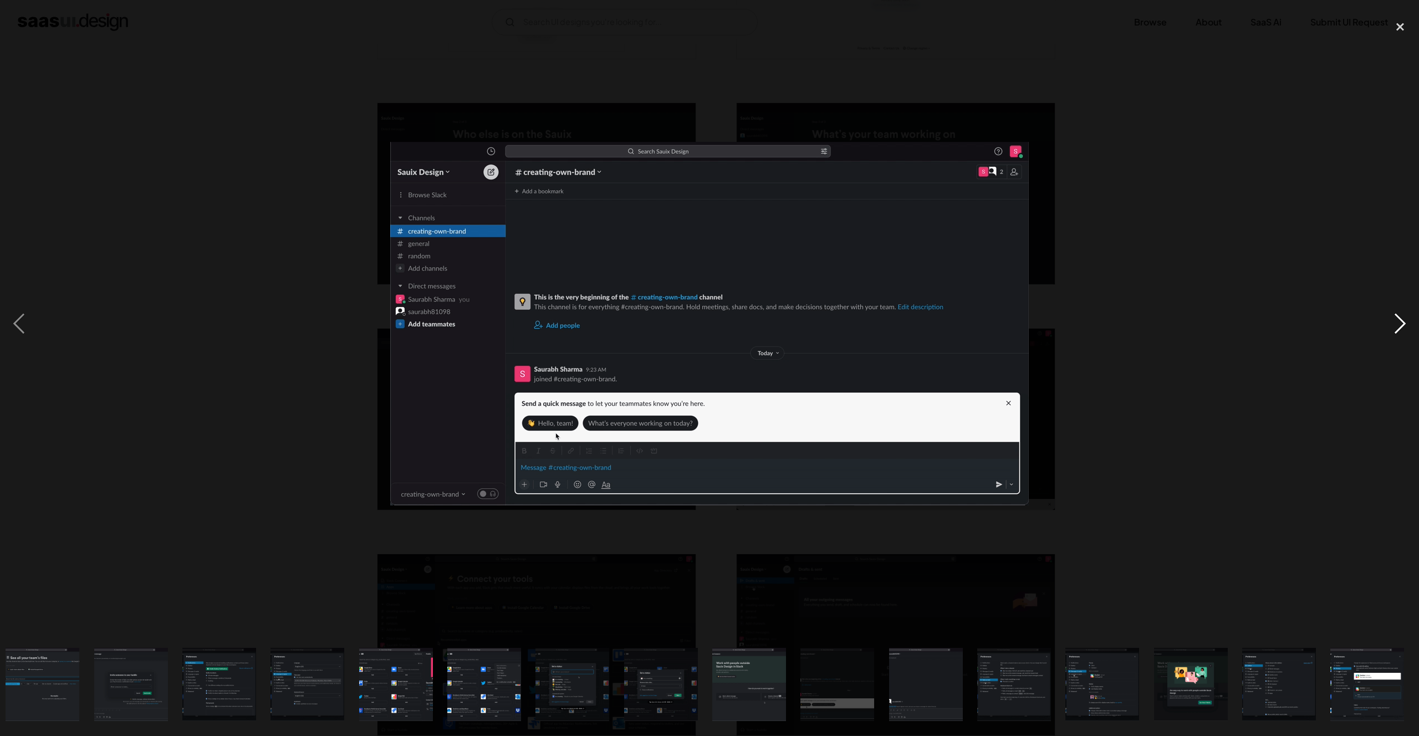
click at [1396, 329] on div "next image" at bounding box center [1401, 324] width 38 height 619
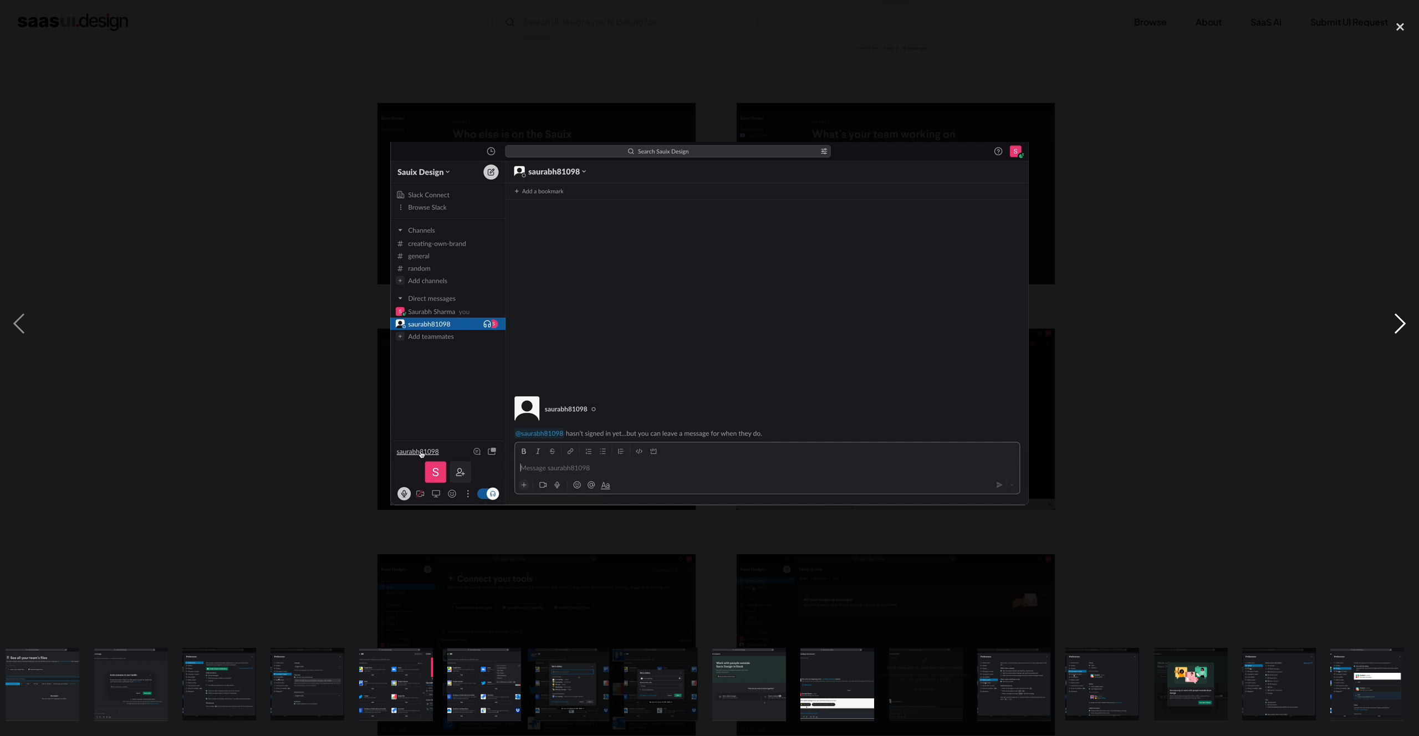
click at [1396, 329] on div "next image" at bounding box center [1401, 324] width 38 height 619
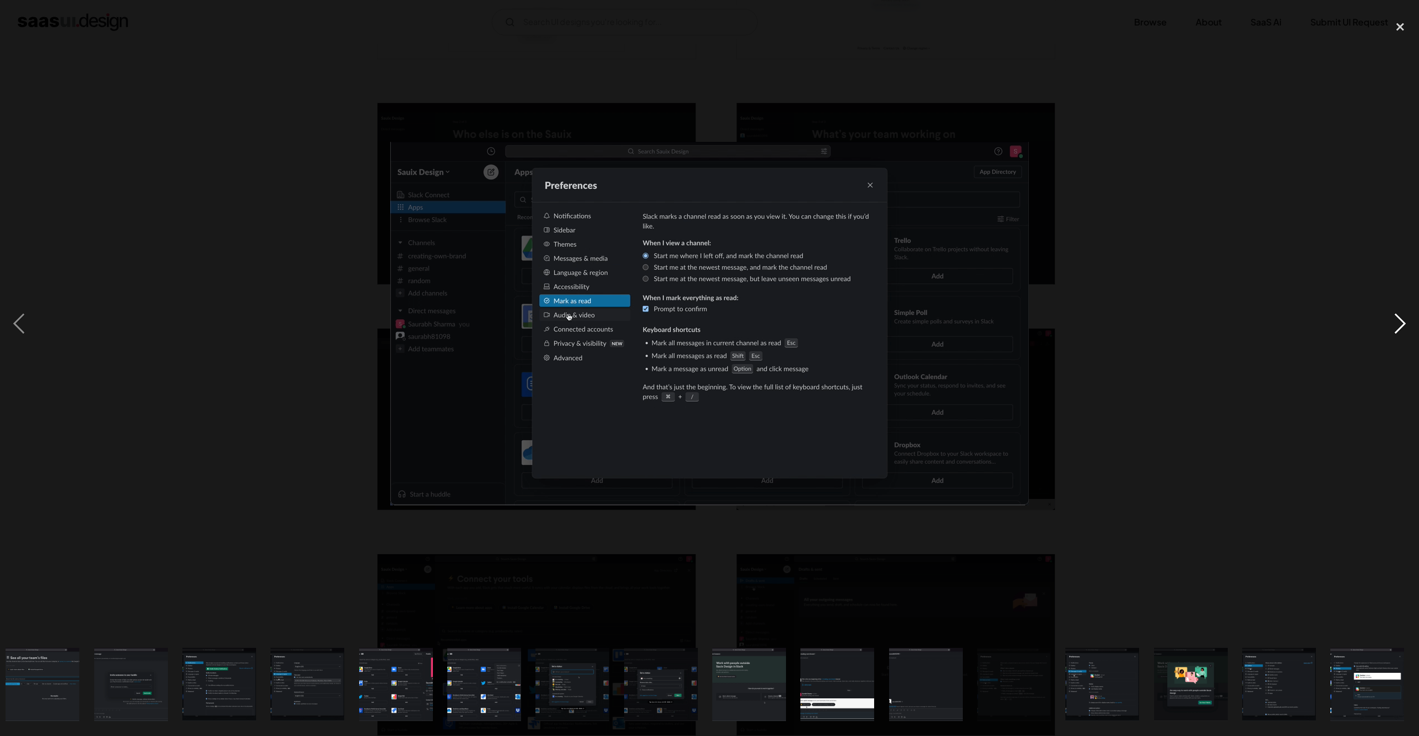
click at [1396, 329] on div "next image" at bounding box center [1401, 324] width 38 height 619
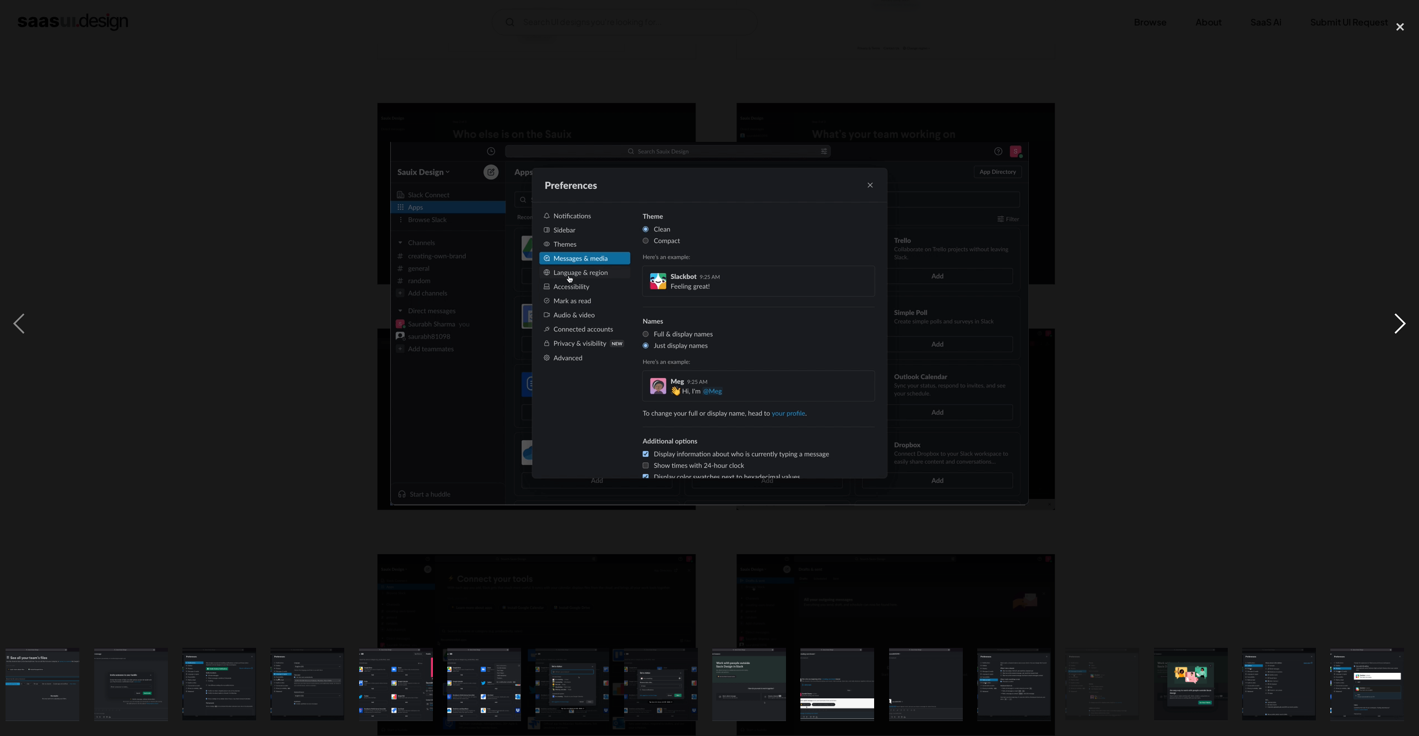
click at [1396, 329] on div "next image" at bounding box center [1401, 324] width 38 height 619
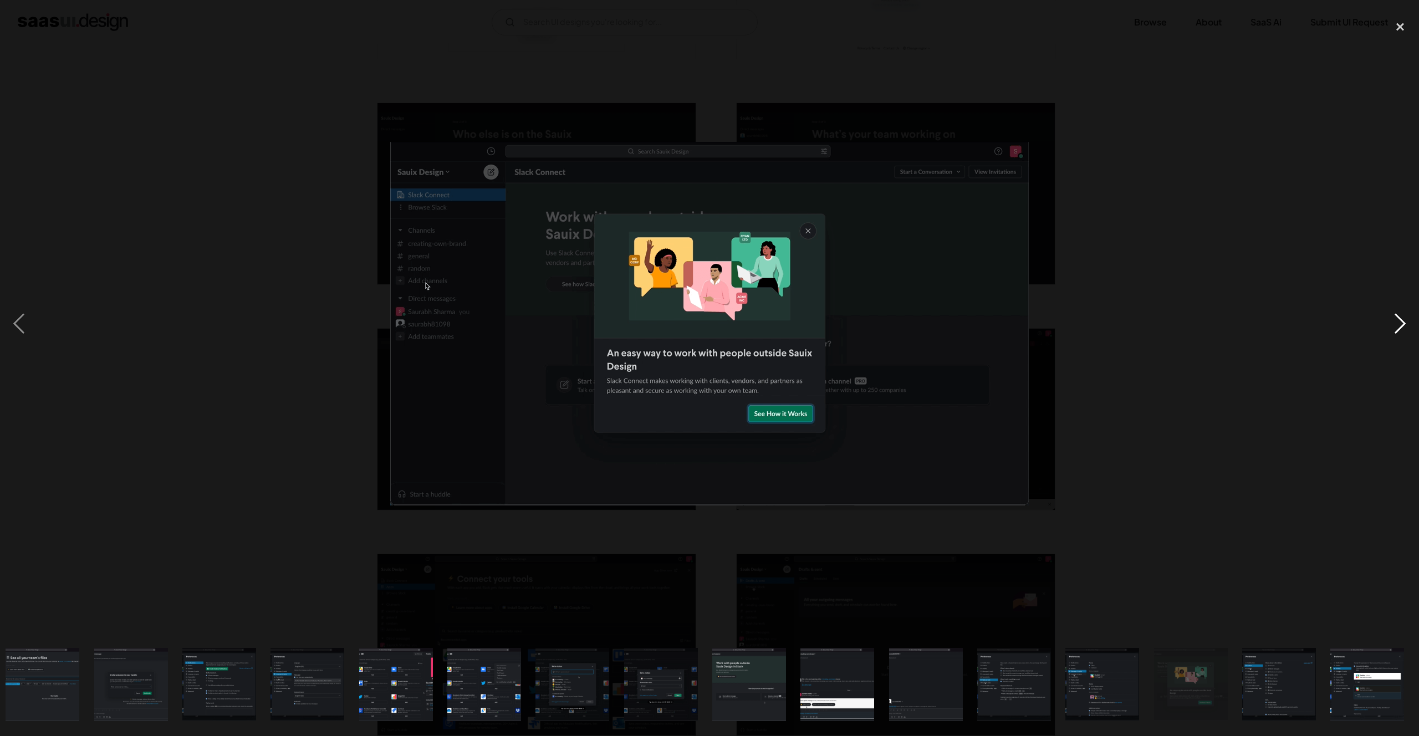
click at [1396, 329] on div "next image" at bounding box center [1401, 324] width 38 height 619
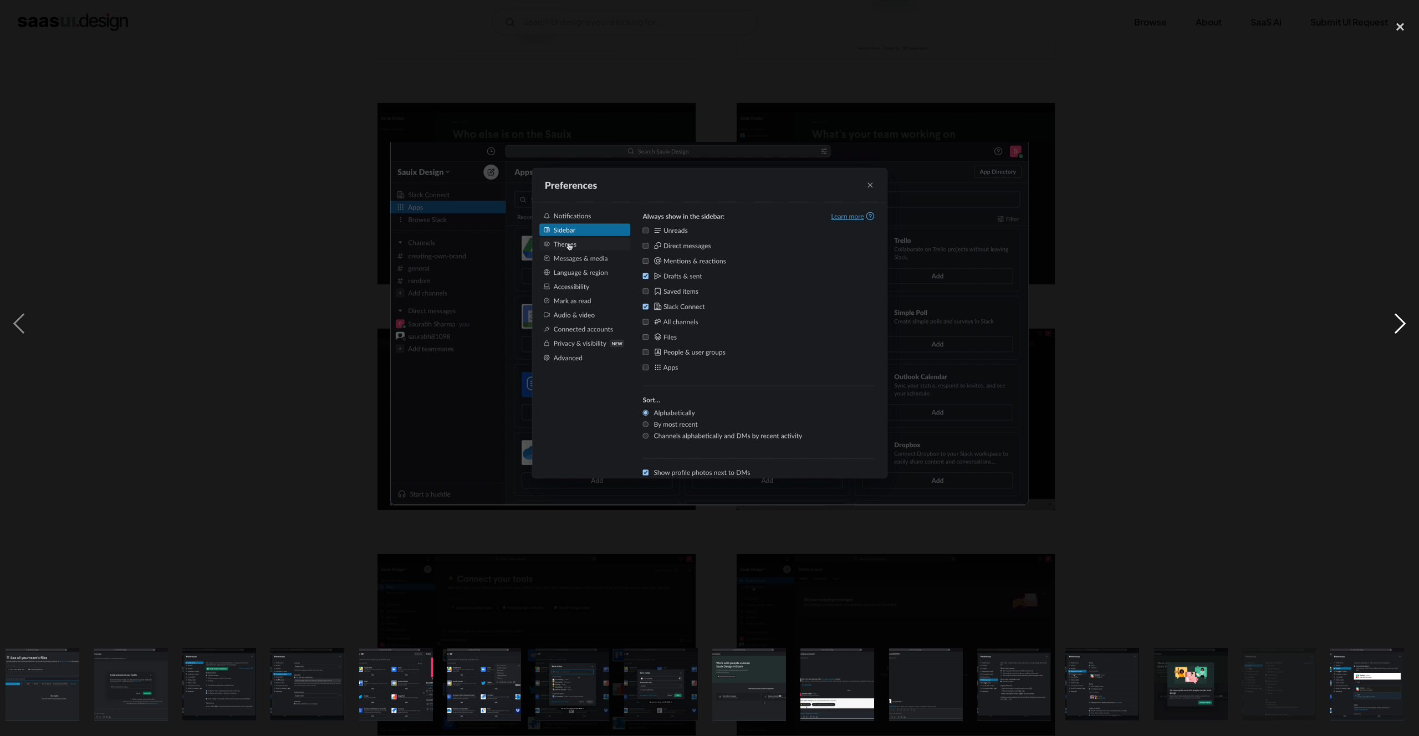
click at [1403, 327] on div "next image" at bounding box center [1401, 324] width 38 height 619
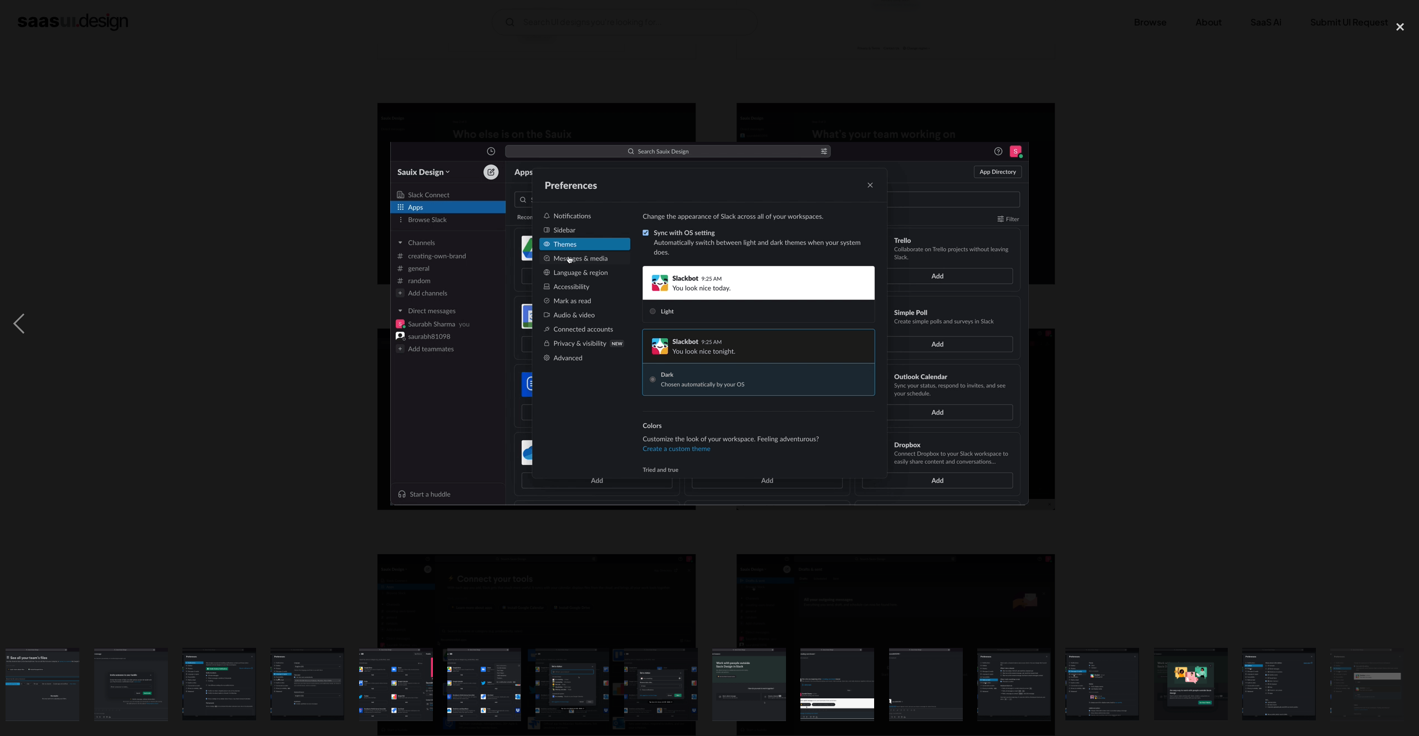
click at [1403, 328] on div "next image" at bounding box center [1401, 324] width 38 height 619
click at [1400, 28] on div "close lightbox" at bounding box center [1401, 27] width 38 height 24
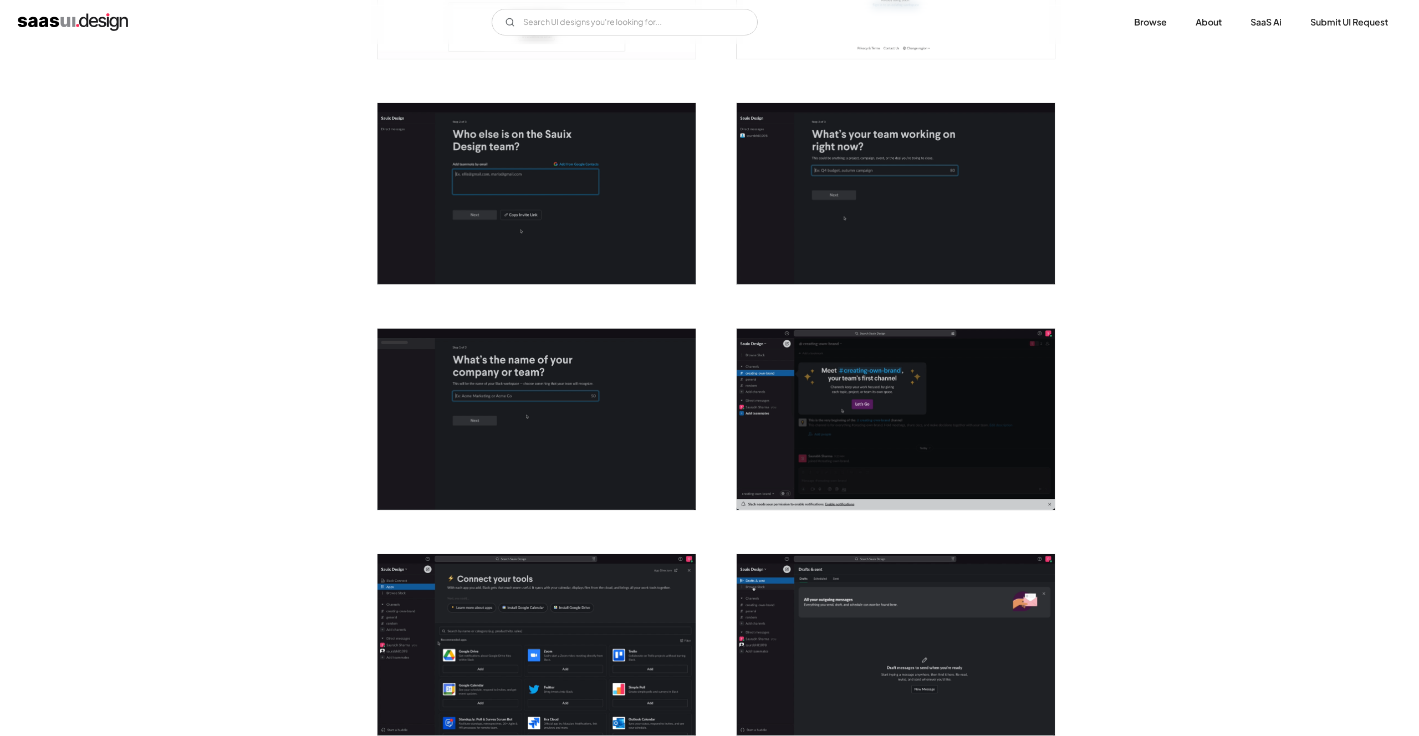
scroll to position [0, 0]
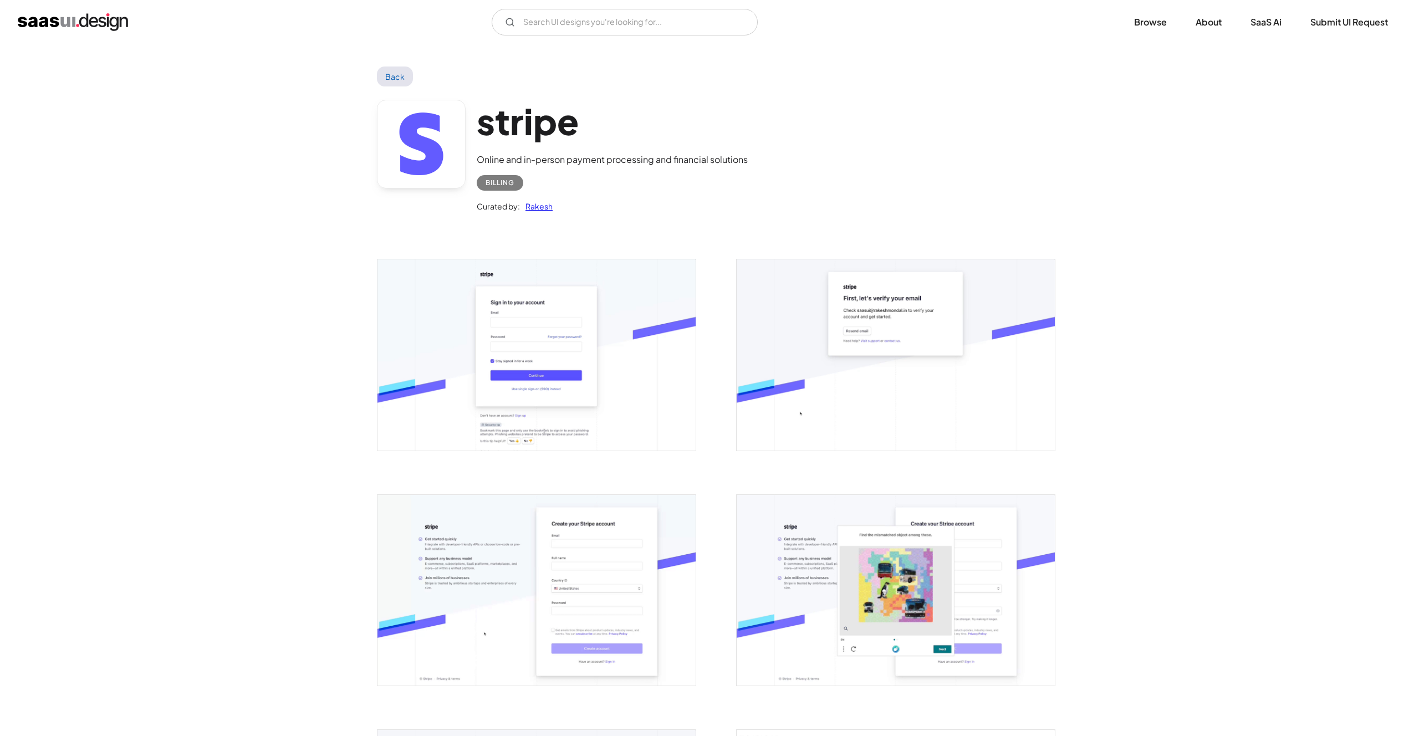
click at [524, 312] on img "open lightbox" at bounding box center [537, 354] width 318 height 191
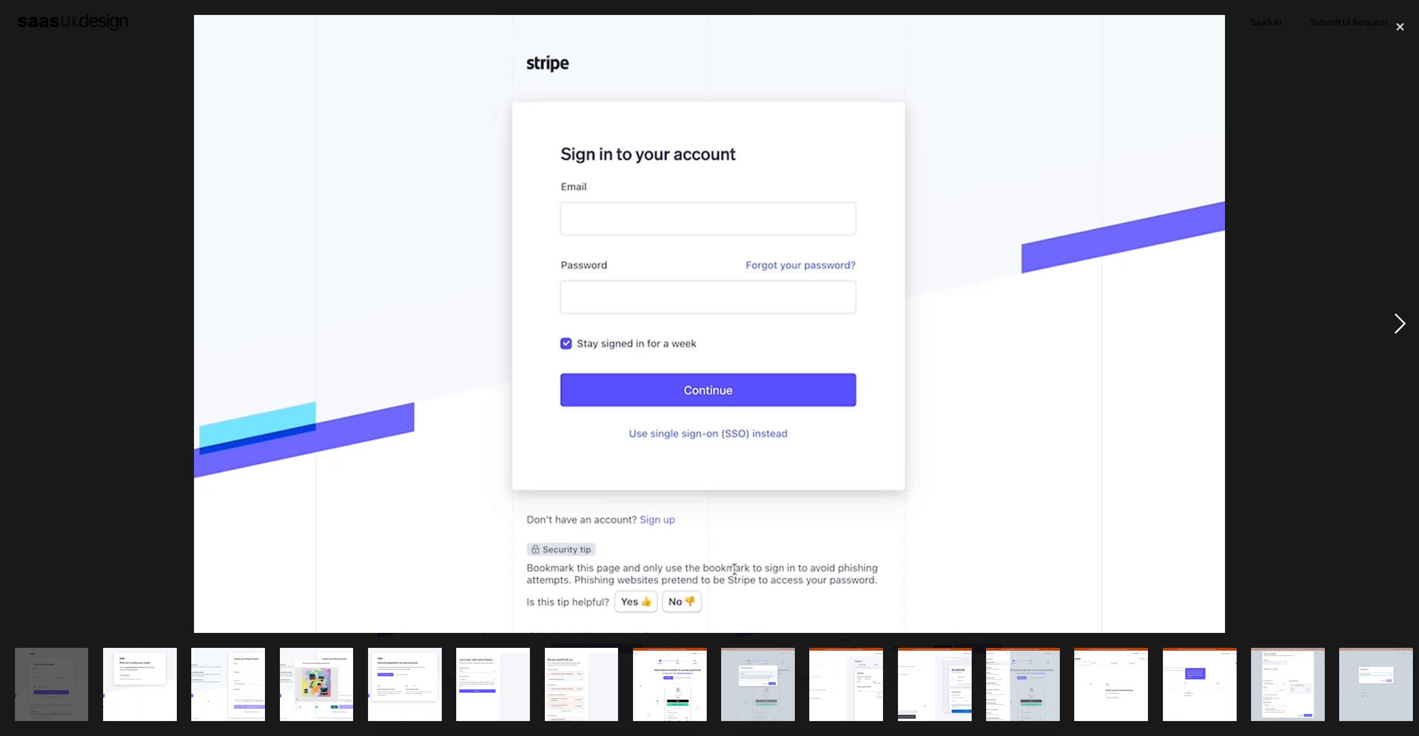
click at [1405, 329] on div "next image" at bounding box center [1401, 324] width 38 height 619
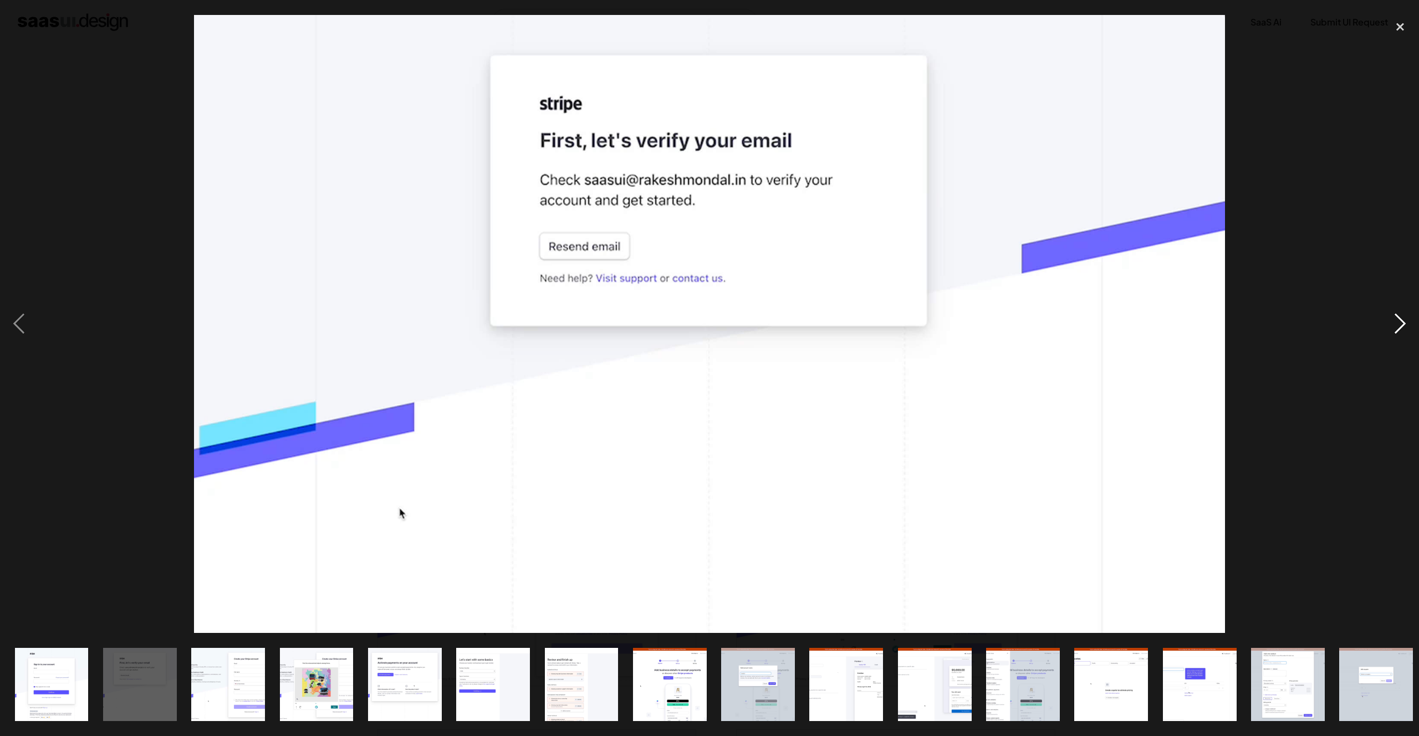
click at [1404, 329] on div "next image" at bounding box center [1401, 324] width 38 height 619
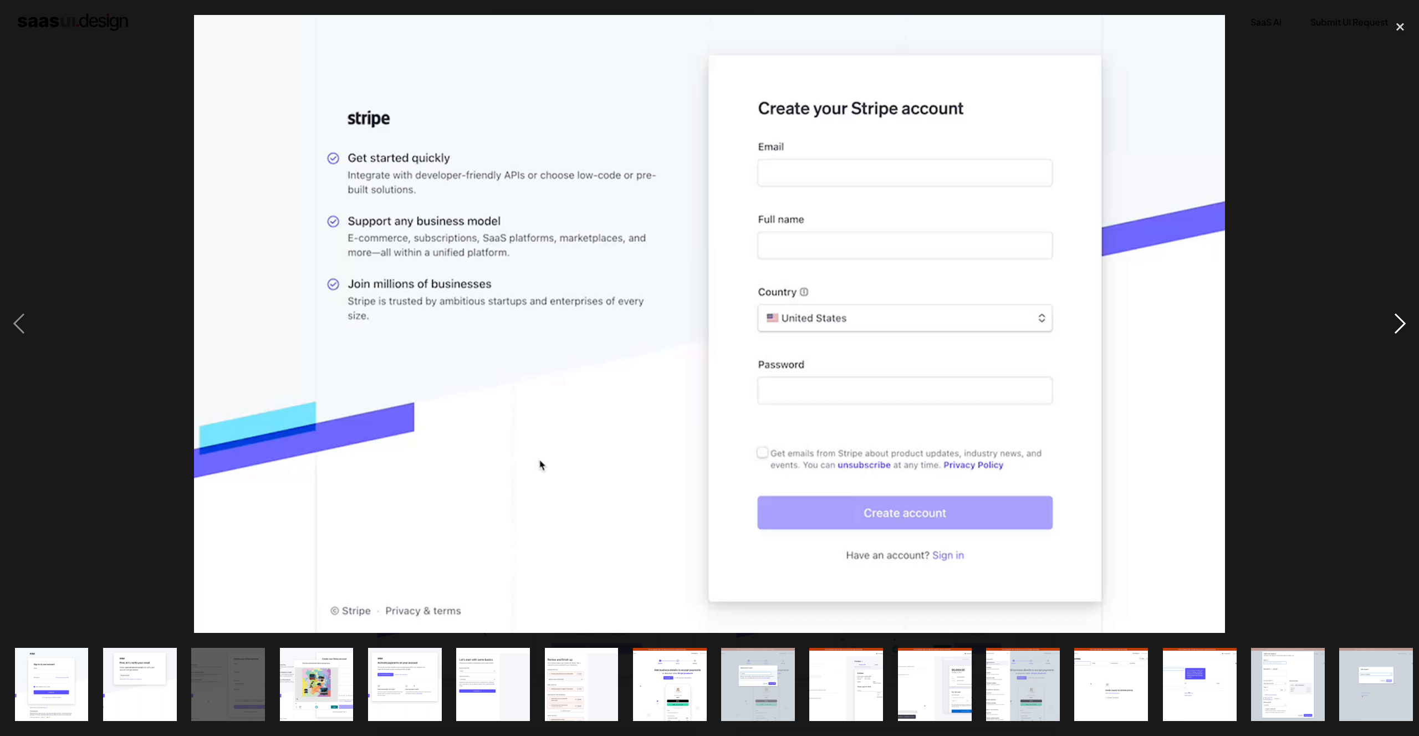
click at [1404, 329] on div "next image" at bounding box center [1401, 324] width 38 height 619
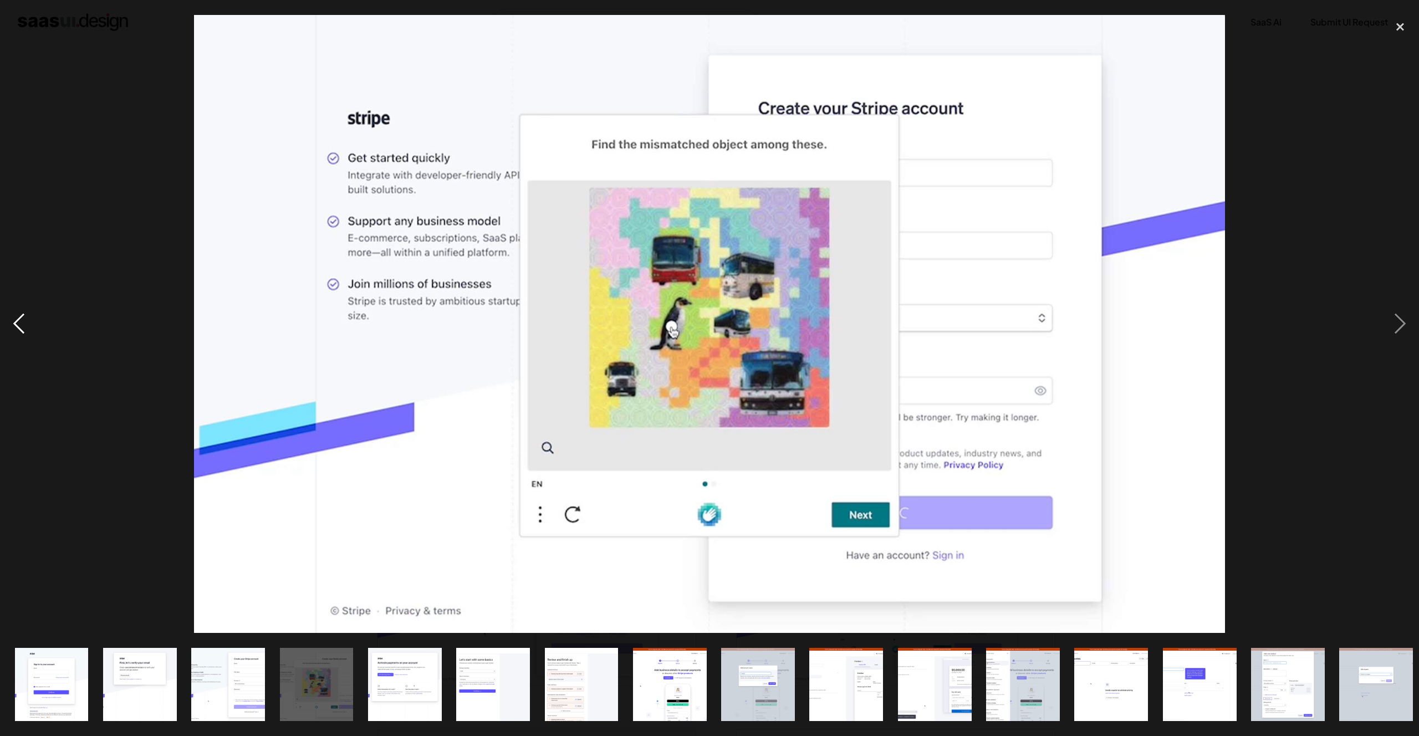
click at [27, 314] on div "previous image" at bounding box center [19, 324] width 38 height 619
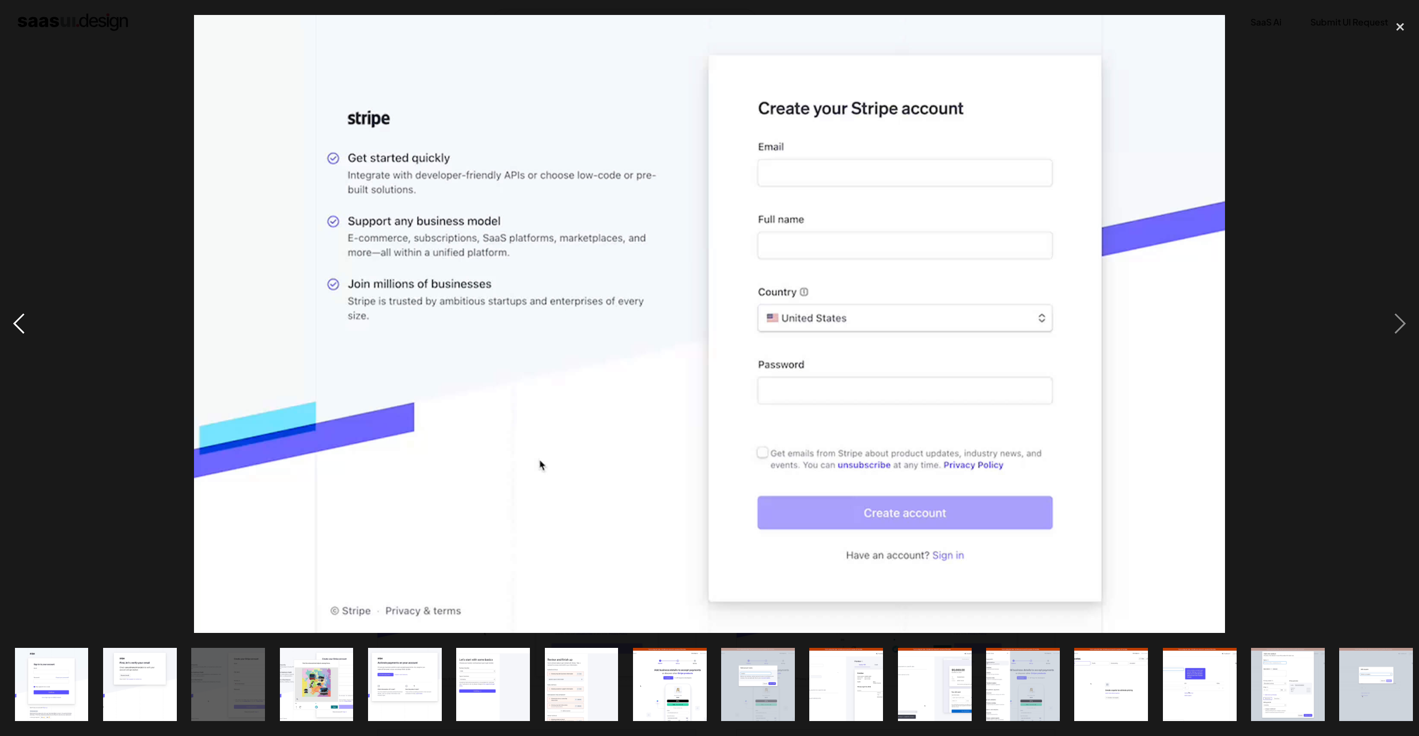
click at [27, 314] on div "previous image" at bounding box center [19, 324] width 38 height 619
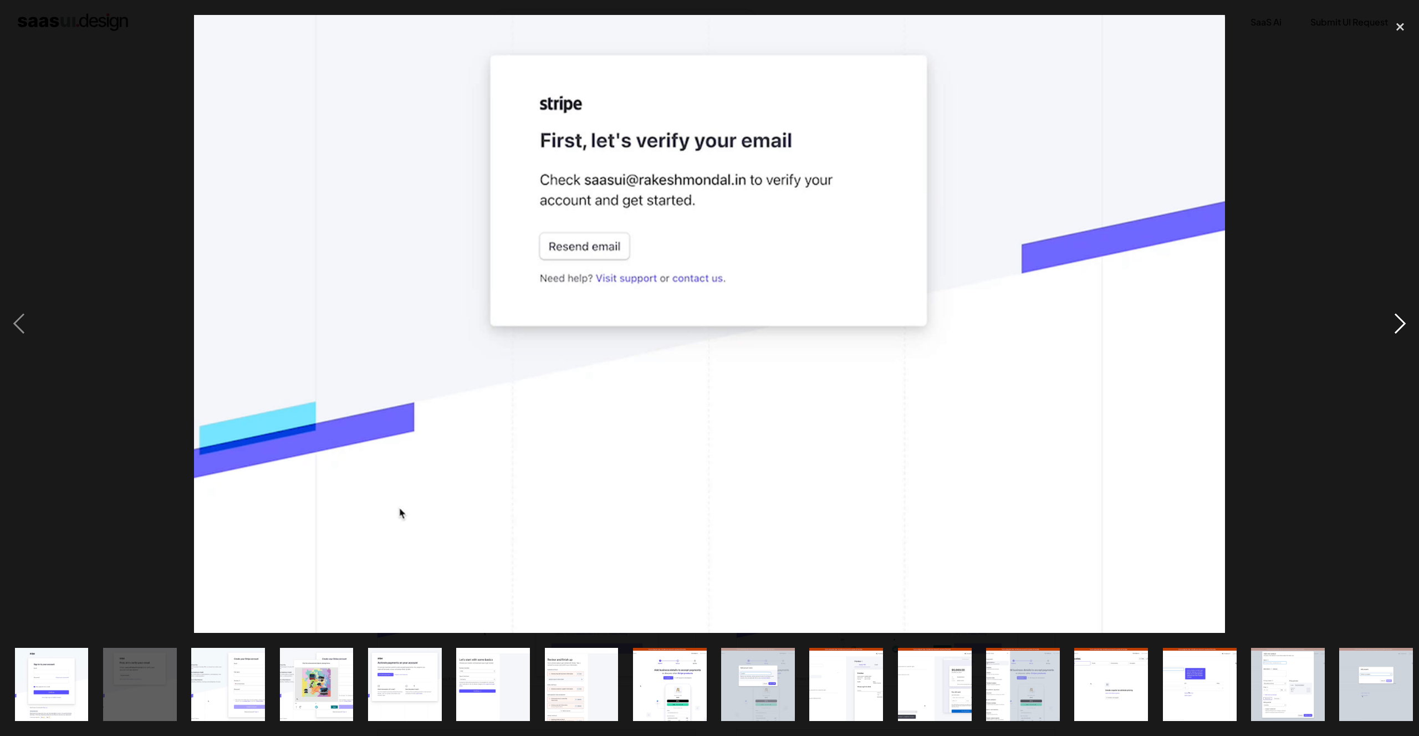
click at [1403, 323] on div "next image" at bounding box center [1401, 324] width 38 height 619
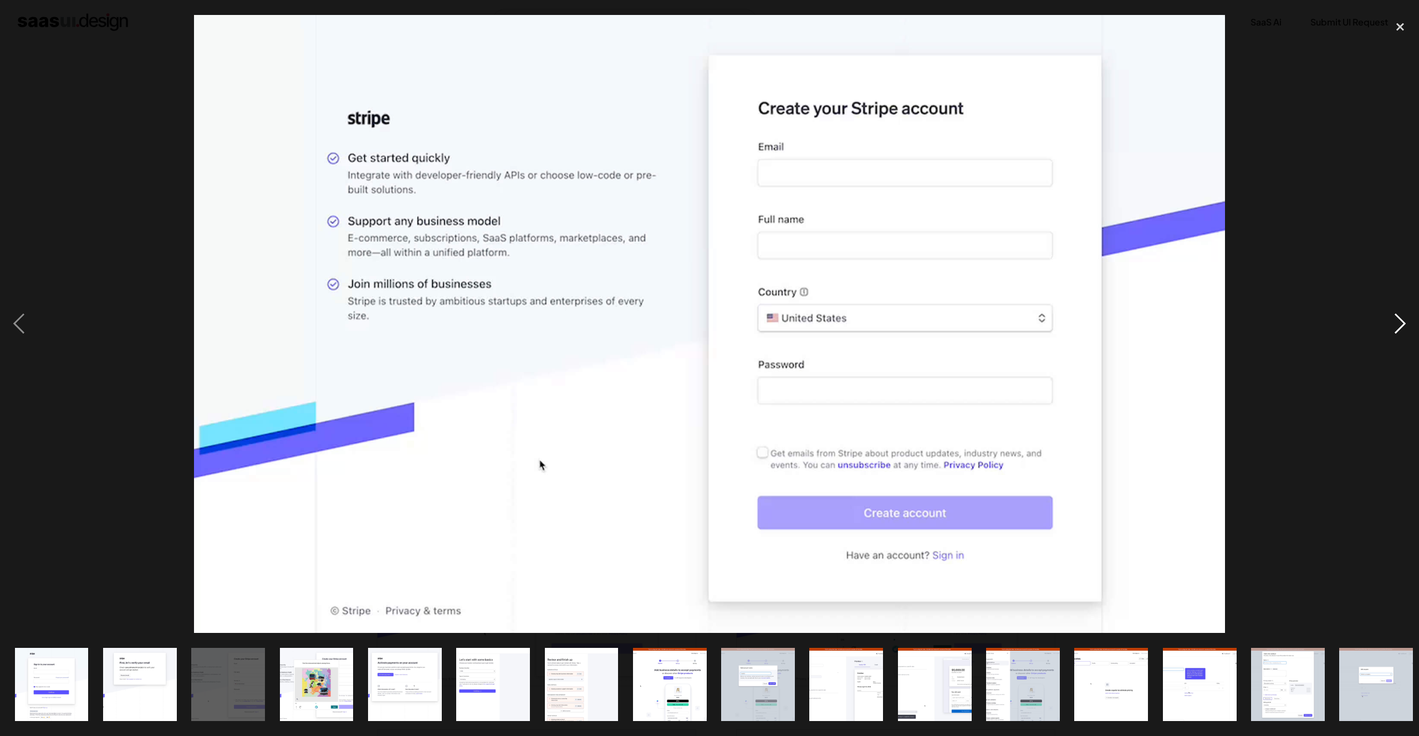
click at [1403, 323] on div "next image" at bounding box center [1401, 324] width 38 height 619
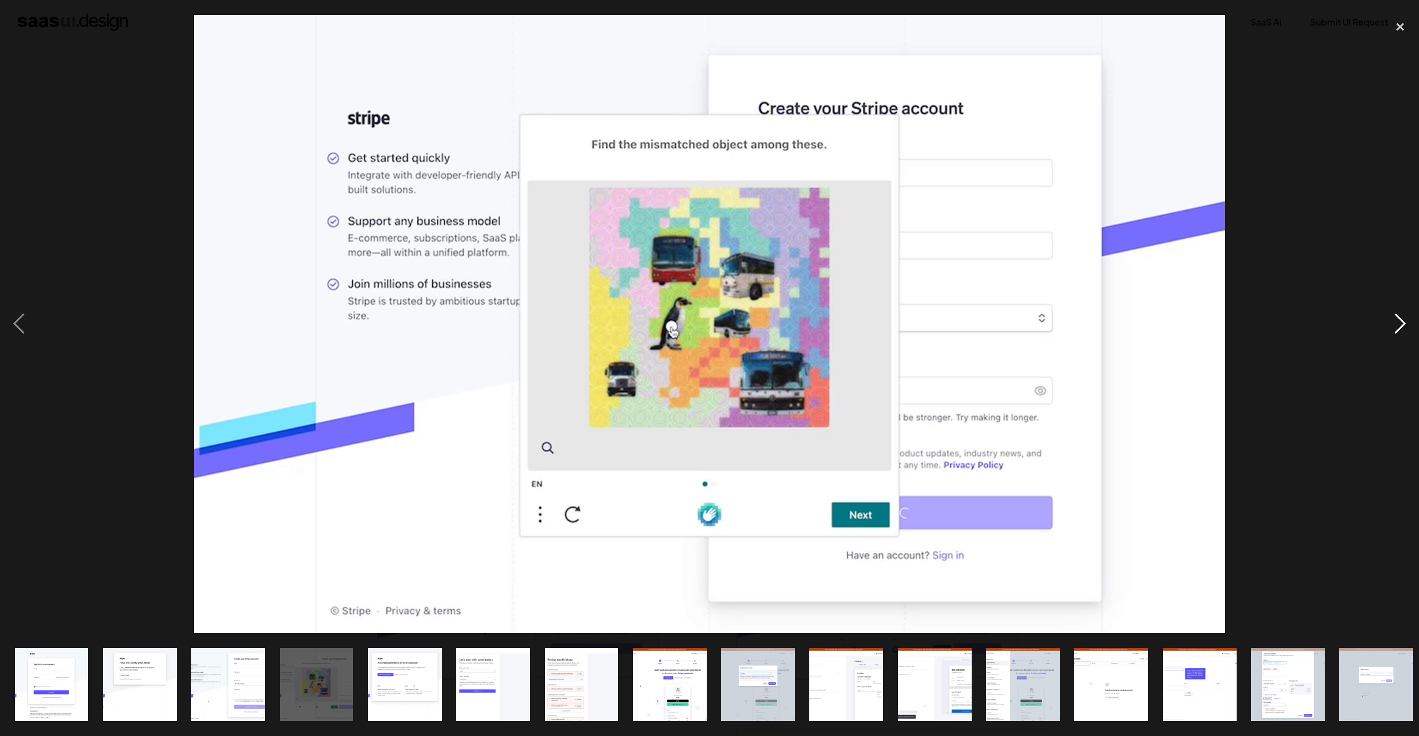
click at [1403, 323] on div "next image" at bounding box center [1401, 324] width 38 height 619
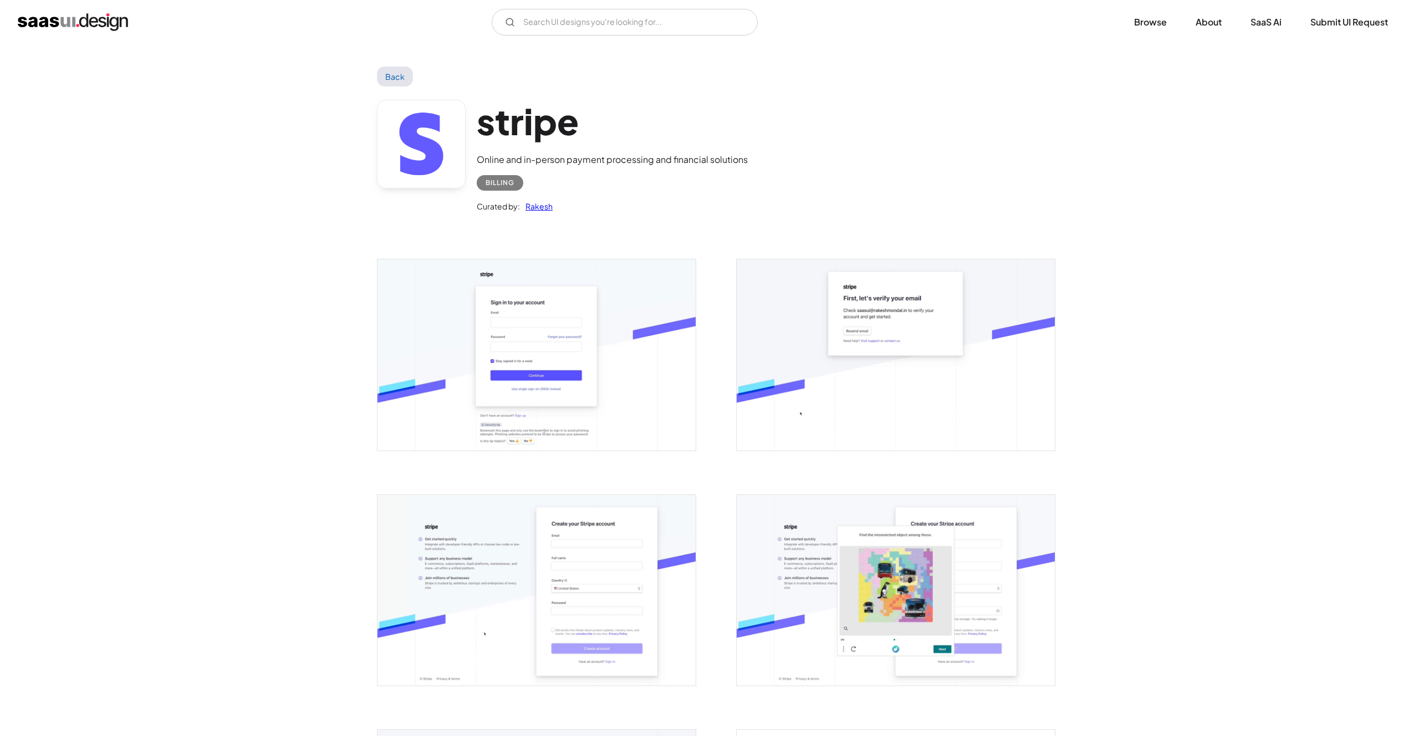
click at [865, 383] on img "open lightbox" at bounding box center [896, 354] width 318 height 191
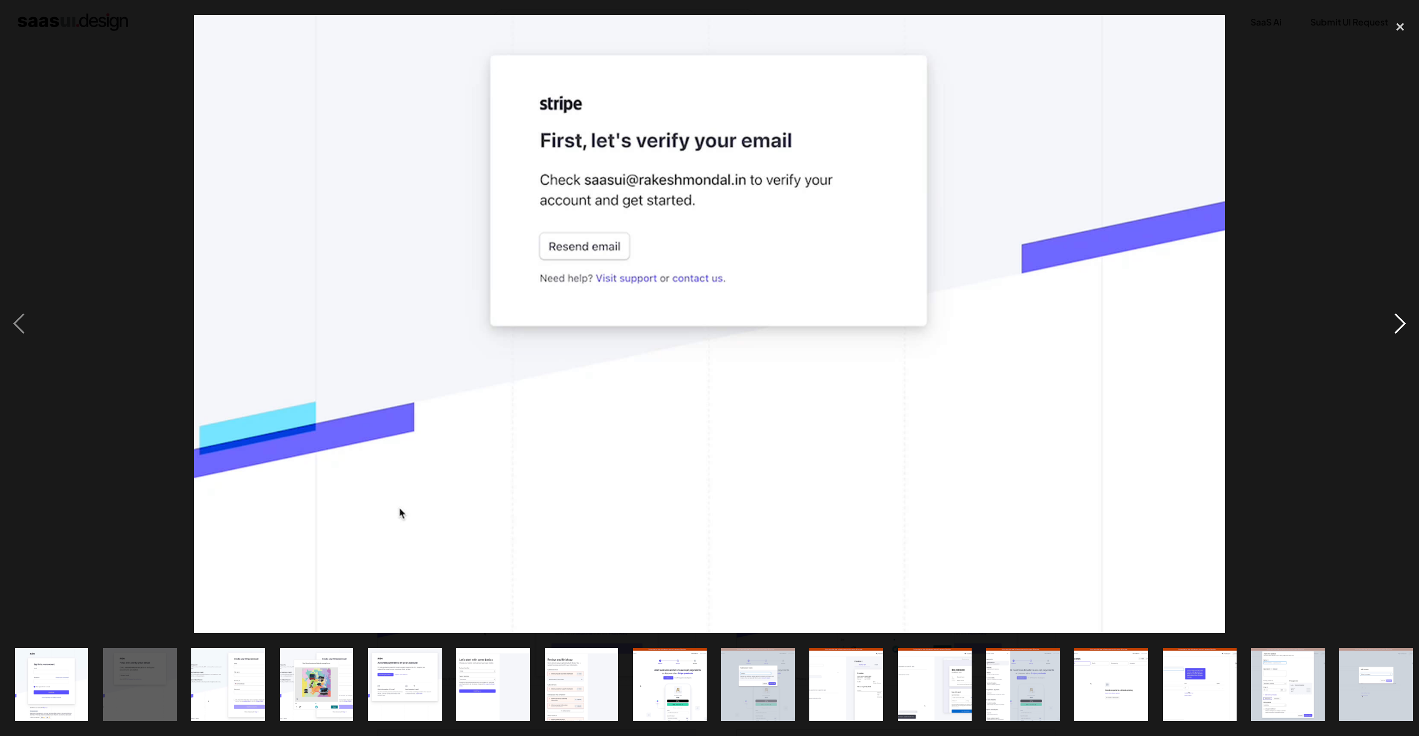
click at [1407, 311] on div "next image" at bounding box center [1401, 324] width 38 height 619
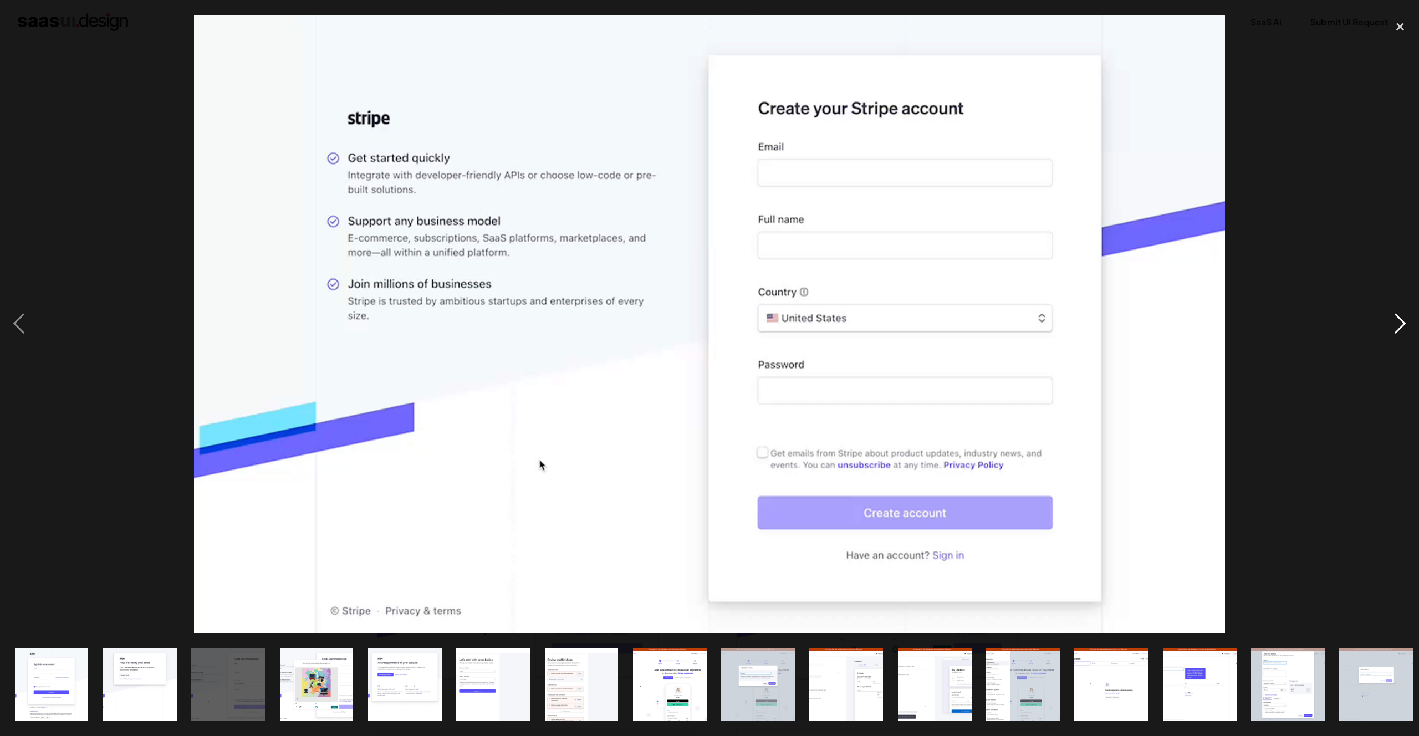
click at [1407, 311] on div "next image" at bounding box center [1401, 324] width 38 height 619
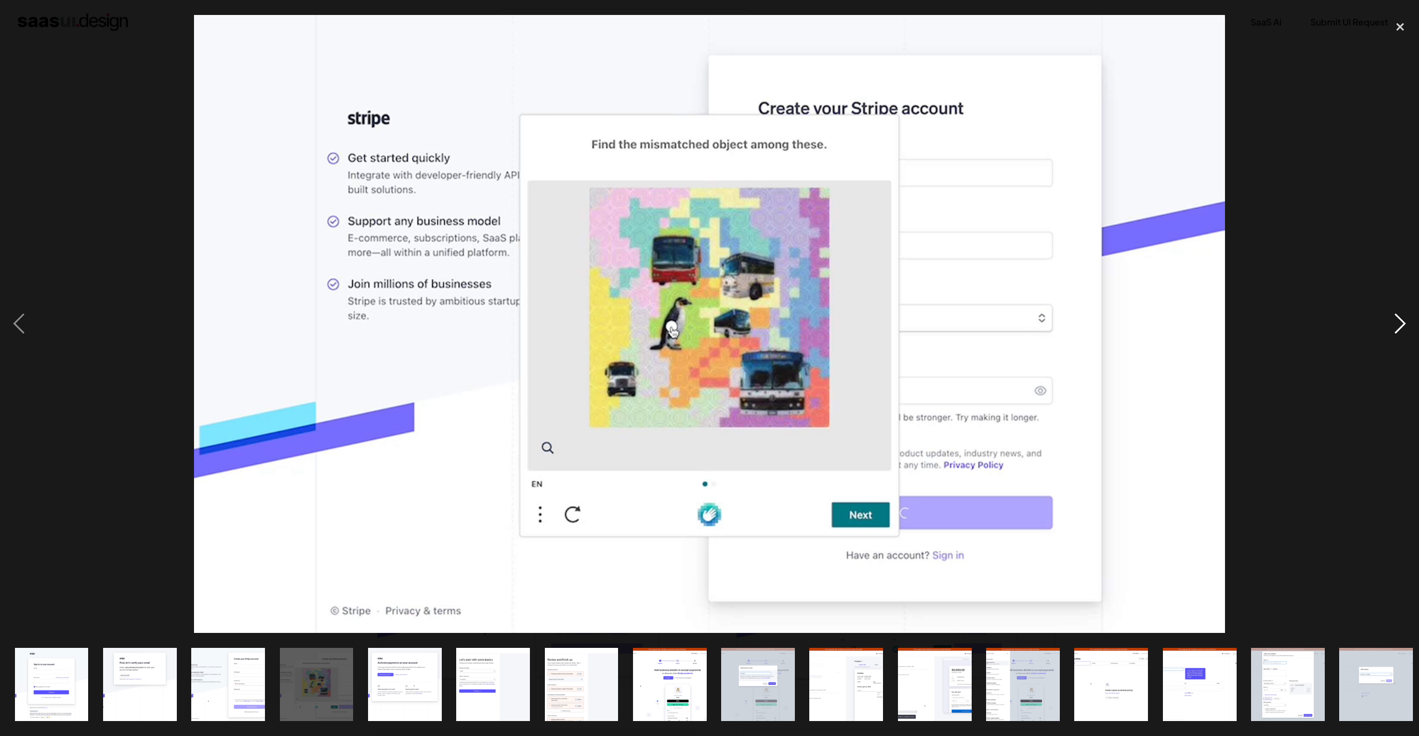
click at [1407, 311] on div "next image" at bounding box center [1401, 324] width 38 height 619
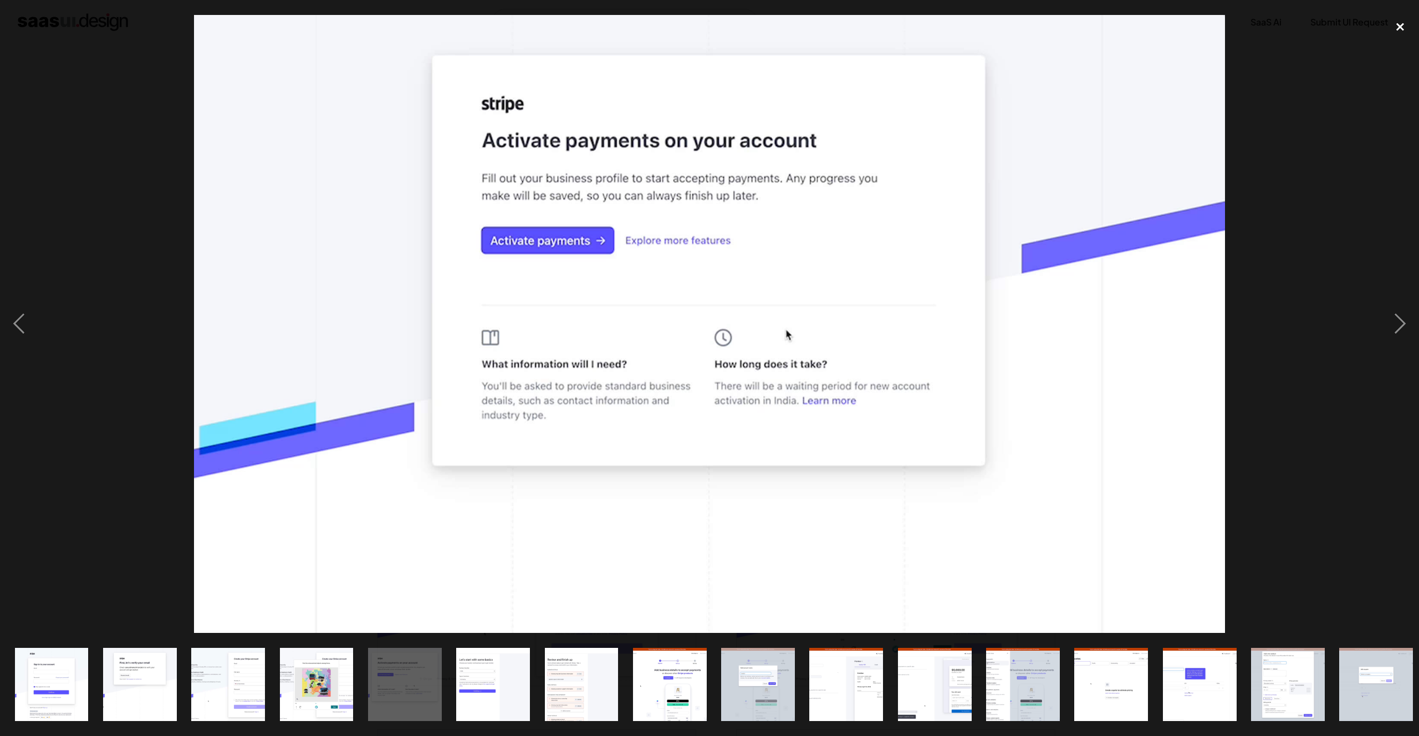
click at [1401, 29] on div "close lightbox" at bounding box center [1401, 27] width 38 height 24
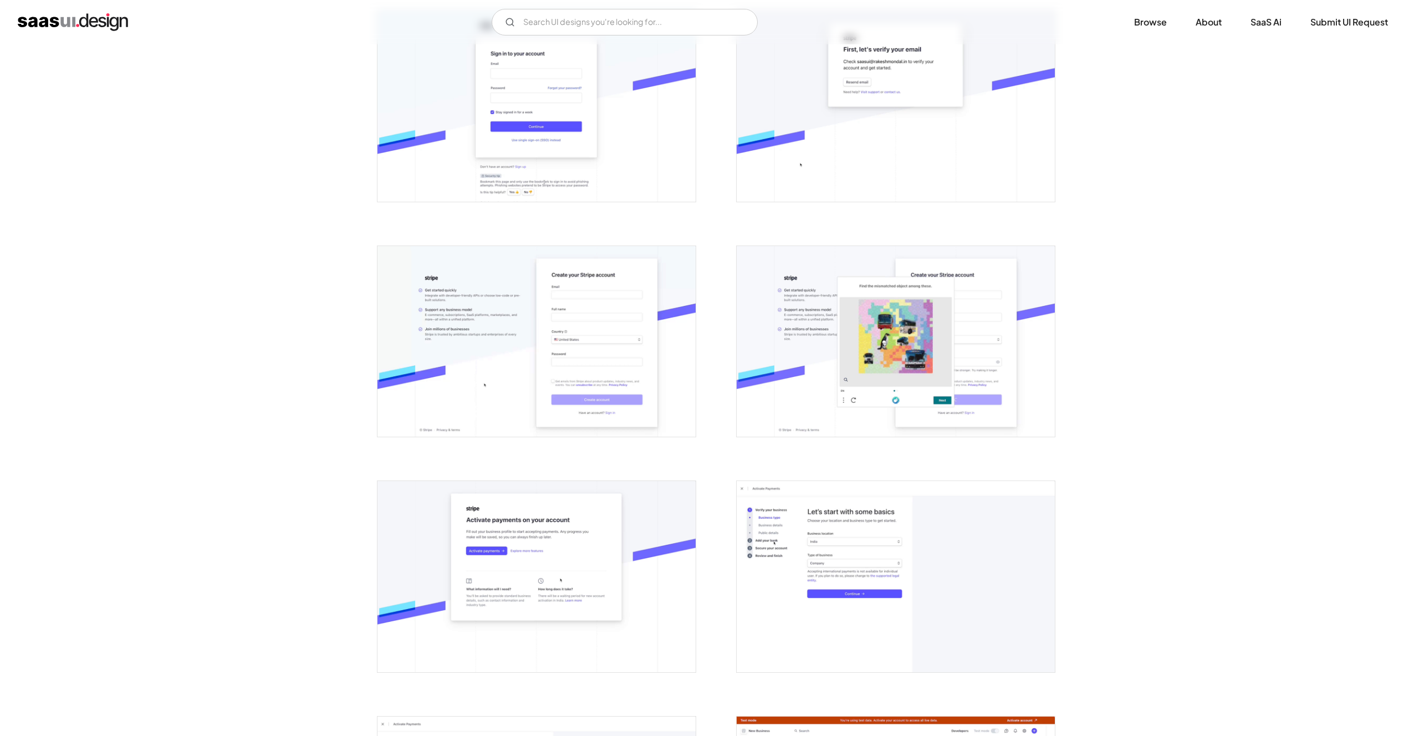
scroll to position [303, 0]
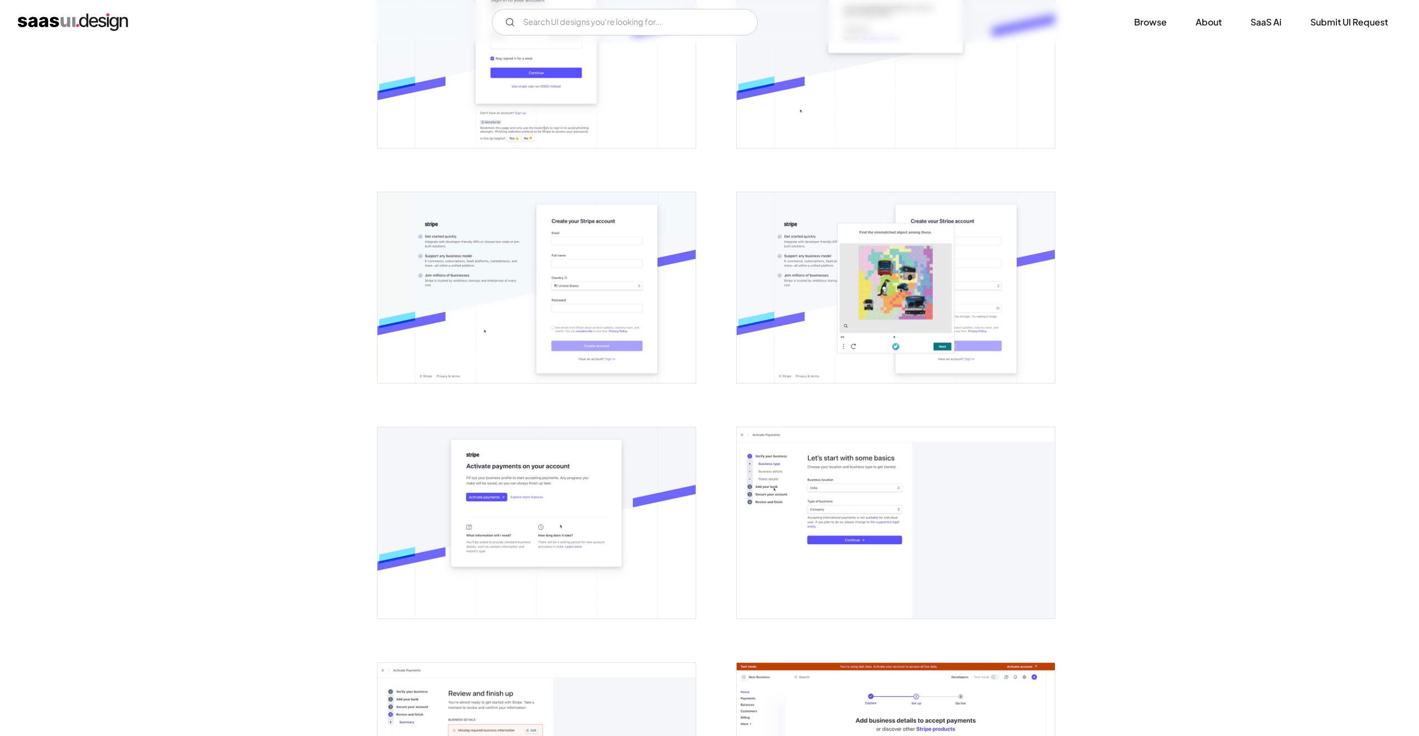
click at [950, 320] on img "open lightbox" at bounding box center [896, 287] width 318 height 191
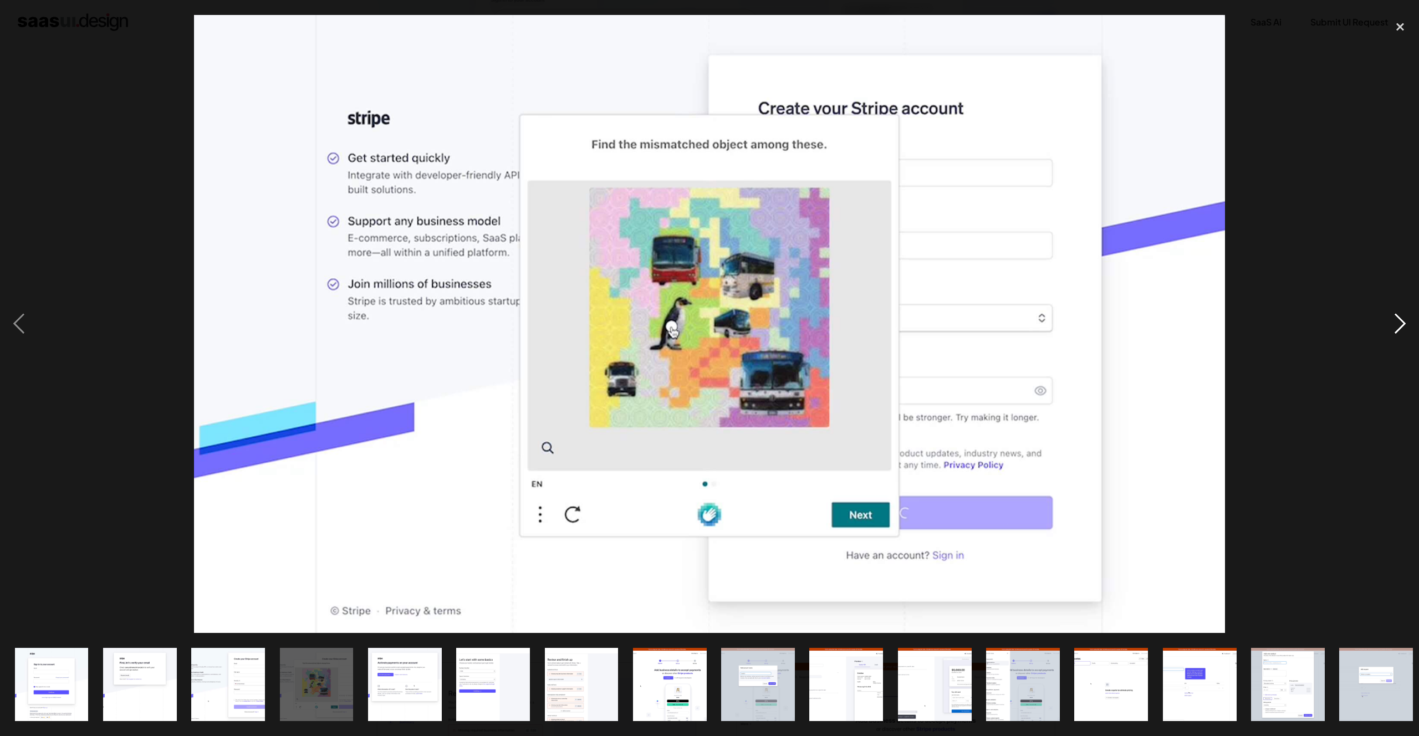
click at [1406, 325] on div "next image" at bounding box center [1401, 324] width 38 height 619
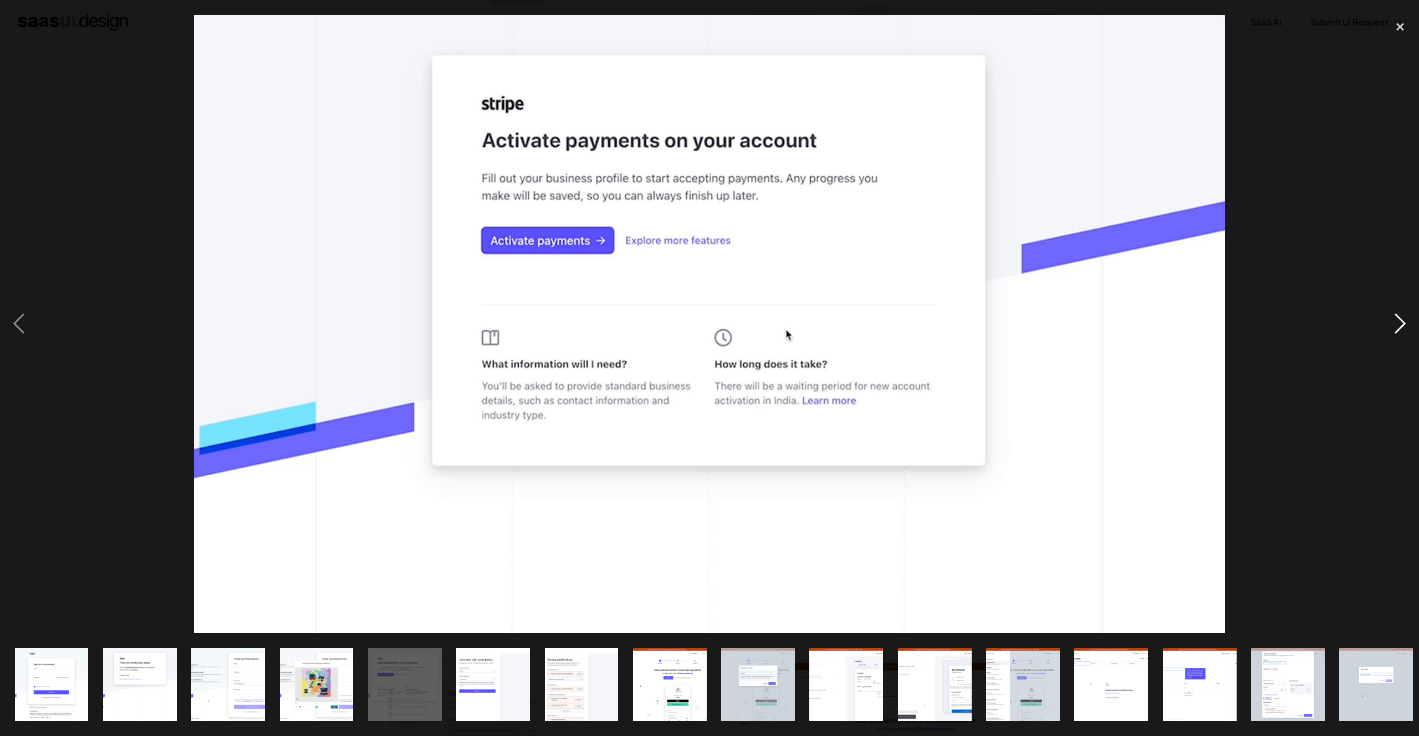
click at [1406, 325] on div "next image" at bounding box center [1401, 324] width 38 height 619
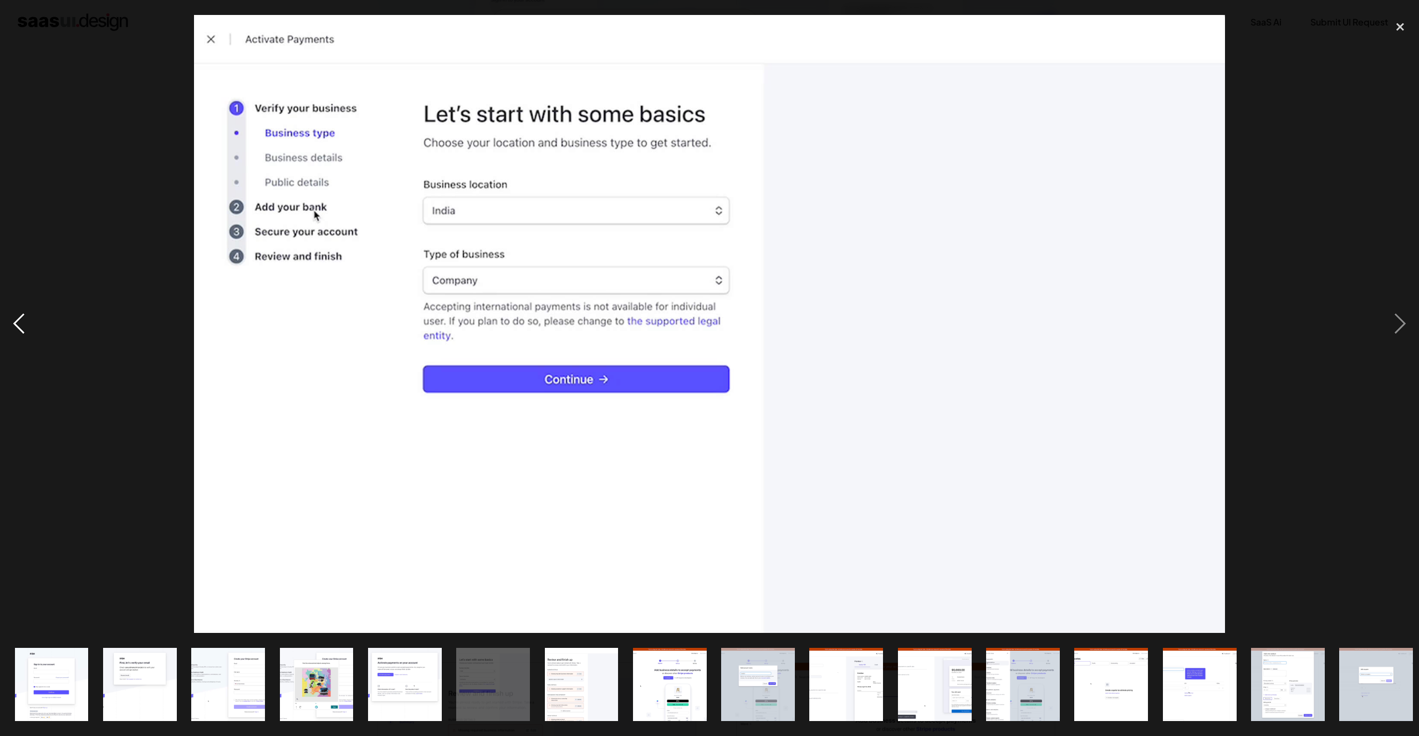
click at [22, 308] on div "previous image" at bounding box center [19, 324] width 38 height 619
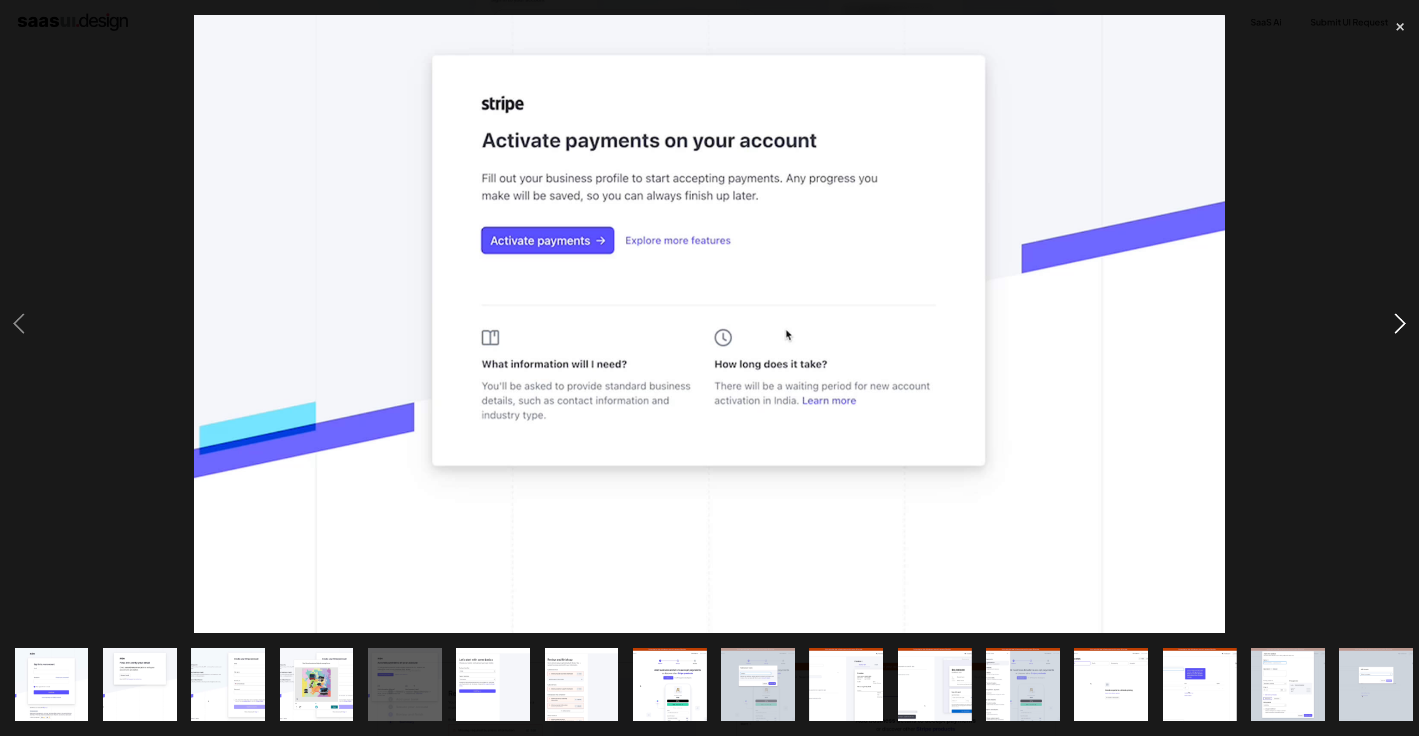
click at [1398, 324] on div "next image" at bounding box center [1401, 324] width 38 height 619
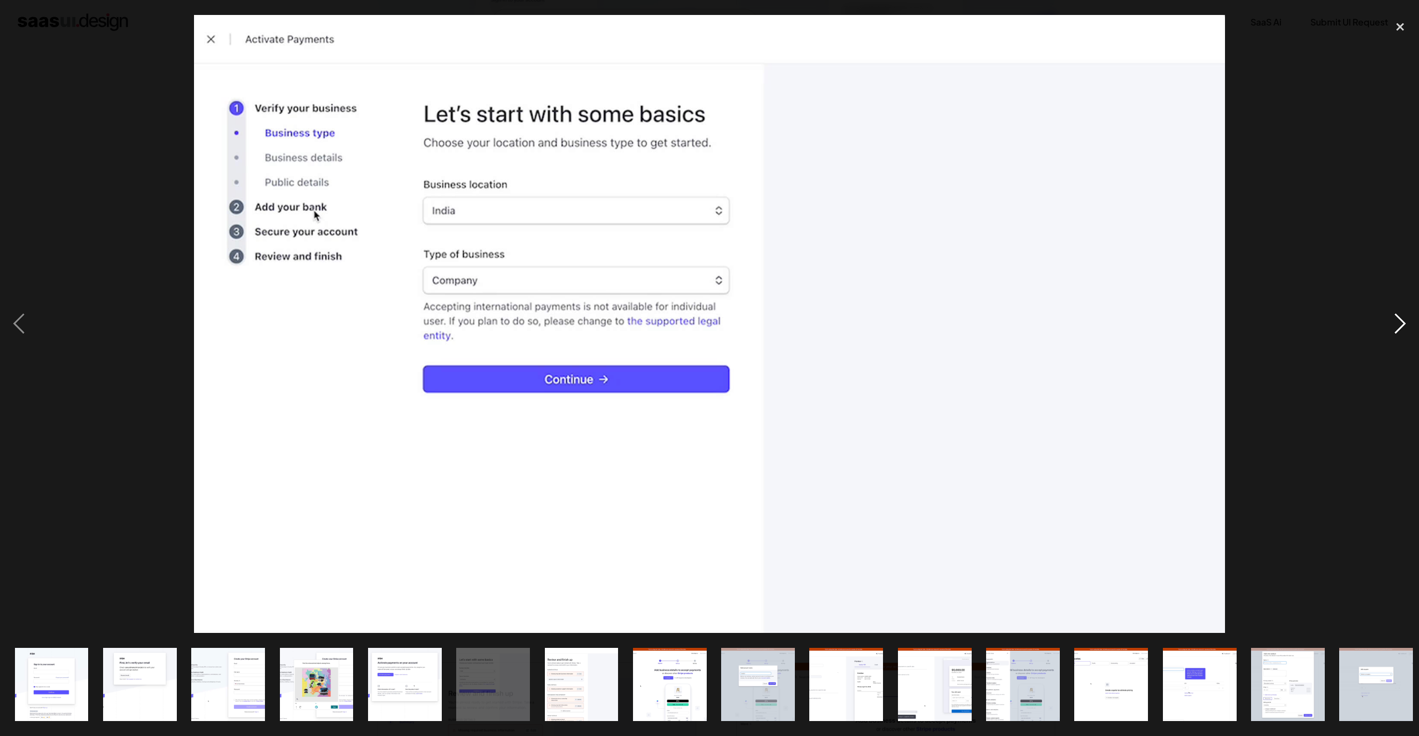
click at [1398, 324] on div "next image" at bounding box center [1401, 324] width 38 height 619
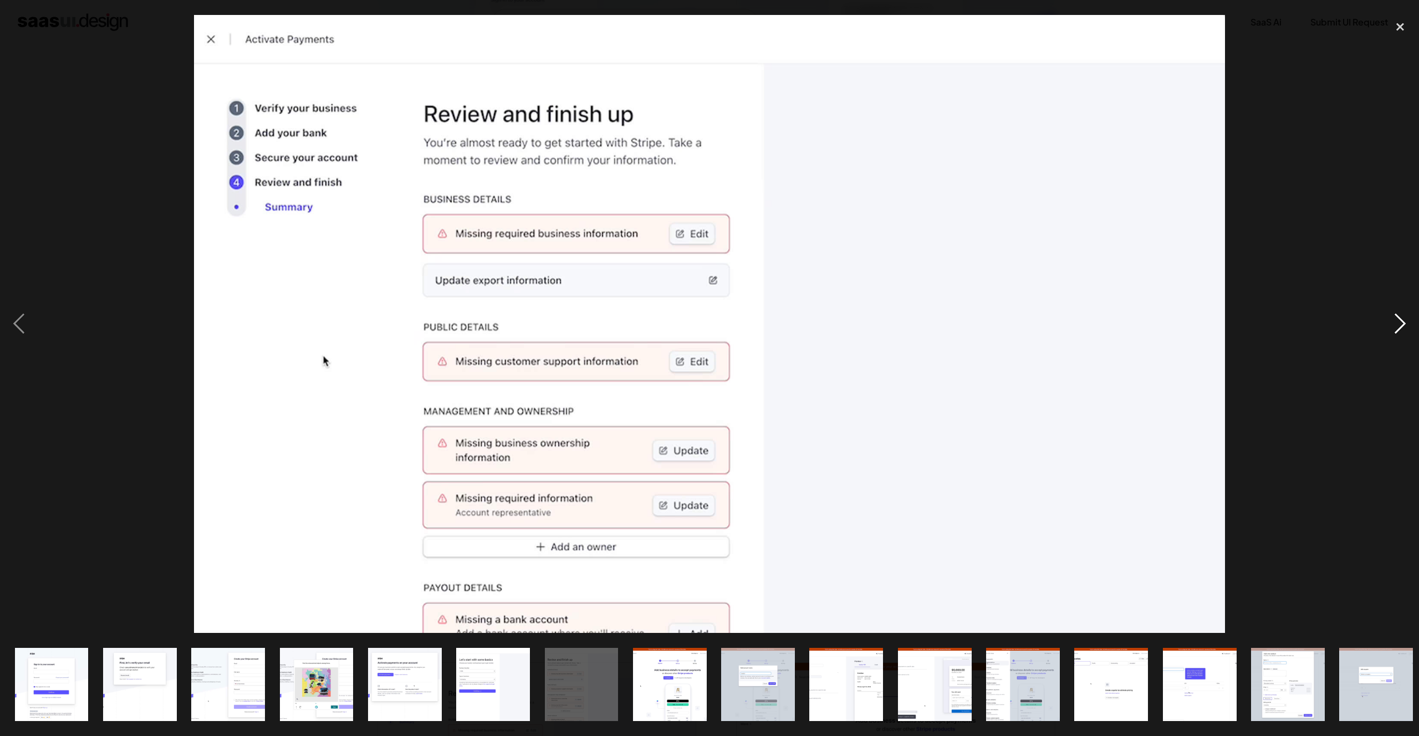
click at [1398, 324] on div "next image" at bounding box center [1401, 324] width 38 height 619
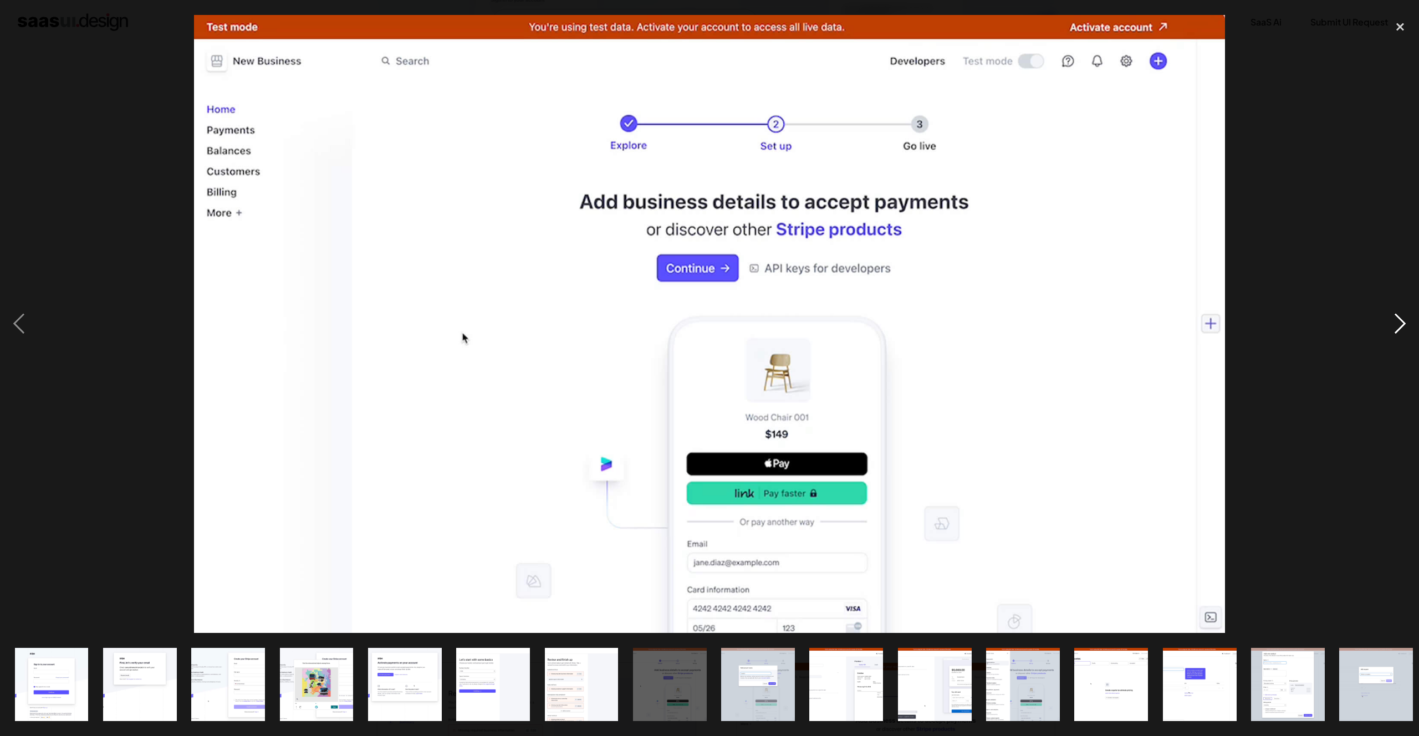
click at [1398, 324] on div "next image" at bounding box center [1401, 324] width 38 height 619
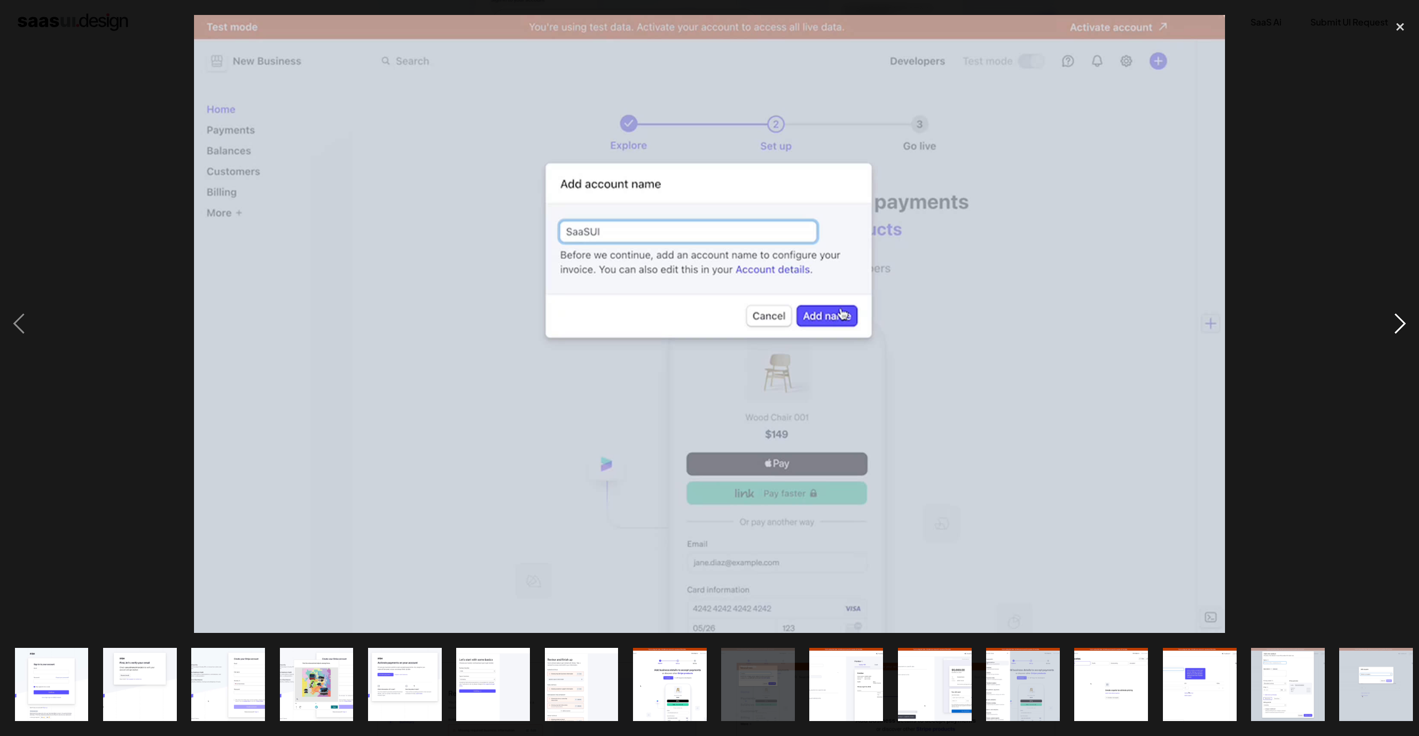
click at [1398, 324] on div "next image" at bounding box center [1401, 324] width 38 height 619
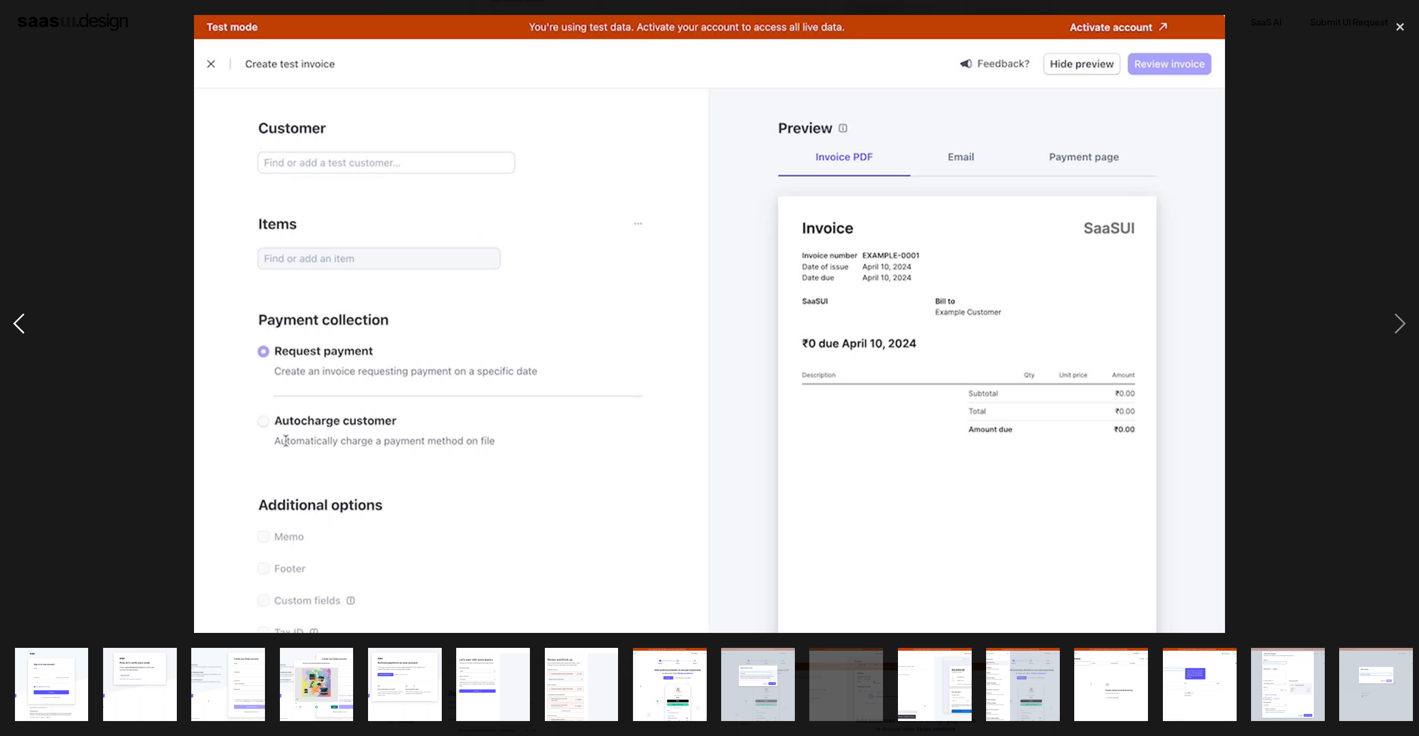
click at [34, 307] on div "previous image" at bounding box center [19, 324] width 38 height 619
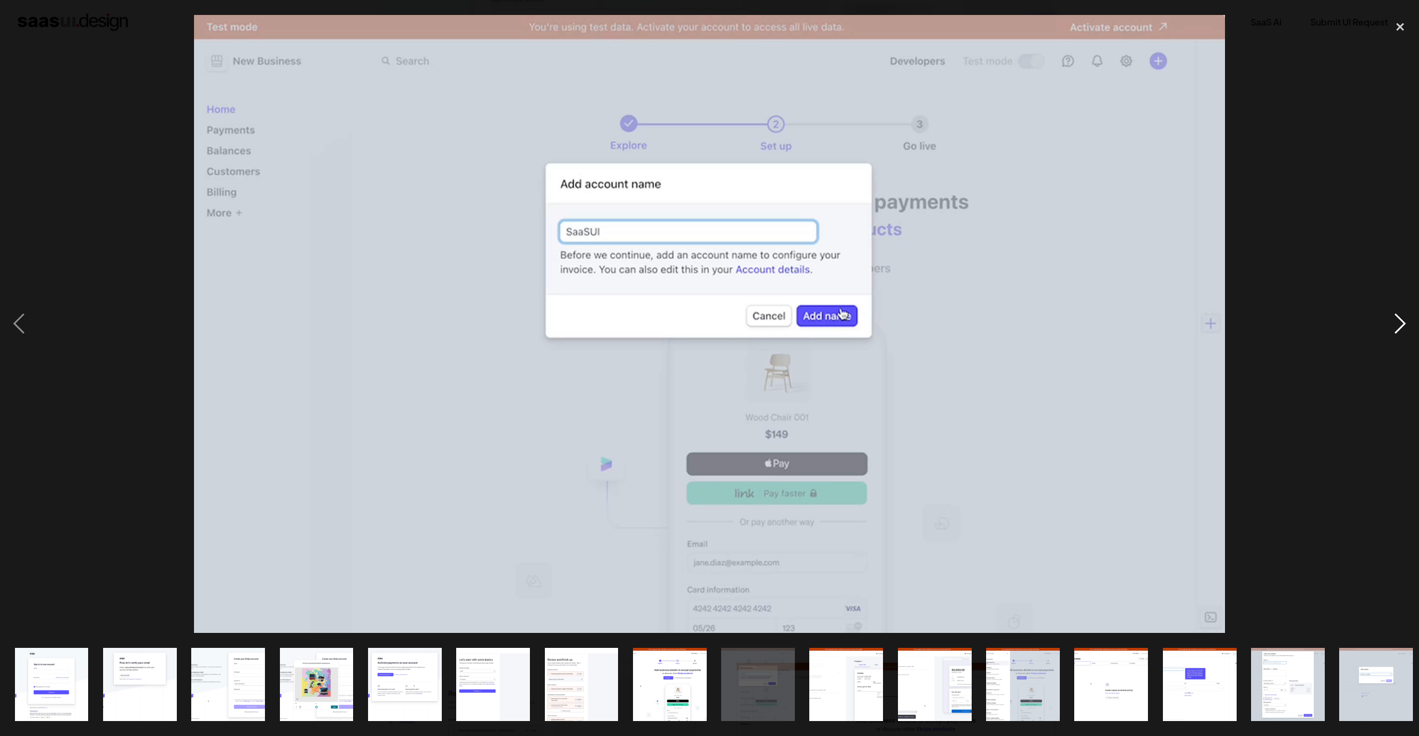
click at [1398, 326] on div "next image" at bounding box center [1401, 324] width 38 height 619
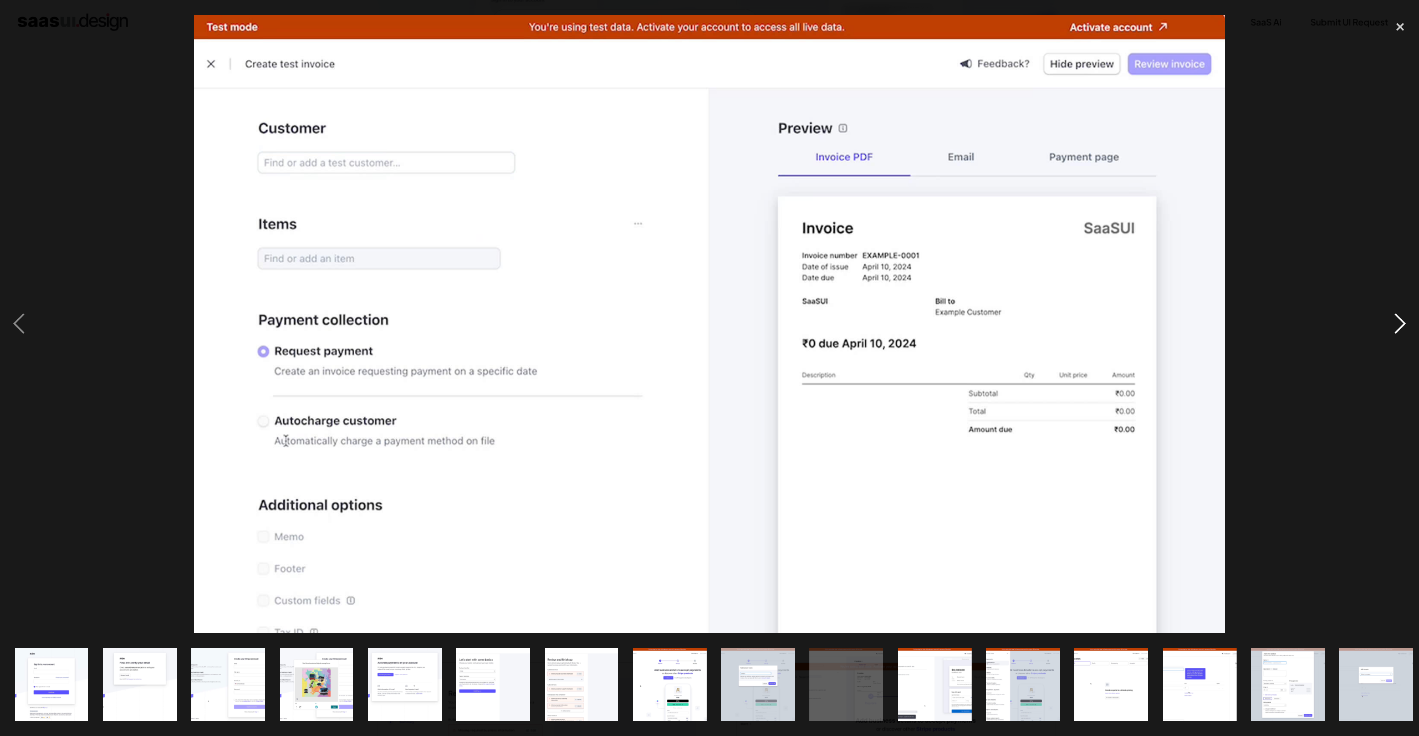
click at [1399, 326] on div "next image" at bounding box center [1401, 324] width 38 height 619
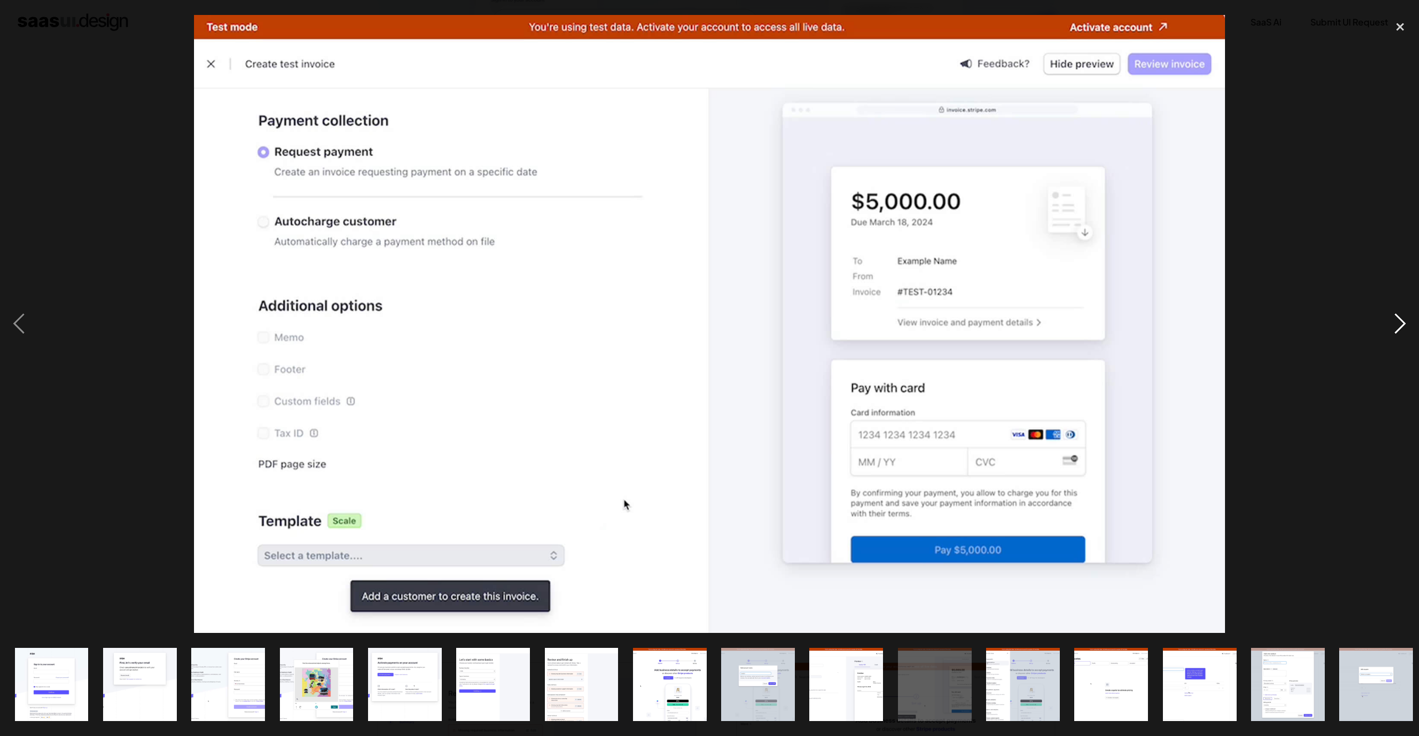
click at [1399, 326] on div "next image" at bounding box center [1401, 324] width 38 height 619
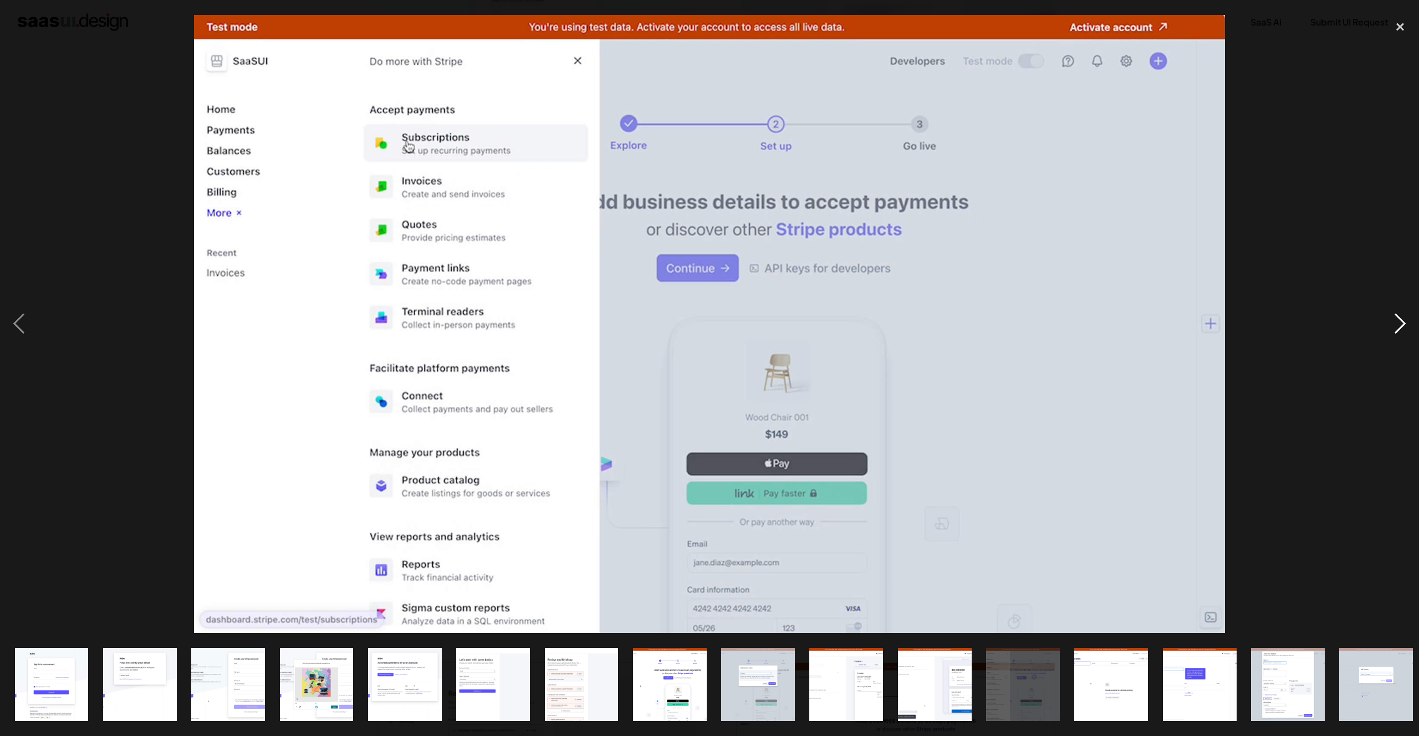
click at [1399, 326] on div "next image" at bounding box center [1401, 324] width 38 height 619
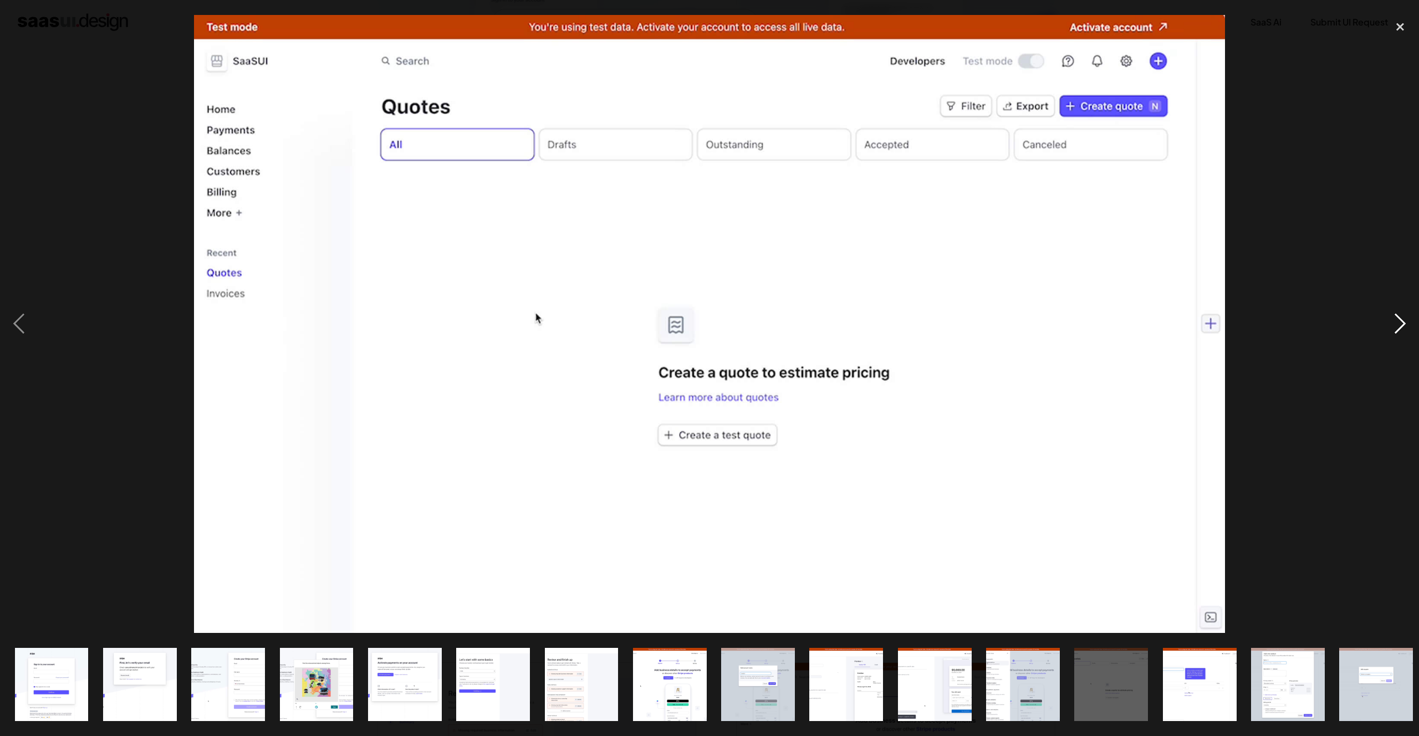
click at [1399, 327] on div "next image" at bounding box center [1401, 324] width 38 height 619
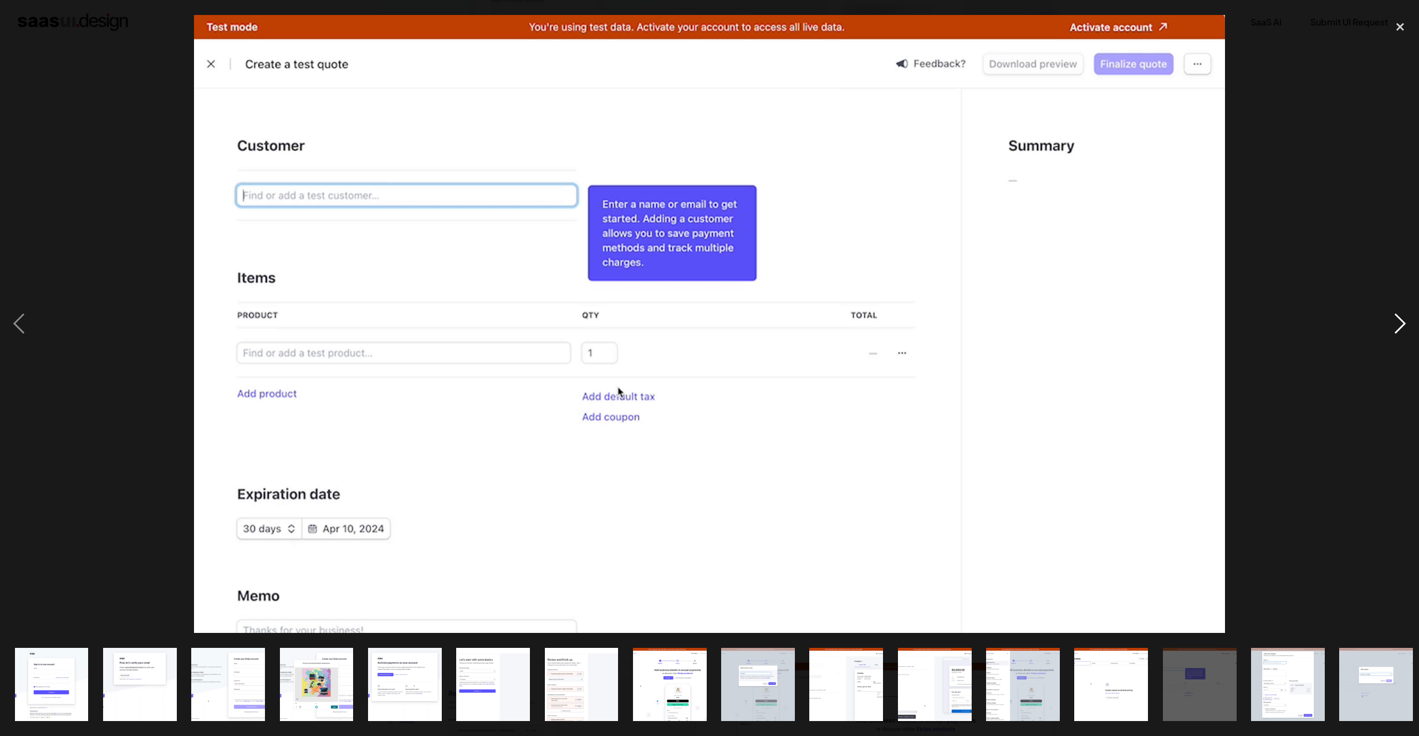
click at [1399, 327] on div "next image" at bounding box center [1401, 324] width 38 height 619
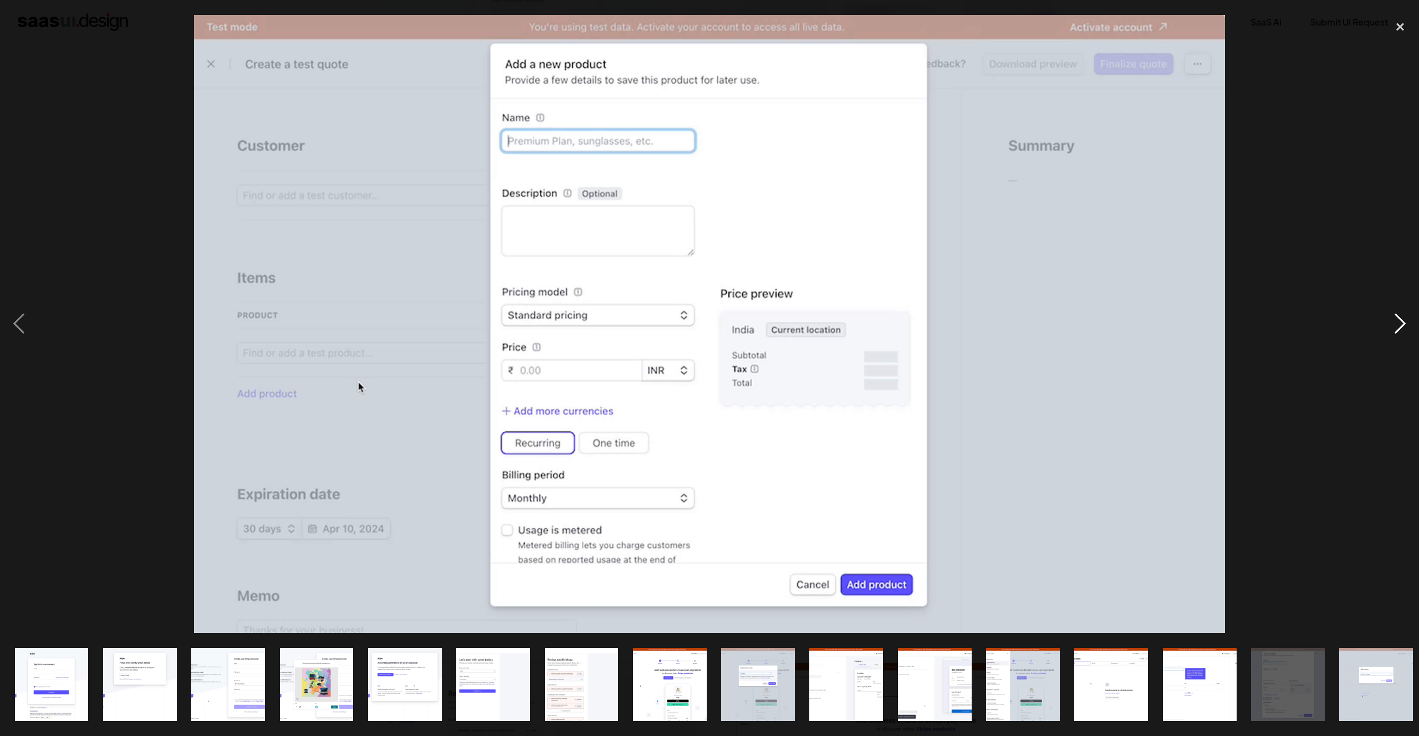
click at [1399, 327] on div "next image" at bounding box center [1401, 324] width 38 height 619
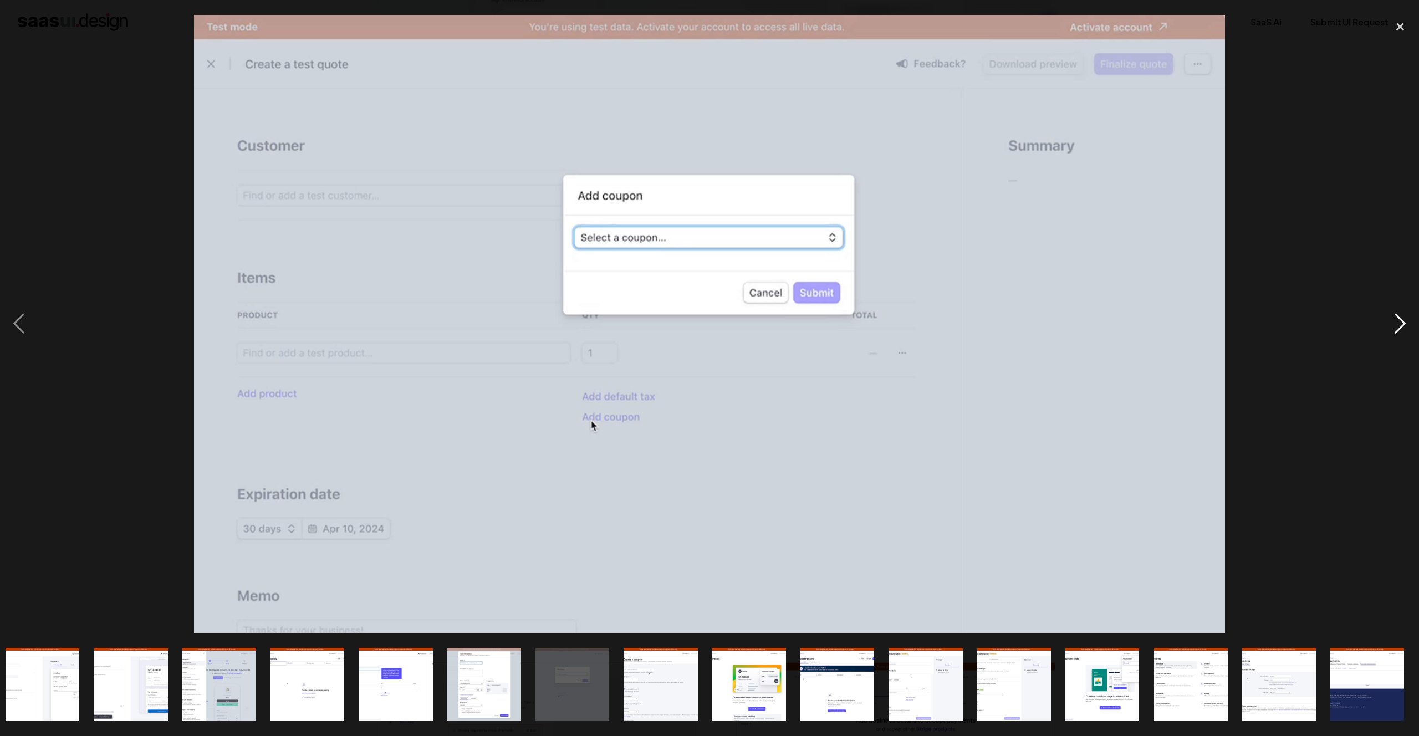
scroll to position [0, 804]
click at [1399, 327] on div "next image" at bounding box center [1401, 324] width 38 height 619
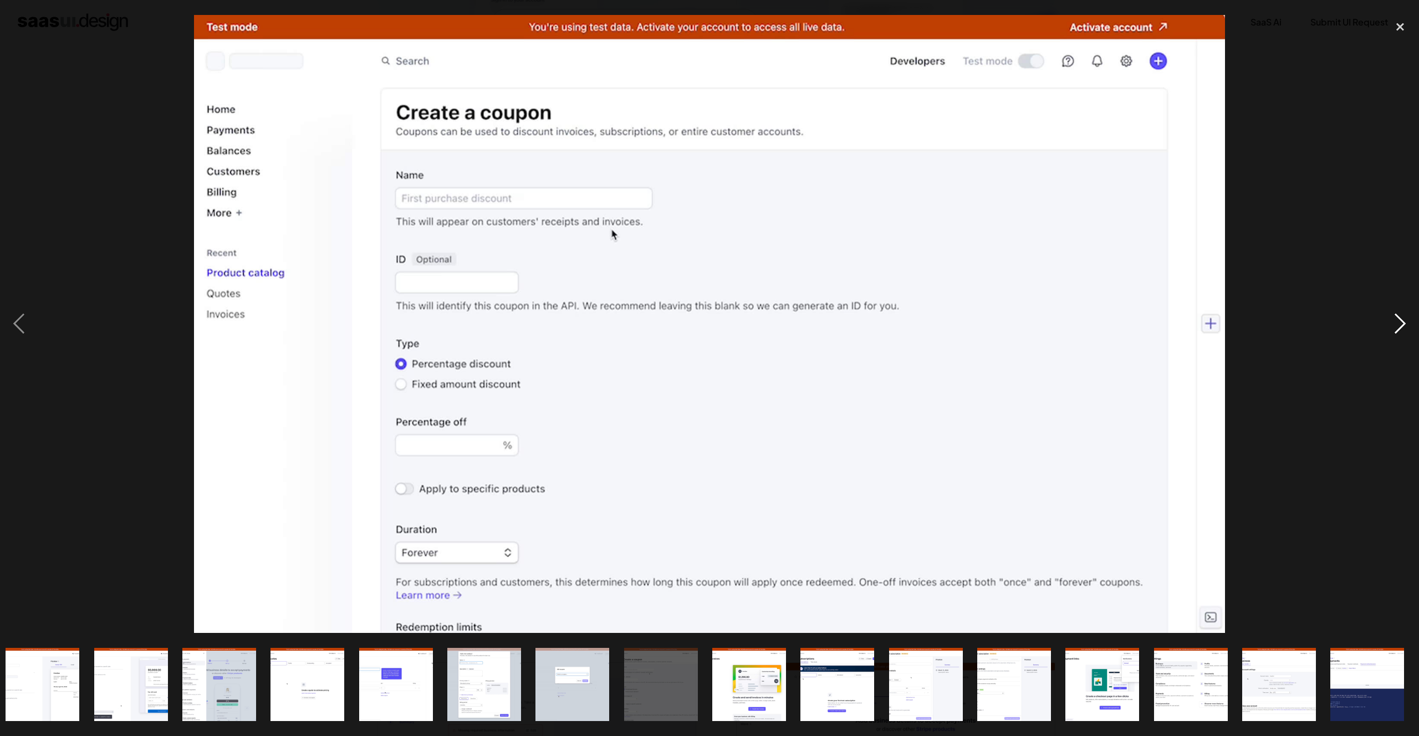
click at [1399, 327] on div "next image" at bounding box center [1401, 324] width 38 height 619
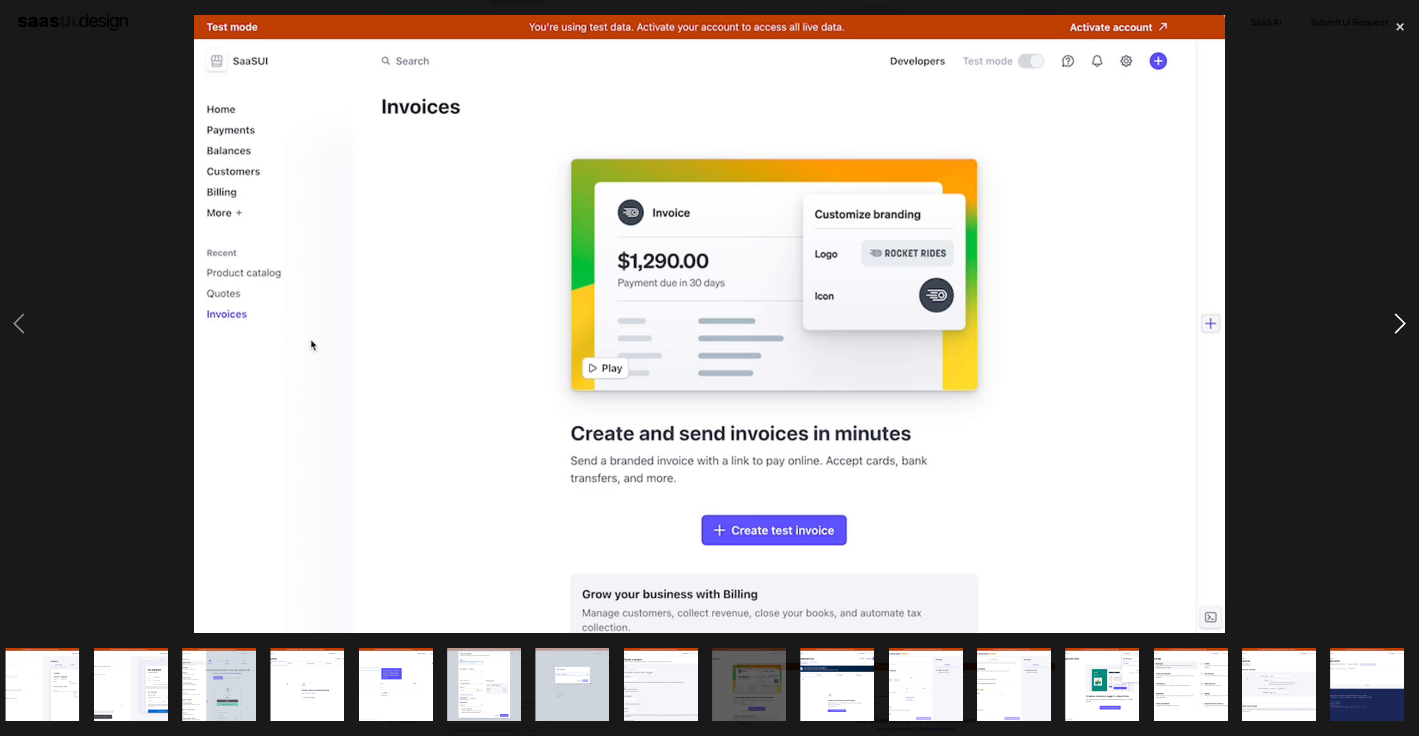
click at [1399, 327] on div "next image" at bounding box center [1401, 324] width 38 height 619
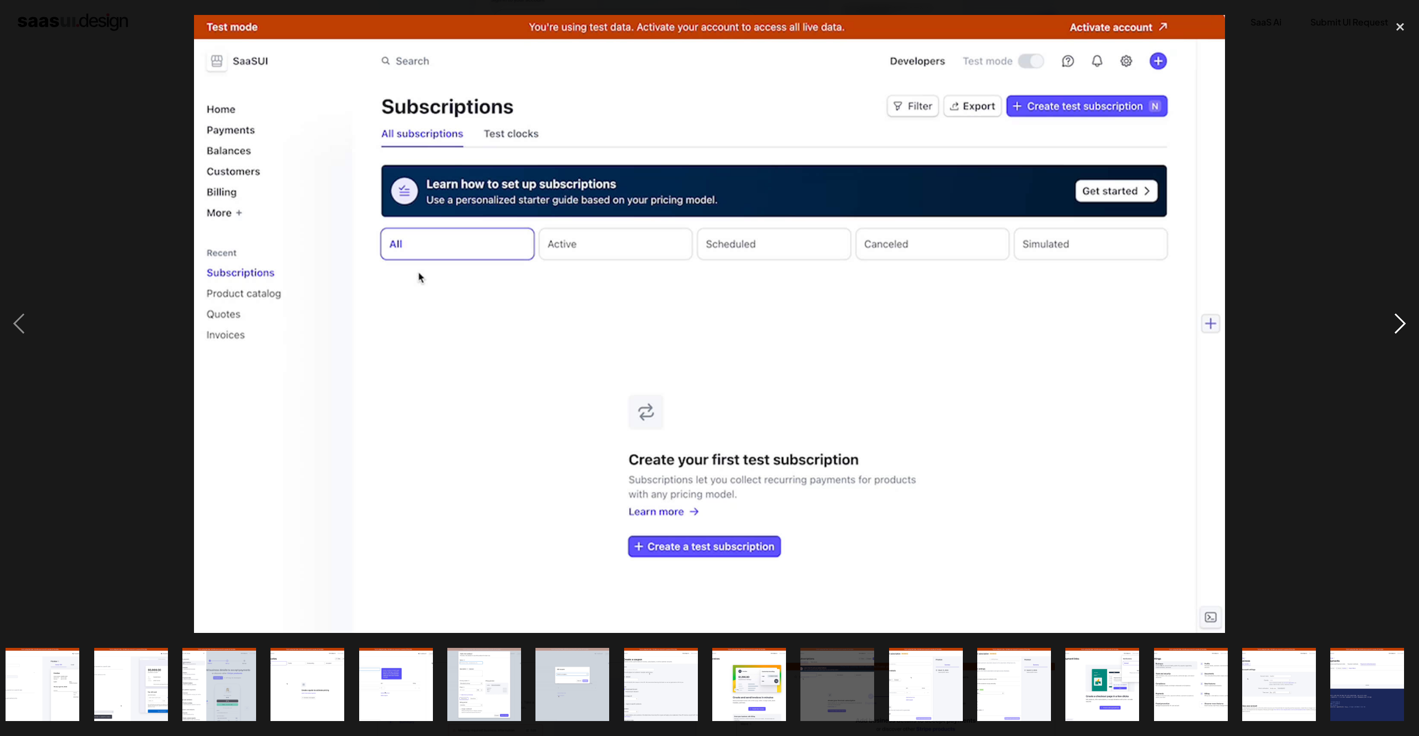
click at [1399, 327] on div "next image" at bounding box center [1401, 324] width 38 height 619
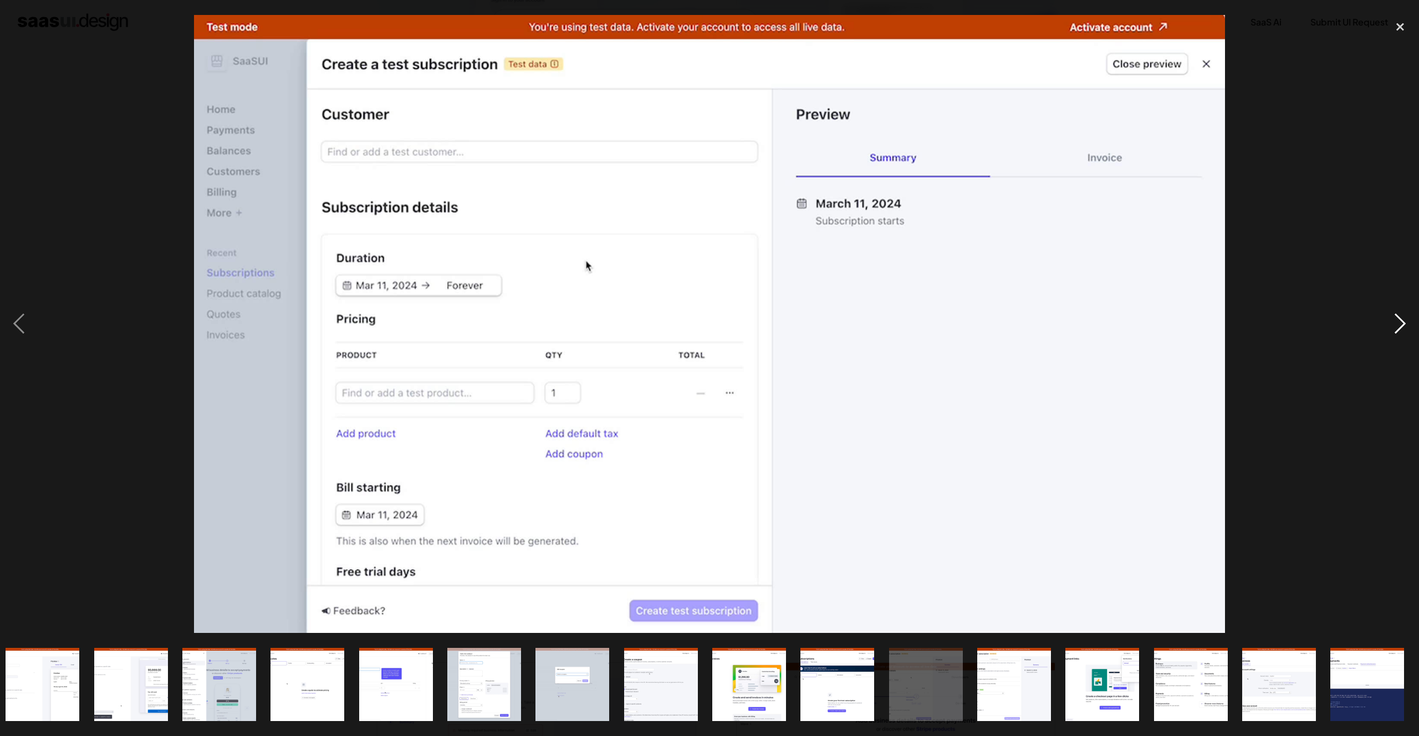
click at [1399, 327] on div "next image" at bounding box center [1401, 324] width 38 height 619
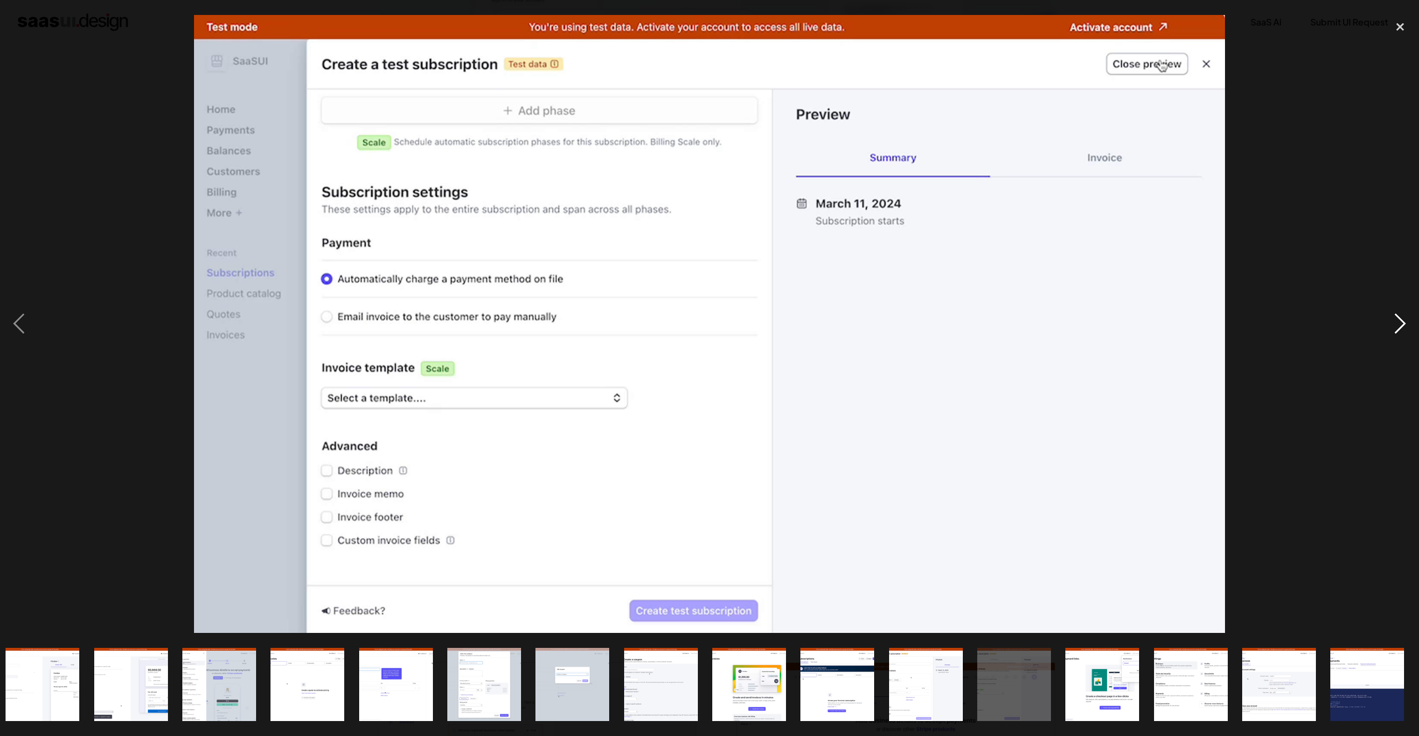
click at [1399, 327] on div "next image" at bounding box center [1401, 324] width 38 height 619
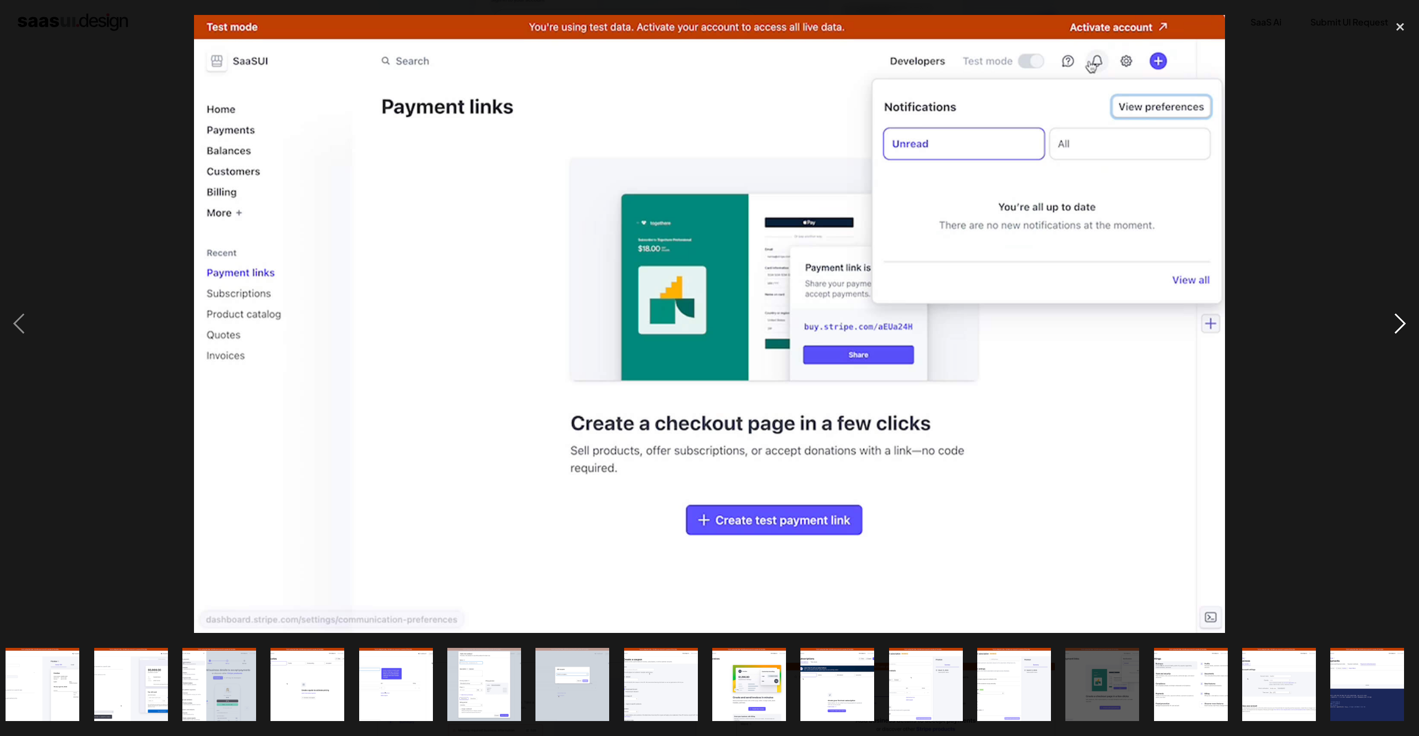
click at [1399, 327] on div "next image" at bounding box center [1401, 324] width 38 height 619
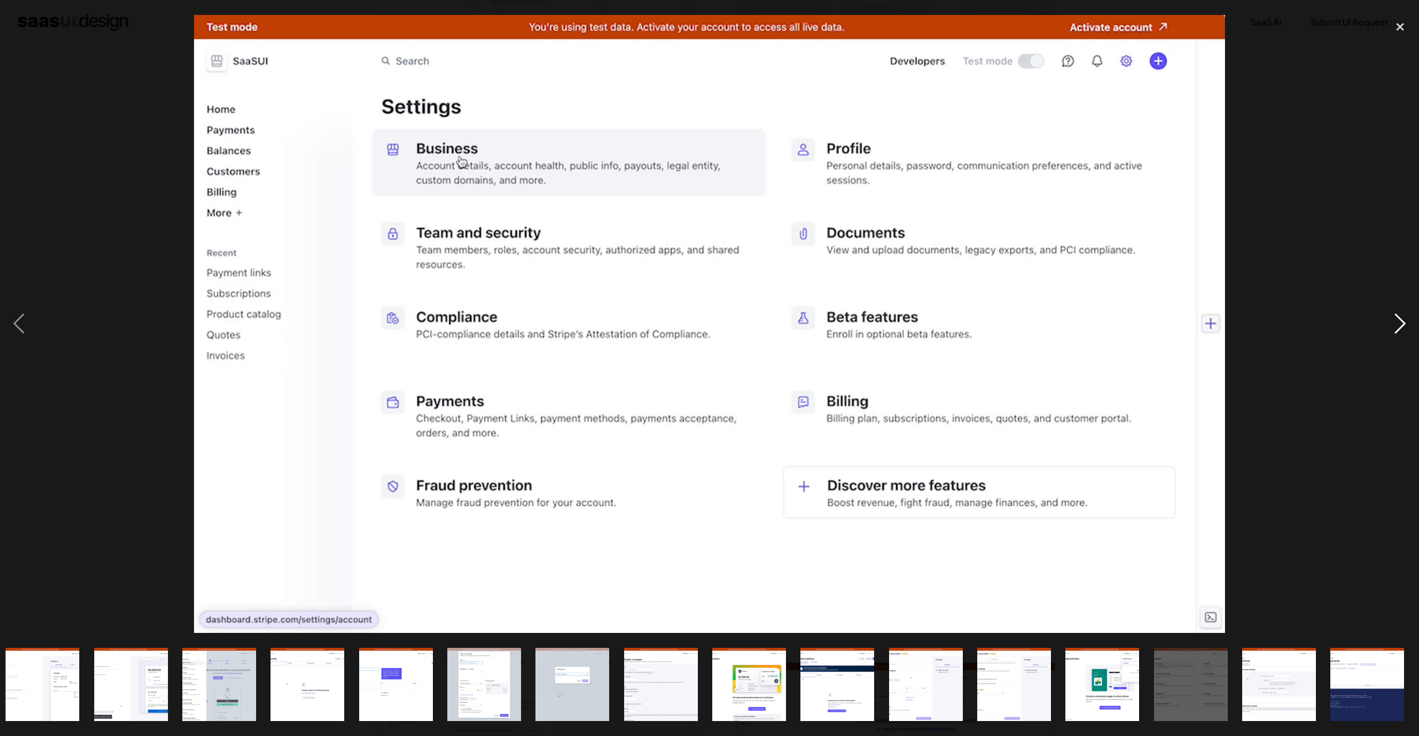
click at [1399, 327] on div "next image" at bounding box center [1401, 324] width 38 height 619
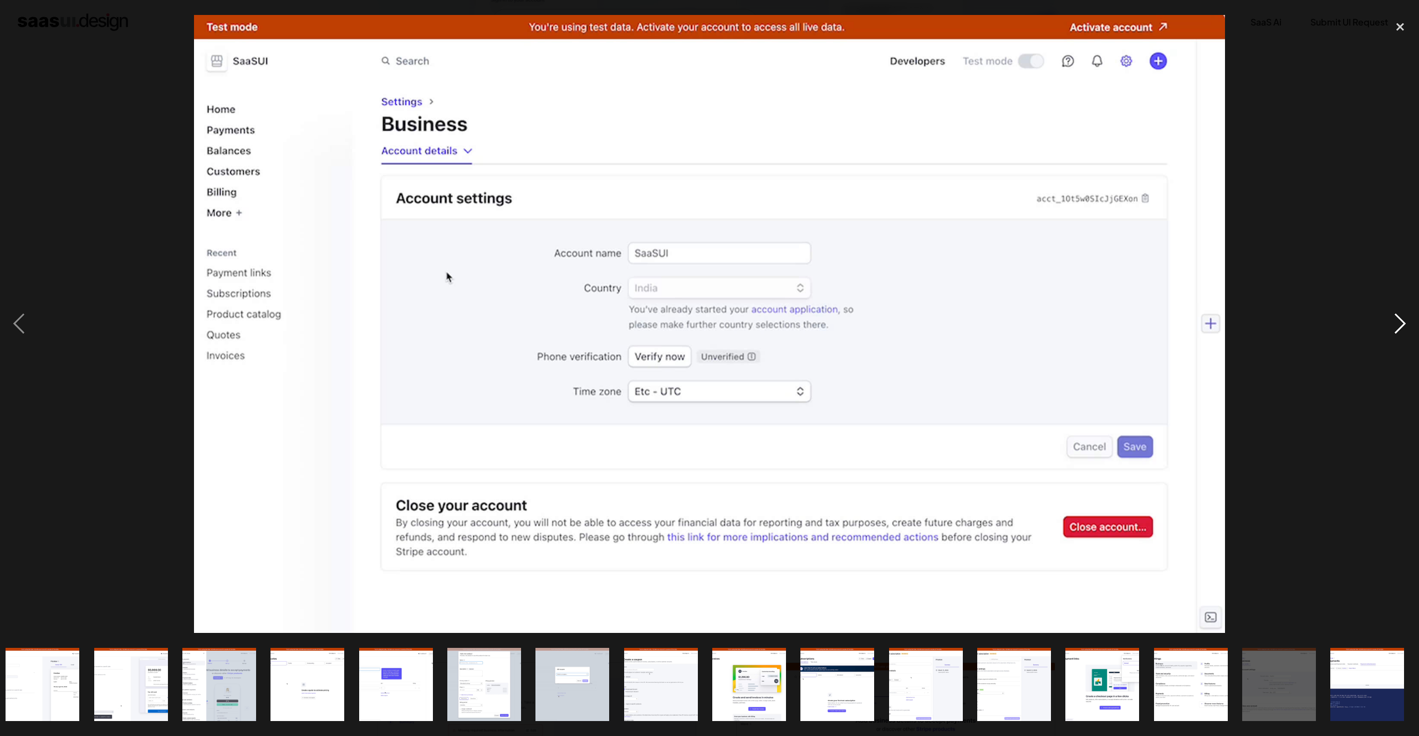
click at [1399, 327] on div "next image" at bounding box center [1401, 324] width 38 height 619
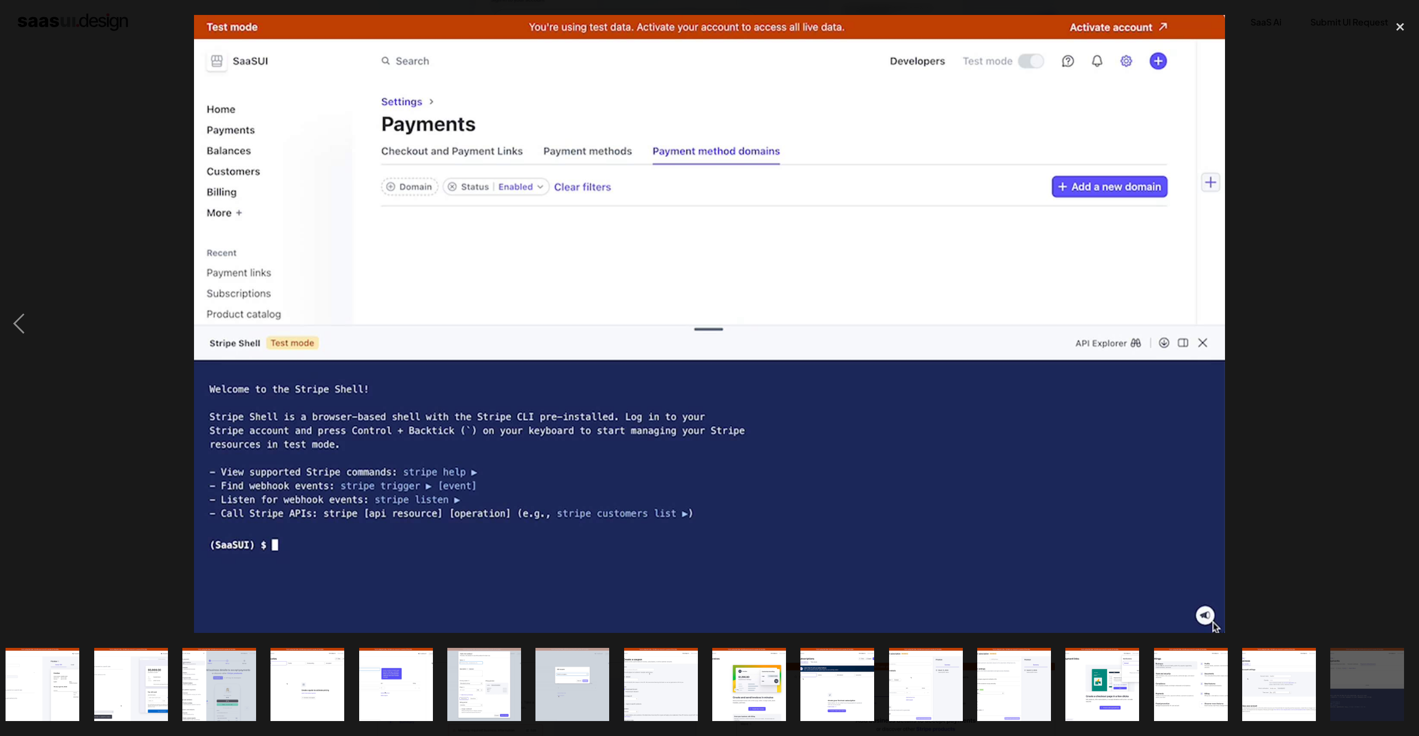
click at [1399, 327] on div "next image" at bounding box center [1401, 324] width 38 height 619
click at [1405, 27] on div "close lightbox" at bounding box center [1401, 27] width 38 height 24
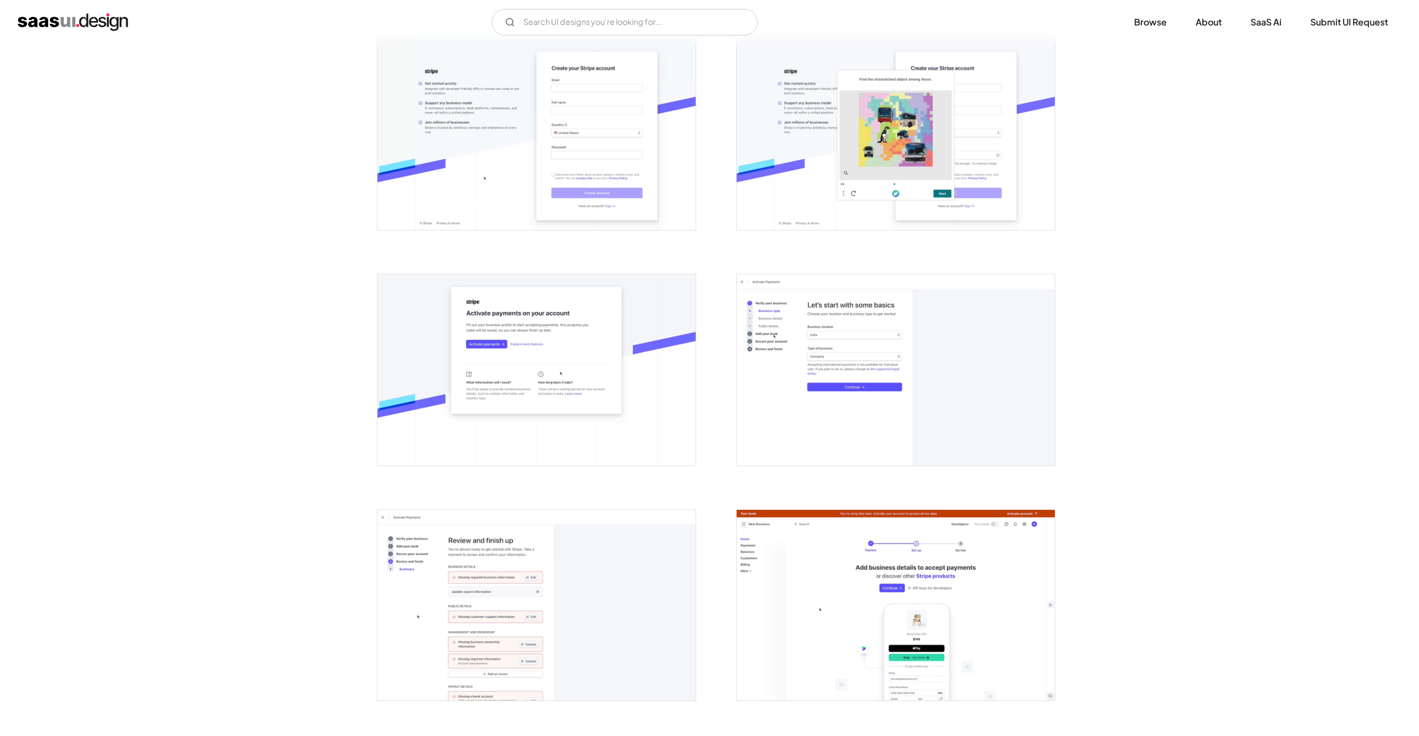
scroll to position [489, 0]
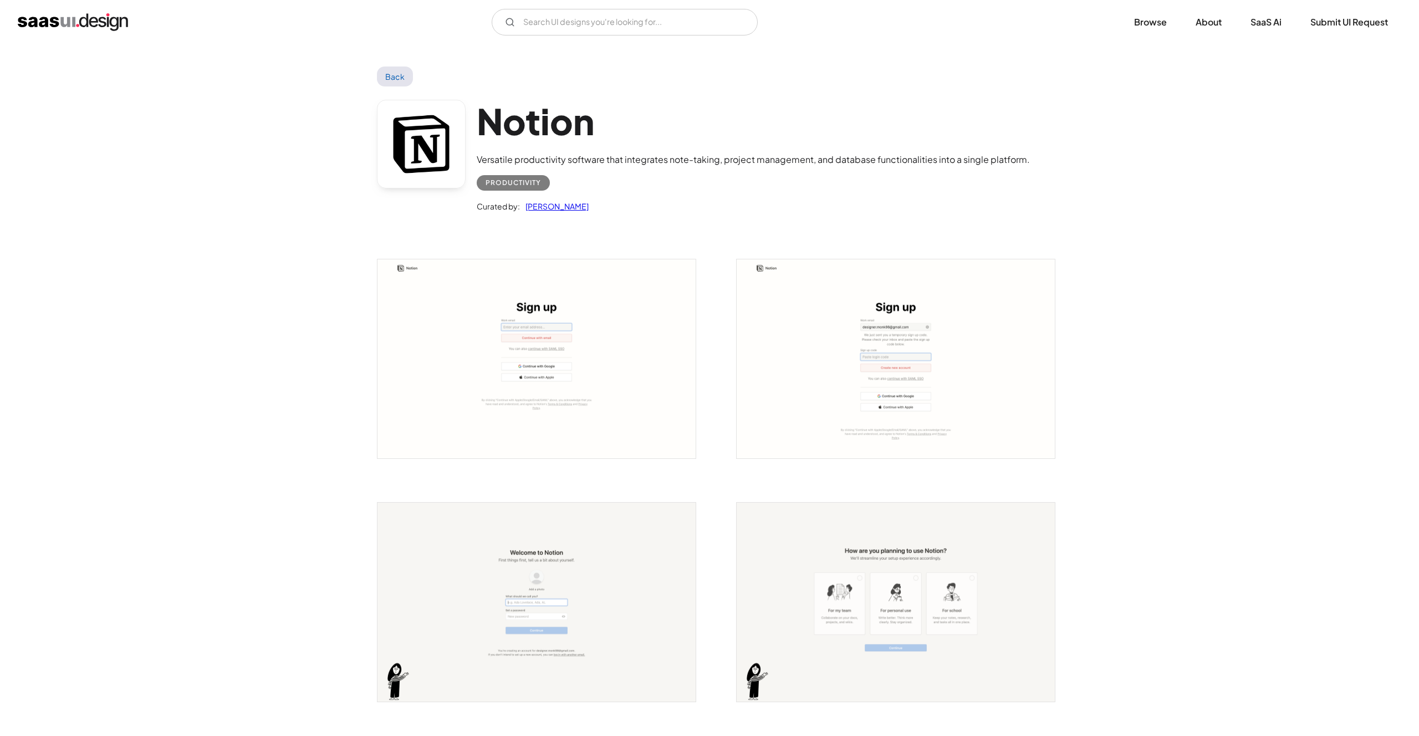
click at [631, 307] on img "open lightbox" at bounding box center [537, 358] width 318 height 199
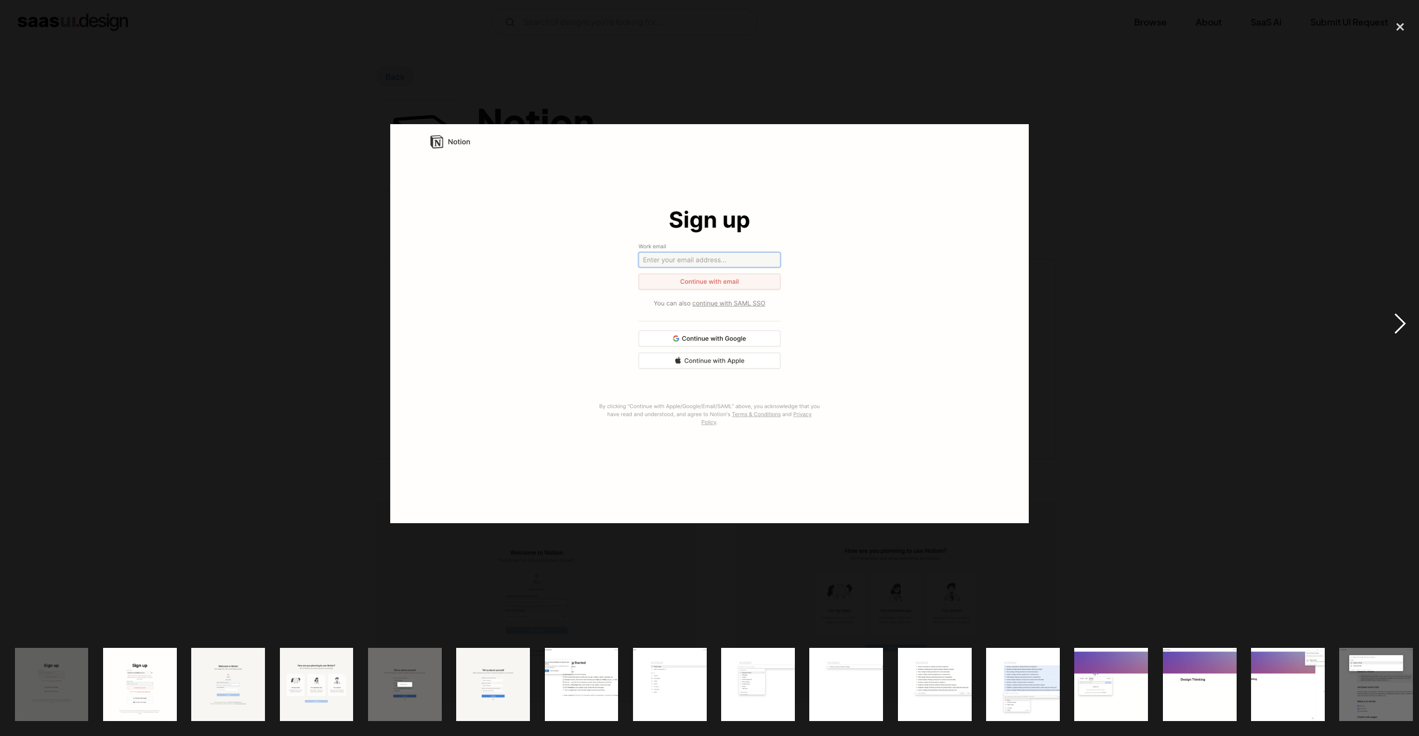
click at [1393, 329] on div "next image" at bounding box center [1401, 324] width 38 height 619
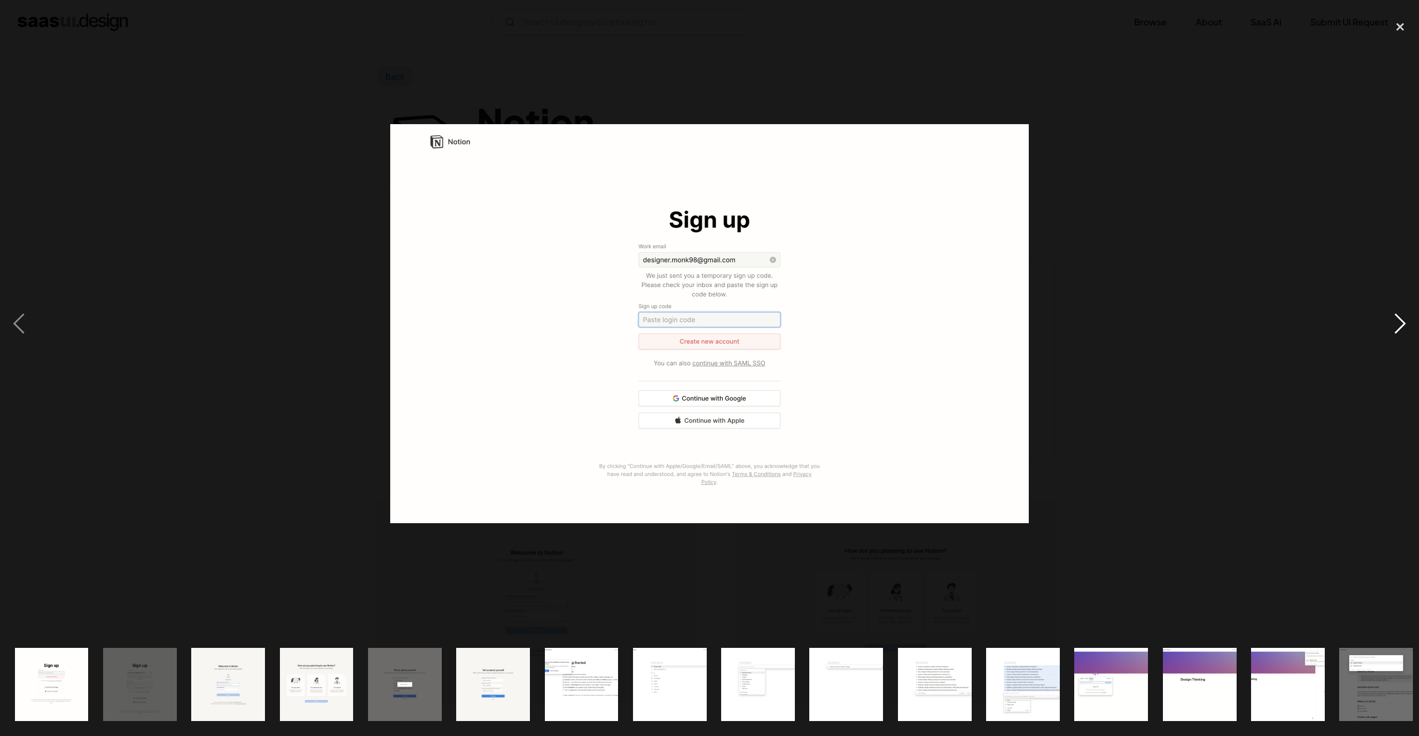
click at [1393, 329] on div "next image" at bounding box center [1401, 324] width 38 height 619
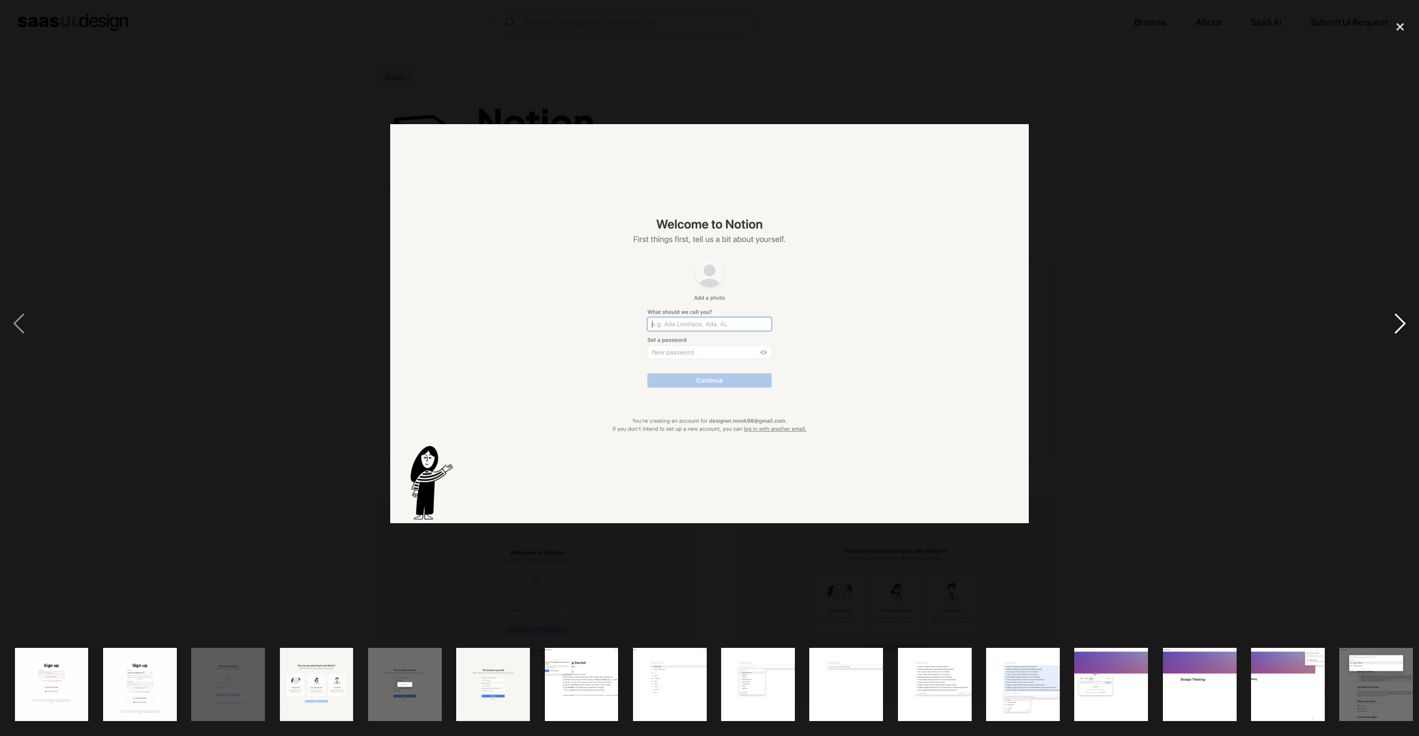
click at [1393, 329] on div "next image" at bounding box center [1401, 324] width 38 height 619
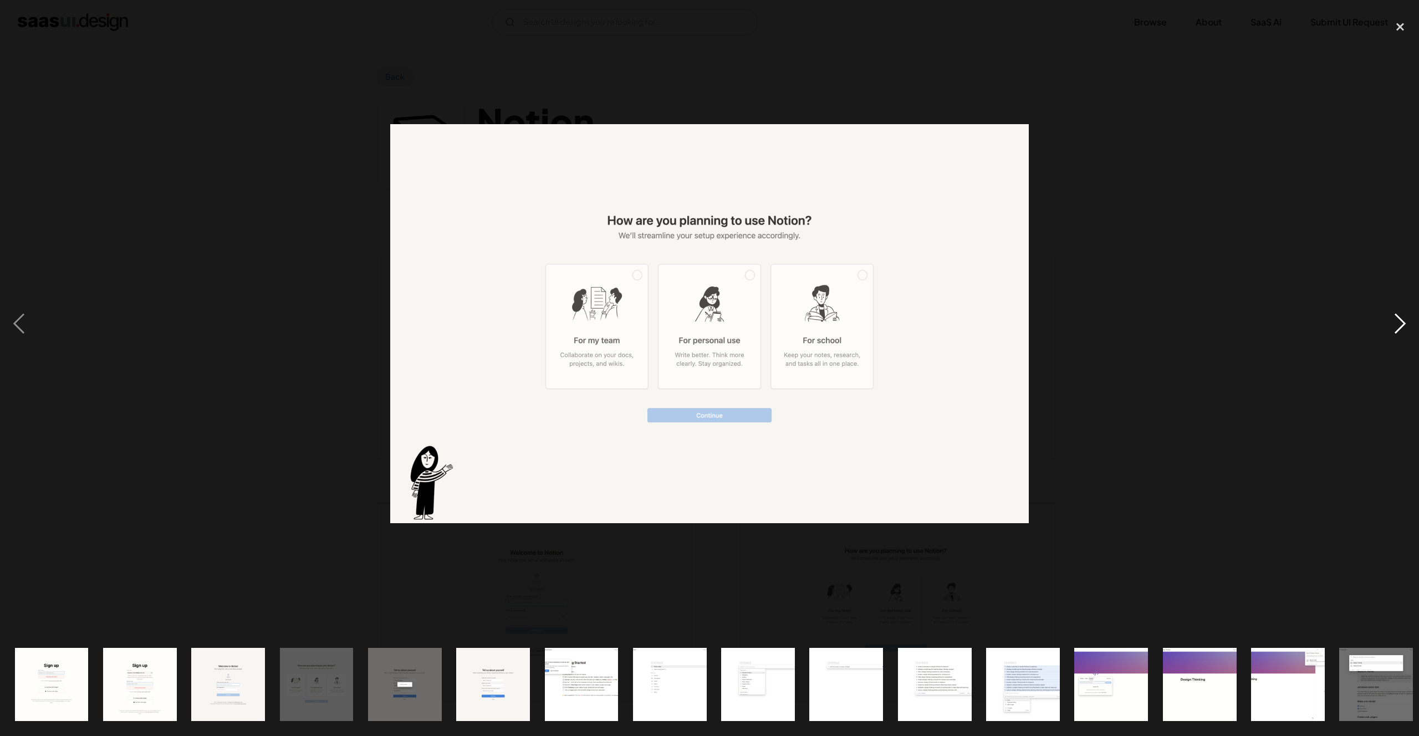
click at [1393, 329] on div "next image" at bounding box center [1401, 324] width 38 height 619
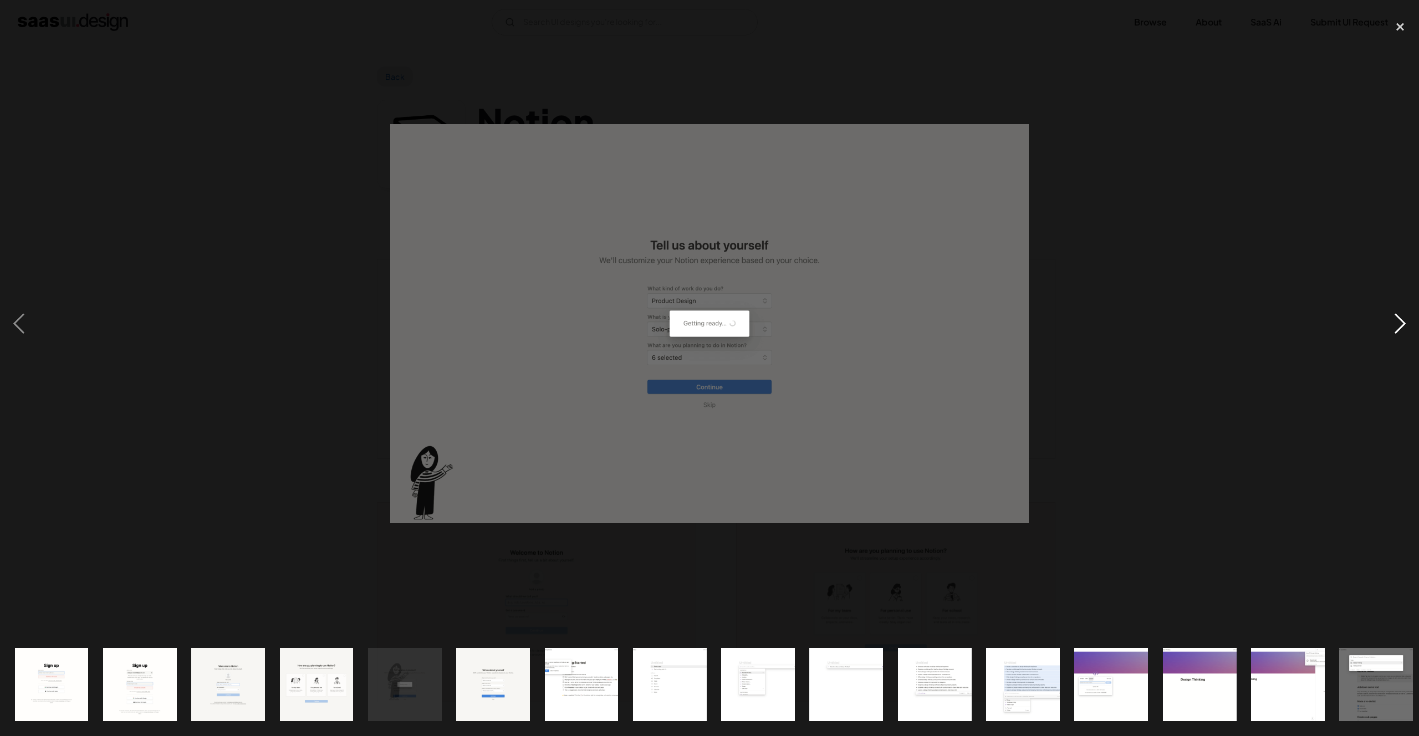
click at [1393, 329] on div "next image" at bounding box center [1401, 324] width 38 height 619
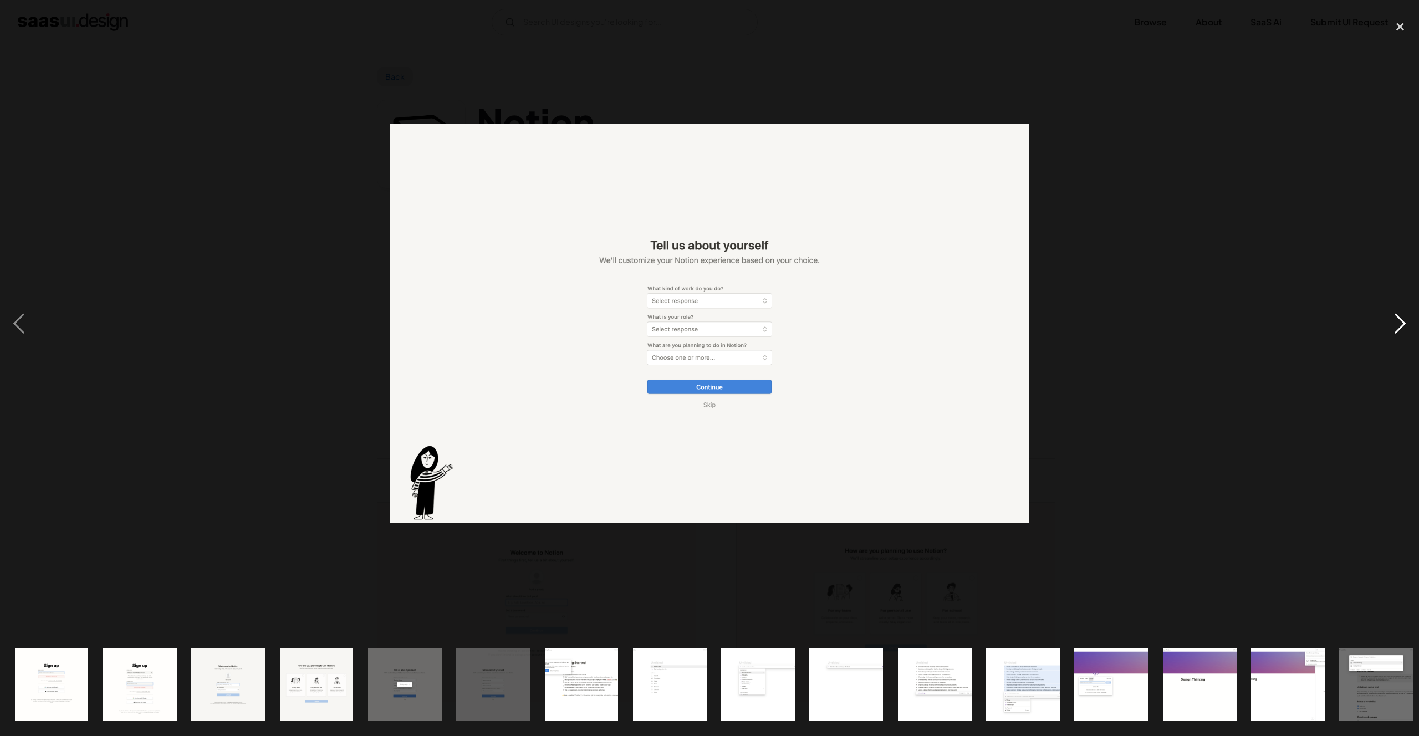
click at [1393, 329] on div "next image" at bounding box center [1401, 324] width 38 height 619
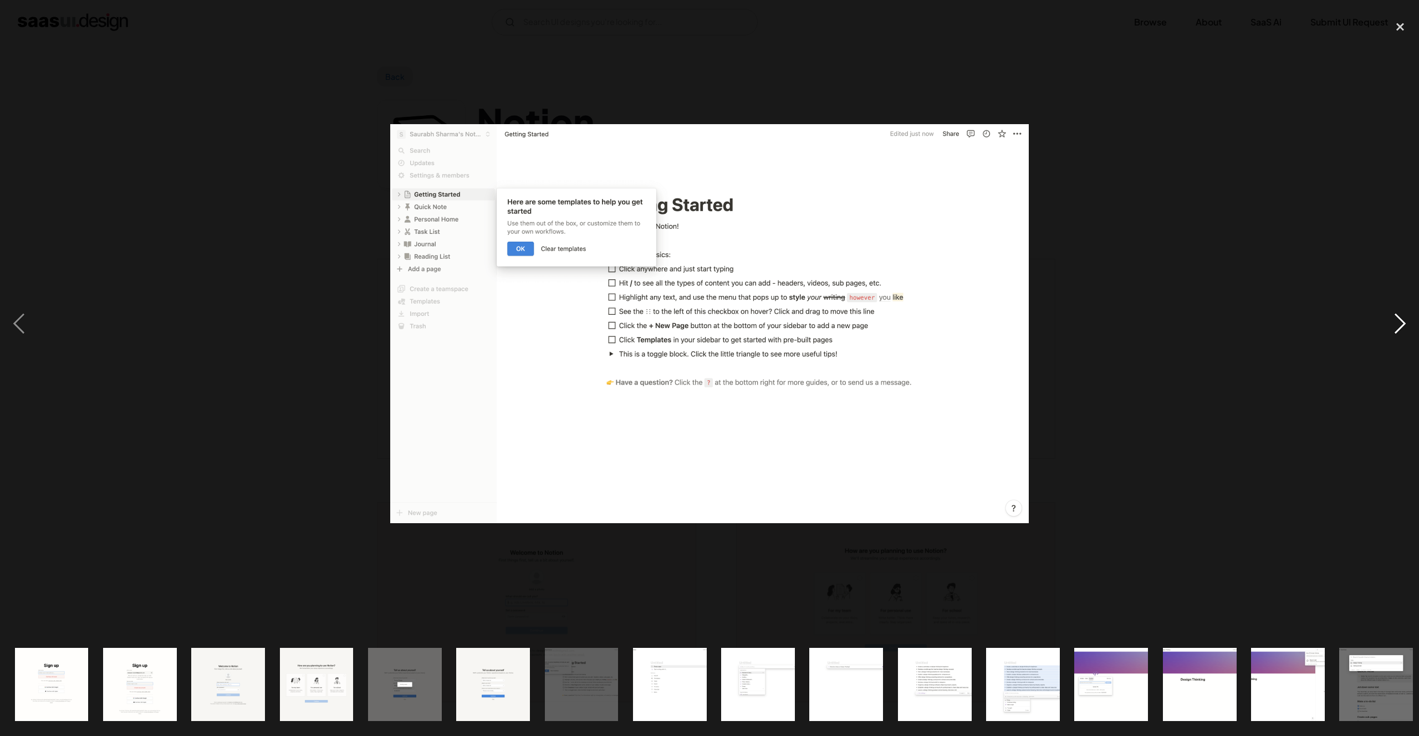
click at [1397, 329] on div "next image" at bounding box center [1401, 324] width 38 height 619
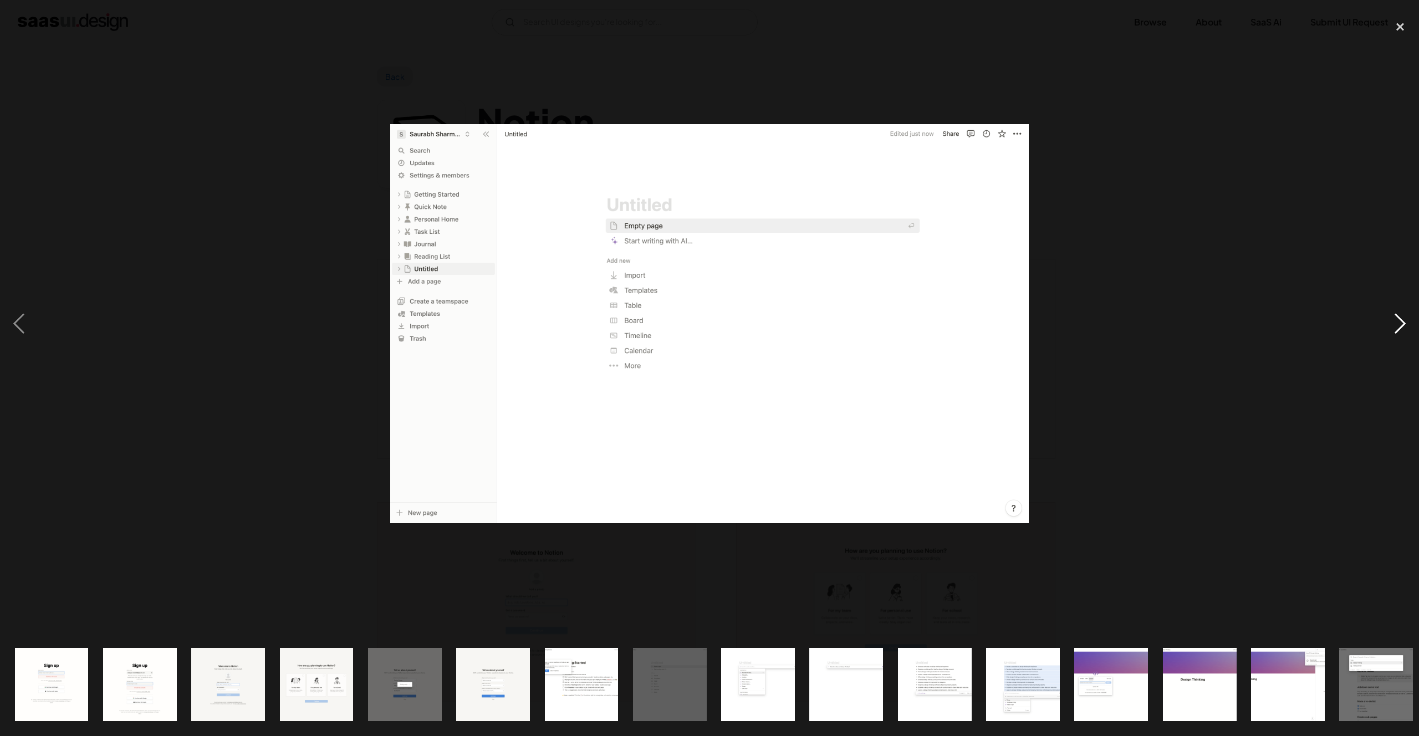
click at [1402, 324] on div "next image" at bounding box center [1401, 324] width 38 height 619
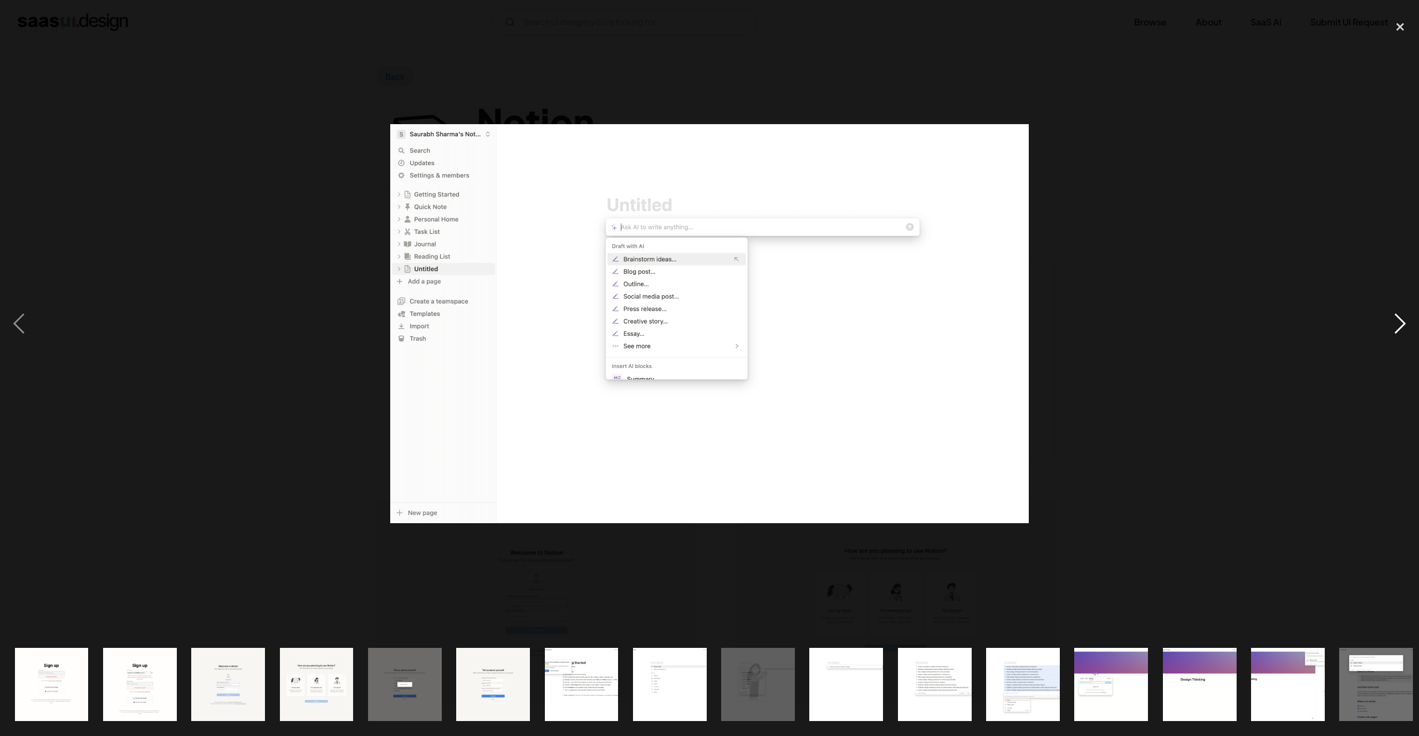
click at [1402, 324] on div "next image" at bounding box center [1401, 324] width 38 height 619
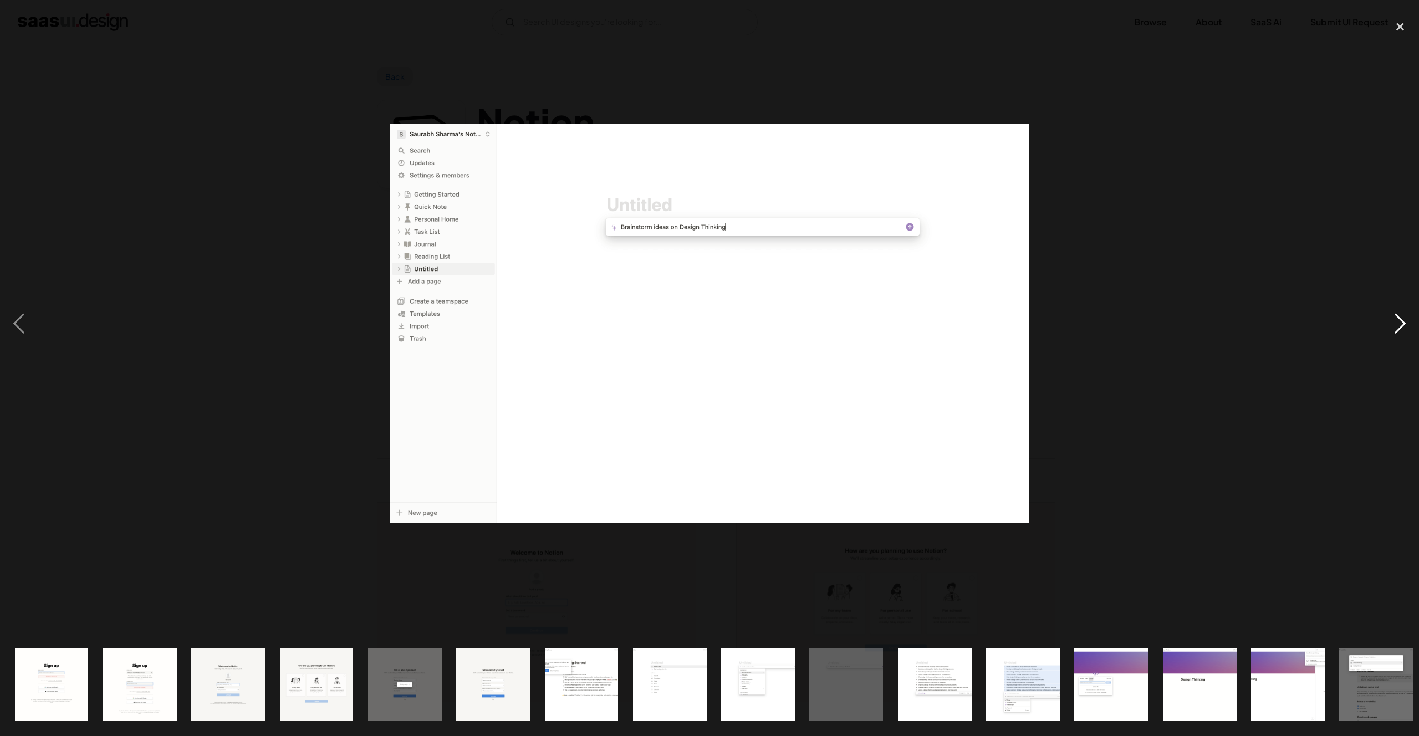
click at [1402, 324] on div "next image" at bounding box center [1401, 324] width 38 height 619
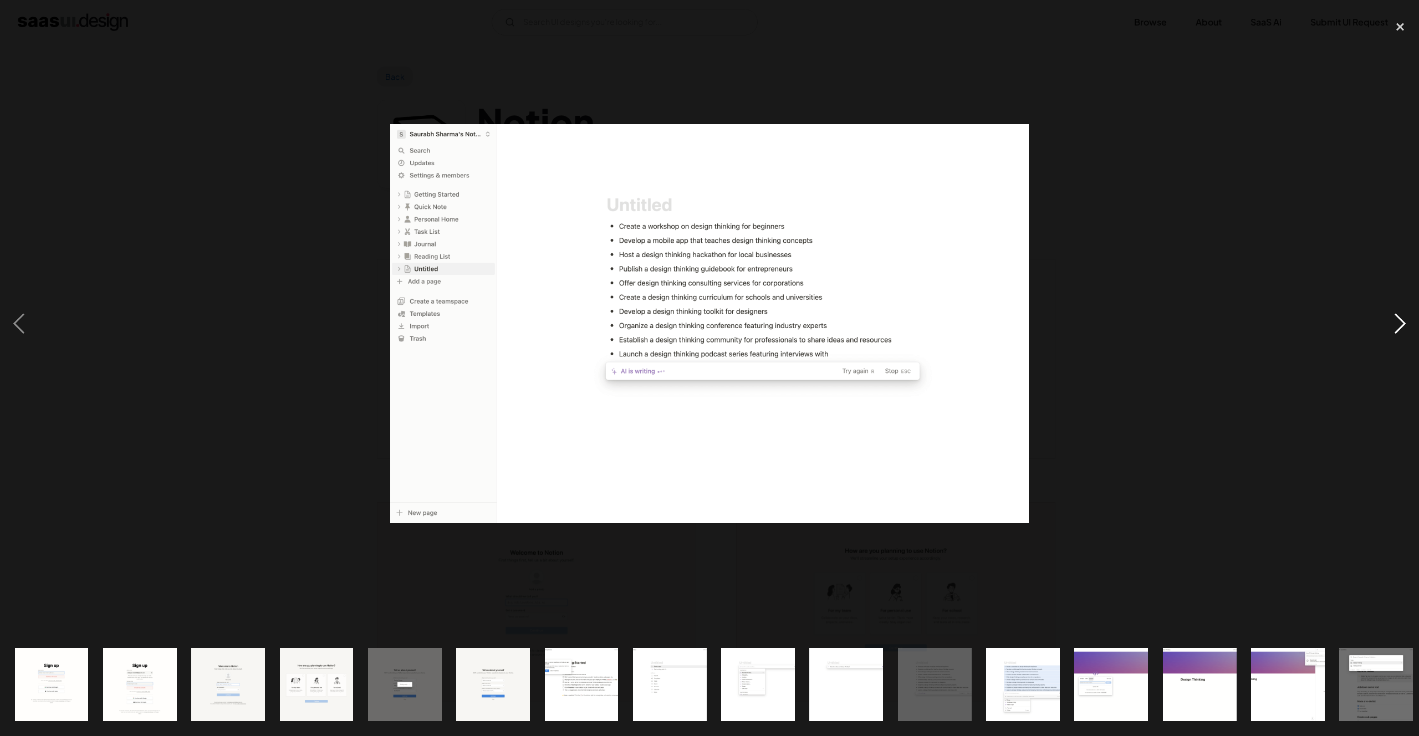
click at [1402, 324] on div "next image" at bounding box center [1401, 324] width 38 height 619
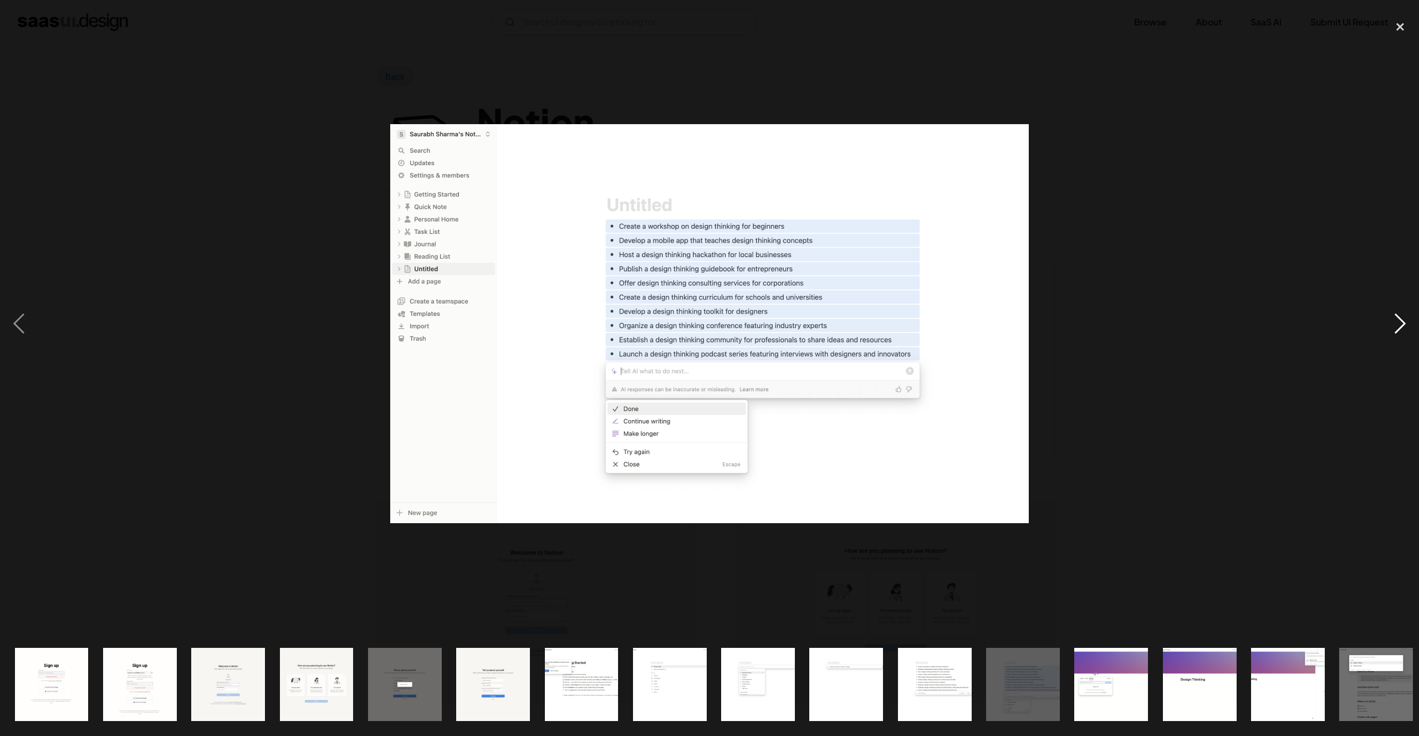
click at [1402, 324] on div "next image" at bounding box center [1401, 324] width 38 height 619
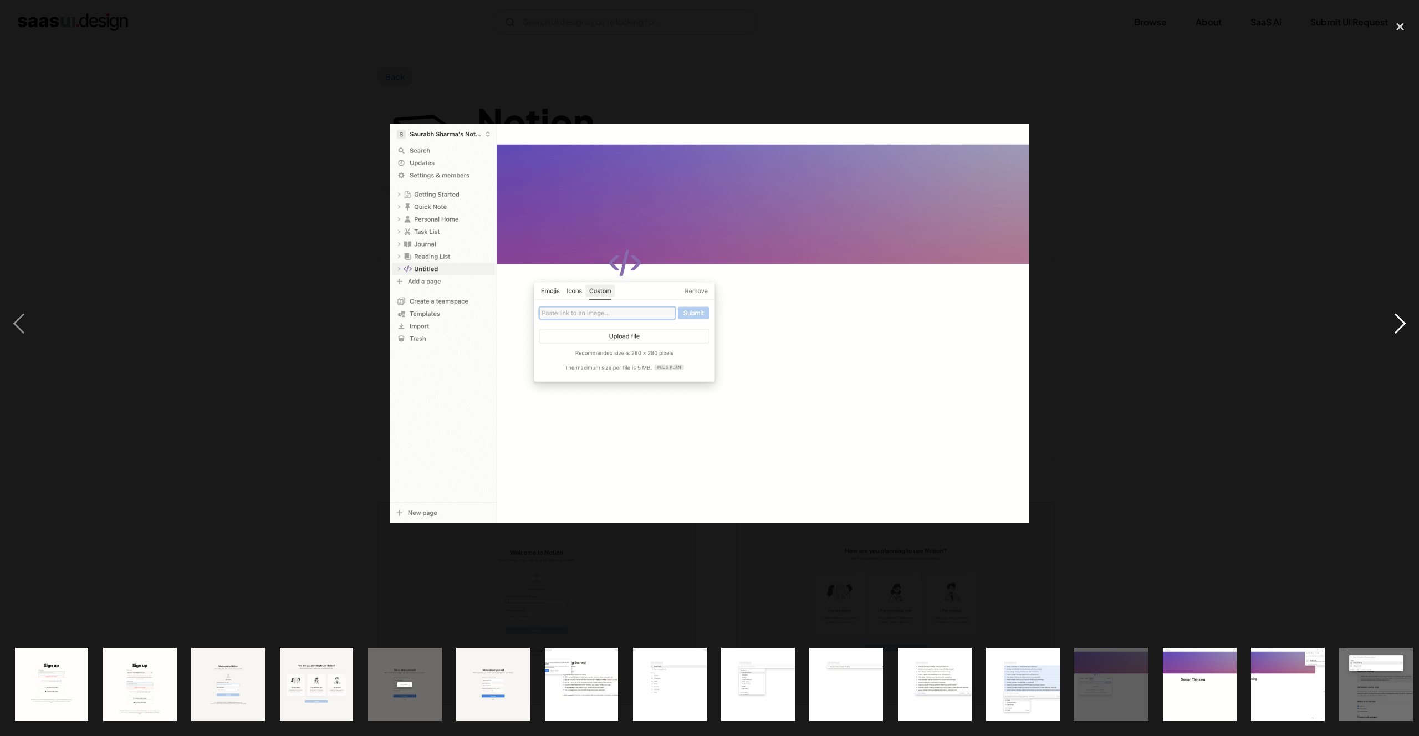
click at [1402, 324] on div "next image" at bounding box center [1401, 324] width 38 height 619
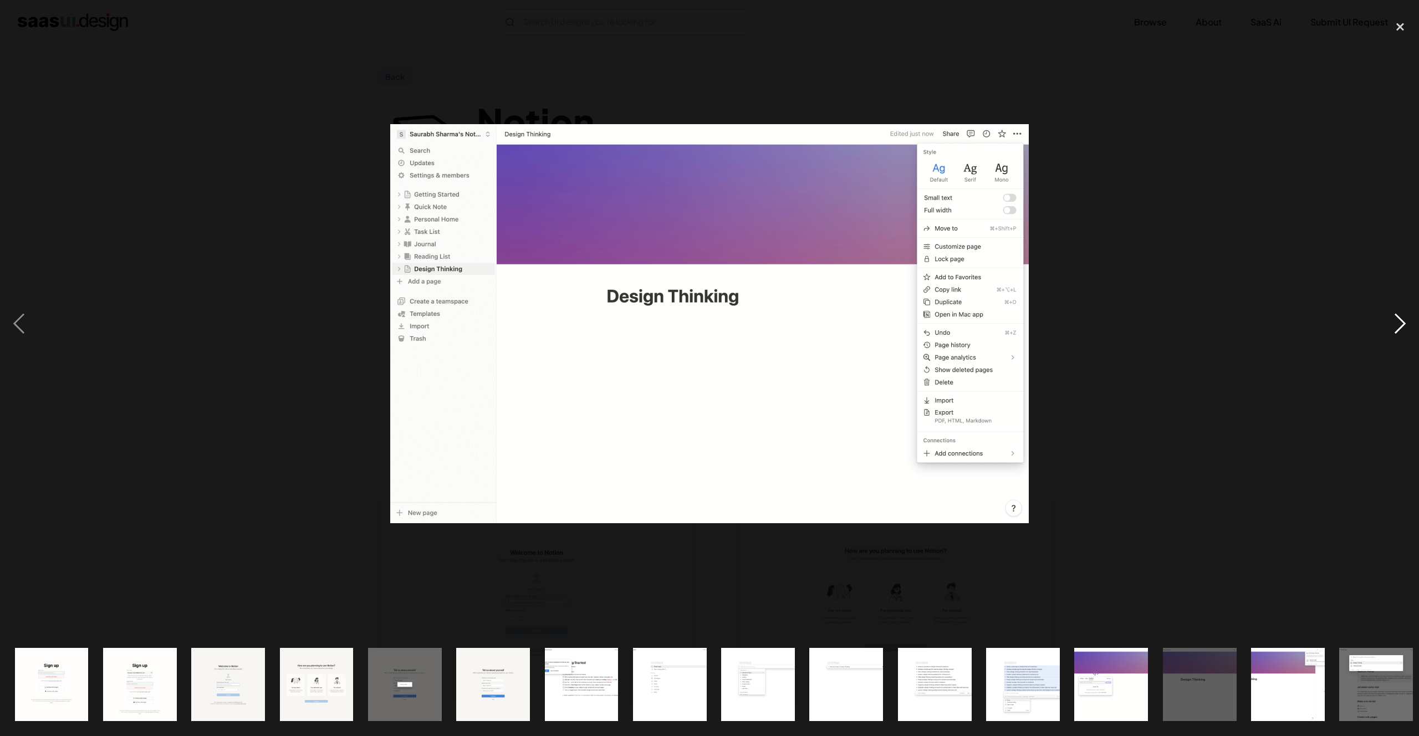
click at [1403, 324] on div "next image" at bounding box center [1401, 324] width 38 height 619
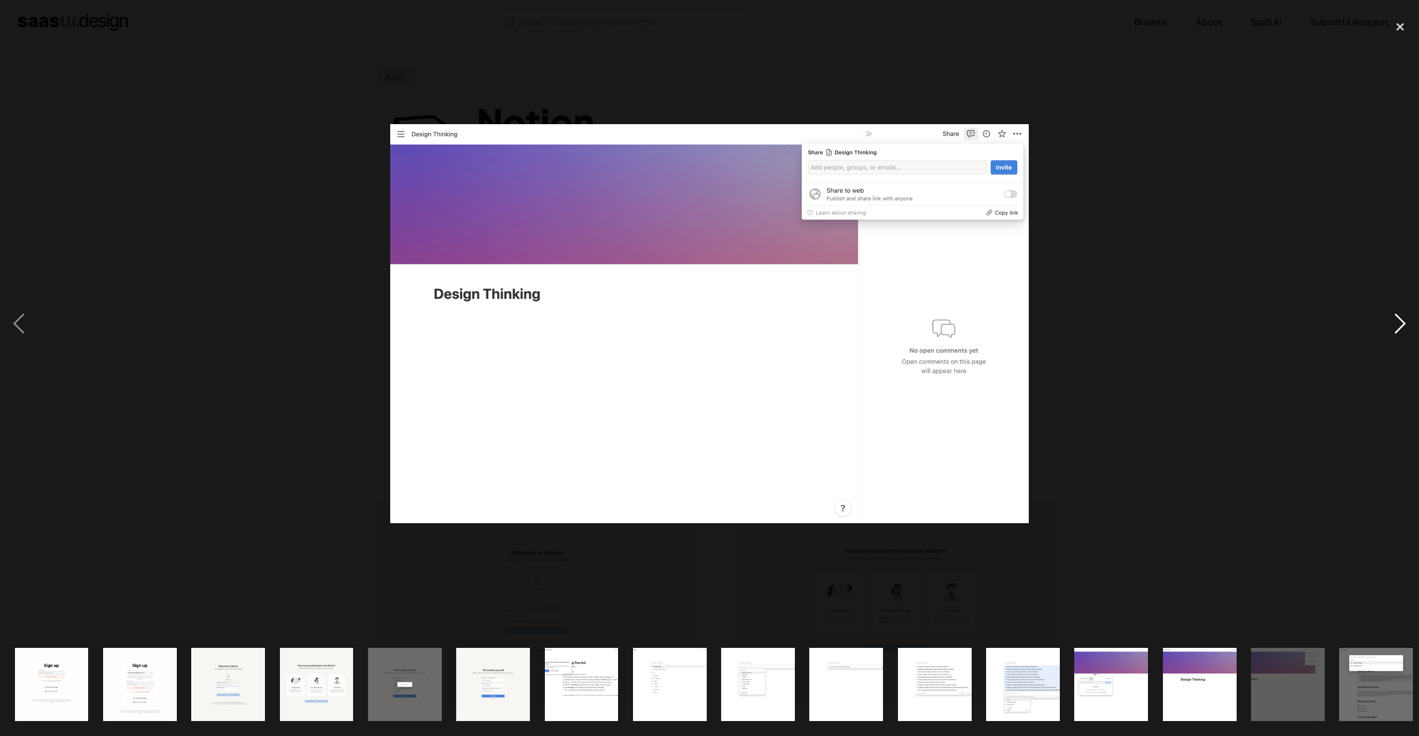
click at [1403, 324] on div "next image" at bounding box center [1401, 324] width 38 height 619
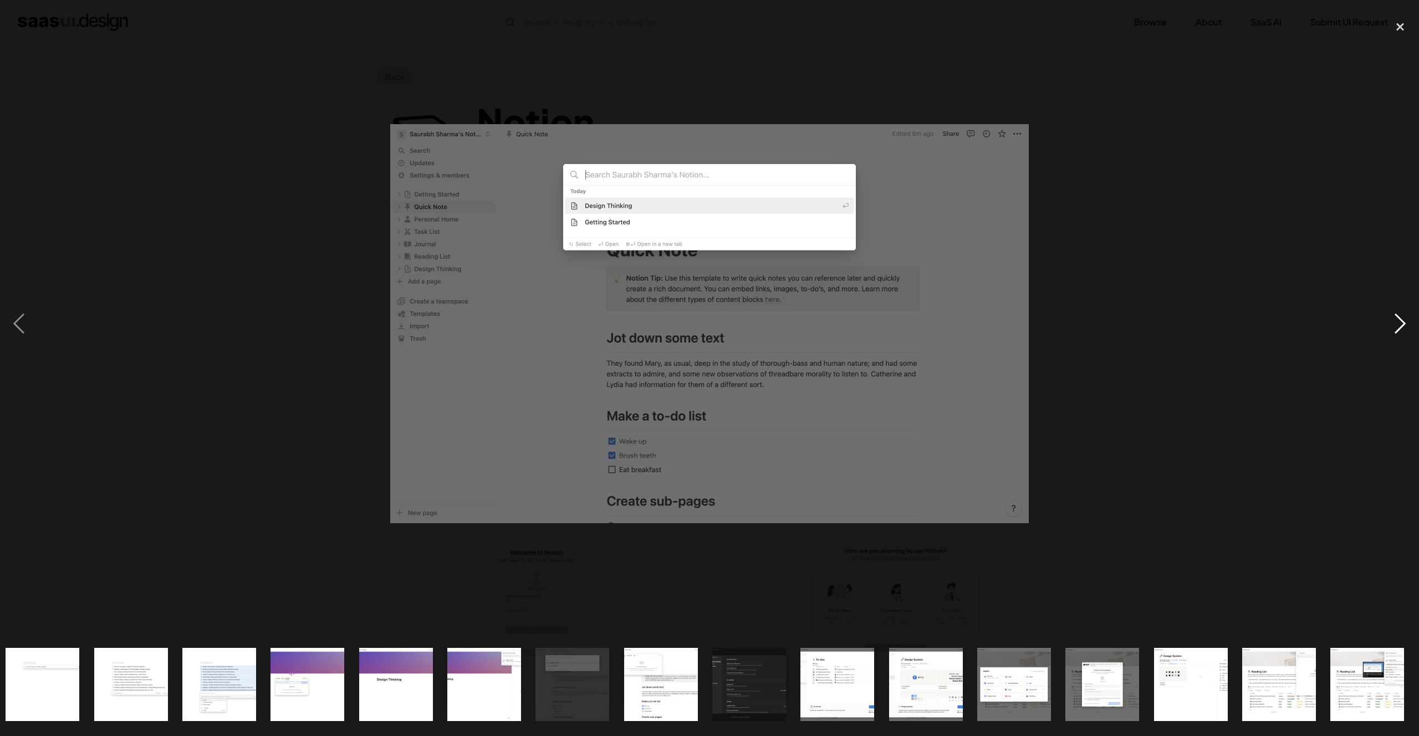
scroll to position [0, 804]
click at [28, 333] on div "previous image" at bounding box center [19, 324] width 38 height 619
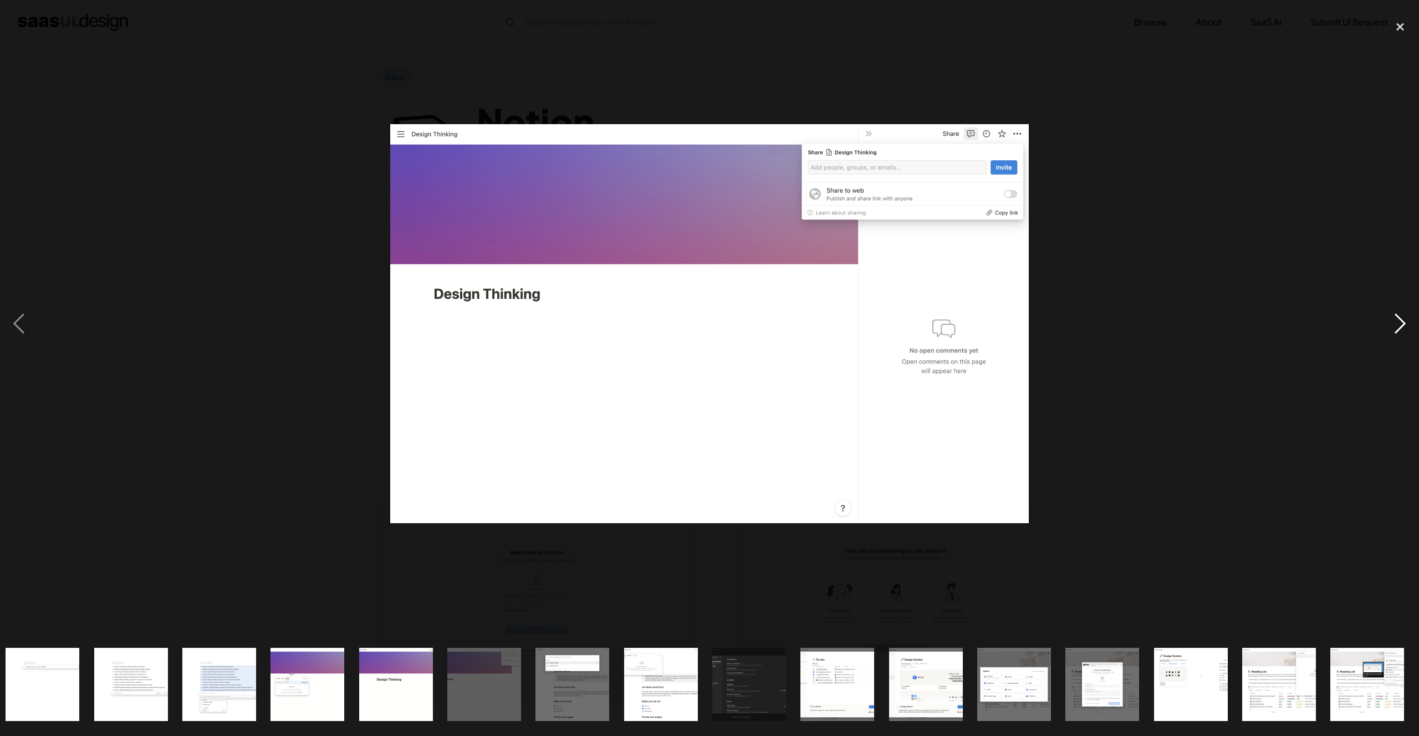
click at [1392, 327] on div "next image" at bounding box center [1401, 324] width 38 height 619
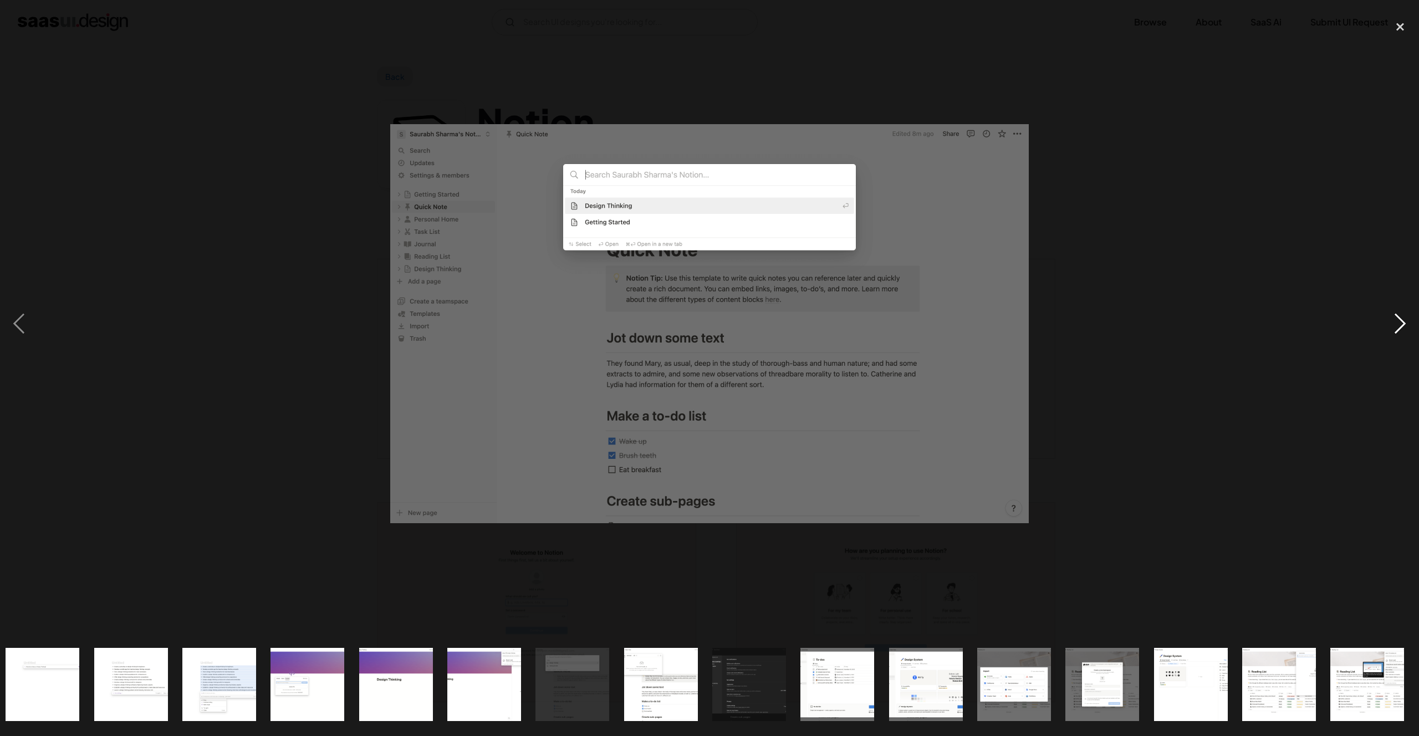
click at [1392, 327] on div "next image" at bounding box center [1401, 324] width 38 height 619
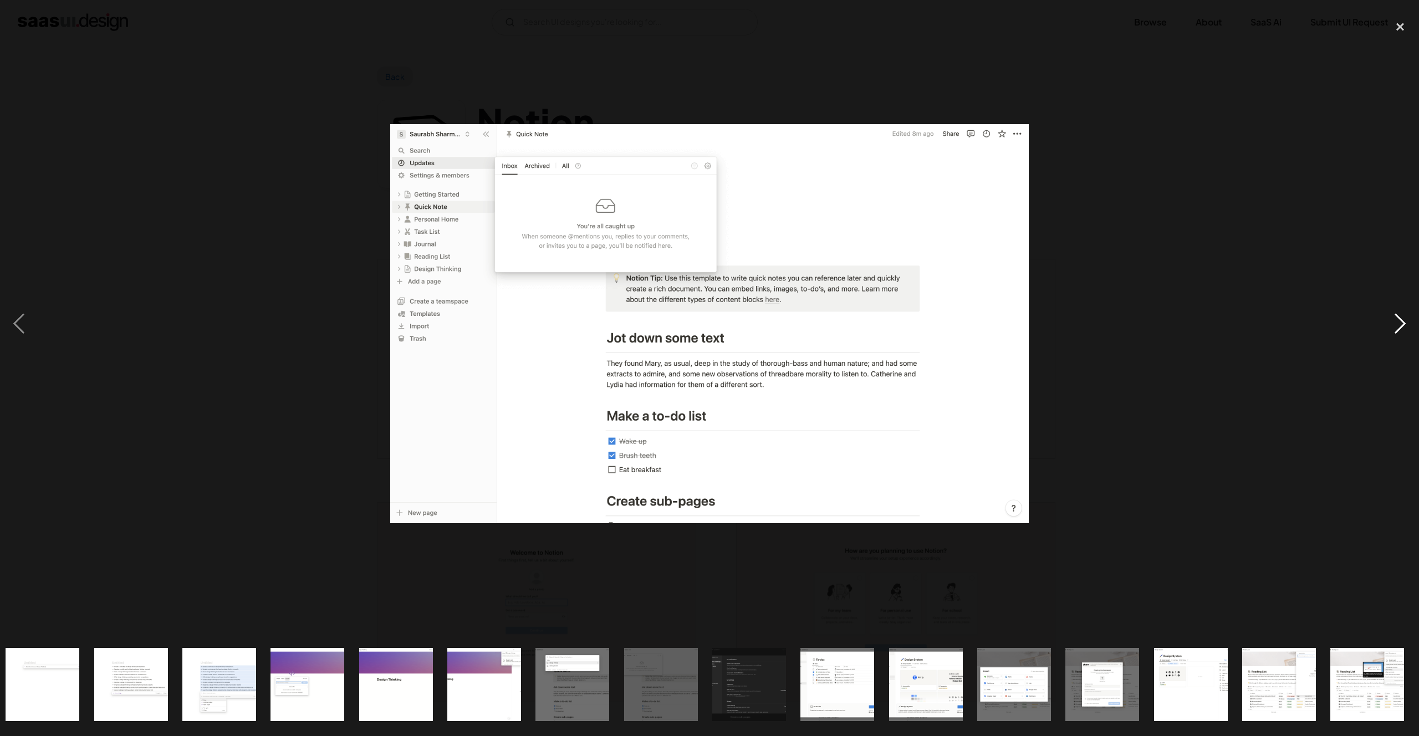
click at [1392, 327] on div "next image" at bounding box center [1401, 324] width 38 height 619
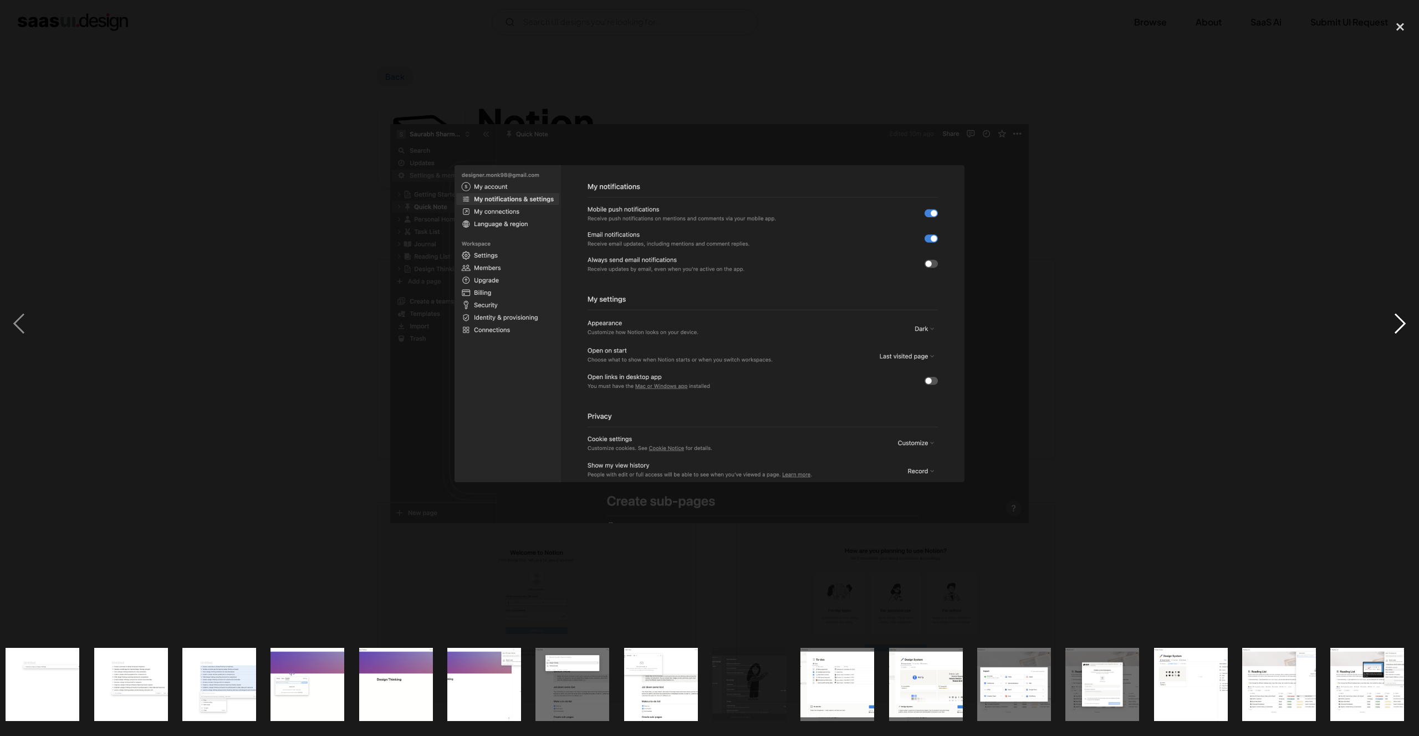
click at [1392, 327] on div "next image" at bounding box center [1401, 324] width 38 height 619
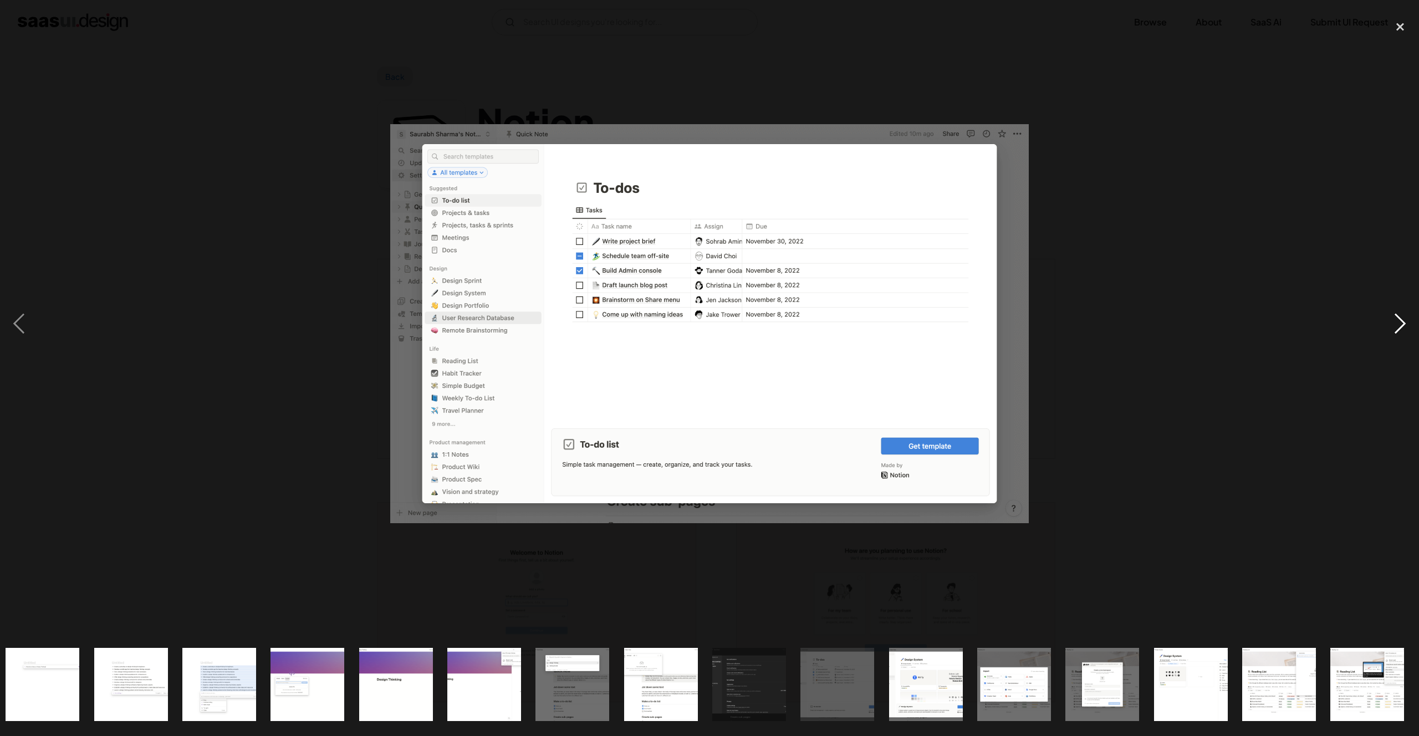
click at [1392, 327] on div "next image" at bounding box center [1401, 324] width 38 height 619
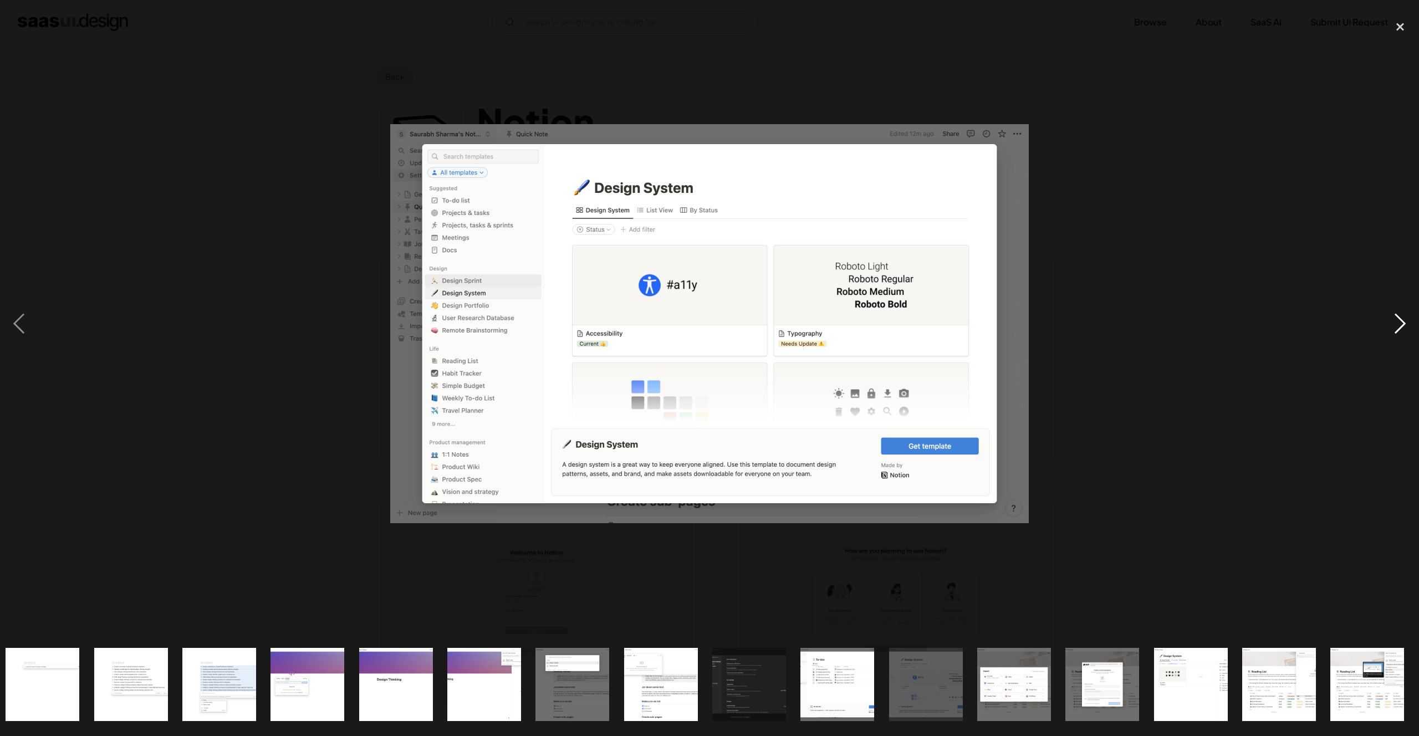
click at [1392, 327] on div "next image" at bounding box center [1401, 324] width 38 height 619
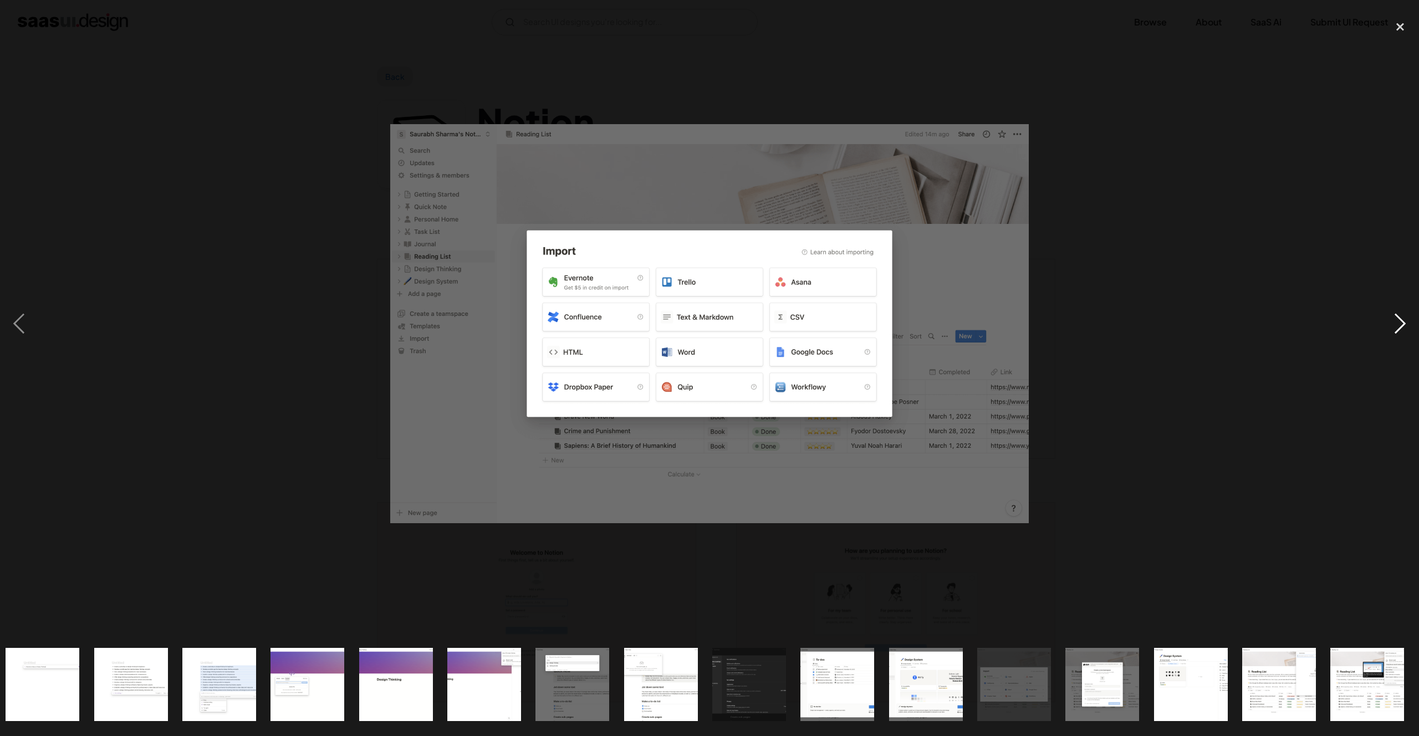
click at [1392, 327] on div "next image" at bounding box center [1401, 324] width 38 height 619
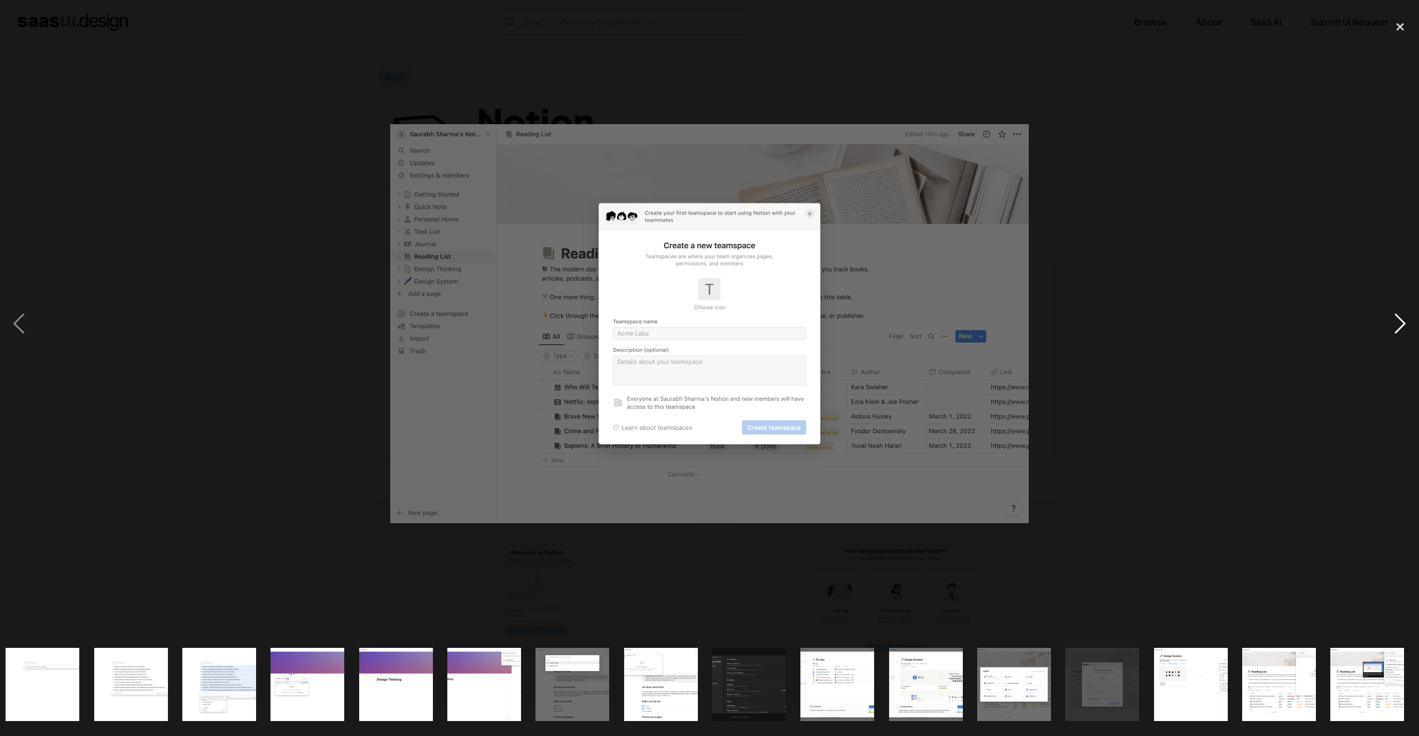
click at [1392, 327] on div "next image" at bounding box center [1401, 324] width 38 height 619
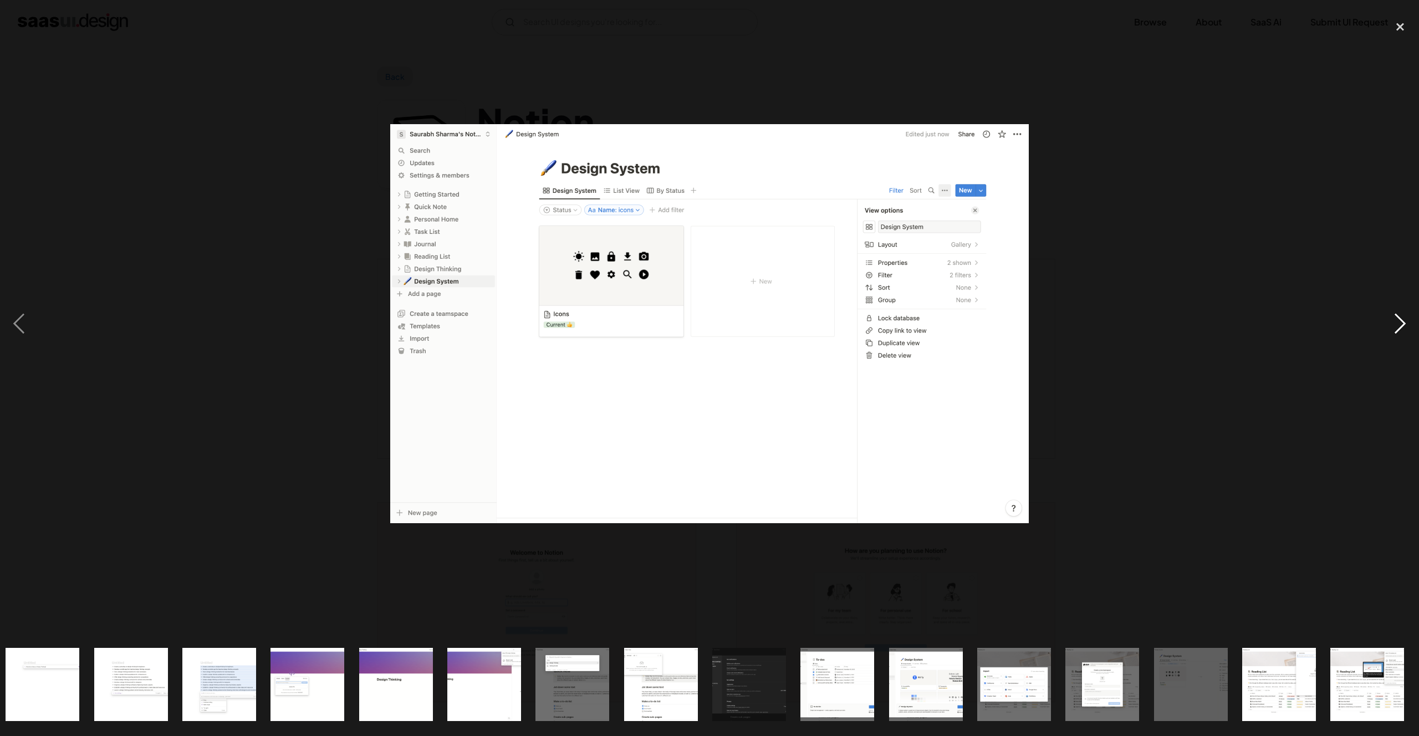
click at [1392, 327] on div "next image" at bounding box center [1401, 324] width 38 height 619
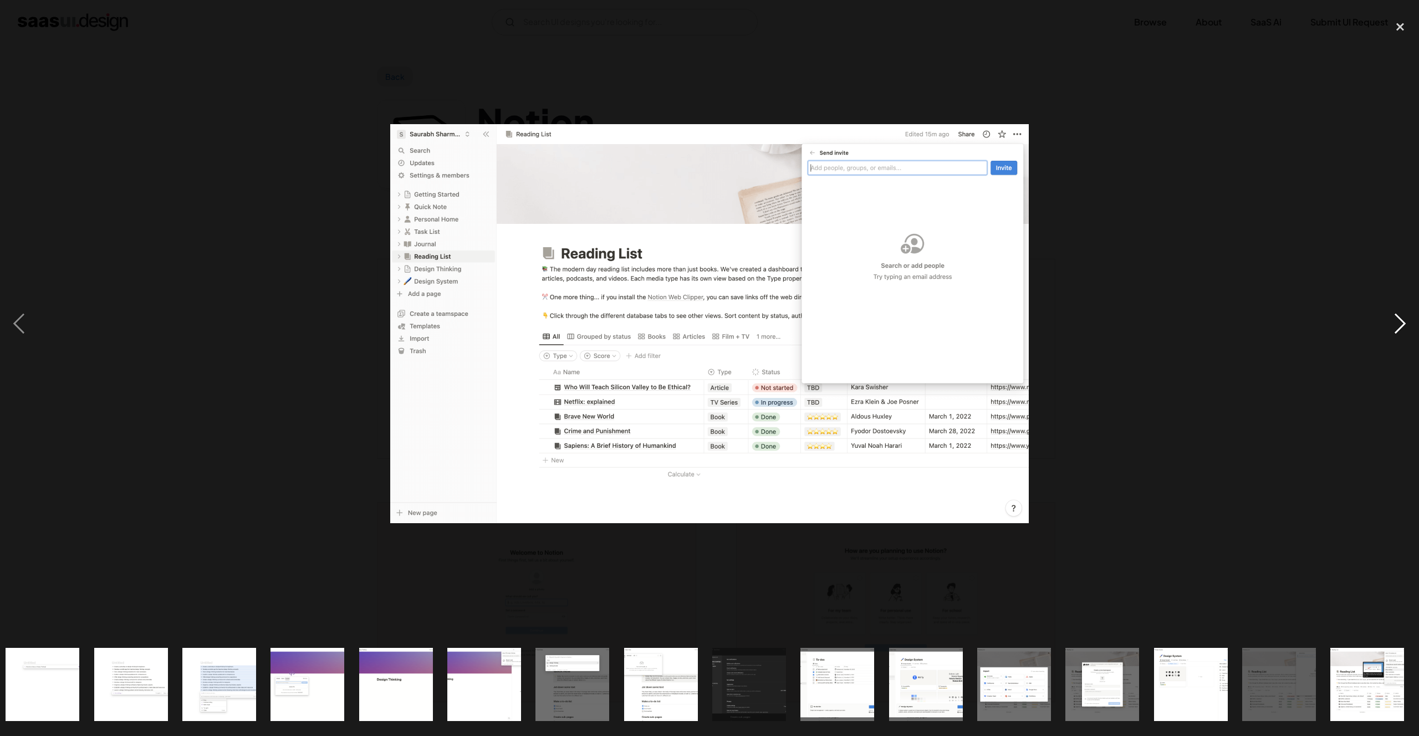
click at [1392, 327] on div "next image" at bounding box center [1401, 324] width 38 height 619
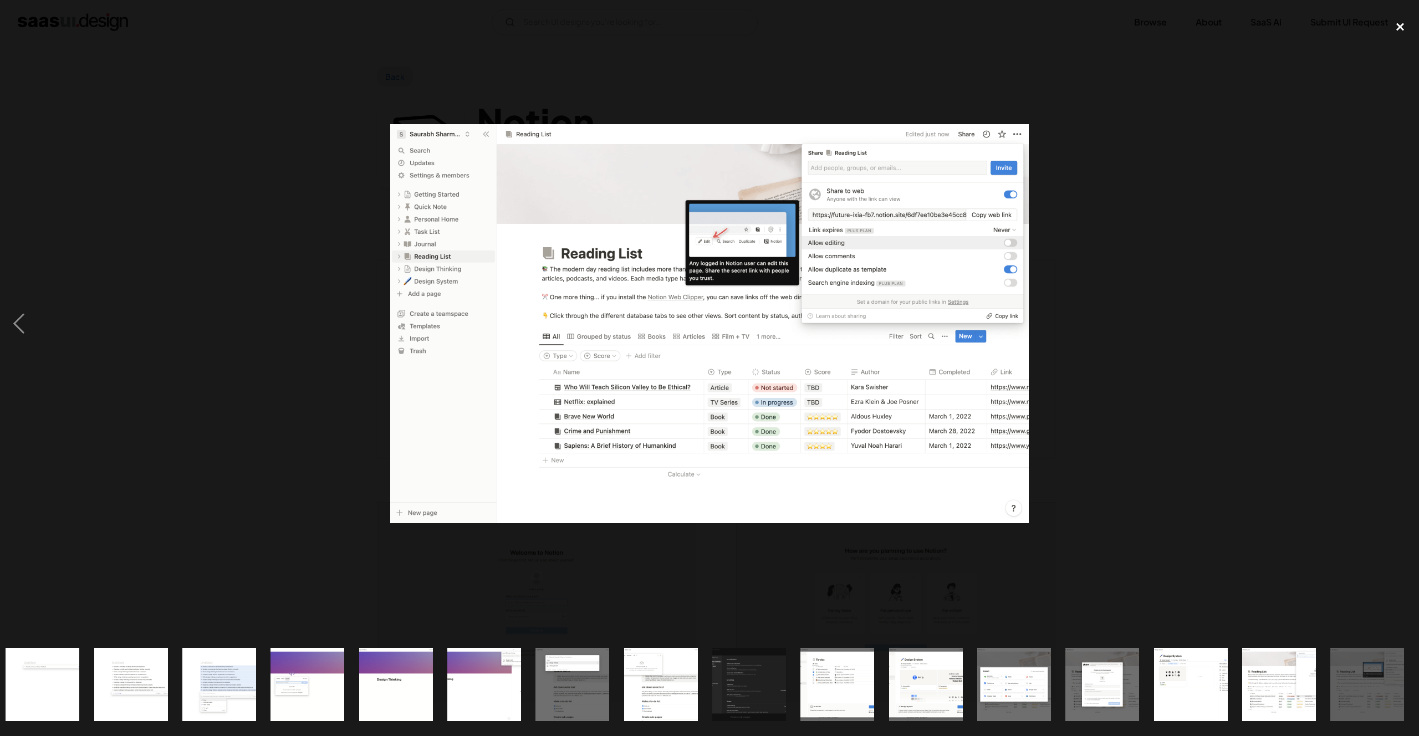
click at [1406, 39] on div "close lightbox" at bounding box center [1401, 27] width 38 height 24
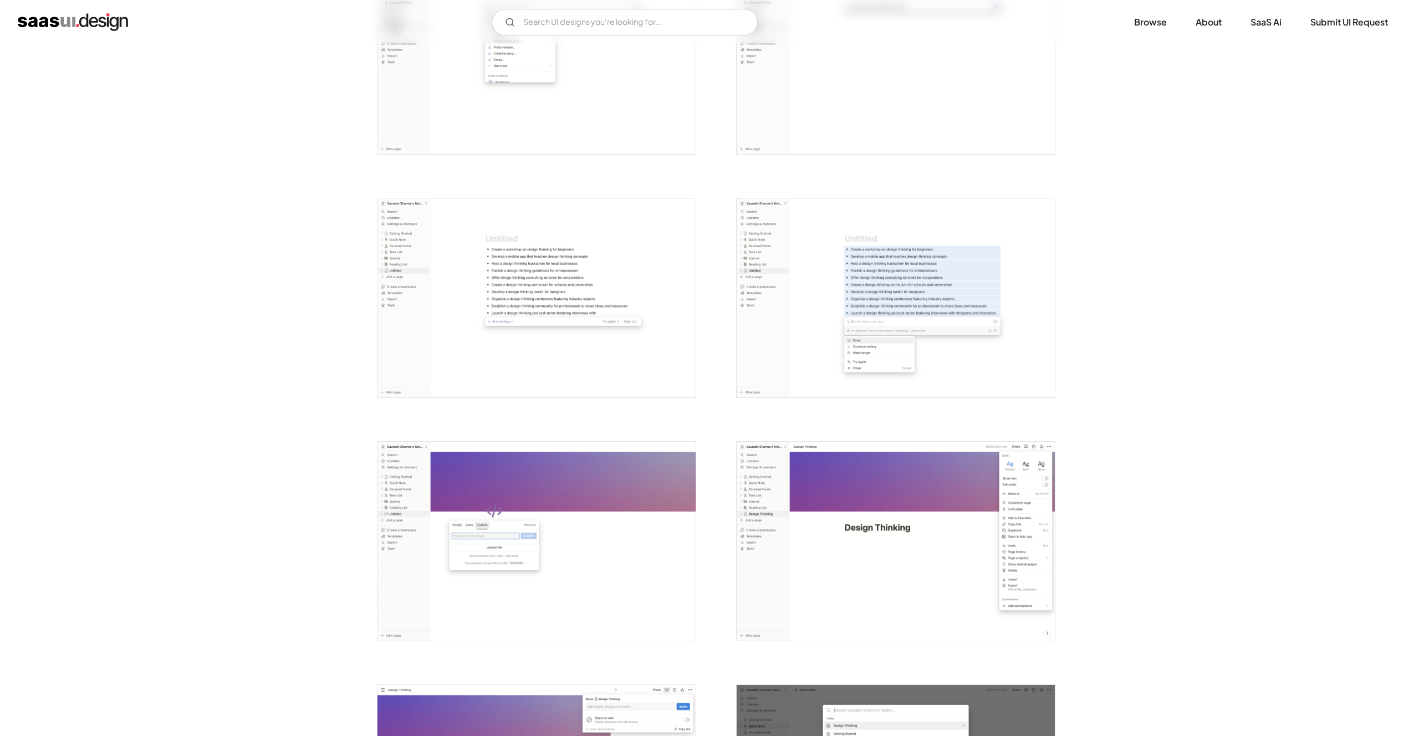
scroll to position [1286, 0]
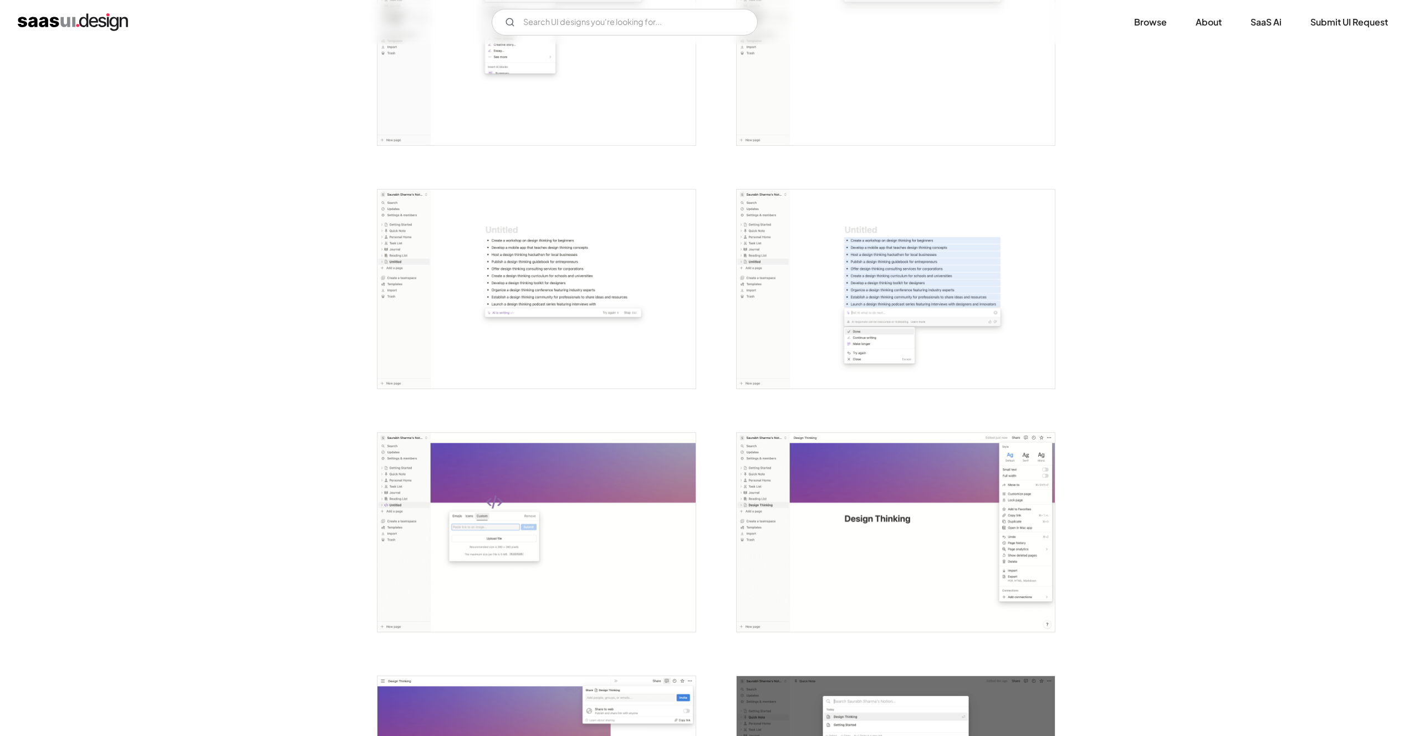
click at [979, 276] on img "open lightbox" at bounding box center [896, 289] width 318 height 199
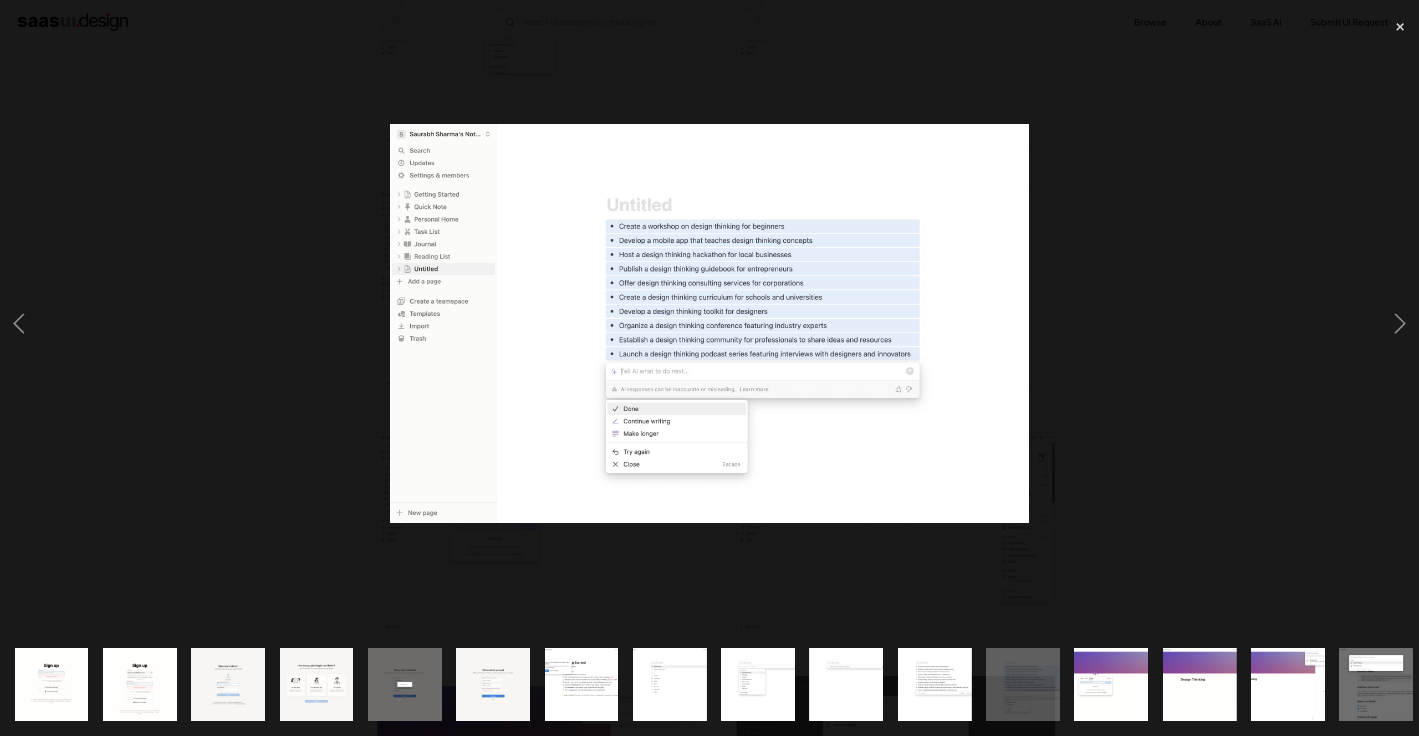
click at [1089, 194] on div at bounding box center [709, 324] width 1419 height 619
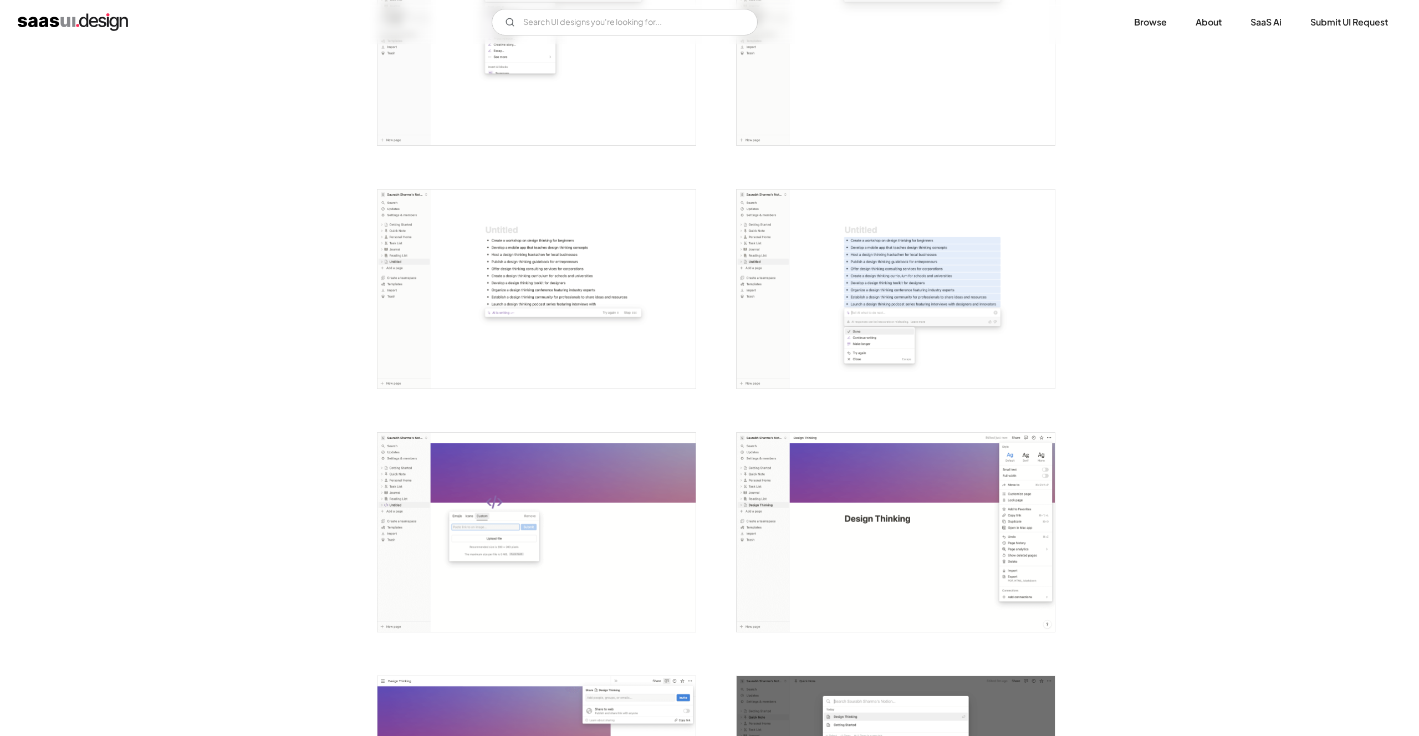
click at [763, 216] on img "open lightbox" at bounding box center [896, 289] width 318 height 199
